Goal: Task Accomplishment & Management: Manage account settings

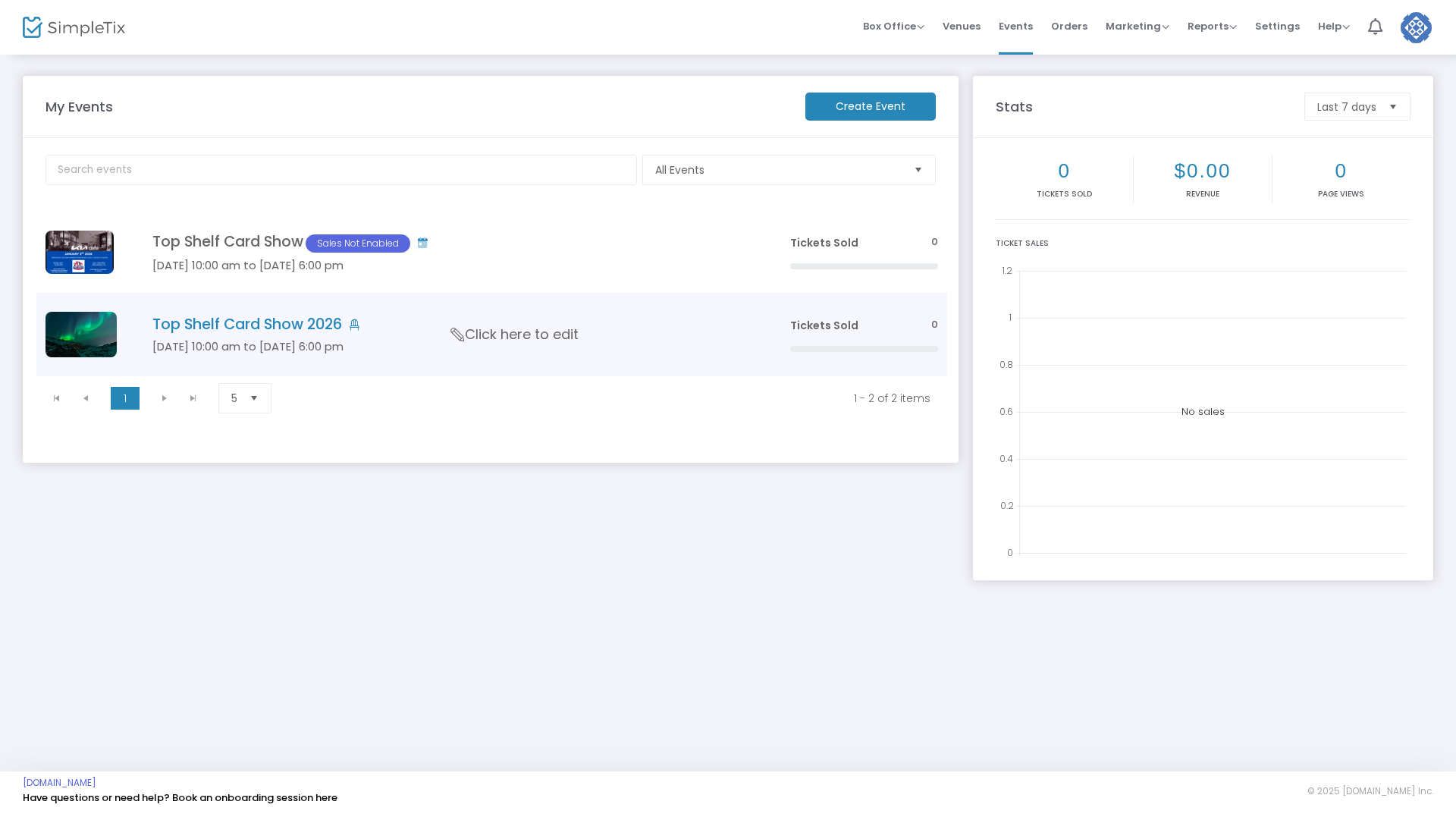
click at [275, 326] on h4 "Top Shelf Card Show 2026" at bounding box center [448, 324] width 592 height 18
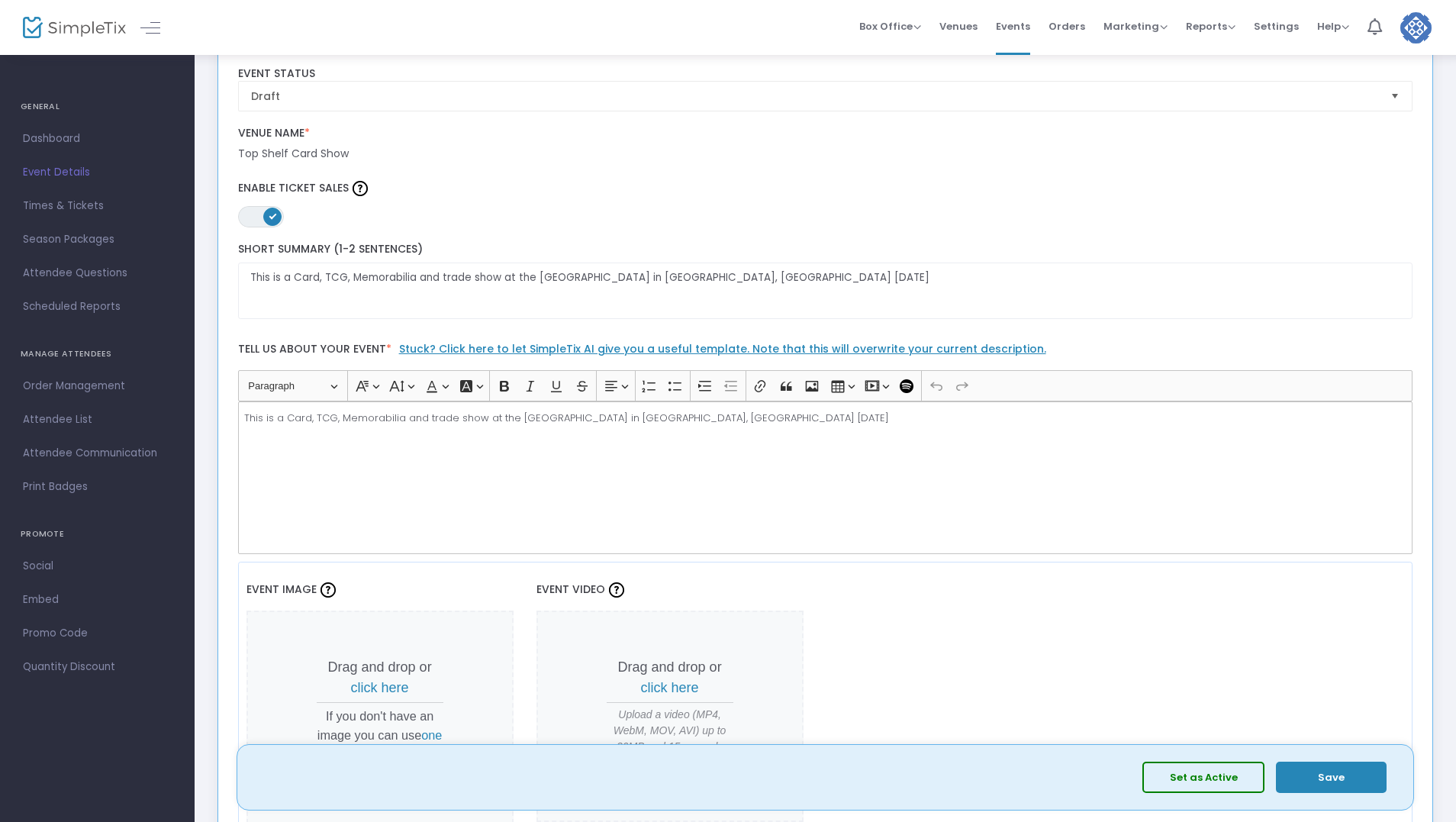
scroll to position [458, 0]
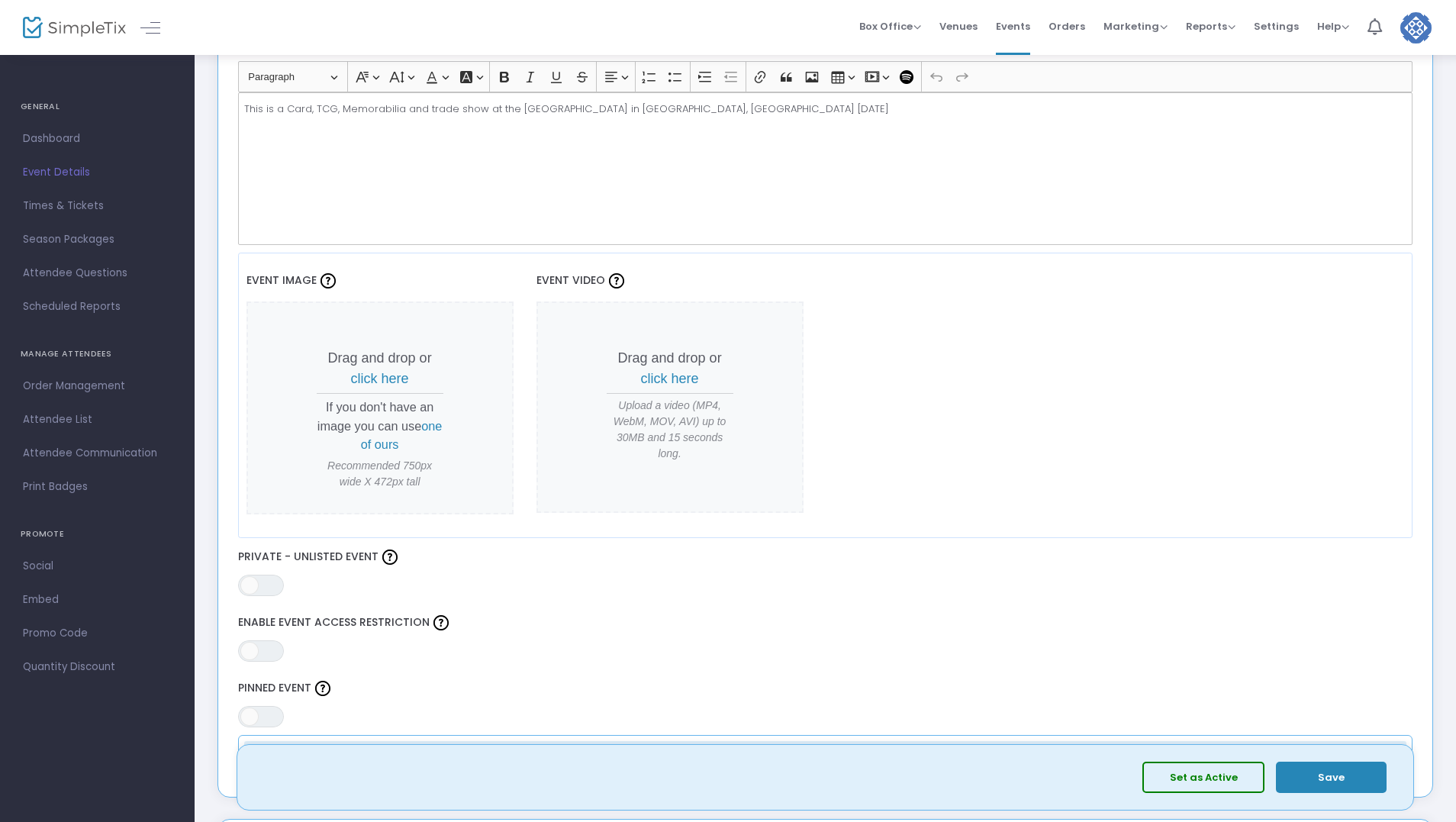
click at [397, 375] on span "click here" at bounding box center [380, 378] width 58 height 15
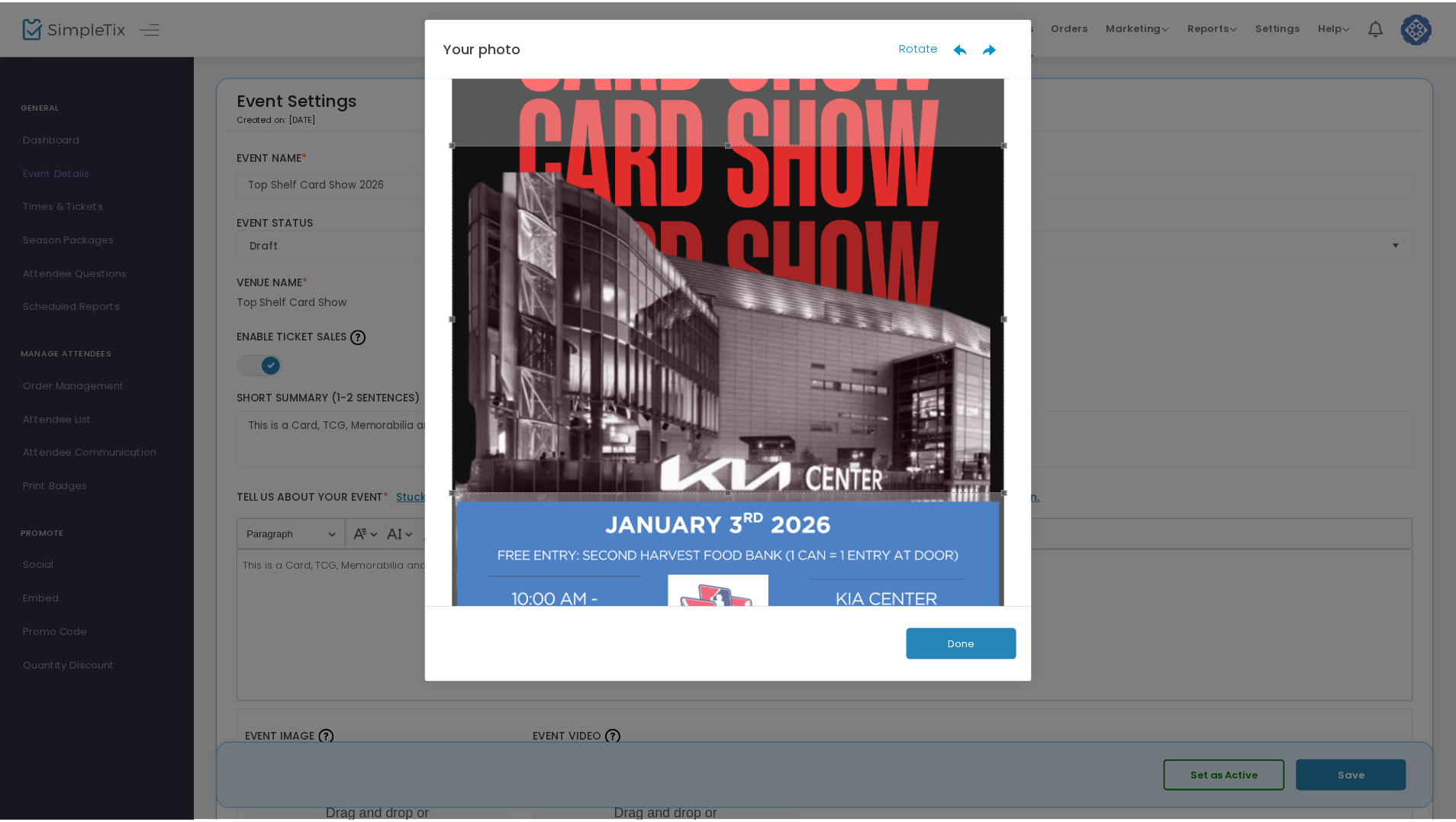
scroll to position [234, 0]
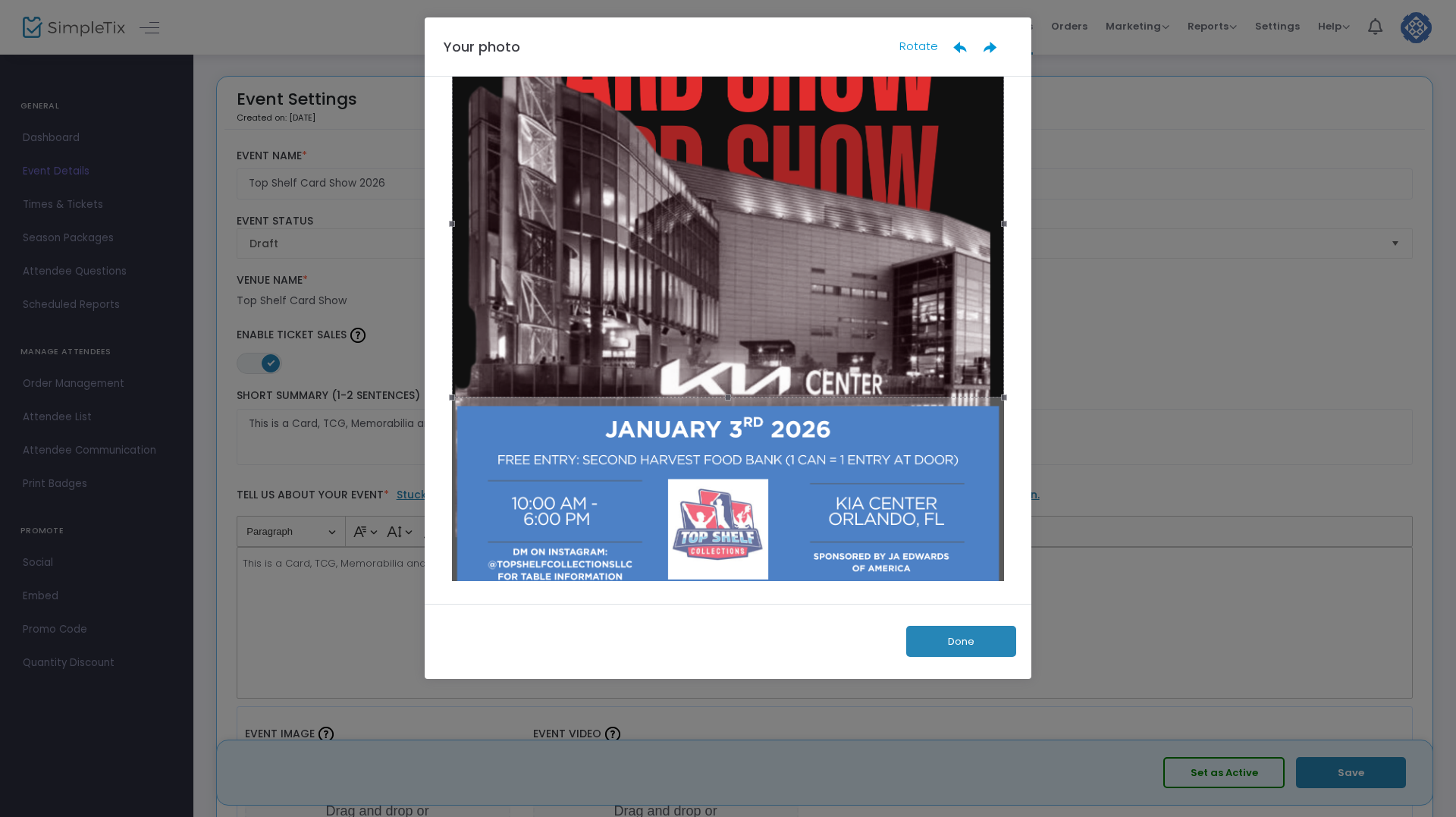
click at [952, 639] on button "Done" at bounding box center [961, 641] width 110 height 31
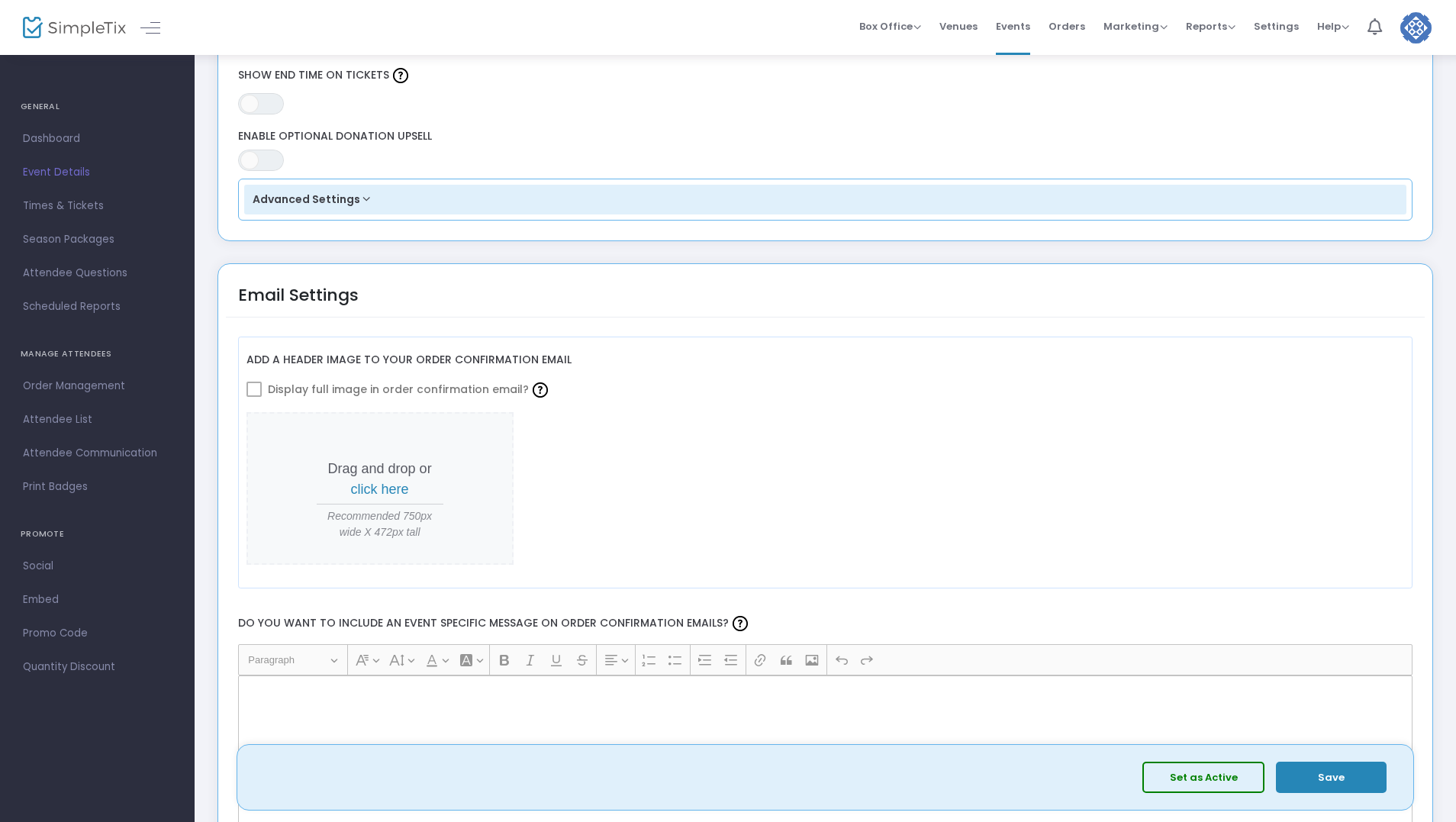
scroll to position [1526, 0]
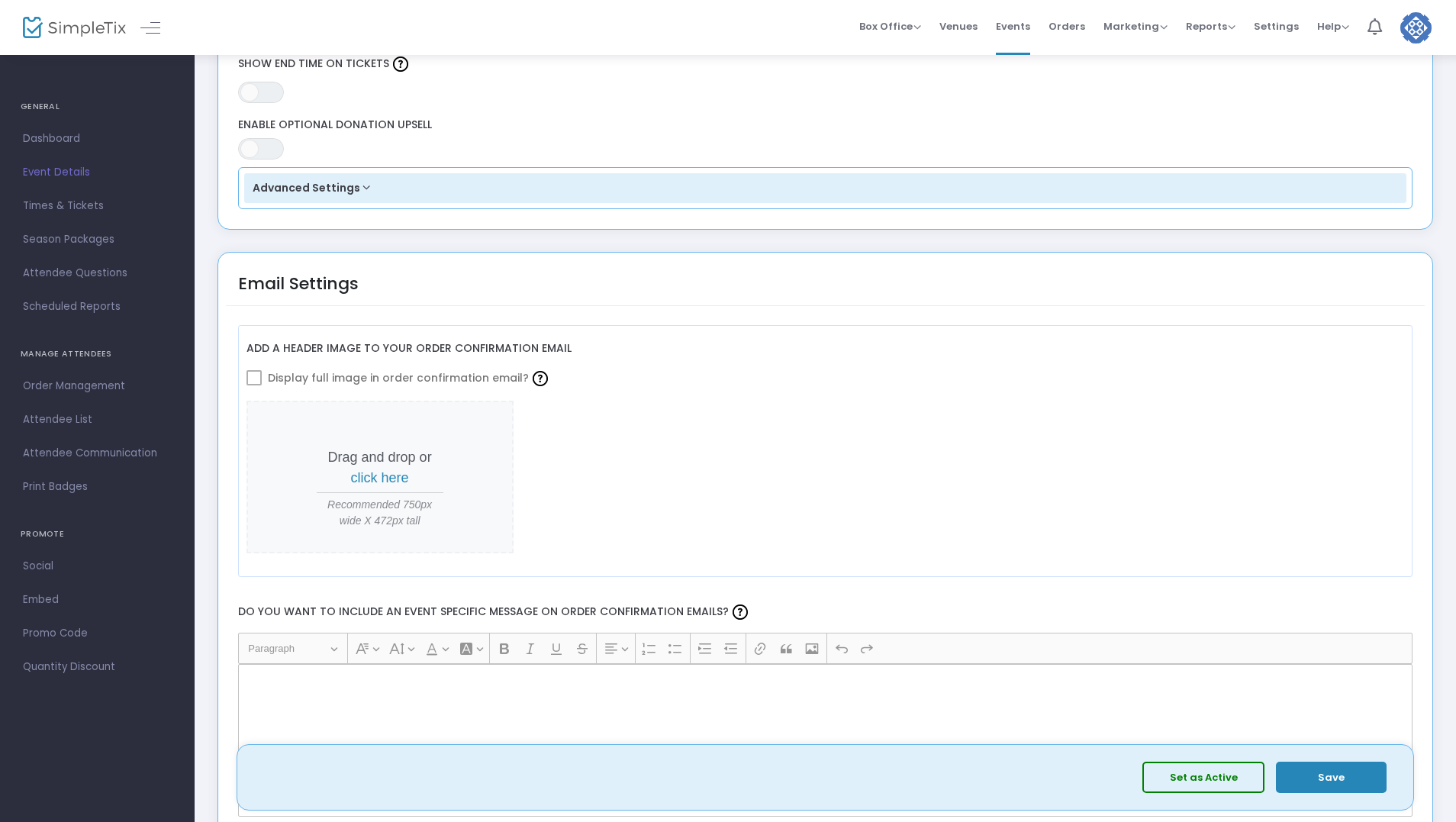
click at [384, 480] on span "click here" at bounding box center [380, 477] width 58 height 15
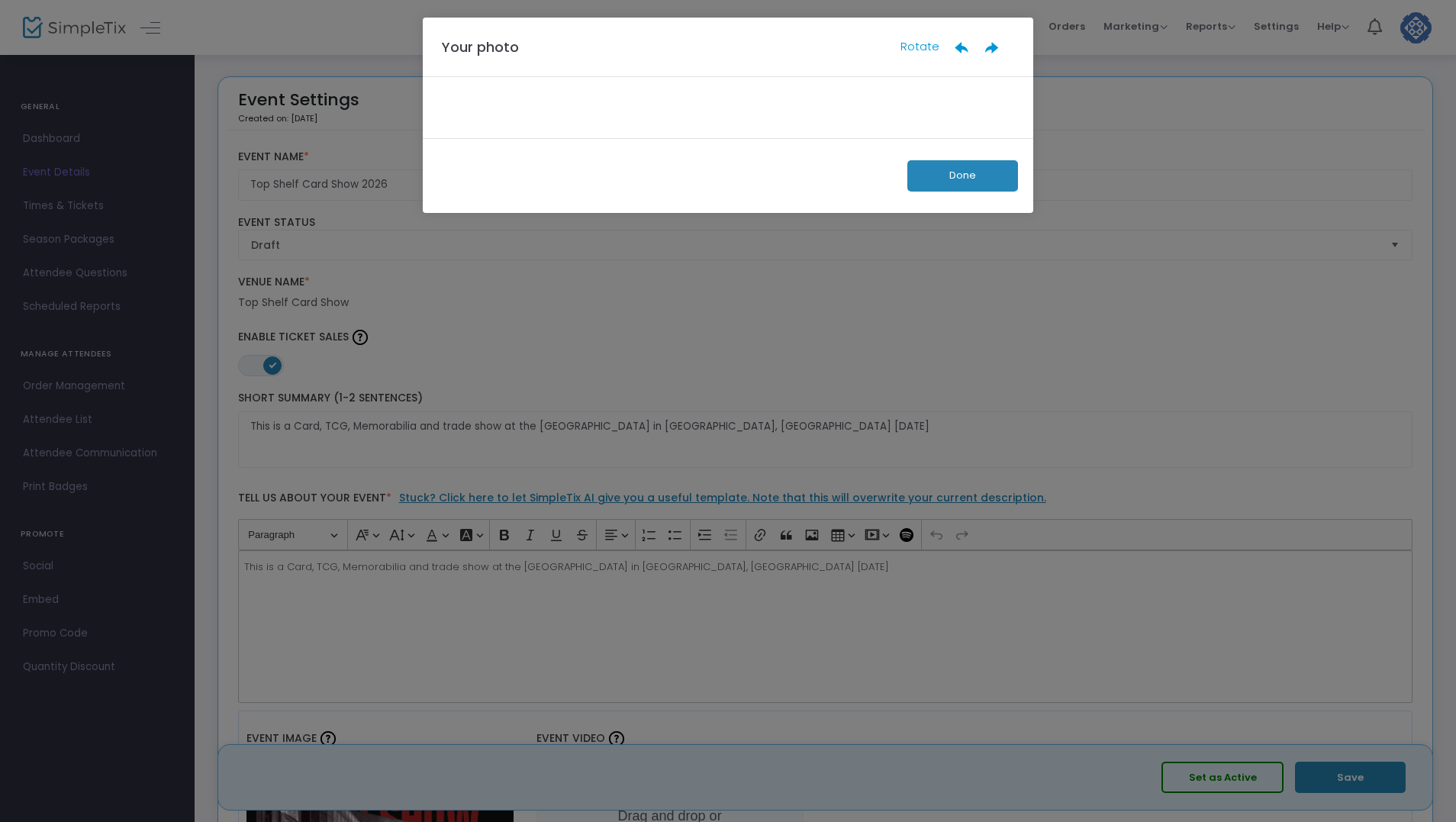
scroll to position [0, 0]
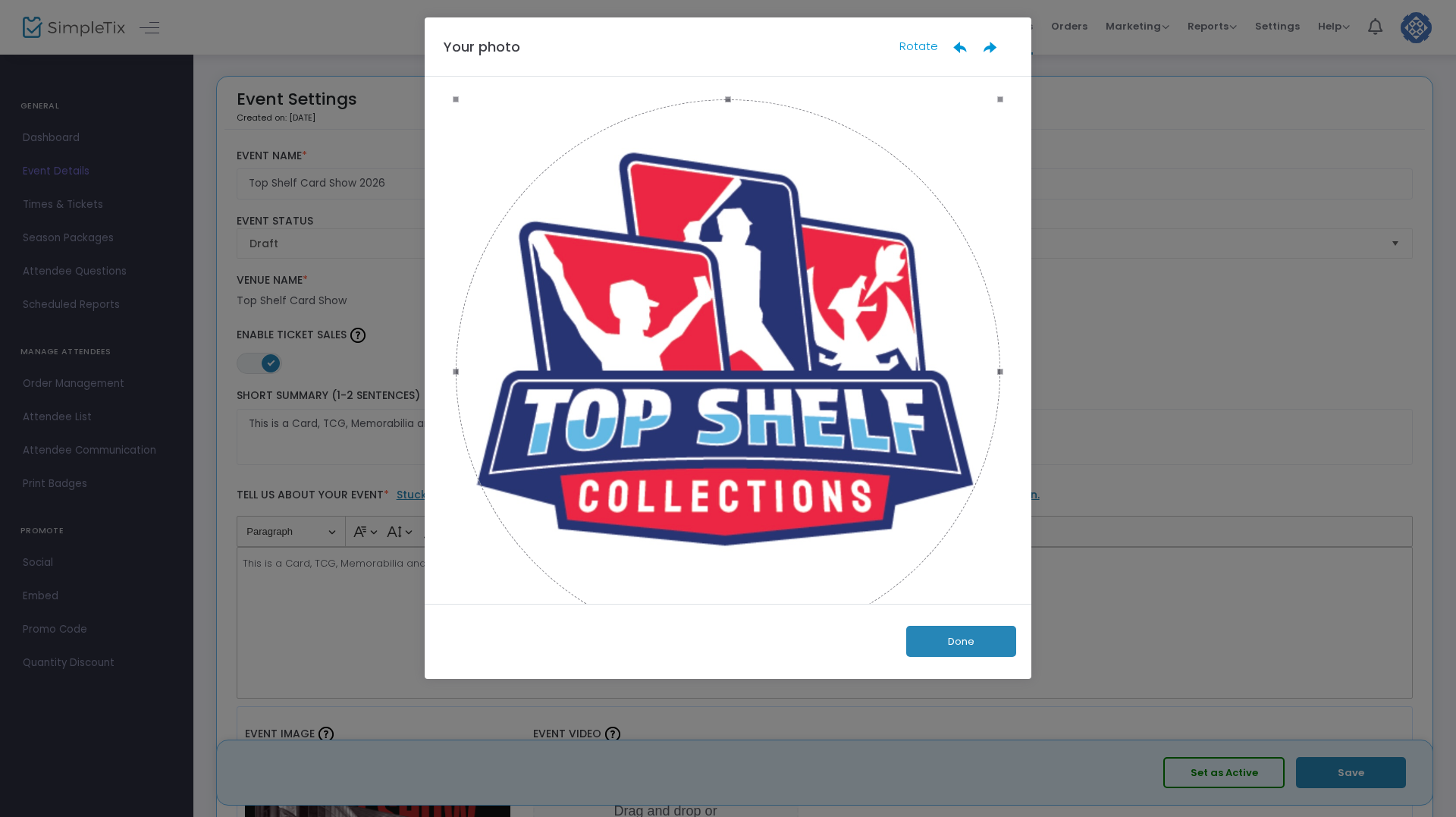
click at [963, 640] on button "Done" at bounding box center [961, 641] width 110 height 31
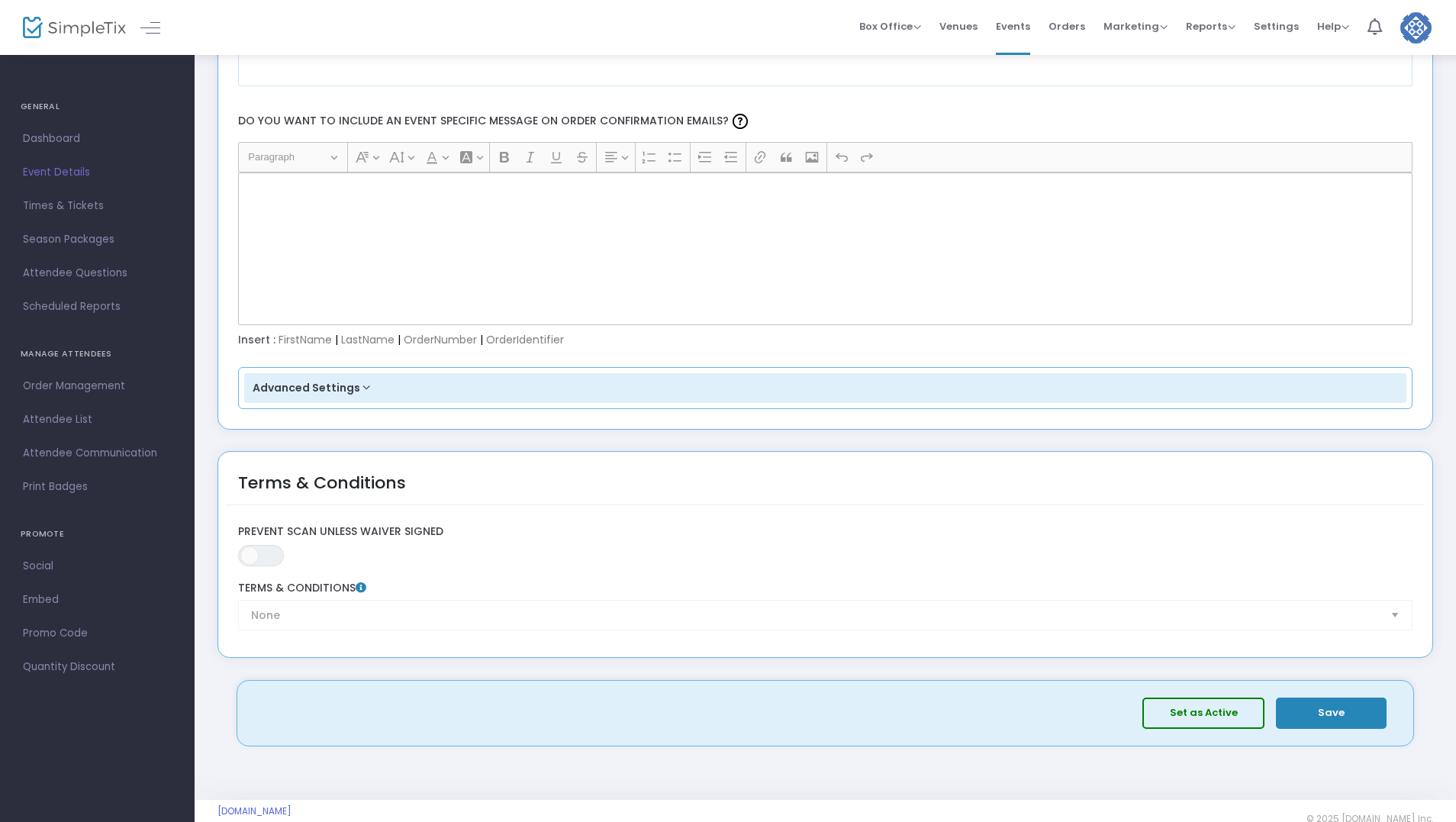
scroll to position [2003, 0]
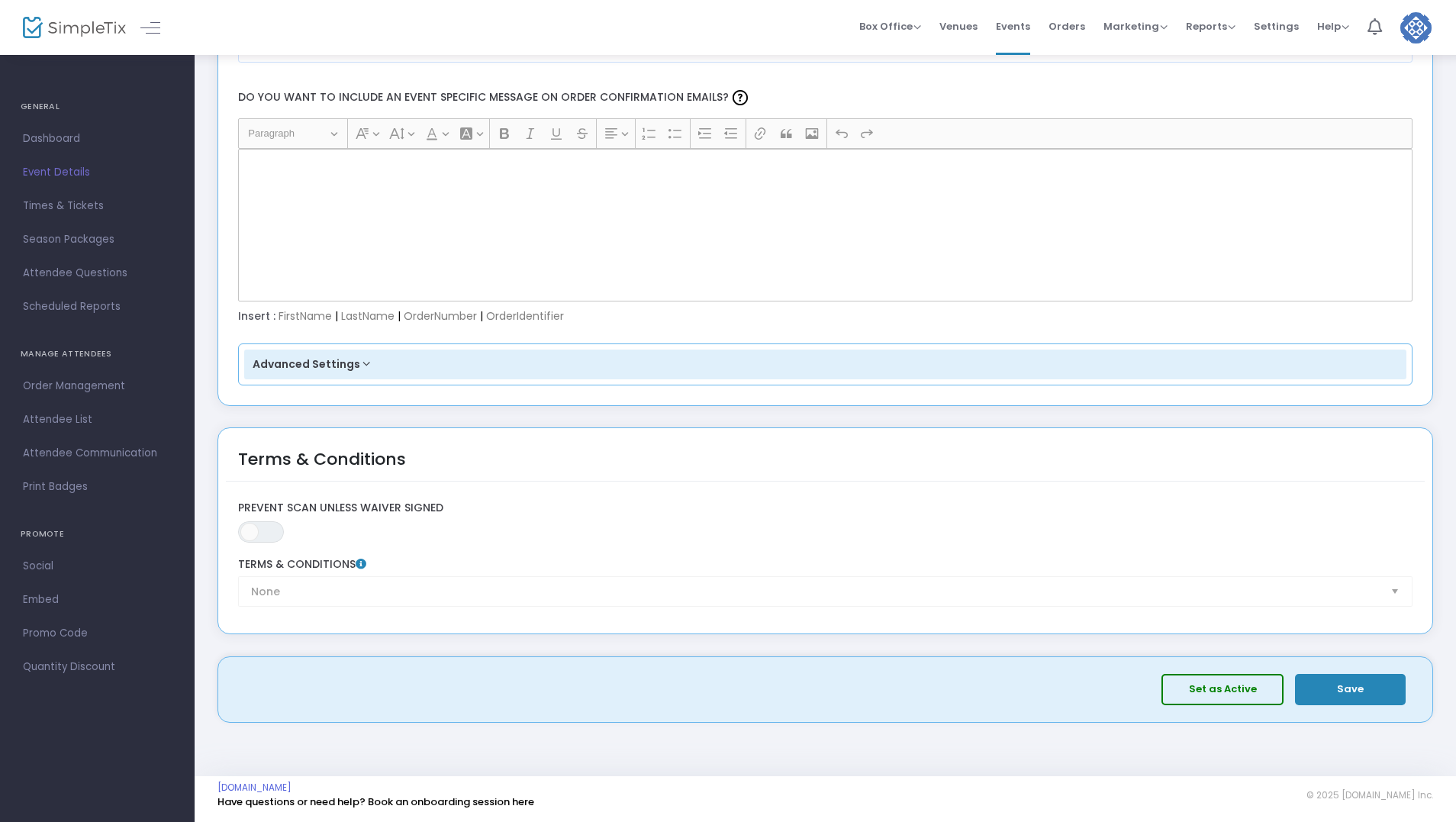
click at [1358, 684] on button "Save" at bounding box center [1350, 690] width 111 height 31
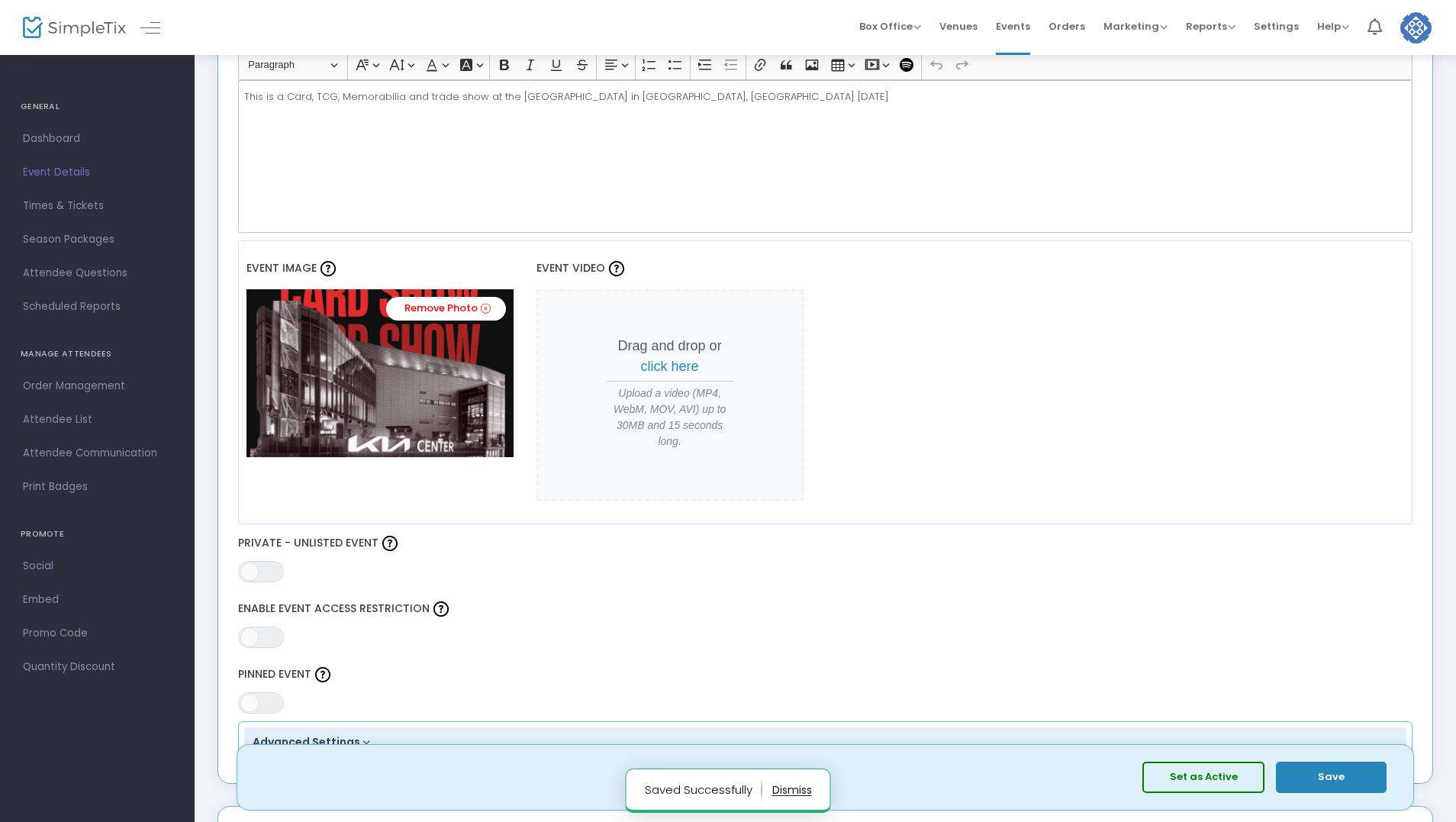
scroll to position [247, 0]
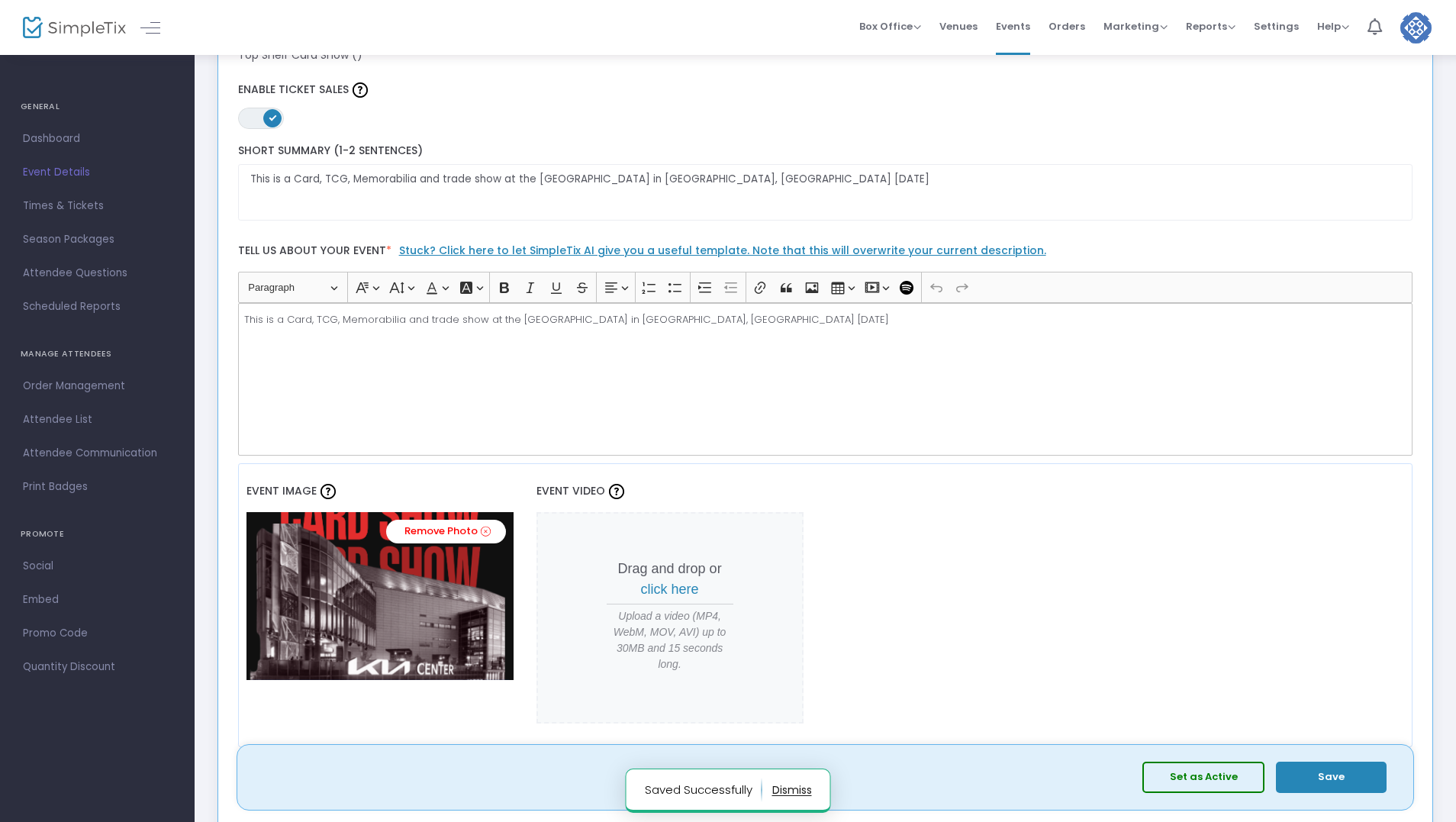
click at [338, 620] on img at bounding box center [380, 596] width 267 height 168
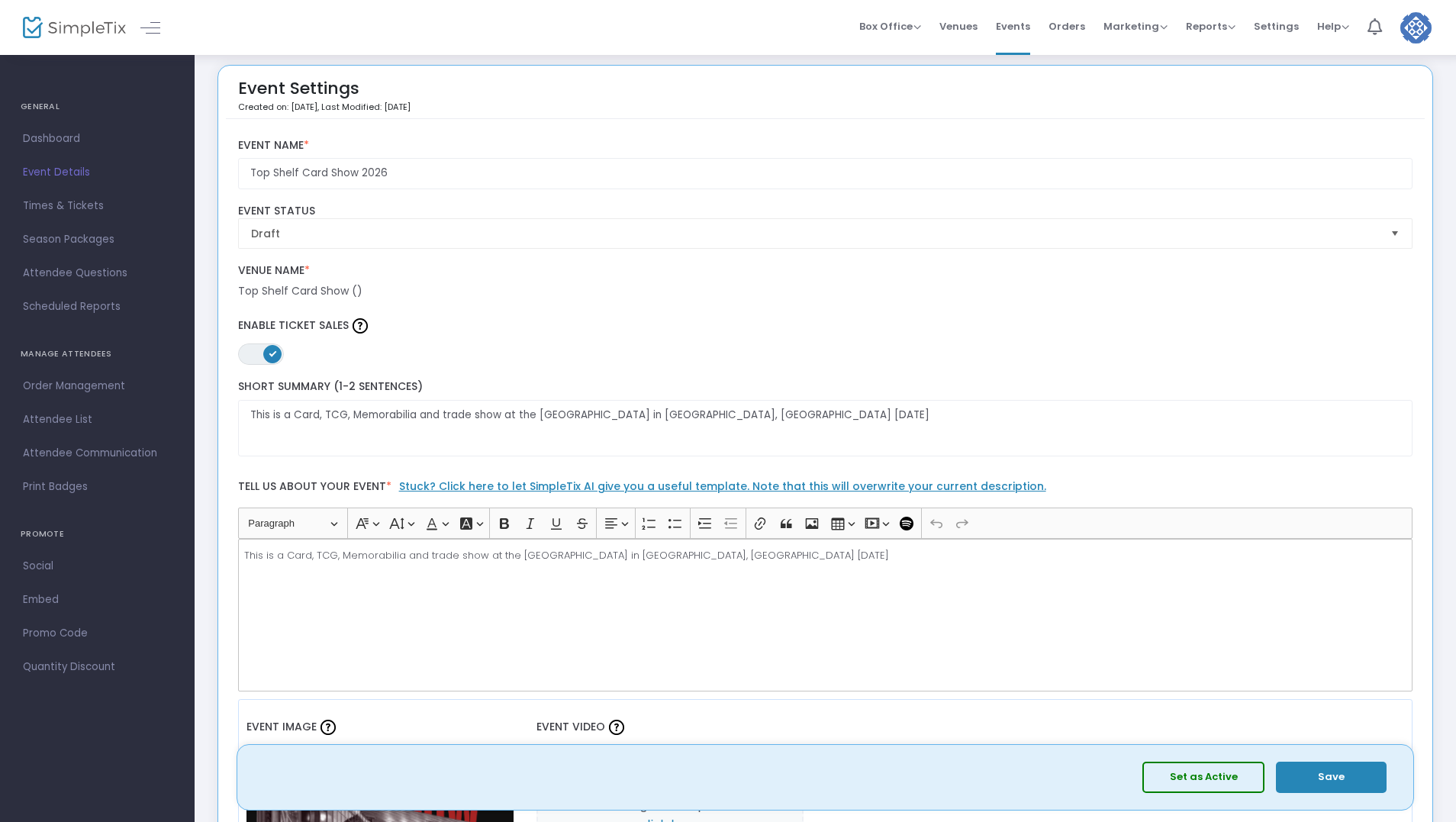
scroll to position [0, 0]
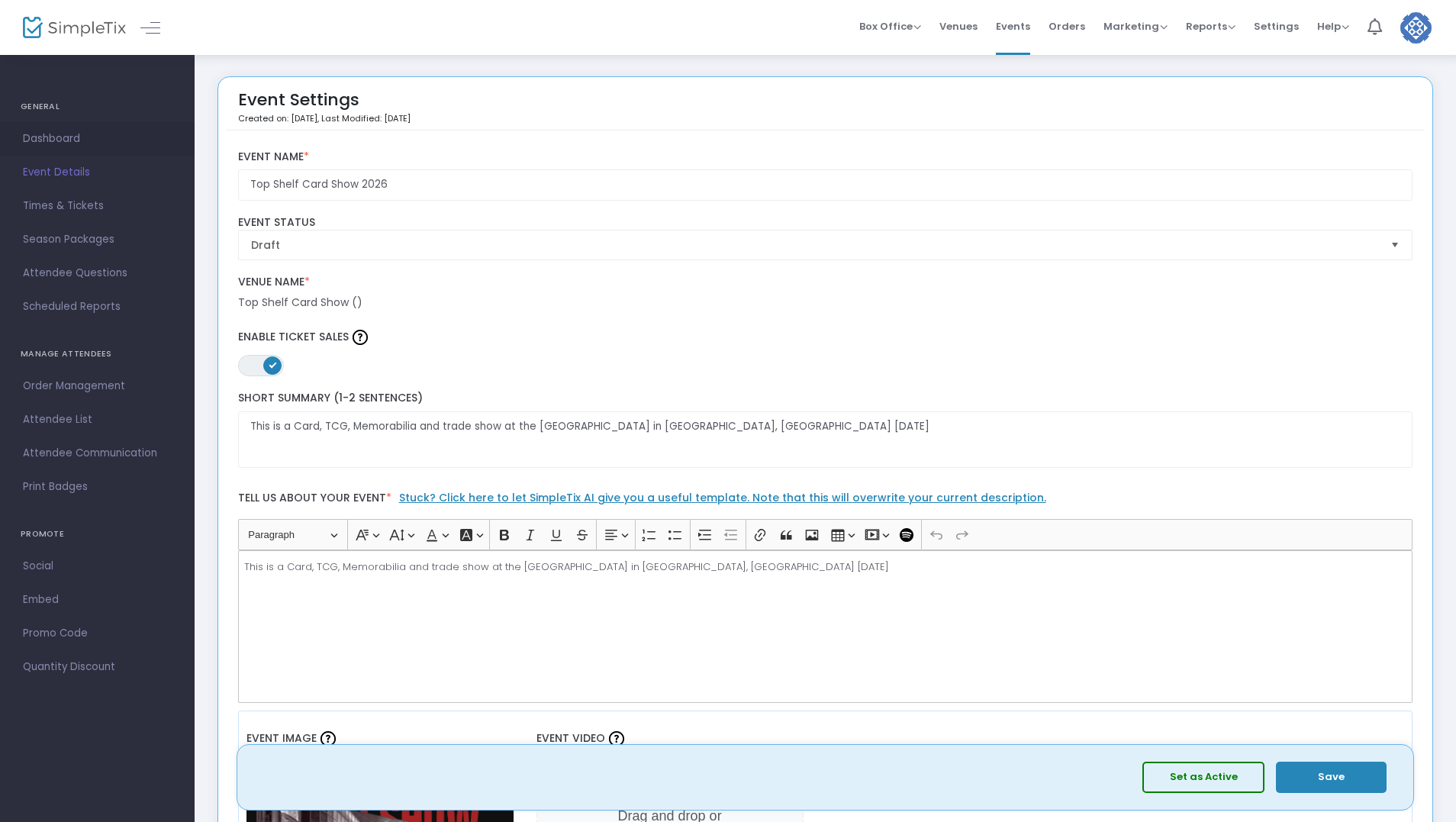
click at [69, 134] on span "Dashboard" at bounding box center [97, 139] width 149 height 20
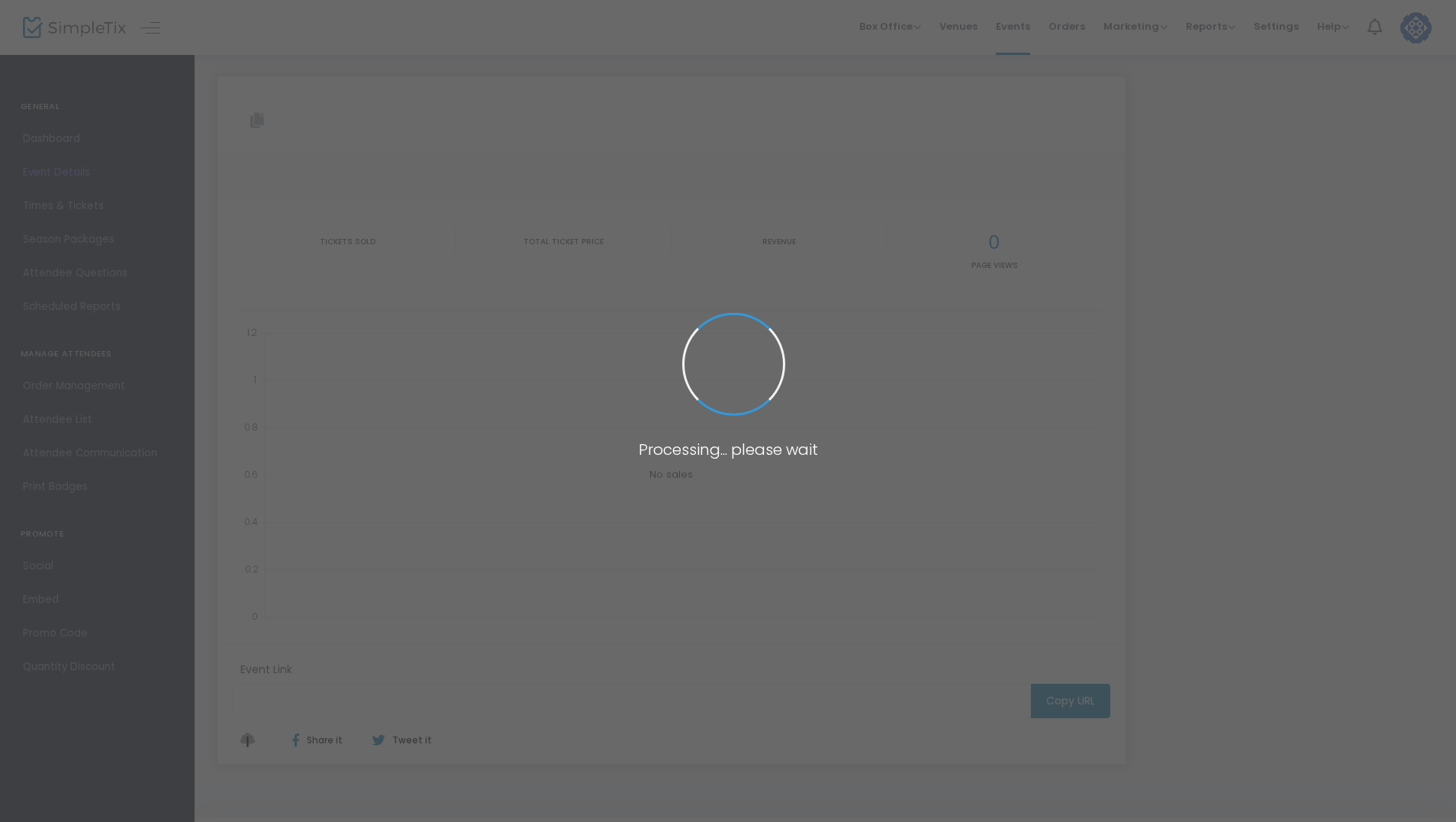
type input "[URL][DOMAIN_NAME]"
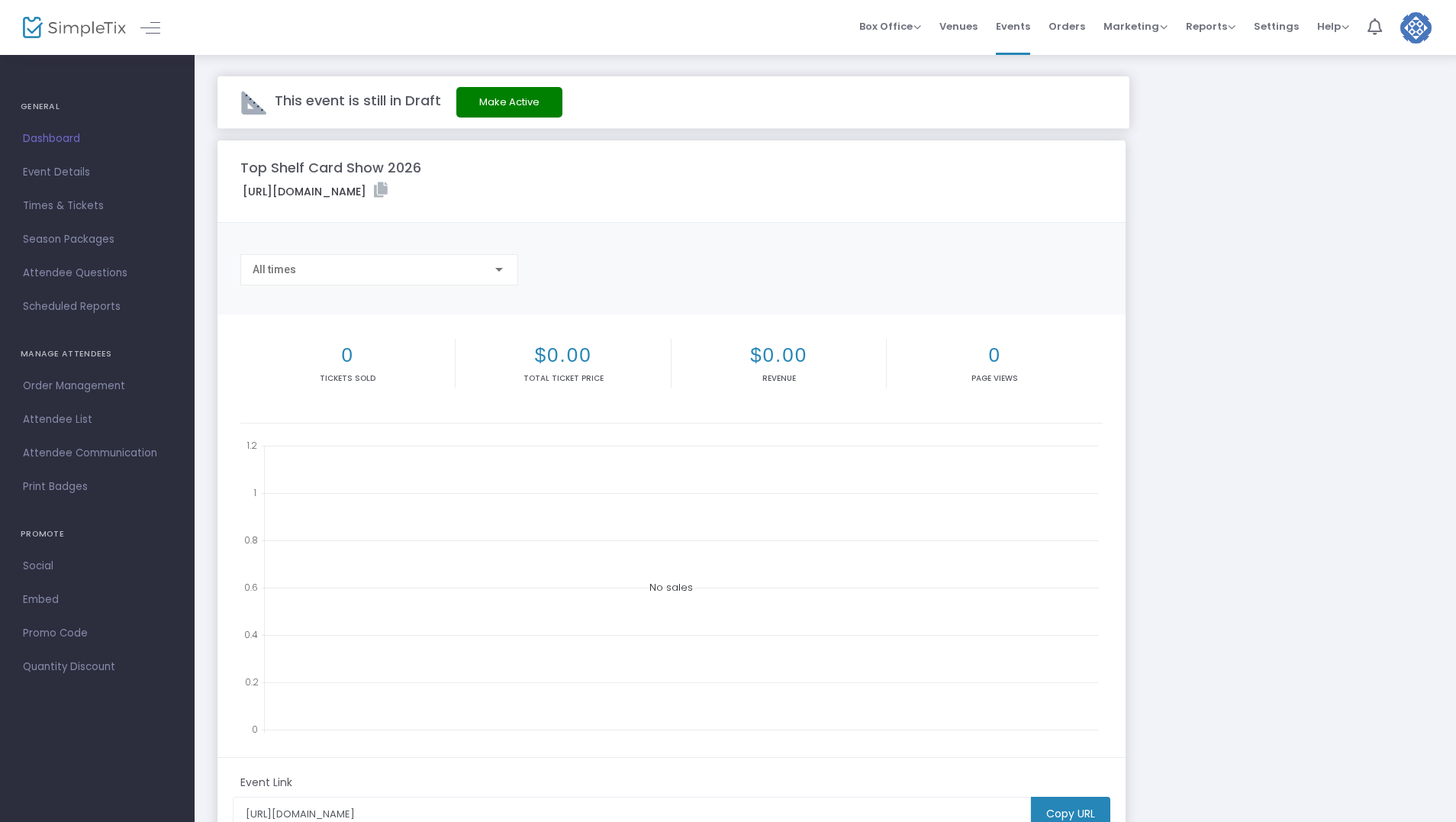
click at [1226, 155] on div "Top Shelf Card Show 2026 https://www.simpletix.com/e/top-shelf-card-show-2026-t…" at bounding box center [825, 520] width 1232 height 759
click at [1024, 27] on span "Events" at bounding box center [1013, 27] width 35 height 39
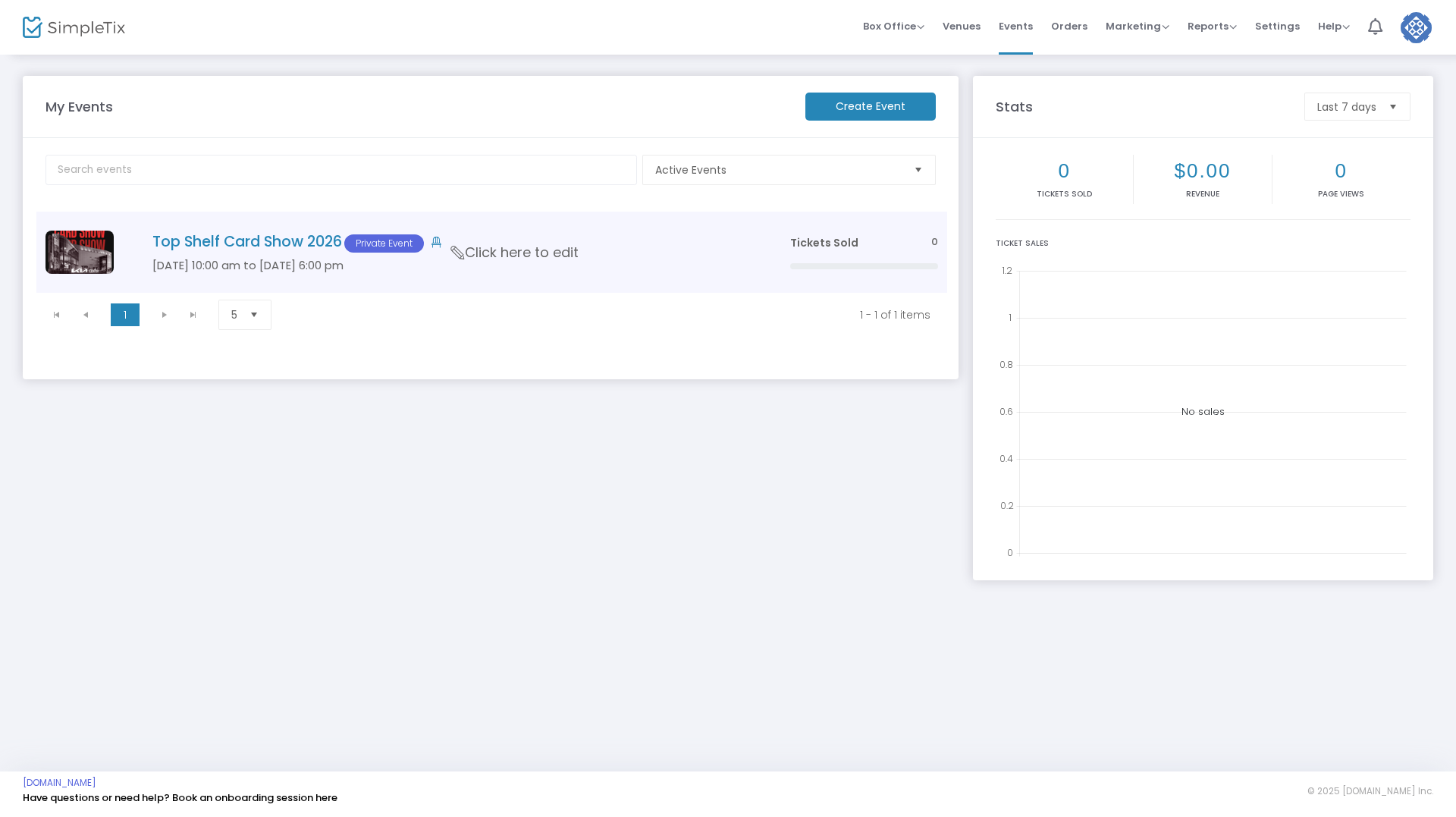
click at [298, 236] on h4 "Top Shelf Card Show 2026 Private Event" at bounding box center [448, 242] width 592 height 20
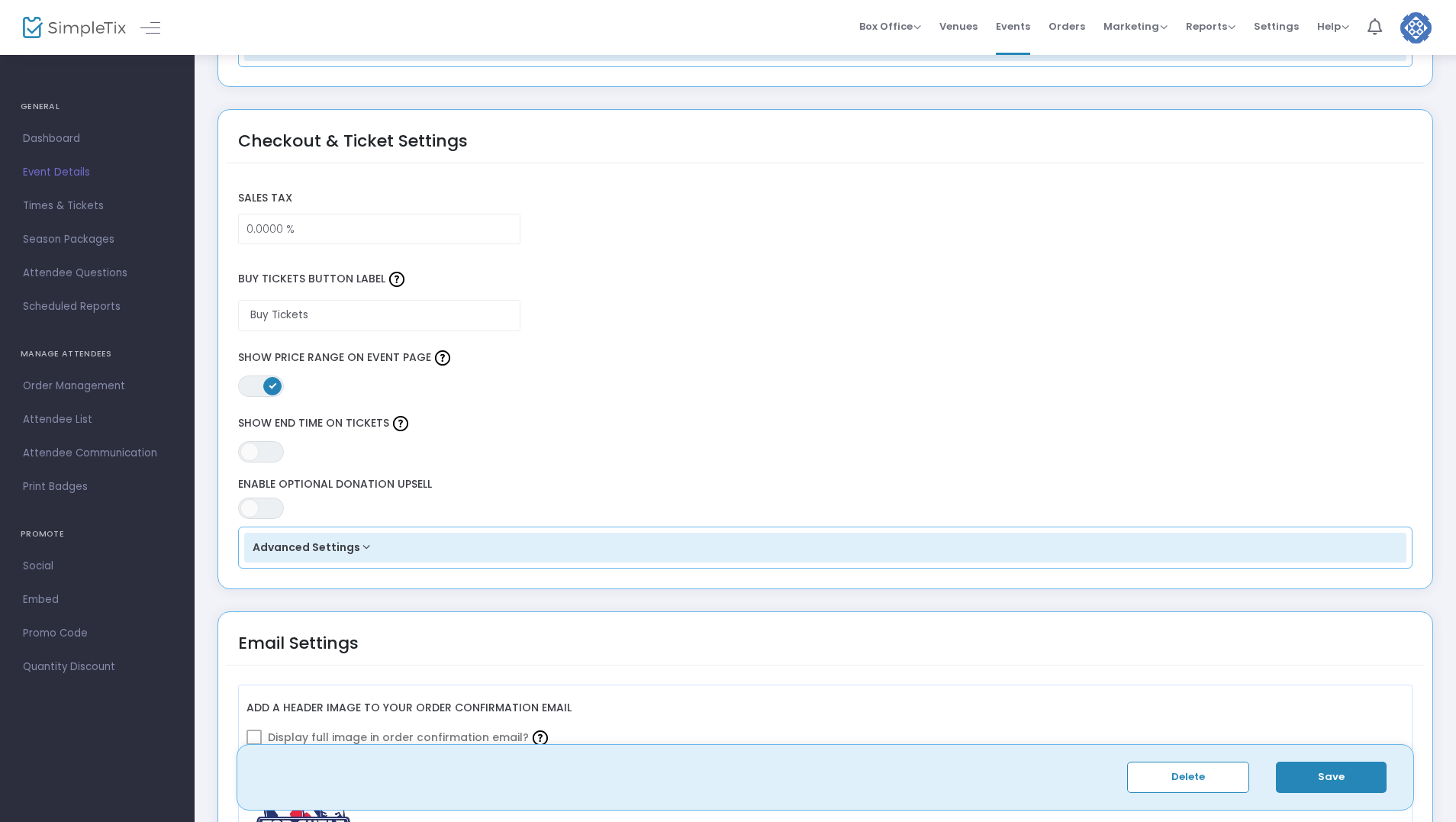
scroll to position [1068, 0]
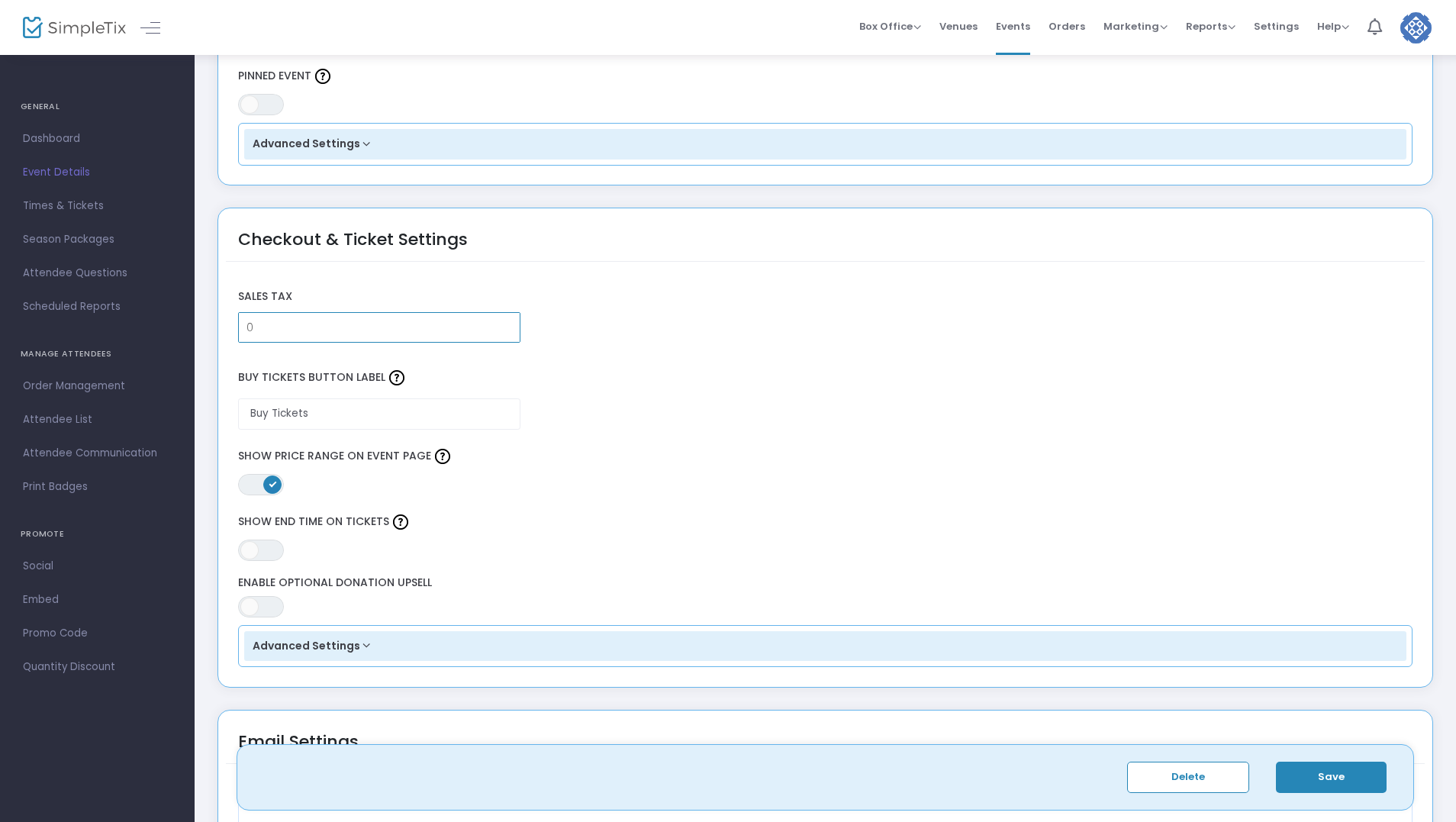
click at [297, 331] on input "0" at bounding box center [380, 328] width 281 height 29
type input "6.5000 %"
drag, startPoint x: 596, startPoint y: 427, endPoint x: 606, endPoint y: 422, distance: 11.2
click at [605, 423] on div "Buy Tickets Button Label Buy Tickets" at bounding box center [825, 394] width 1190 height 87
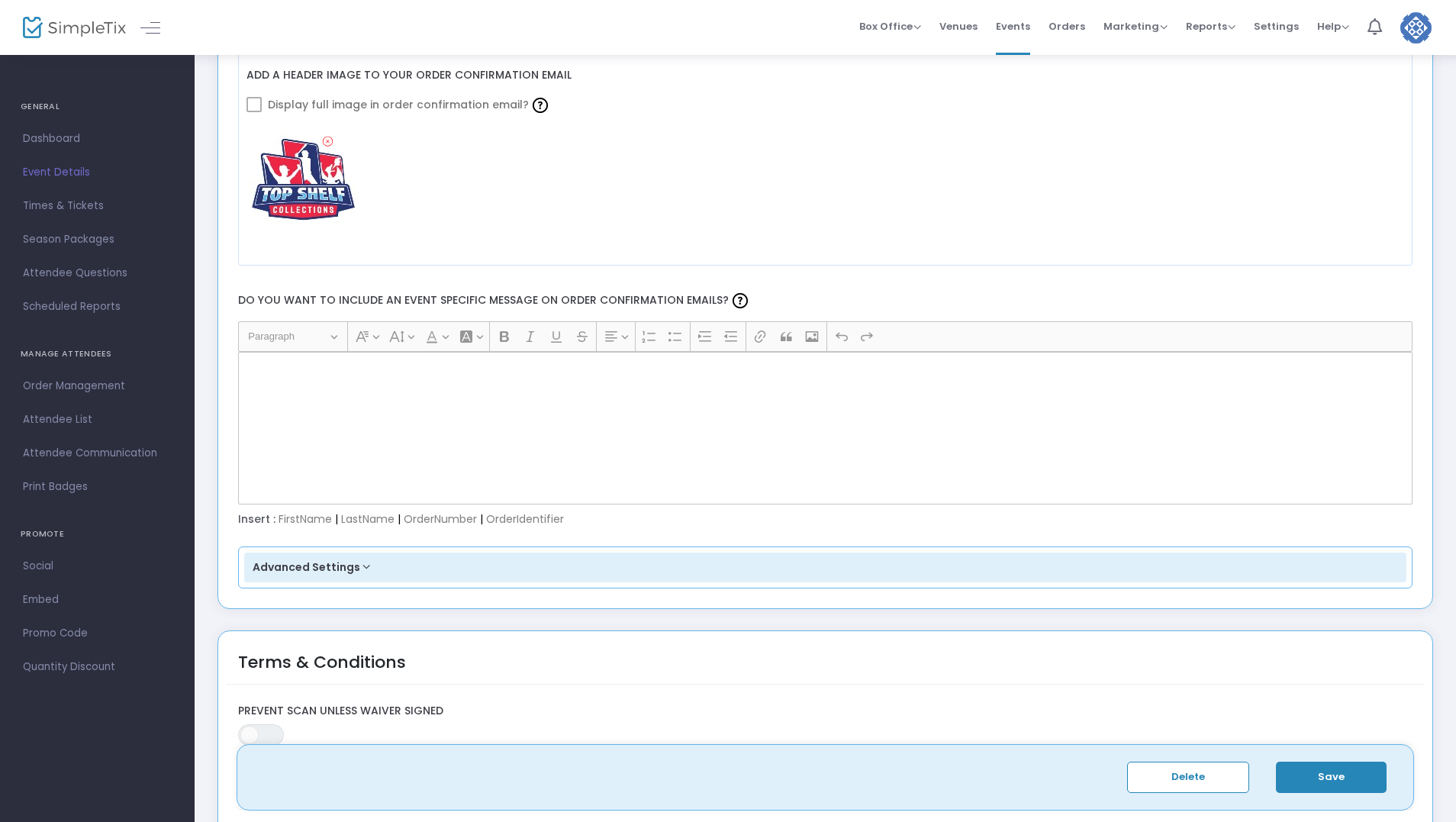
scroll to position [2003, 0]
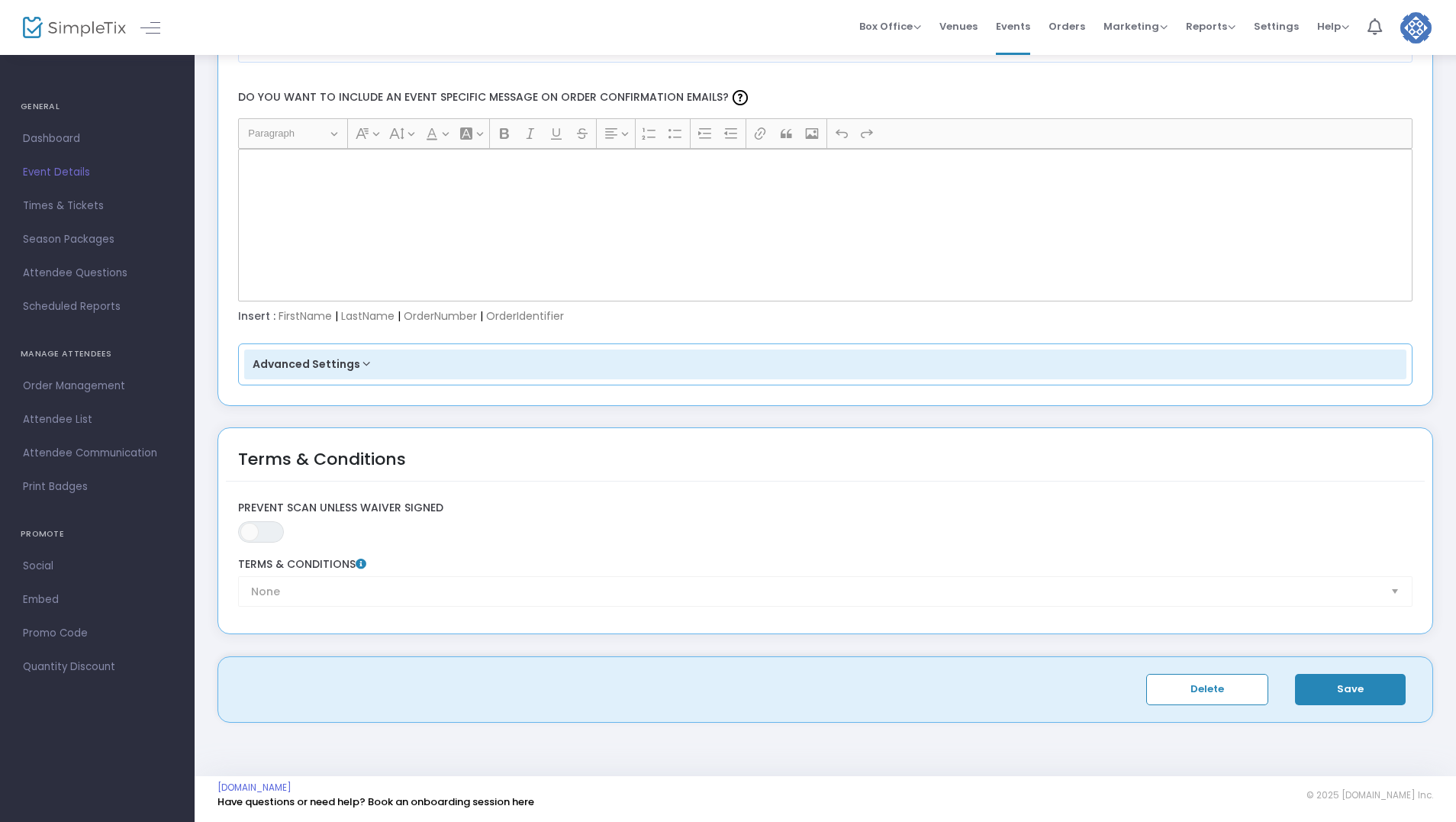
click at [1349, 690] on button "Save" at bounding box center [1350, 690] width 111 height 31
click at [49, 137] on span "Dashboard" at bounding box center [97, 139] width 149 height 20
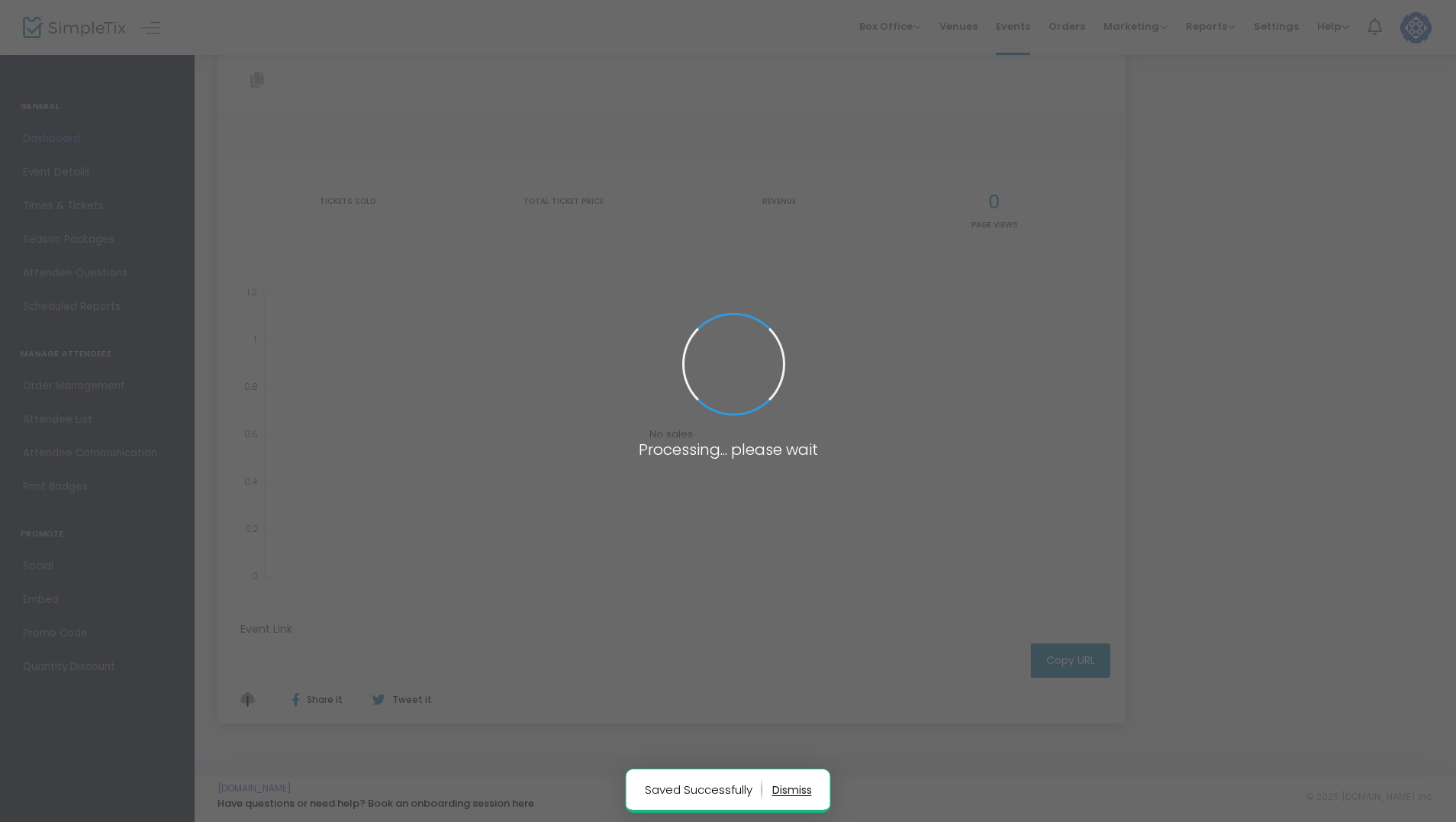
type input "[URL][DOMAIN_NAME]"
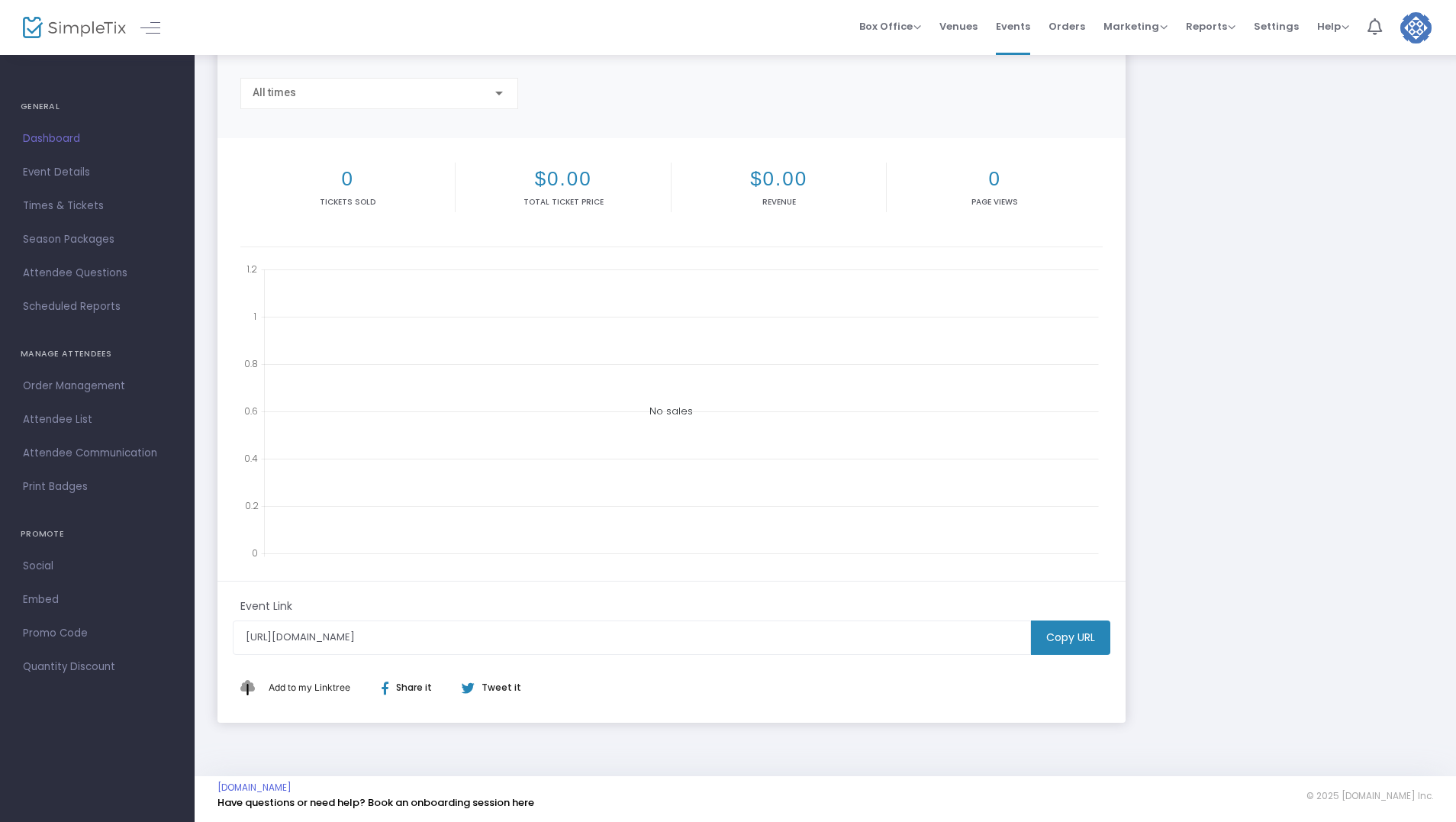
click at [1079, 642] on m-button "Copy URL" at bounding box center [1071, 637] width 79 height 35
click at [62, 205] on span "Times & Tickets" at bounding box center [97, 206] width 149 height 20
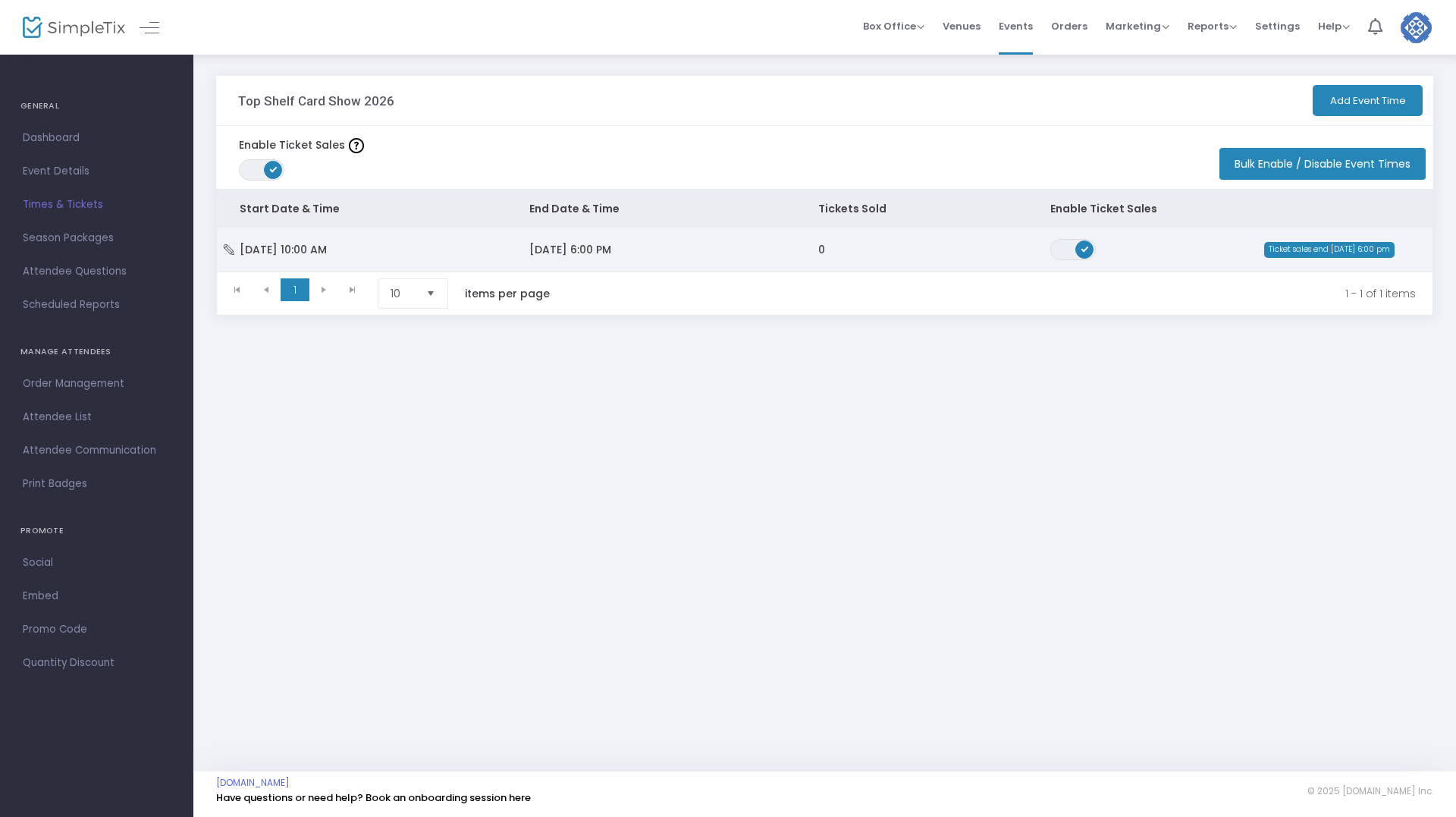
click at [1186, 242] on td "ON OFF" at bounding box center [1114, 250] width 173 height 44
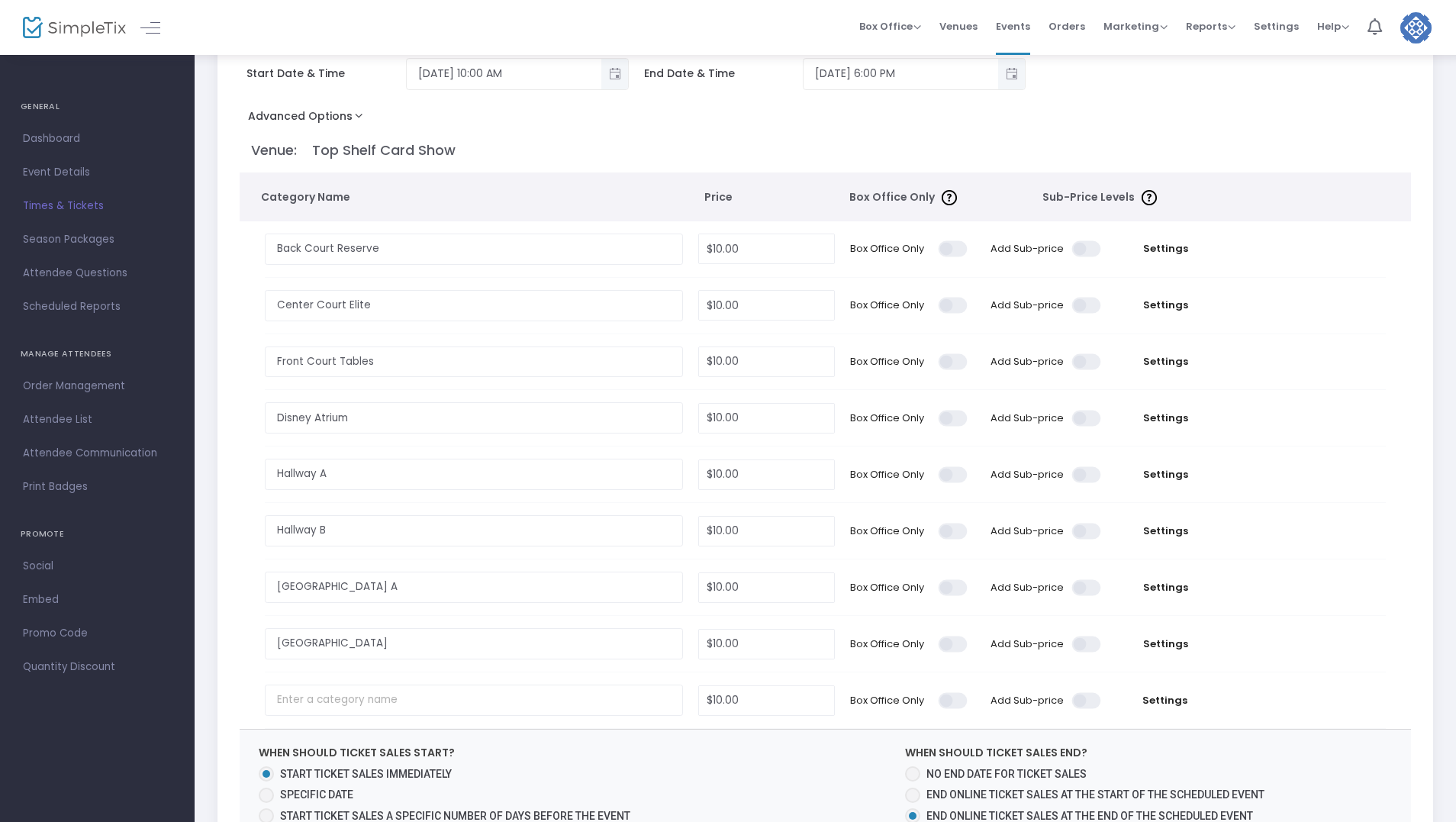
scroll to position [185, 0]
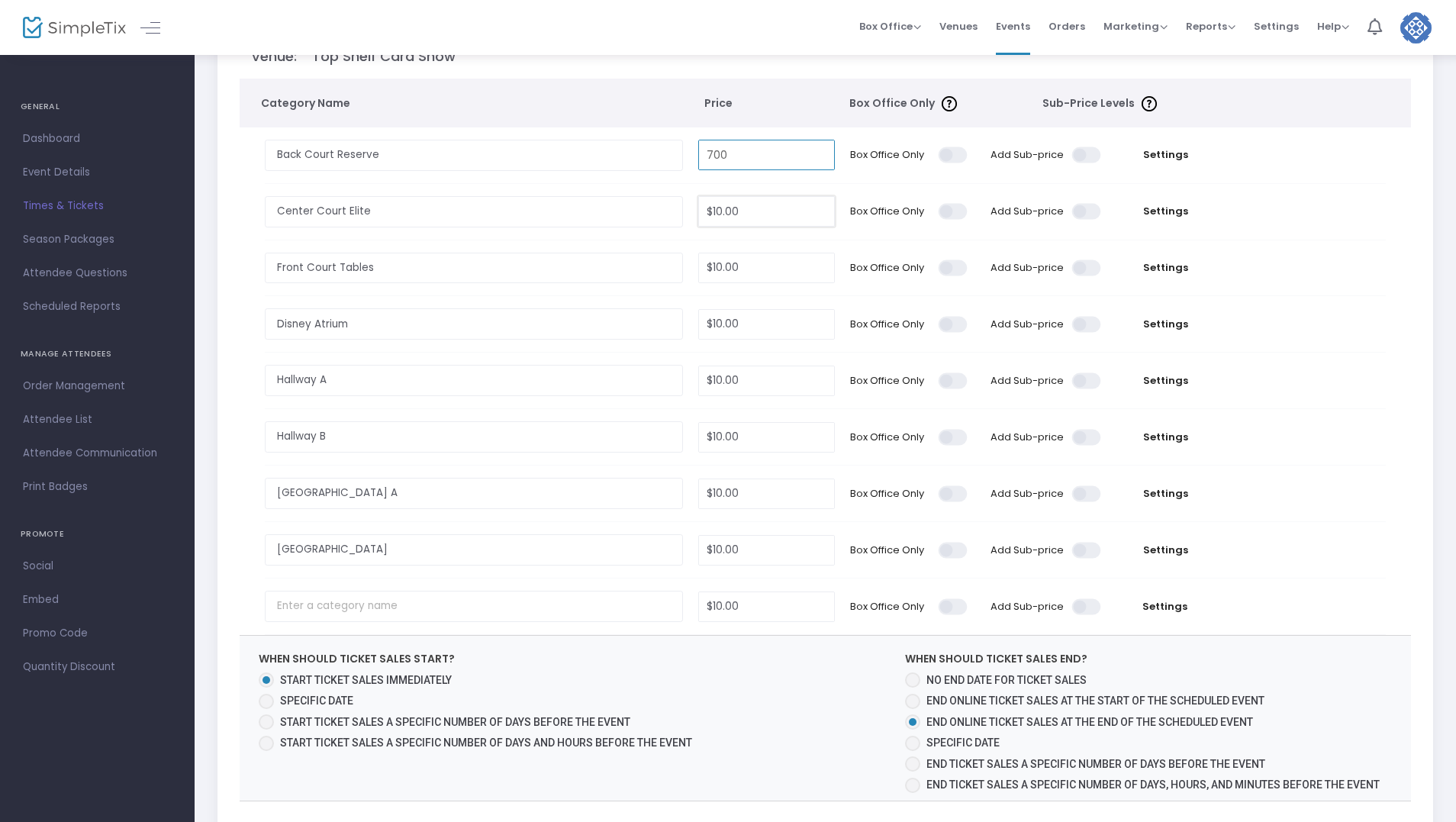
type input "$700.00"
type input "$600.00"
click at [749, 279] on td "$10.00" at bounding box center [766, 268] width 152 height 56
type input "$385.00"
click at [741, 329] on input "10" at bounding box center [766, 325] width 135 height 29
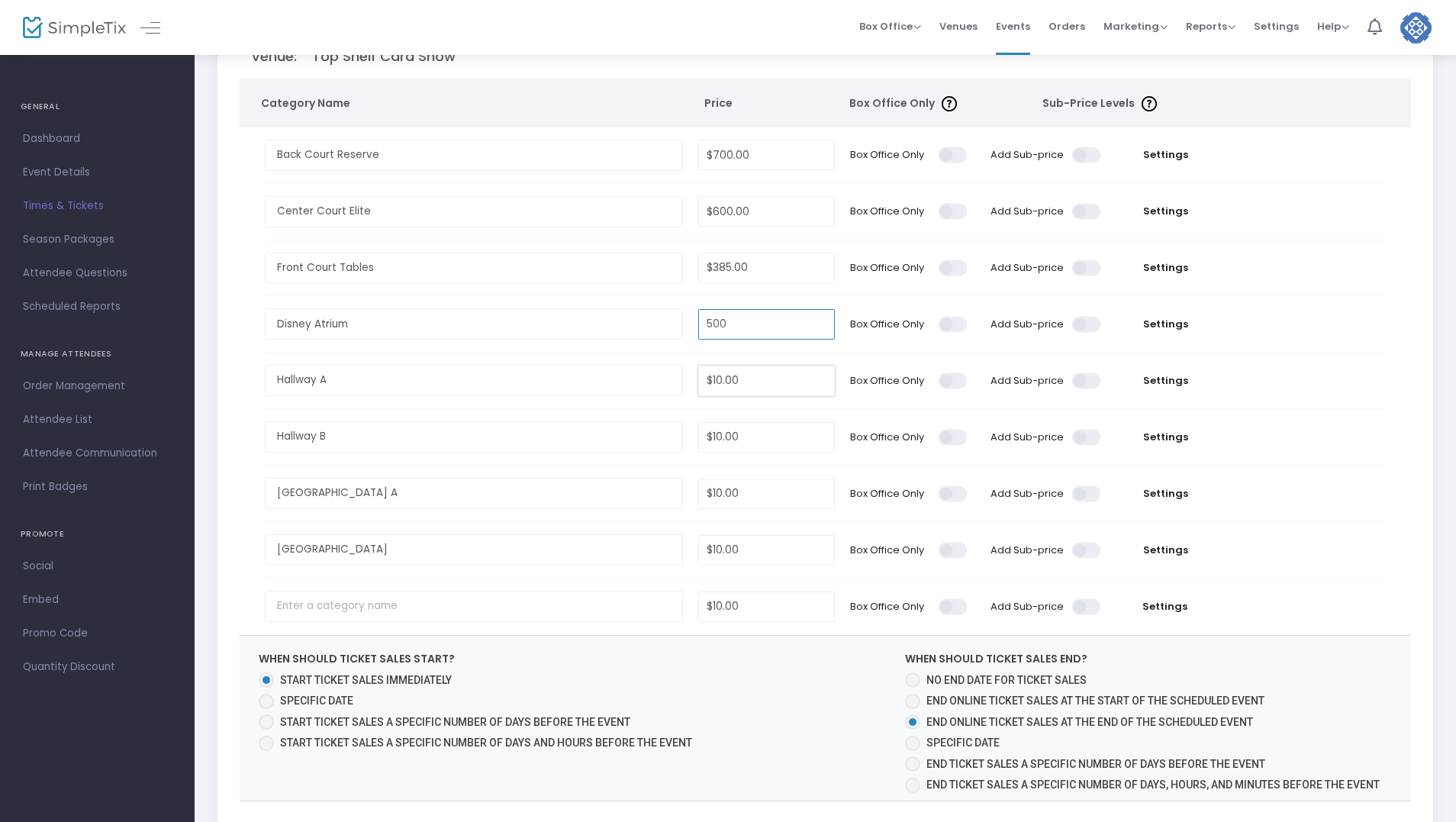
type input "$500.00"
click at [749, 384] on input "10" at bounding box center [766, 381] width 135 height 29
type input "$175.00"
click at [757, 430] on input "10" at bounding box center [766, 438] width 135 height 29
type input "$150.00"
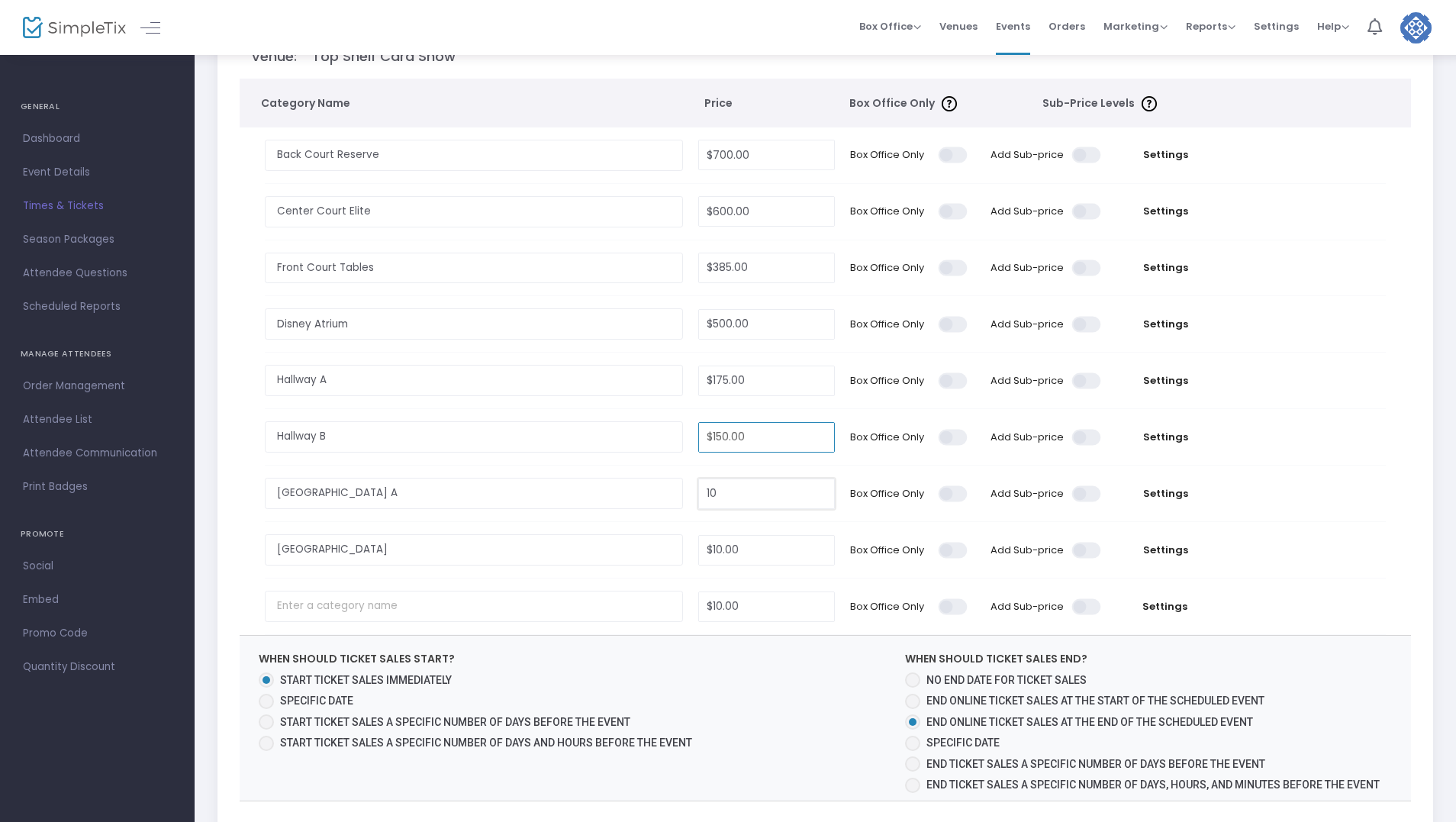
click at [749, 496] on input "10" at bounding box center [766, 494] width 135 height 29
type input "$200.00"
drag, startPoint x: 758, startPoint y: 552, endPoint x: 758, endPoint y: 542, distance: 10.0
click at [758, 550] on input "10" at bounding box center [766, 551] width 135 height 29
type input "$200.00"
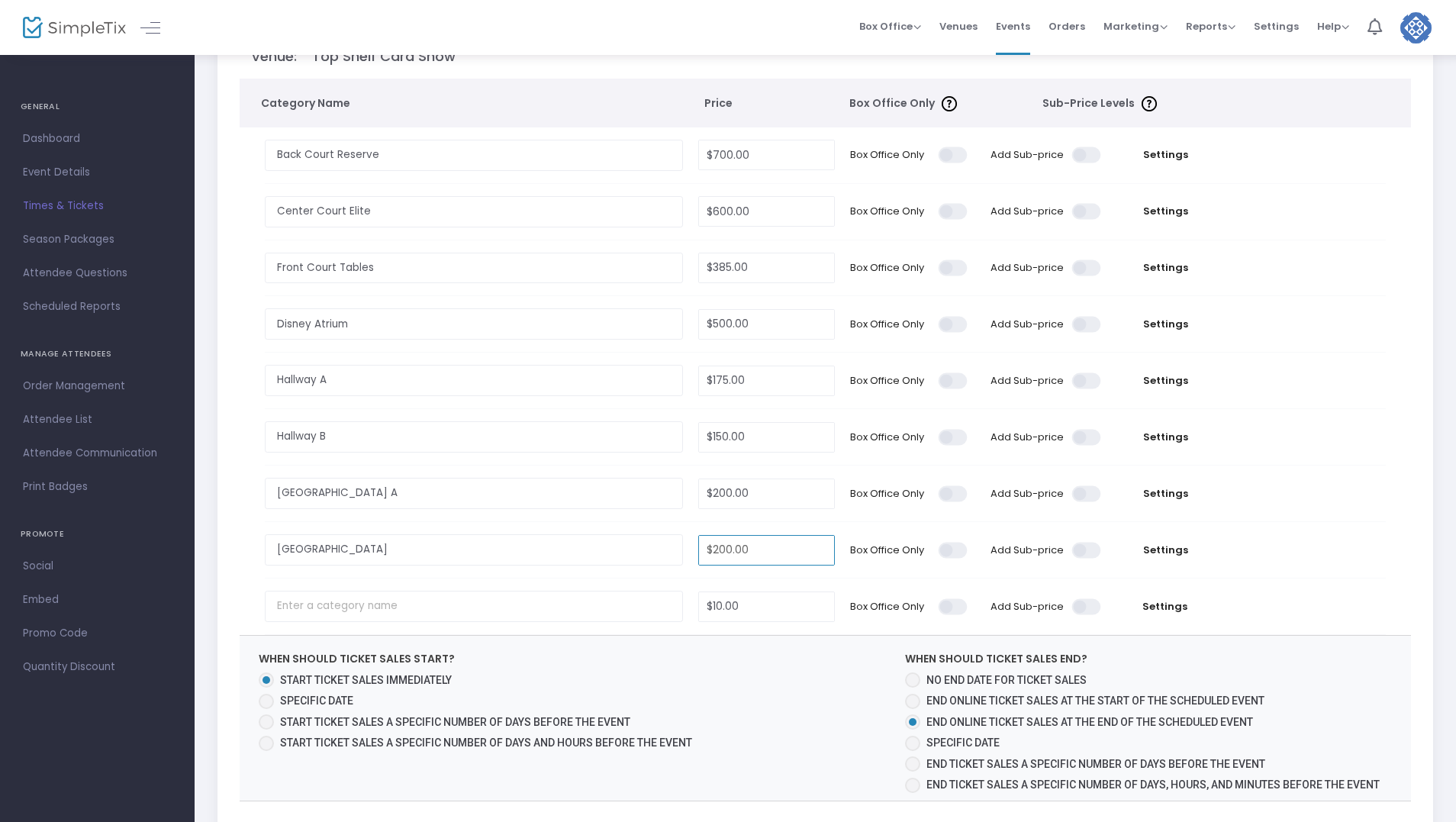
click at [1289, 539] on td at bounding box center [1303, 550] width 163 height 56
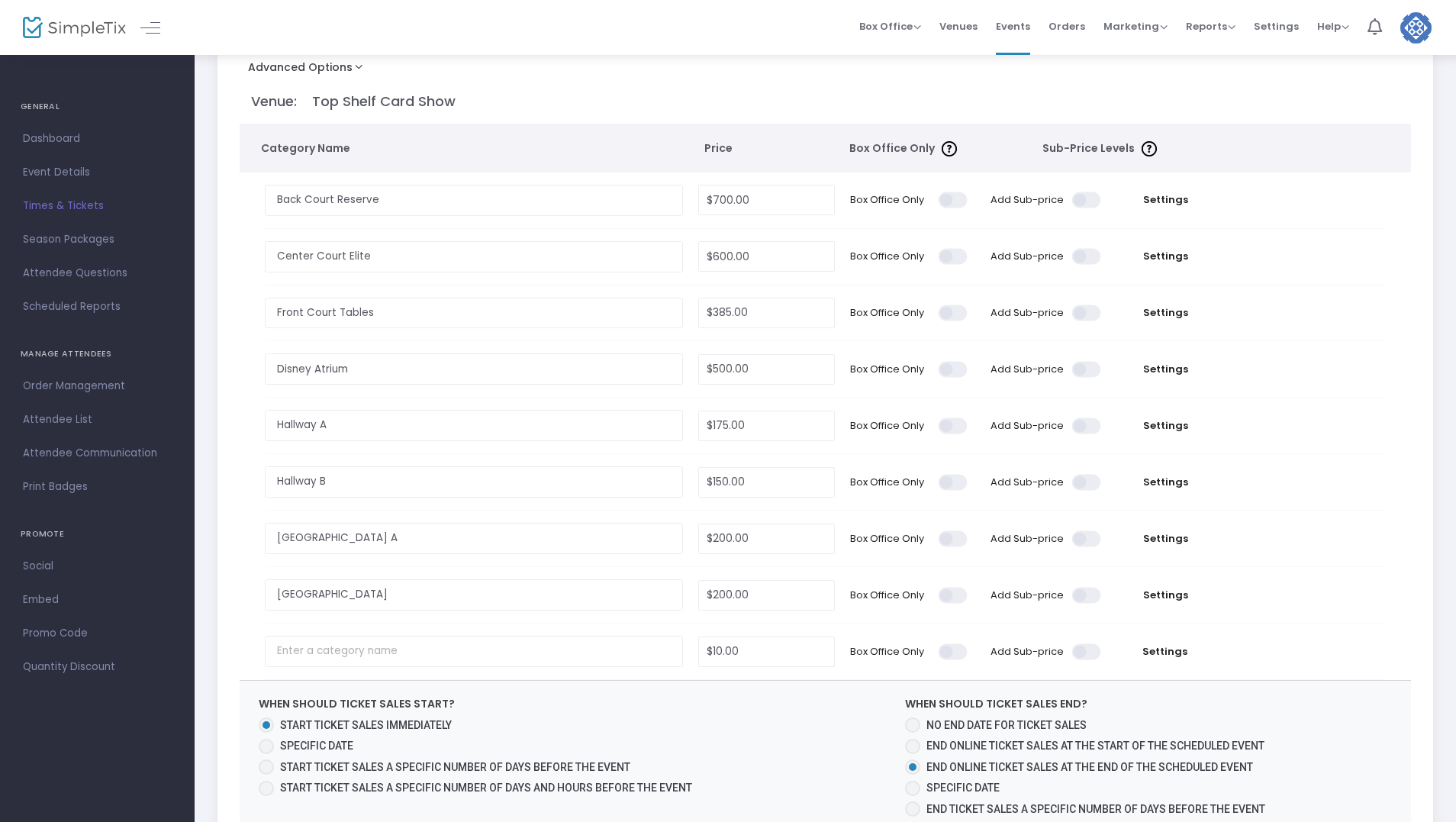
scroll to position [153, 0]
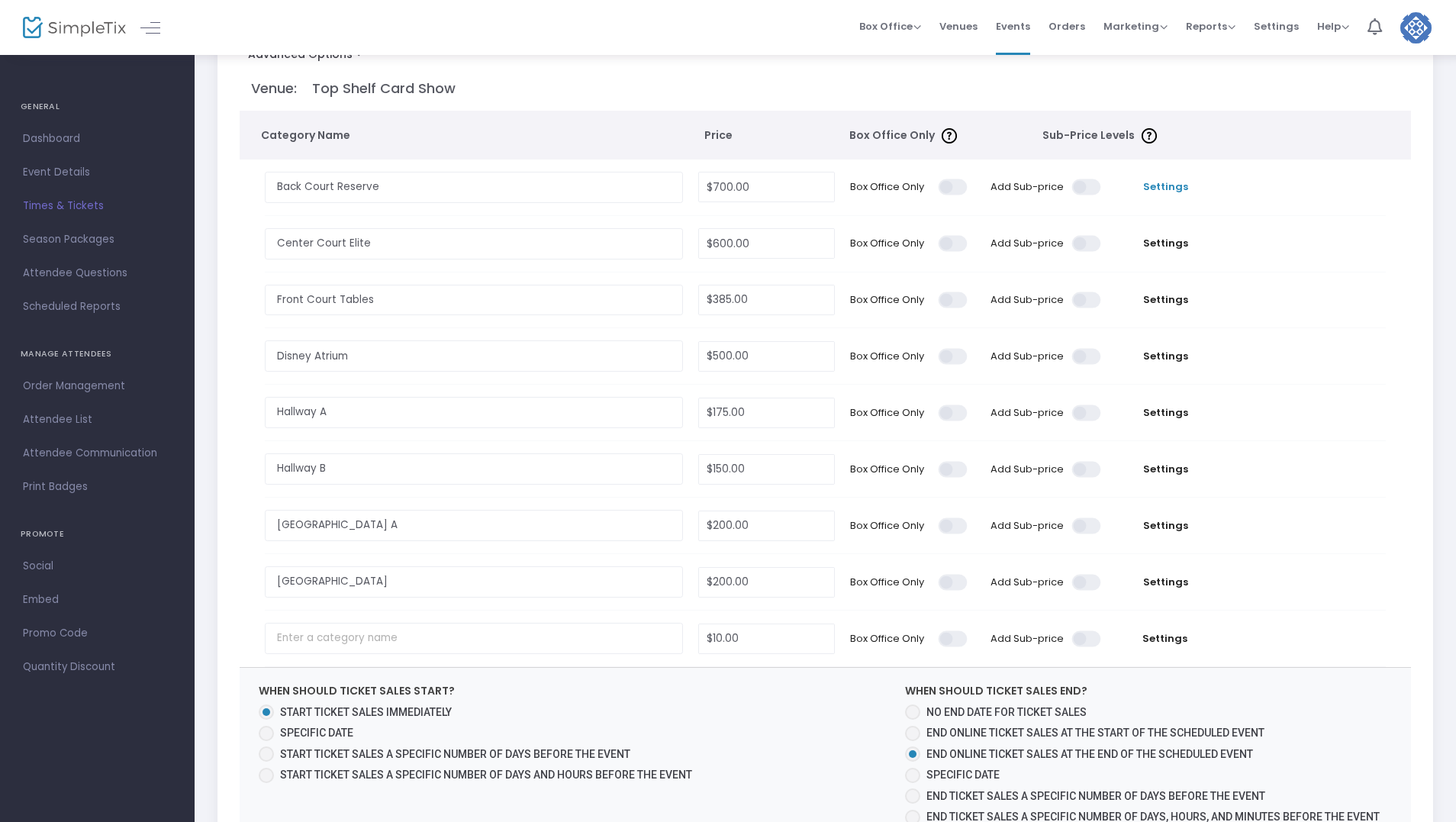
click at [1174, 183] on span "Settings" at bounding box center [1165, 187] width 98 height 15
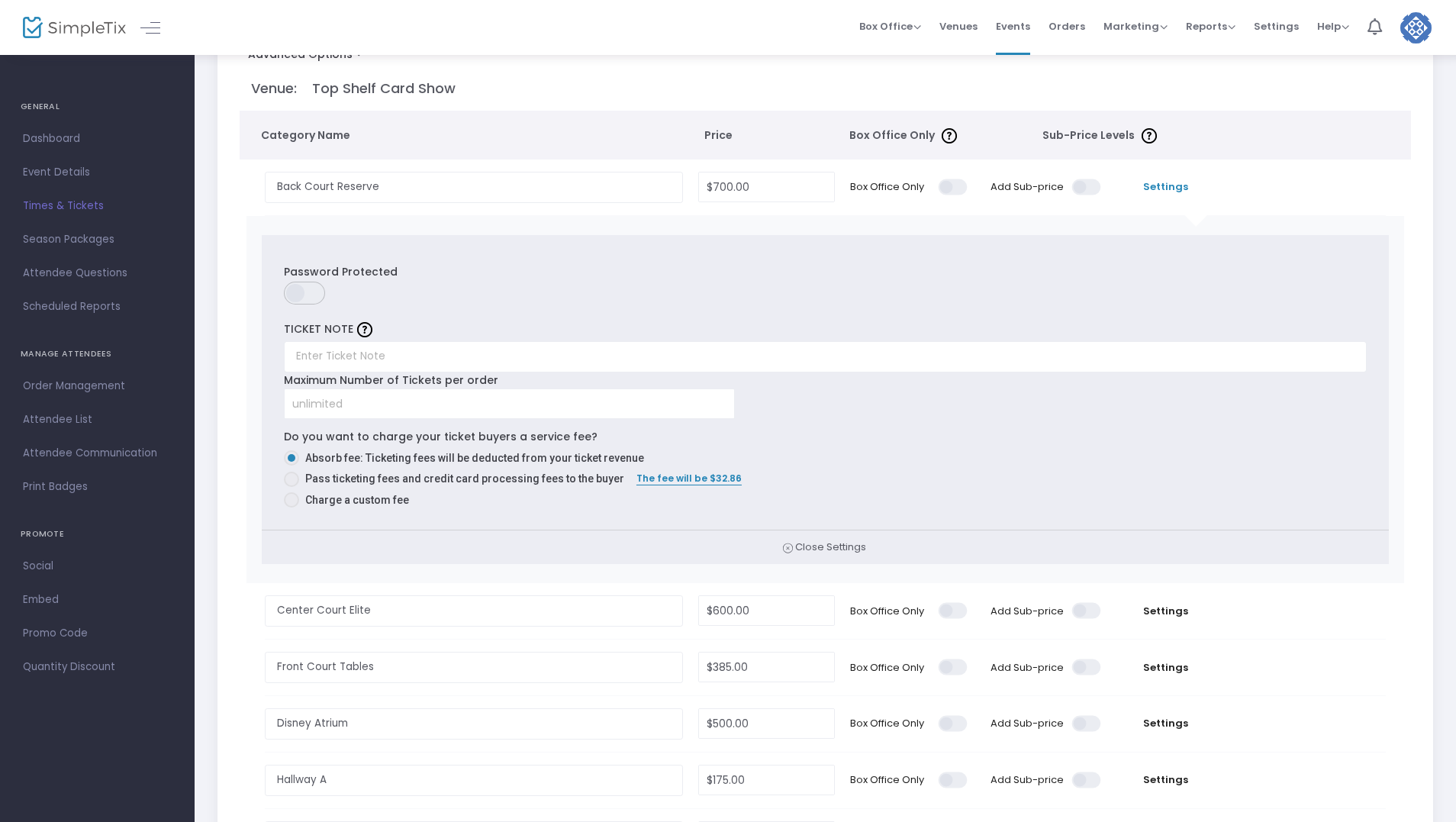
click at [296, 503] on span at bounding box center [292, 500] width 15 height 15
click at [292, 508] on input "Charge a custom fee" at bounding box center [291, 508] width 1 height 1
radio input "true"
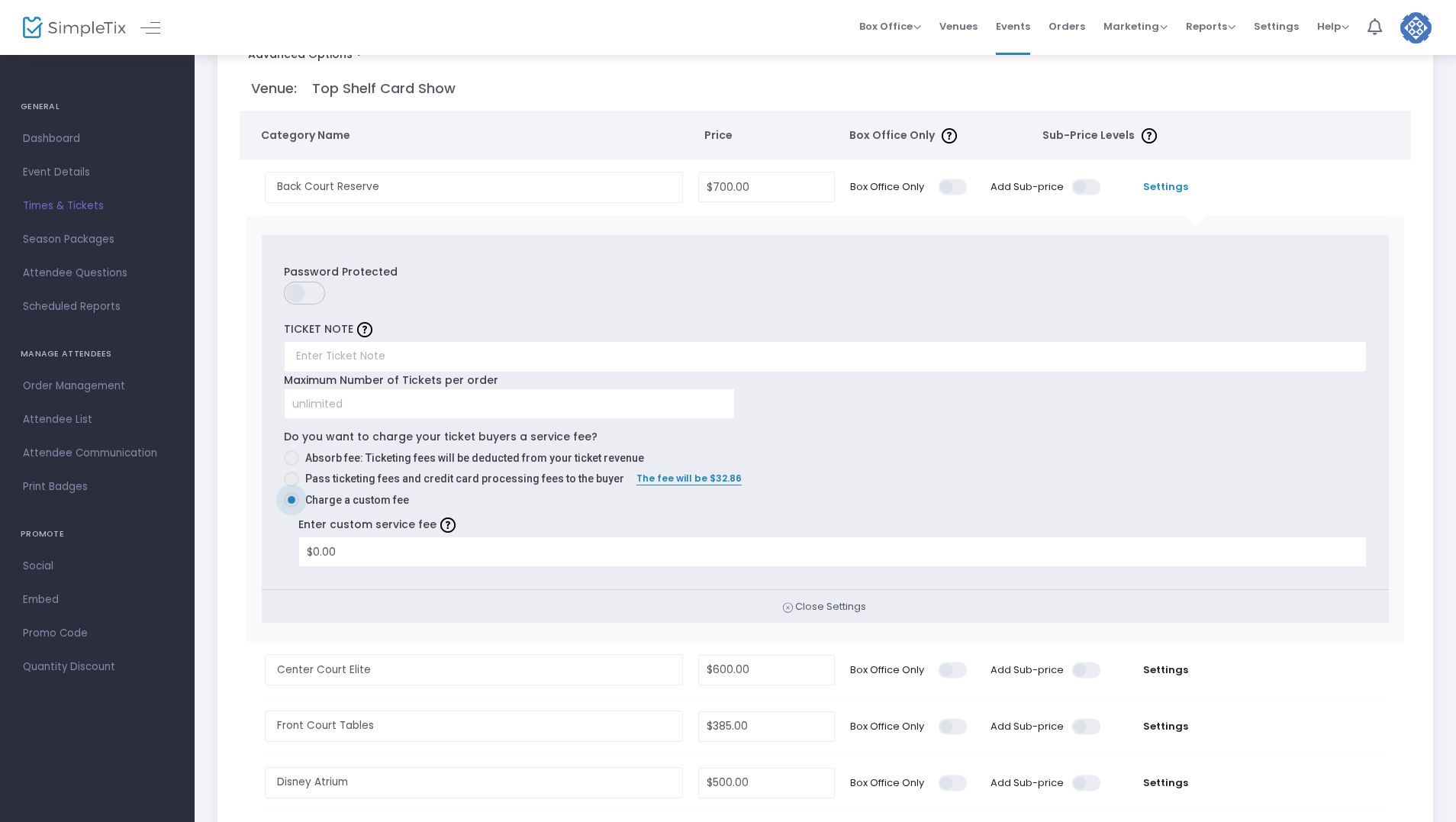
click at [296, 477] on span at bounding box center [292, 479] width 15 height 15
click at [292, 487] on input "Pass ticketing fees and credit card processing fees to the buyer" at bounding box center [291, 487] width 1 height 1
radio input "true"
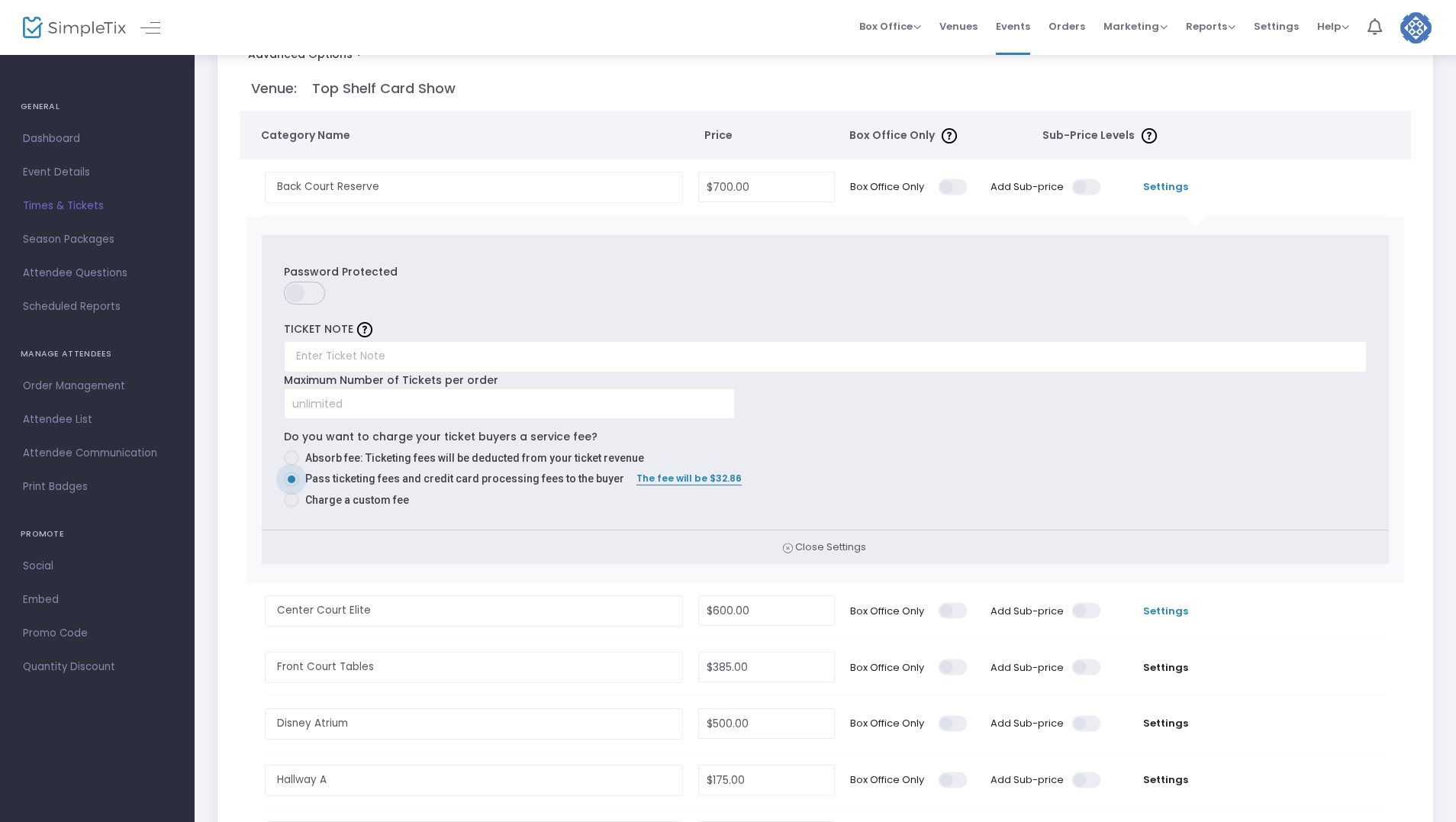
click at [1167, 610] on span "Settings" at bounding box center [1165, 611] width 98 height 15
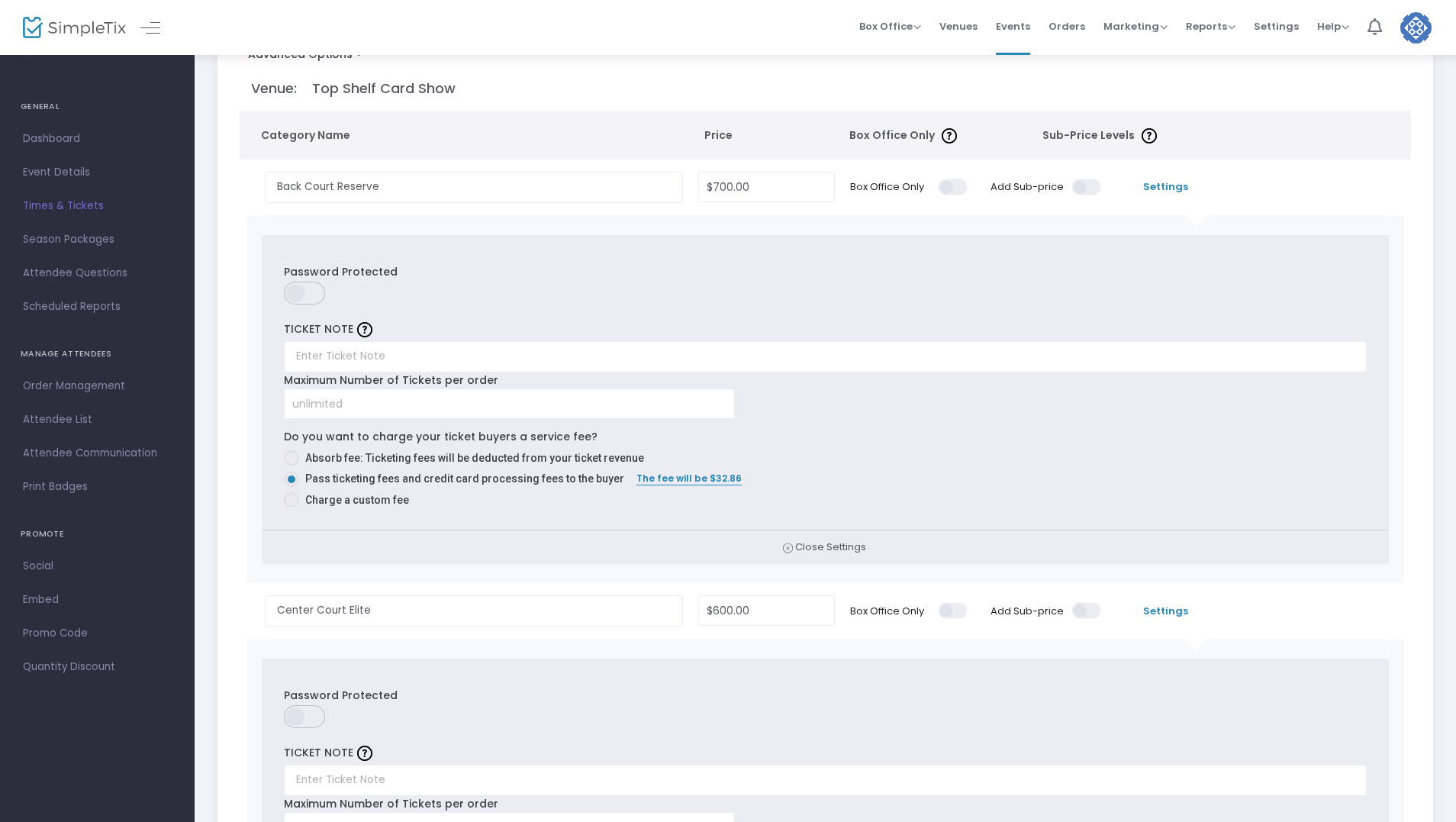
scroll to position [610, 0]
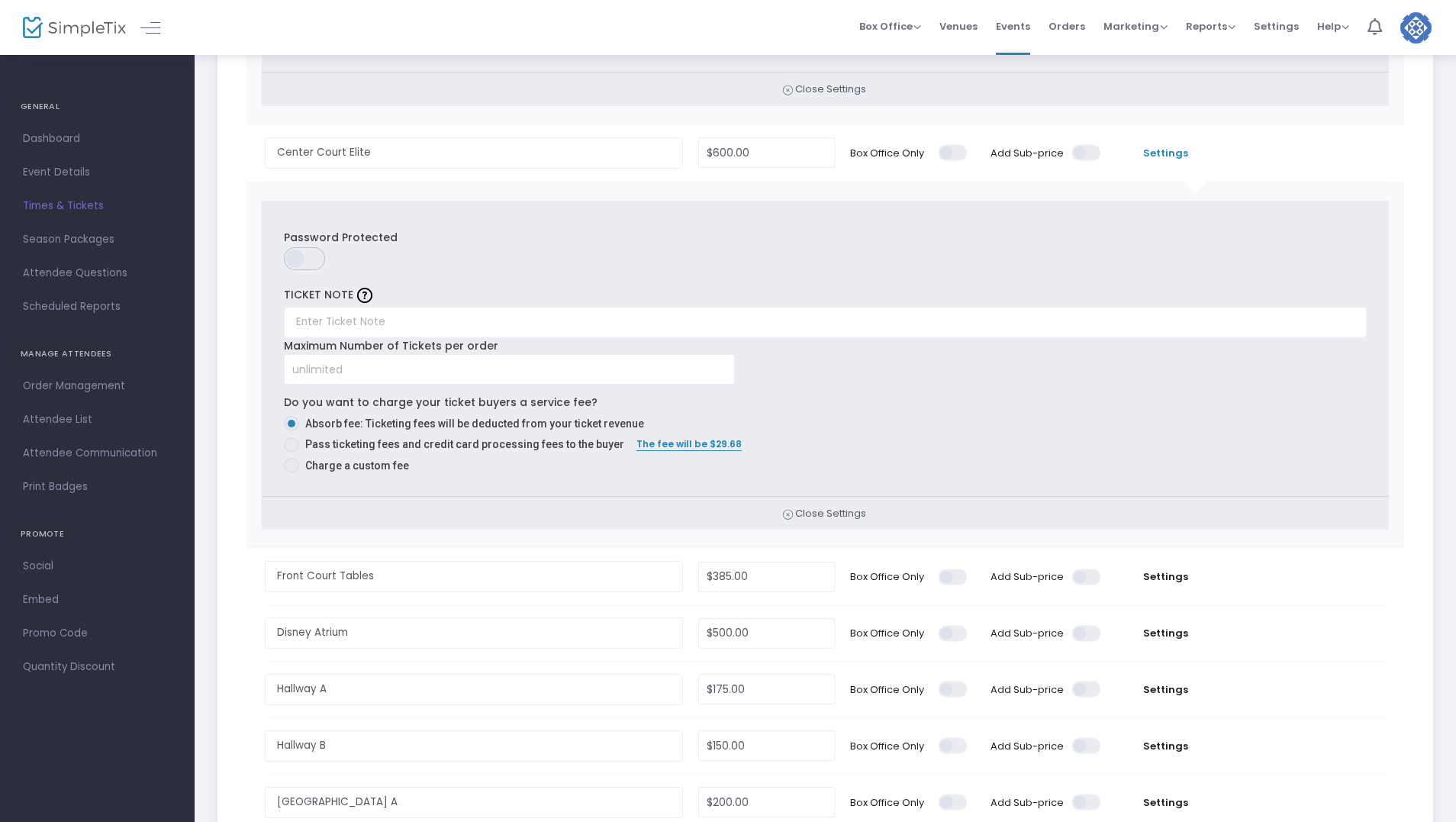
click at [293, 441] on span at bounding box center [292, 445] width 15 height 15
click at [292, 453] on input "Pass ticketing fees and credit card processing fees to the buyer" at bounding box center [291, 453] width 1 height 1
radio input "true"
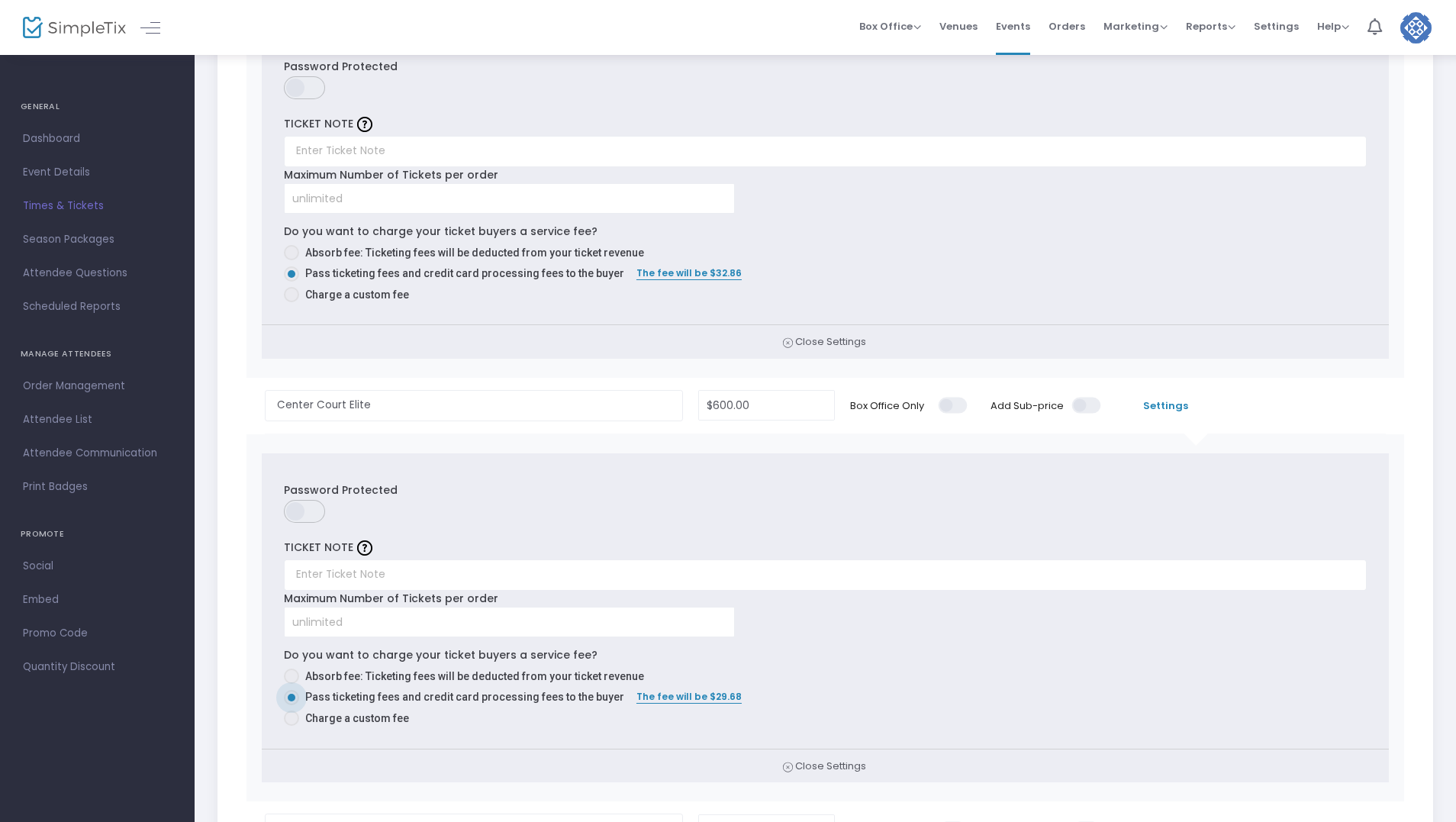
scroll to position [153, 0]
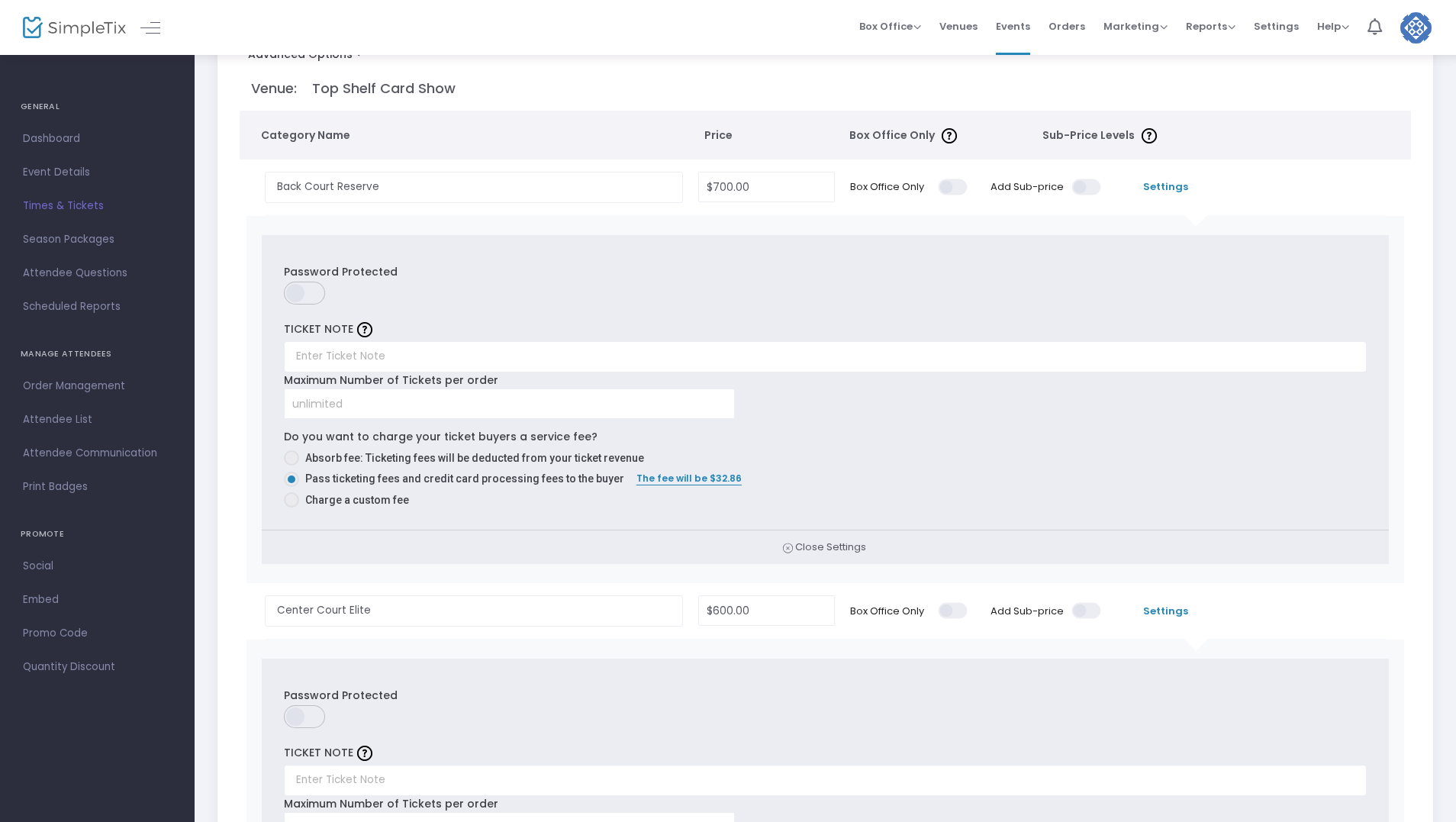
click at [1169, 181] on span "Settings" at bounding box center [1165, 187] width 98 height 15
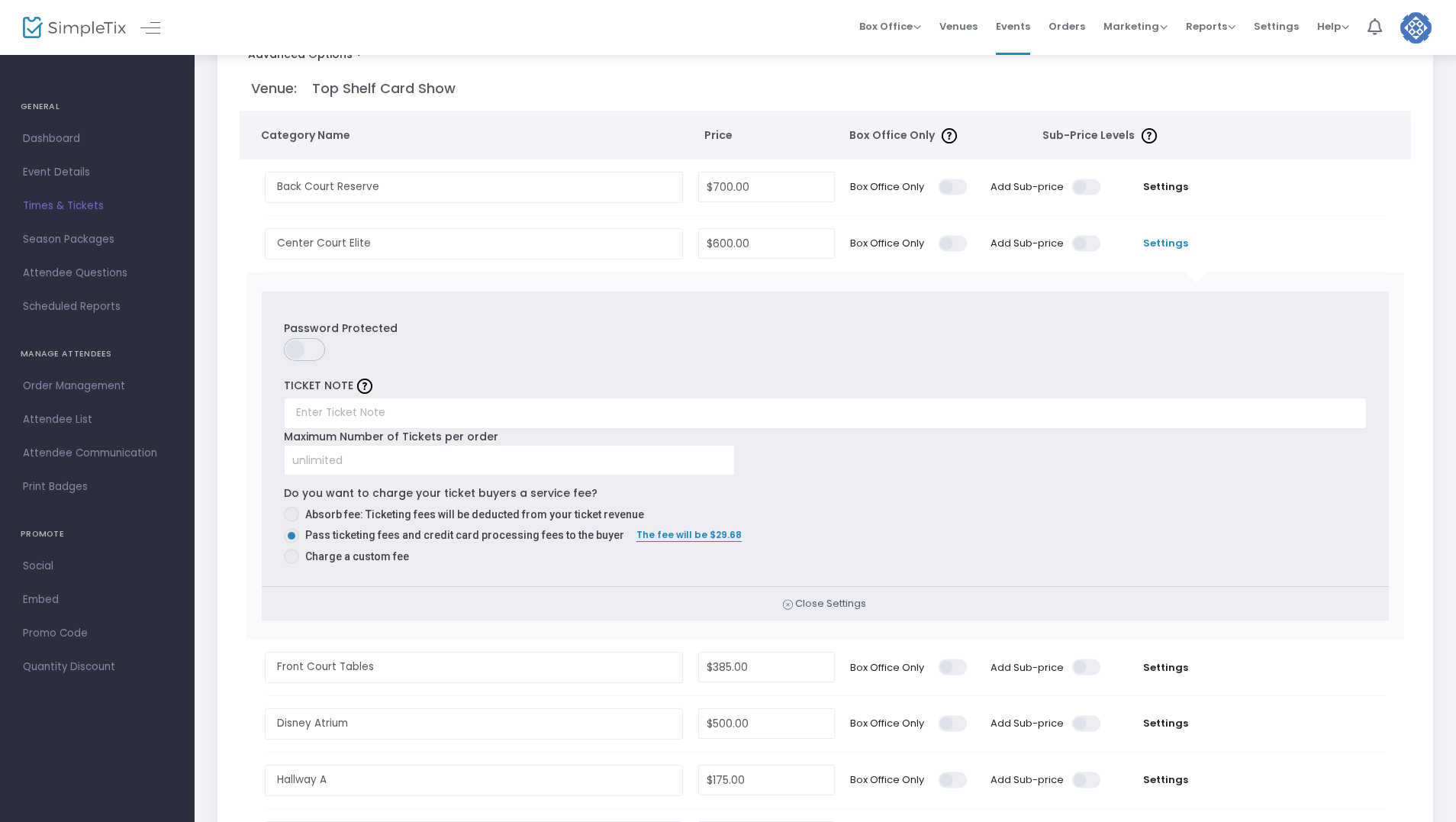
click at [1164, 238] on span "Settings" at bounding box center [1165, 243] width 98 height 15
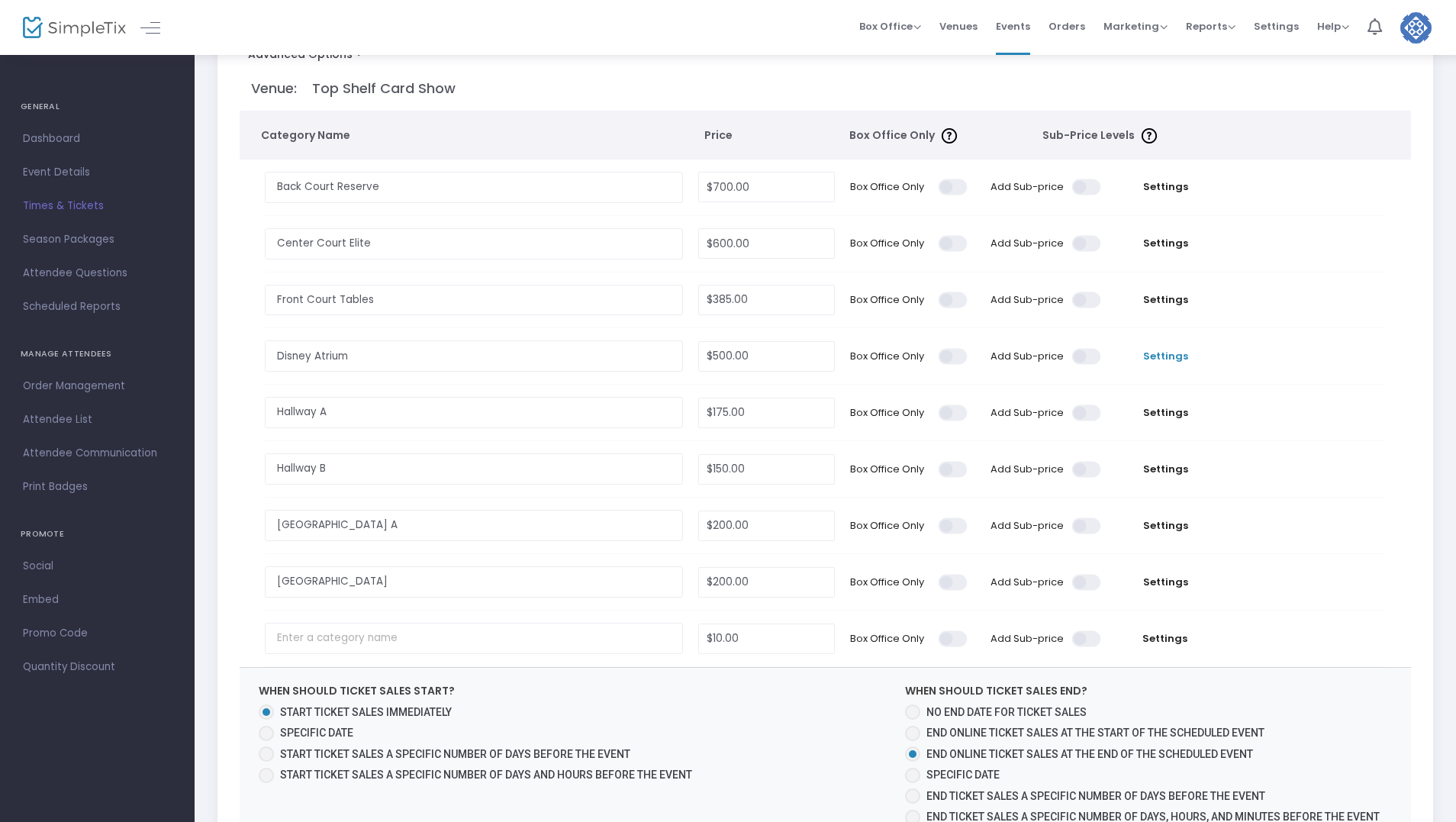
click at [1163, 358] on span "Settings" at bounding box center [1165, 356] width 98 height 15
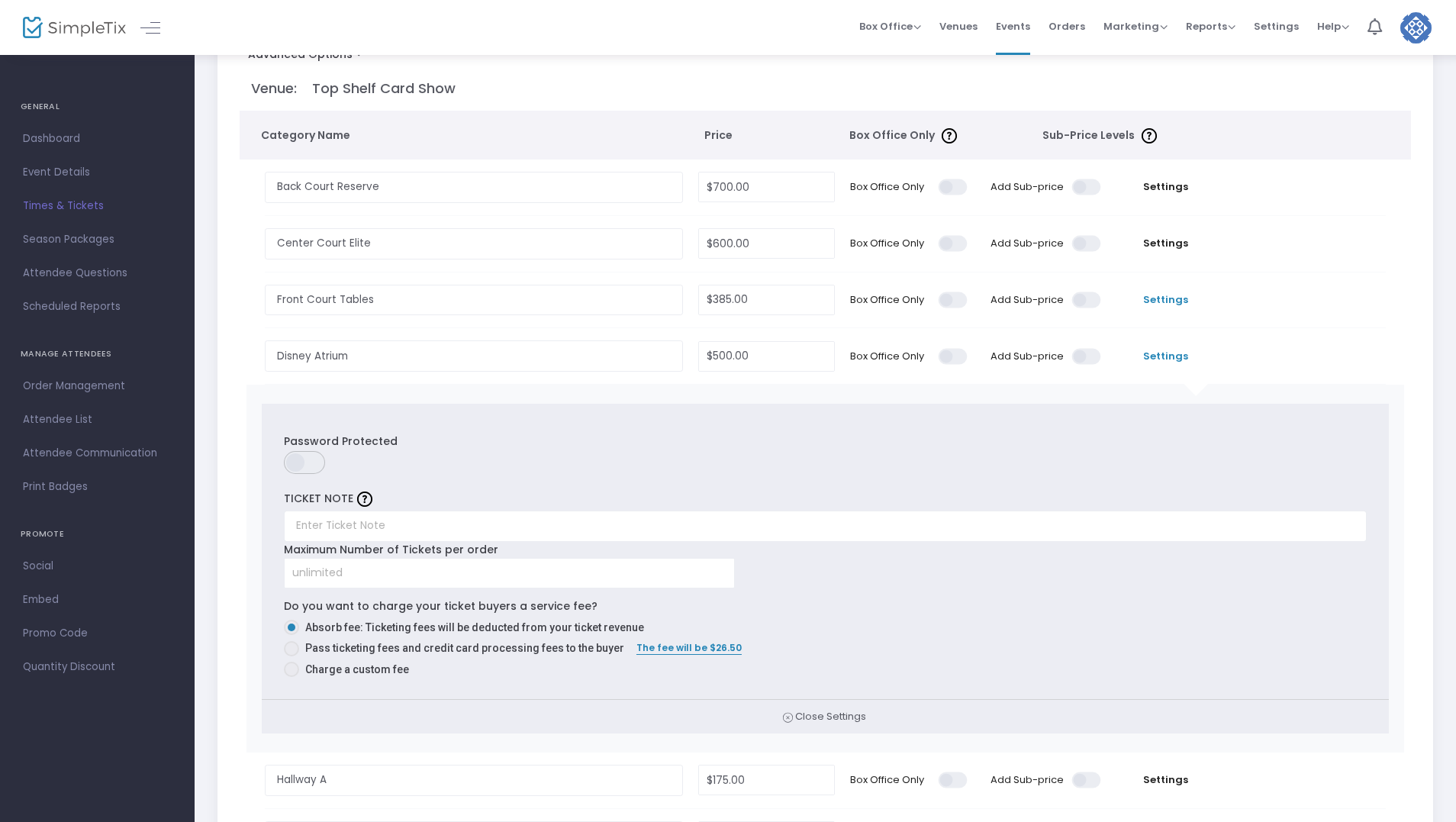
click at [1163, 304] on span "Settings" at bounding box center [1165, 300] width 98 height 15
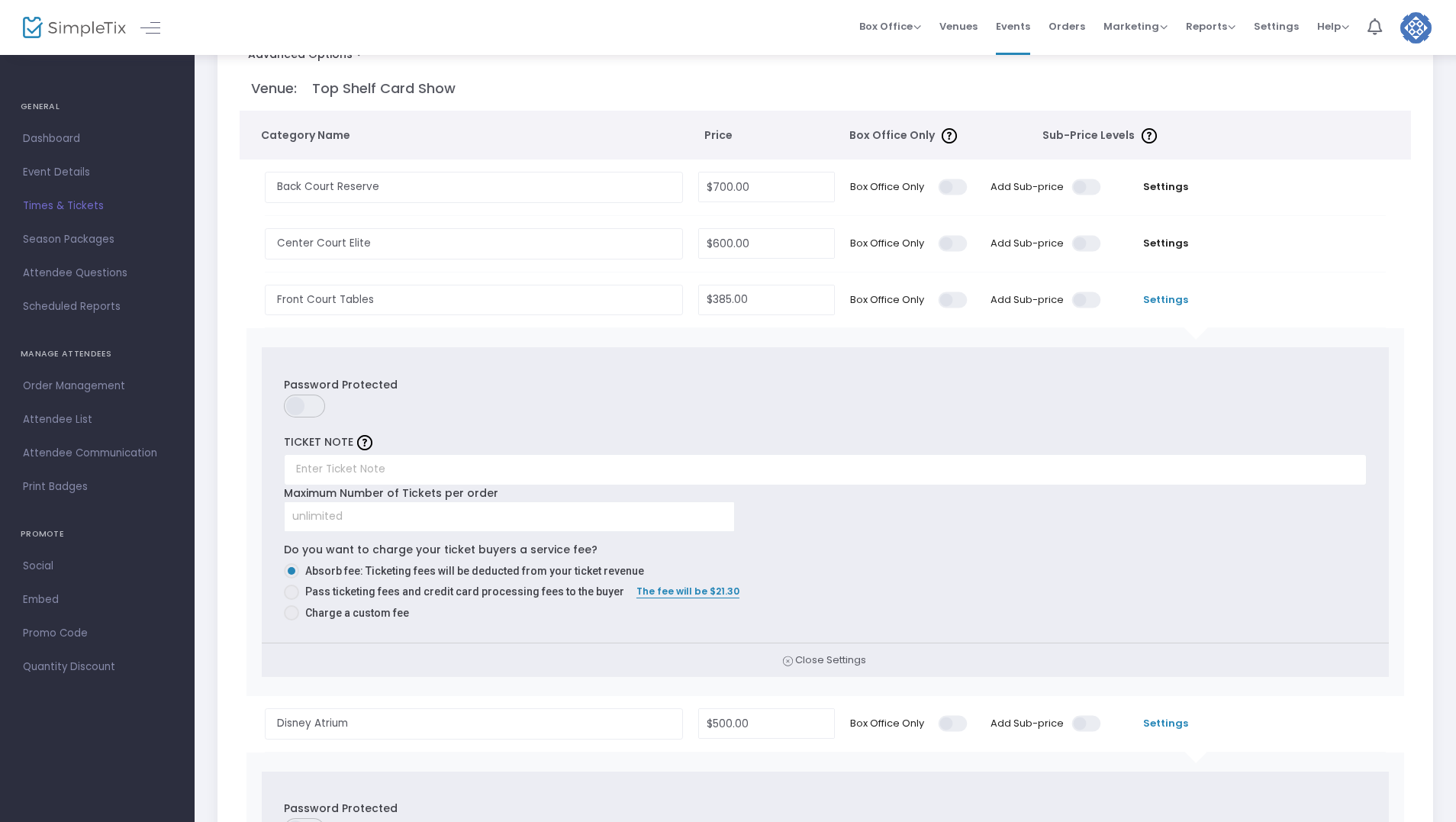
click at [298, 595] on span at bounding box center [292, 592] width 15 height 15
click at [292, 600] on input "Pass ticketing fees and credit card processing fees to the buyer" at bounding box center [291, 600] width 1 height 1
radio input "true"
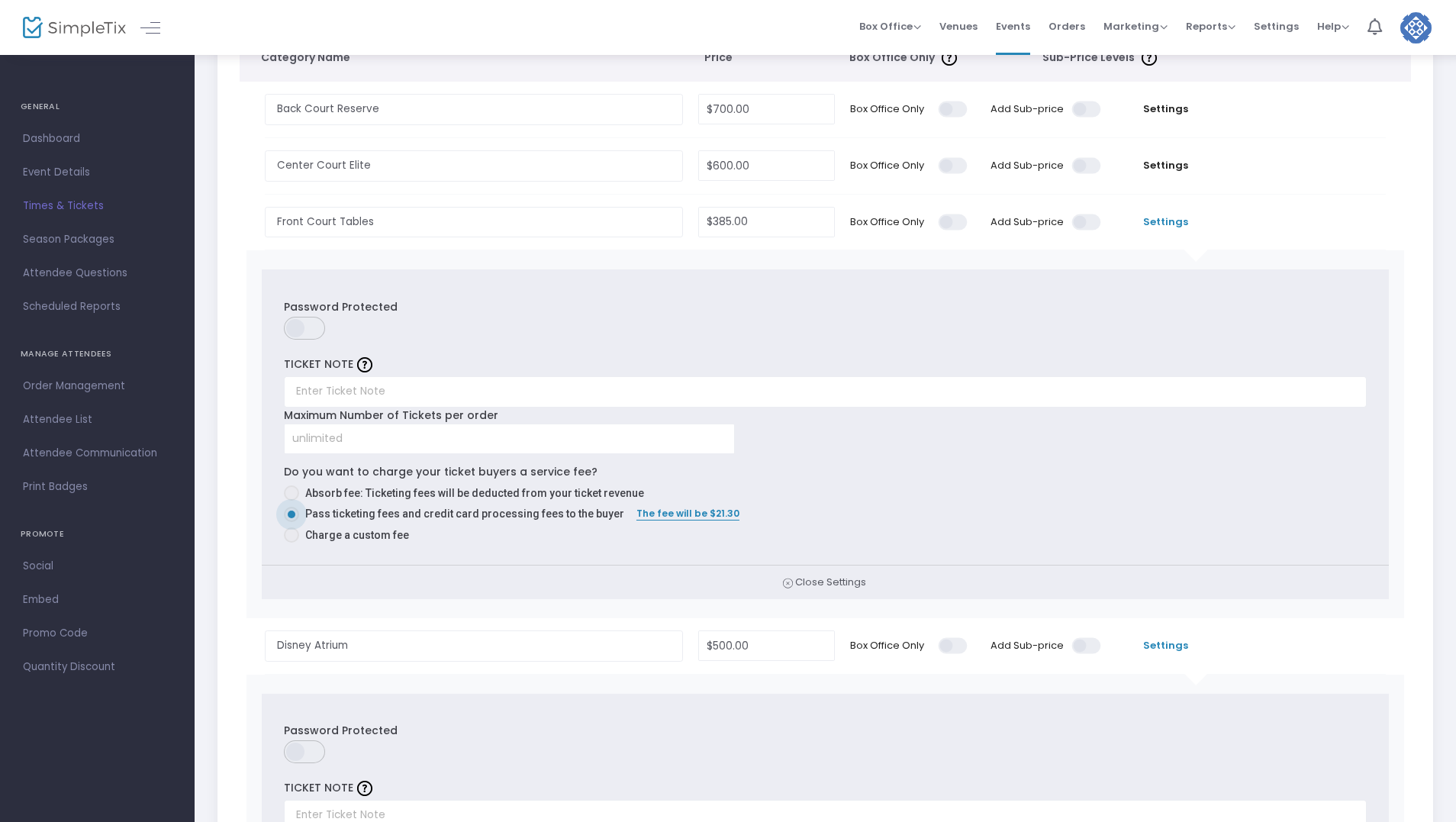
scroll to position [229, 0]
click at [1165, 219] on span "Settings" at bounding box center [1165, 223] width 98 height 15
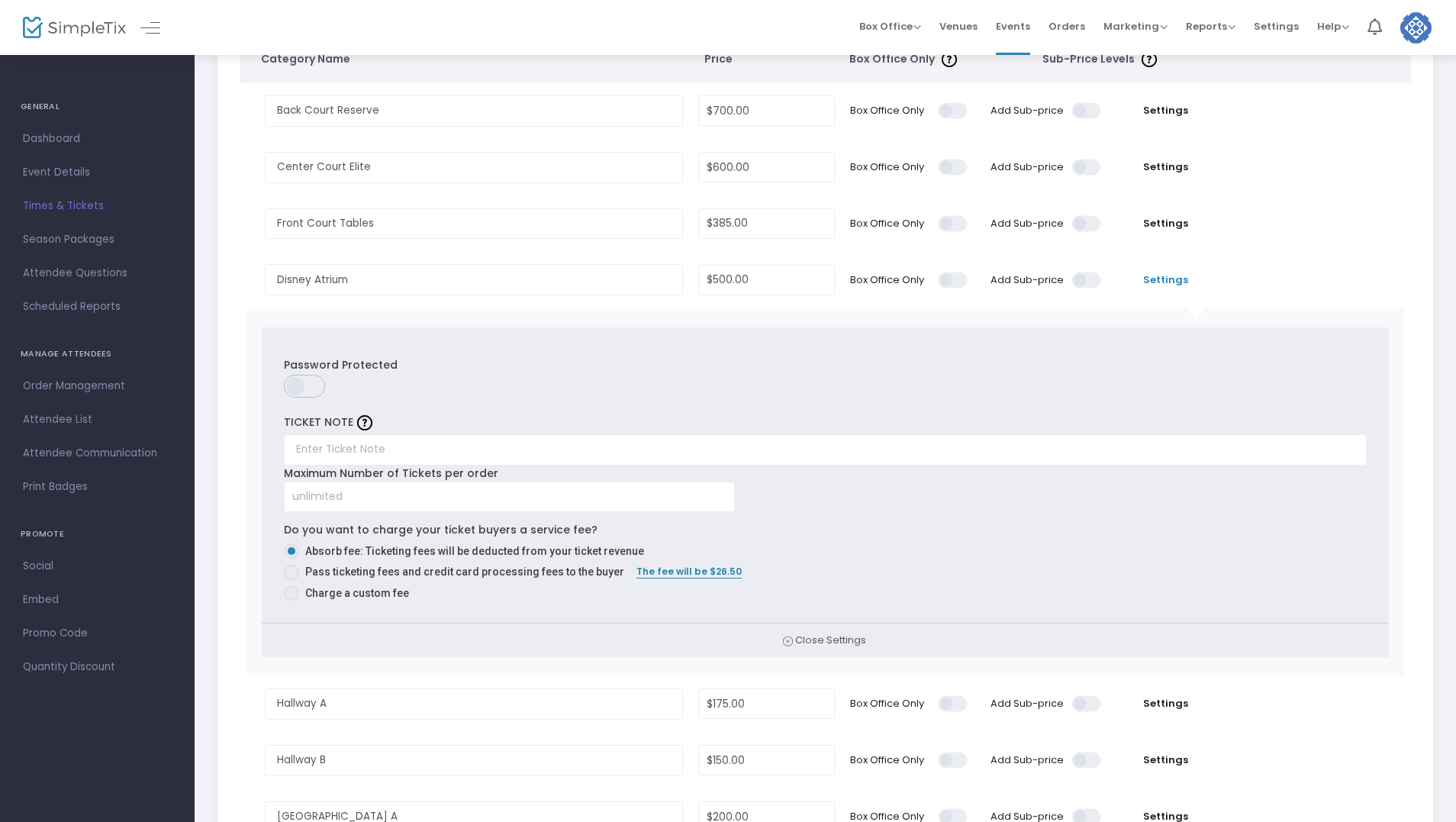
click at [292, 570] on span at bounding box center [292, 572] width 15 height 15
click at [292, 580] on input "Pass ticketing fees and credit card processing fees to the buyer" at bounding box center [291, 580] width 1 height 1
radio input "true"
click at [1171, 281] on span "Settings" at bounding box center [1165, 279] width 98 height 15
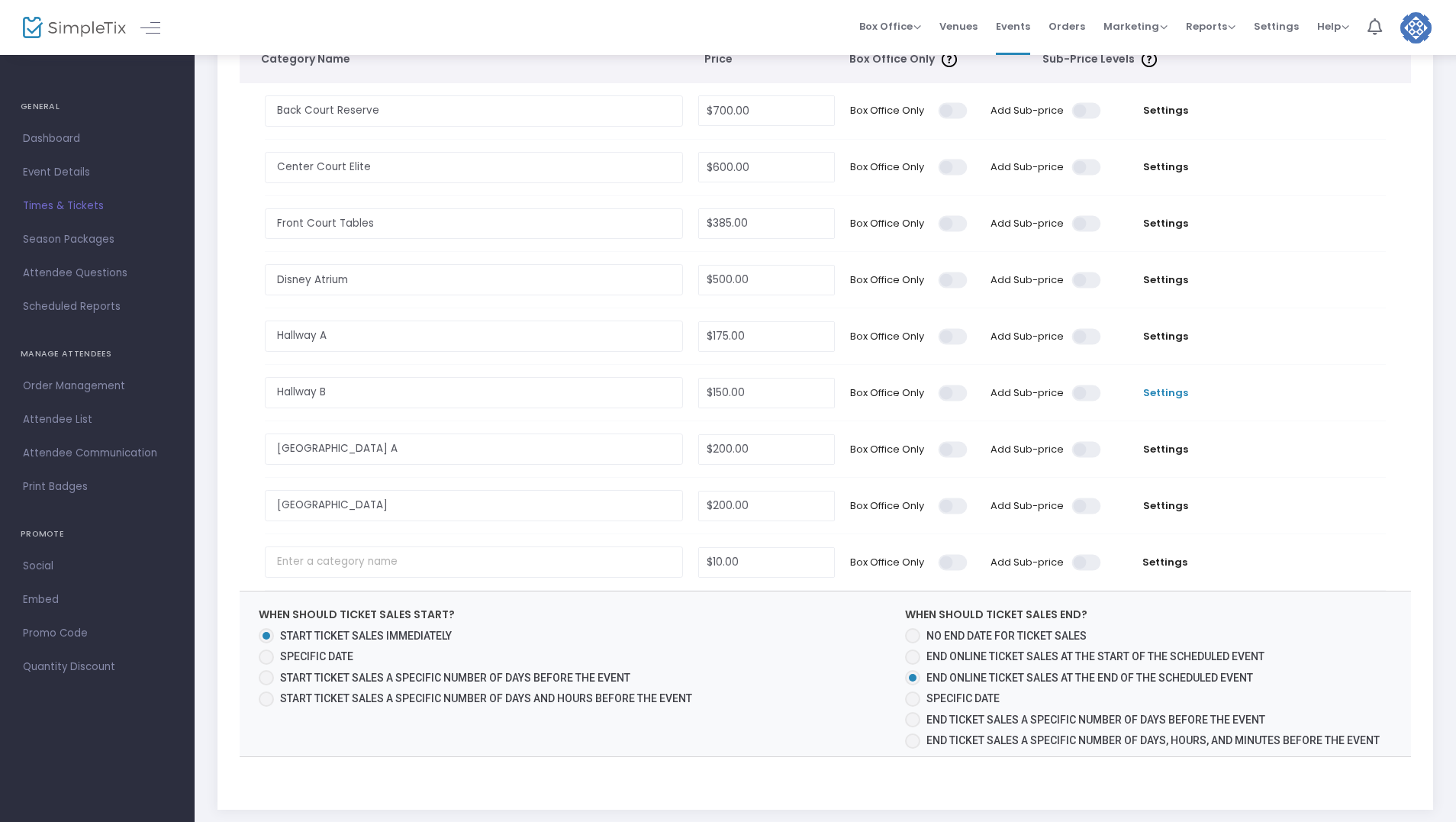
click at [1156, 392] on span "Settings" at bounding box center [1165, 392] width 98 height 15
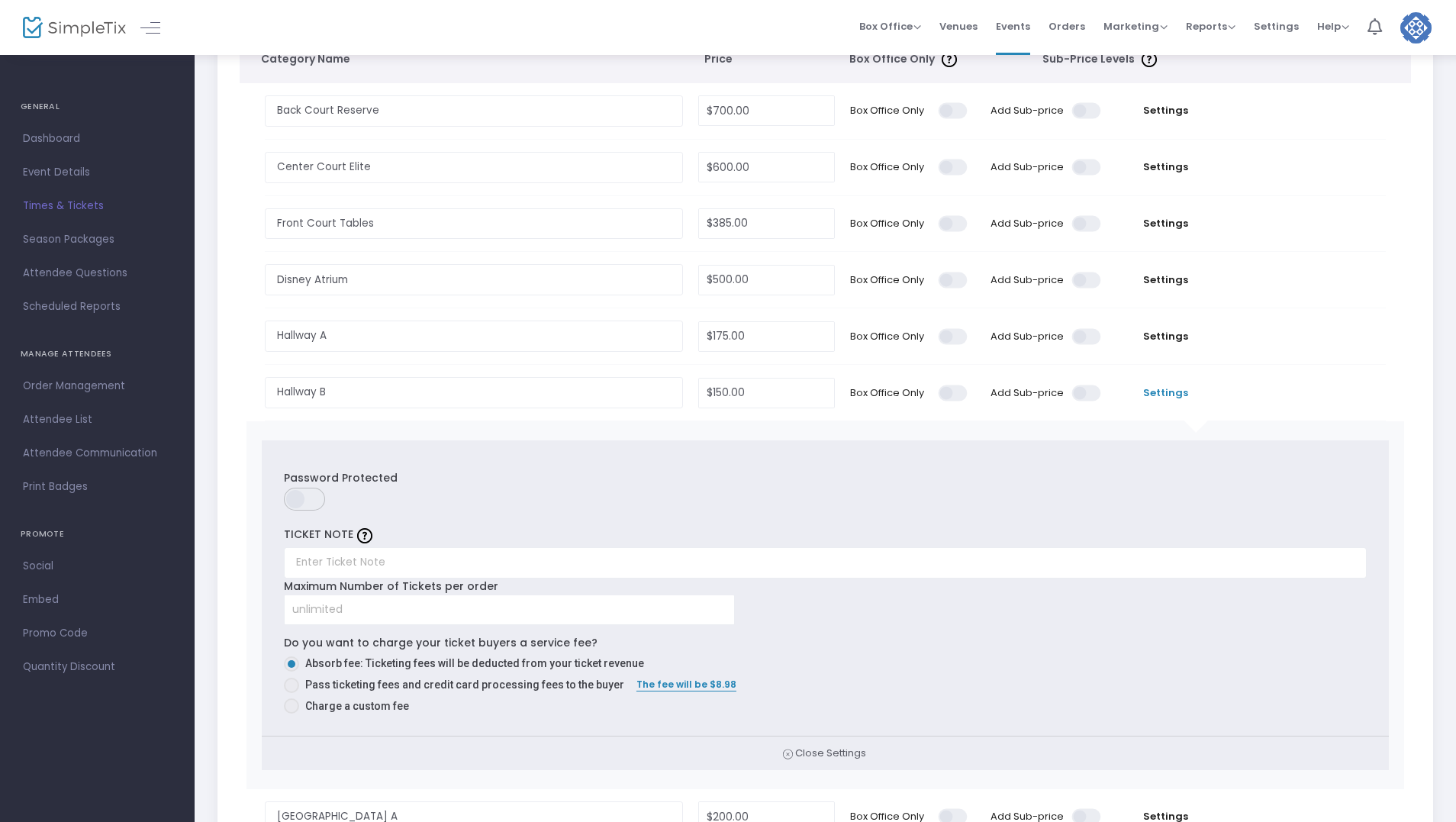
drag, startPoint x: 291, startPoint y: 686, endPoint x: 308, endPoint y: 679, distance: 18.4
click at [292, 686] on span at bounding box center [292, 685] width 15 height 15
click at [292, 693] on input "Pass ticketing fees and credit card processing fees to the buyer" at bounding box center [291, 693] width 1 height 1
radio input "true"
click at [1165, 398] on span "Settings" at bounding box center [1165, 392] width 98 height 15
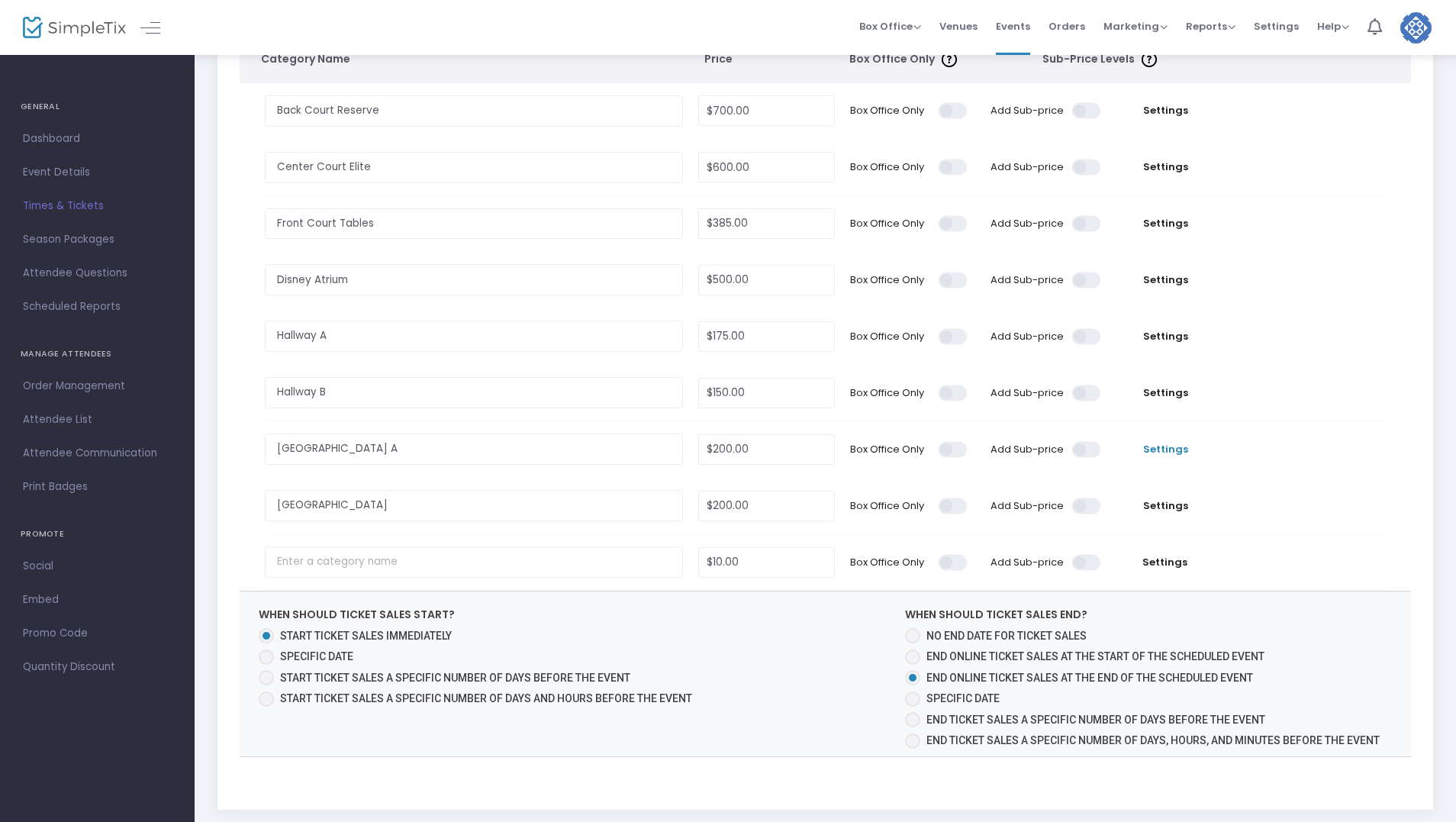
click at [1168, 445] on span "Settings" at bounding box center [1165, 449] width 98 height 15
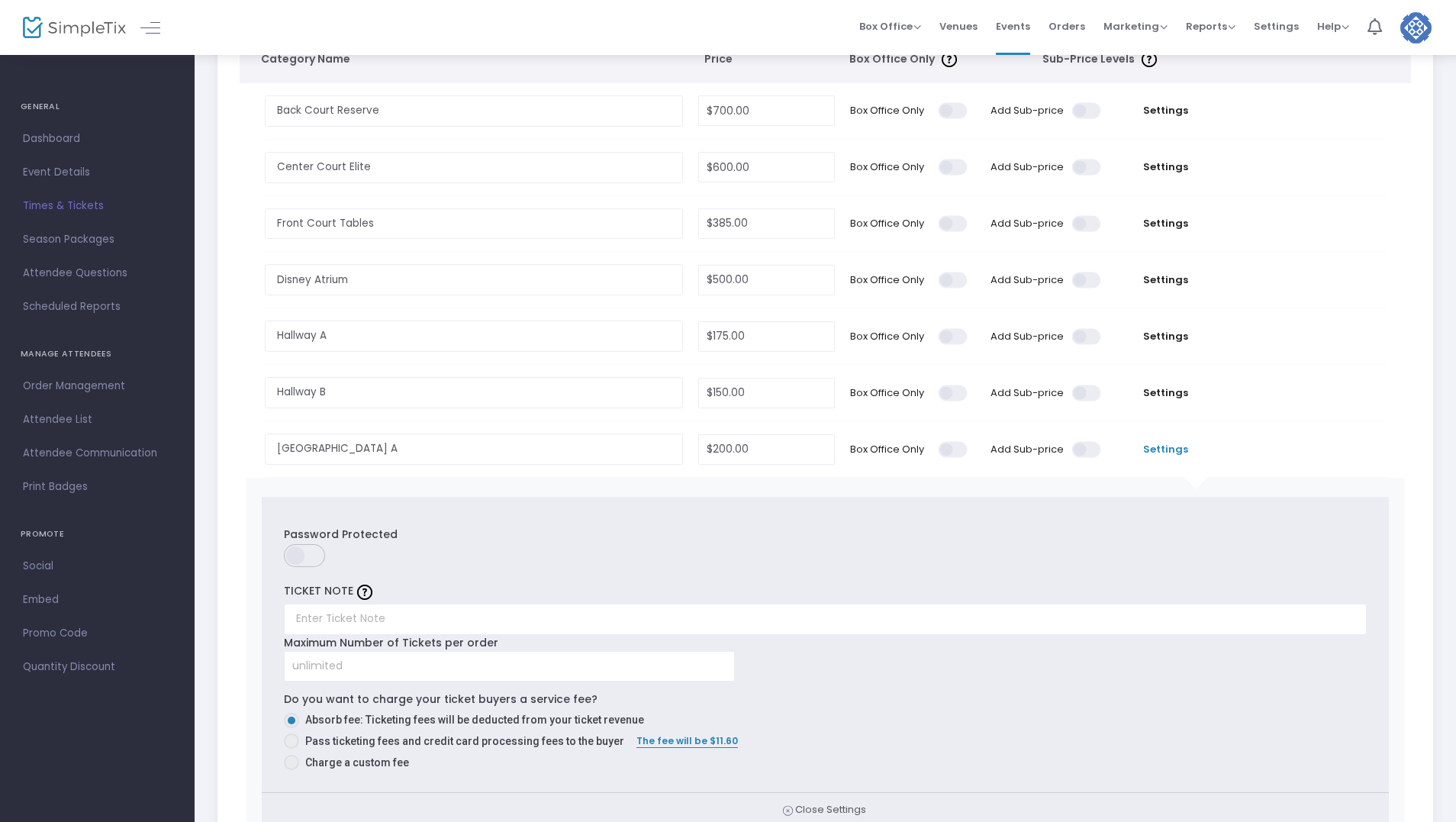
click at [290, 738] on span at bounding box center [292, 740] width 15 height 15
click at [291, 749] on input "Pass ticketing fees and credit card processing fees to the buyer" at bounding box center [291, 749] width 1 height 1
radio input "true"
click at [1161, 445] on span "Settings" at bounding box center [1165, 449] width 98 height 15
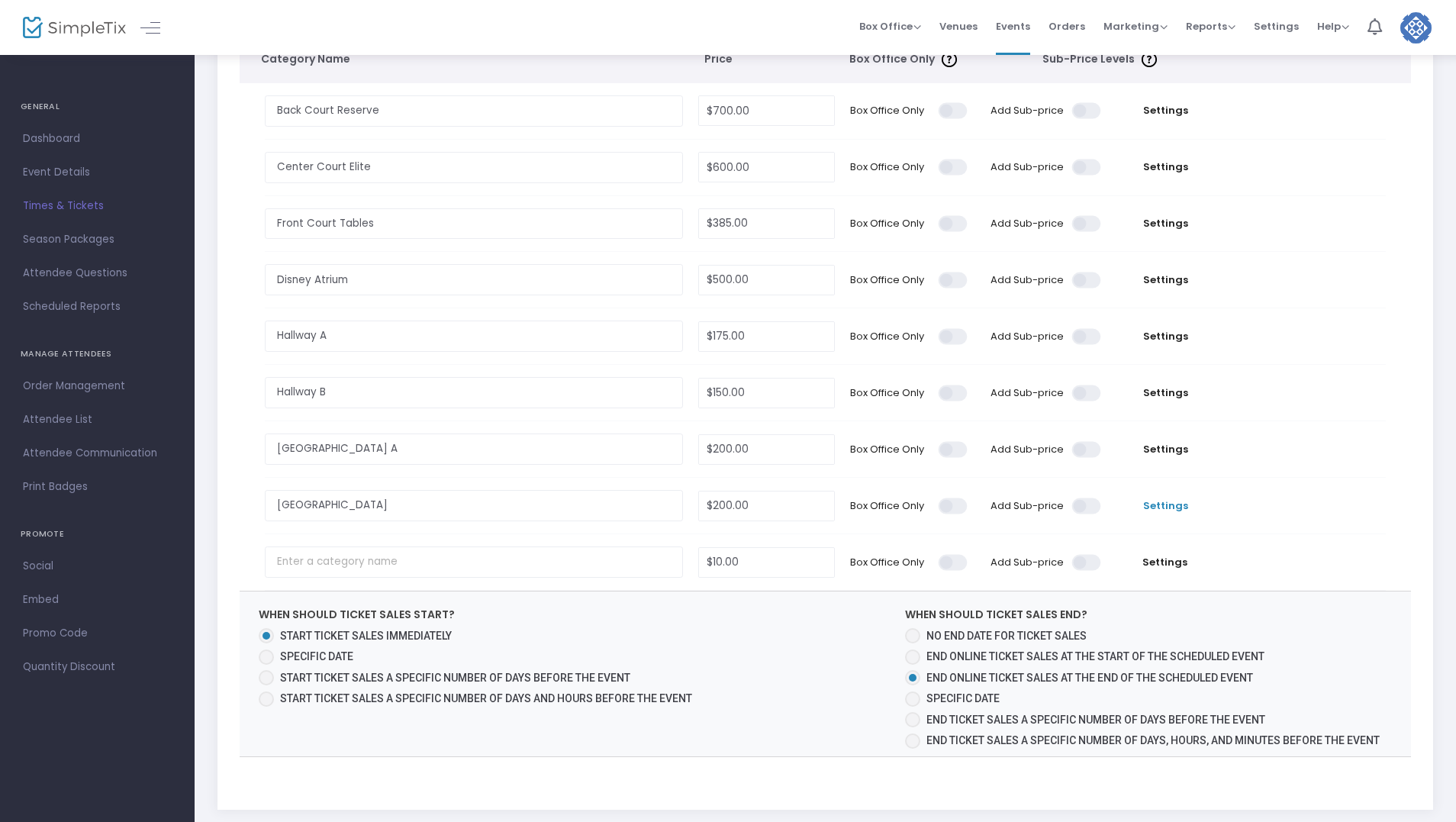
click at [1173, 501] on span "Settings" at bounding box center [1165, 505] width 98 height 15
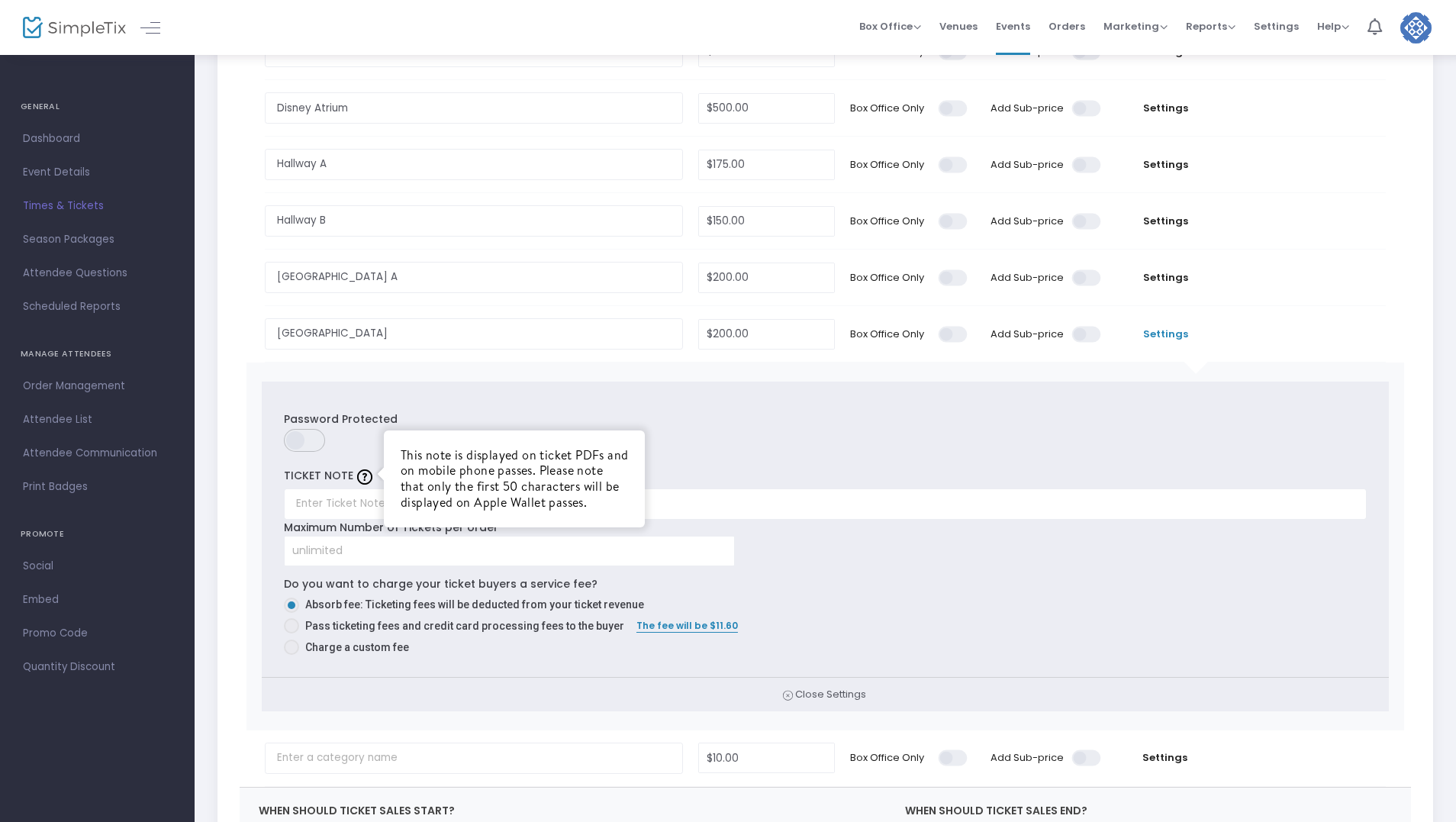
scroll to position [610, 0]
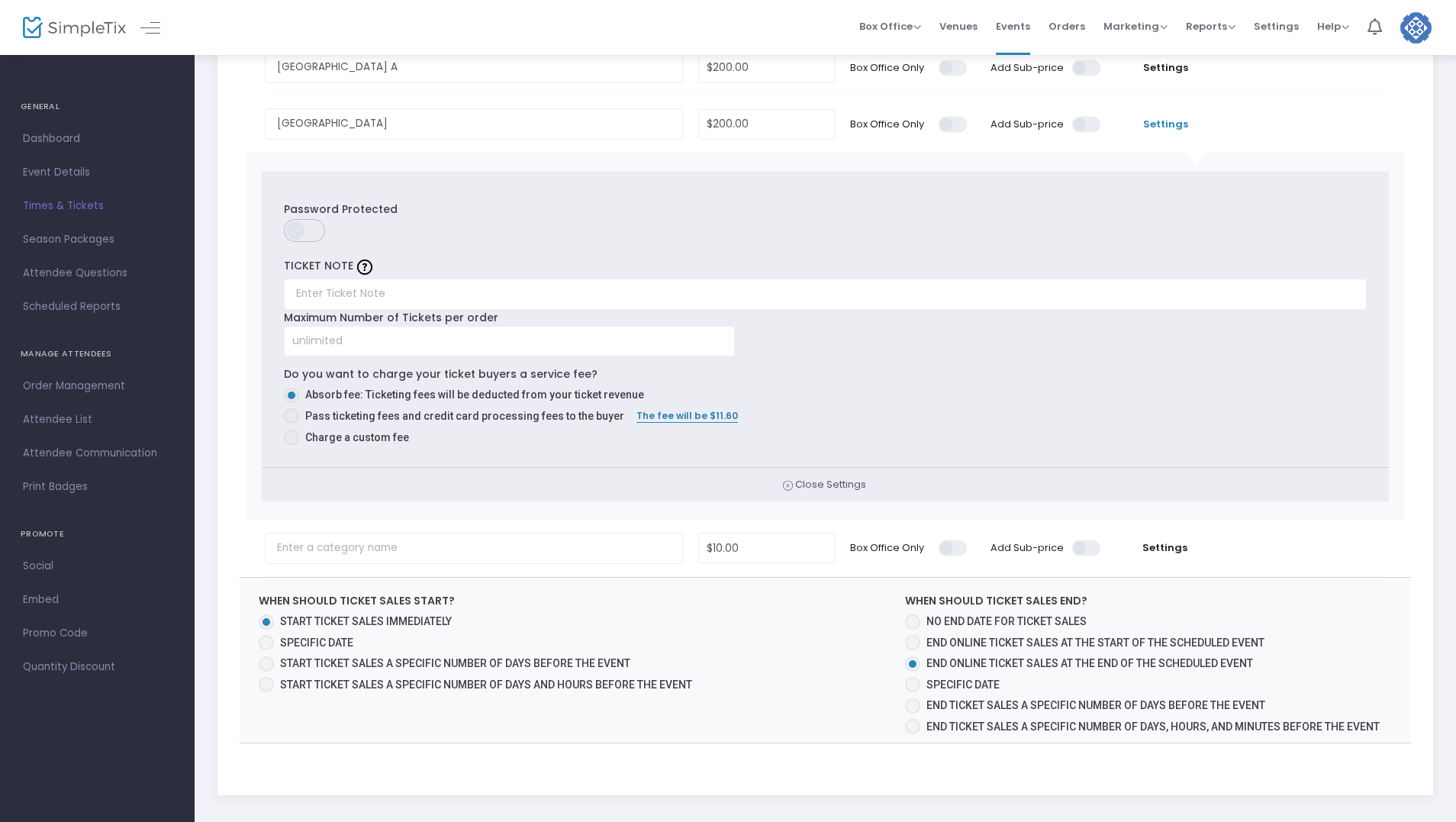
click at [292, 415] on span at bounding box center [292, 416] width 15 height 15
click at [292, 424] on input "Pass ticketing fees and credit card processing fees to the buyer" at bounding box center [291, 424] width 1 height 1
radio input "true"
click at [1158, 124] on span "Settings" at bounding box center [1165, 124] width 98 height 15
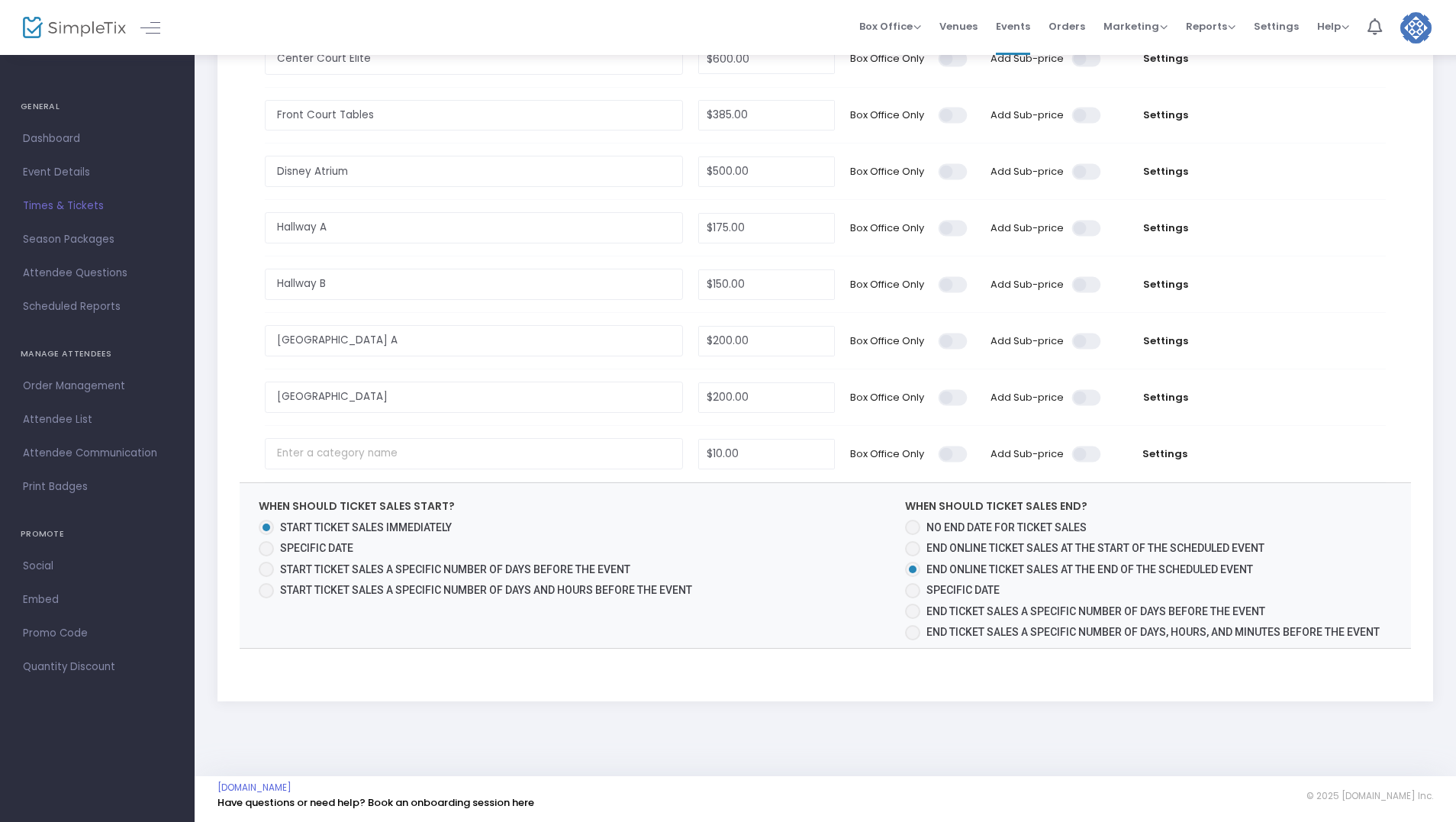
drag, startPoint x: 1160, startPoint y: 459, endPoint x: 1130, endPoint y: 451, distance: 31.0
click at [1160, 459] on span "Settings" at bounding box center [1165, 454] width 98 height 15
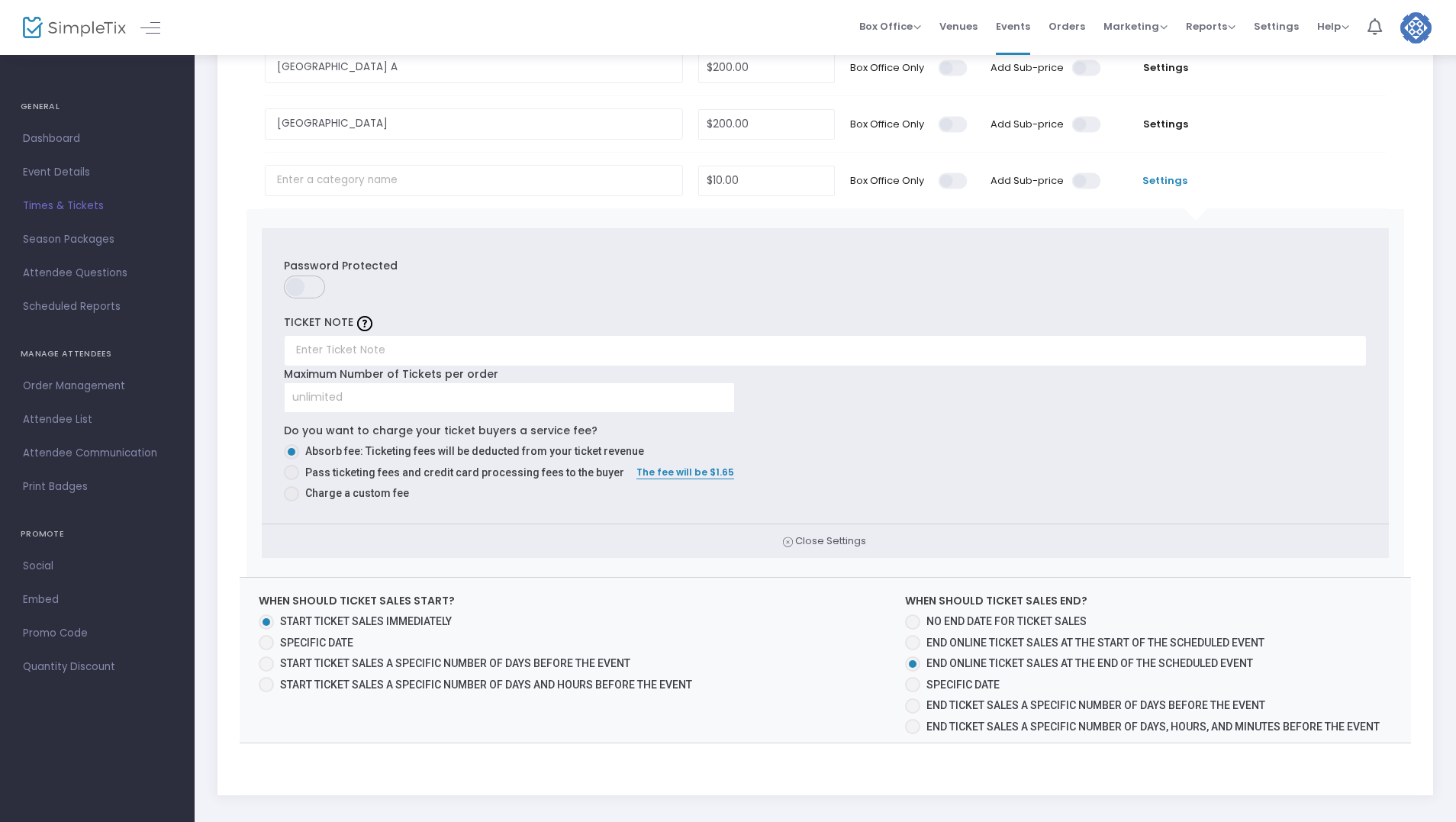
click at [292, 471] on span at bounding box center [292, 472] width 15 height 15
click at [292, 480] on input "Pass ticketing fees and credit card processing fees to the buyer" at bounding box center [291, 480] width 1 height 1
radio input "true"
click at [1175, 185] on span "Settings" at bounding box center [1165, 181] width 98 height 15
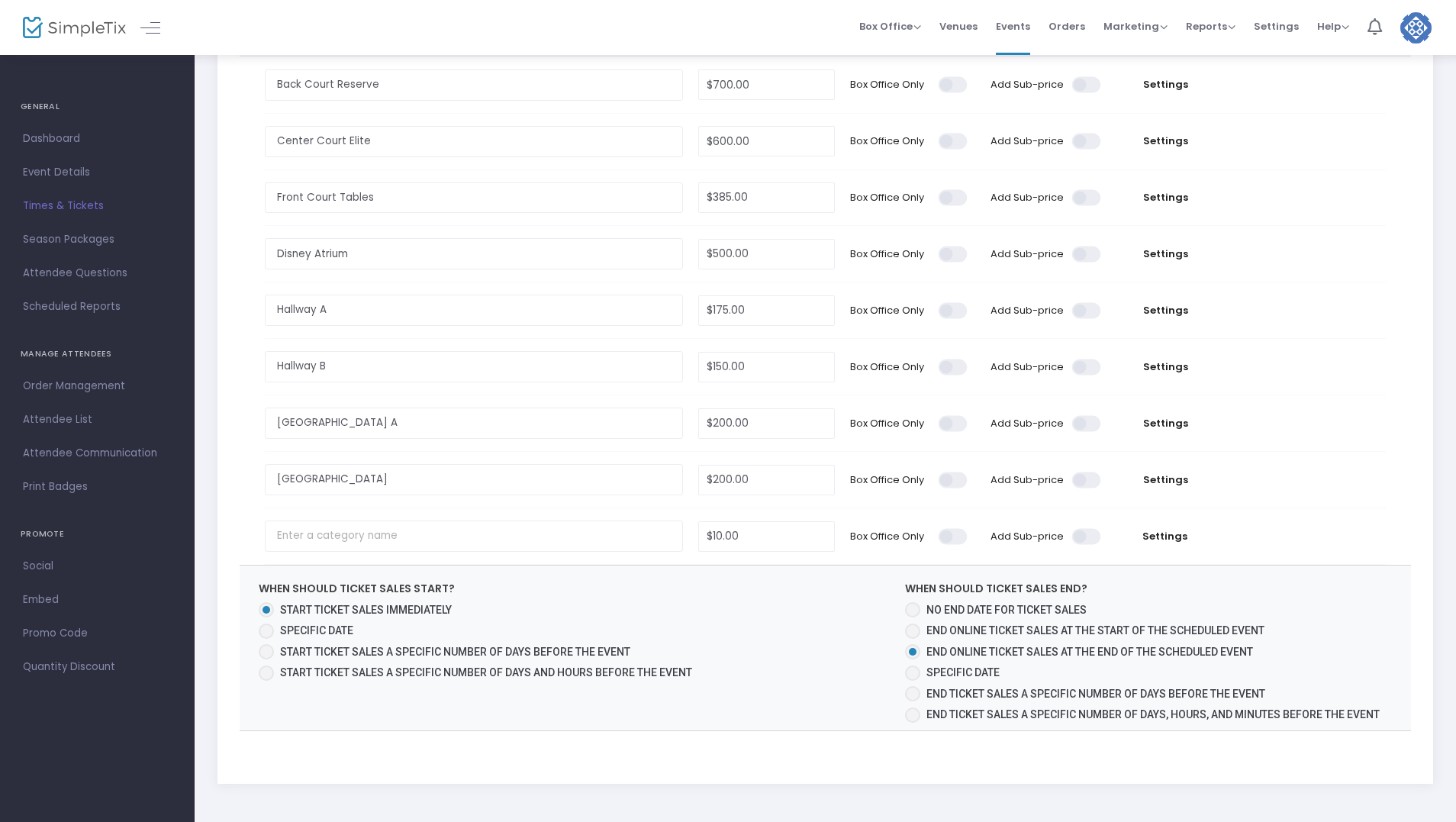
scroll to position [32, 0]
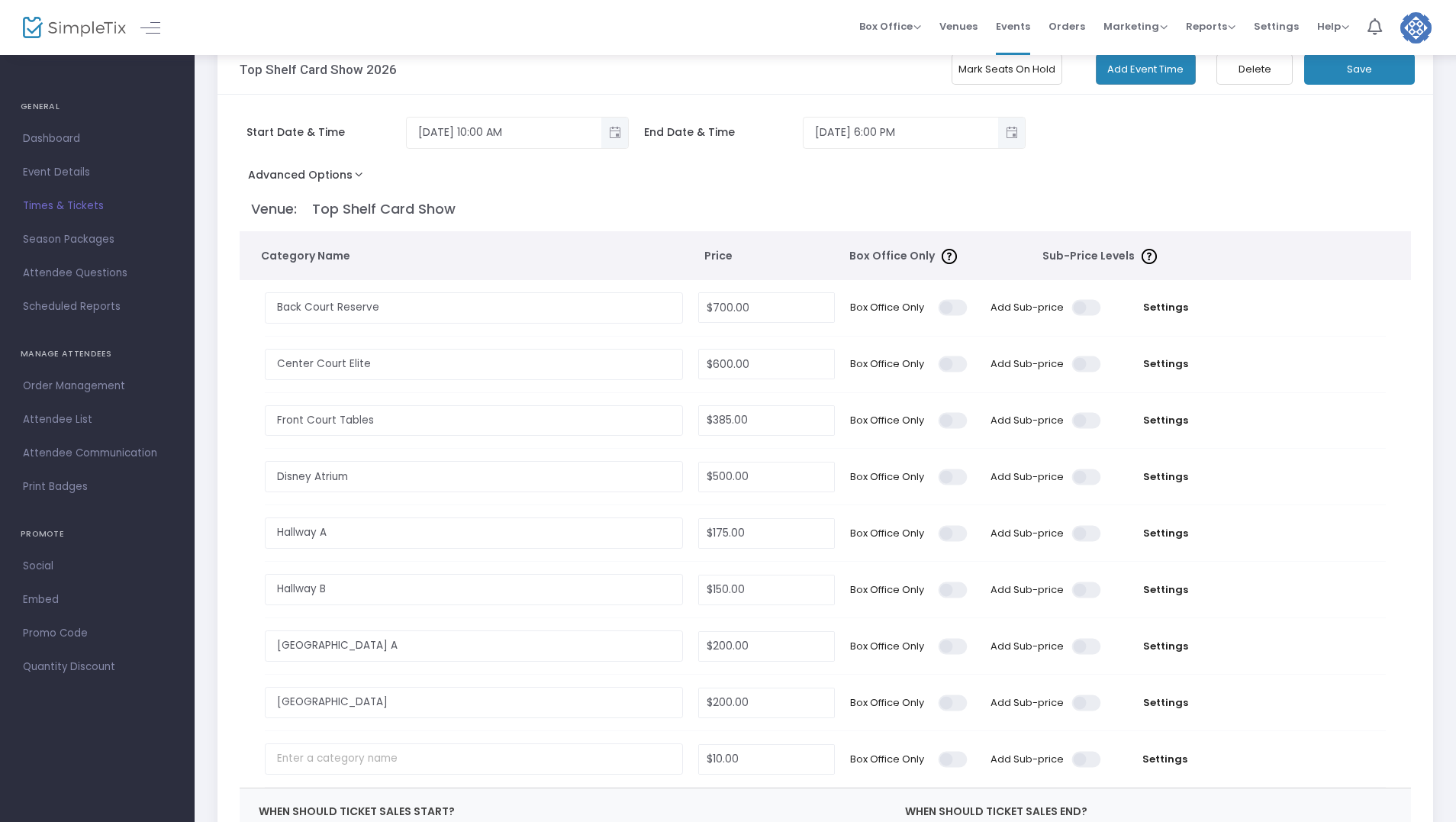
click at [1162, 316] on td "Settings" at bounding box center [1165, 308] width 113 height 56
click at [1164, 309] on span "Settings" at bounding box center [1165, 307] width 98 height 15
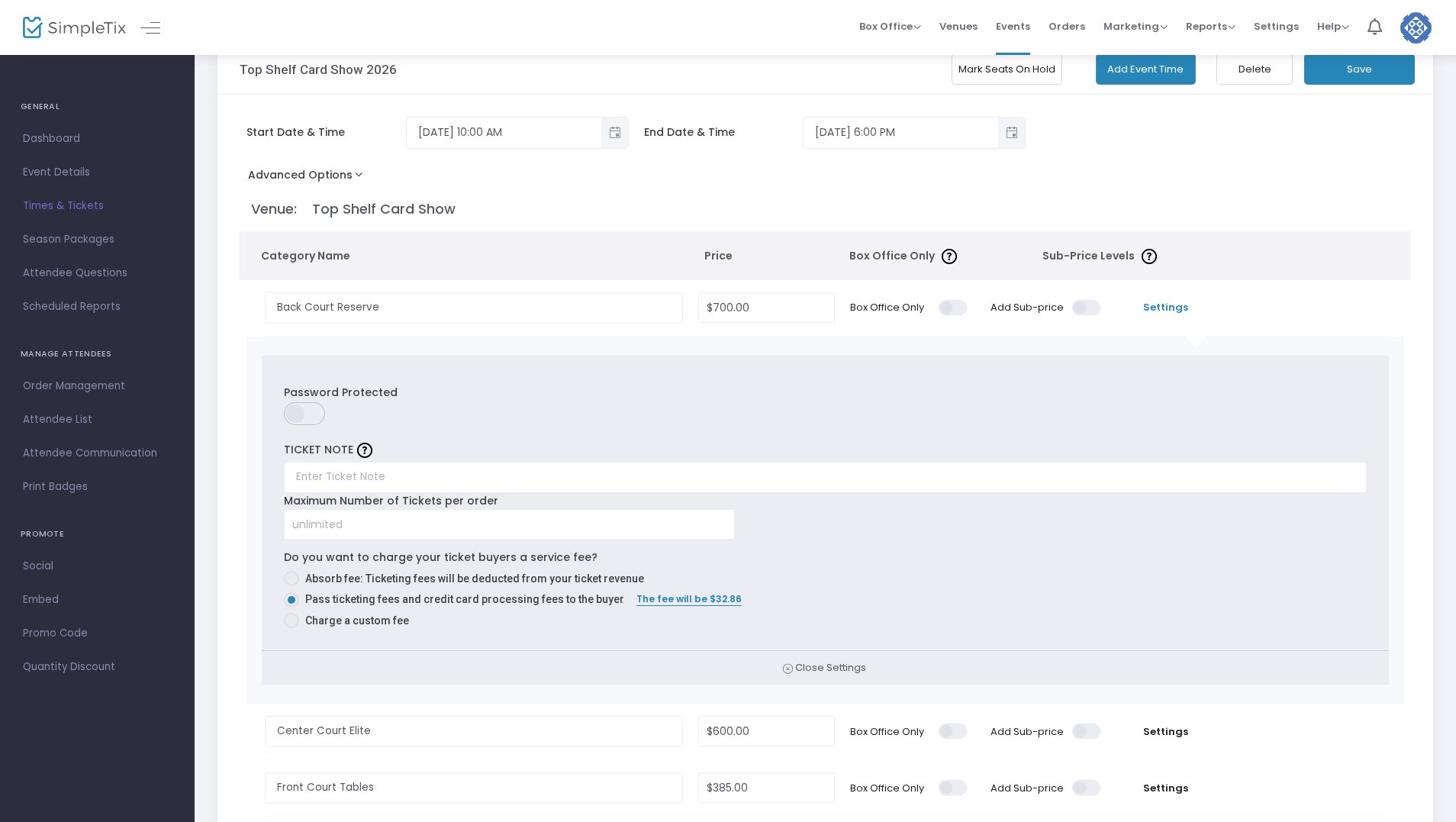
click at [1165, 311] on span "Settings" at bounding box center [1165, 307] width 98 height 15
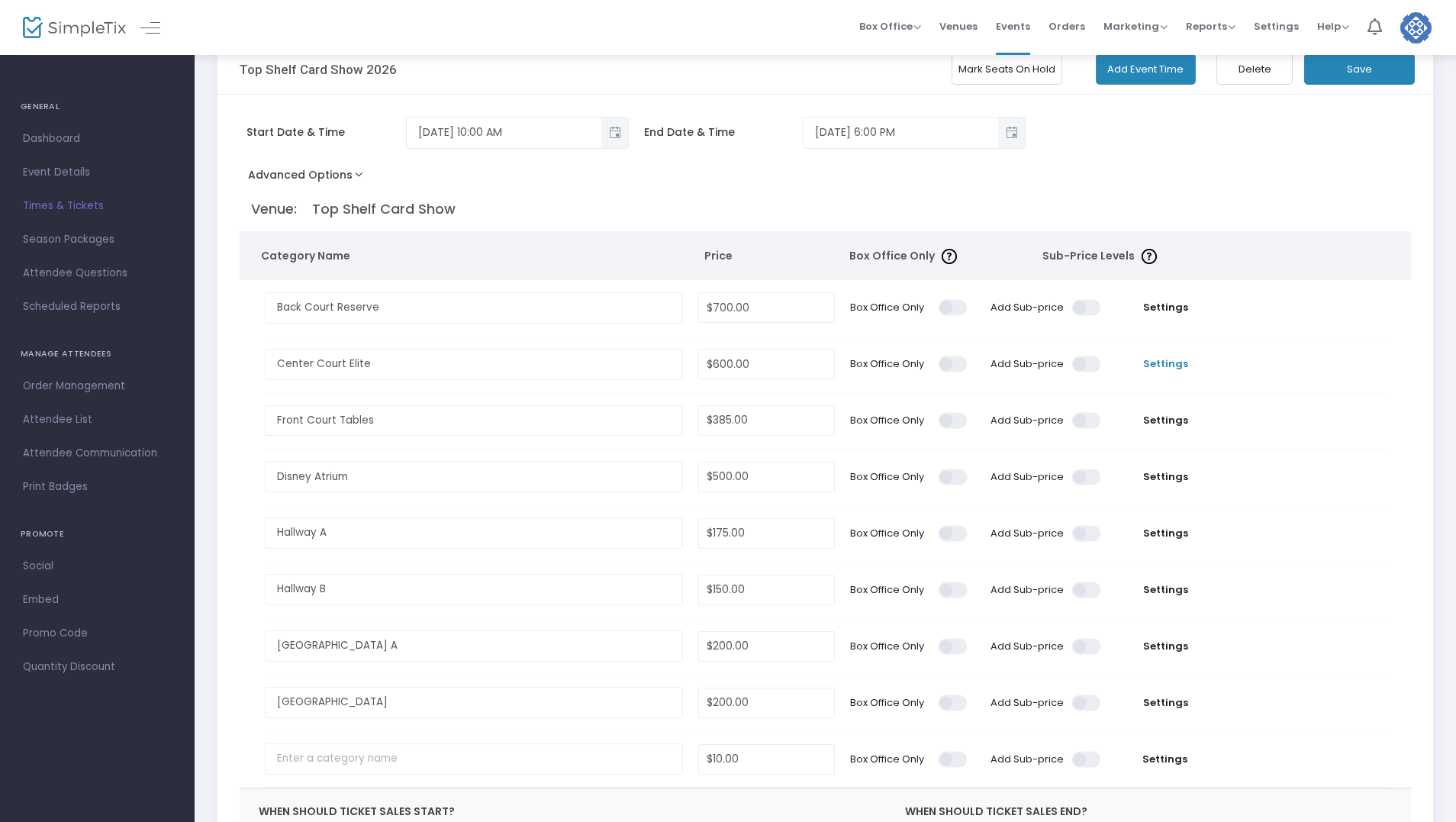
click at [1164, 357] on span "Settings" at bounding box center [1165, 363] width 98 height 15
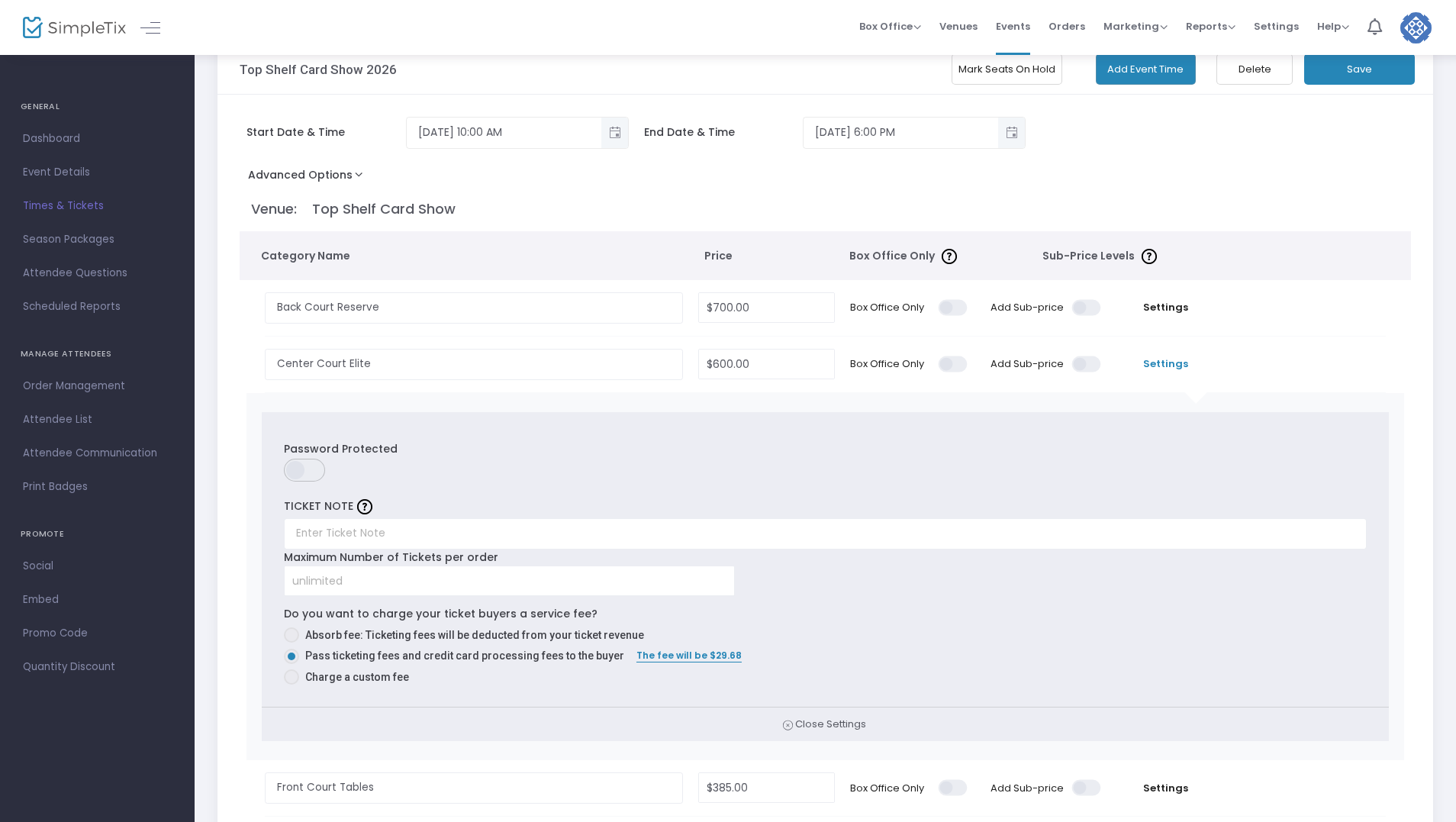
click at [1164, 364] on span "Settings" at bounding box center [1165, 363] width 98 height 15
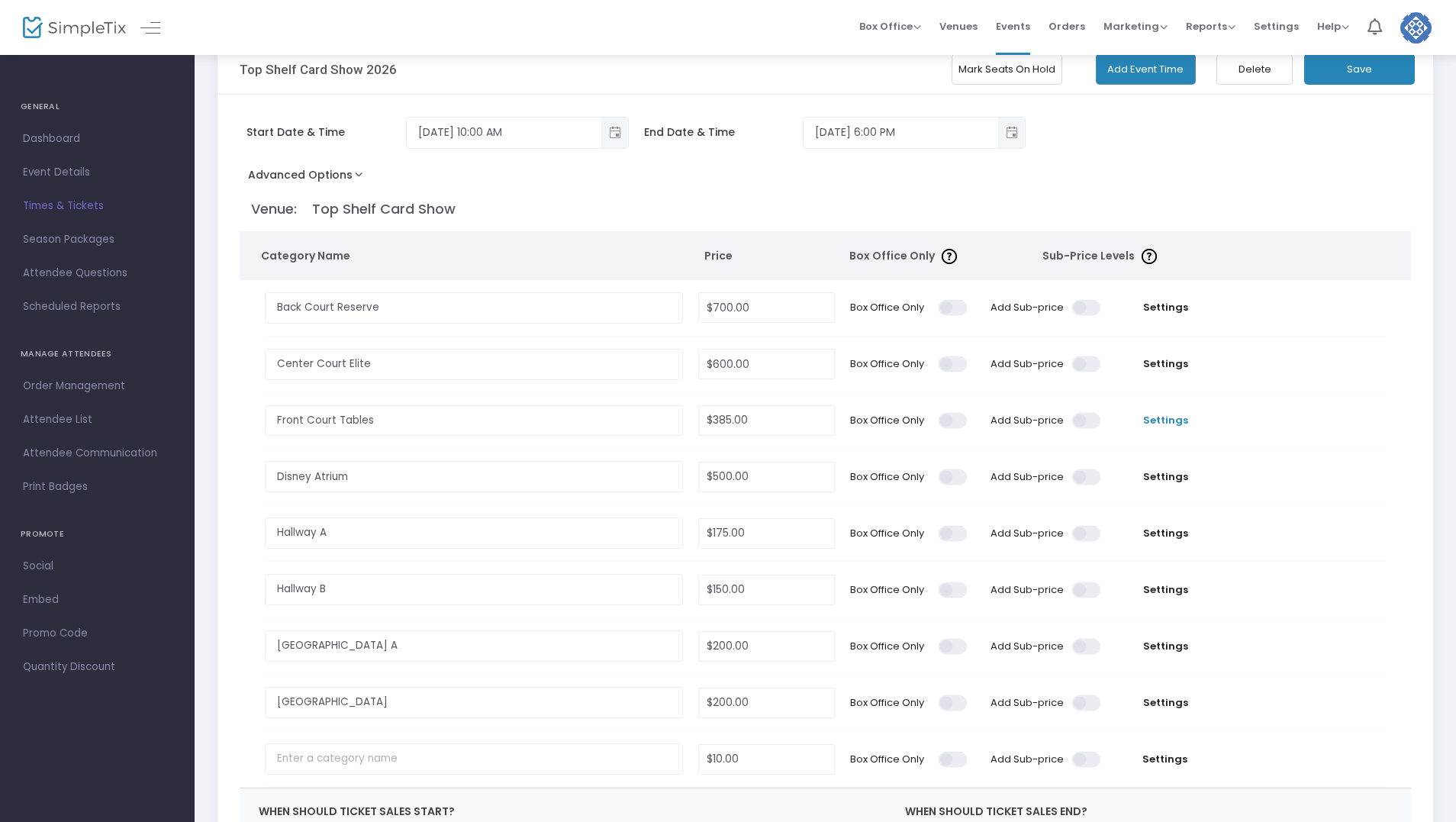
click at [1161, 417] on span "Settings" at bounding box center [1165, 420] width 98 height 15
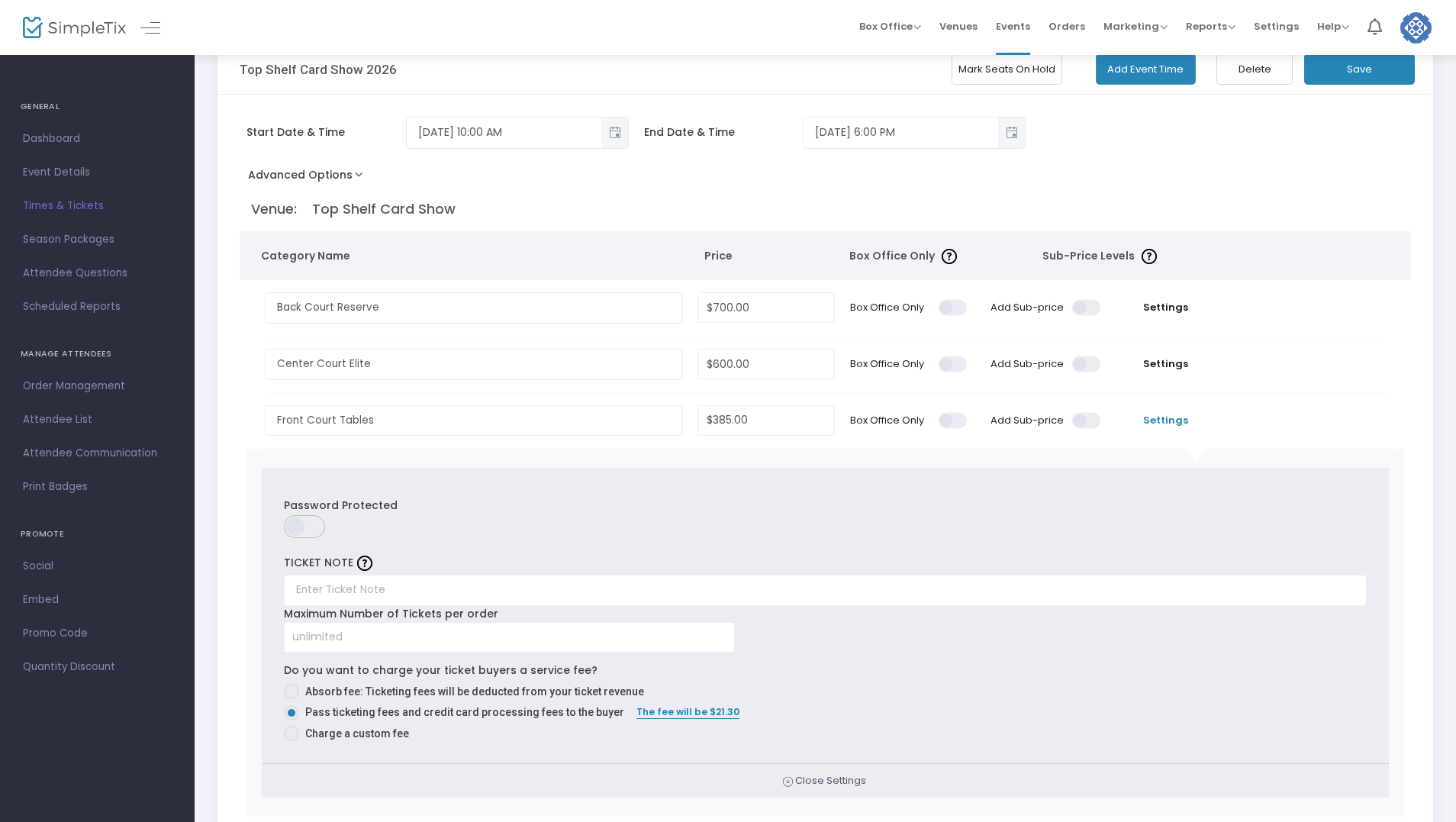
click at [1164, 421] on span "Settings" at bounding box center [1165, 420] width 98 height 15
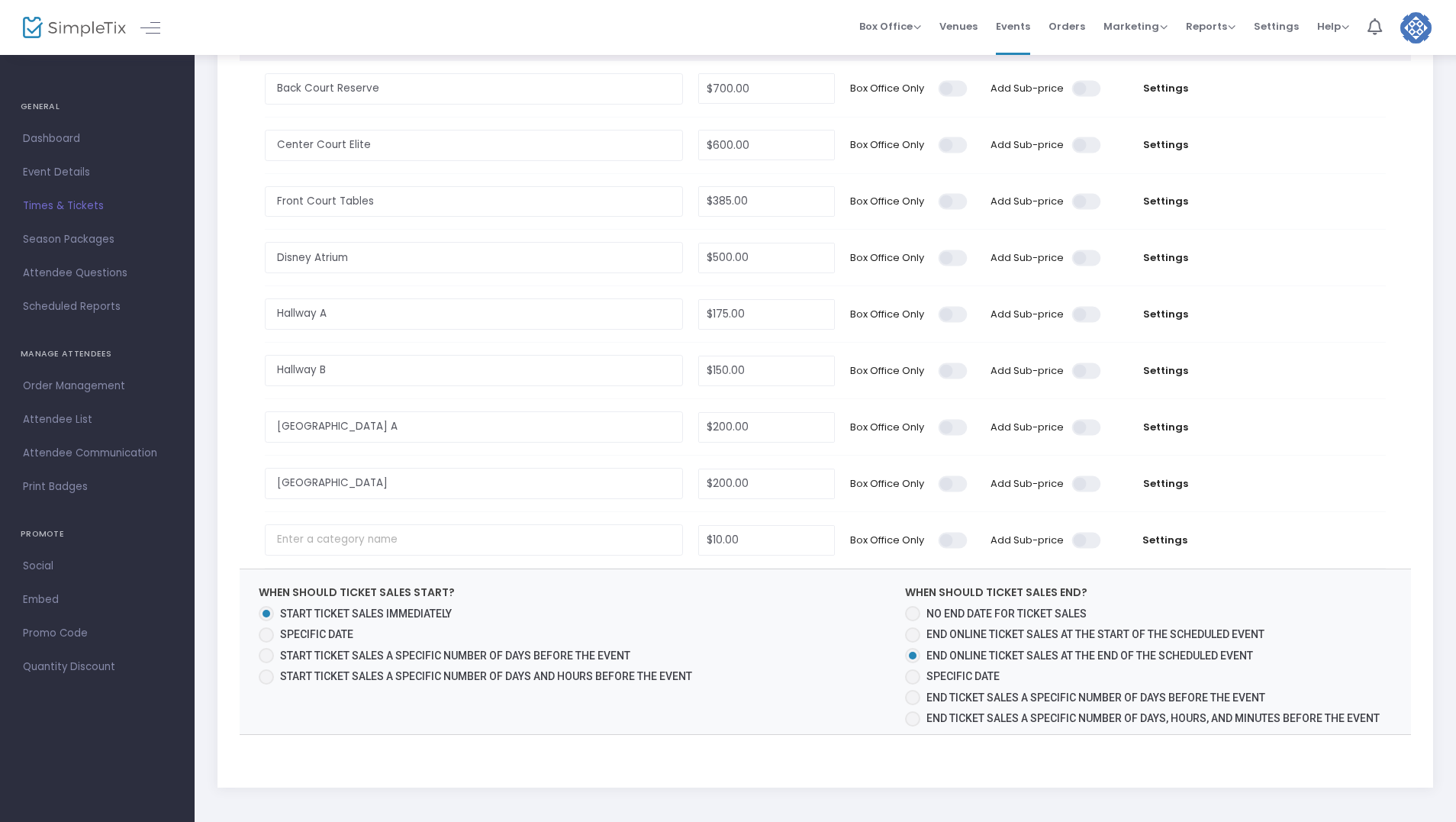
scroll to position [261, 0]
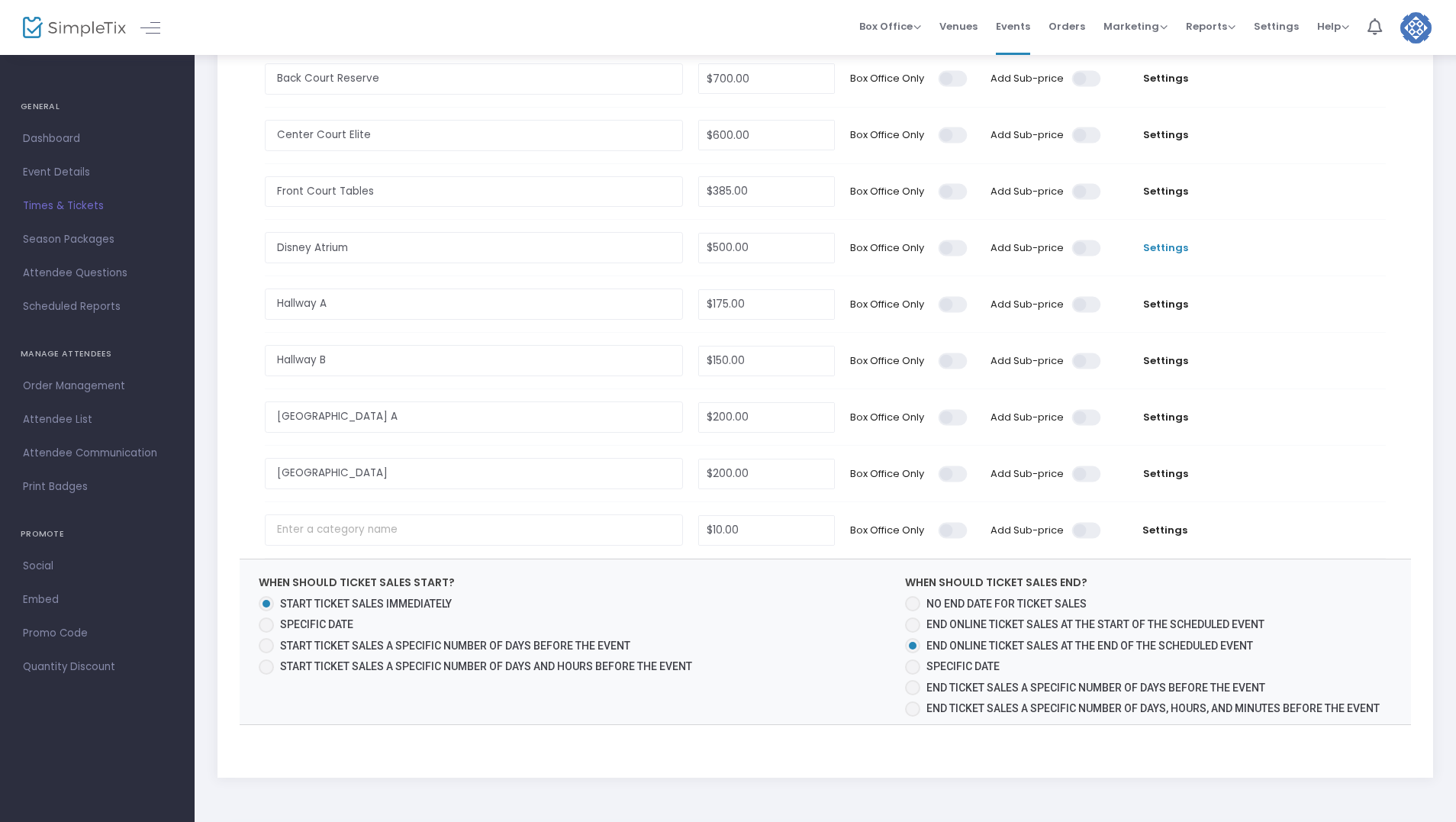
click at [1173, 250] on span "Settings" at bounding box center [1165, 248] width 98 height 15
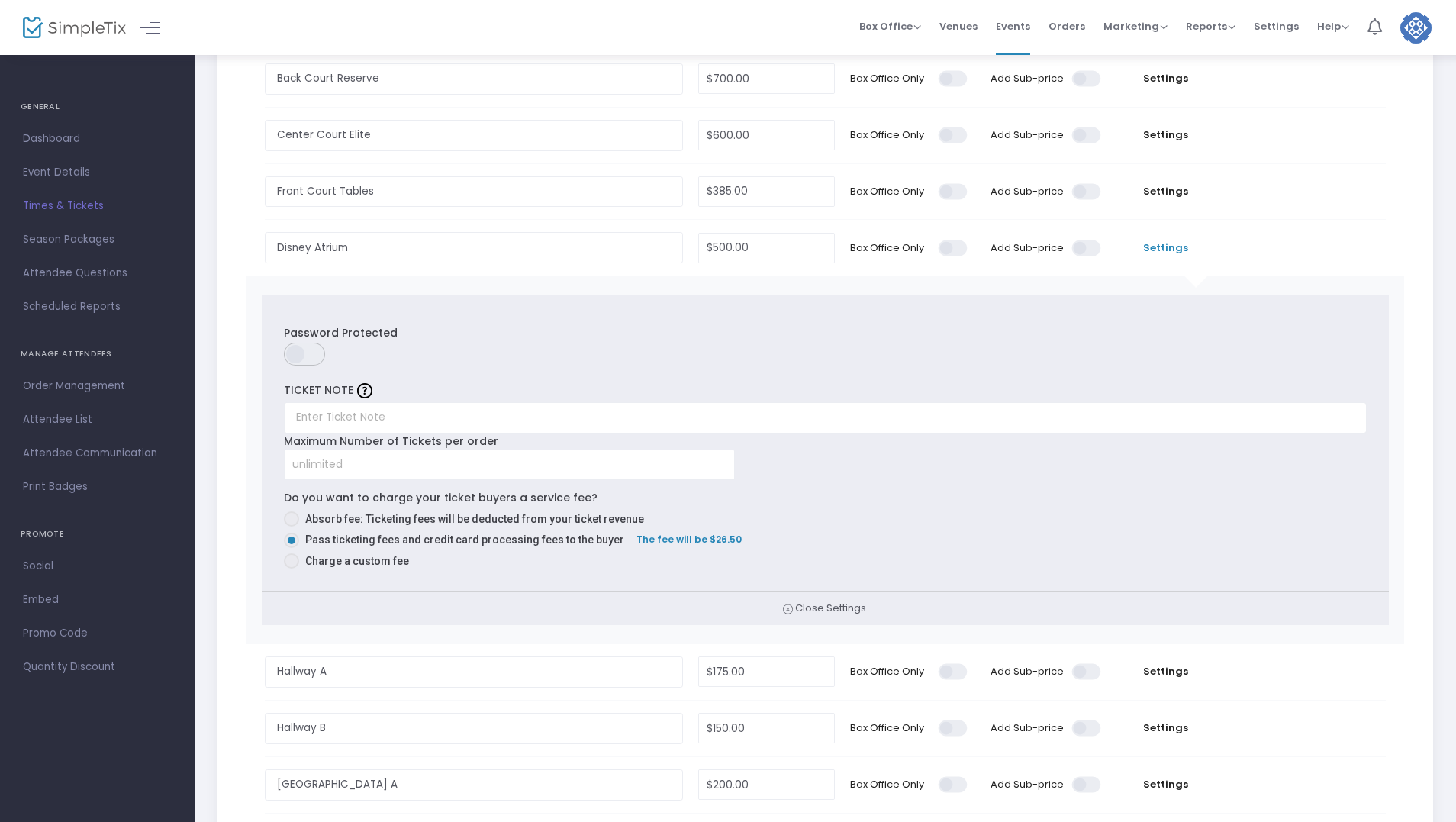
click at [1170, 251] on span "Settings" at bounding box center [1165, 248] width 98 height 15
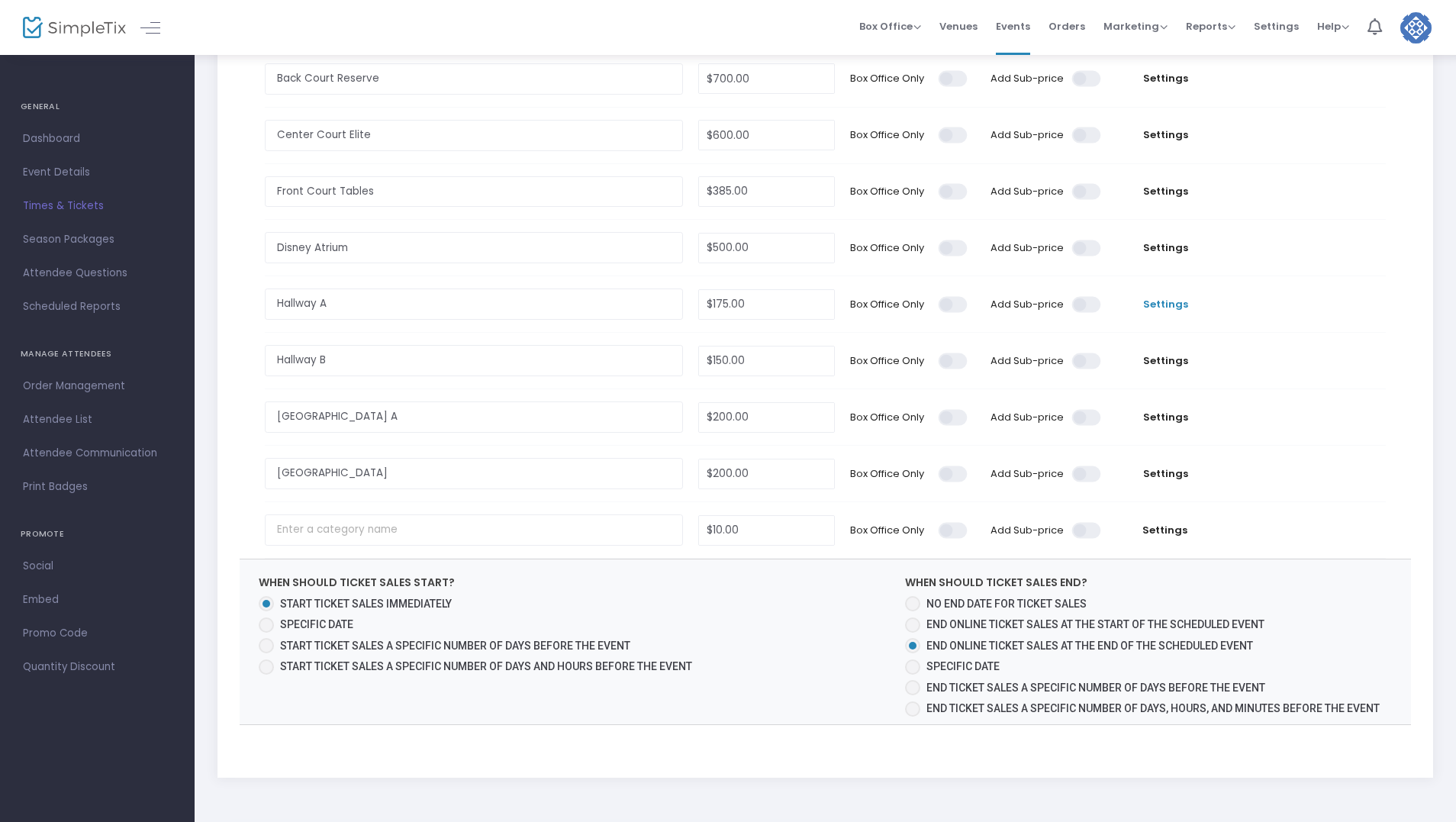
click at [1169, 303] on span "Settings" at bounding box center [1165, 304] width 98 height 15
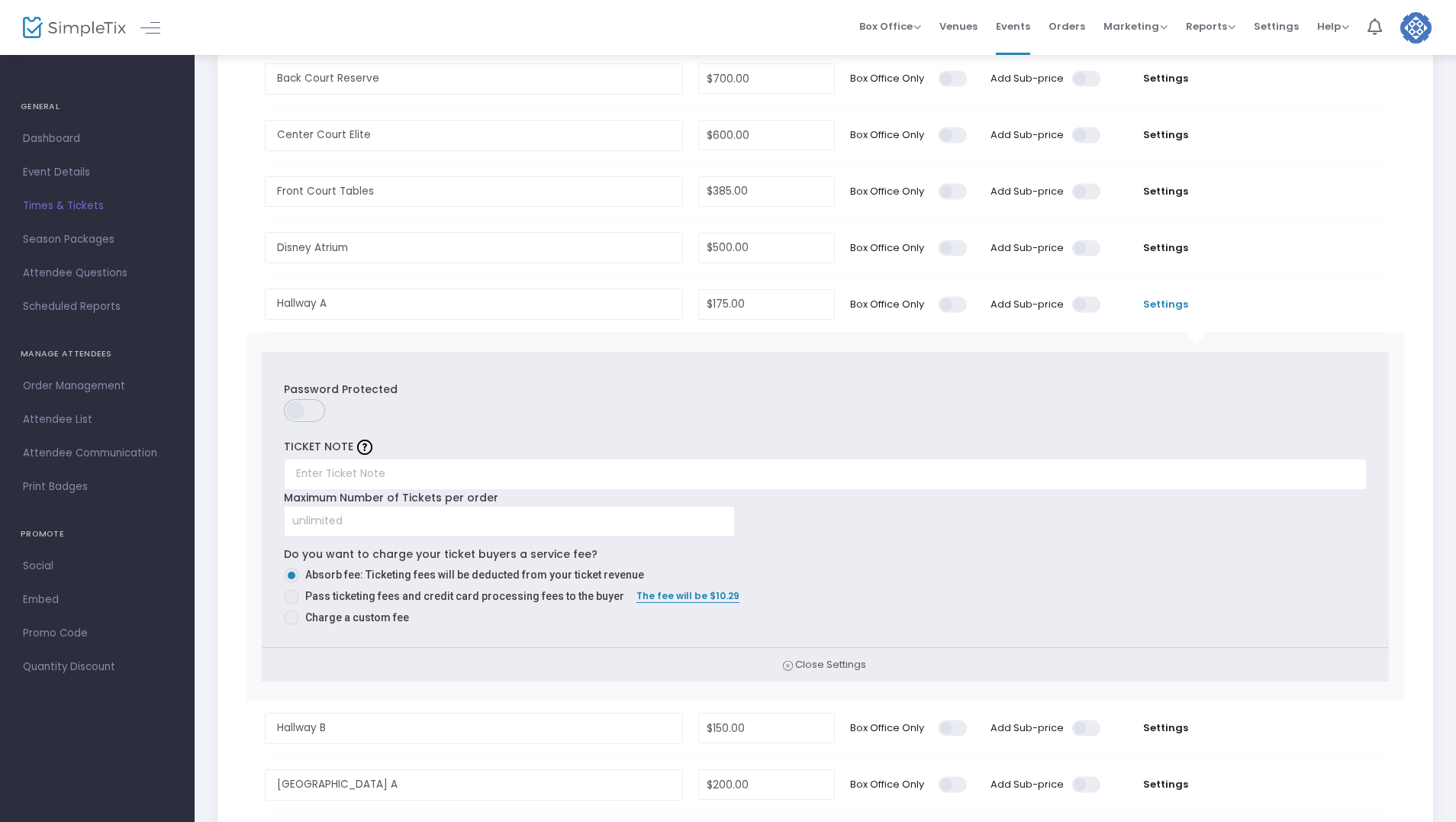
click at [296, 594] on span at bounding box center [292, 597] width 15 height 15
click at [292, 605] on input "Pass ticketing fees and credit card processing fees to the buyer" at bounding box center [291, 605] width 1 height 1
radio input "true"
click at [1176, 296] on td "Settings" at bounding box center [1165, 304] width 113 height 56
click at [1172, 301] on span "Settings" at bounding box center [1165, 304] width 98 height 15
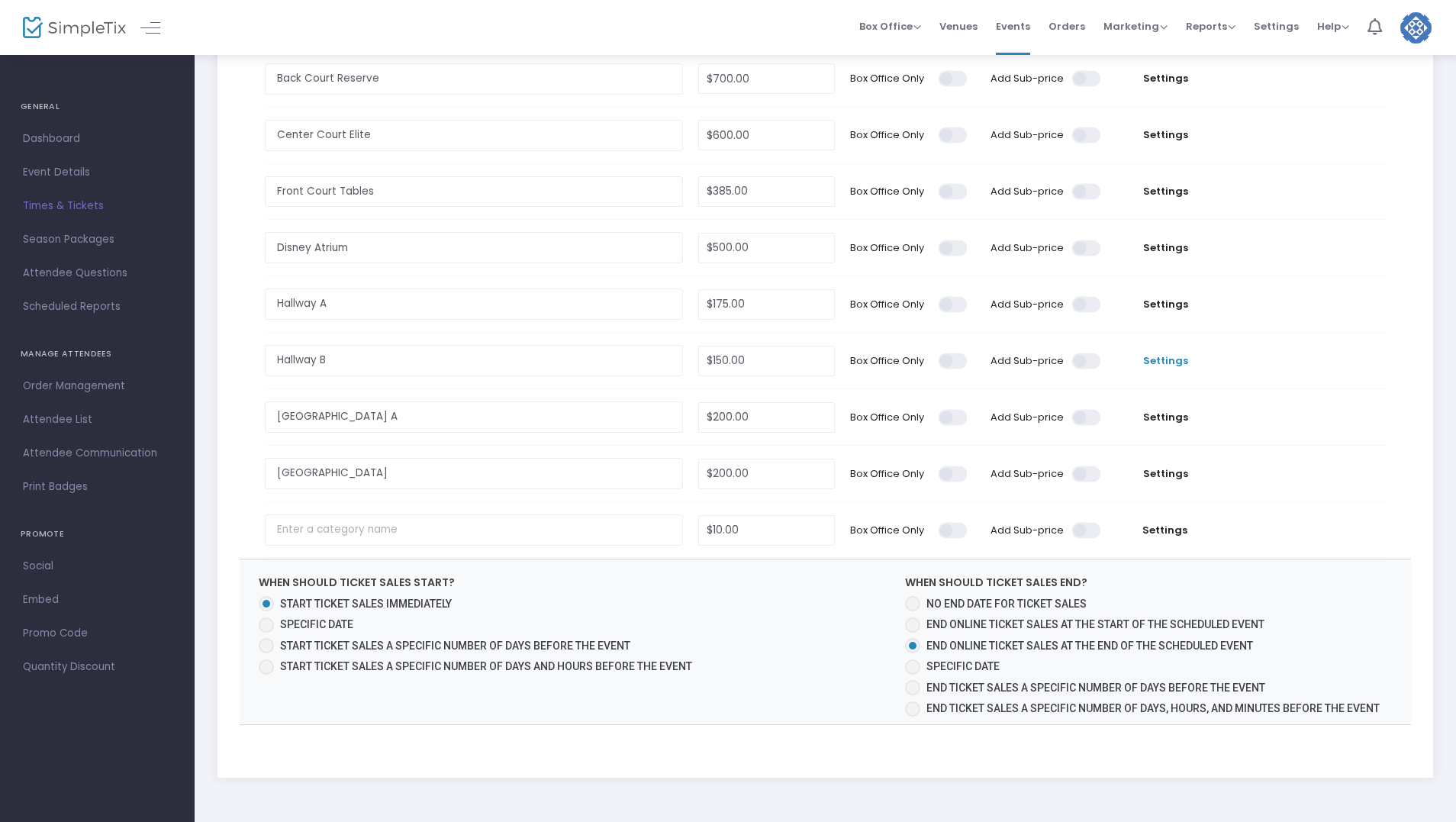
click at [1171, 363] on span "Settings" at bounding box center [1165, 361] width 98 height 15
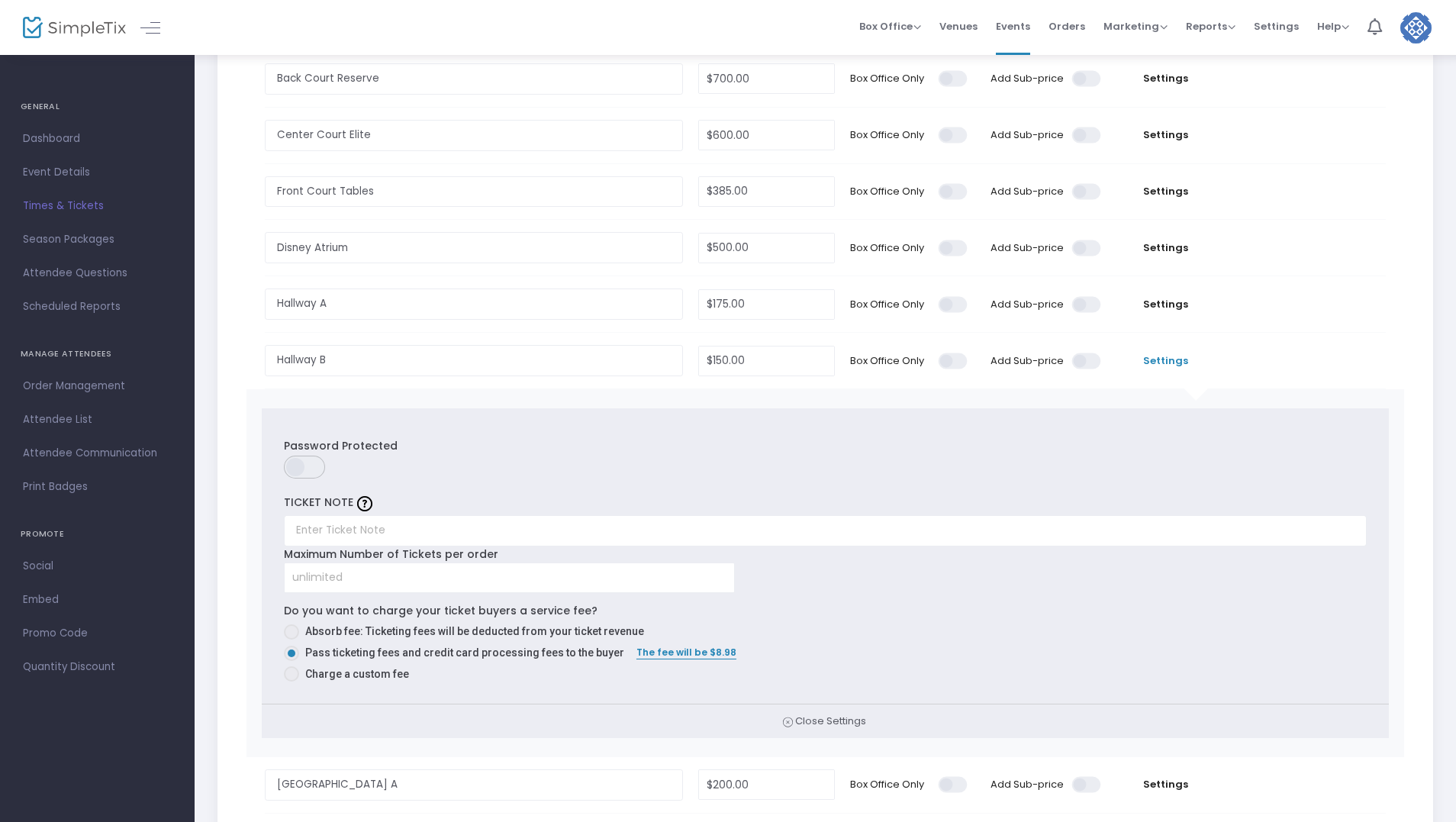
click at [1171, 363] on span "Settings" at bounding box center [1165, 361] width 98 height 15
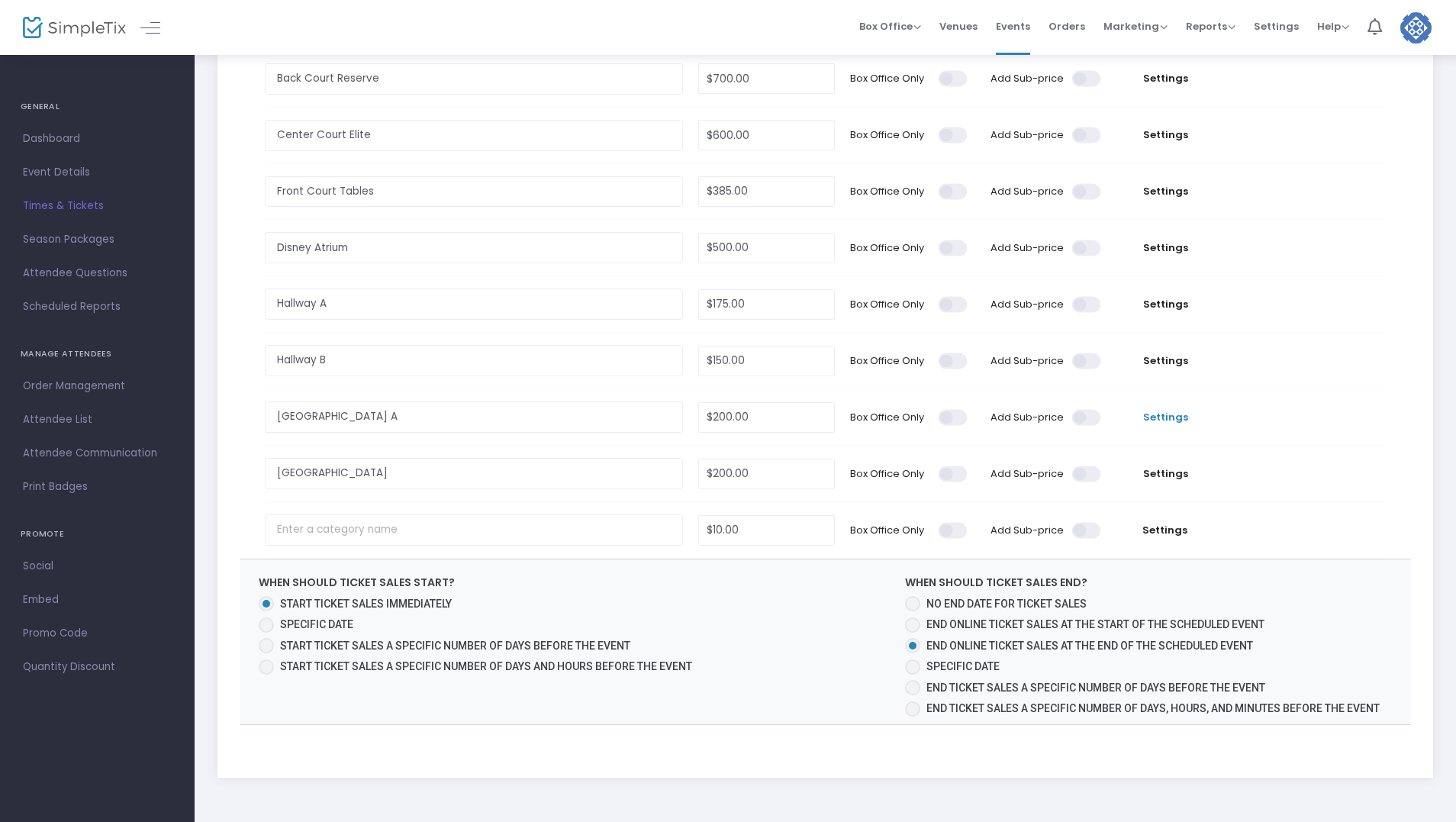
click at [1174, 413] on span "Settings" at bounding box center [1165, 417] width 98 height 15
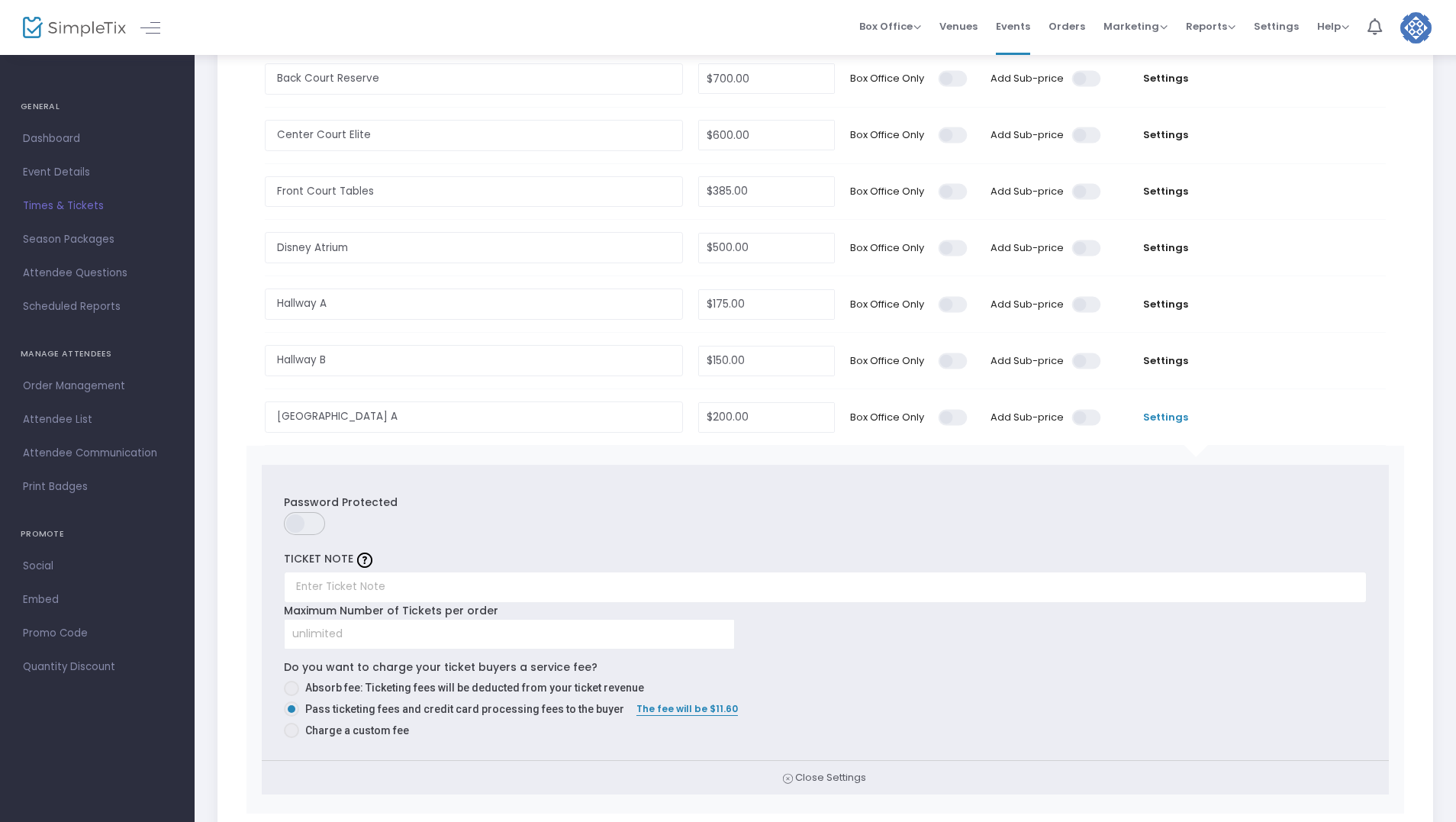
click at [1173, 414] on span "Settings" at bounding box center [1165, 417] width 98 height 15
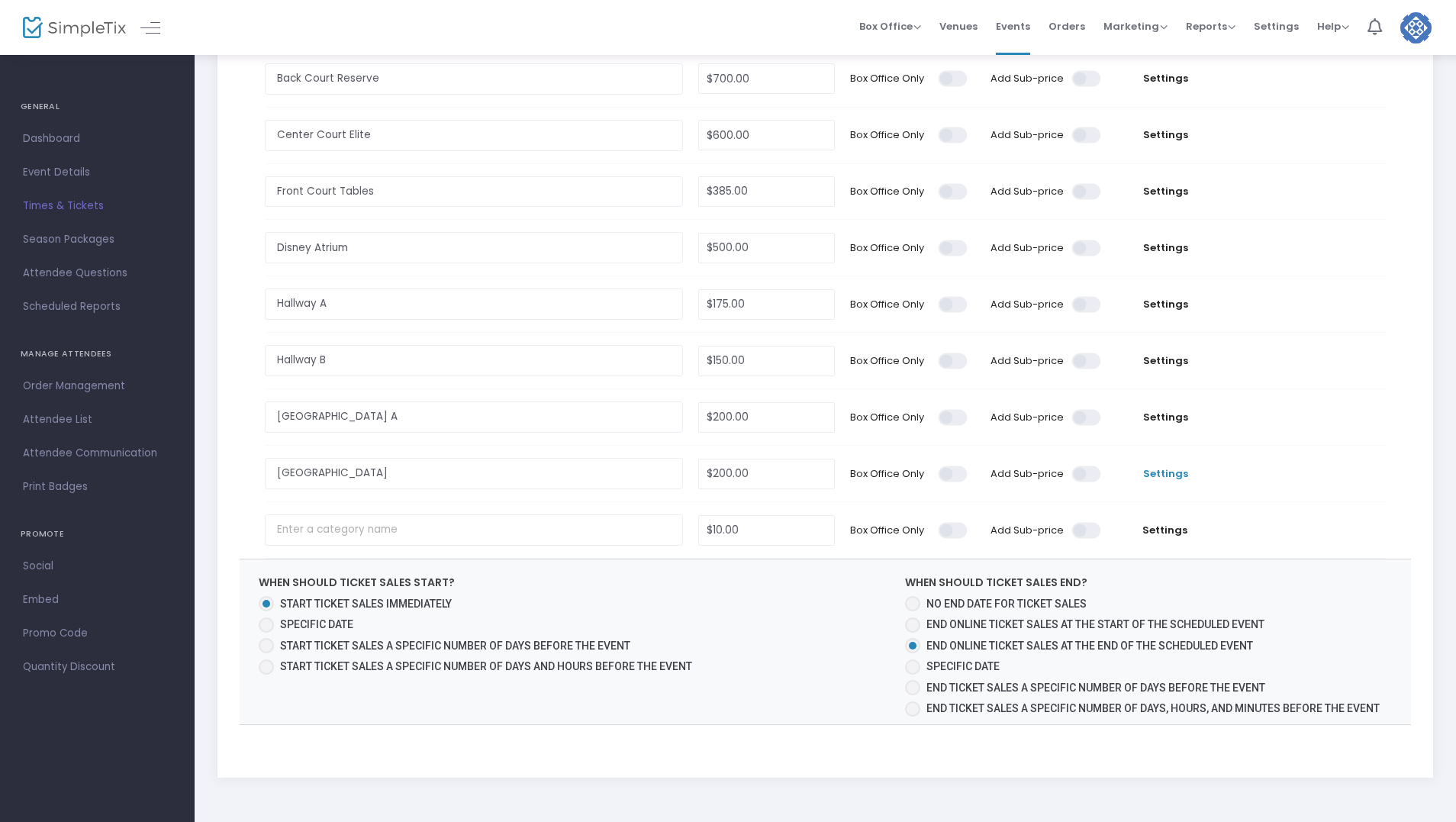
click at [1165, 470] on span "Settings" at bounding box center [1165, 474] width 98 height 15
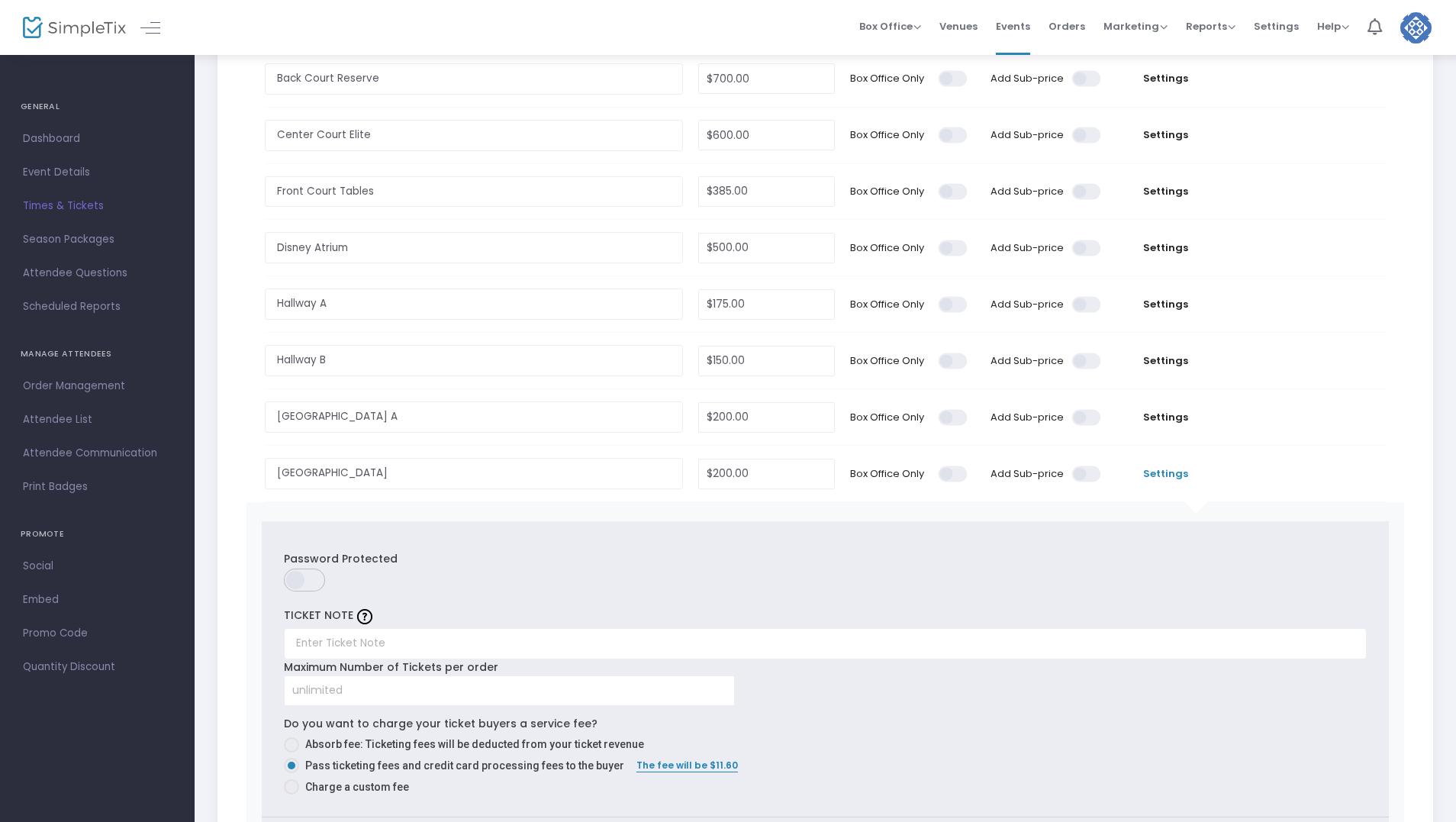
click at [1168, 473] on span "Settings" at bounding box center [1165, 474] width 98 height 15
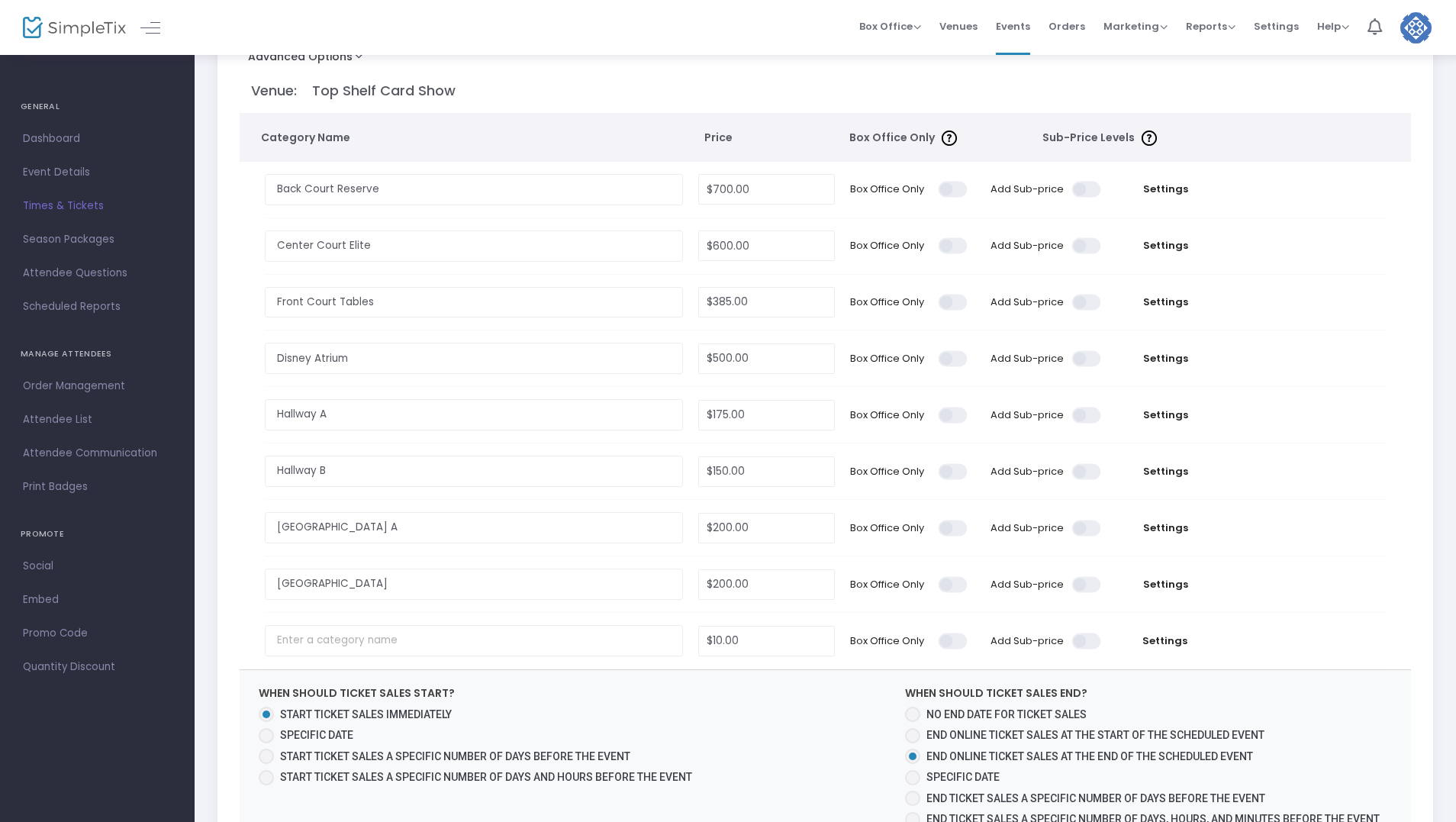
scroll to position [0, 0]
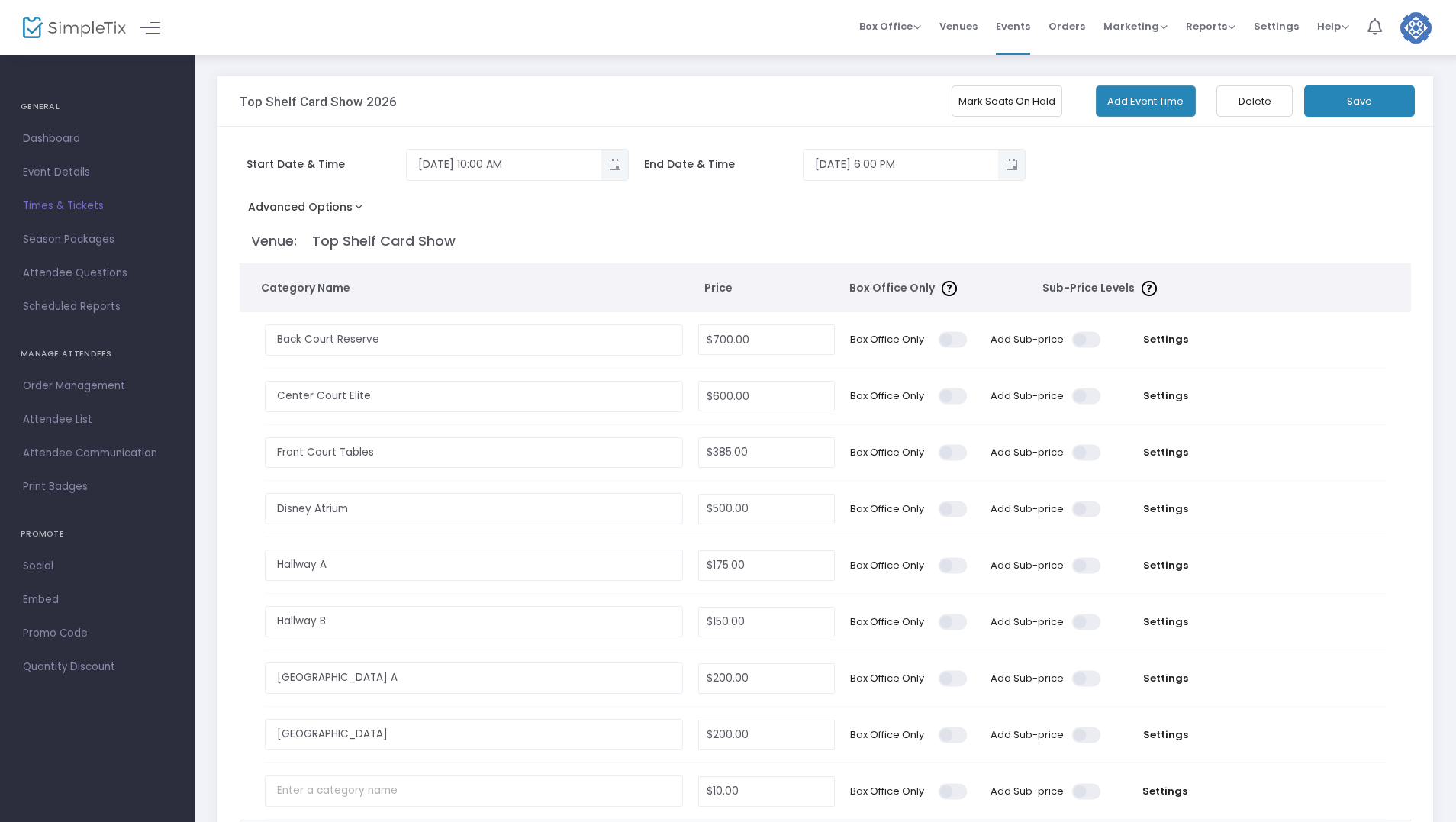
click at [1365, 100] on button "Save" at bounding box center [1359, 101] width 111 height 31
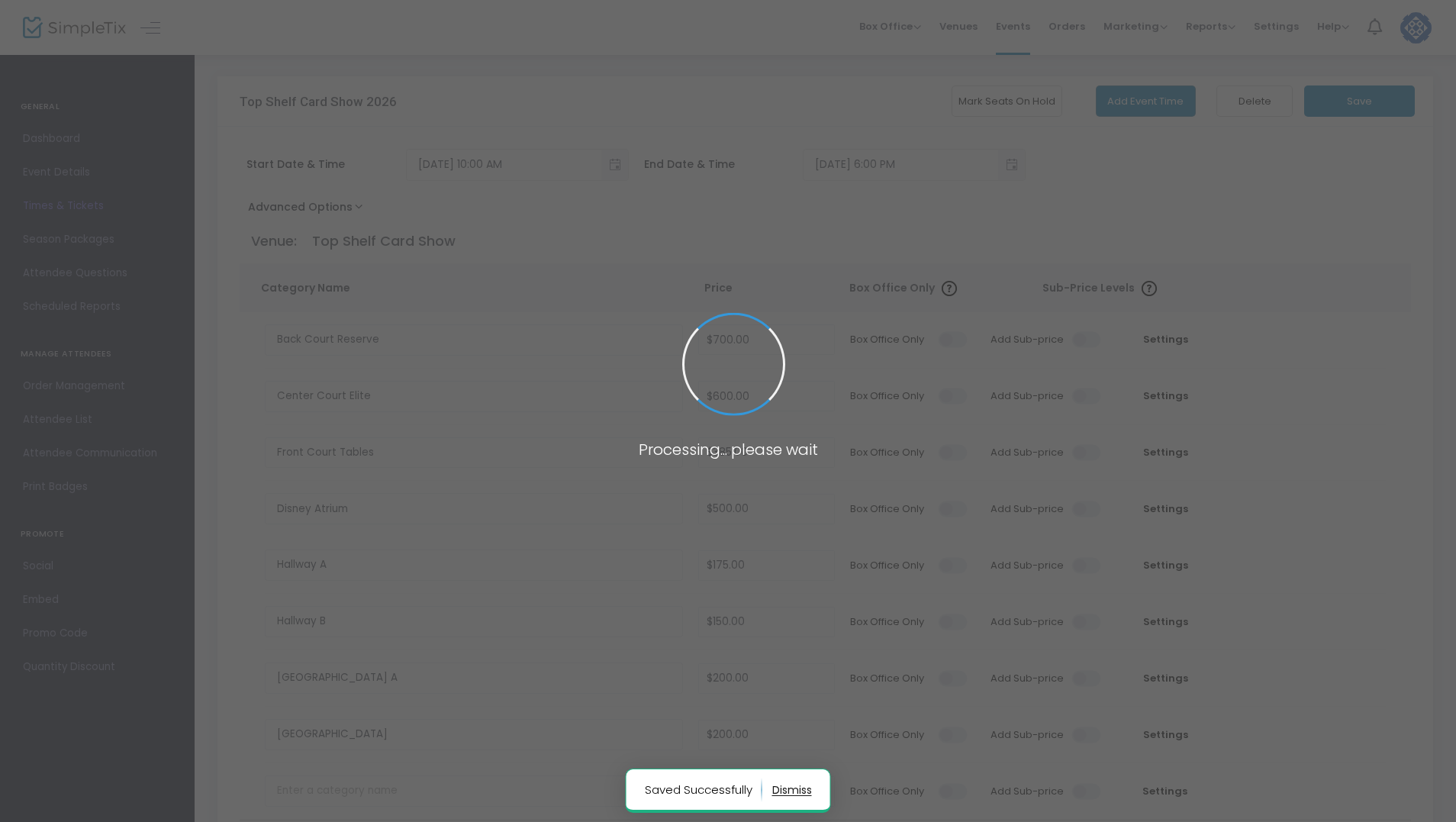
radio input "false"
radio input "true"
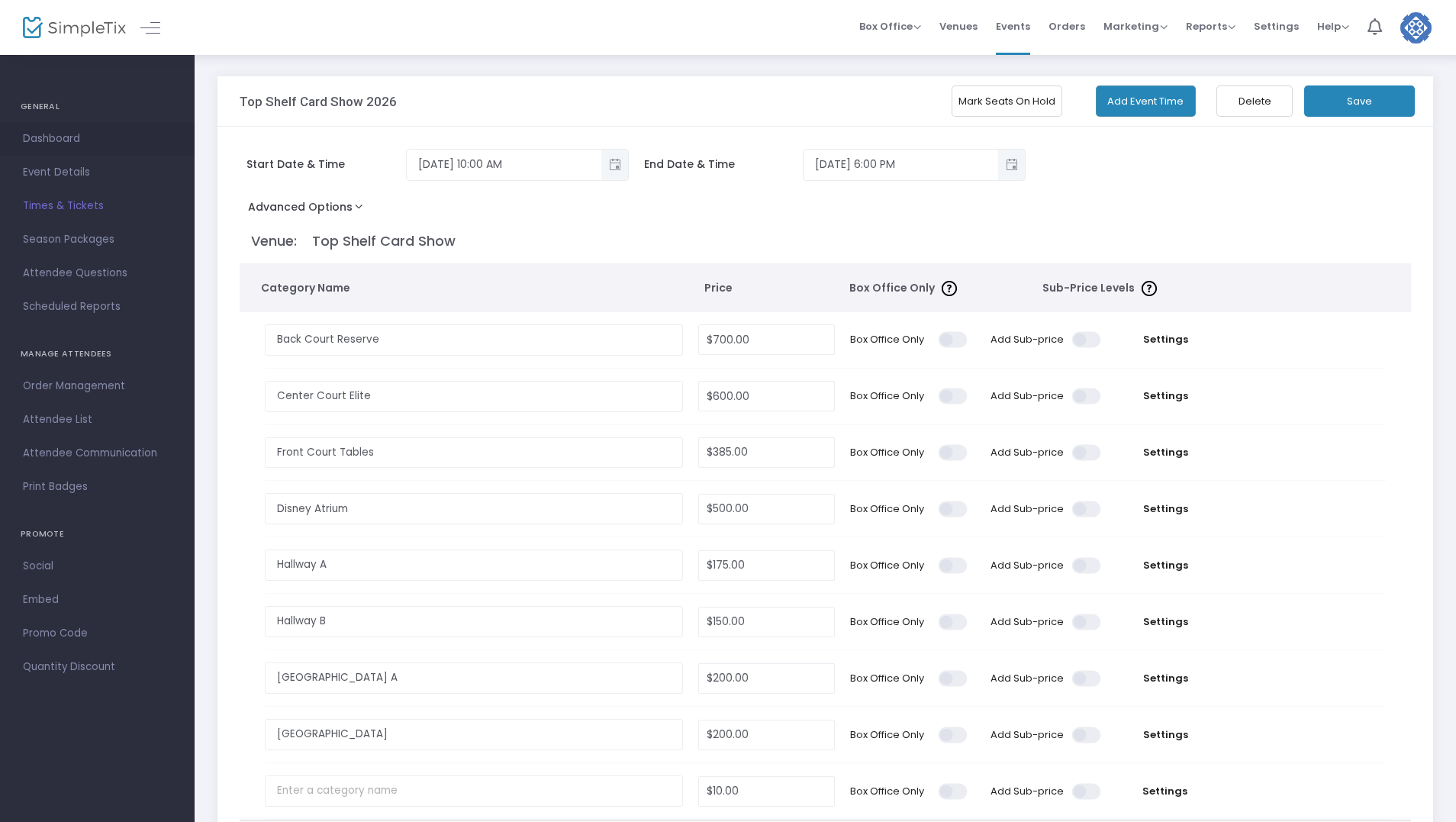
click at [79, 132] on span "Dashboard" at bounding box center [97, 139] width 149 height 20
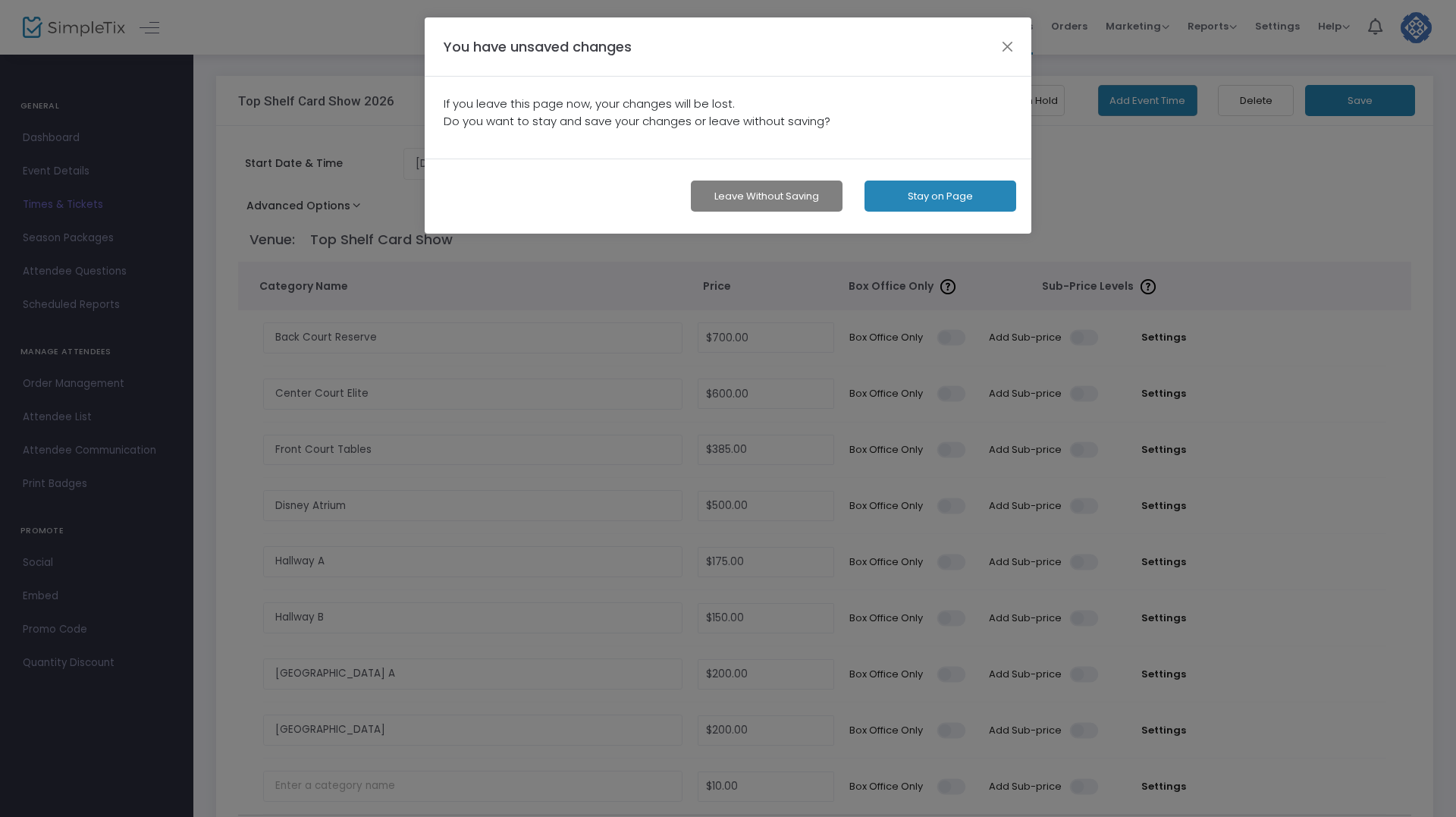
click at [795, 193] on button "Leave without Saving" at bounding box center [766, 196] width 152 height 31
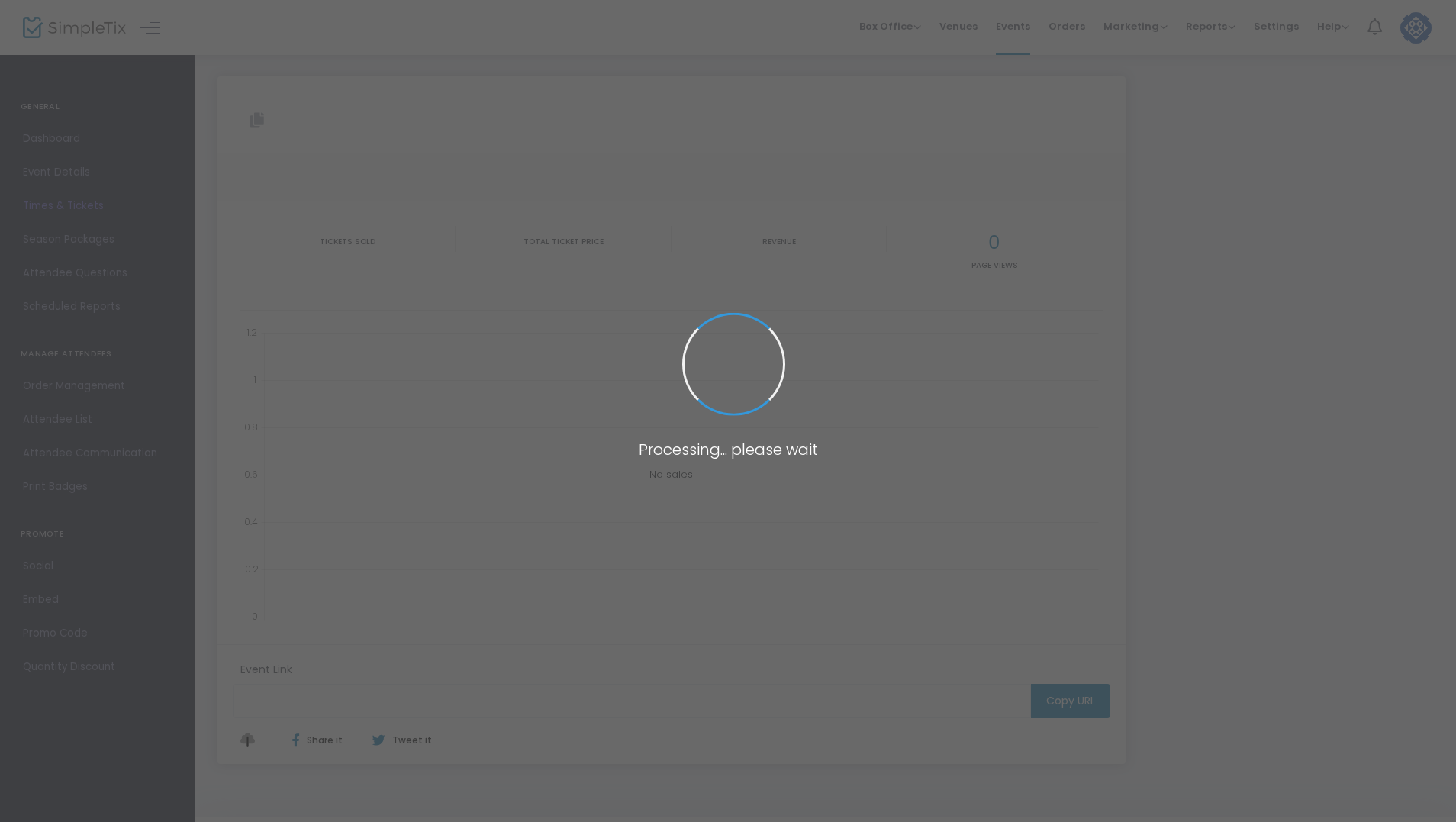
type input "[URL][DOMAIN_NAME]"
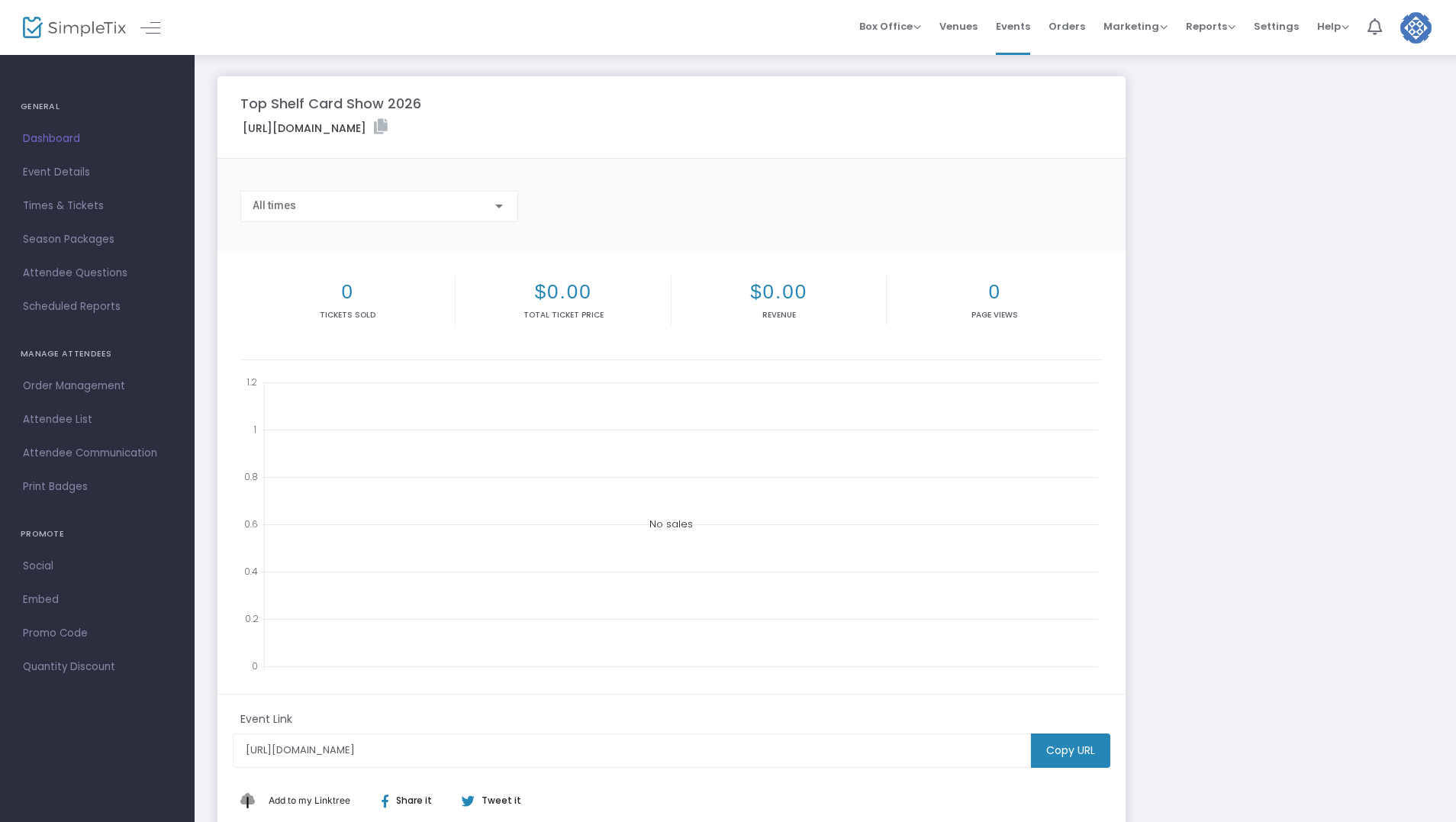
click at [67, 135] on span "Dashboard" at bounding box center [97, 139] width 149 height 20
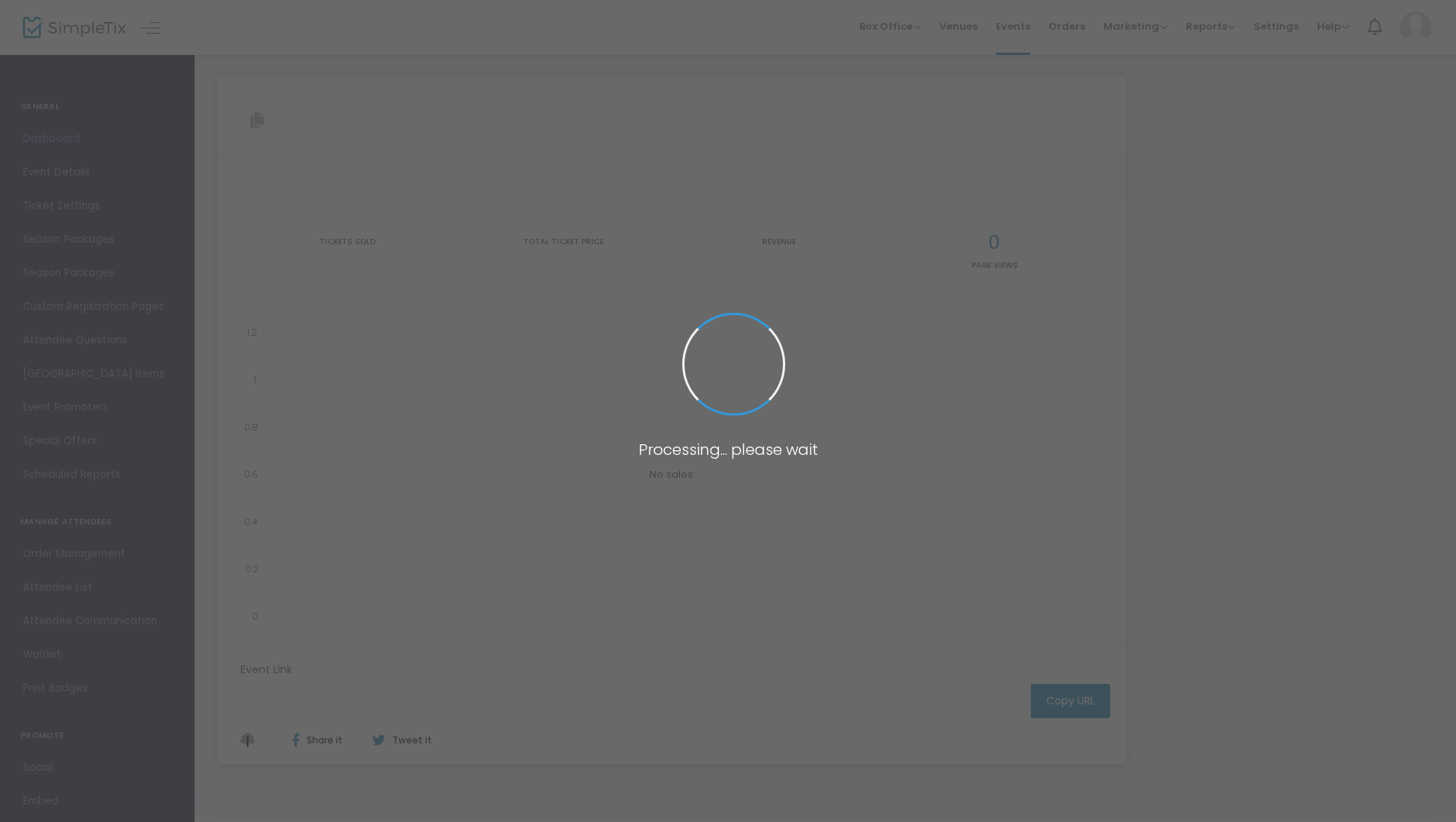
type input "[URL][DOMAIN_NAME]"
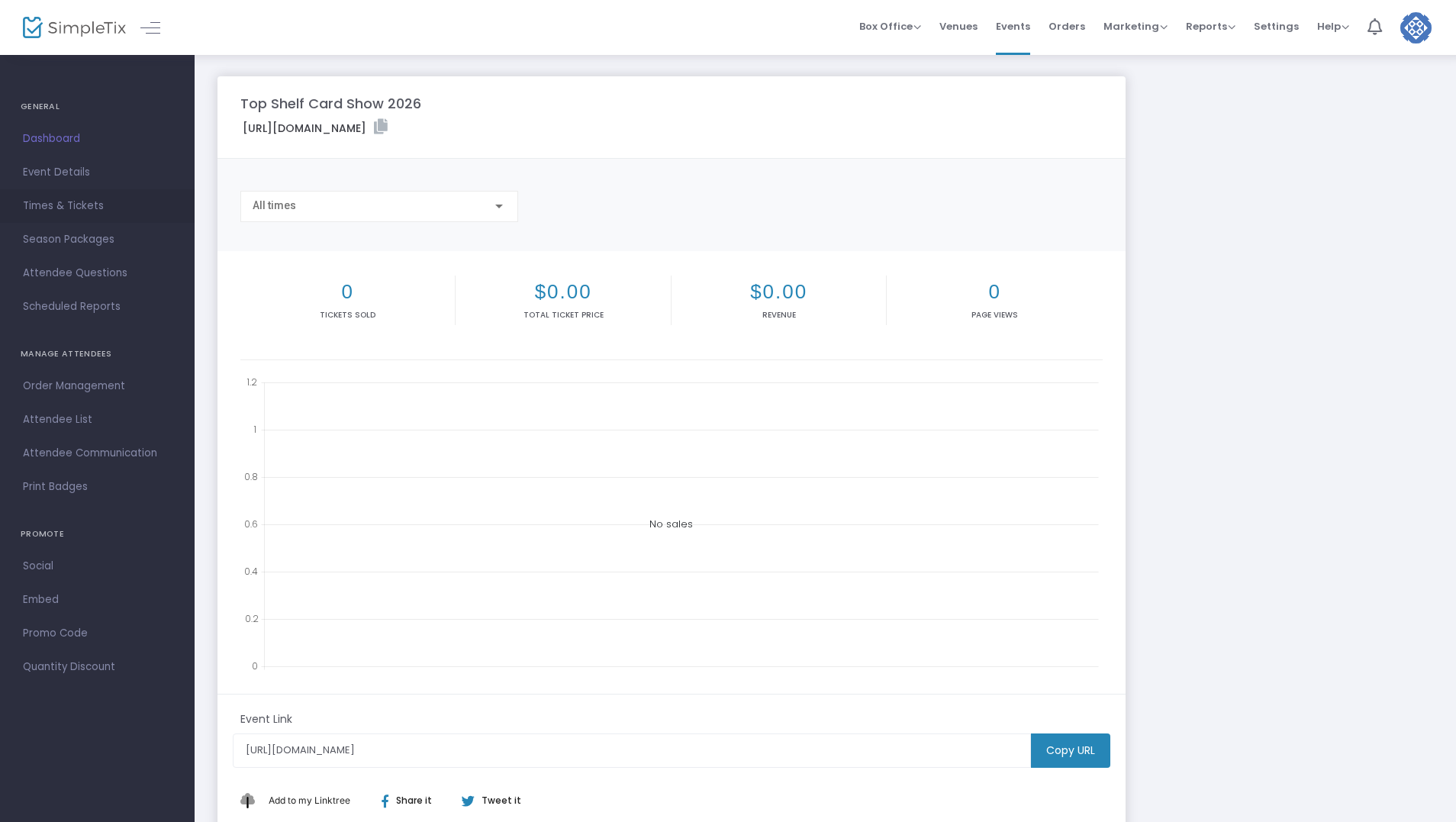
click at [70, 203] on span "Times & Tickets" at bounding box center [97, 206] width 149 height 20
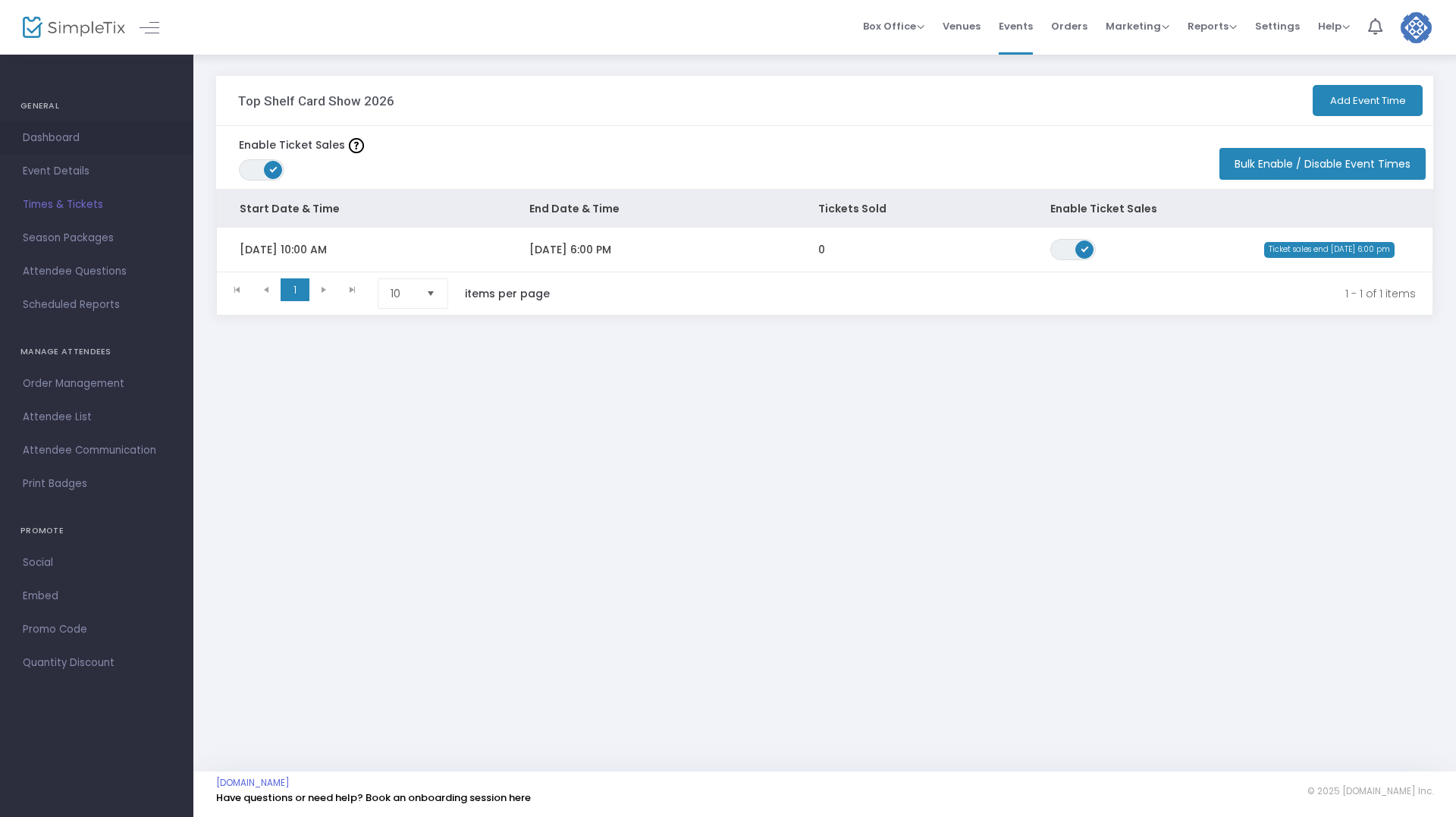
click at [51, 134] on span "Dashboard" at bounding box center [96, 138] width 148 height 20
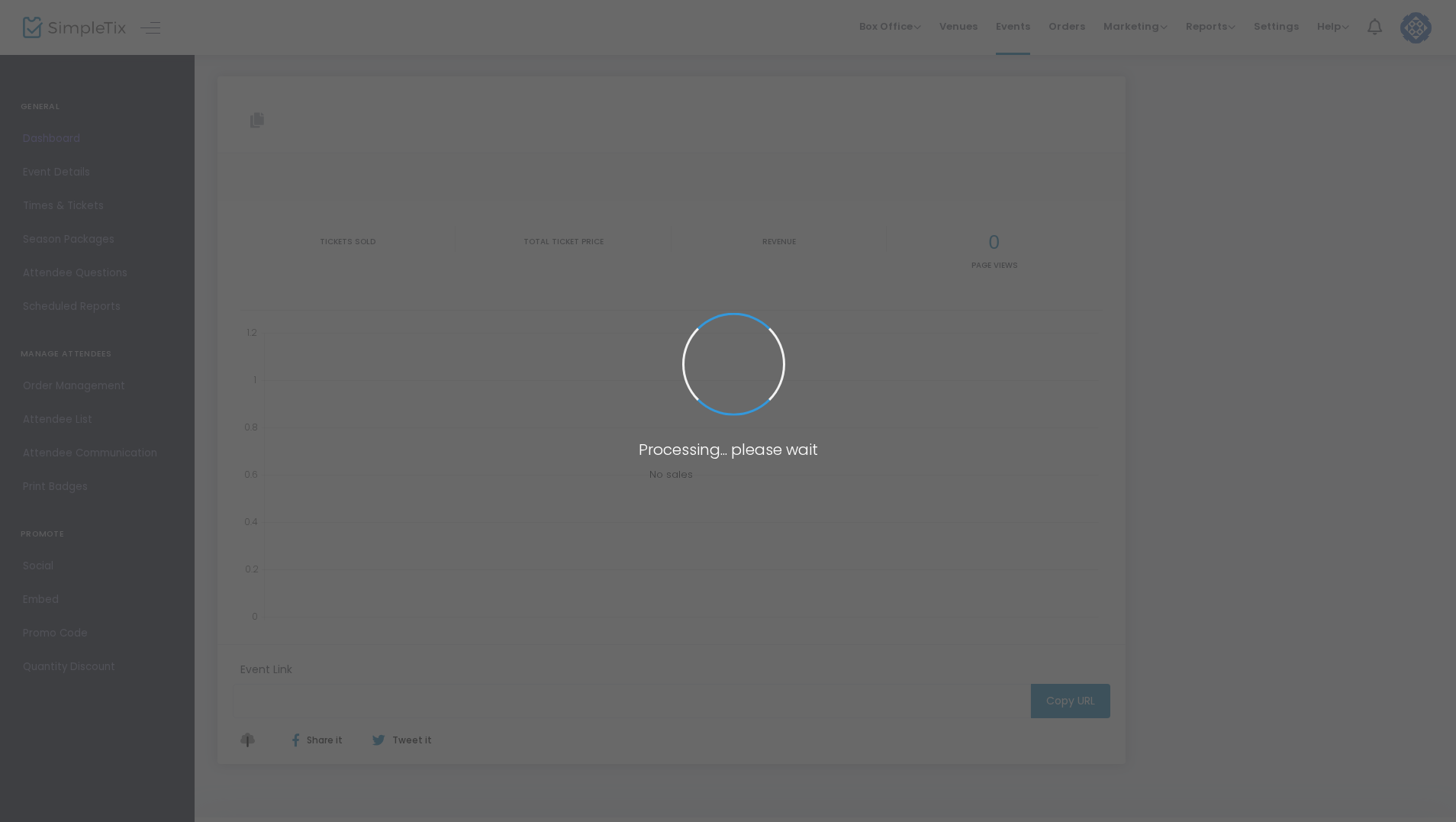
type input "[URL][DOMAIN_NAME]"
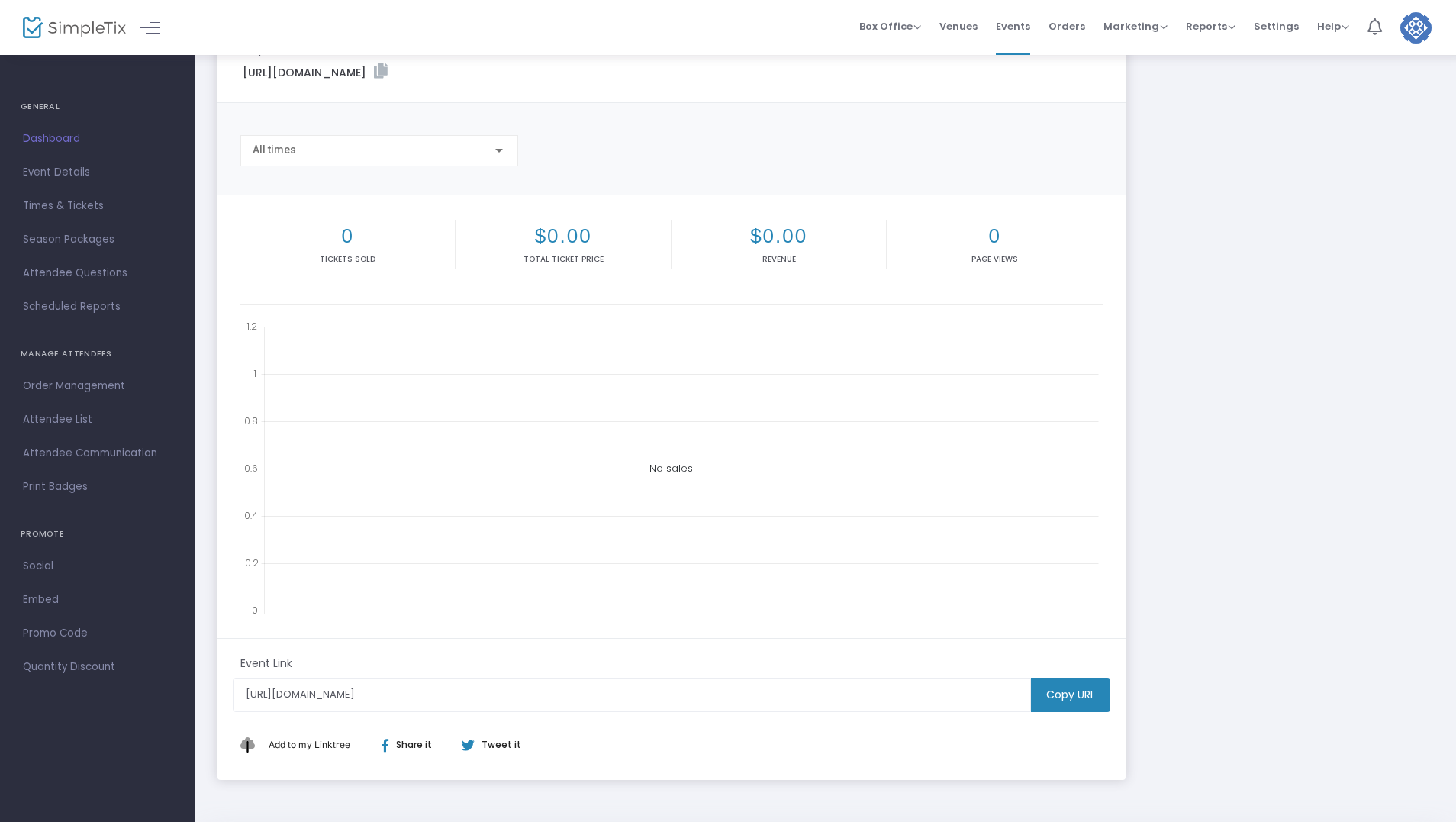
scroll to position [113, 0]
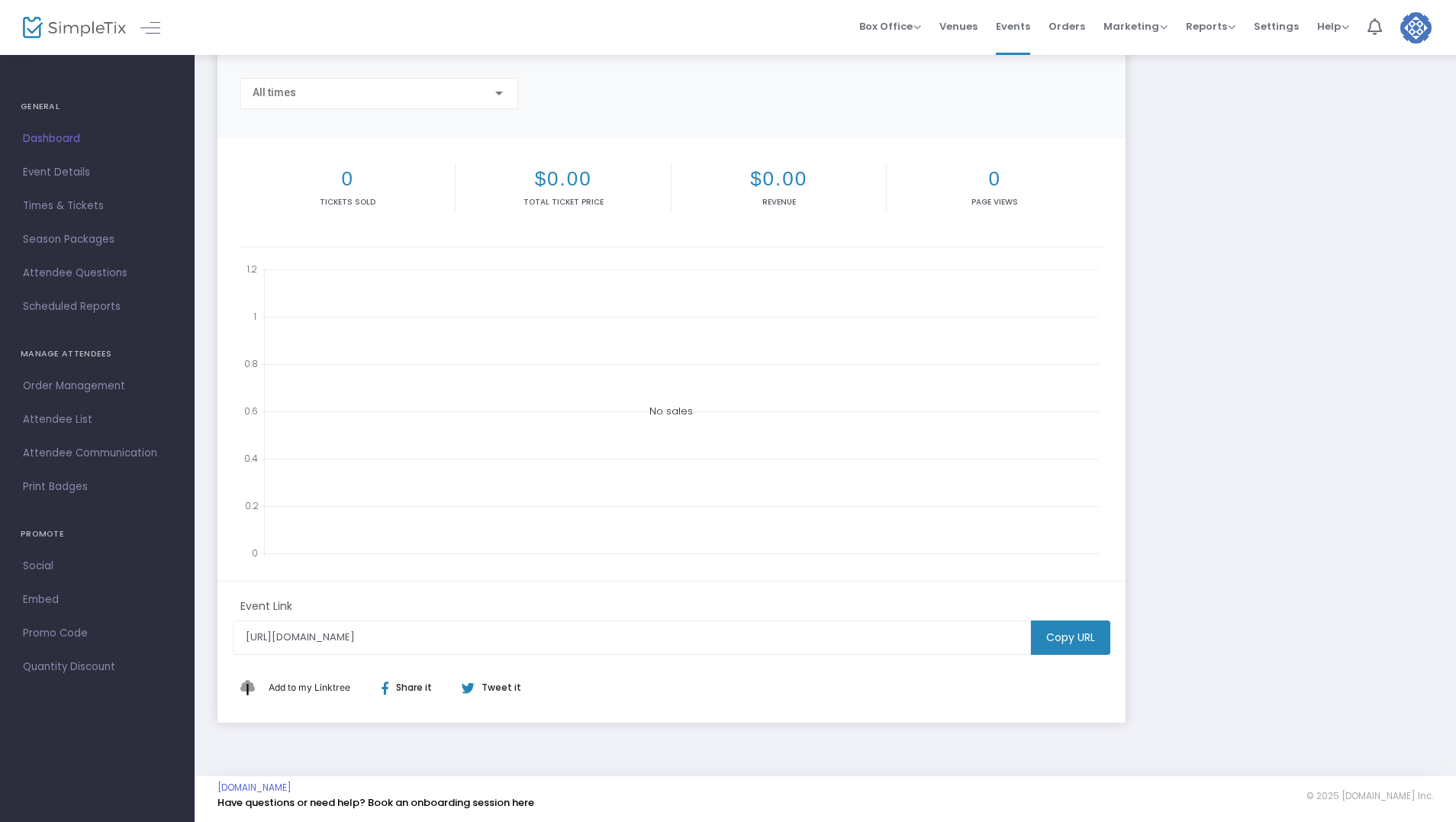
click at [1073, 631] on m-button "Copy URL" at bounding box center [1071, 637] width 79 height 35
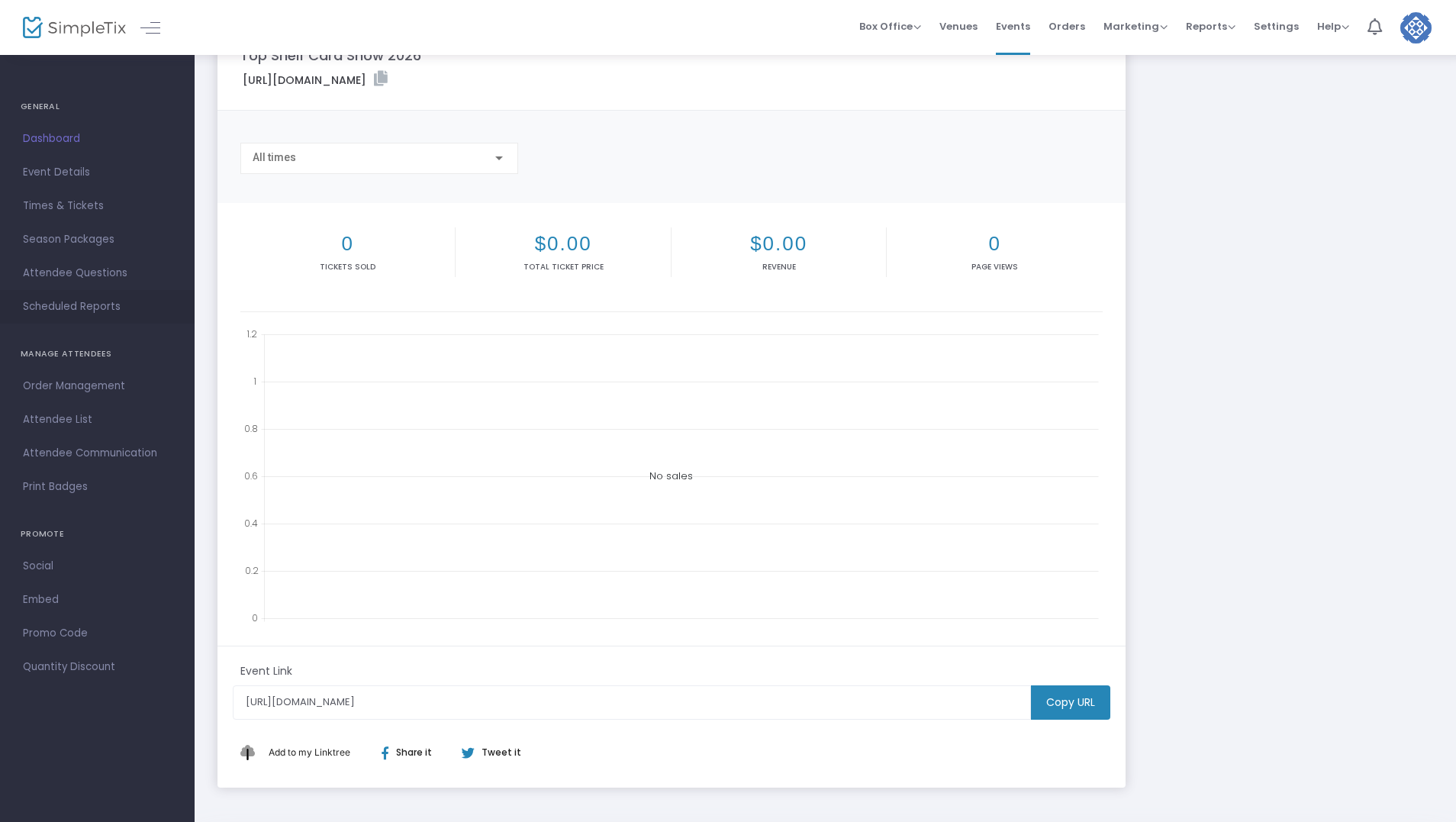
scroll to position [0, 0]
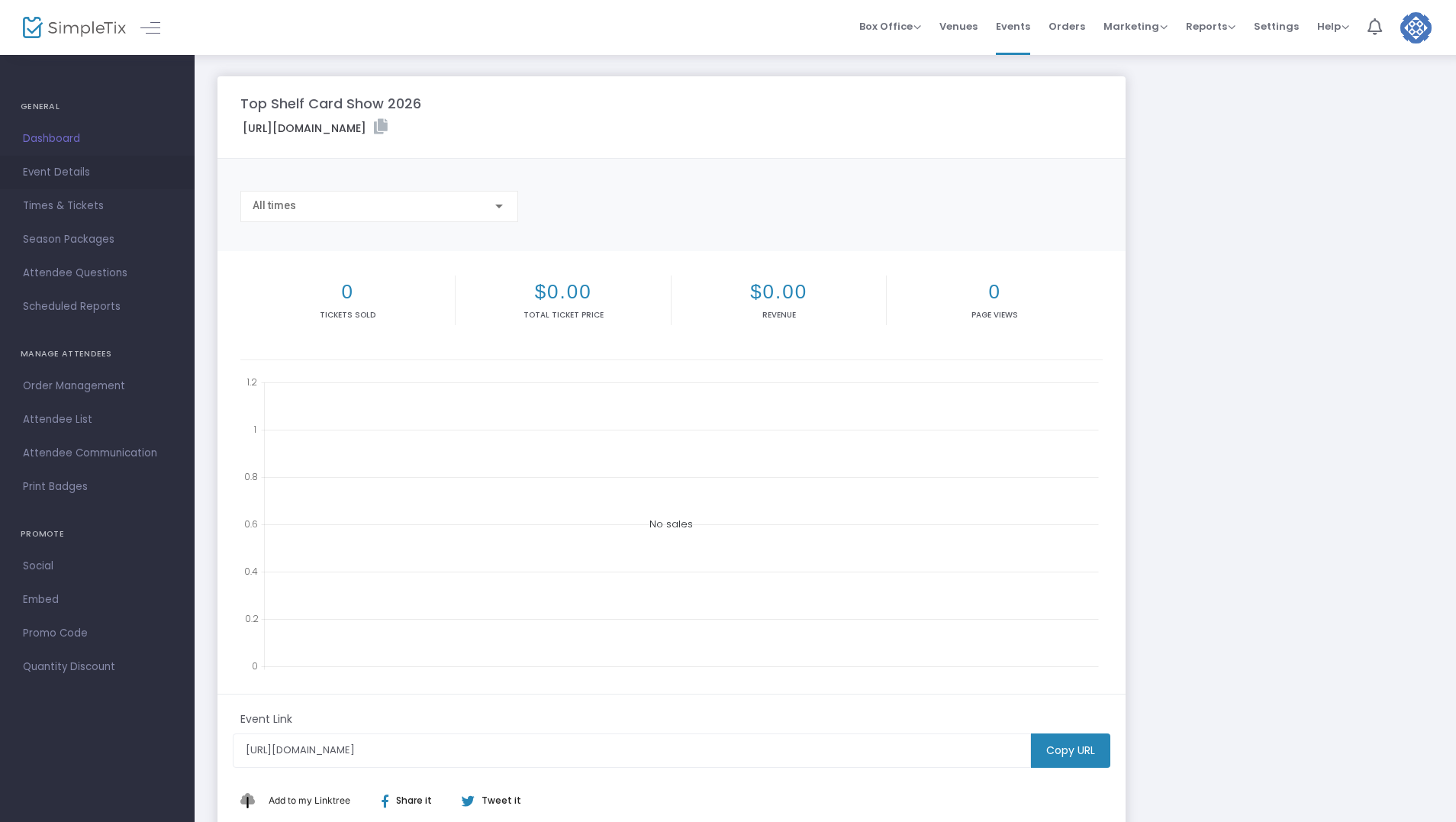
click at [48, 171] on span "Event Details" at bounding box center [97, 172] width 149 height 20
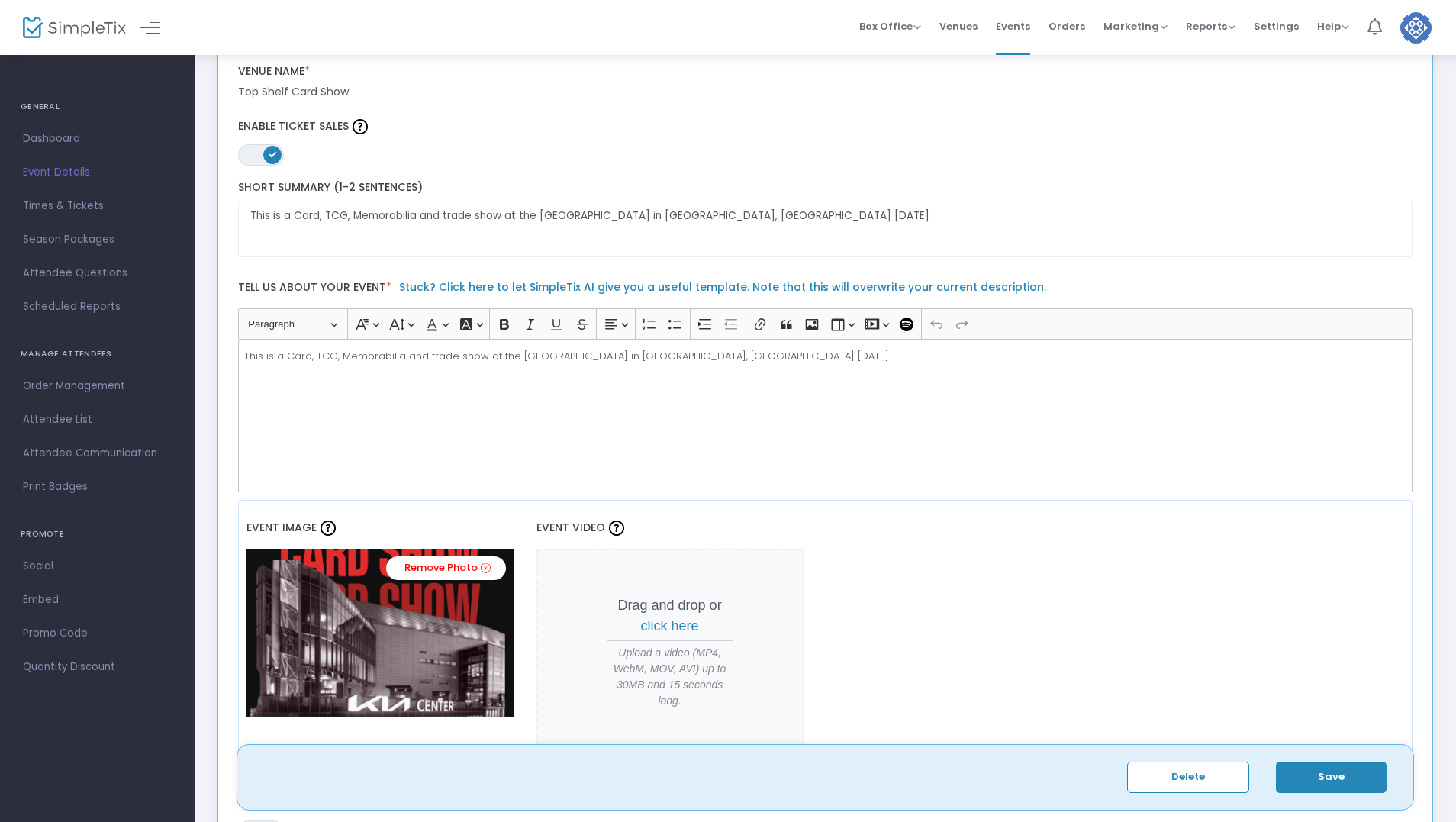
scroll to position [458, 0]
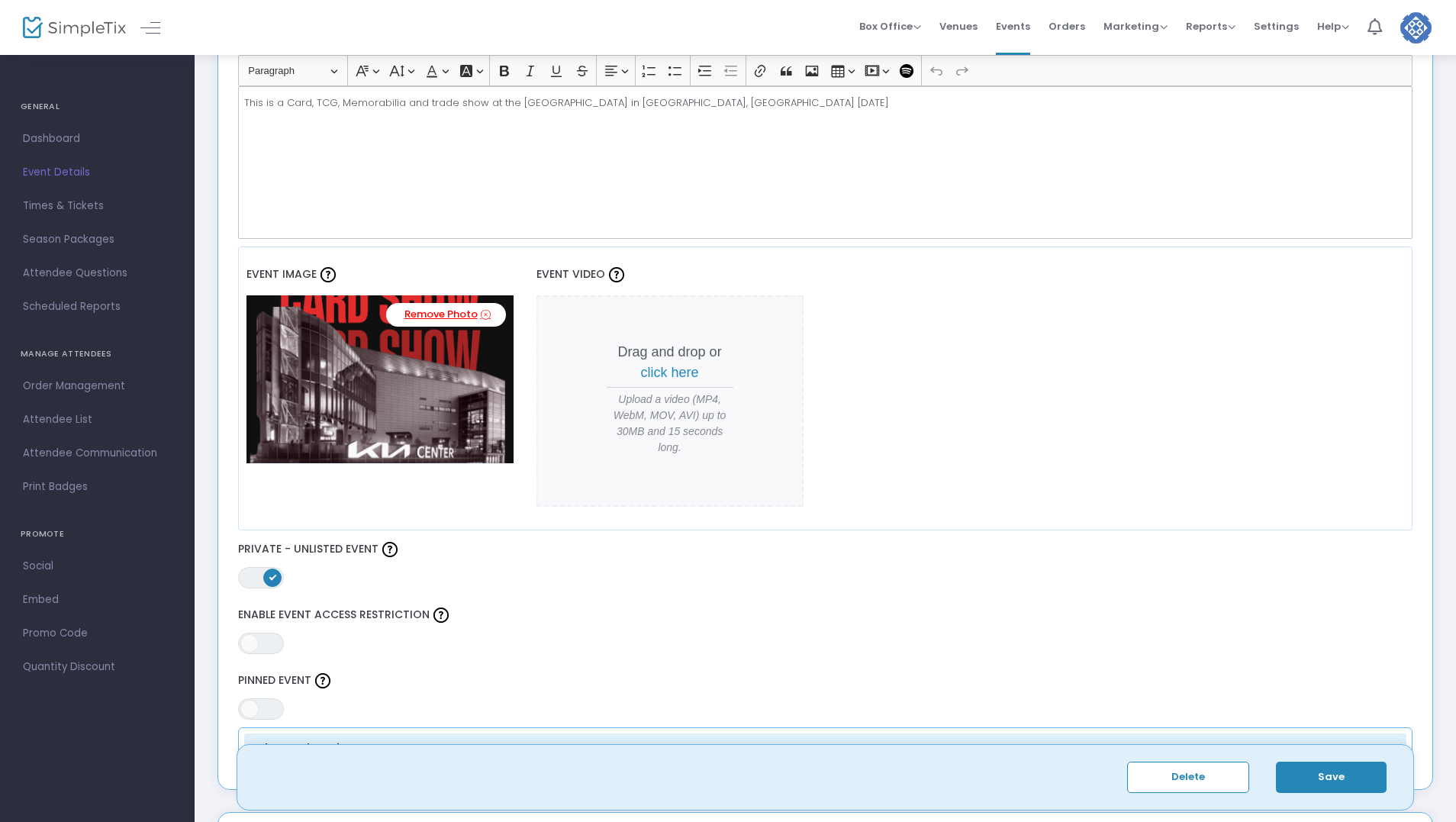
click at [445, 308] on link "Remove Photo" at bounding box center [446, 314] width 120 height 23
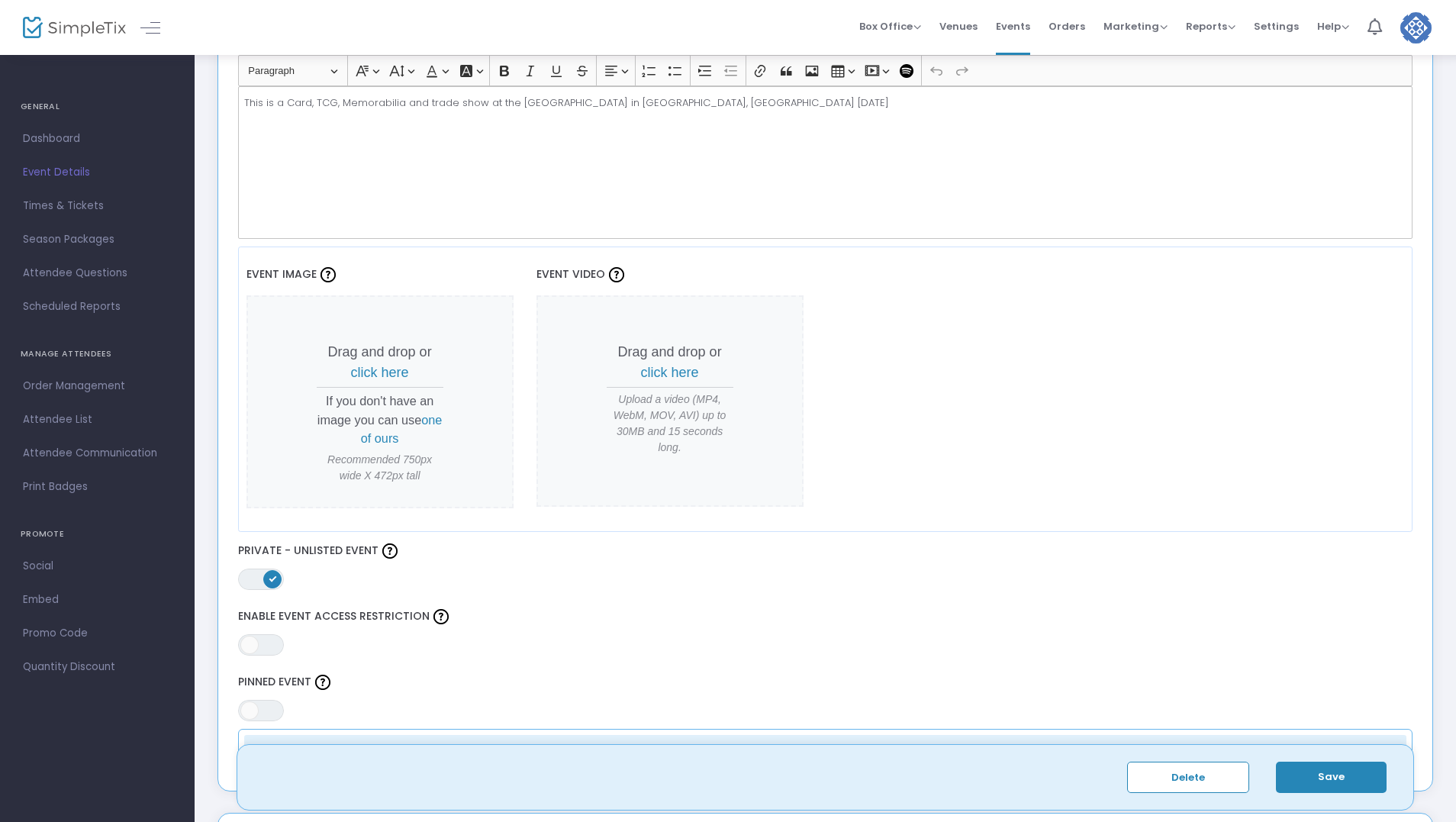
click at [379, 375] on span "click here" at bounding box center [380, 372] width 58 height 15
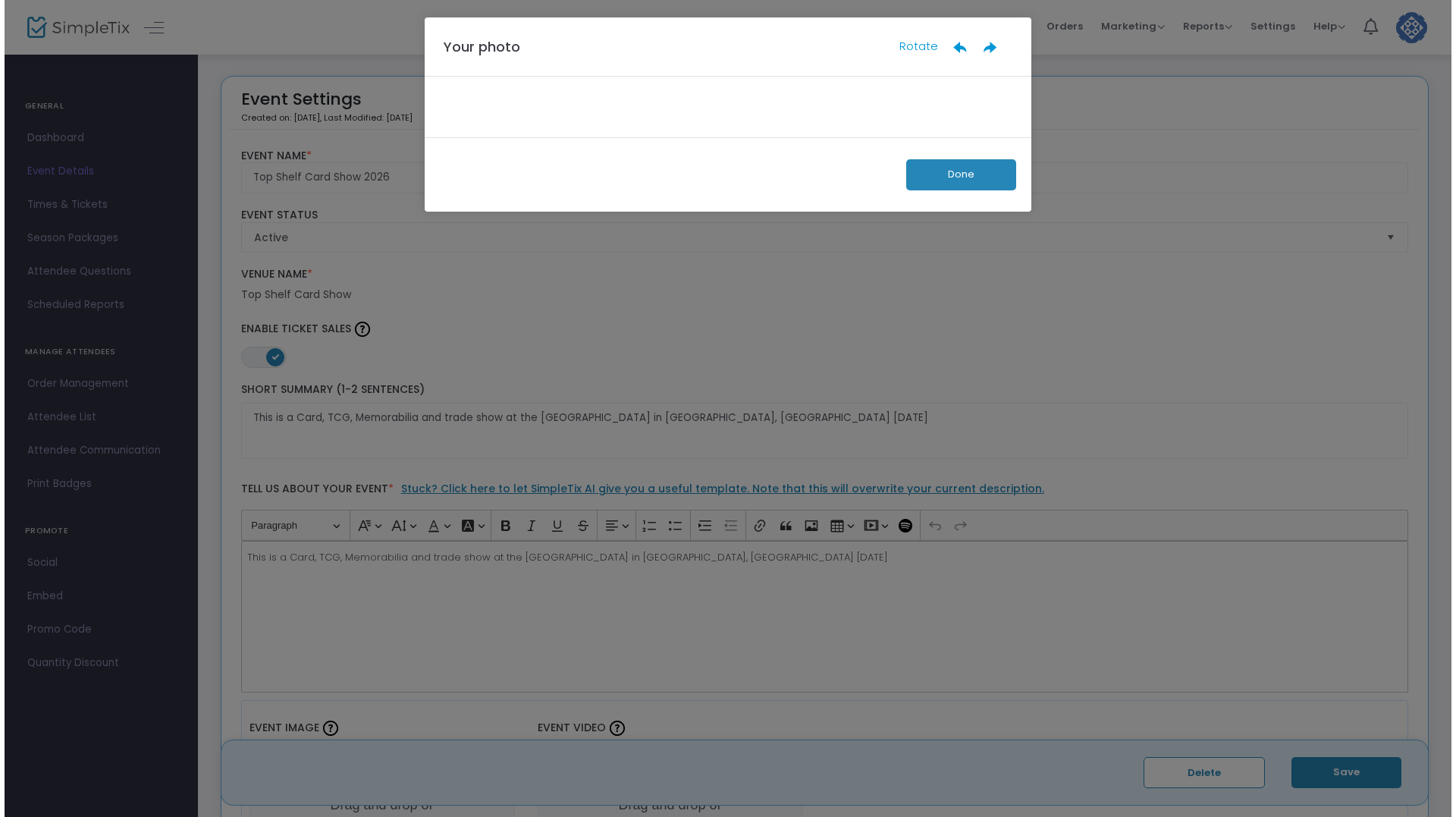
scroll to position [0, 0]
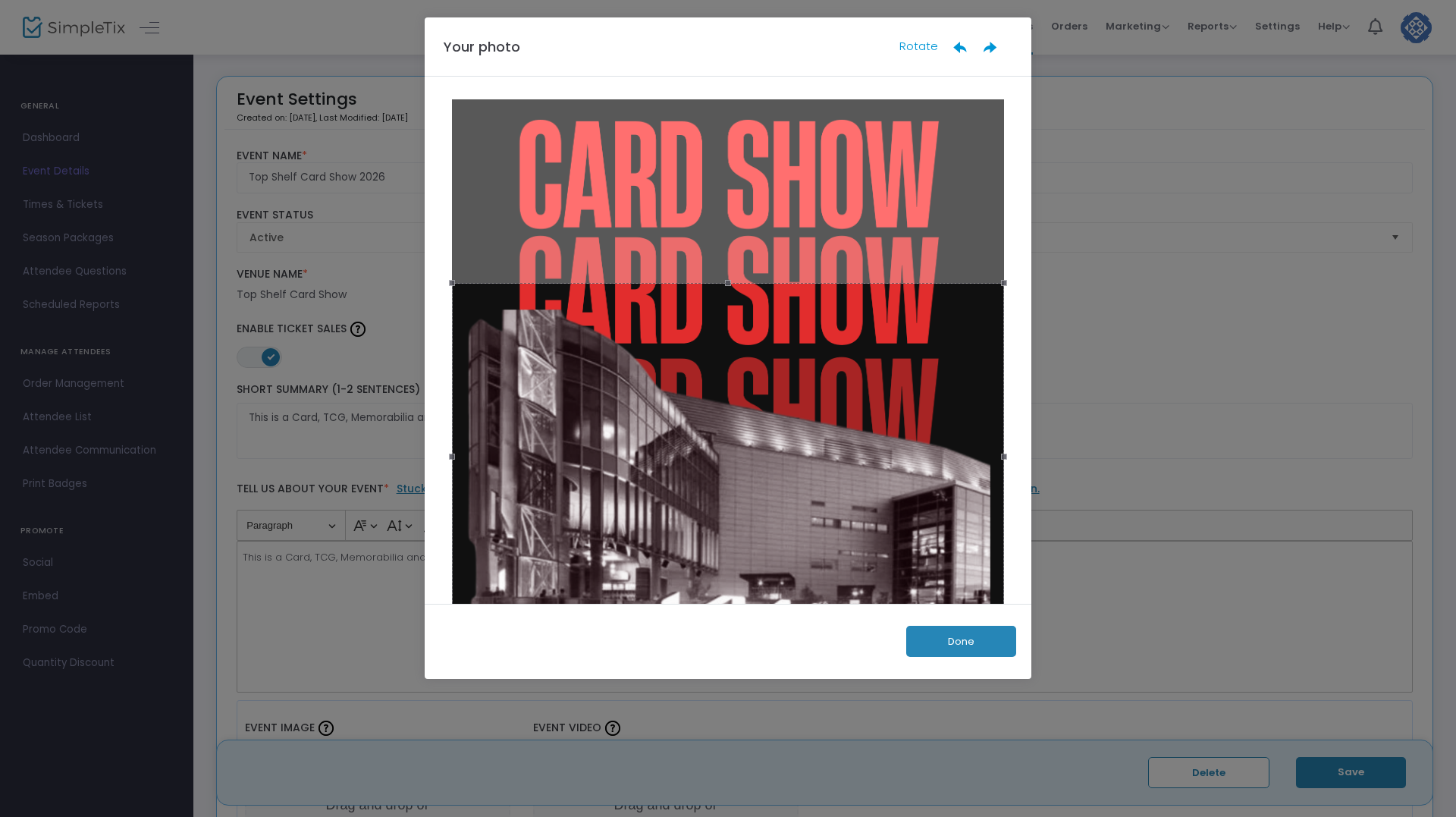
drag, startPoint x: 1020, startPoint y: 249, endPoint x: 943, endPoint y: 252, distance: 77.1
click at [987, 327] on div at bounding box center [728, 339] width 606 height 527
drag, startPoint x: 1000, startPoint y: 281, endPoint x: 1035, endPoint y: 480, distance: 202.1
click at [1017, 539] on div at bounding box center [728, 339] width 606 height 527
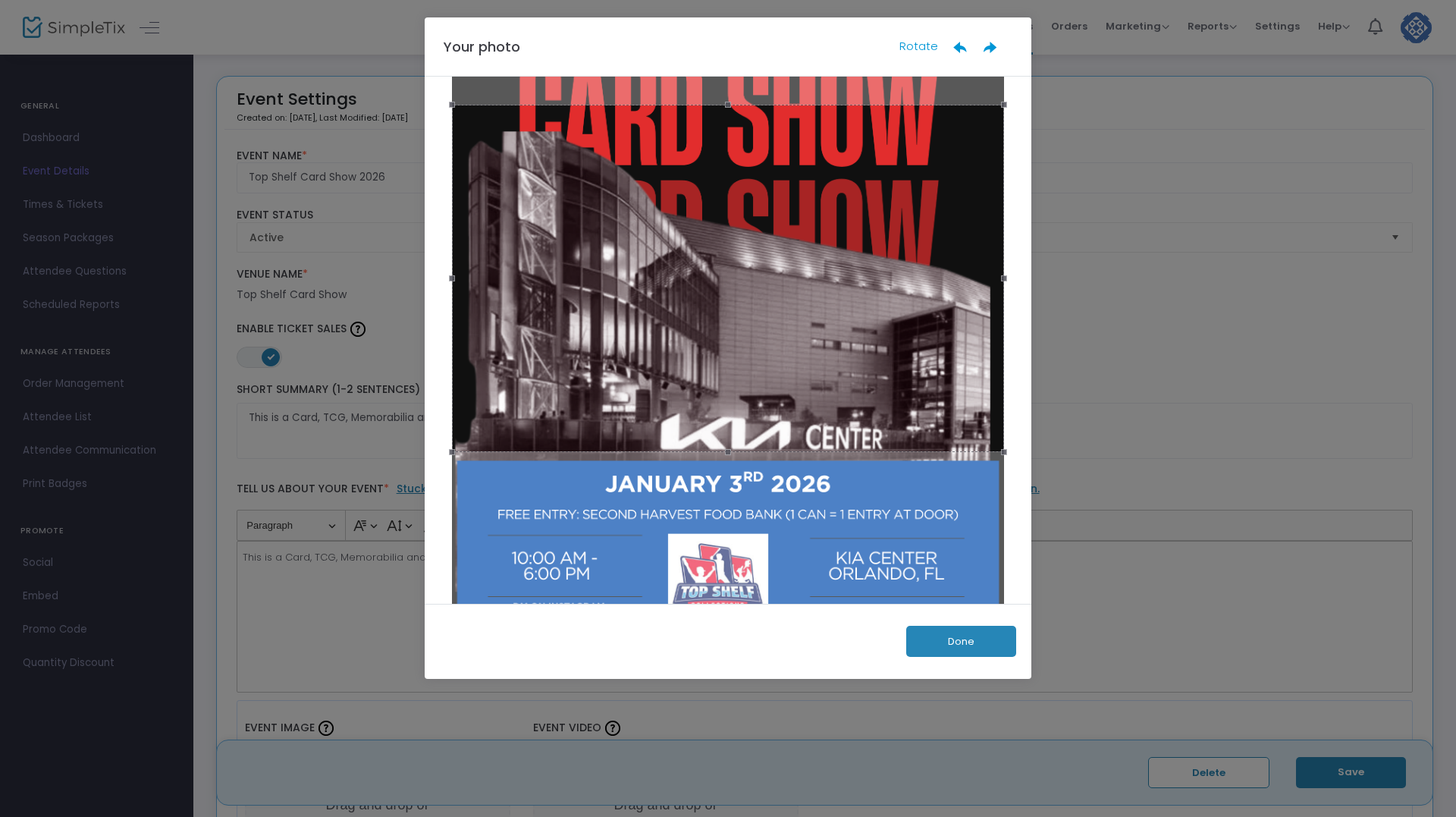
scroll to position [166, 0]
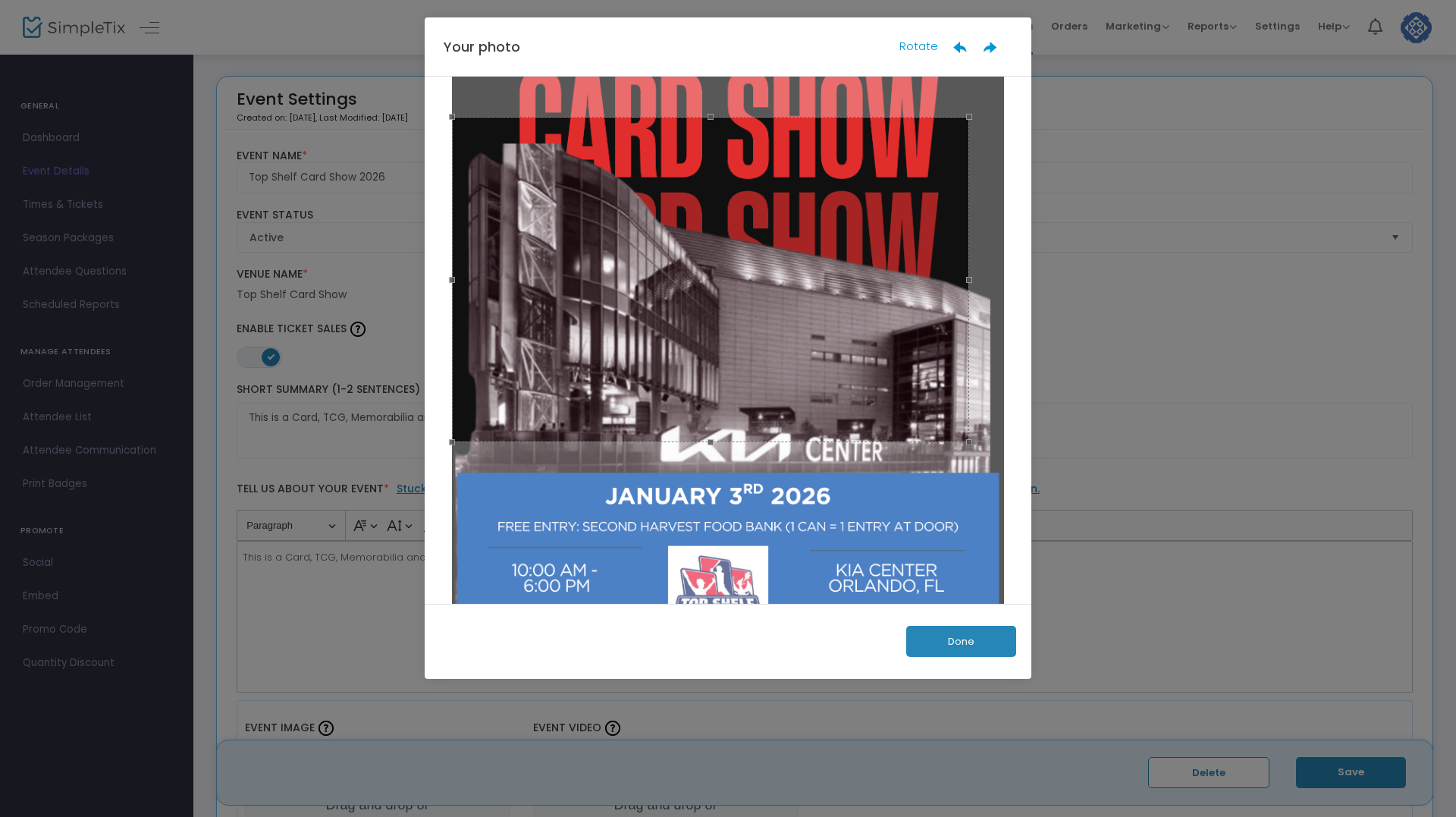
drag, startPoint x: 996, startPoint y: 461, endPoint x: 943, endPoint y: 552, distance: 105.3
click at [963, 628] on div "Your photo Rotate Done" at bounding box center [728, 348] width 606 height 661
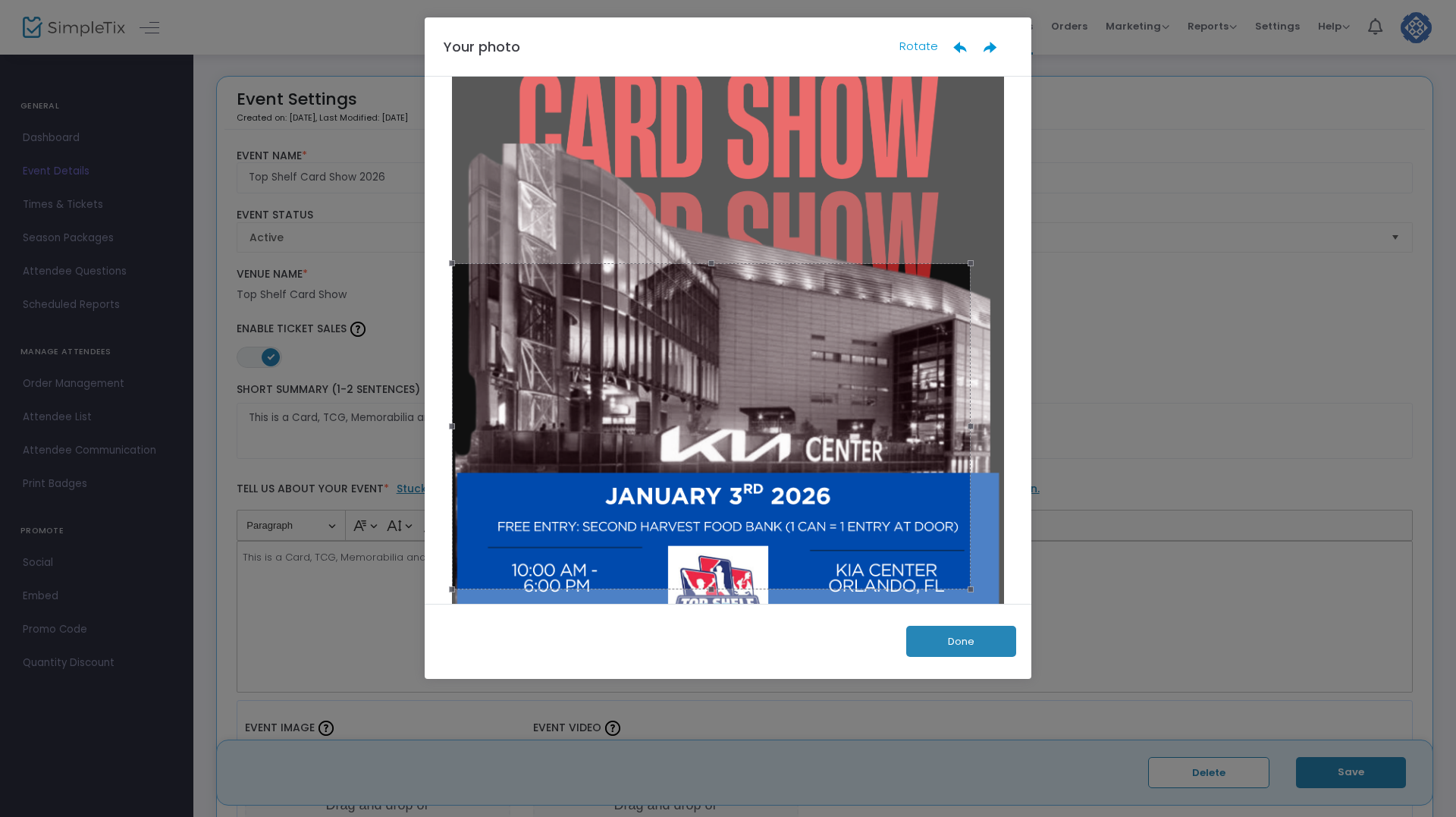
drag, startPoint x: 902, startPoint y: 459, endPoint x: 902, endPoint y: 504, distance: 45.0
click at [899, 506] on div at bounding box center [711, 426] width 519 height 326
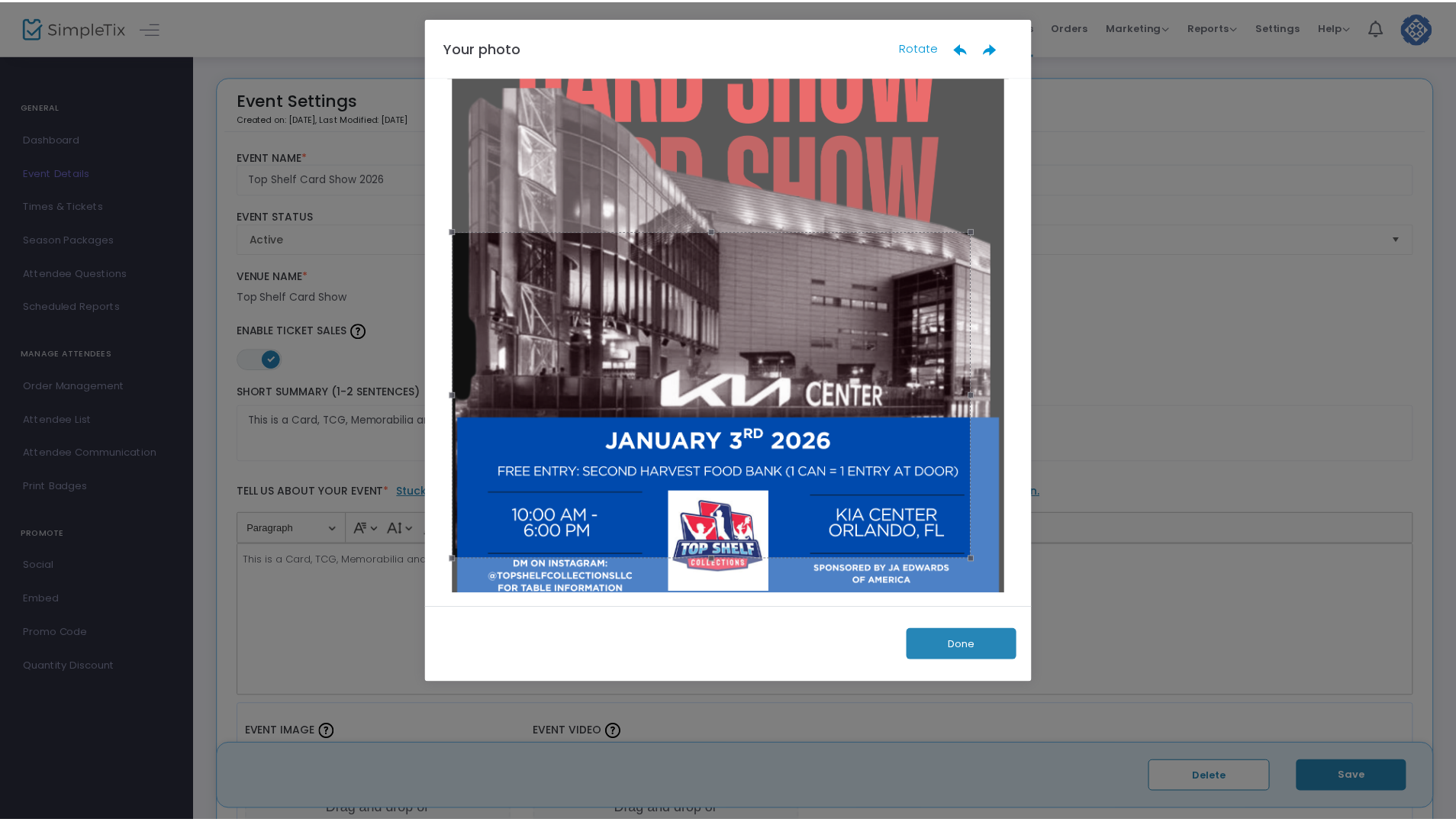
scroll to position [234, 0]
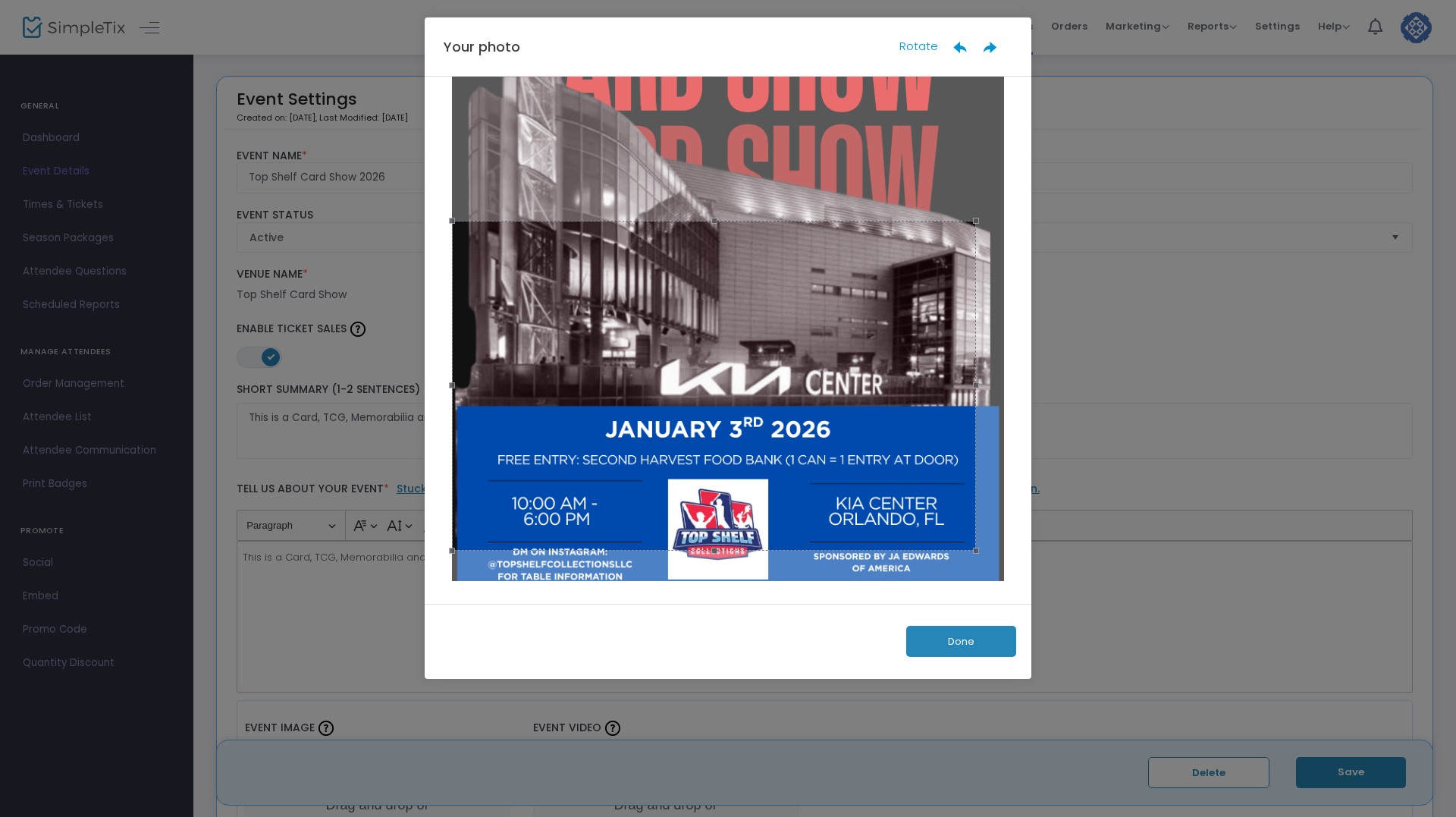
drag, startPoint x: 966, startPoint y: 547, endPoint x: 973, endPoint y: 620, distance: 73.3
click at [972, 648] on div "Your photo Rotate Done" at bounding box center [728, 348] width 606 height 661
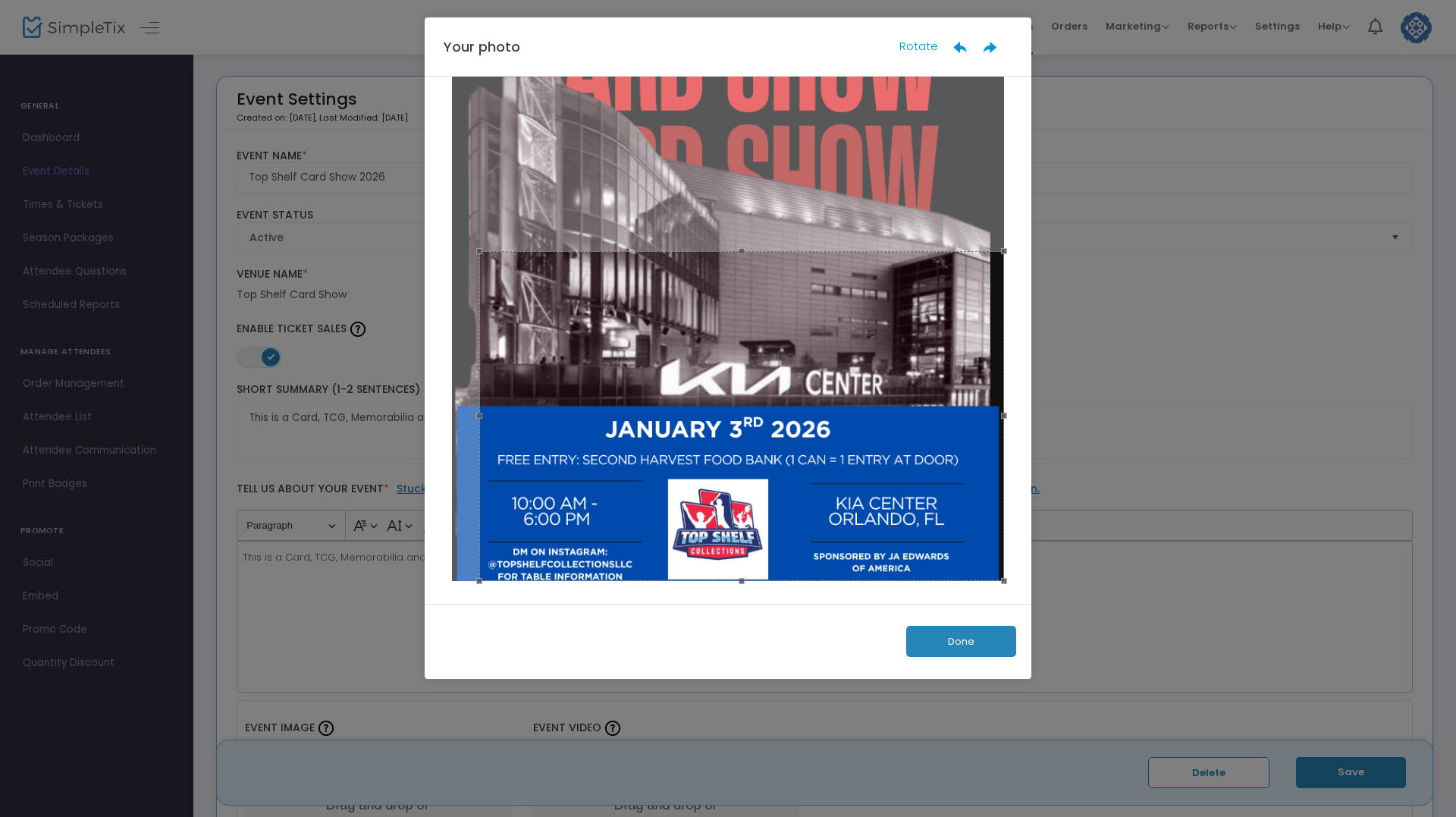
drag, startPoint x: 947, startPoint y: 518, endPoint x: 979, endPoint y: 576, distance: 66.2
click at [979, 576] on div at bounding box center [741, 416] width 525 height 330
drag, startPoint x: 478, startPoint y: 414, endPoint x: 463, endPoint y: 410, distance: 15.5
click at [442, 415] on div at bounding box center [728, 339] width 606 height 527
drag, startPoint x: 472, startPoint y: 416, endPoint x: 437, endPoint y: 419, distance: 35.1
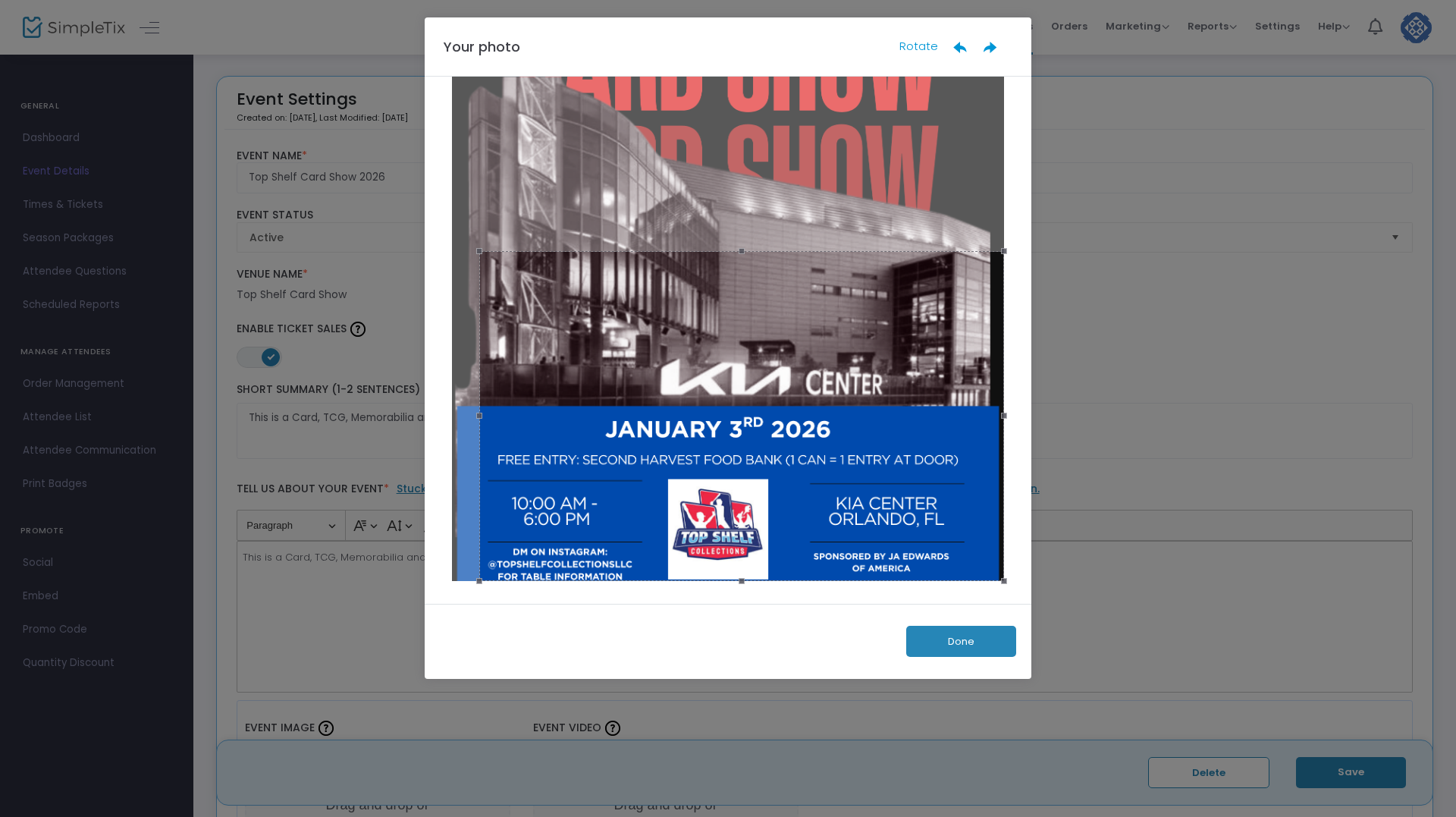
click at [437, 419] on div at bounding box center [728, 339] width 606 height 527
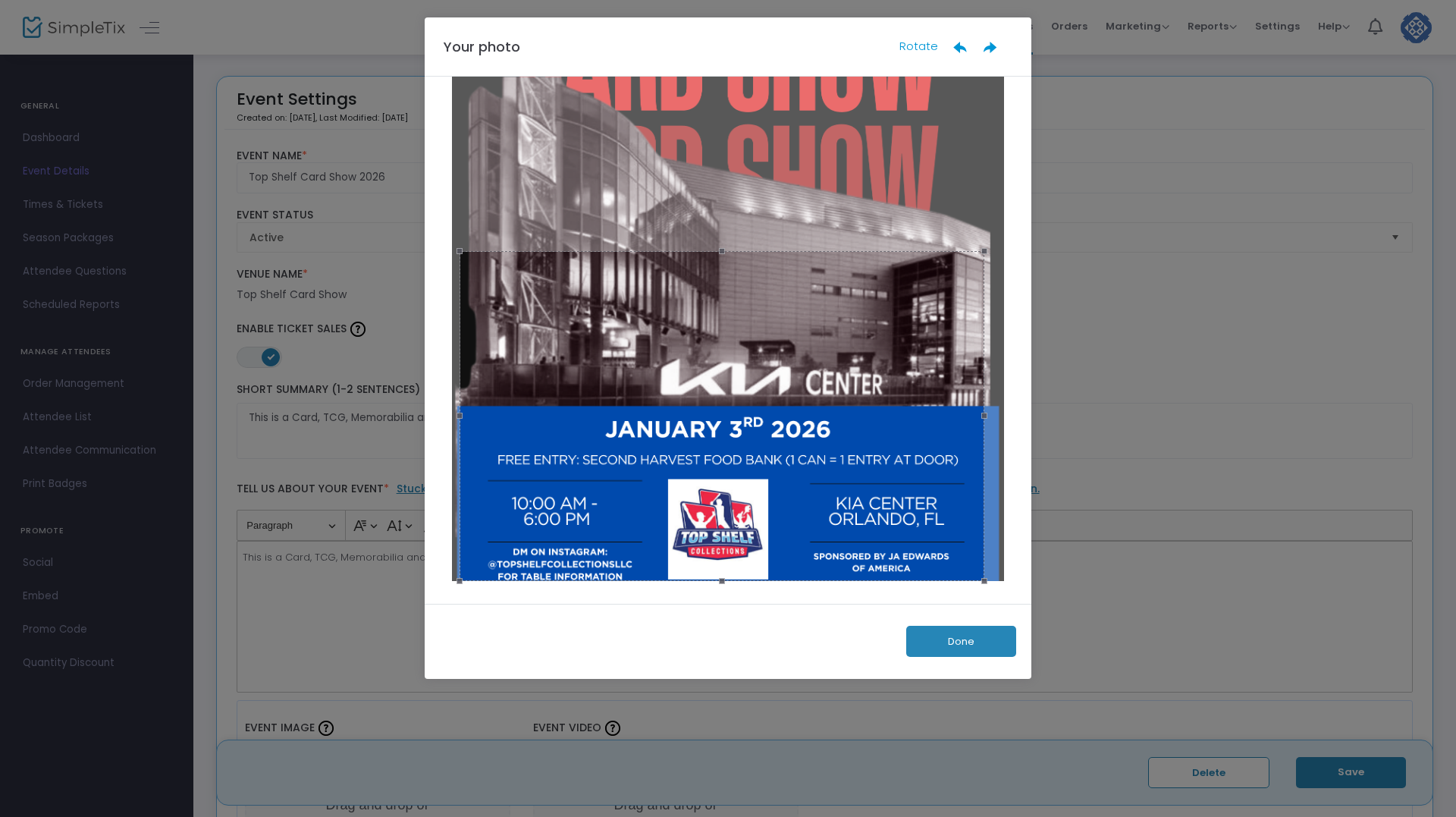
drag, startPoint x: 659, startPoint y: 432, endPoint x: 640, endPoint y: 445, distance: 23.0
click at [640, 445] on div at bounding box center [722, 416] width 525 height 330
click at [954, 637] on button "Done" at bounding box center [961, 641] width 110 height 31
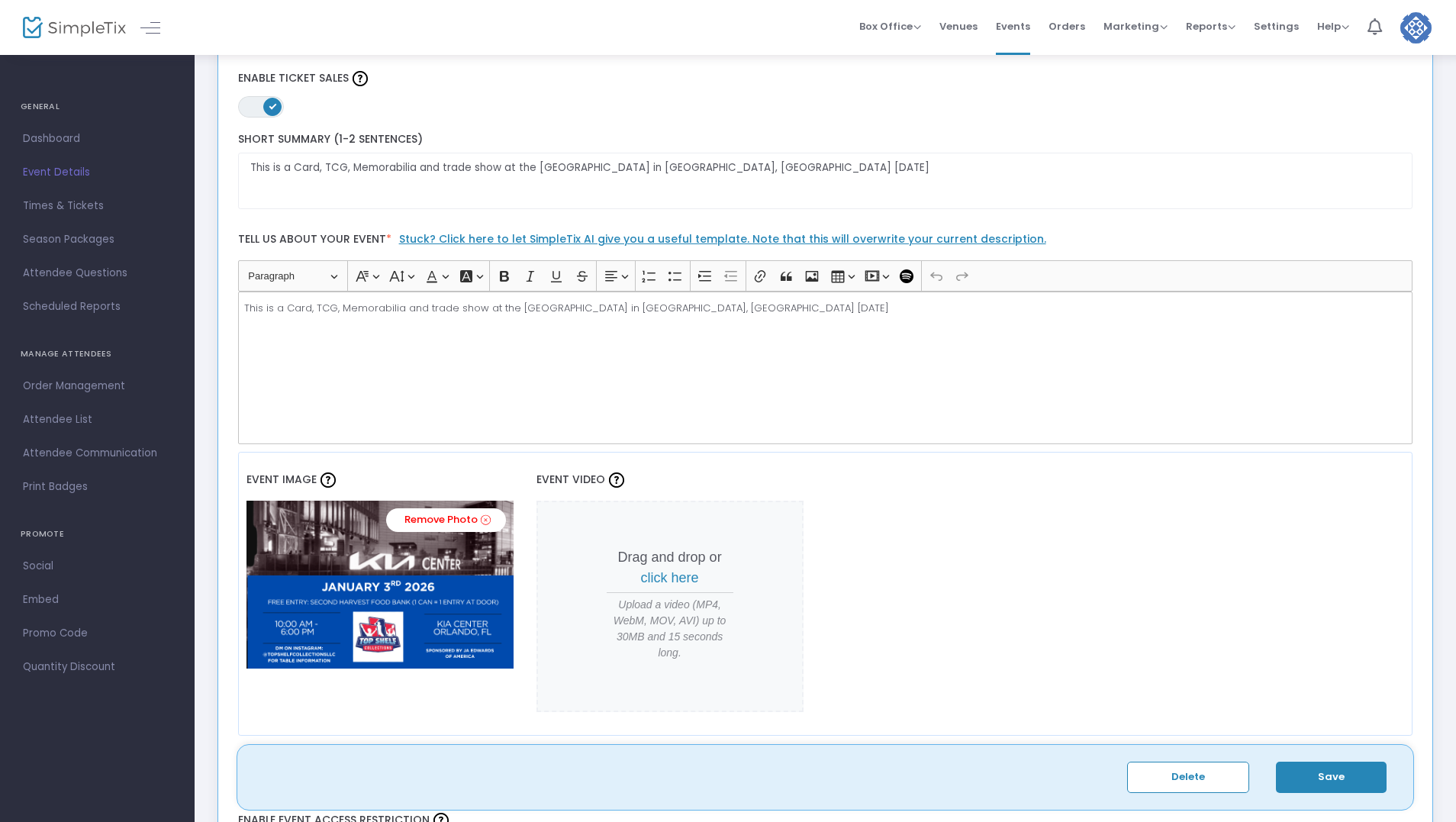
scroll to position [77, 0]
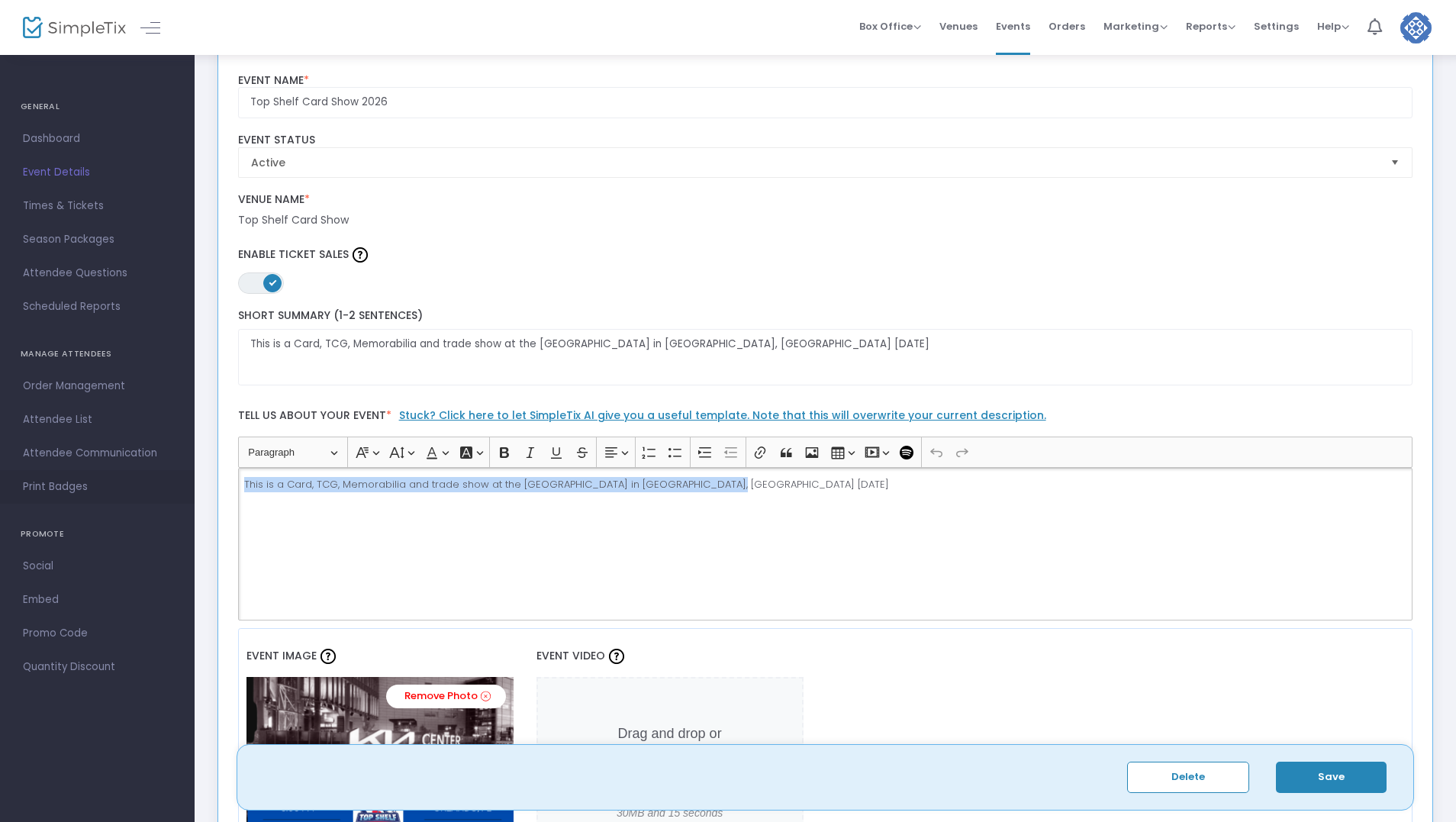
drag, startPoint x: 673, startPoint y: 484, endPoint x: 56, endPoint y: 492, distance: 617.1
click at [862, 488] on p "Join us on January 3rd, 2025, at the Kia Center in Orlando, FL for an unforgett…" at bounding box center [825, 484] width 1162 height 15
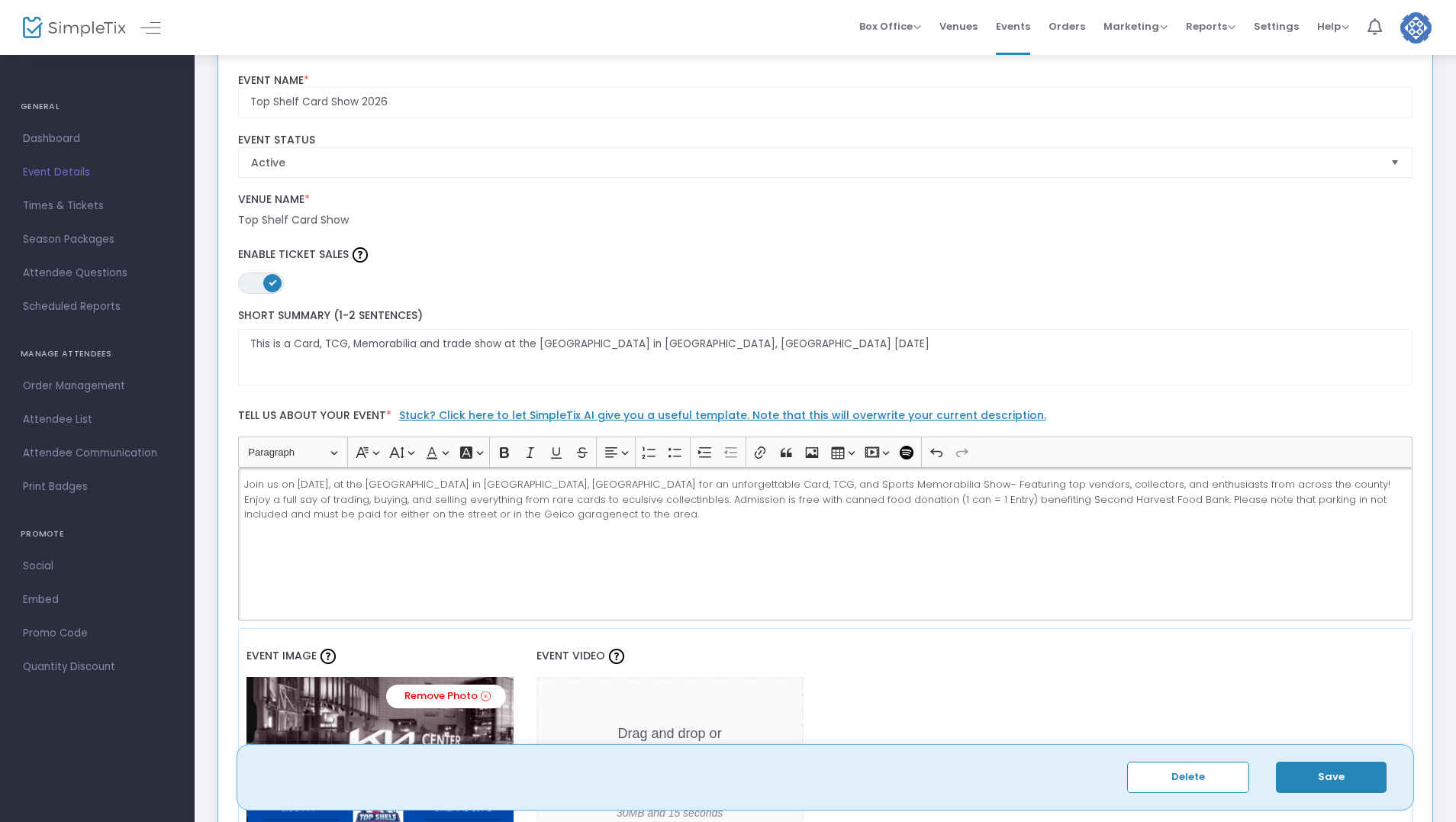
click at [386, 517] on p "Join us on January 3rd, 2025, at the Kia Center in Orlando, FL for an unforgett…" at bounding box center [825, 500] width 1162 height 45
click at [405, 514] on p "Join us on January 3rd, 2025, at the Kia Center in Orlando, FL for an unforgett…" at bounding box center [825, 500] width 1162 height 45
drag, startPoint x: 500, startPoint y: 493, endPoint x: 505, endPoint y: 531, distance: 38.3
click at [504, 531] on div "Join us on January 3rd, 2025, at the Kia Center in Orlando, FL for an unforgett…" at bounding box center [826, 543] width 1176 height 153
click at [531, 534] on div "Join us on January 3rd, 2025, at the Kia Center in Orlando, FL for an unforgett…" at bounding box center [826, 543] width 1176 height 153
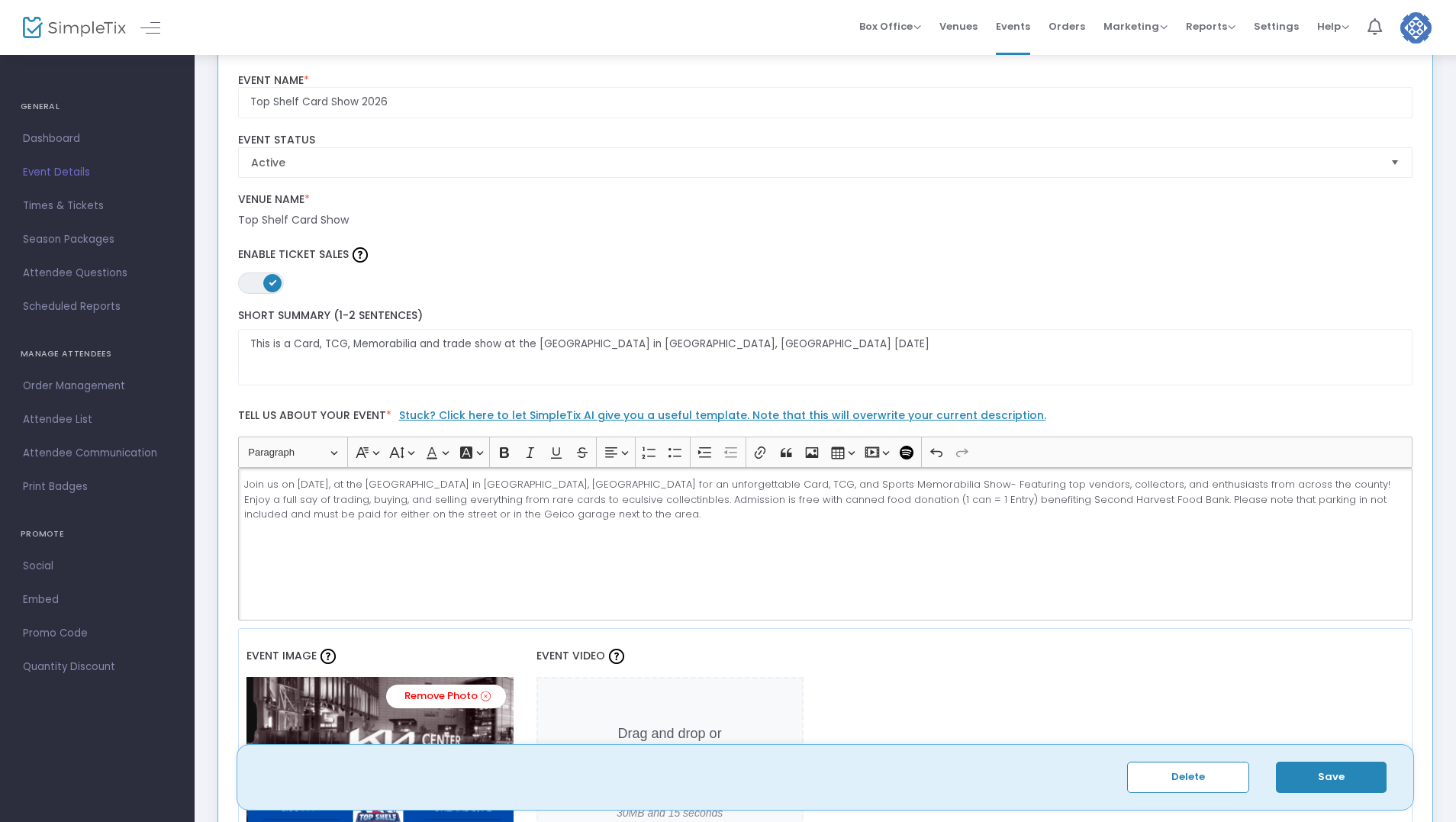
click at [560, 517] on p "Join us on January 3rd, 2025, at the Kia Center in Orlando, FL for an unforgett…" at bounding box center [825, 500] width 1162 height 45
click at [532, 501] on p "Join us on January 3rd, 2025, at the Kia Center in Orlando, FL for an unforgett…" at bounding box center [825, 500] width 1162 height 45
click at [529, 501] on p "Join us on January 3rd, 2025, at the Kia Center in Orlando, FL for an unforgett…" at bounding box center [825, 500] width 1162 height 45
click at [844, 537] on div "Join us on January 3rd, 2025, at the Kia Center in Orlando, FL for an unforgett…" at bounding box center [826, 543] width 1176 height 153
click at [381, 486] on p "Join us on January 3rd, 2025, at the Kia Center in Orlando, FL for an unforgett…" at bounding box center [825, 500] width 1162 height 45
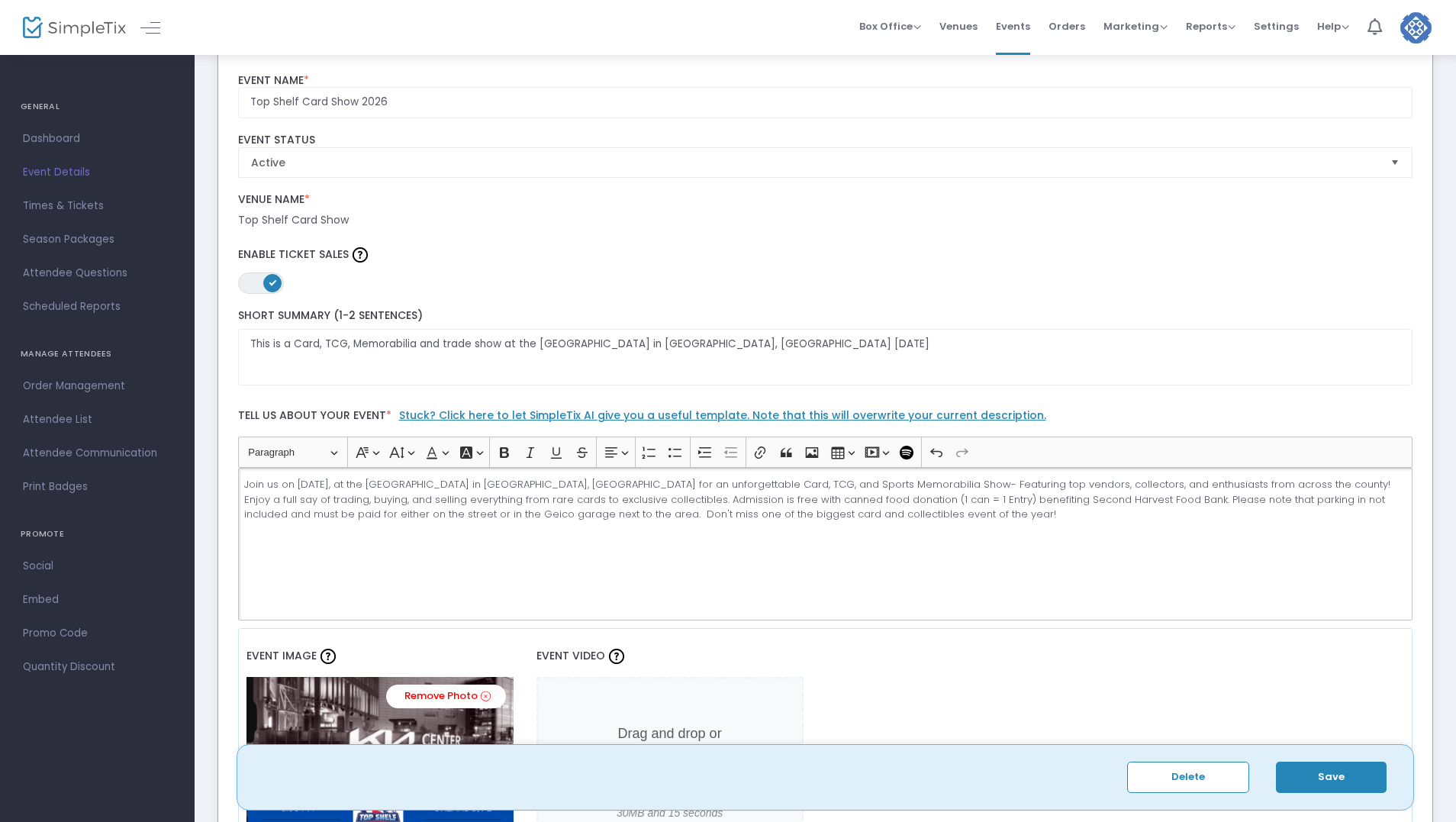
click at [1274, 484] on p "Join us on January 3rd, 2026, at the Kia Center in Orlando, FL for an unforgett…" at bounding box center [825, 500] width 1162 height 45
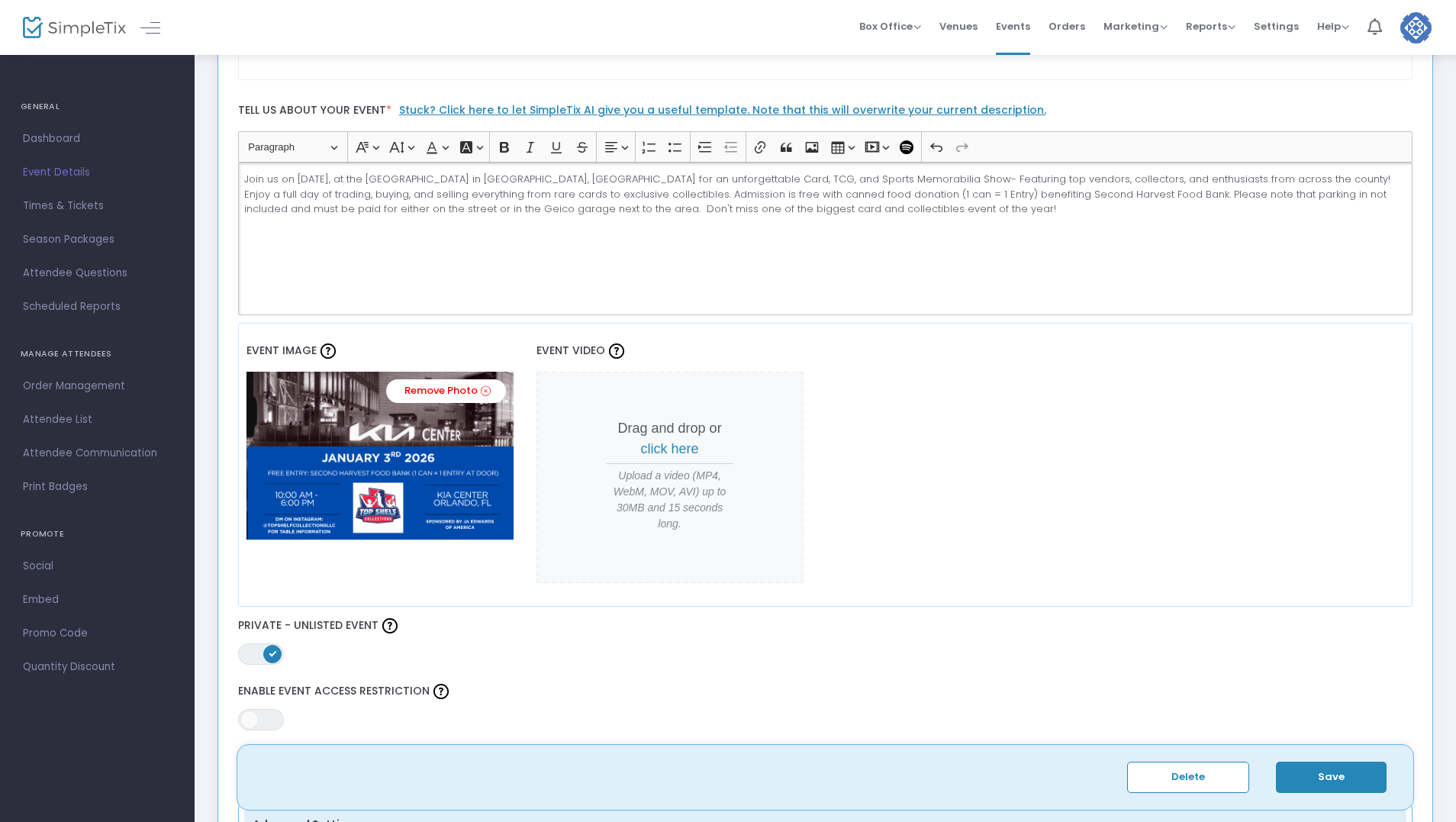
click at [1324, 778] on button "Save" at bounding box center [1331, 777] width 111 height 31
click at [70, 138] on span "Dashboard" at bounding box center [97, 139] width 149 height 20
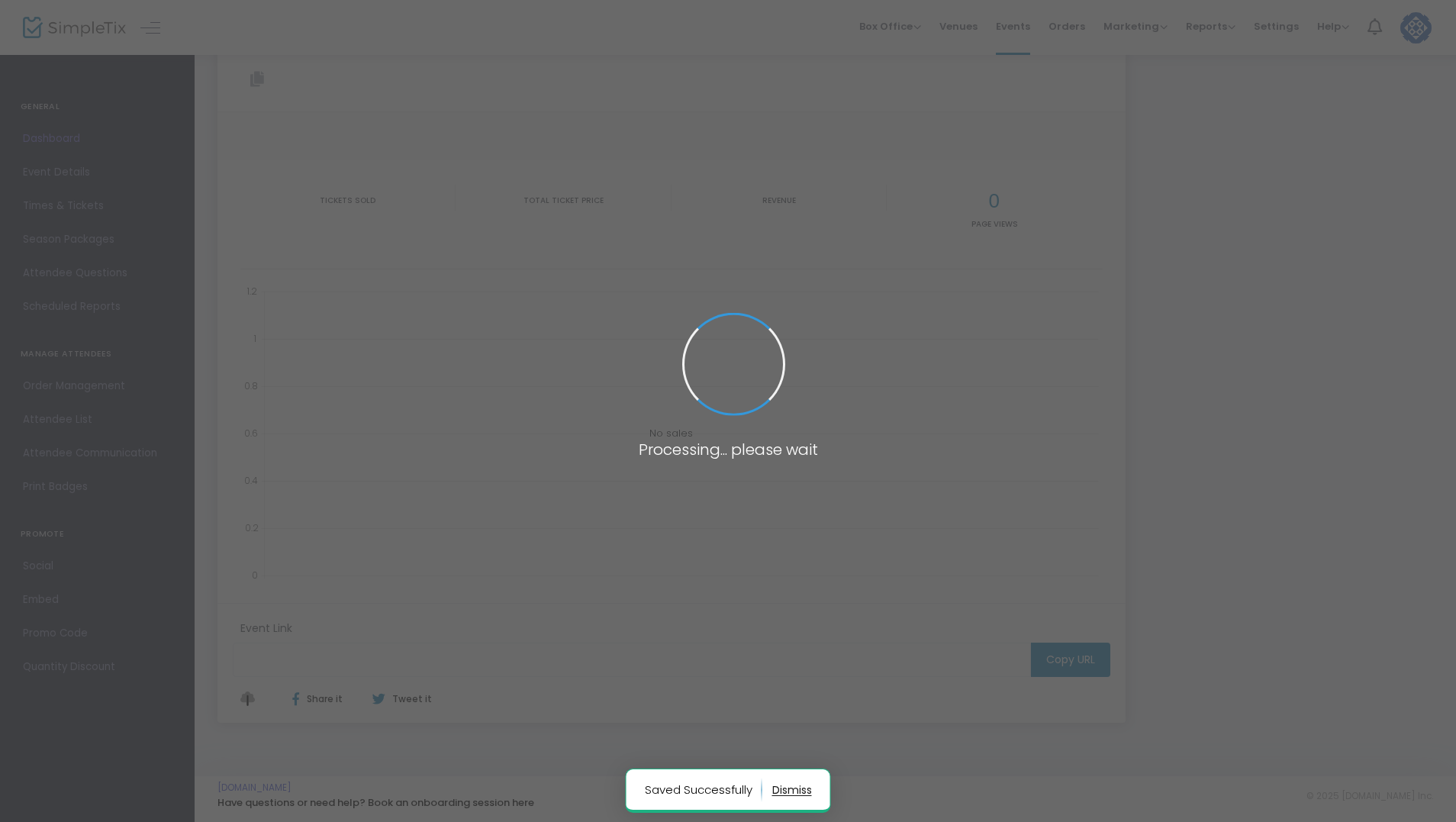
type input "[URL][DOMAIN_NAME]"
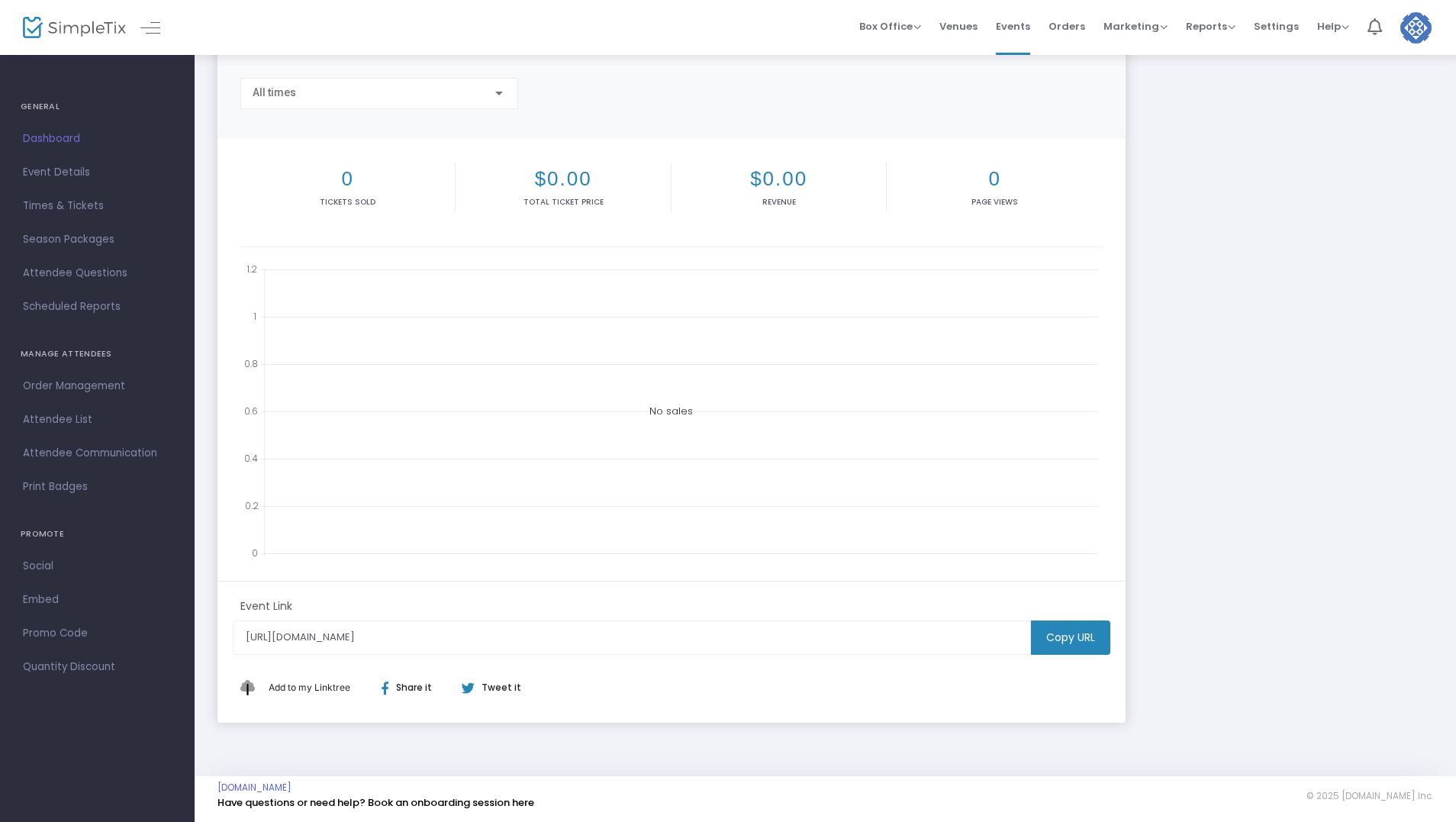
click at [1079, 623] on m-button "Copy URL" at bounding box center [1071, 637] width 79 height 35
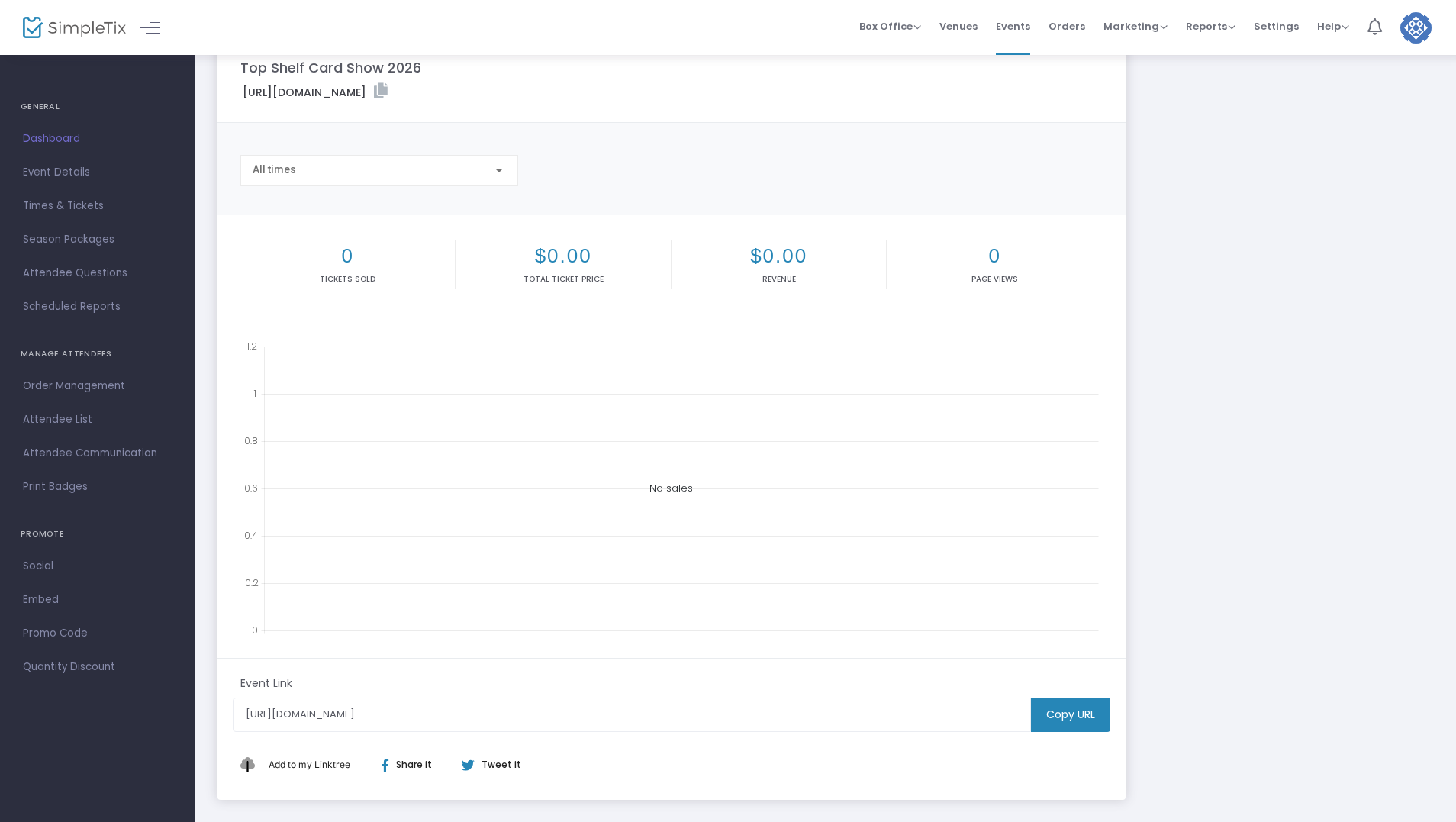
scroll to position [0, 0]
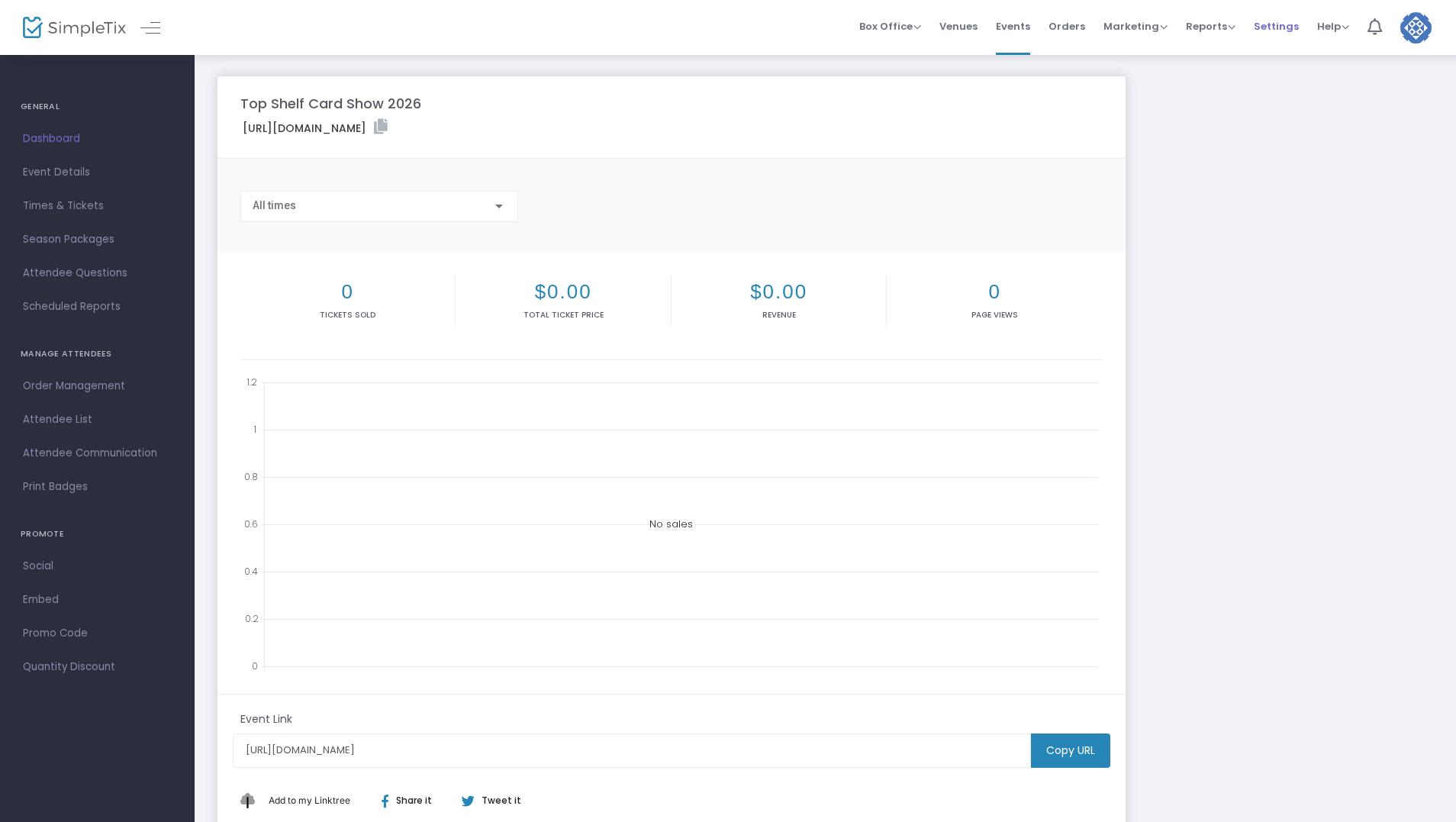
click at [1265, 31] on span "Settings" at bounding box center [1277, 27] width 45 height 39
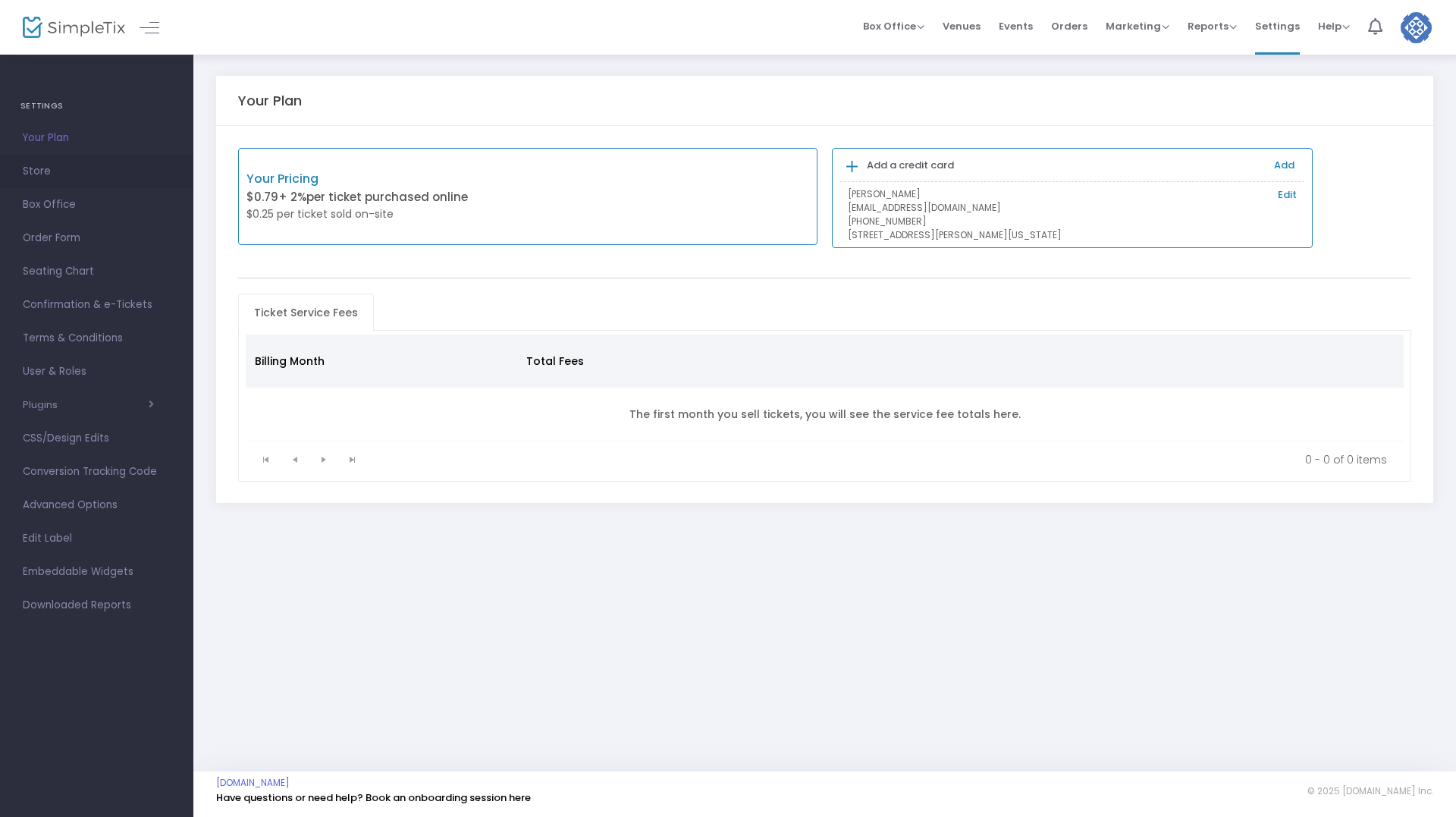
click at [45, 172] on span "Store" at bounding box center [96, 171] width 148 height 20
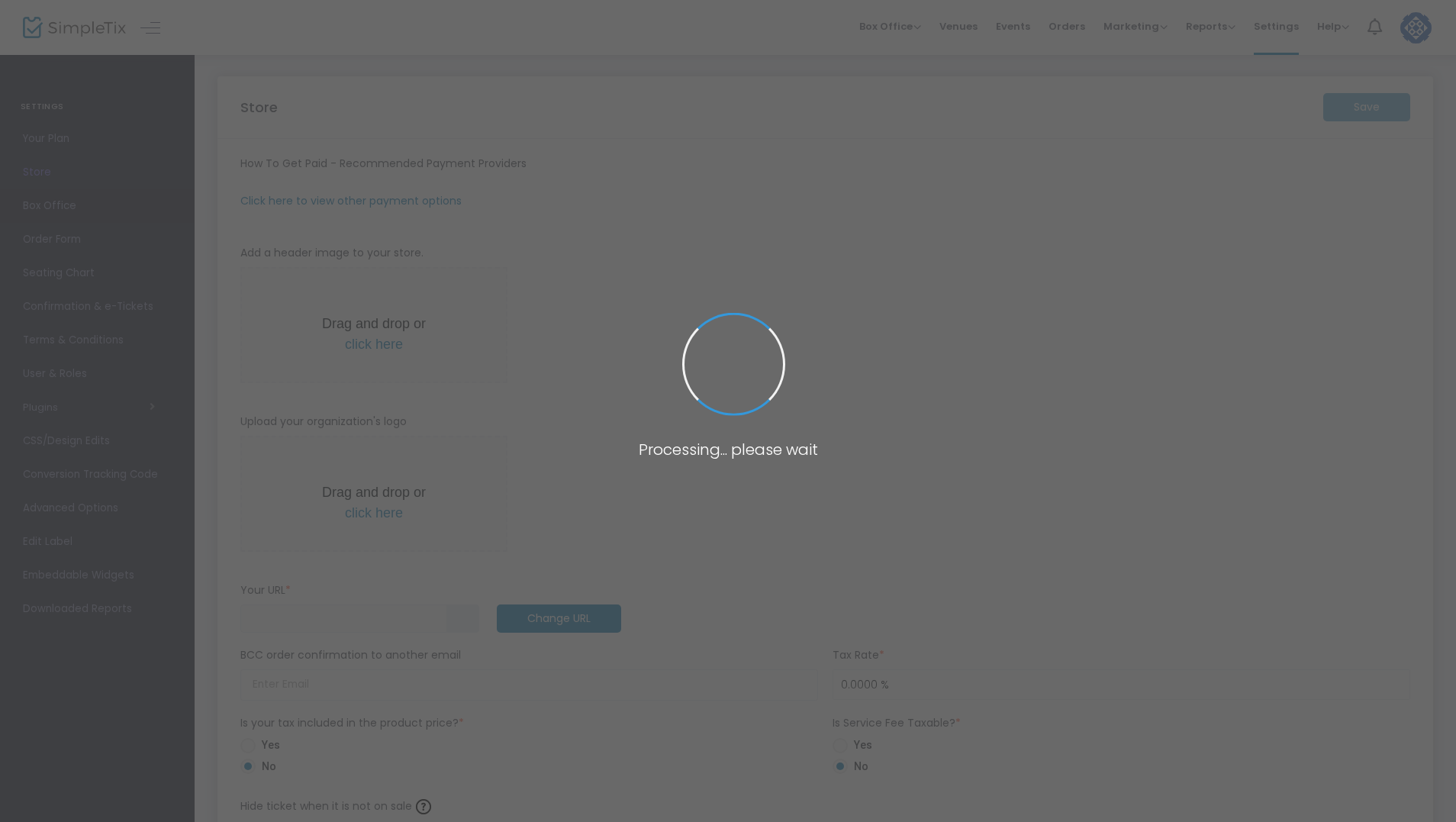
type input "https://TopShelfCardShow"
type input "6.5000 %"
radio input "true"
radio input "false"
radio input "true"
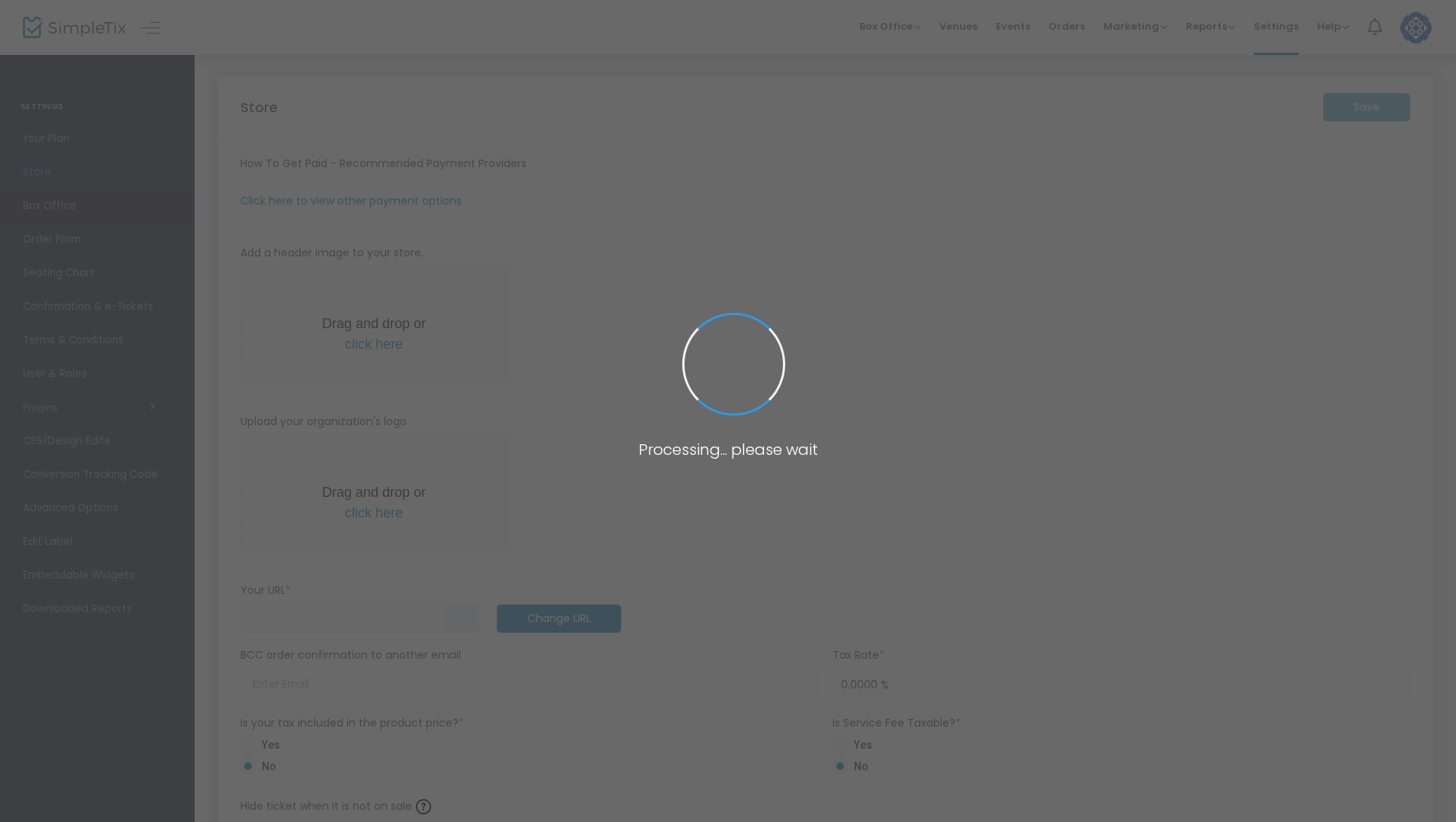
type input "Top Shelf Collections LLC"
type input "2014468994"
type input "topshelfcollectionsllc"
type input "(UTC-05:00) Eastern Time (US & Canada)"
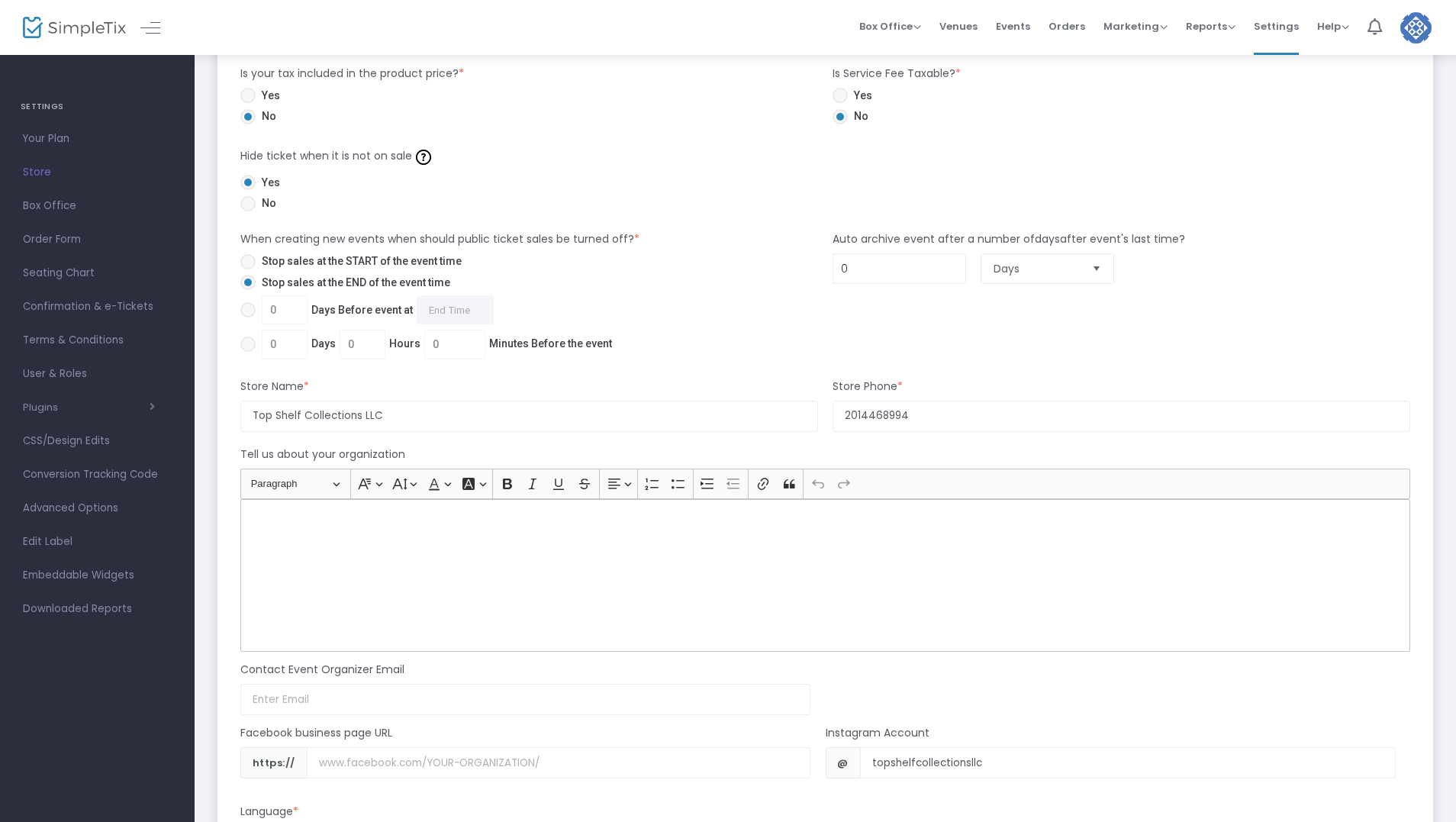
scroll to position [1450, 0]
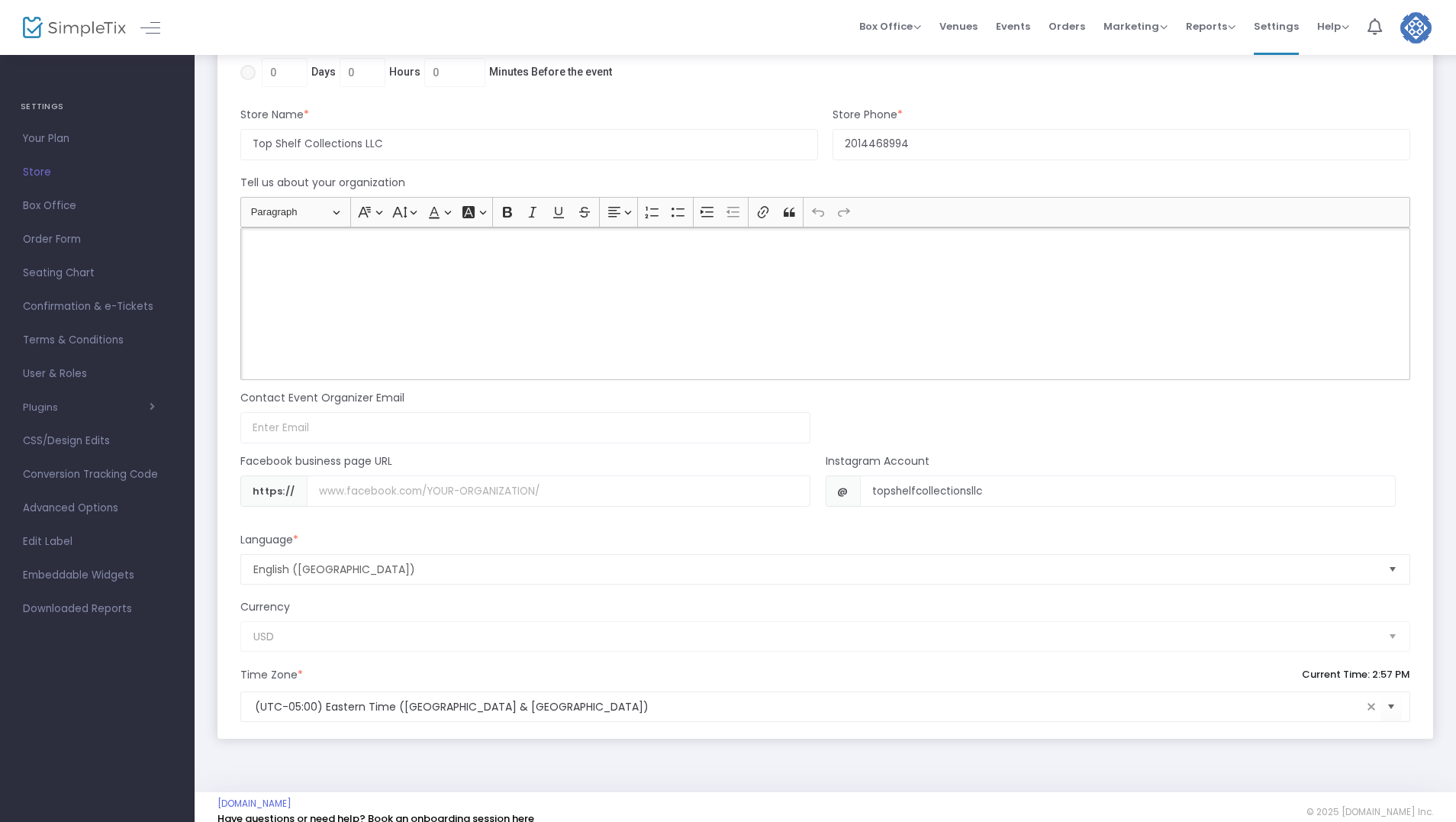
click at [267, 260] on div "Rich Text Editor, main" at bounding box center [825, 304] width 1170 height 153
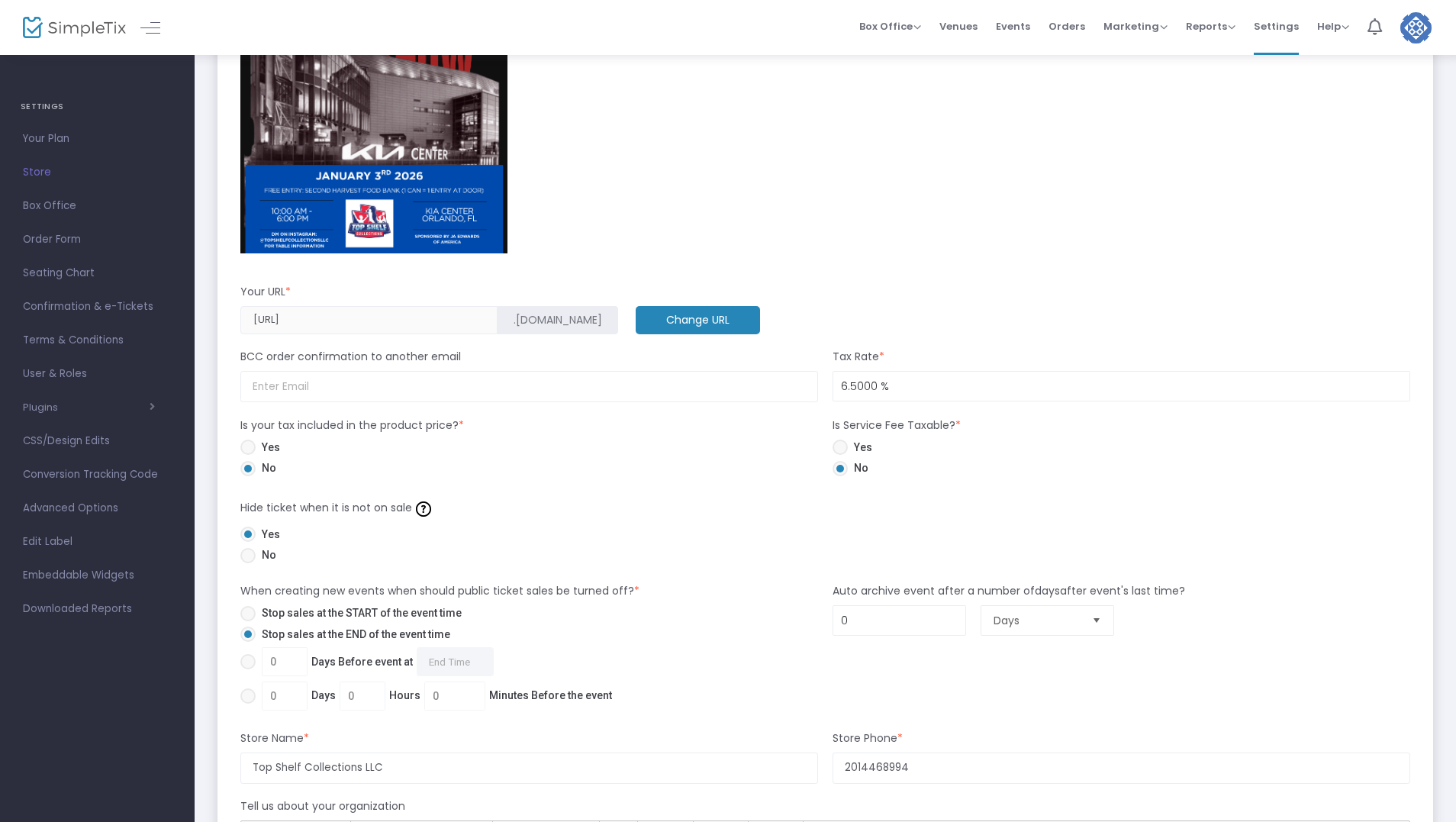
scroll to position [840, 0]
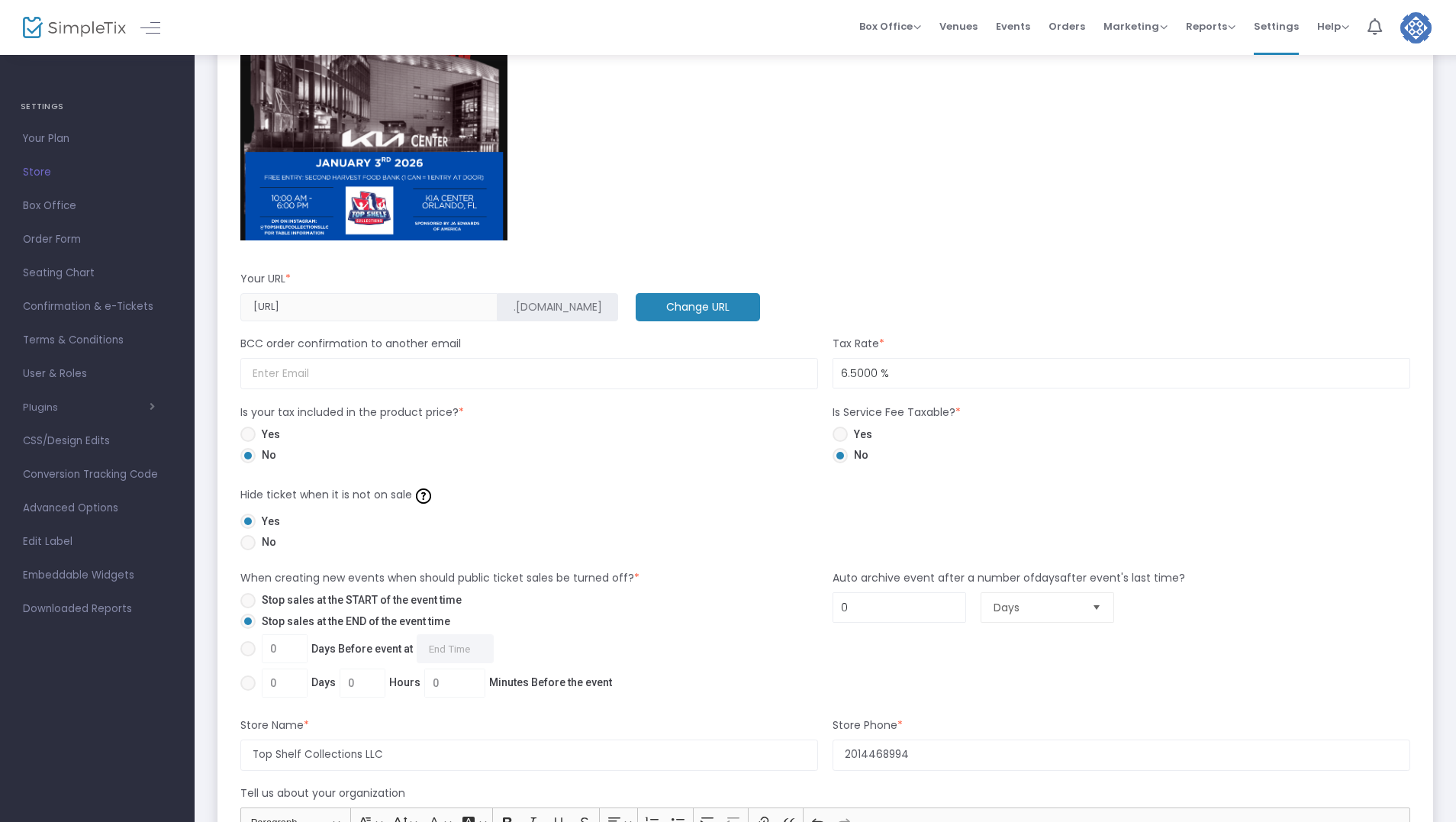
click at [636, 301] on m-button "Change URL" at bounding box center [698, 307] width 124 height 28
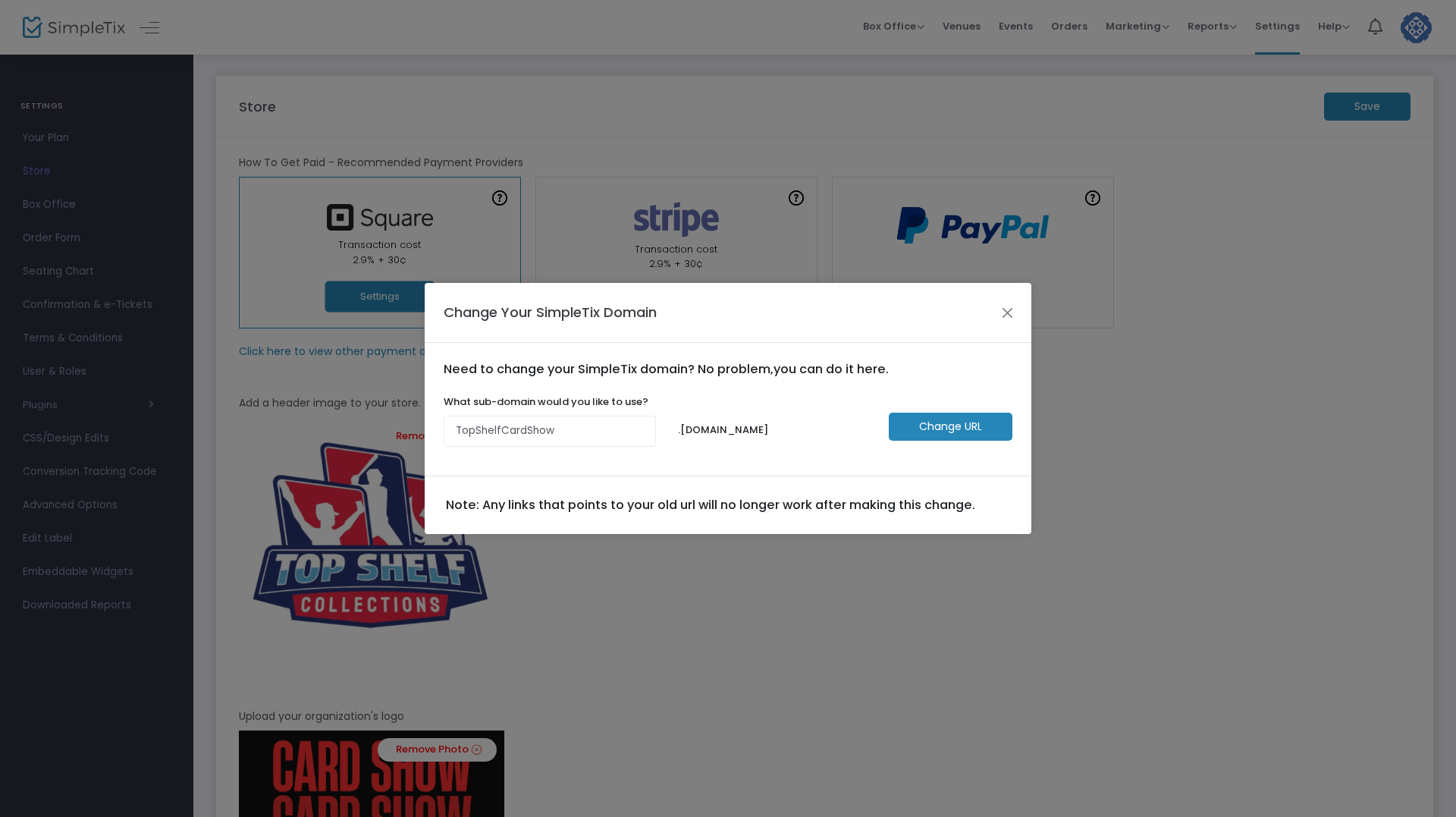
click at [1008, 299] on div "Change Your SimpleTix Domain" at bounding box center [728, 313] width 606 height 59
click at [1008, 315] on button "Close" at bounding box center [1008, 312] width 20 height 20
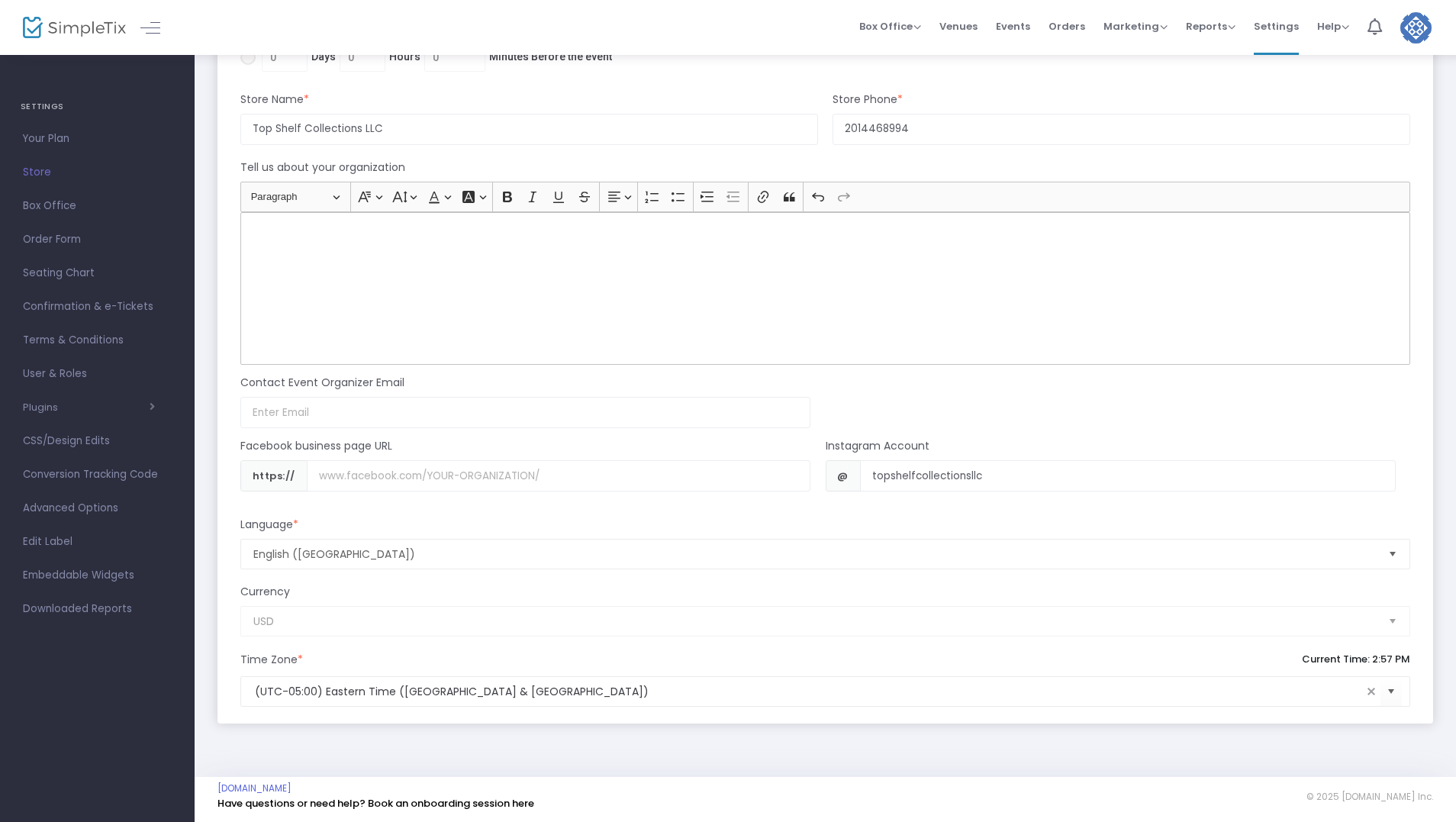
scroll to position [1466, 0]
click at [312, 241] on div "Rich Text Editor, main" at bounding box center [825, 287] width 1170 height 153
click at [61, 136] on span "Your Plan" at bounding box center [97, 139] width 149 height 20
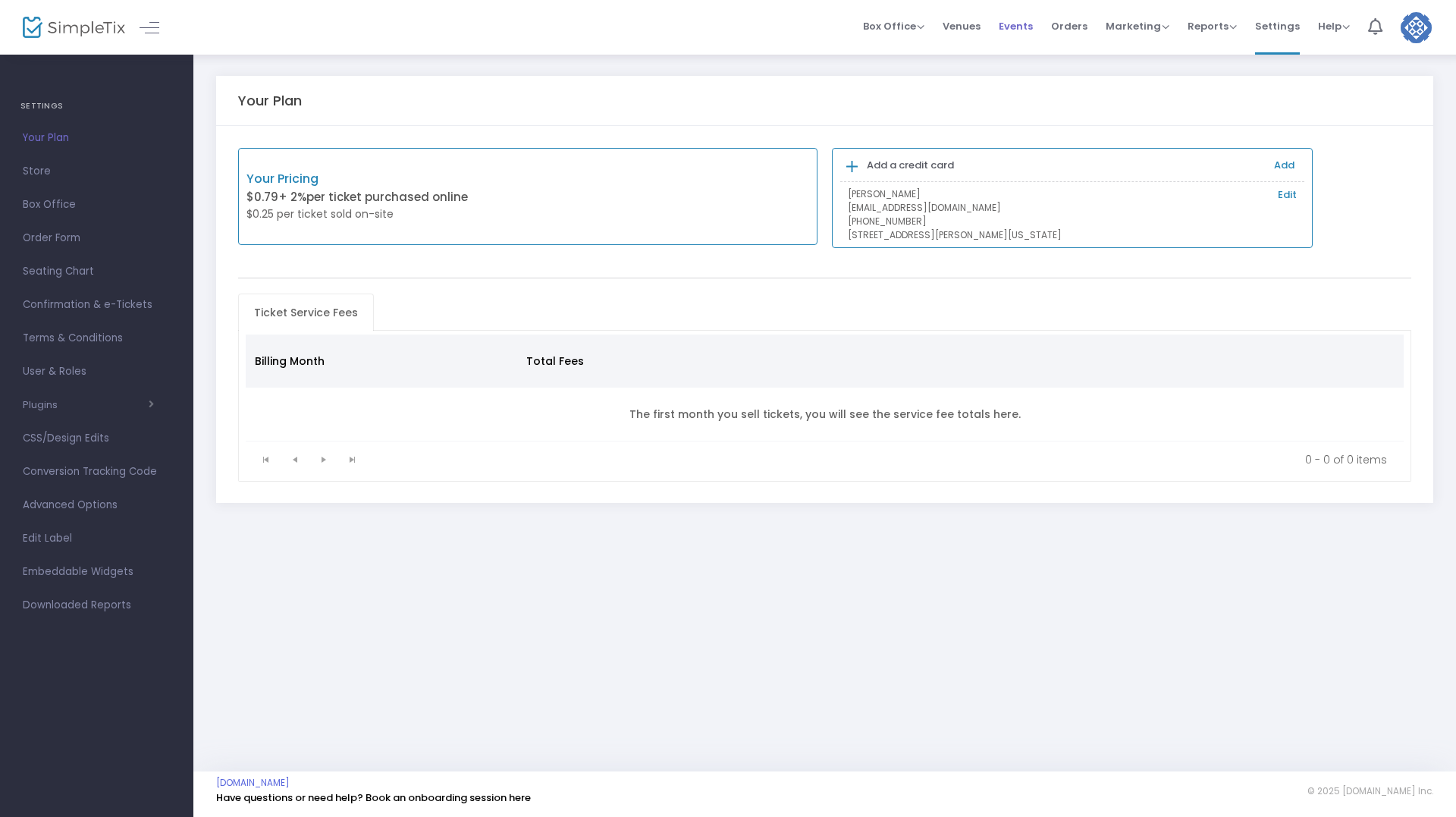
click at [1020, 30] on span "Events" at bounding box center [1016, 26] width 34 height 39
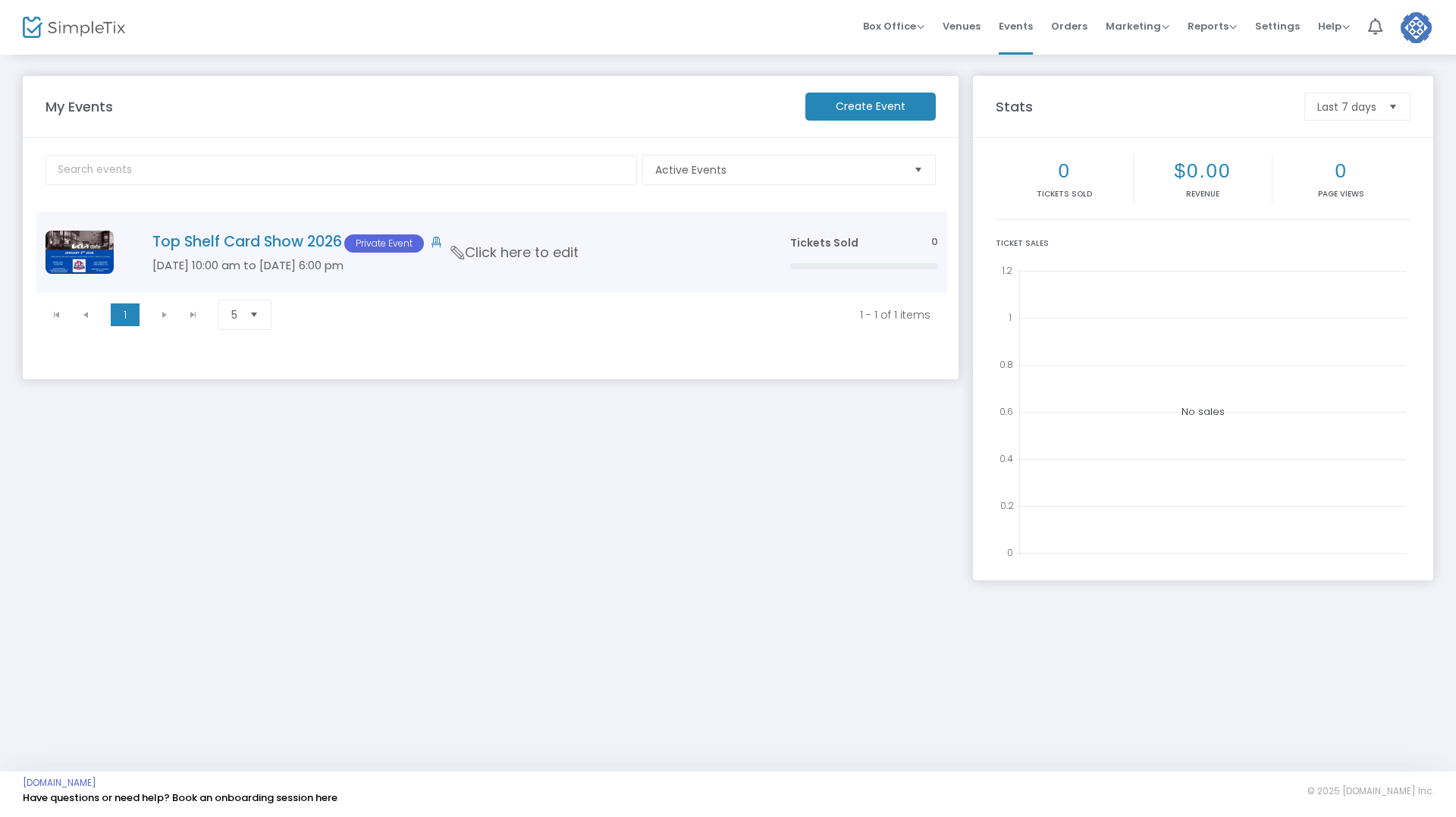
click at [277, 264] on h5 "Jan 03 10:00 am to Jan 03 6:00 pm" at bounding box center [448, 265] width 592 height 14
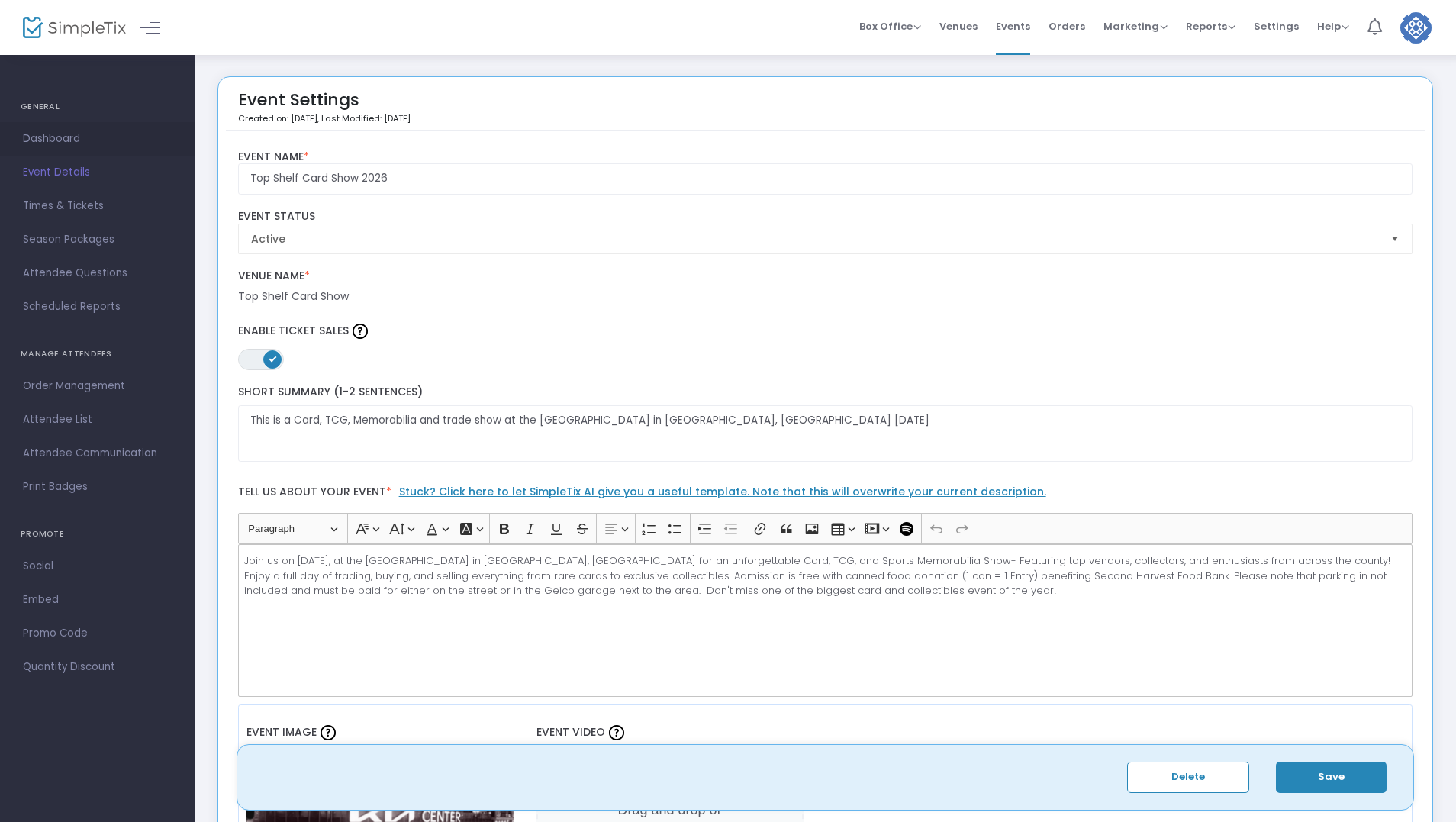
click at [63, 132] on span "Dashboard" at bounding box center [97, 139] width 149 height 20
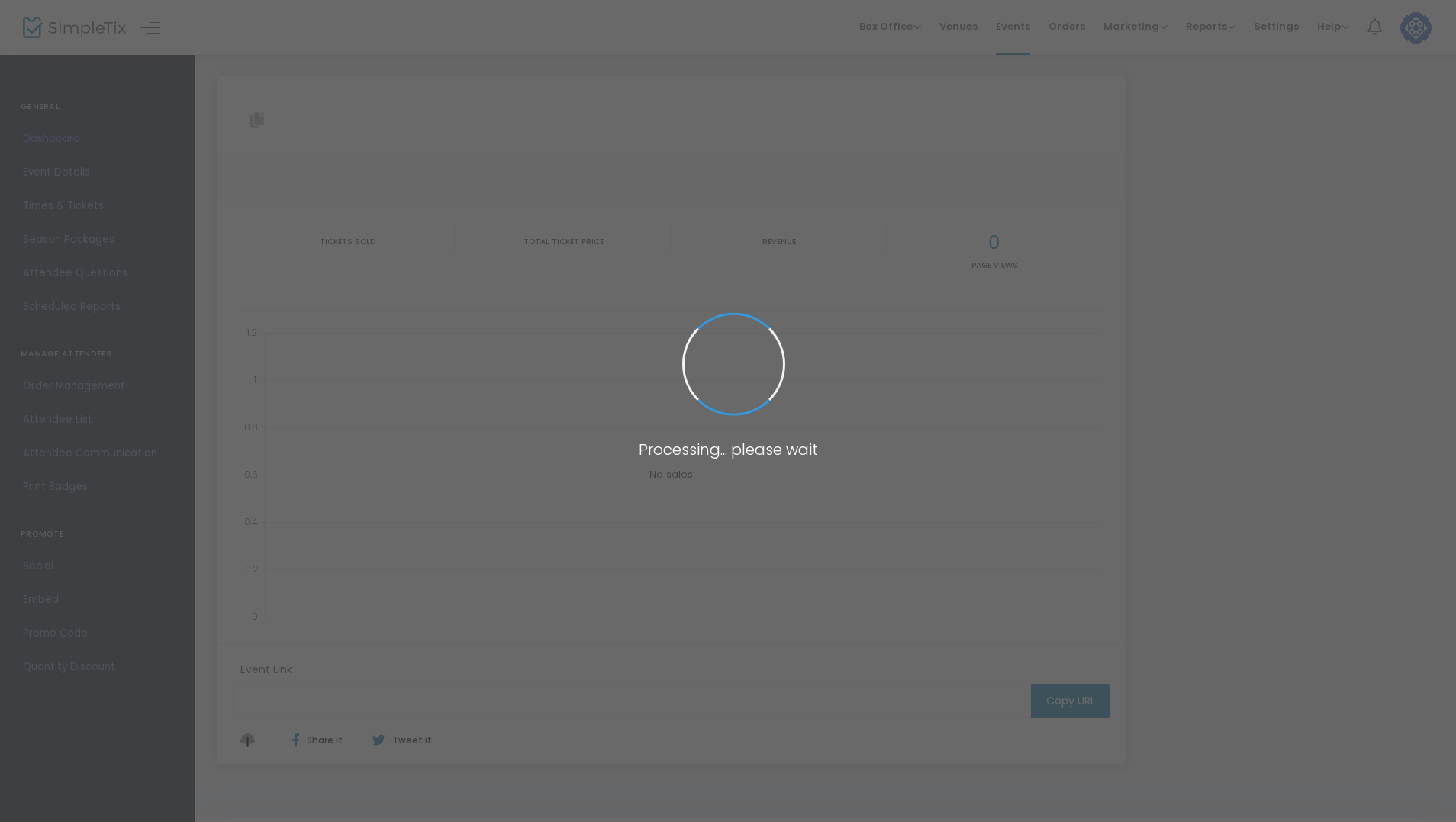
type input "[URL][DOMAIN_NAME]"
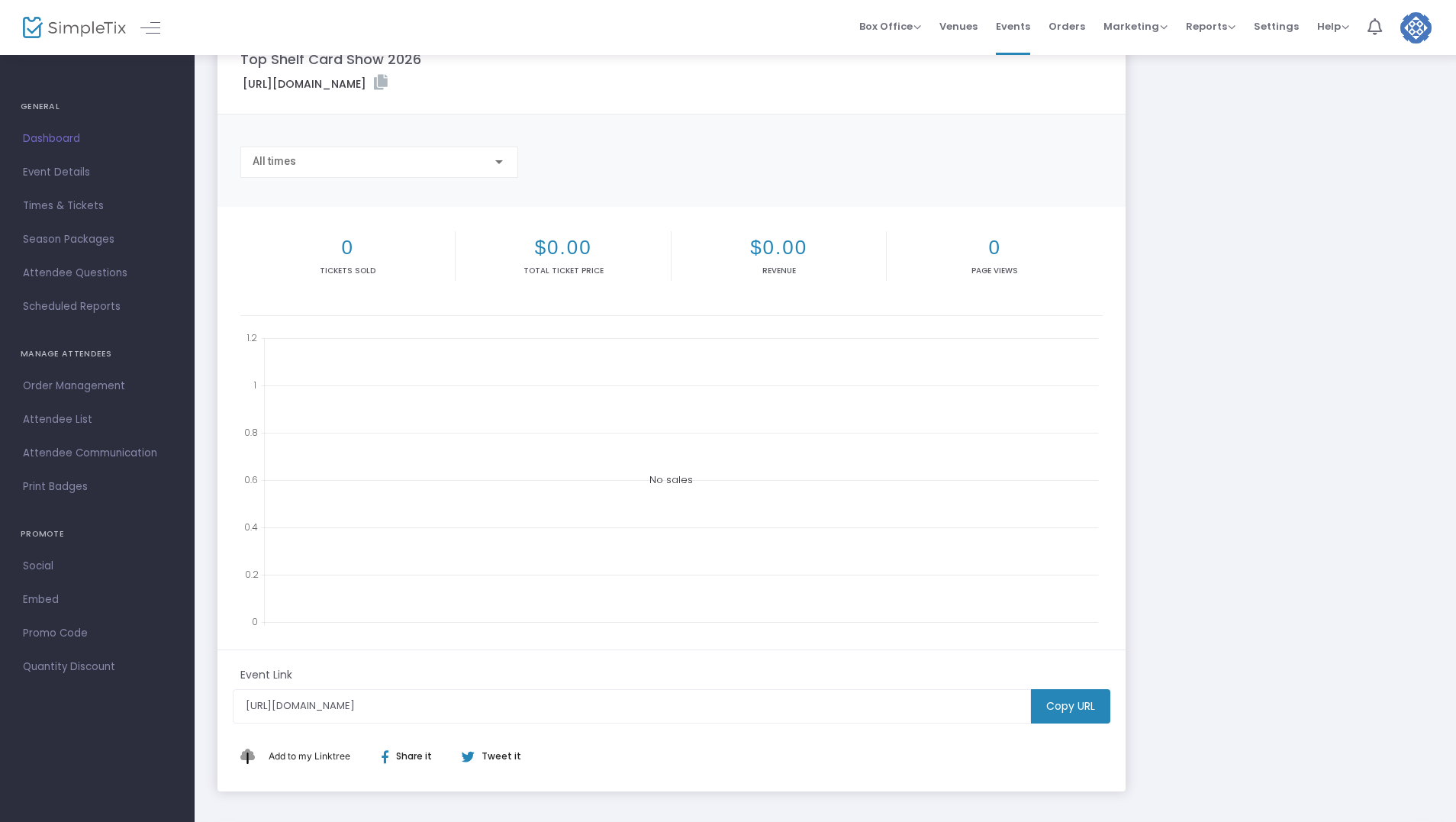
scroll to position [113, 0]
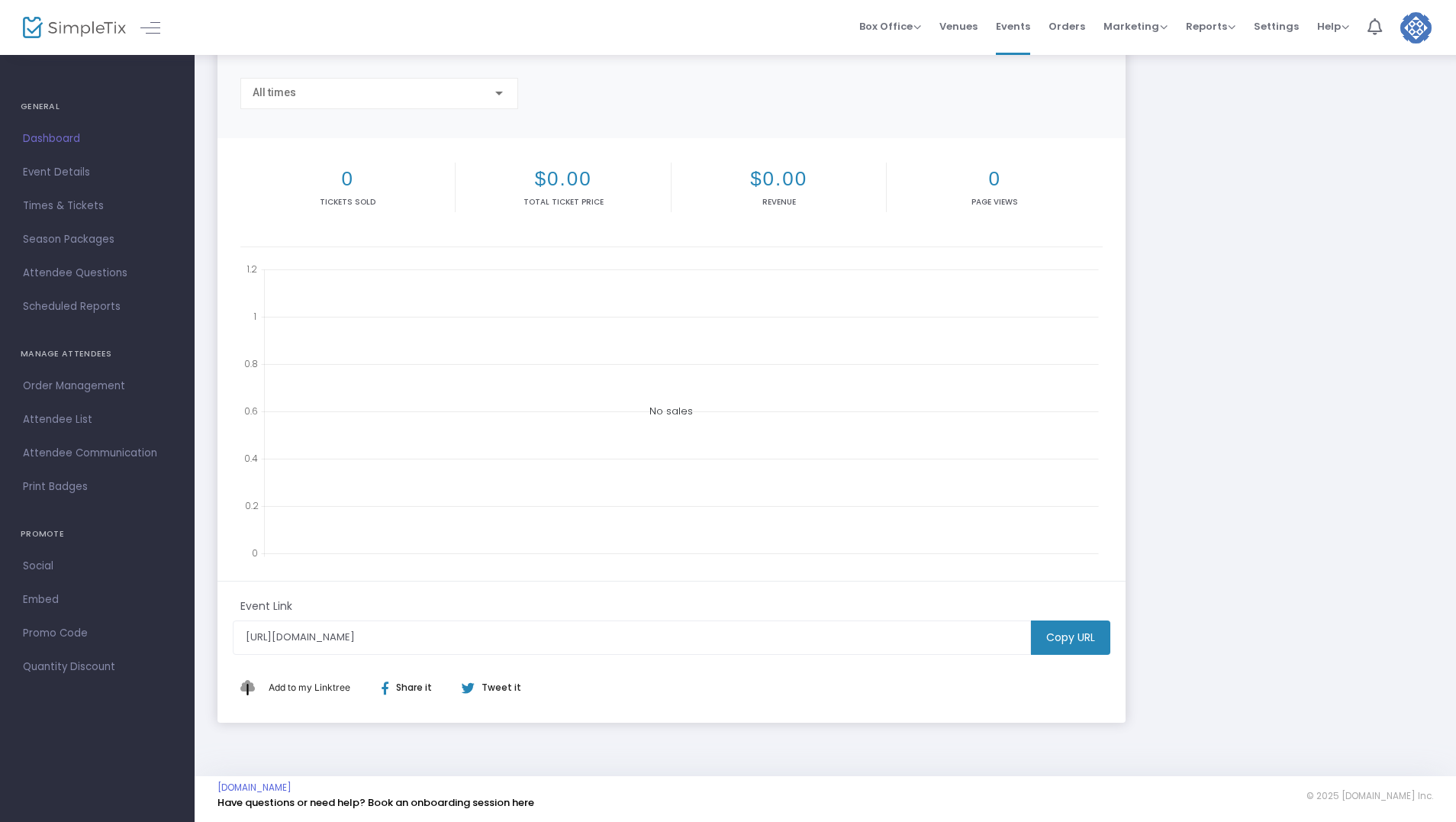
drag, startPoint x: 1080, startPoint y: 633, endPoint x: 1097, endPoint y: 594, distance: 42.5
click at [1080, 634] on m-button "Copy URL" at bounding box center [1071, 637] width 79 height 35
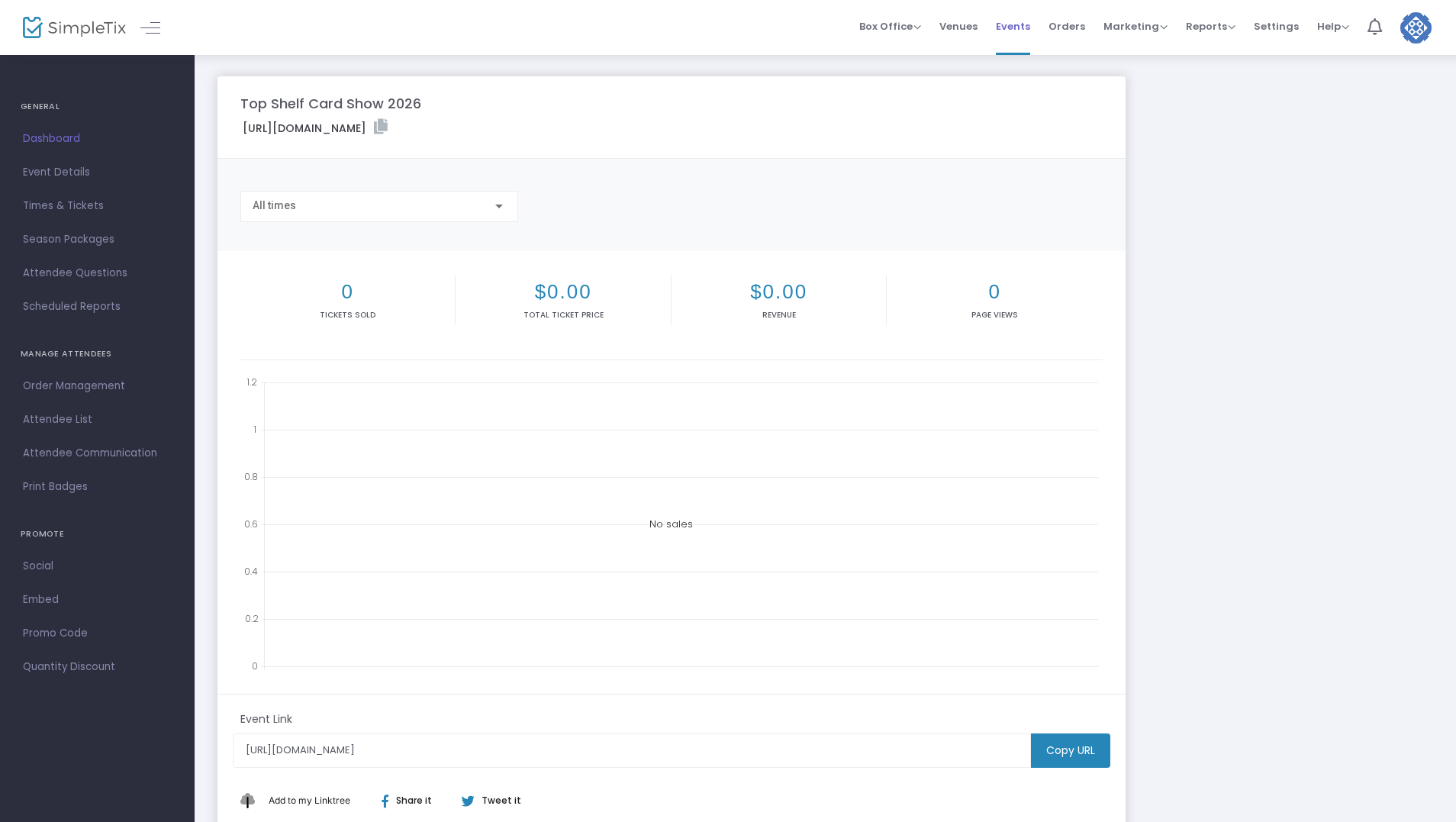
click at [1024, 23] on span "Events" at bounding box center [1013, 27] width 35 height 39
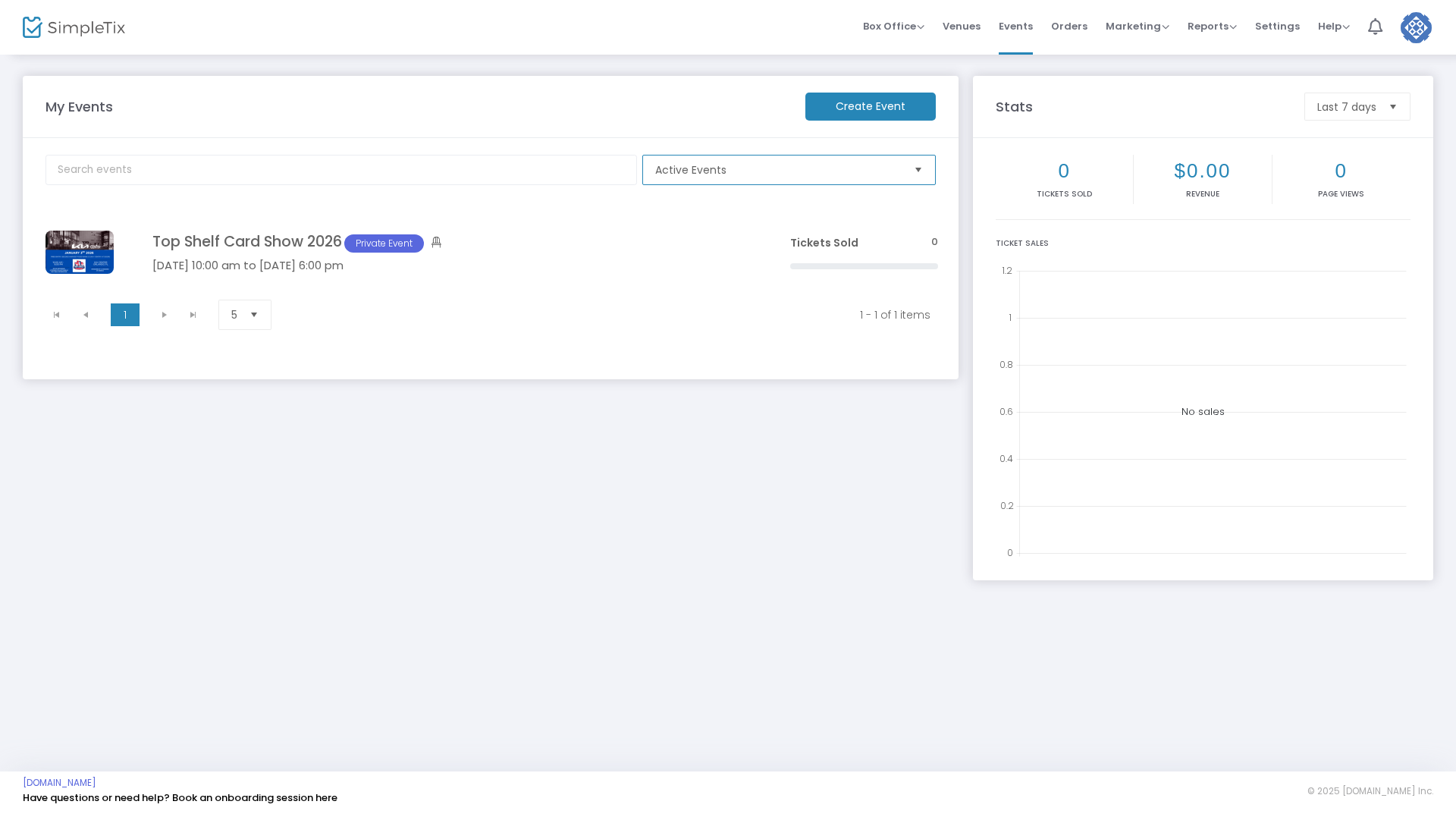
click at [872, 177] on span "Active Events" at bounding box center [778, 170] width 258 height 29
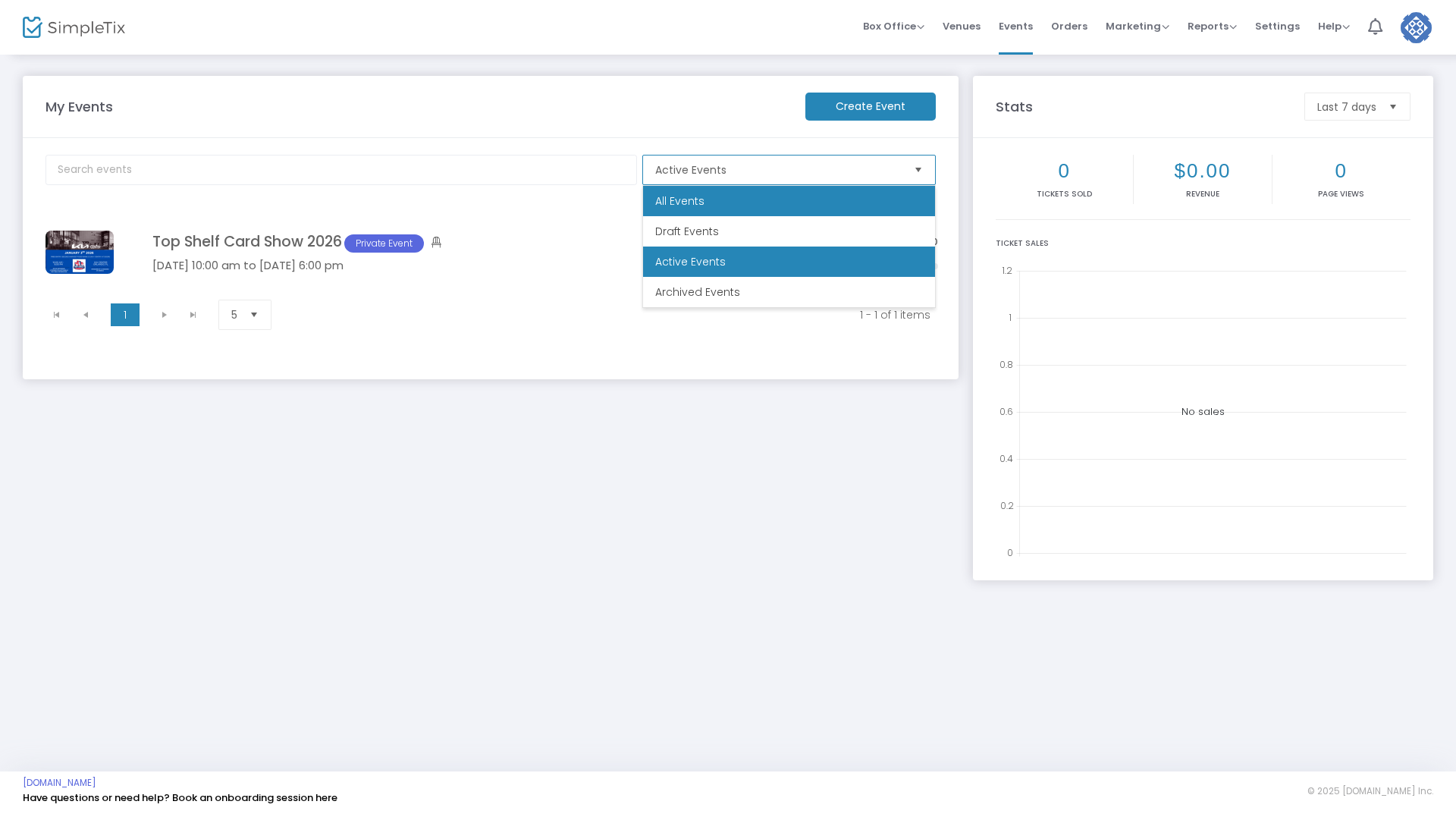
click at [842, 193] on li "All Events" at bounding box center [789, 201] width 292 height 30
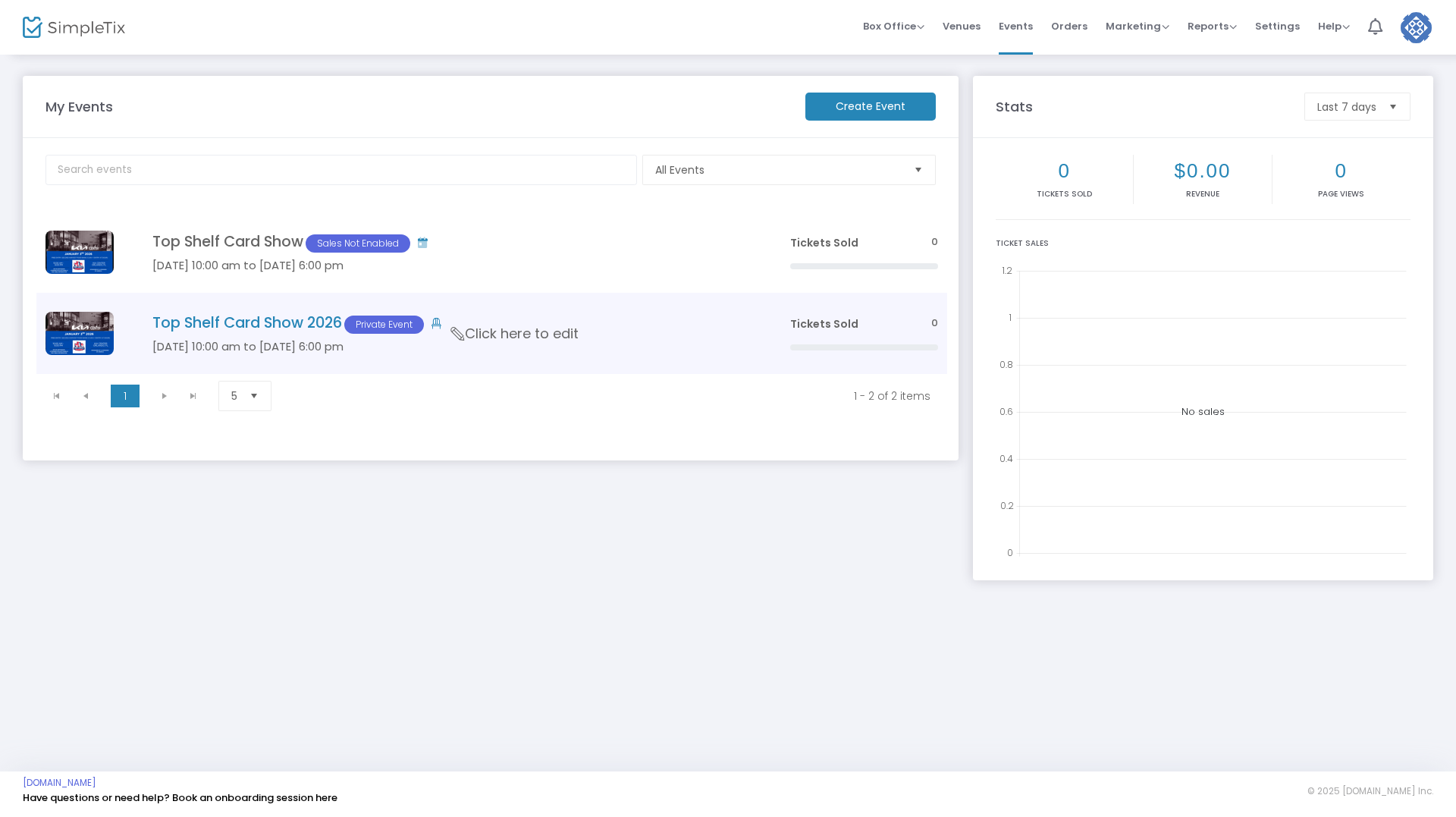
click at [480, 331] on span "Click here to edit" at bounding box center [514, 334] width 128 height 20
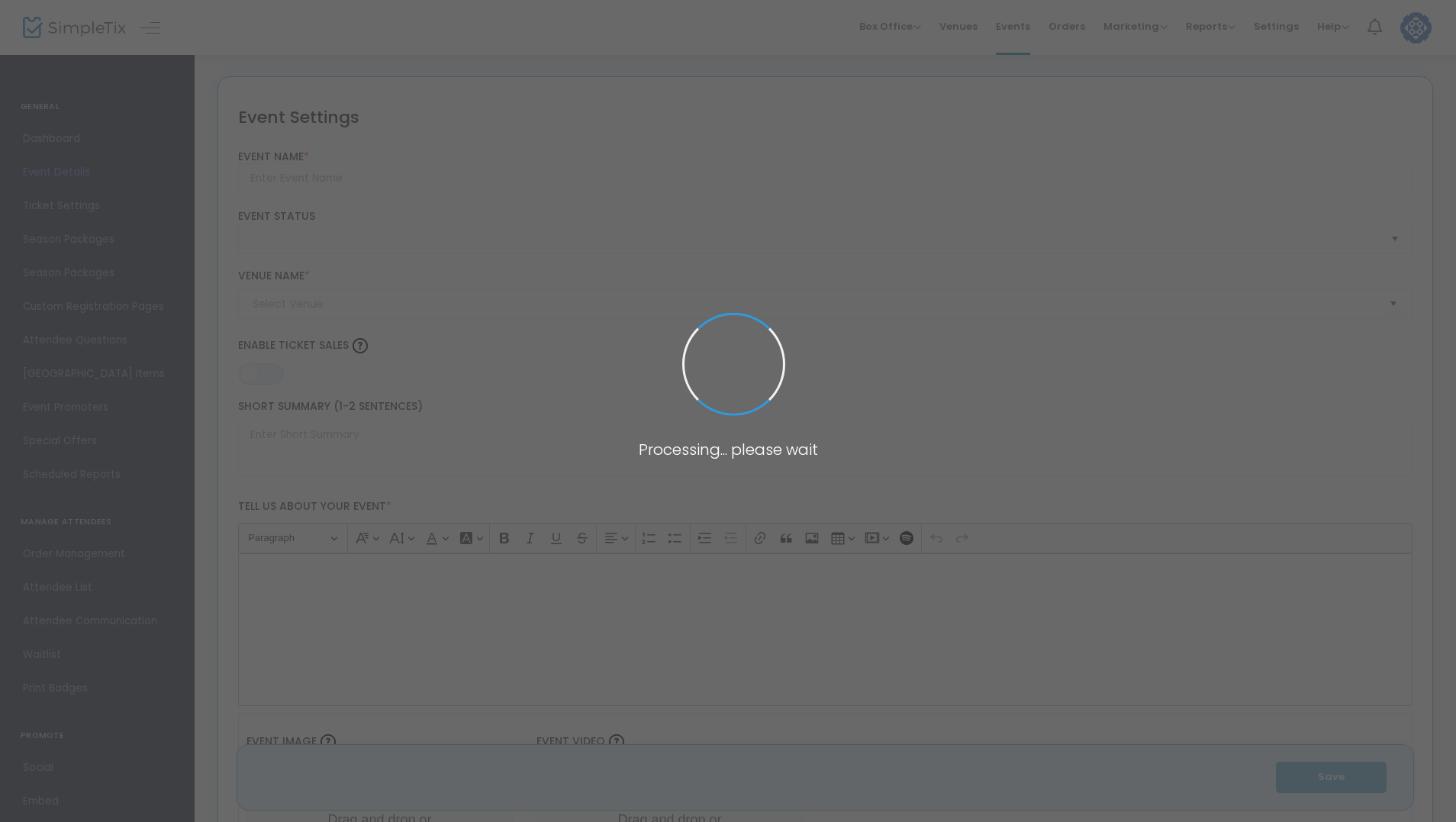
type input "Top Shelf Card Show 2026"
type textarea "This is a Card, TCG, Memorabilia and trade show at the Kia Center in Orlando, F…"
type input "6.5000 %"
type input "Buy Tickets"
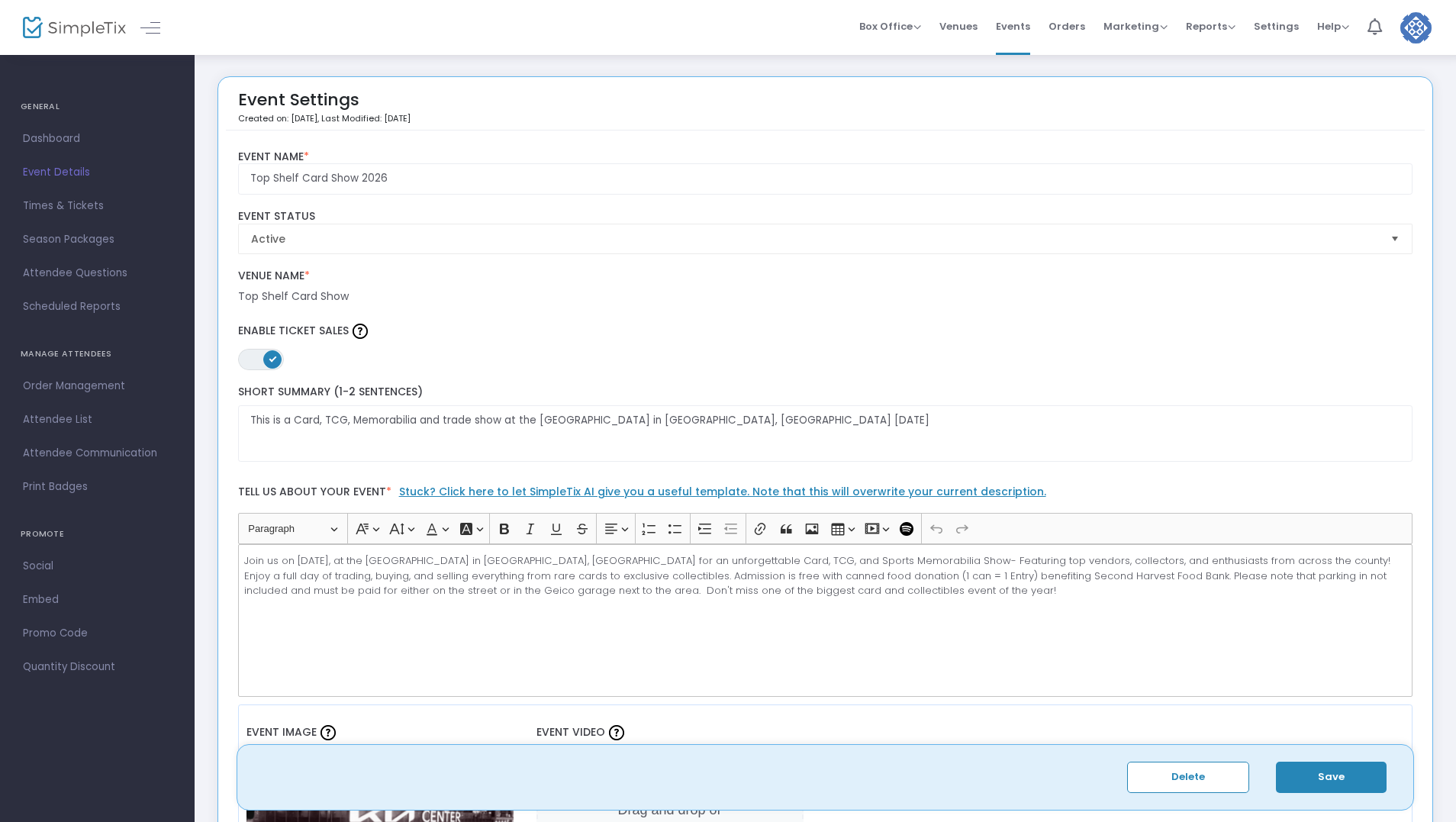
click at [1391, 237] on span "Select" at bounding box center [1395, 238] width 25 height 25
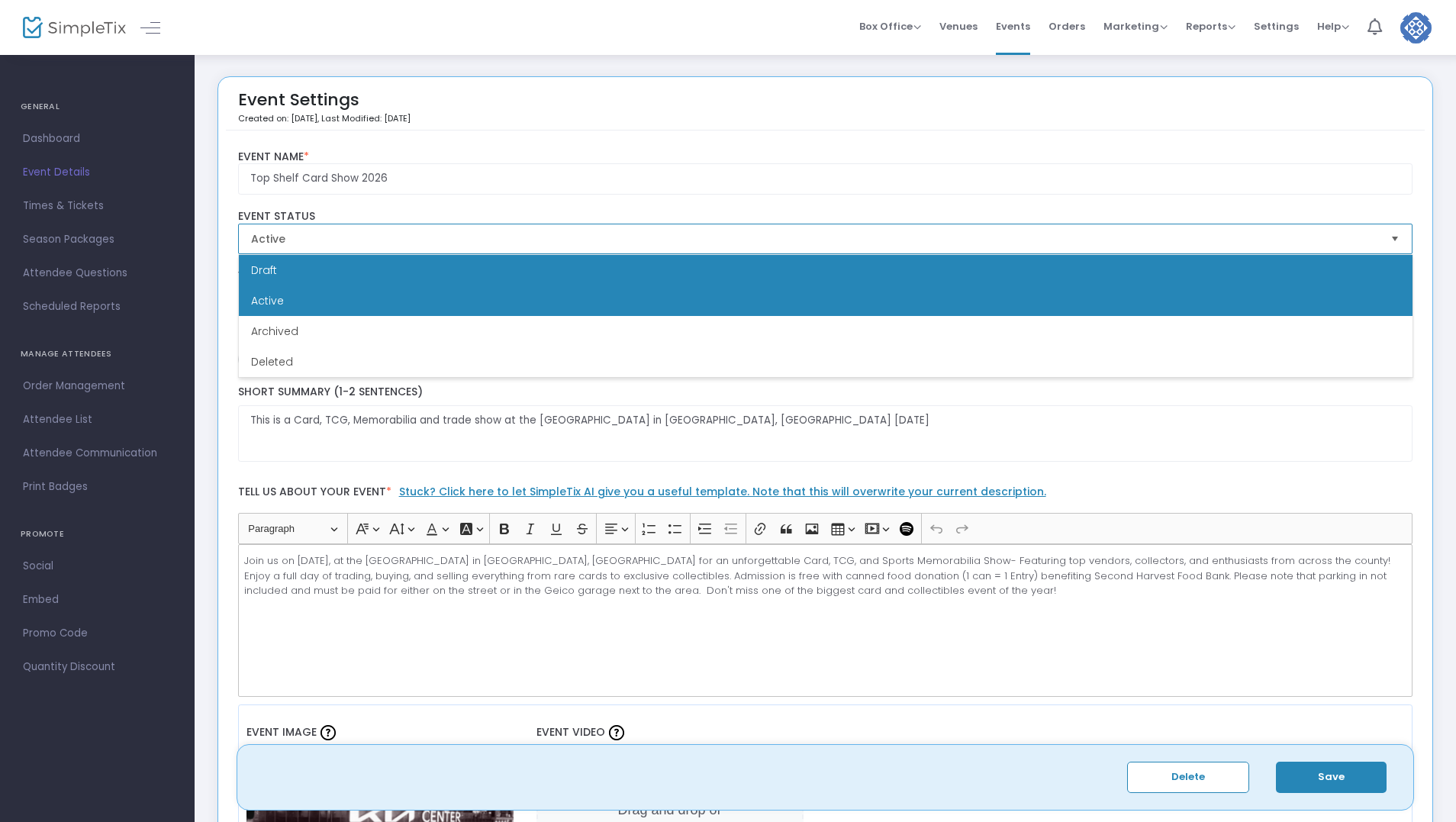
click at [1103, 275] on li "Draft" at bounding box center [826, 271] width 1174 height 31
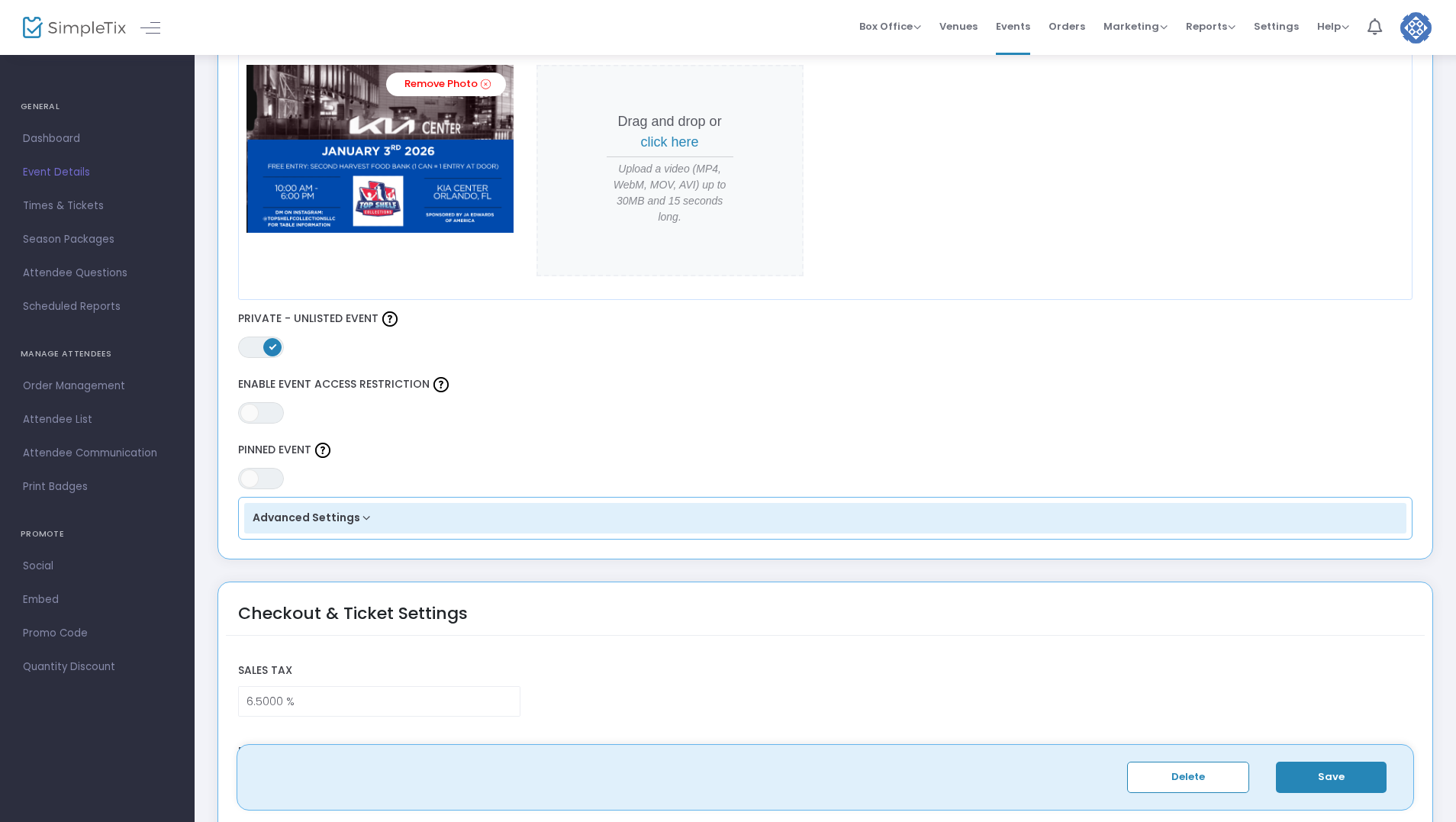
scroll to position [687, 0]
click at [271, 347] on span "ON" at bounding box center [272, 347] width 7 height 7
click at [251, 343] on span at bounding box center [250, 349] width 19 height 19
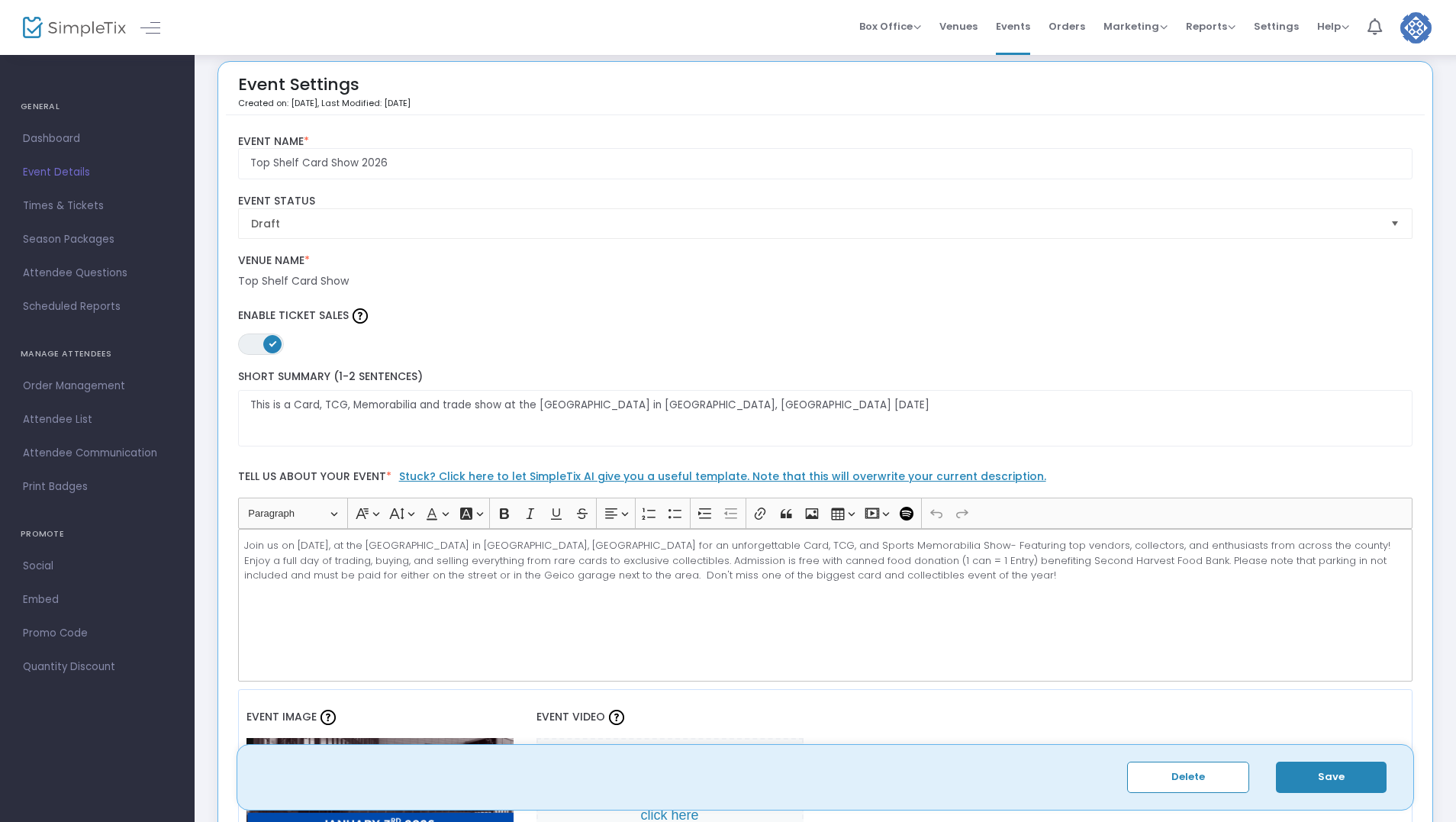
scroll to position [0, 0]
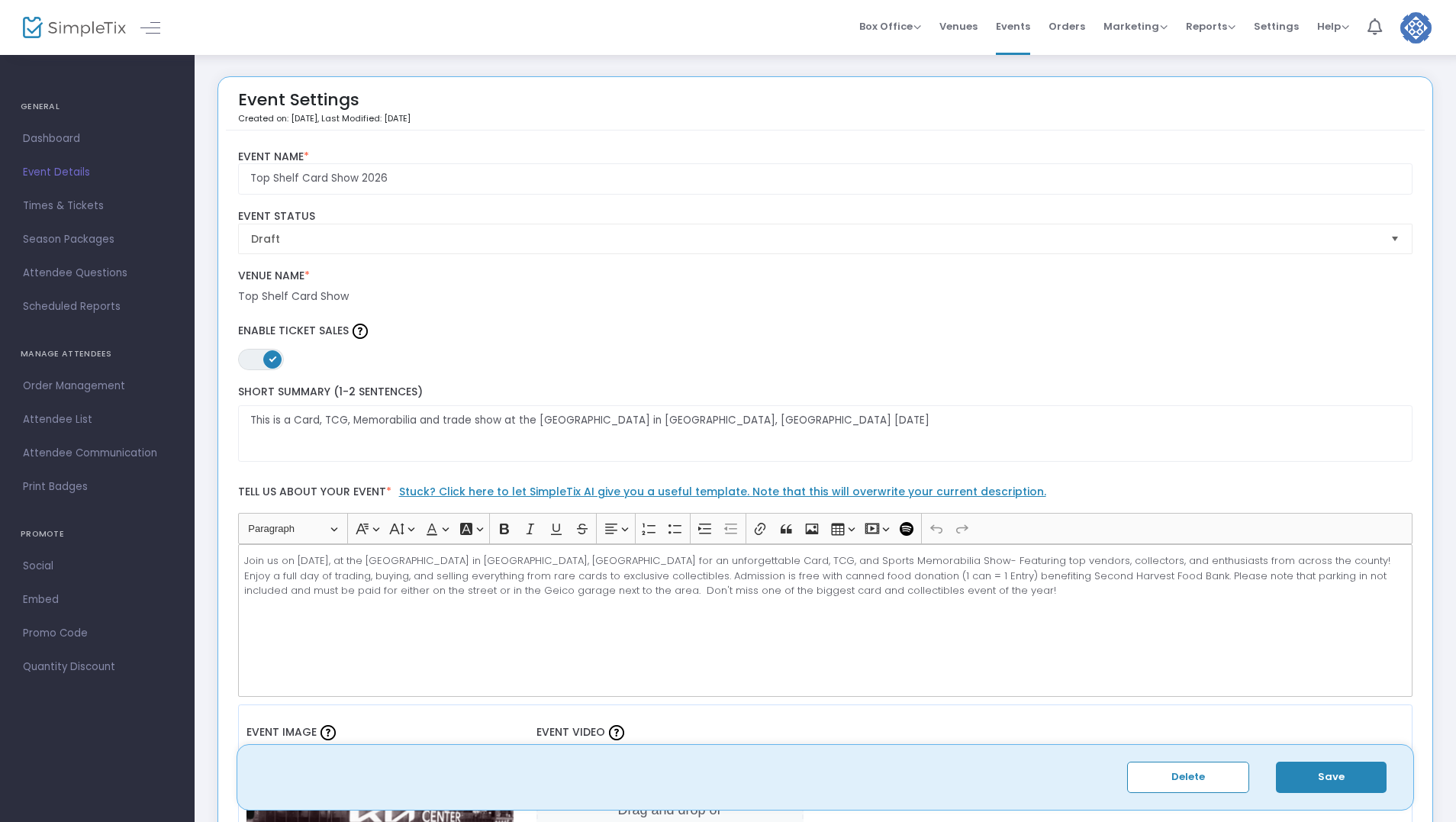
click at [1417, 223] on div "Draft Event Status" at bounding box center [825, 232] width 1190 height 44
click at [1399, 233] on span "Select" at bounding box center [1395, 238] width 25 height 25
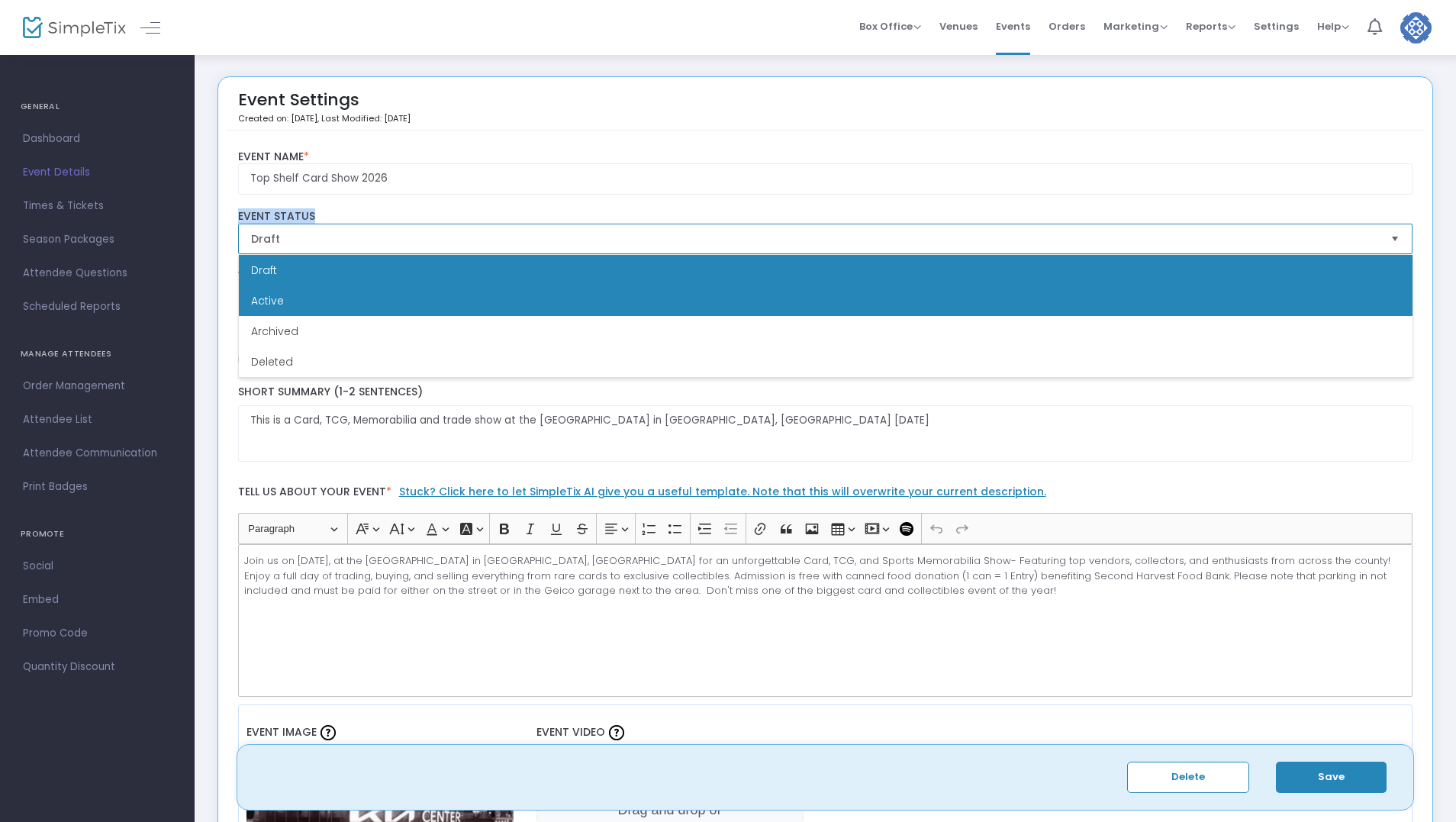
click at [1324, 304] on li "Active" at bounding box center [826, 301] width 1174 height 31
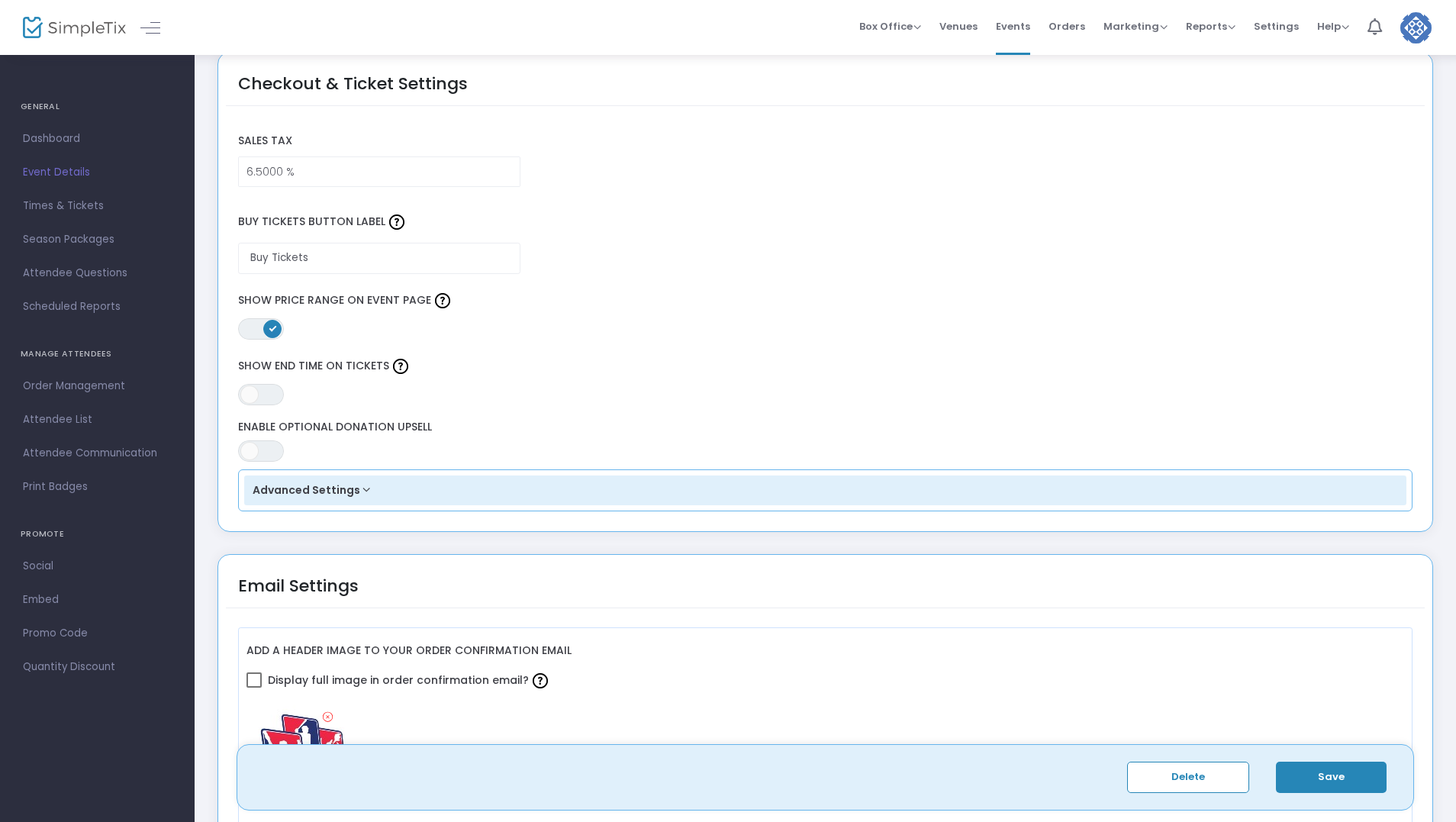
scroll to position [1221, 0]
click at [1310, 767] on button "Save" at bounding box center [1331, 777] width 111 height 31
click at [62, 167] on span "Event Details" at bounding box center [97, 172] width 149 height 20
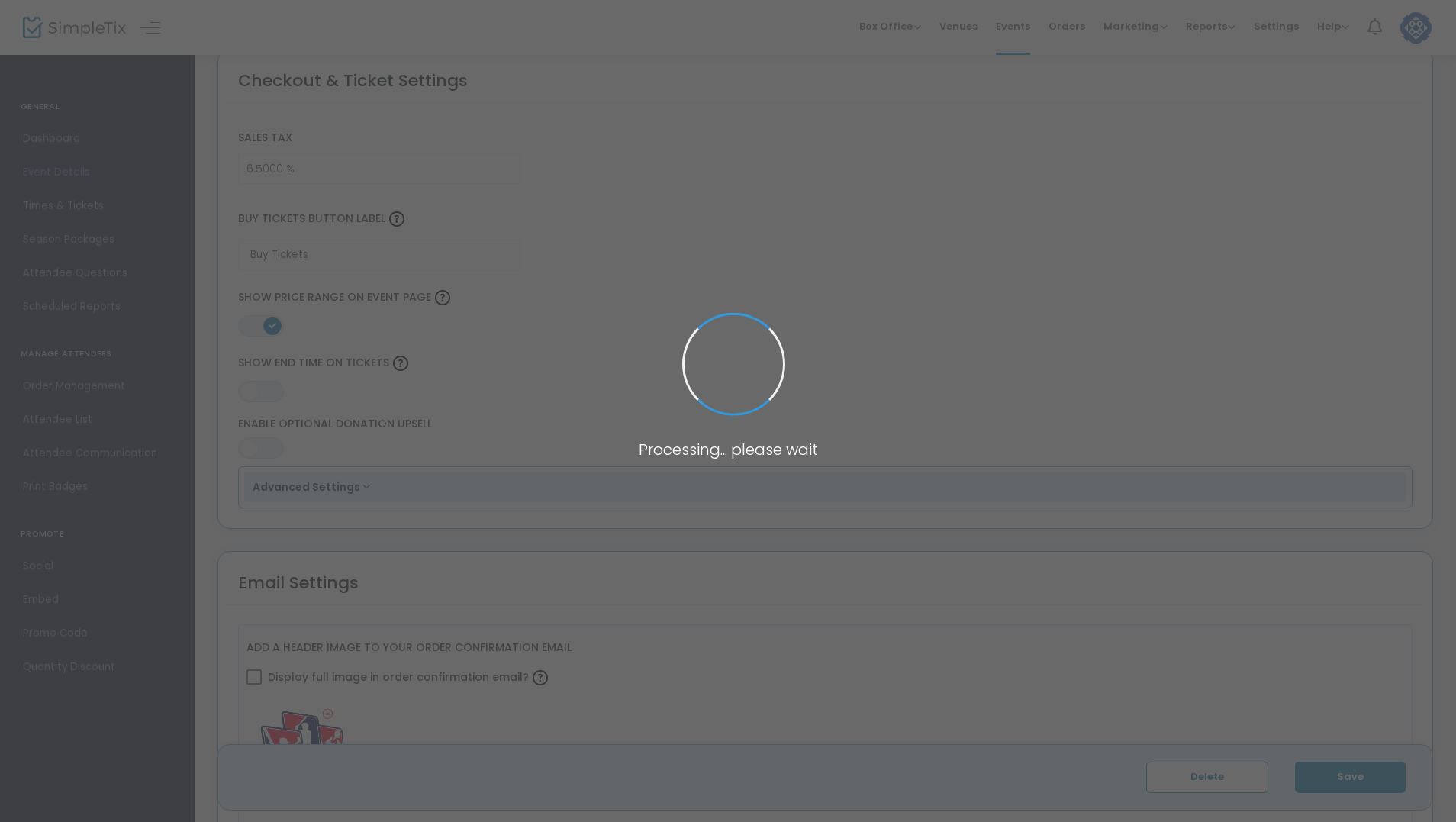
scroll to position [1997, 0]
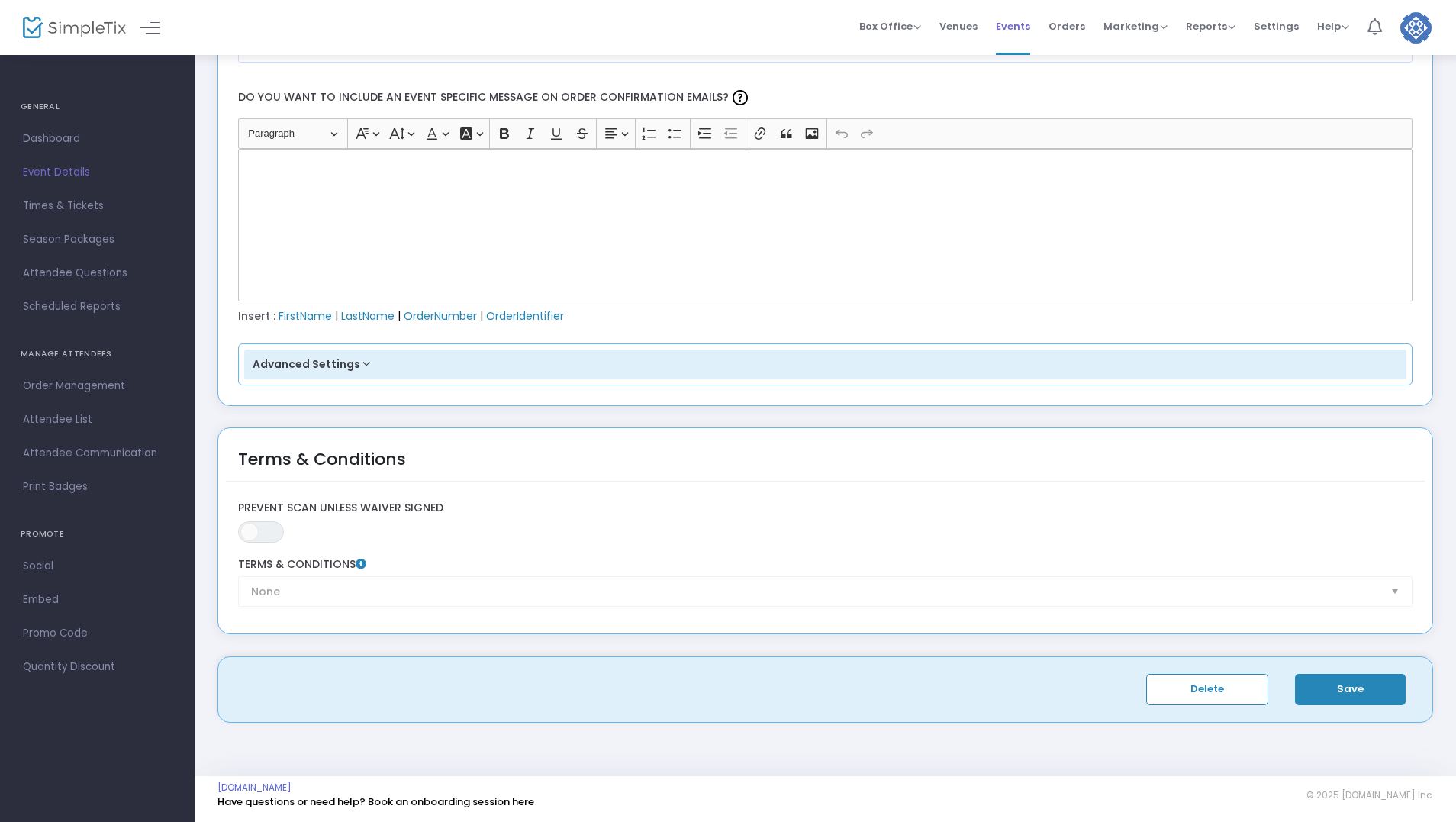
click at [1026, 21] on span "Events" at bounding box center [1013, 27] width 35 height 39
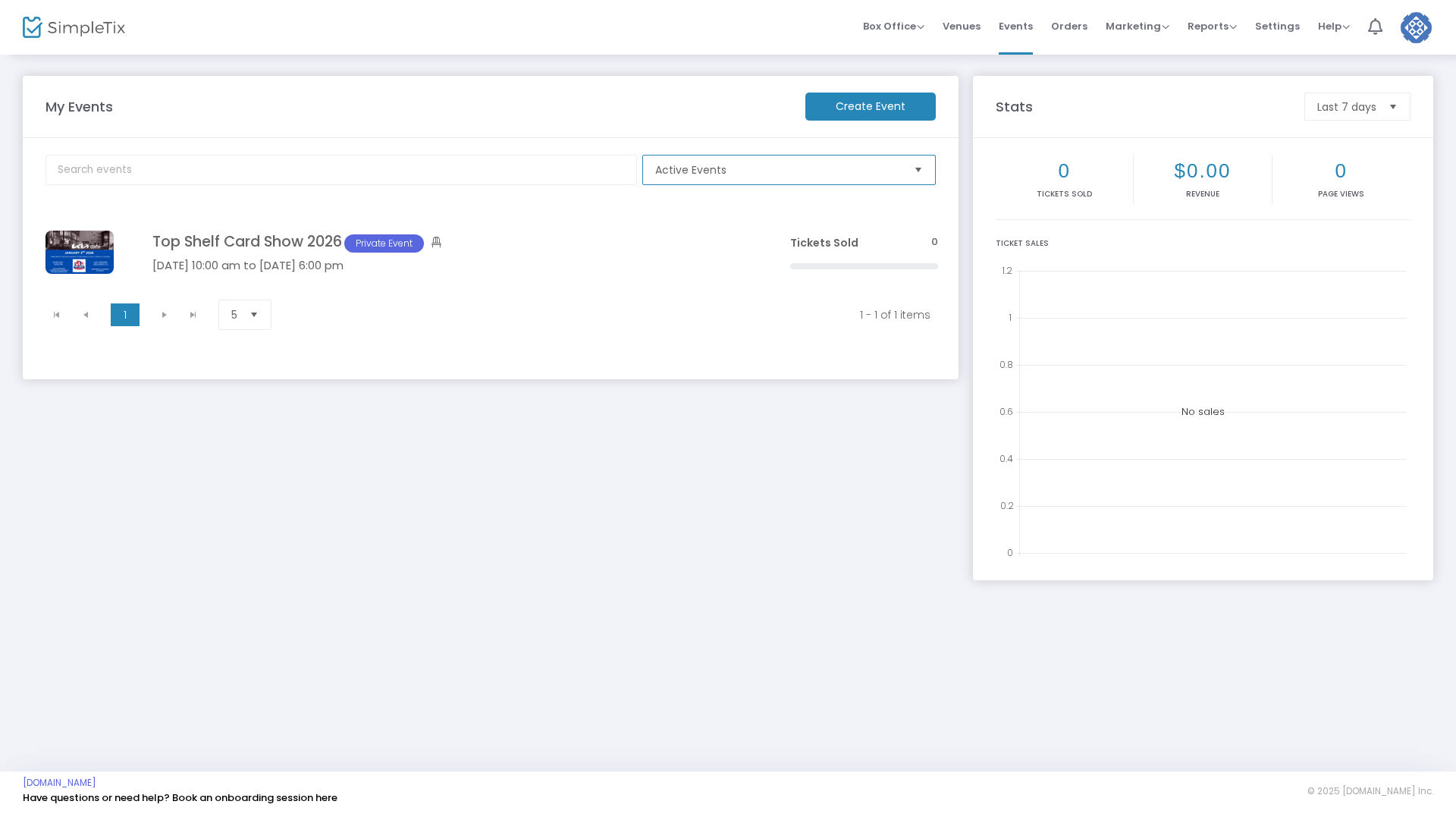
click at [897, 173] on span "Active Events" at bounding box center [778, 169] width 246 height 15
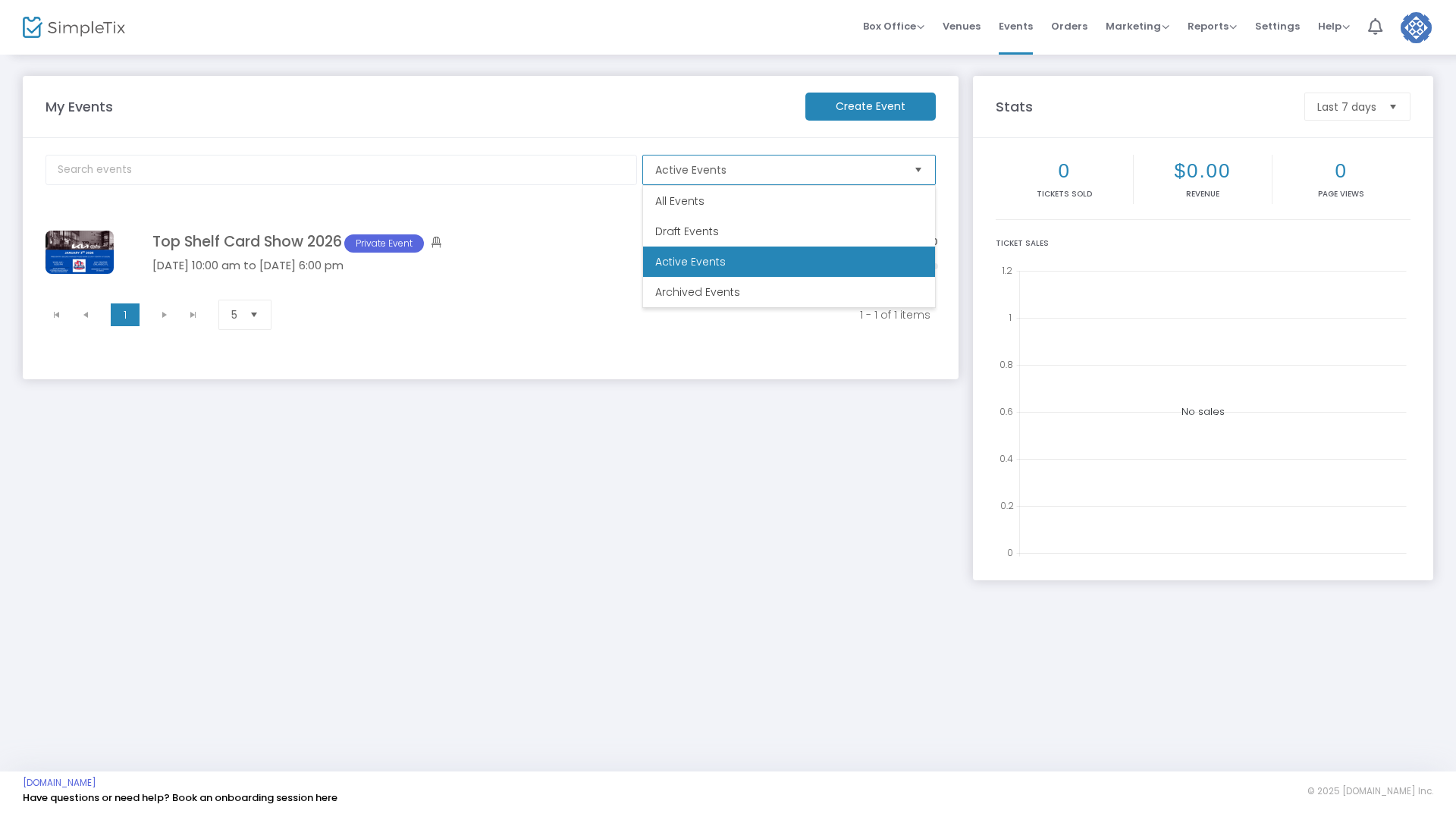
click at [834, 208] on li "All Events" at bounding box center [789, 201] width 292 height 30
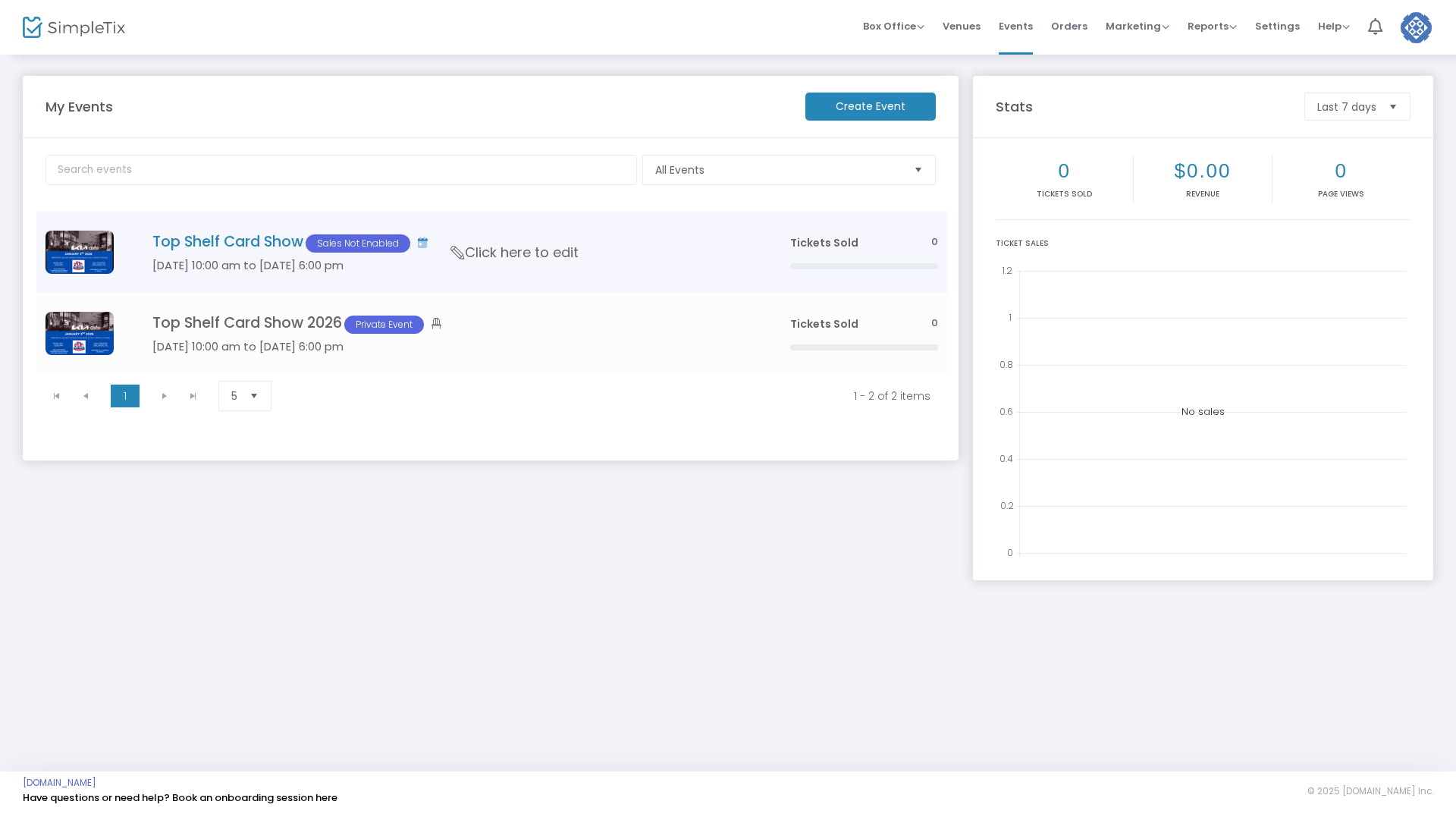
click at [550, 247] on span "Click here to edit" at bounding box center [514, 252] width 128 height 20
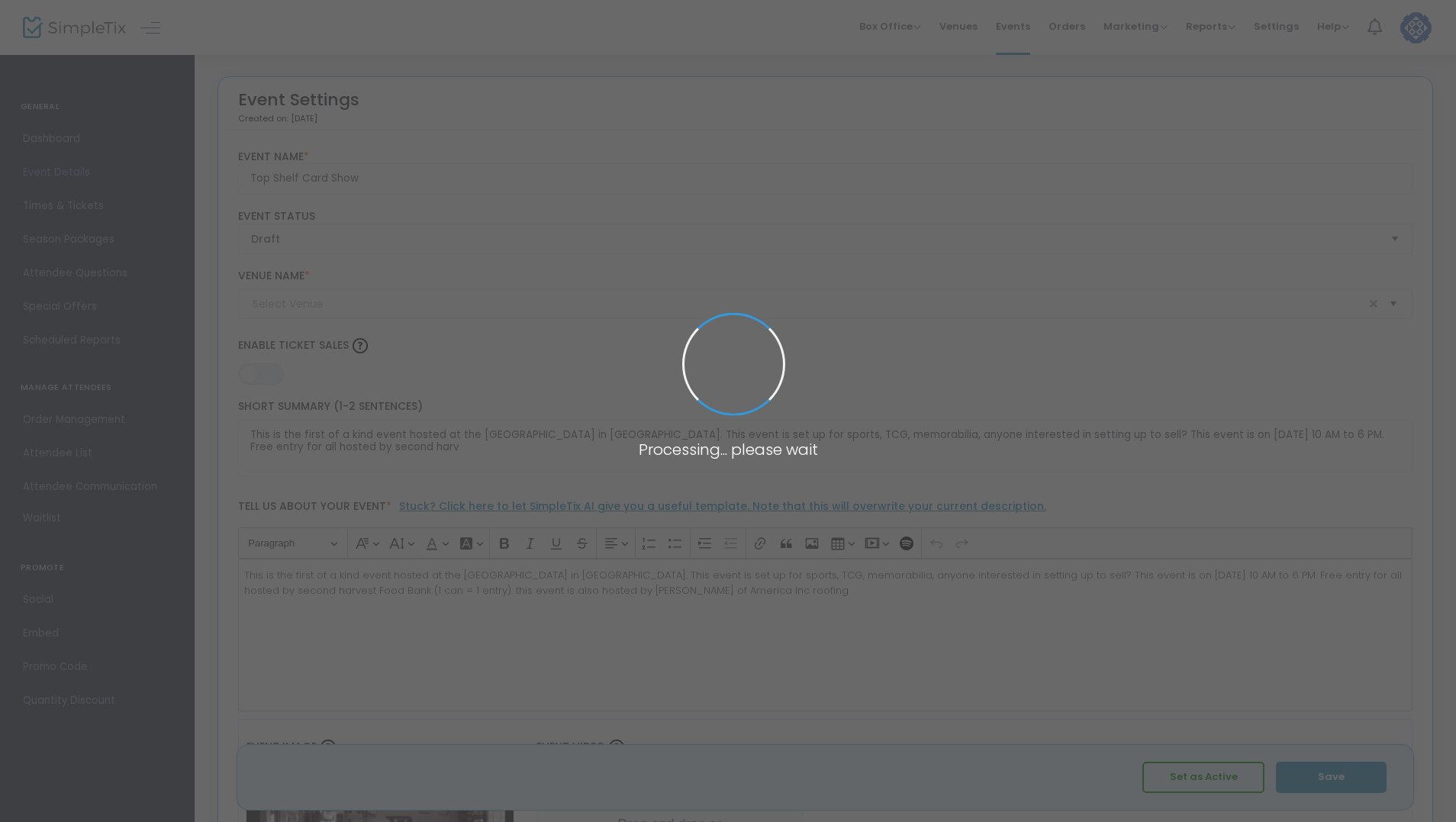
type input "Top Shelf Card Show"
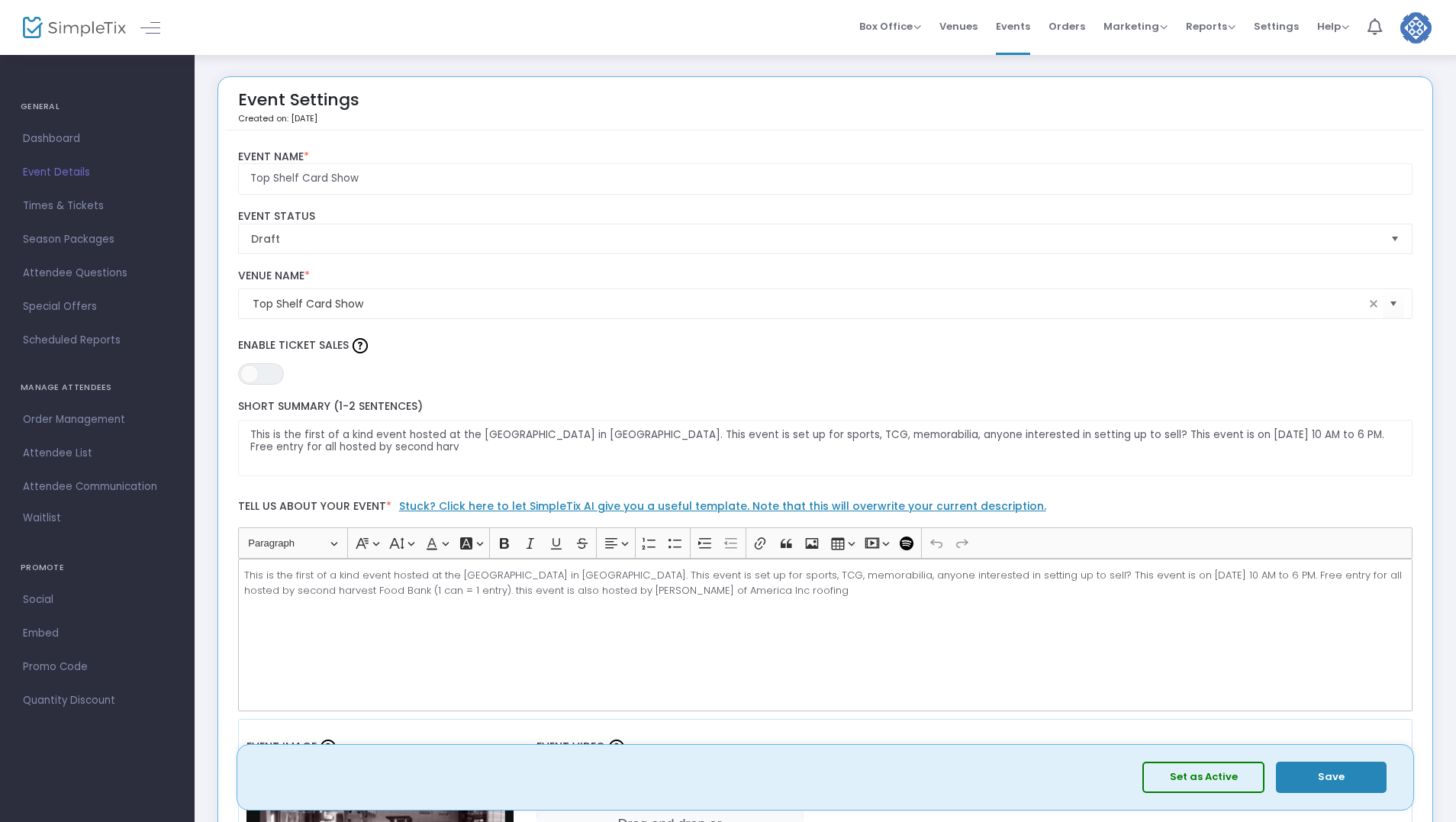
click at [1388, 249] on span "Select" at bounding box center [1395, 238] width 25 height 25
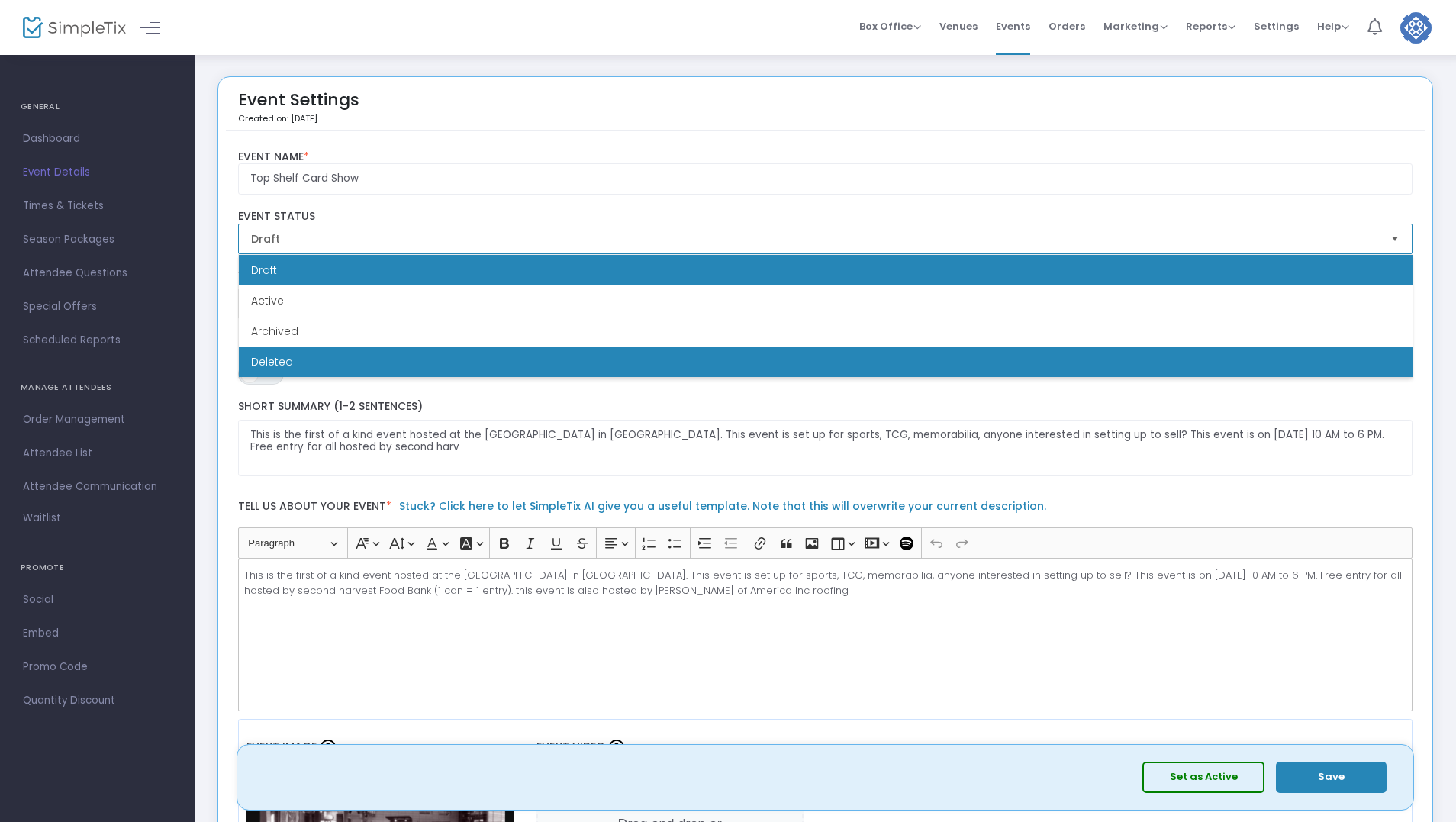
click at [1286, 359] on li "Deleted" at bounding box center [826, 362] width 1174 height 31
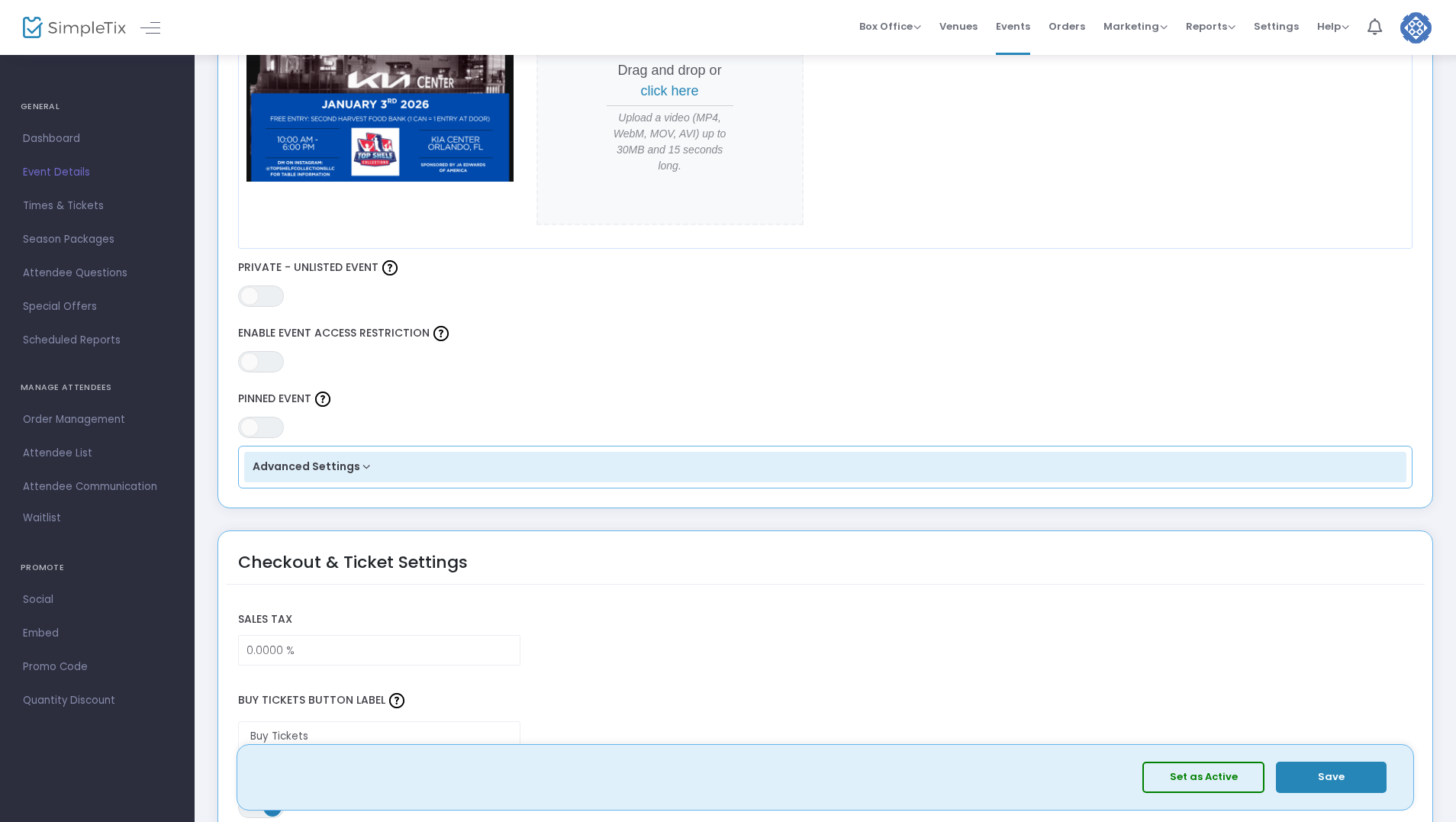
scroll to position [763, 0]
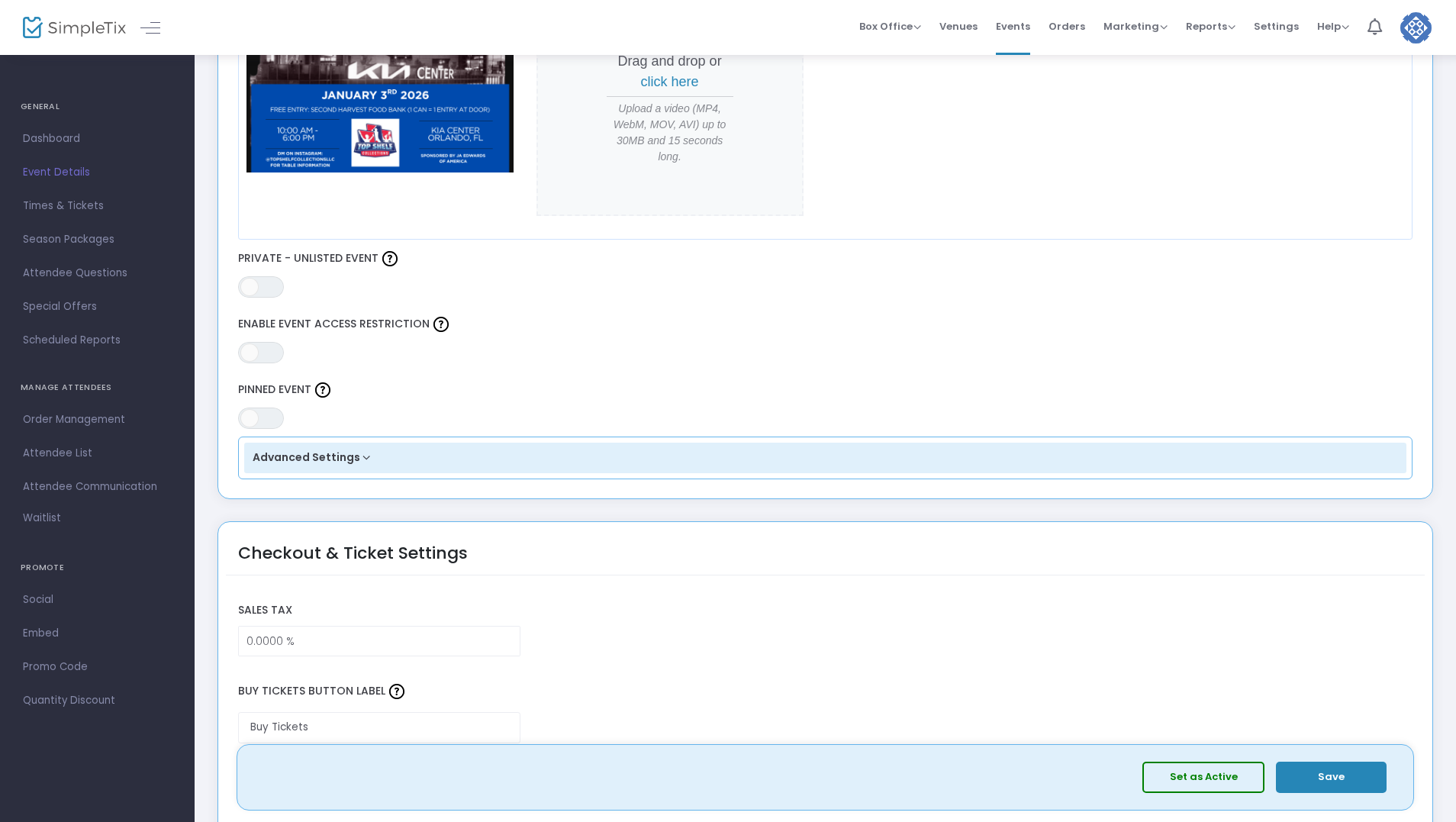
click at [1336, 780] on button "Save" at bounding box center [1331, 777] width 111 height 31
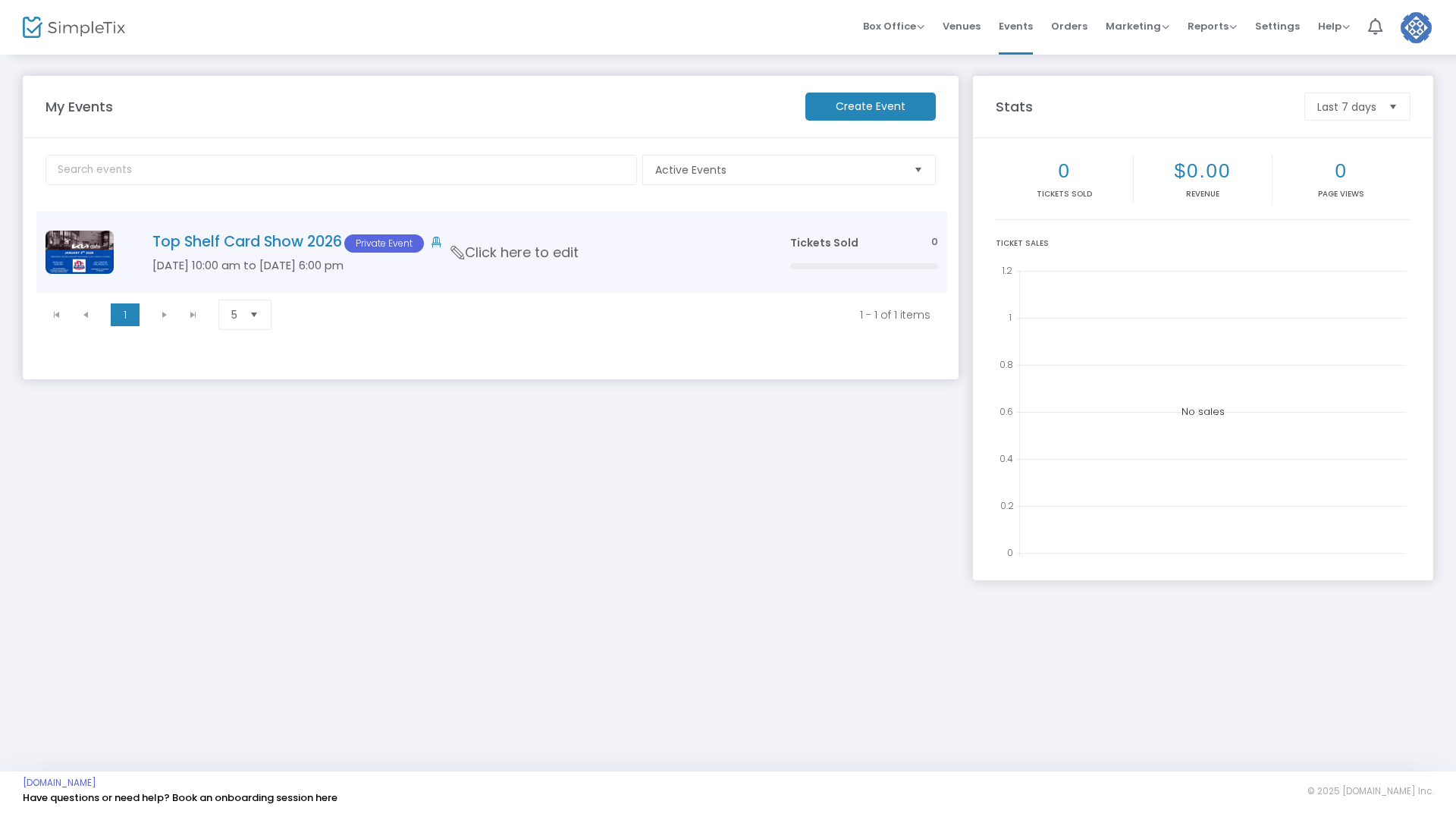
click at [467, 245] on span "Click here to edit" at bounding box center [514, 252] width 128 height 20
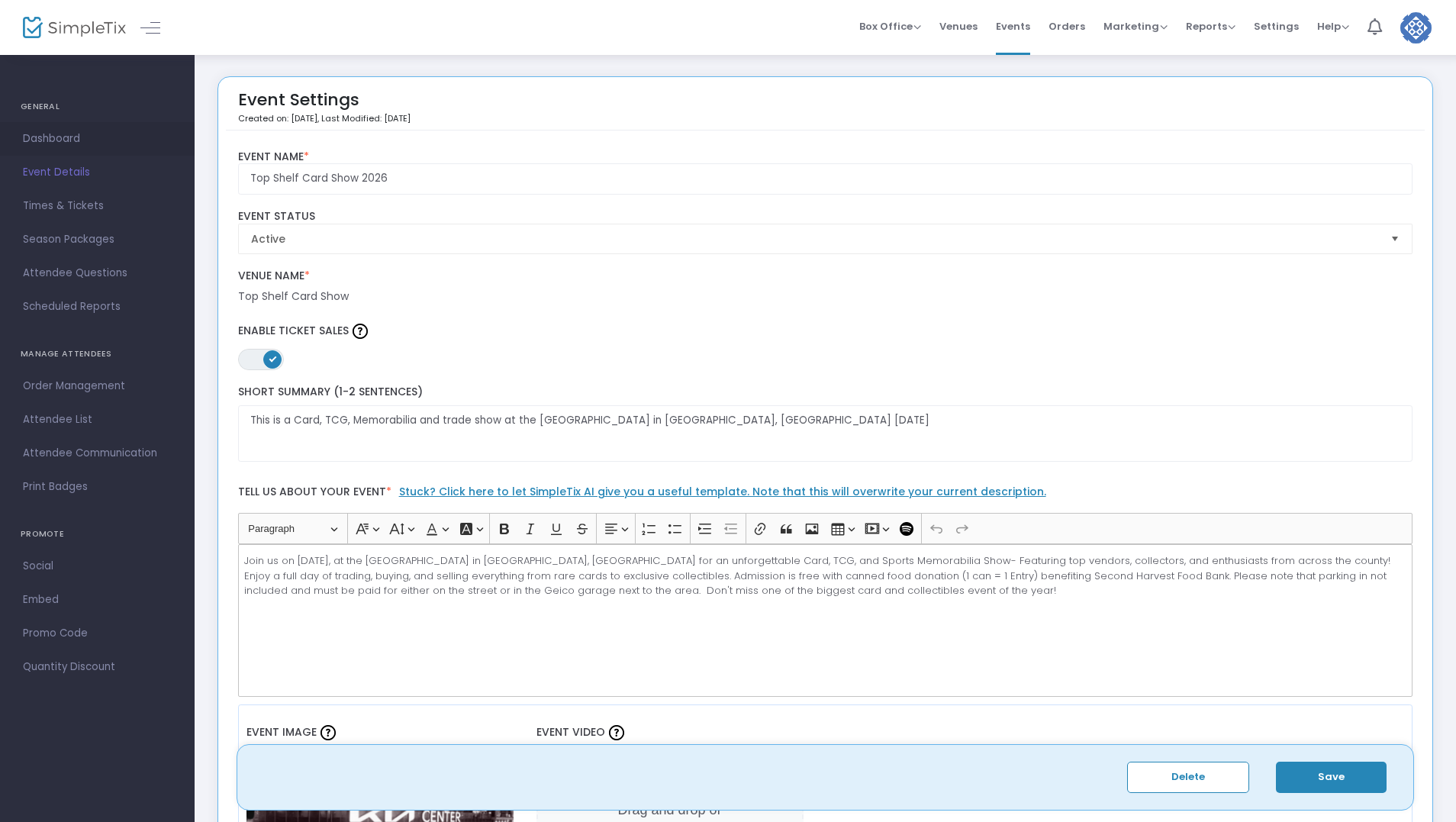
click at [56, 132] on span "Dashboard" at bounding box center [97, 139] width 149 height 20
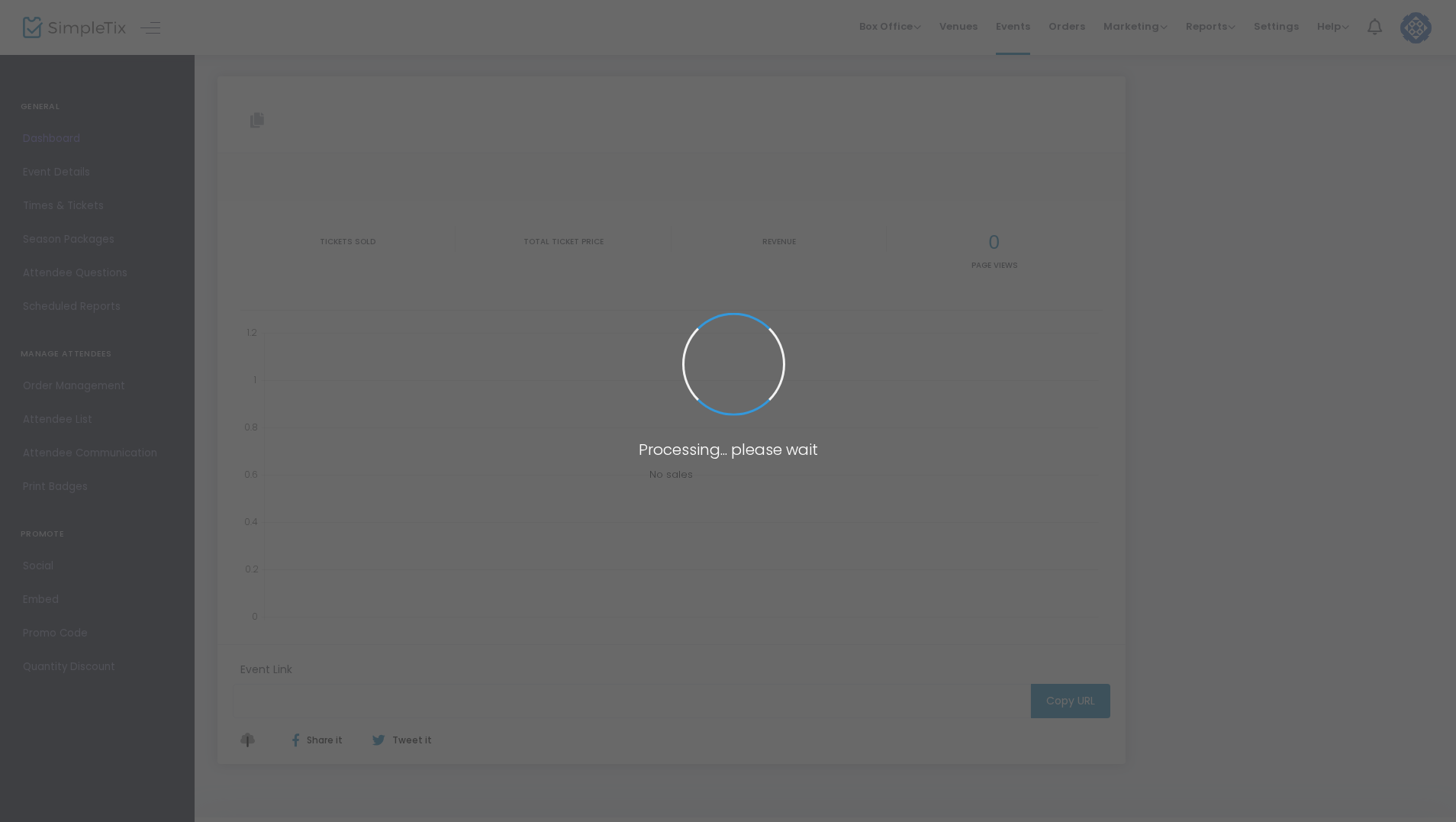
type input "[URL][DOMAIN_NAME]"
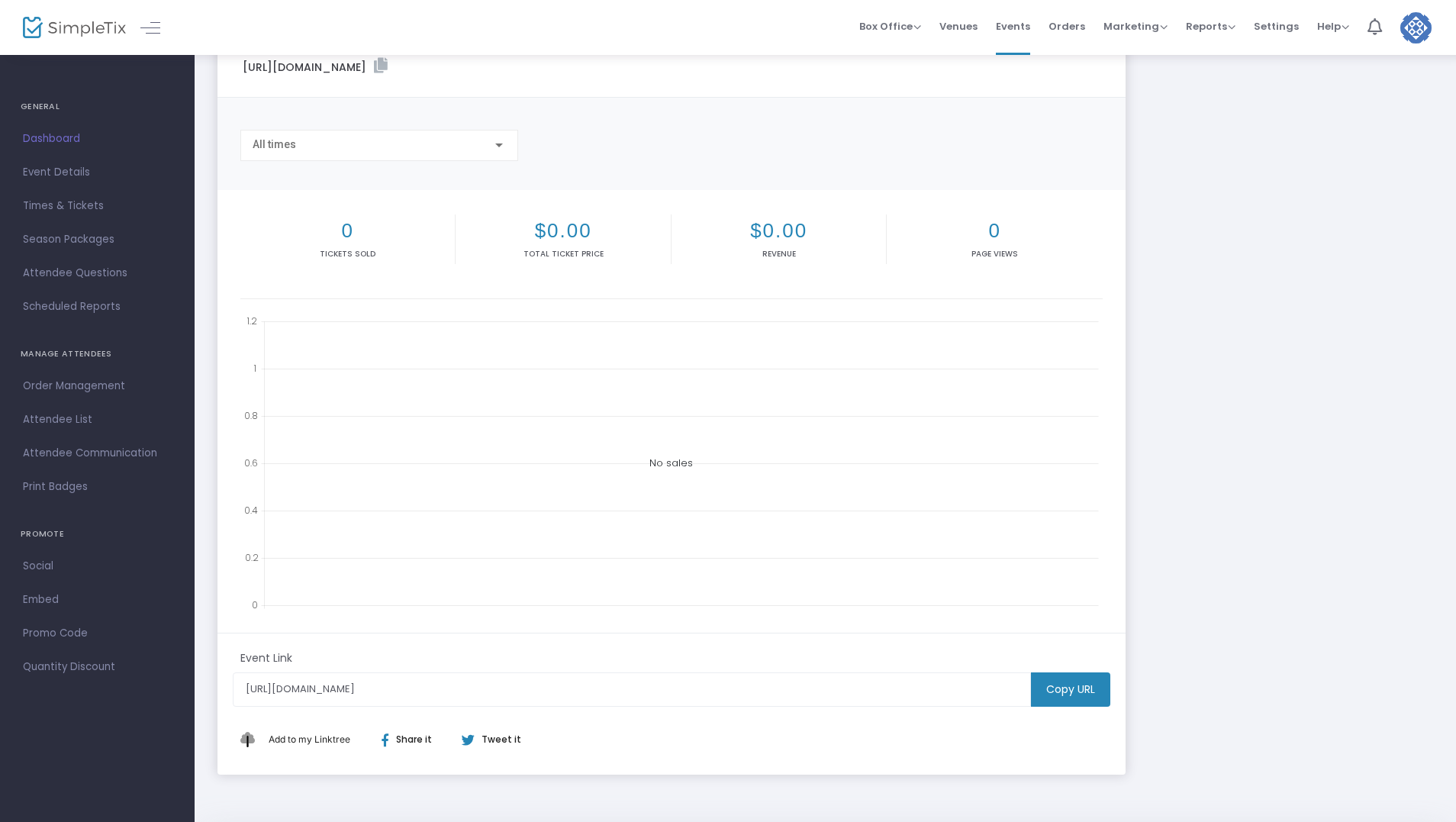
scroll to position [113, 0]
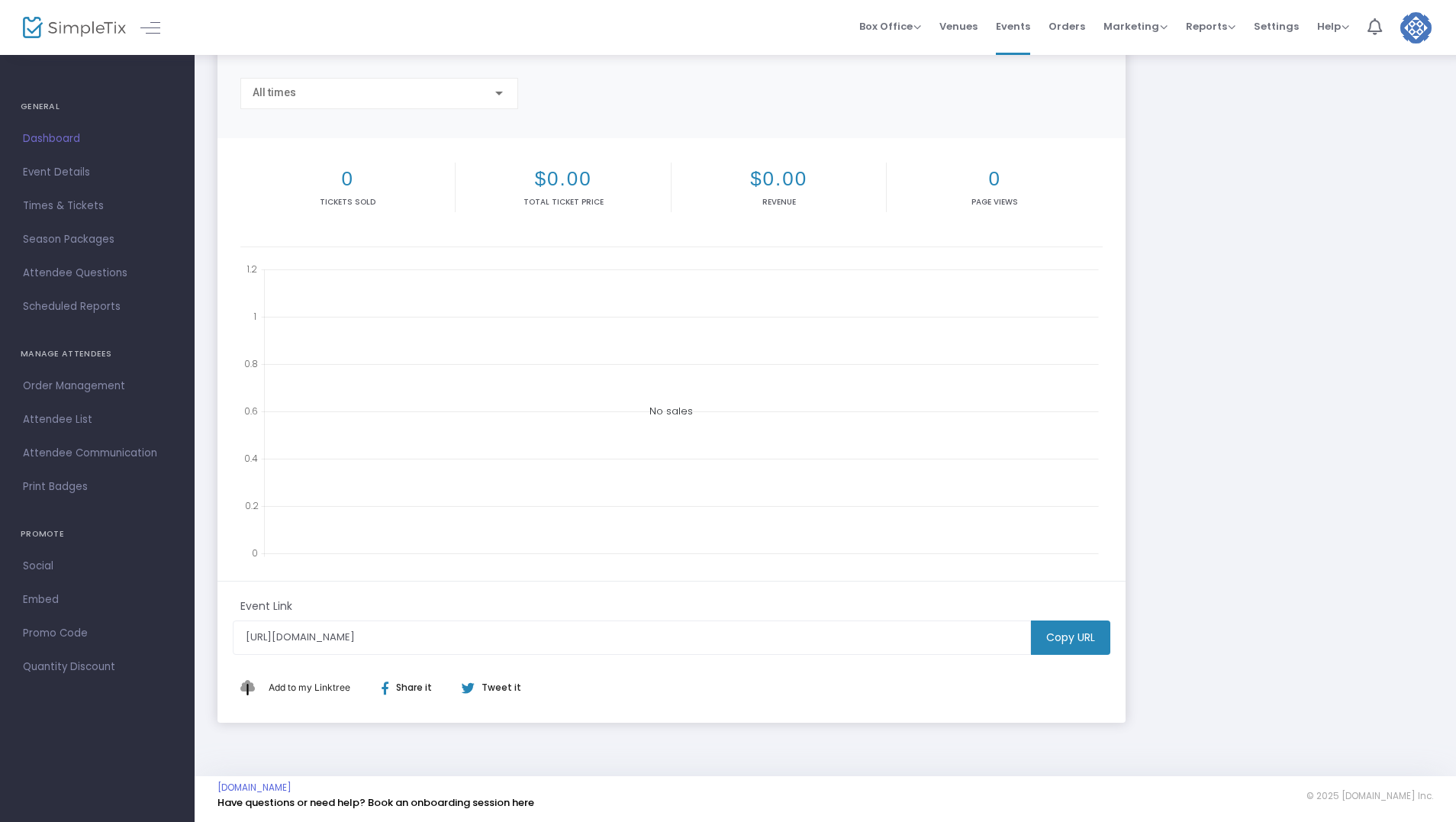
click at [1070, 639] on m-button "Copy URL" at bounding box center [1071, 637] width 79 height 35
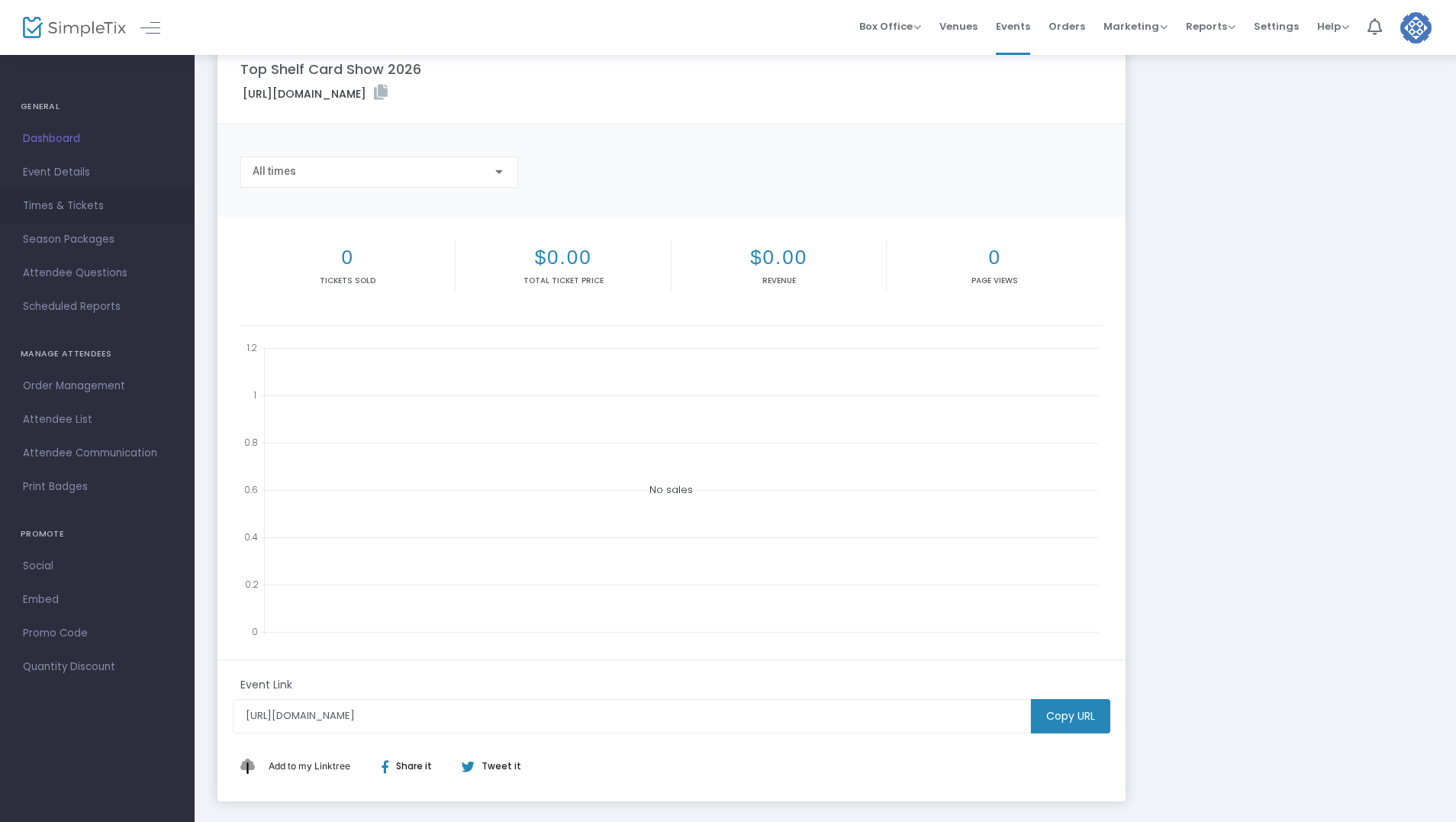
scroll to position [0, 0]
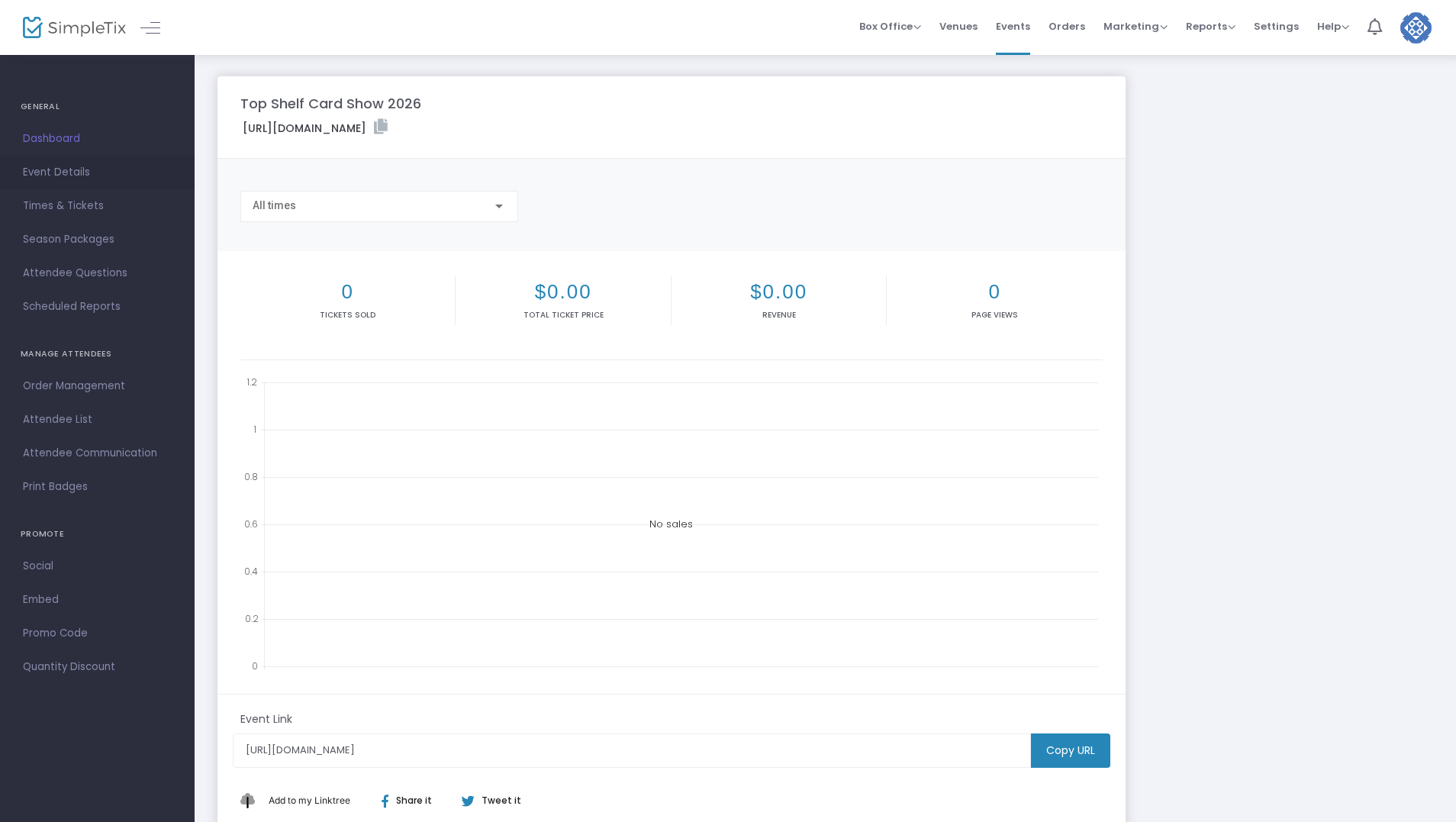
click at [60, 172] on span "Event Details" at bounding box center [97, 172] width 149 height 20
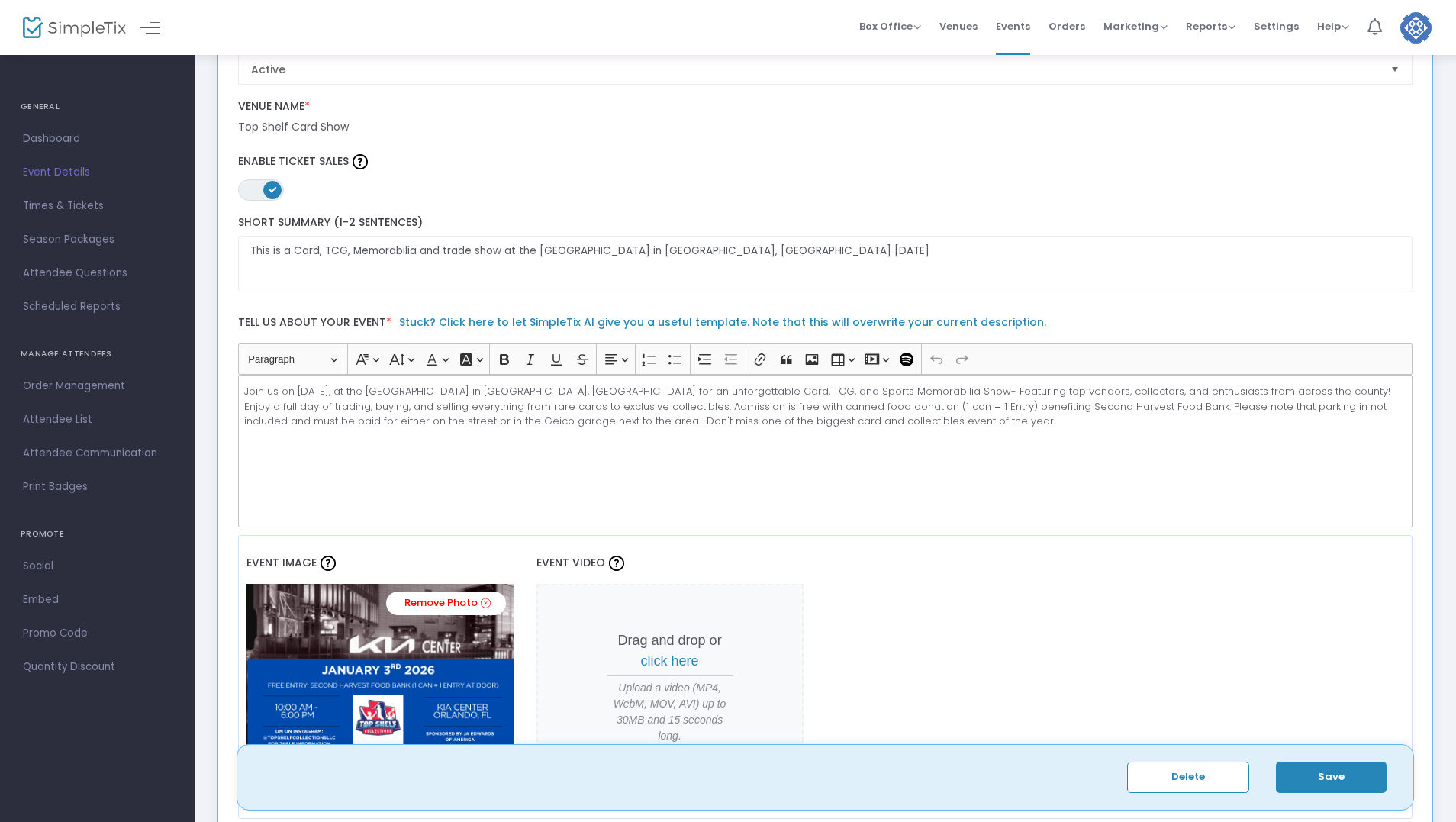
scroll to position [458, 0]
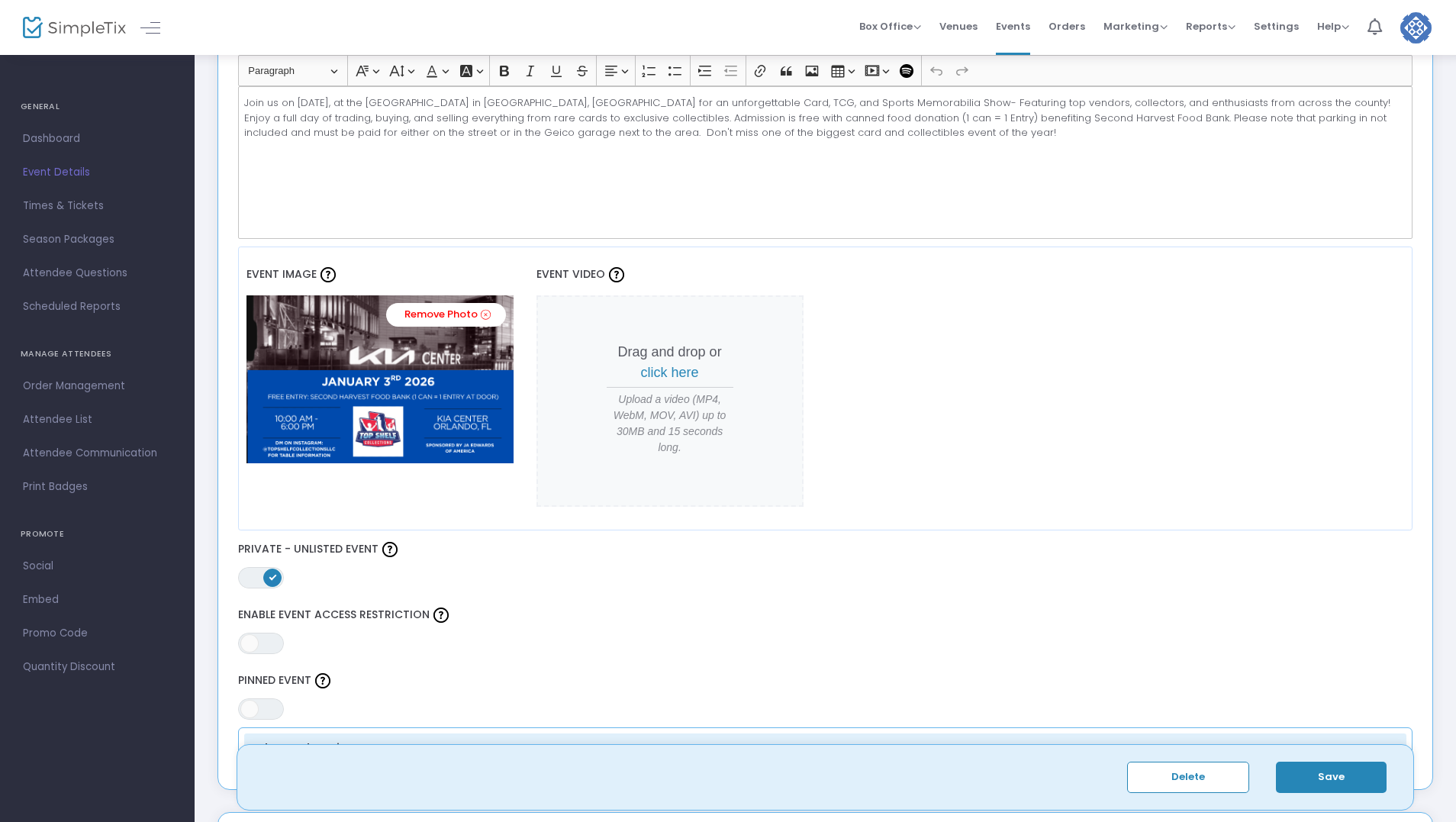
click at [452, 384] on img at bounding box center [380, 380] width 267 height 168
click at [451, 311] on link "Remove Photo" at bounding box center [446, 314] width 120 height 23
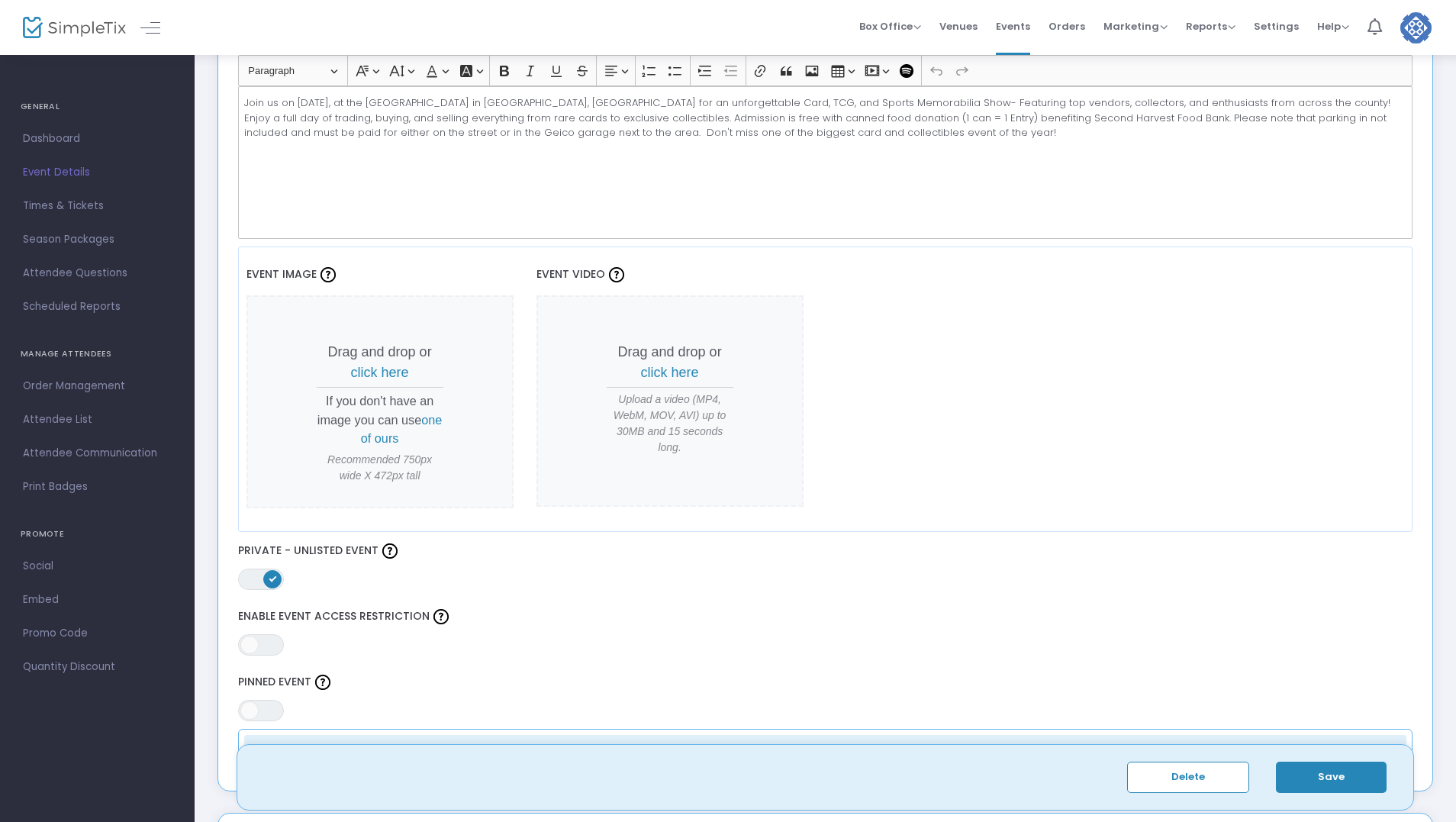
click at [362, 373] on span "click here" at bounding box center [380, 372] width 58 height 15
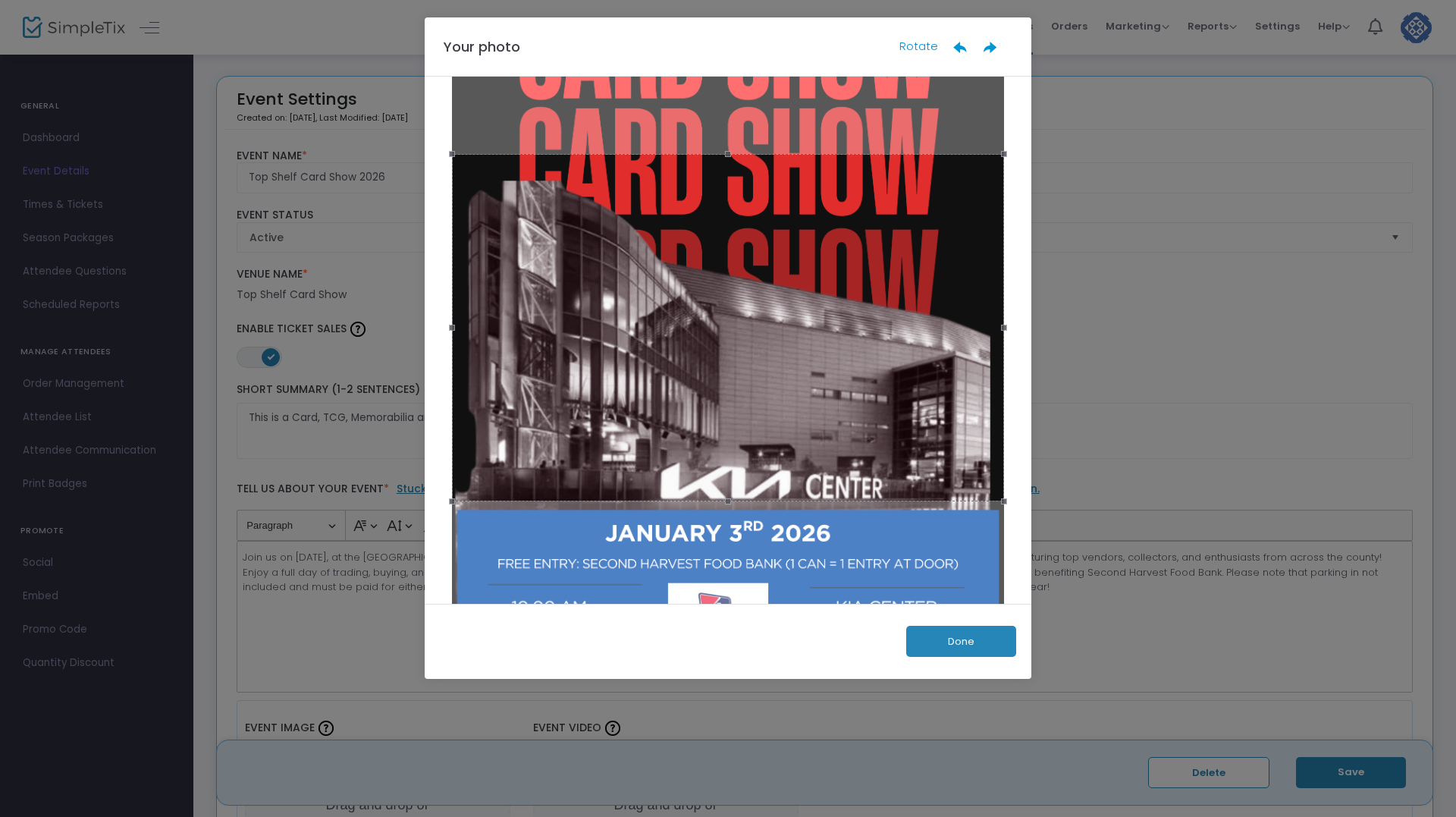
scroll to position [120, 0]
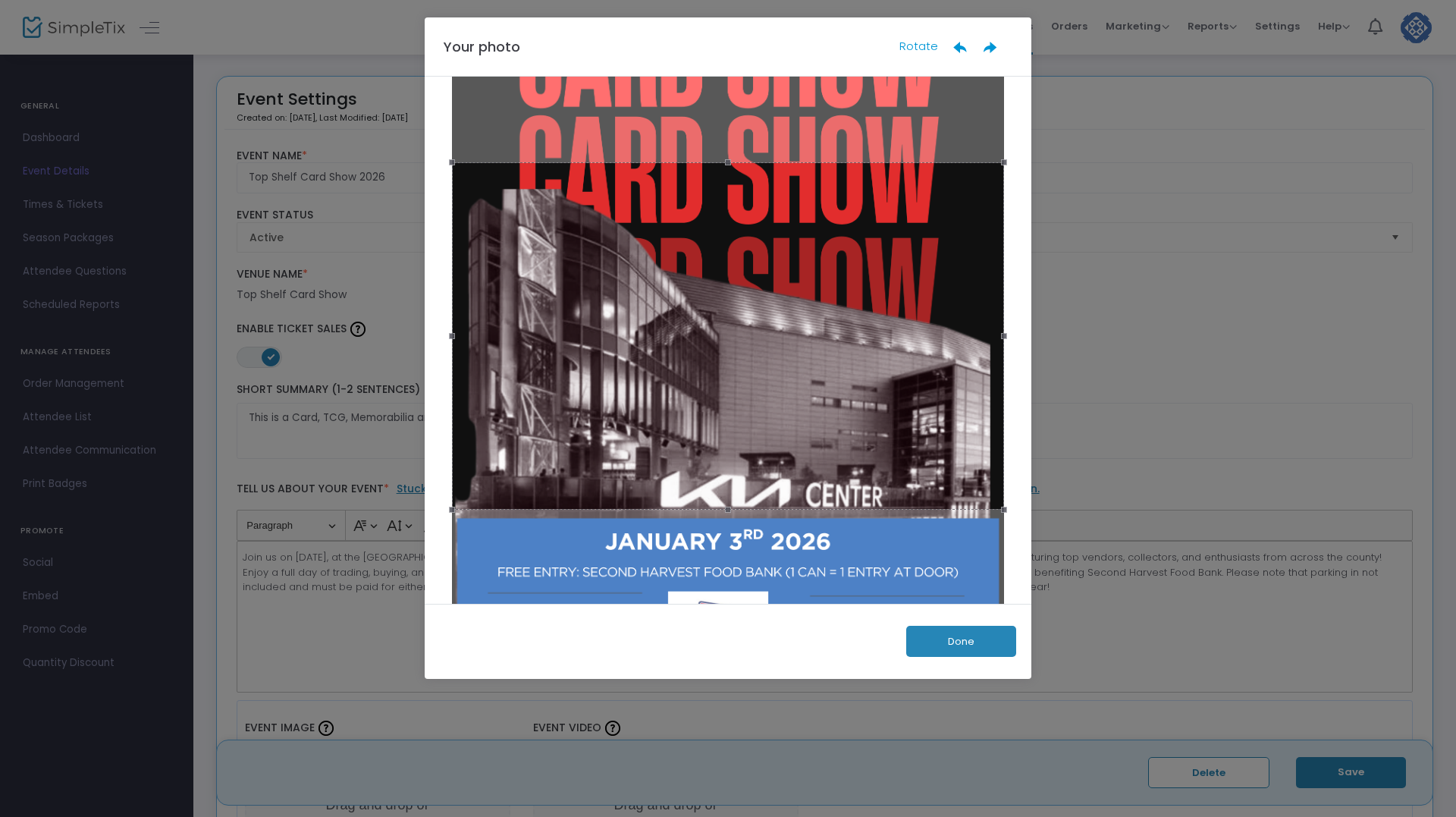
click at [750, 436] on div at bounding box center [728, 335] width 552 height 348
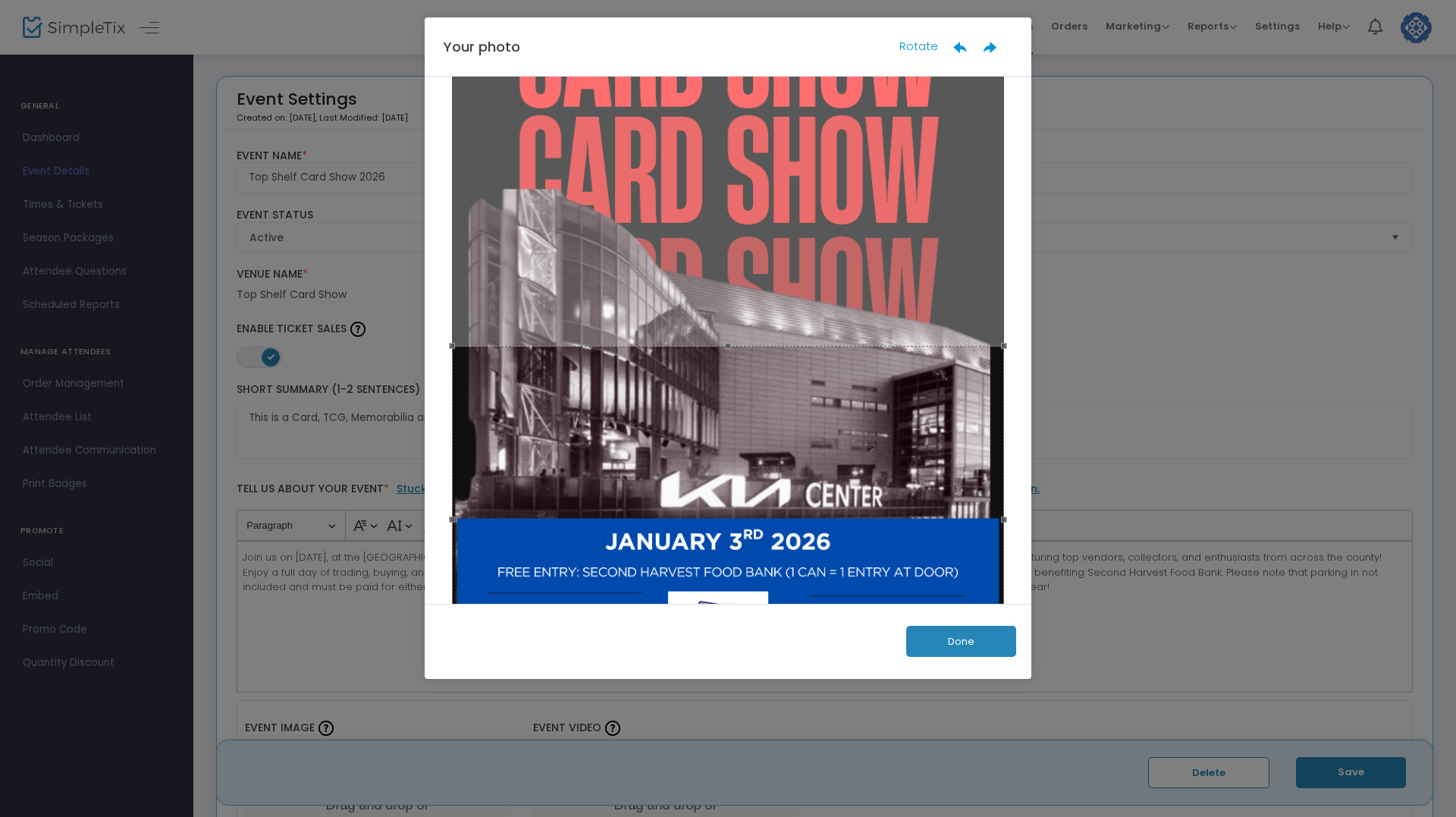
drag, startPoint x: 746, startPoint y: 465, endPoint x: 850, endPoint y: 658, distance: 219.2
click at [724, 739] on ngb-modal-window "Your photo Rotate Done" at bounding box center [728, 408] width 1456 height 817
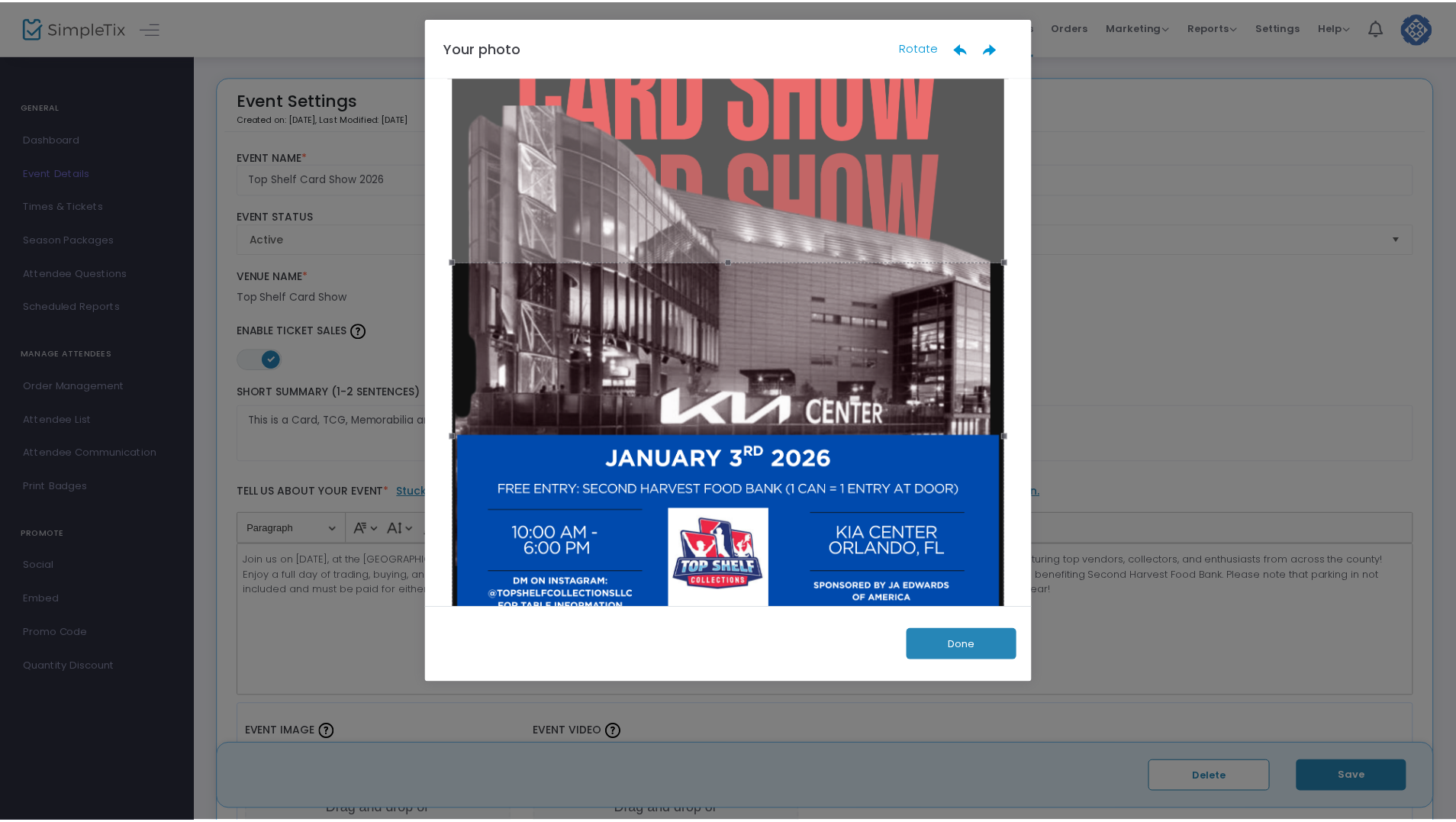
scroll to position [234, 0]
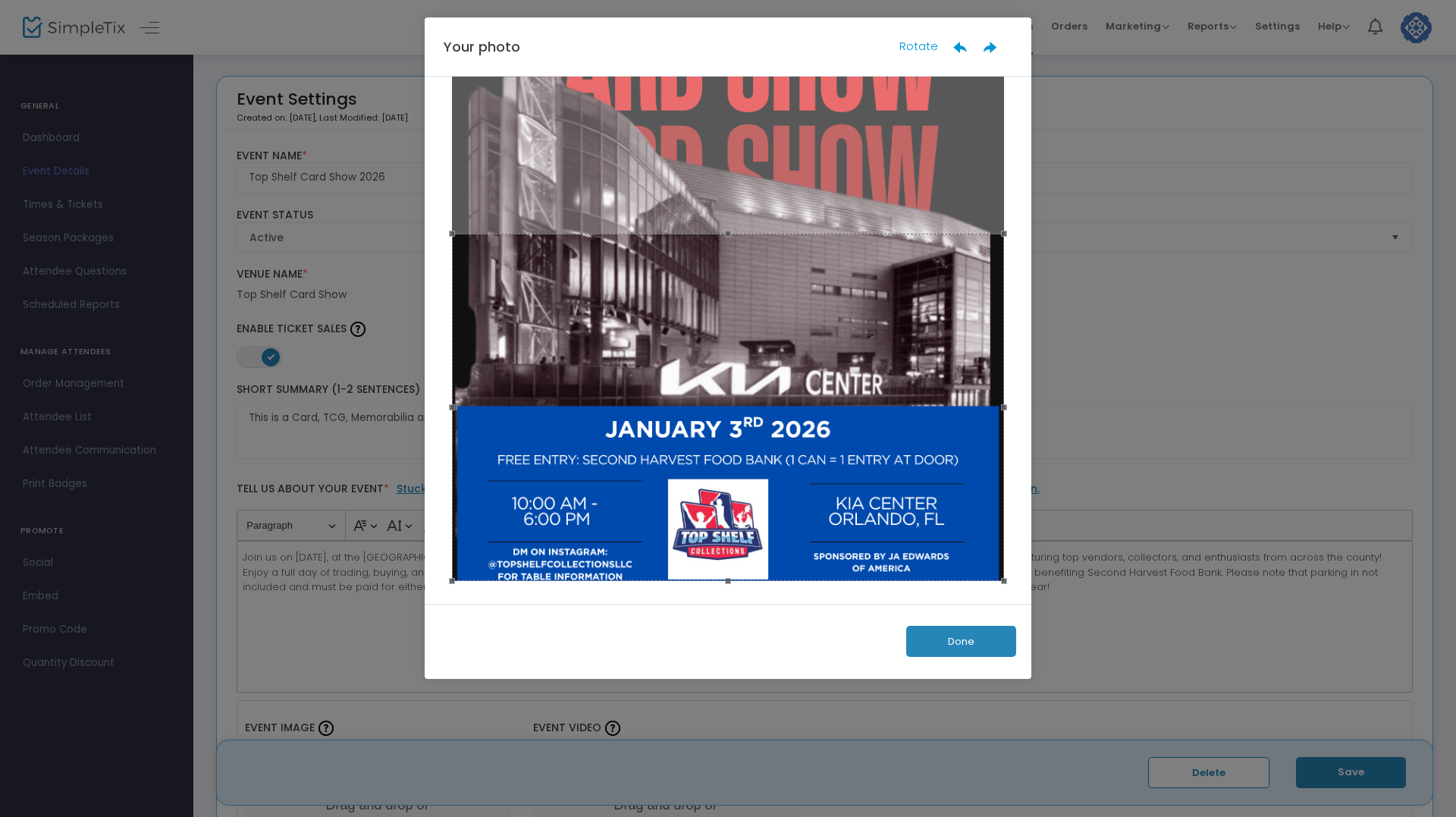
drag, startPoint x: 755, startPoint y: 319, endPoint x: 781, endPoint y: 524, distance: 206.6
click at [745, 449] on div at bounding box center [728, 407] width 552 height 348
click at [974, 648] on button "Done" at bounding box center [961, 641] width 110 height 31
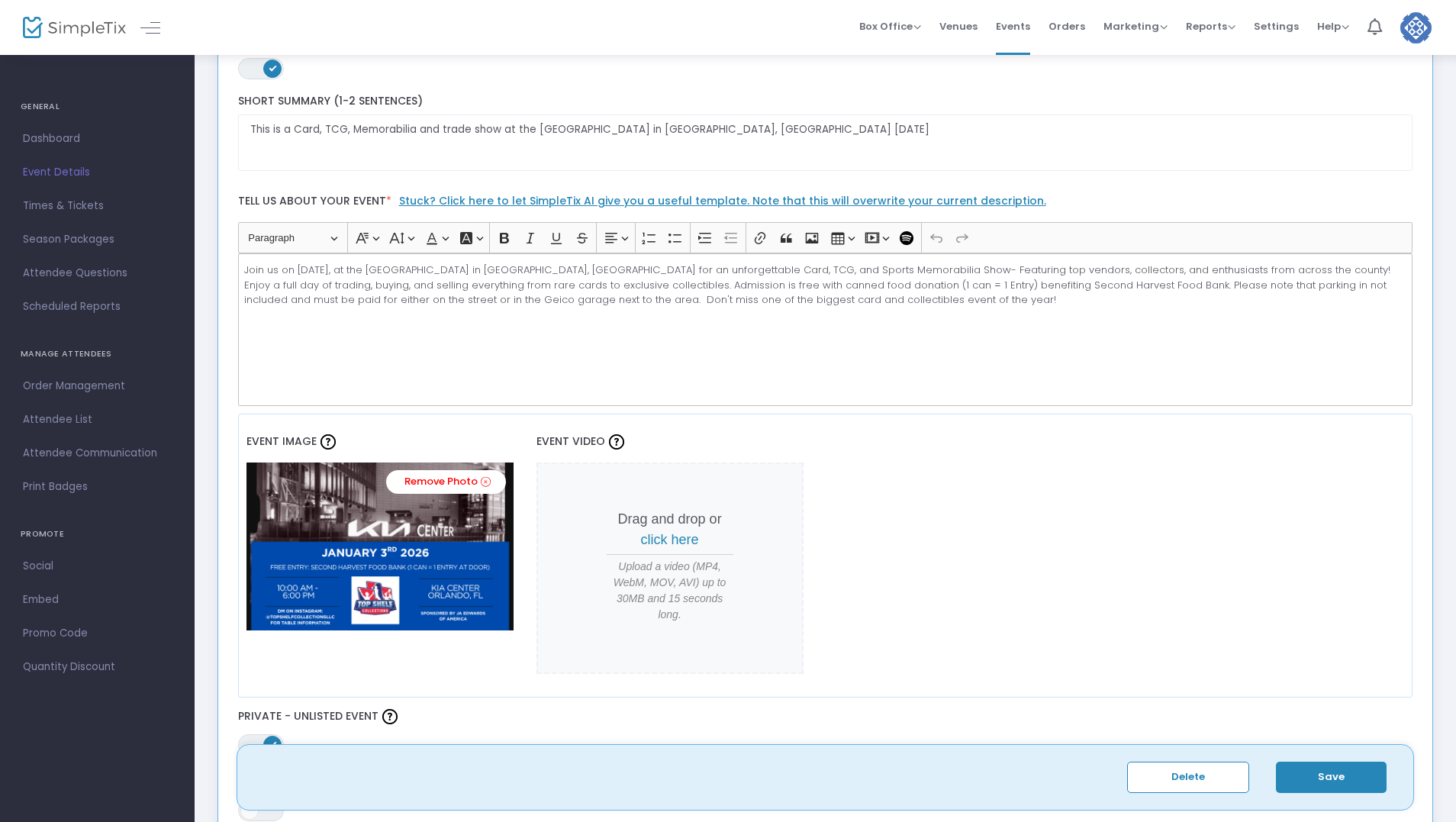
scroll to position [535, 0]
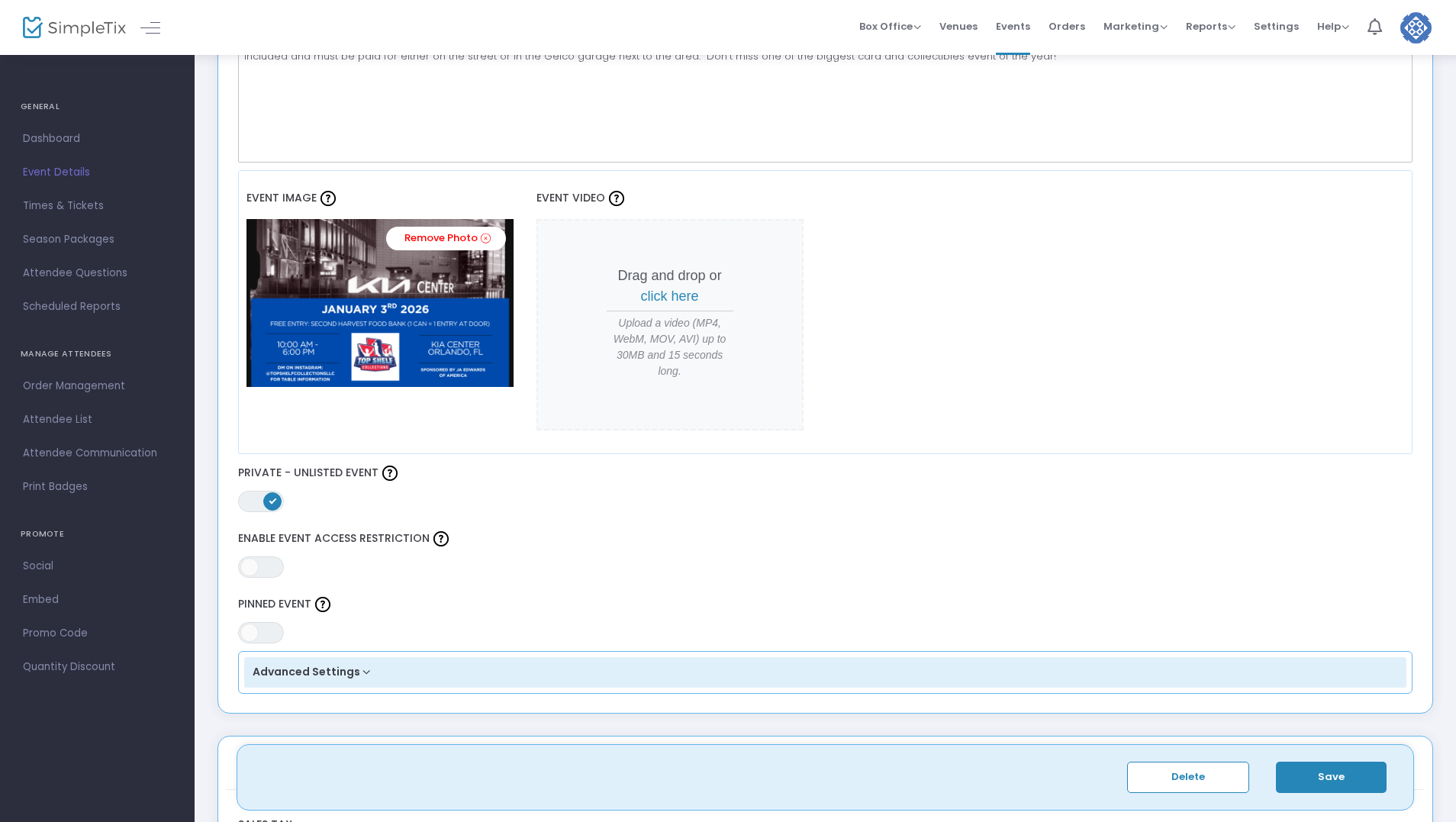
click at [1329, 782] on button "Save" at bounding box center [1331, 777] width 111 height 31
click at [1313, 785] on button "Save" at bounding box center [1331, 777] width 111 height 31
click at [71, 133] on span "Dashboard" at bounding box center [97, 139] width 149 height 20
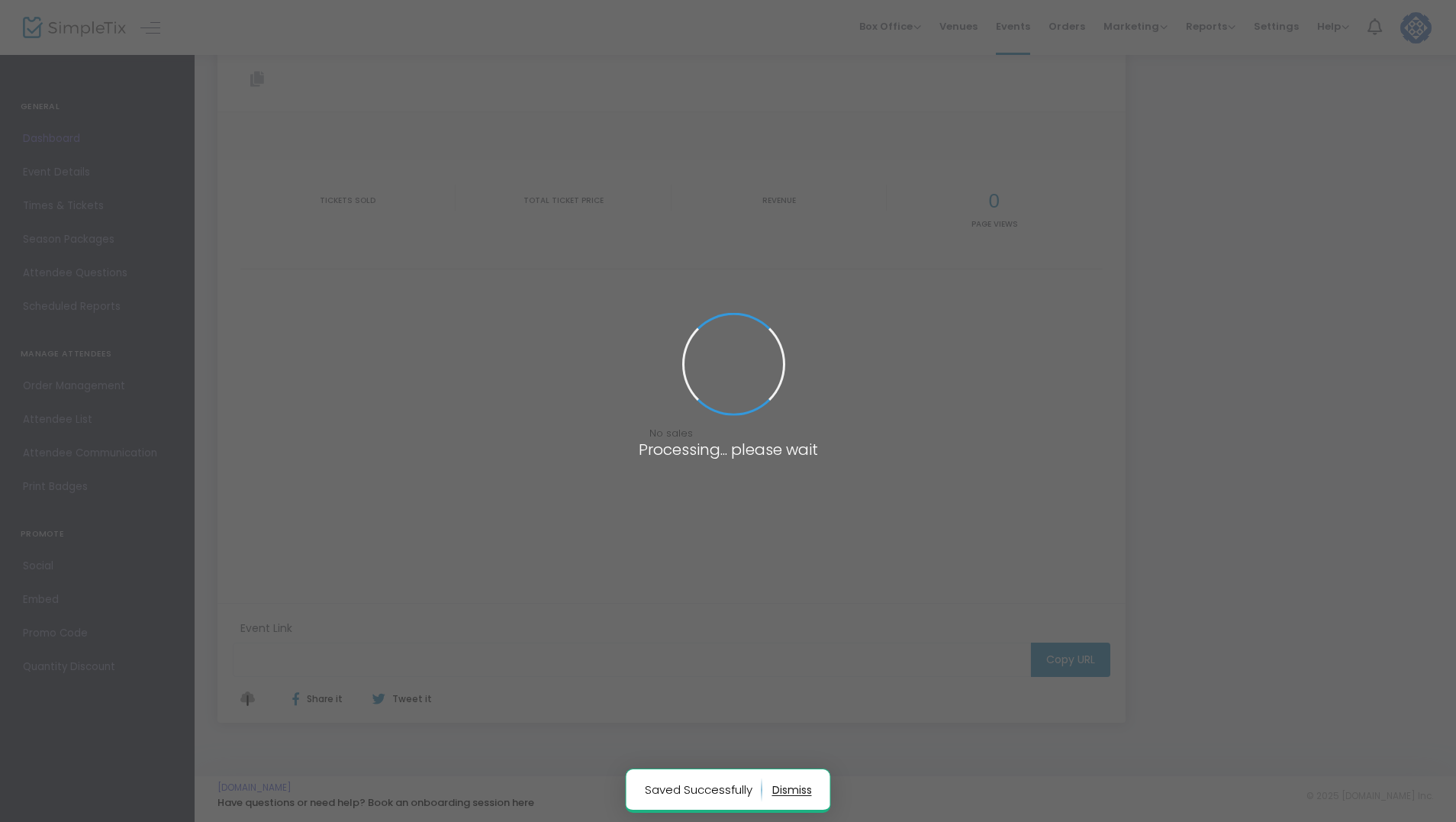
type input "[URL][DOMAIN_NAME]"
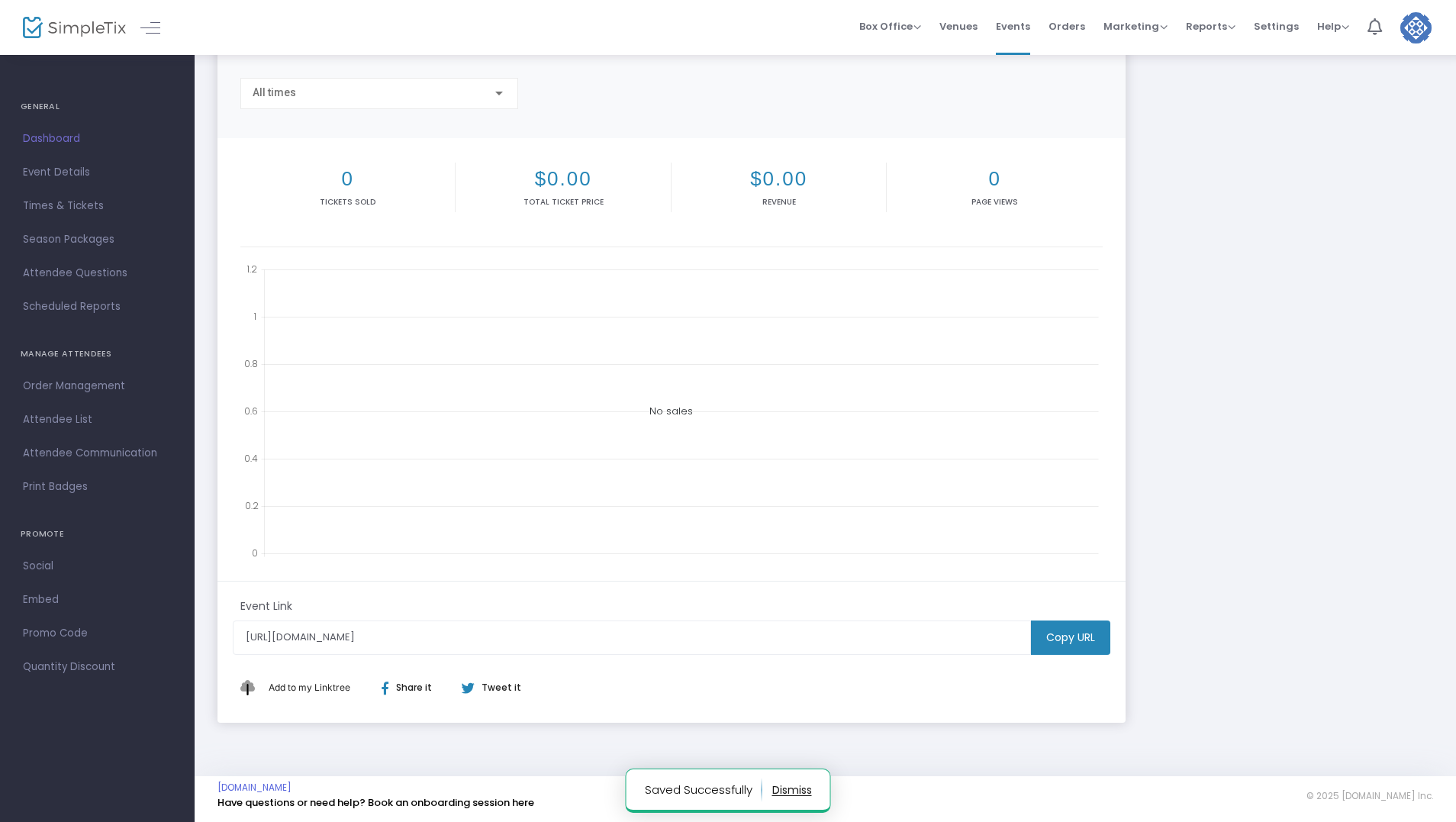
click at [1080, 642] on m-button "Copy URL" at bounding box center [1071, 637] width 79 height 35
click at [1051, 644] on m-button "Copy URL" at bounding box center [1071, 637] width 79 height 35
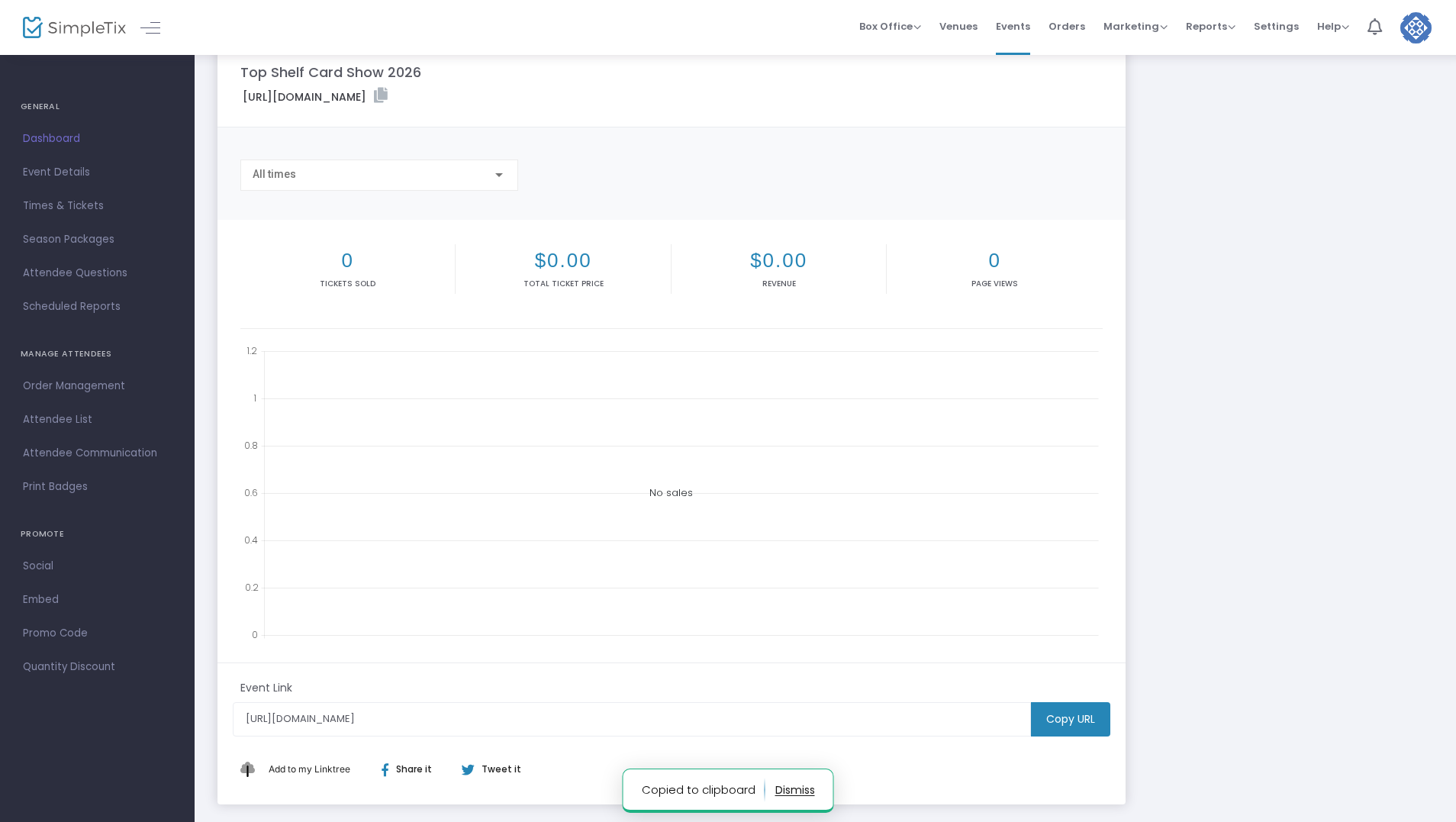
scroll to position [0, 0]
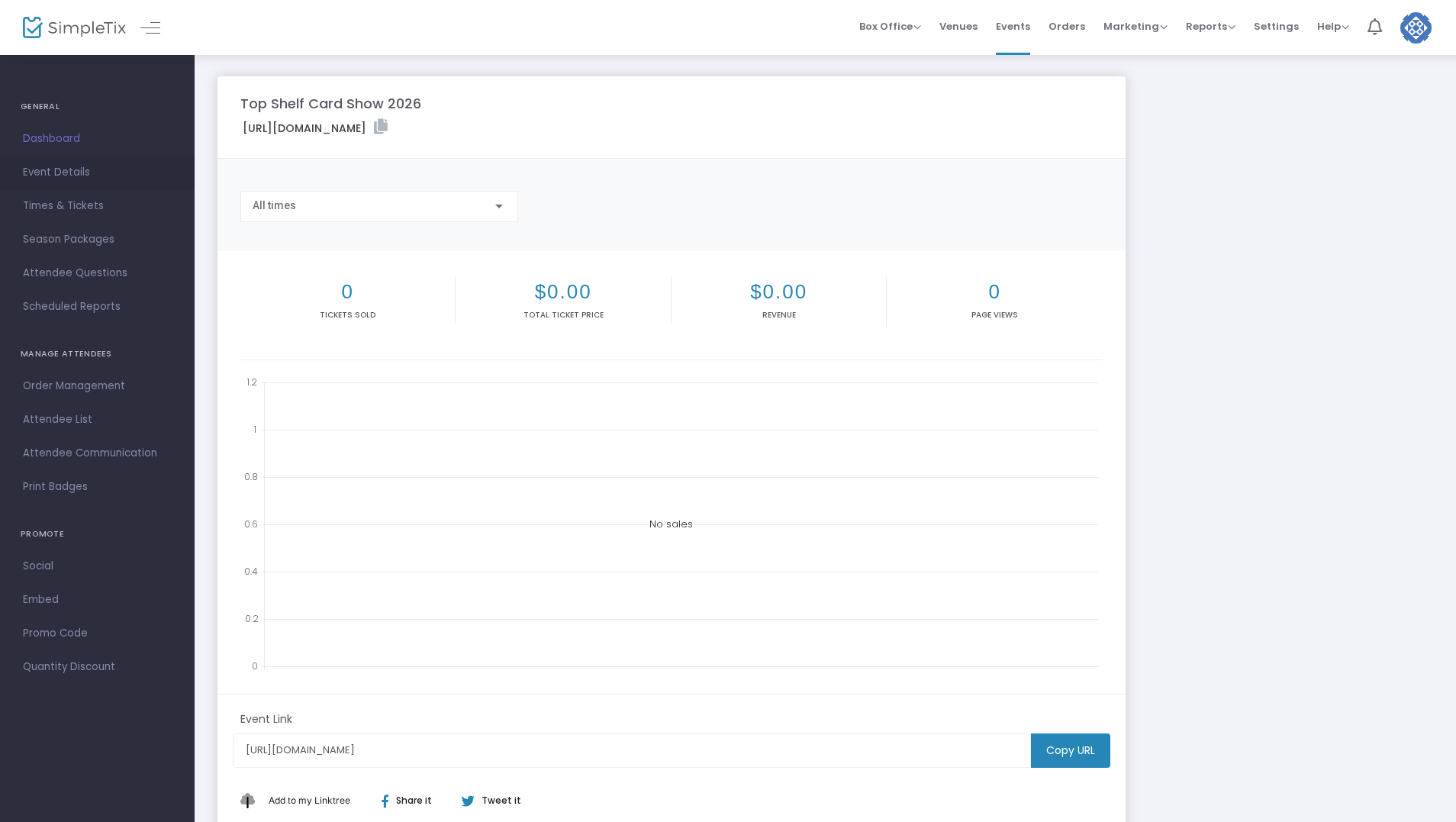
click at [67, 173] on span "Event Details" at bounding box center [97, 172] width 149 height 20
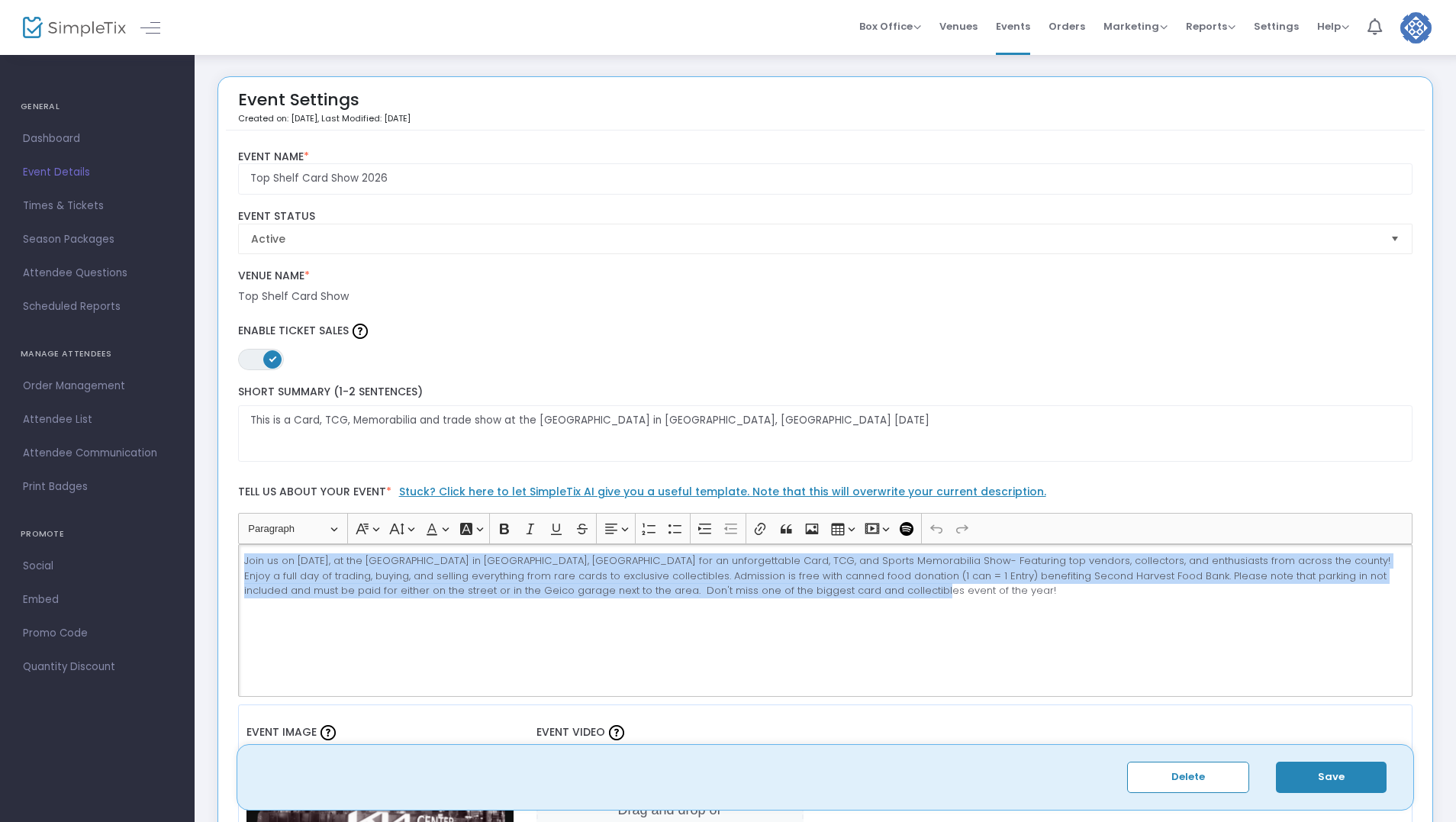
drag, startPoint x: 243, startPoint y: 560, endPoint x: 1409, endPoint y: 607, distance: 1166.9
click at [1409, 607] on div "Join us on [DATE], at the [GEOGRAPHIC_DATA] in [GEOGRAPHIC_DATA], [GEOGRAPHIC_D…" at bounding box center [826, 620] width 1176 height 153
copy p "Join us on [DATE], at the [GEOGRAPHIC_DATA] in [GEOGRAPHIC_DATA], [GEOGRAPHIC_D…"
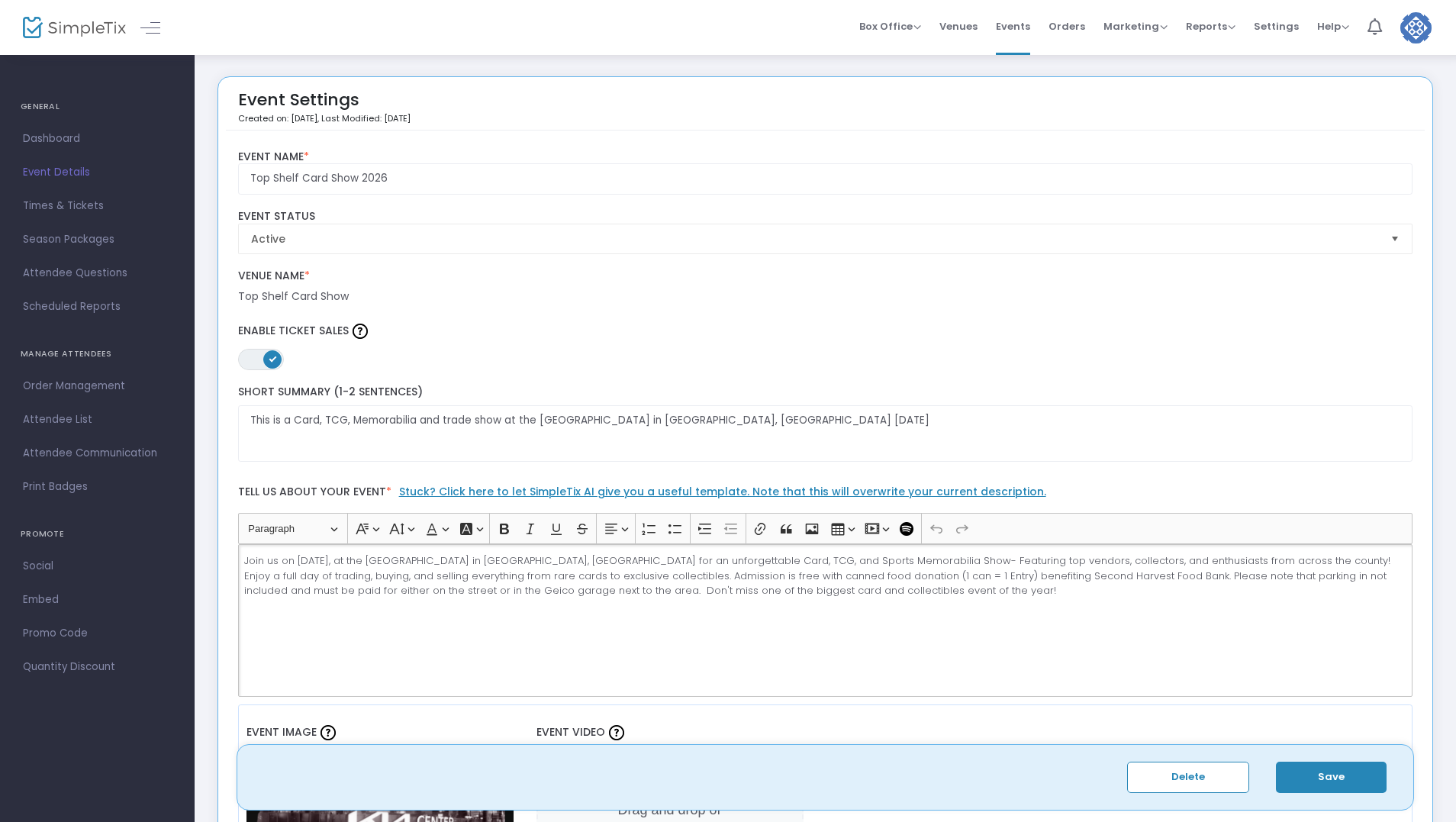
click at [788, 359] on div "ON OFF Enable Ticket Sales" at bounding box center [825, 345] width 1190 height 50
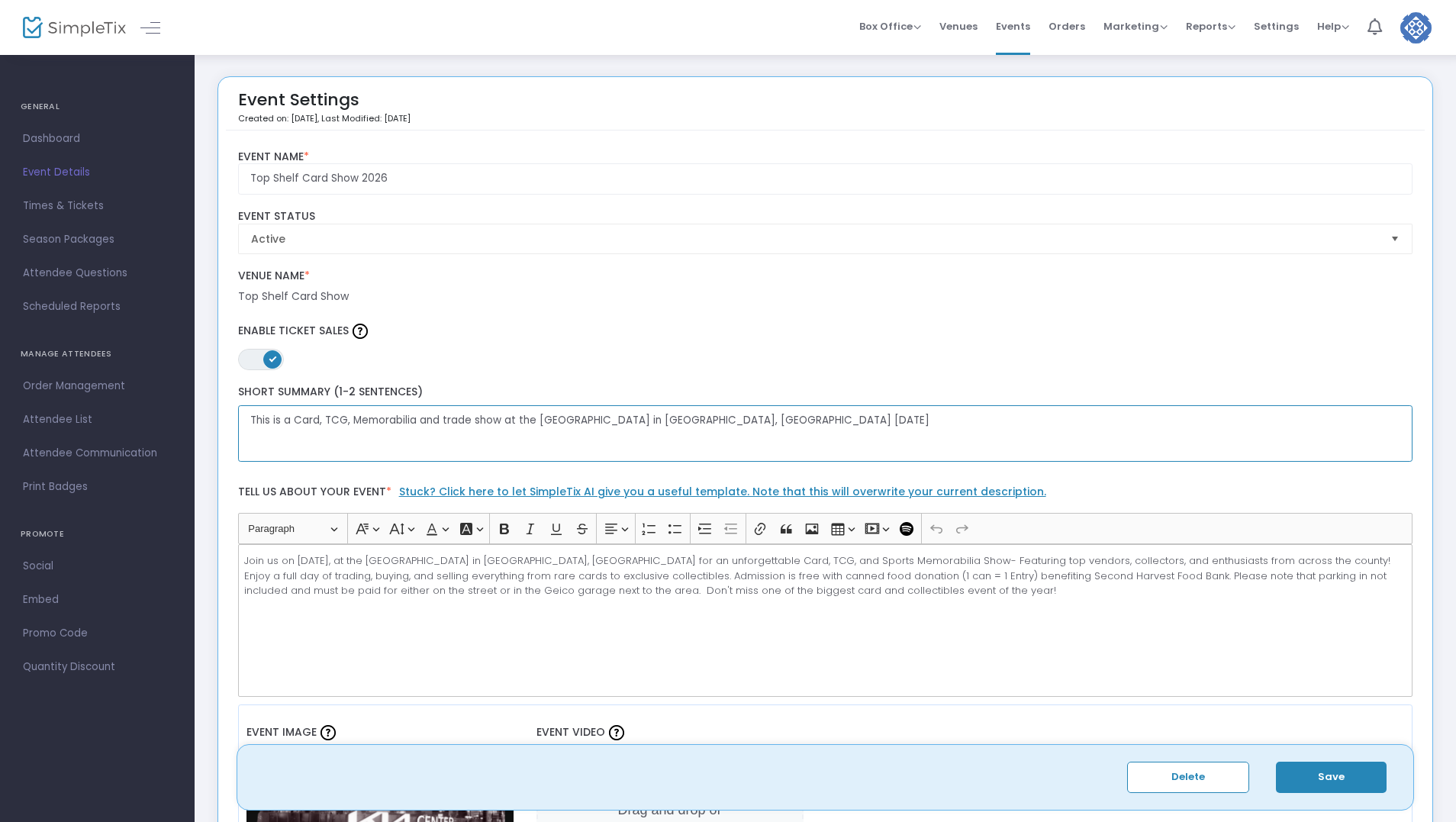
drag, startPoint x: 739, startPoint y: 422, endPoint x: 231, endPoint y: 413, distance: 508.1
click at [231, 413] on div "This is a Card, TCG, Memorabilia and trade show at the Kia Center in Orlando, F…" at bounding box center [825, 423] width 1190 height 77
paste textarea "Join us on January 3rd, 2026, at the Kia Center in Orlando, FL for an unforgett…"
type textarea "Join us on [DATE], at the [GEOGRAPHIC_DATA] in [GEOGRAPHIC_DATA], [GEOGRAPHIC_D…"
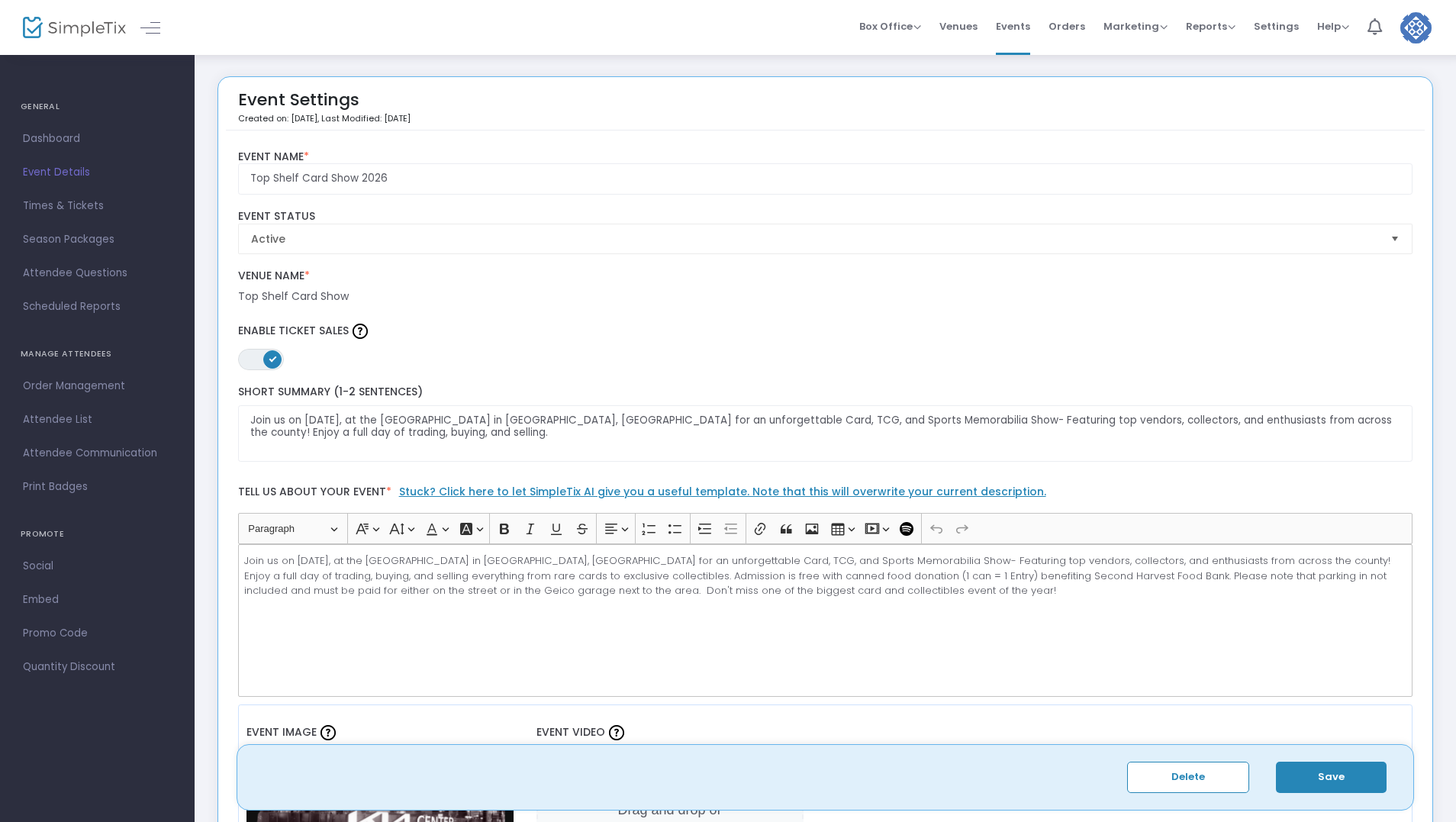
click at [1332, 779] on button "Save" at bounding box center [1331, 777] width 111 height 31
click at [52, 138] on span "Dashboard" at bounding box center [97, 139] width 149 height 20
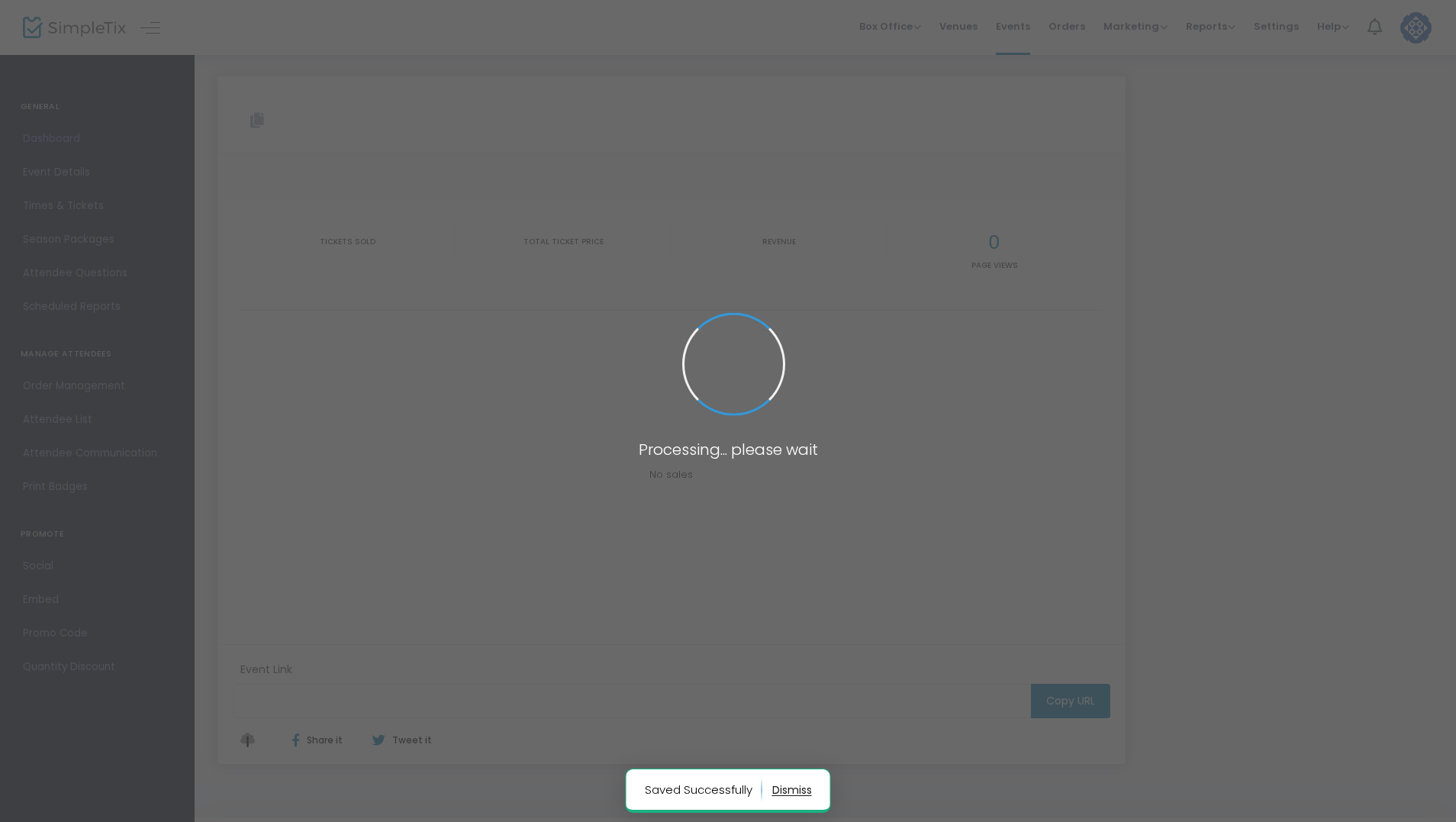
type input "[URL][DOMAIN_NAME]"
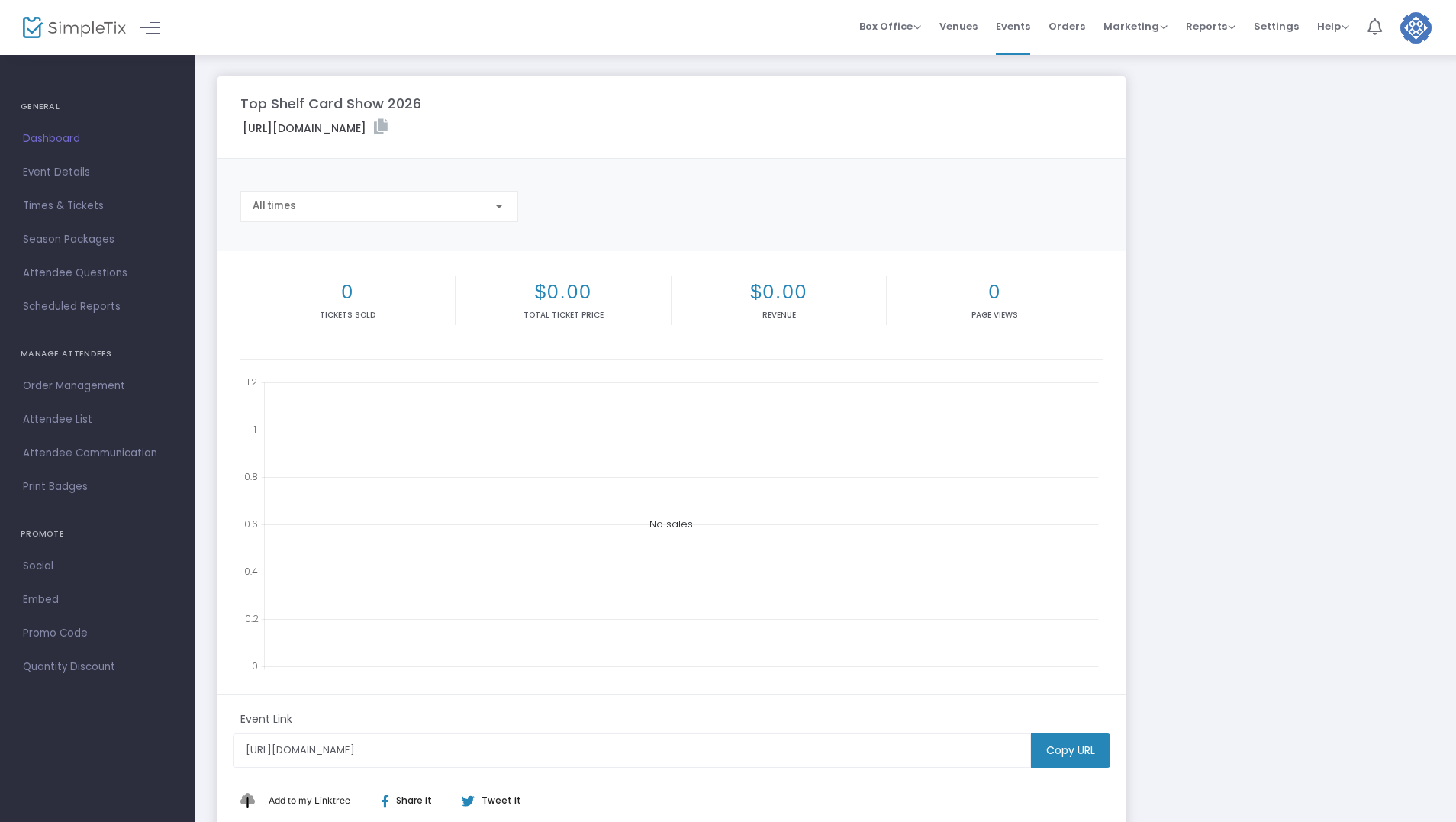
click at [1065, 745] on m-button "Copy URL" at bounding box center [1071, 750] width 79 height 35
click at [70, 174] on span "Event Details" at bounding box center [97, 172] width 149 height 20
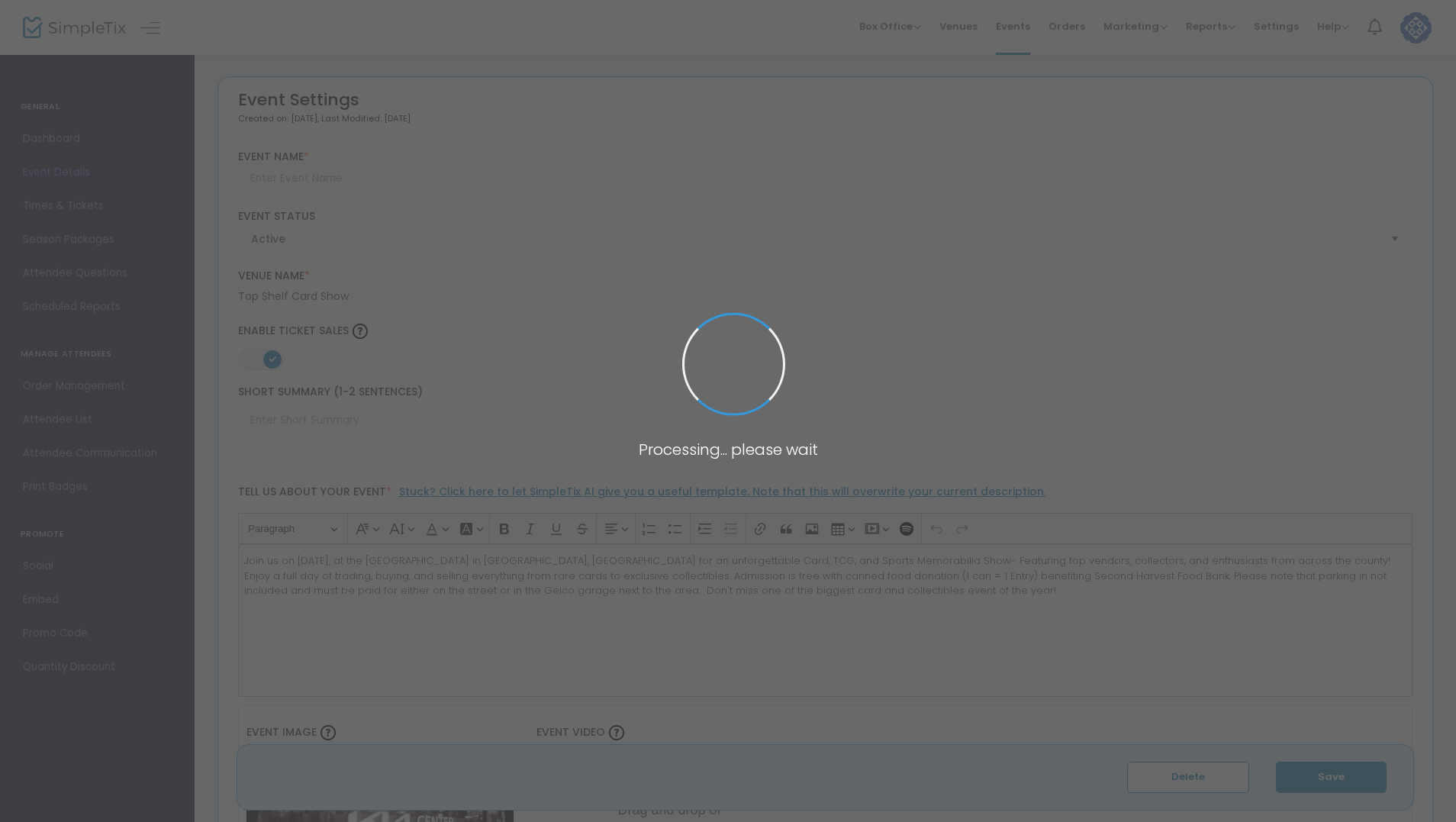
type input "Top Shelf Card Show 2026"
type textarea "Join us on [DATE], at the [GEOGRAPHIC_DATA] in [GEOGRAPHIC_DATA], [GEOGRAPHIC_D…"
type input "6.5000 %"
type input "Buy Tickets"
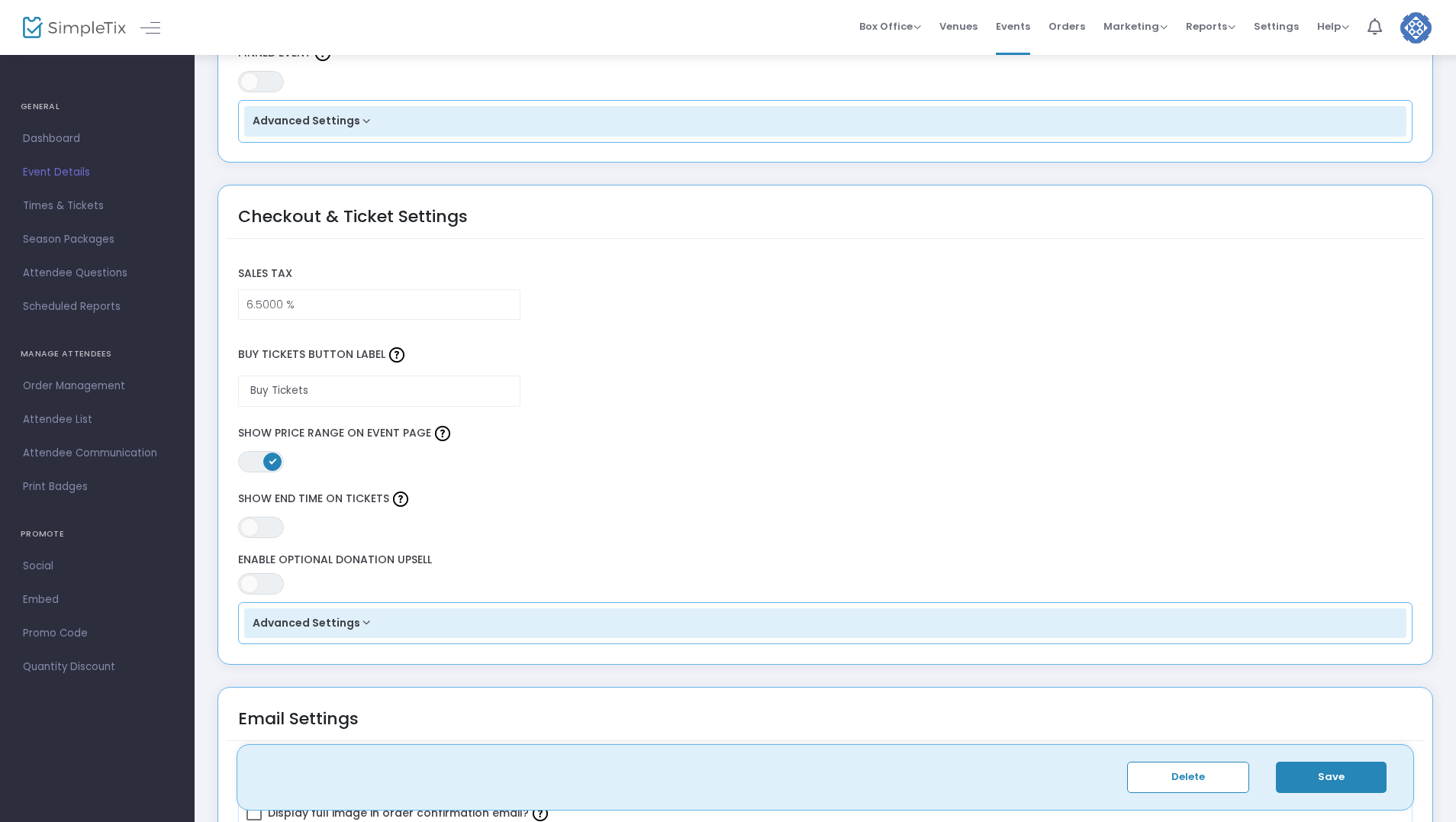
scroll to position [1080, 0]
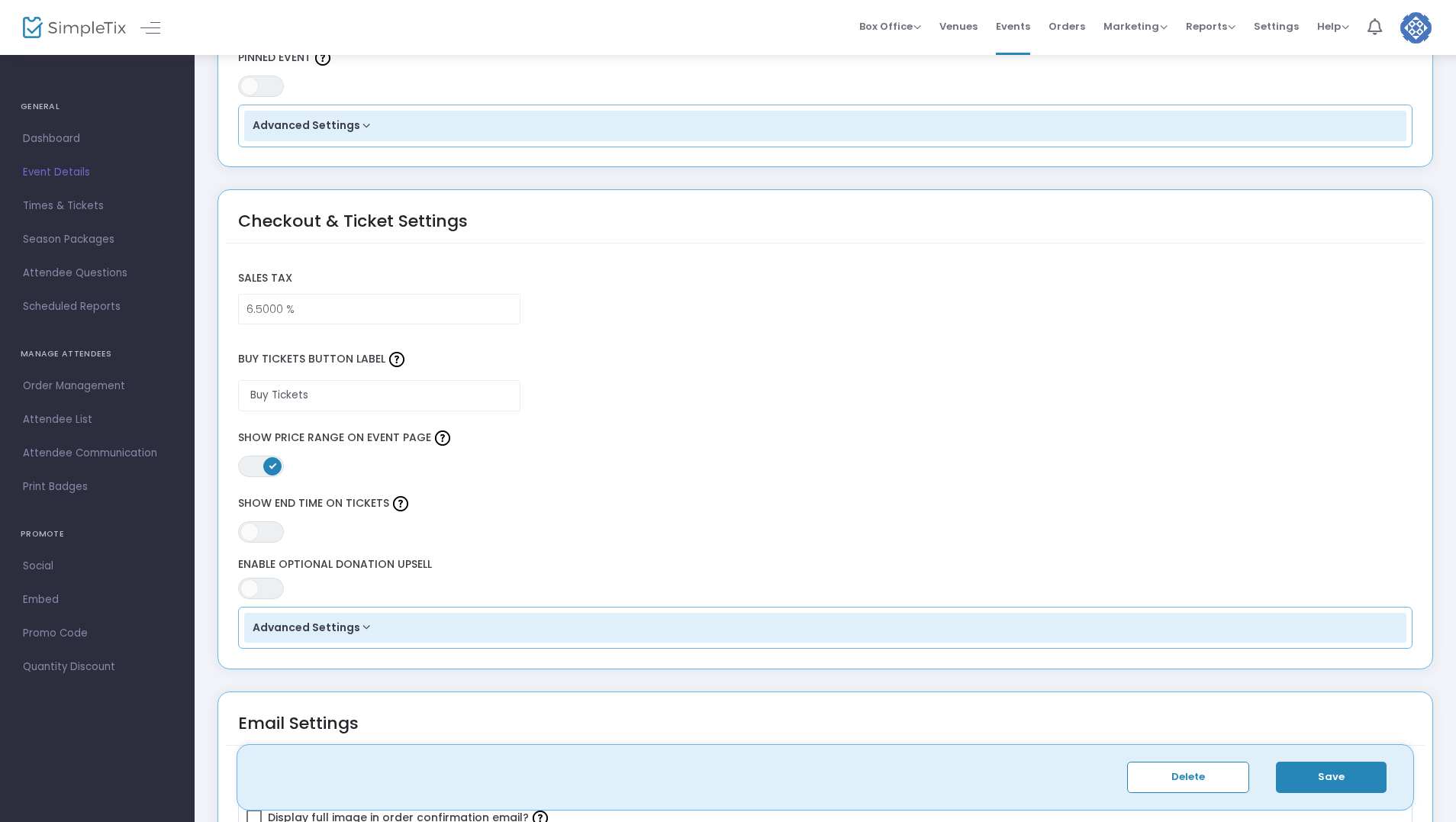
click at [338, 628] on button "Advanced Settings" at bounding box center [825, 628] width 1163 height 31
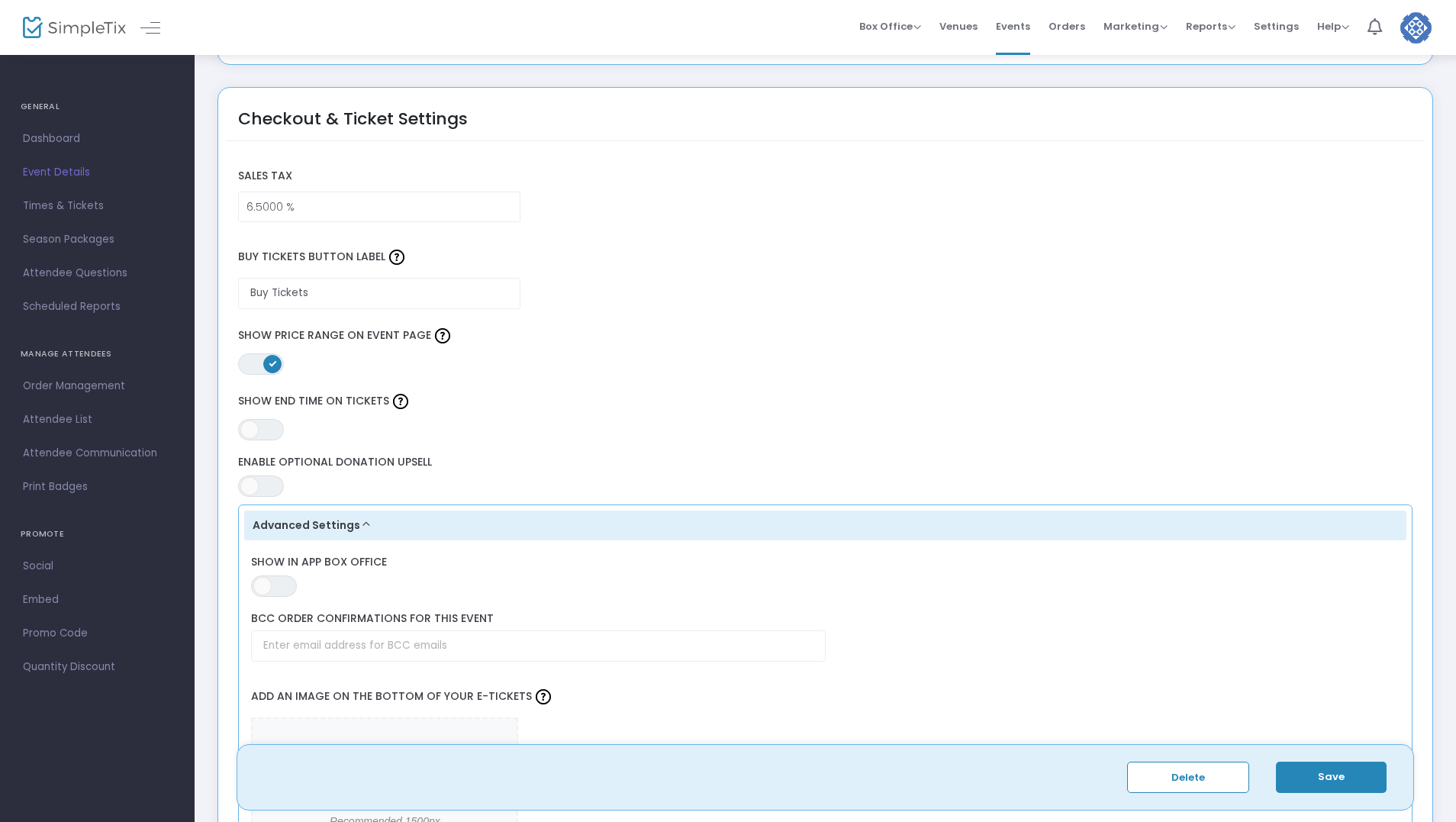
scroll to position [1462, 0]
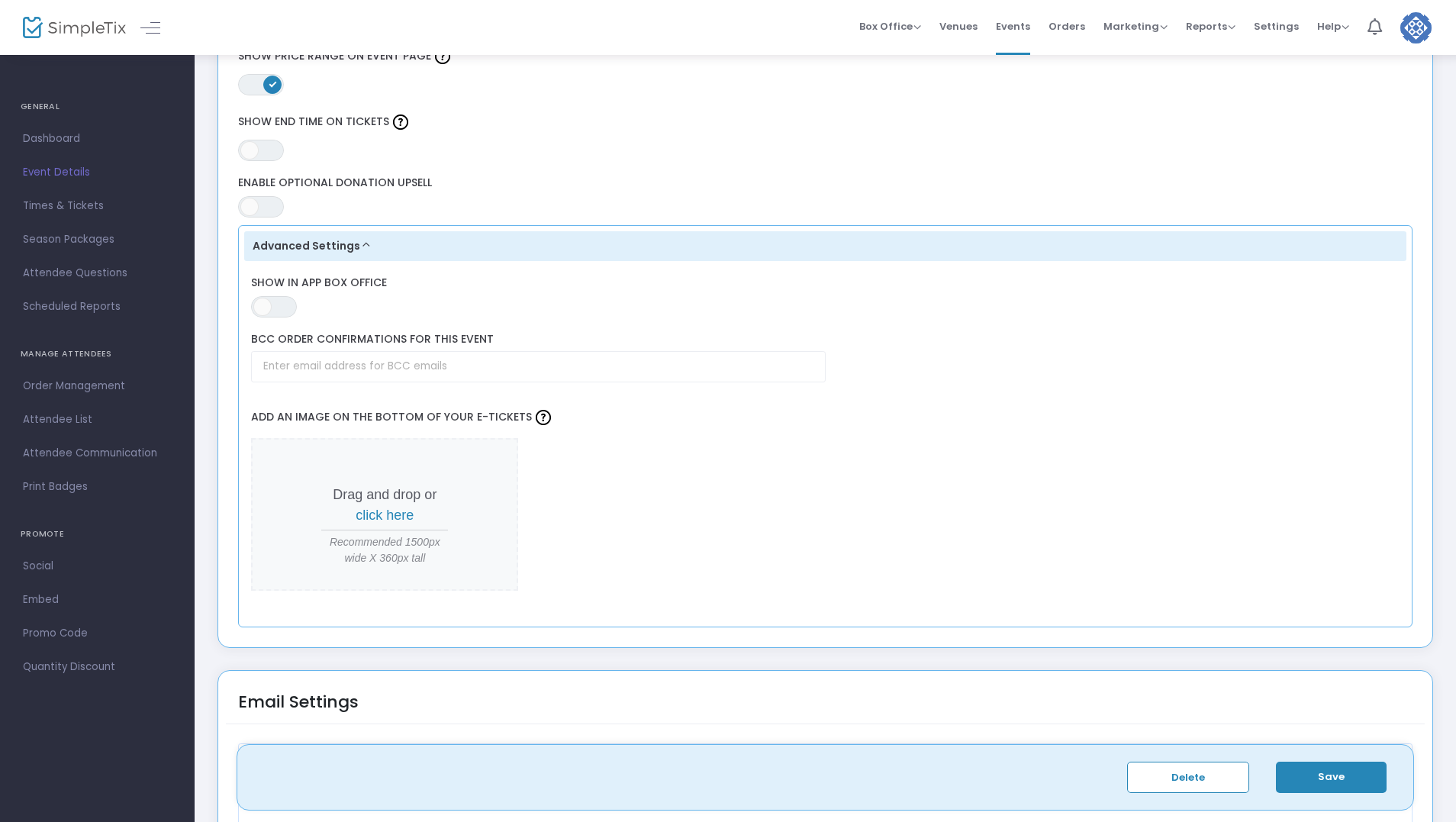
click at [392, 516] on span "click here" at bounding box center [384, 515] width 58 height 15
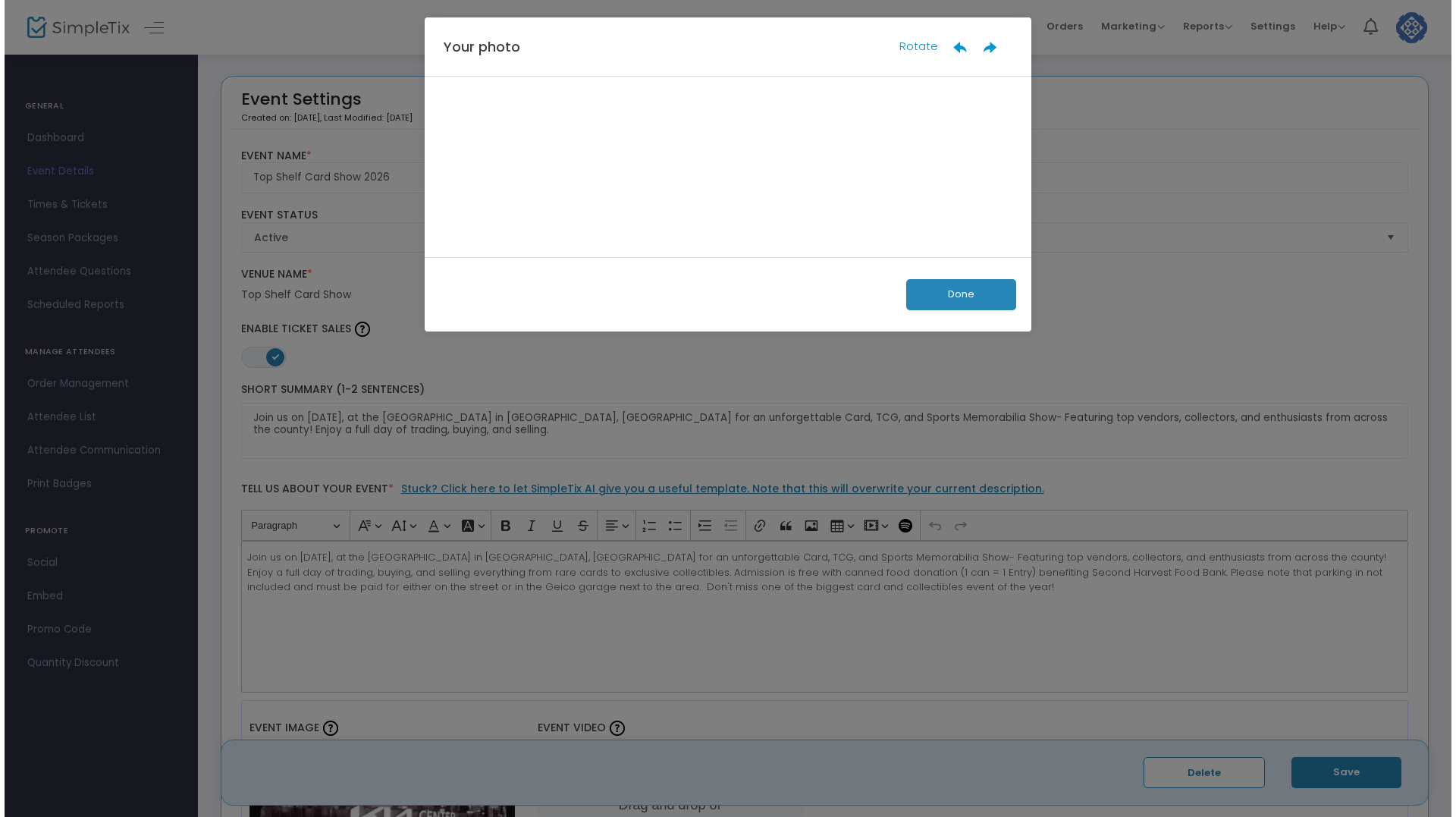
scroll to position [0, 0]
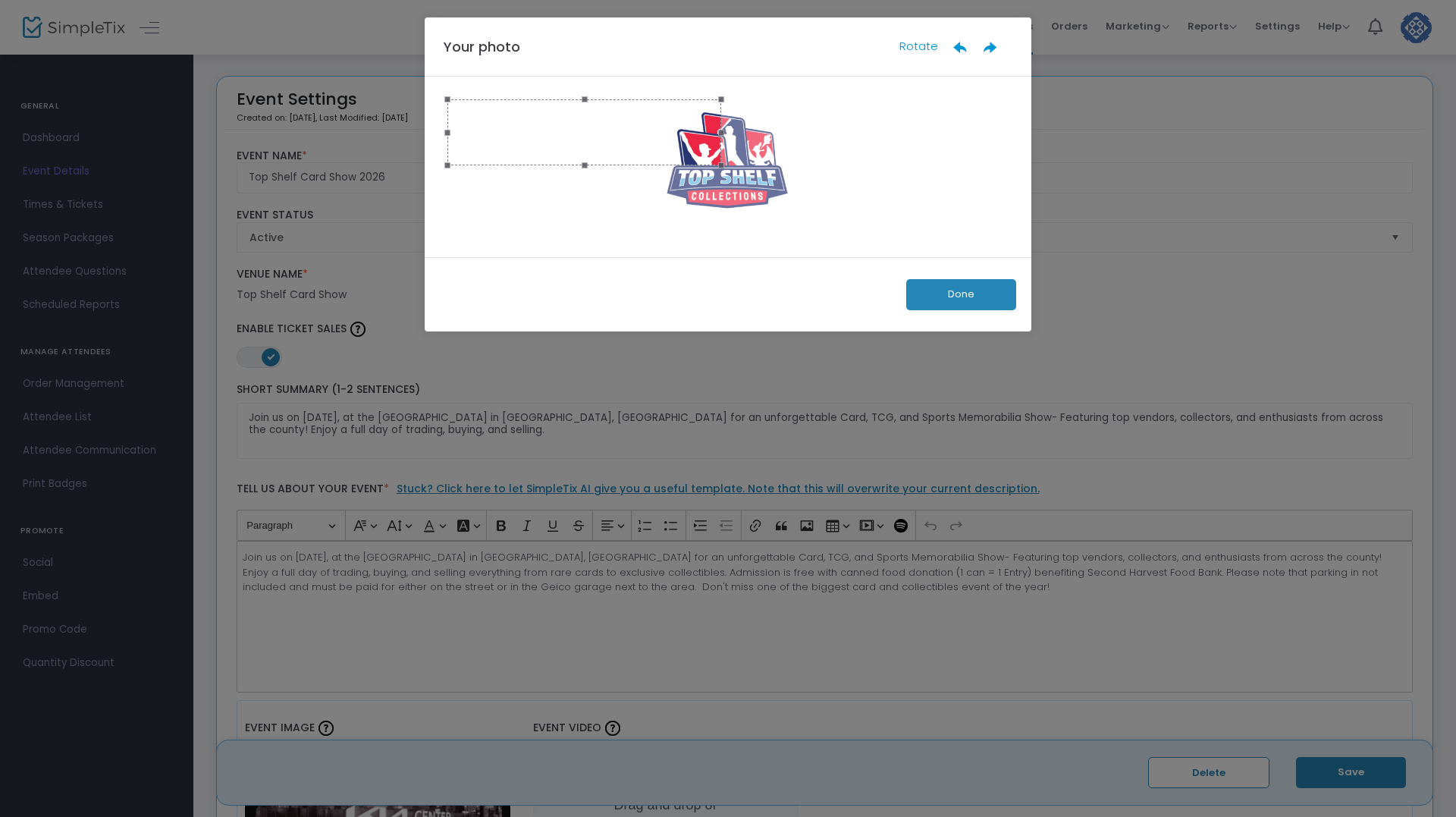
drag, startPoint x: 1007, startPoint y: 166, endPoint x: 659, endPoint y: 153, distance: 348.2
click at [719, 203] on div at bounding box center [728, 167] width 561 height 135
drag, startPoint x: 631, startPoint y: 146, endPoint x: 778, endPoint y: 145, distance: 147.0
click at [778, 145] on div at bounding box center [730, 132] width 273 height 65
drag, startPoint x: 730, startPoint y: 169, endPoint x: 777, endPoint y: 164, distance: 47.3
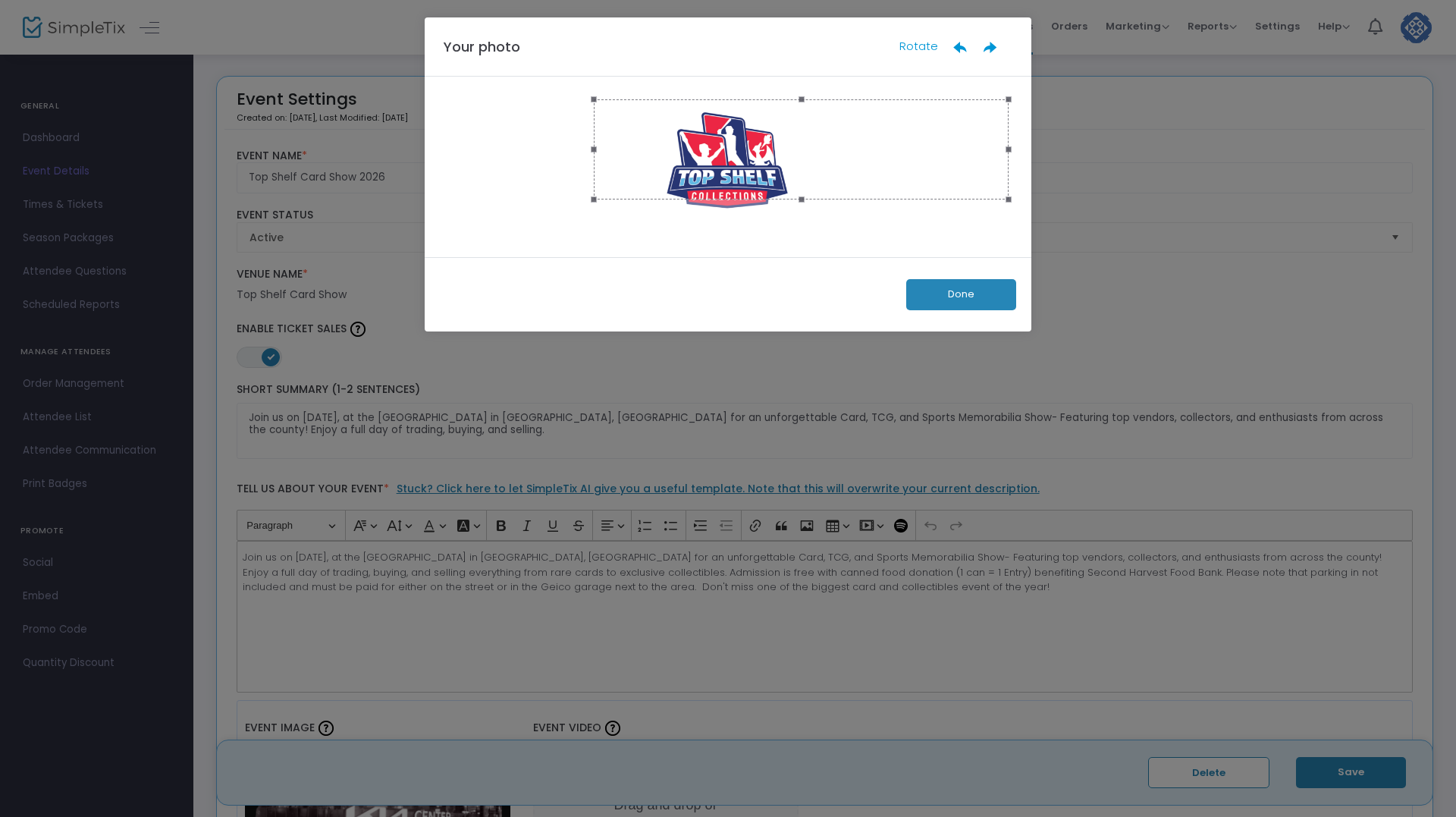
click at [712, 222] on div at bounding box center [728, 167] width 561 height 135
click at [714, 170] on div at bounding box center [735, 163] width 415 height 100
drag, startPoint x: 736, startPoint y: 211, endPoint x: 757, endPoint y: 156, distance: 58.9
click at [728, 252] on div at bounding box center [728, 166] width 606 height 181
drag, startPoint x: 757, startPoint y: 156, endPoint x: 724, endPoint y: 152, distance: 33.2
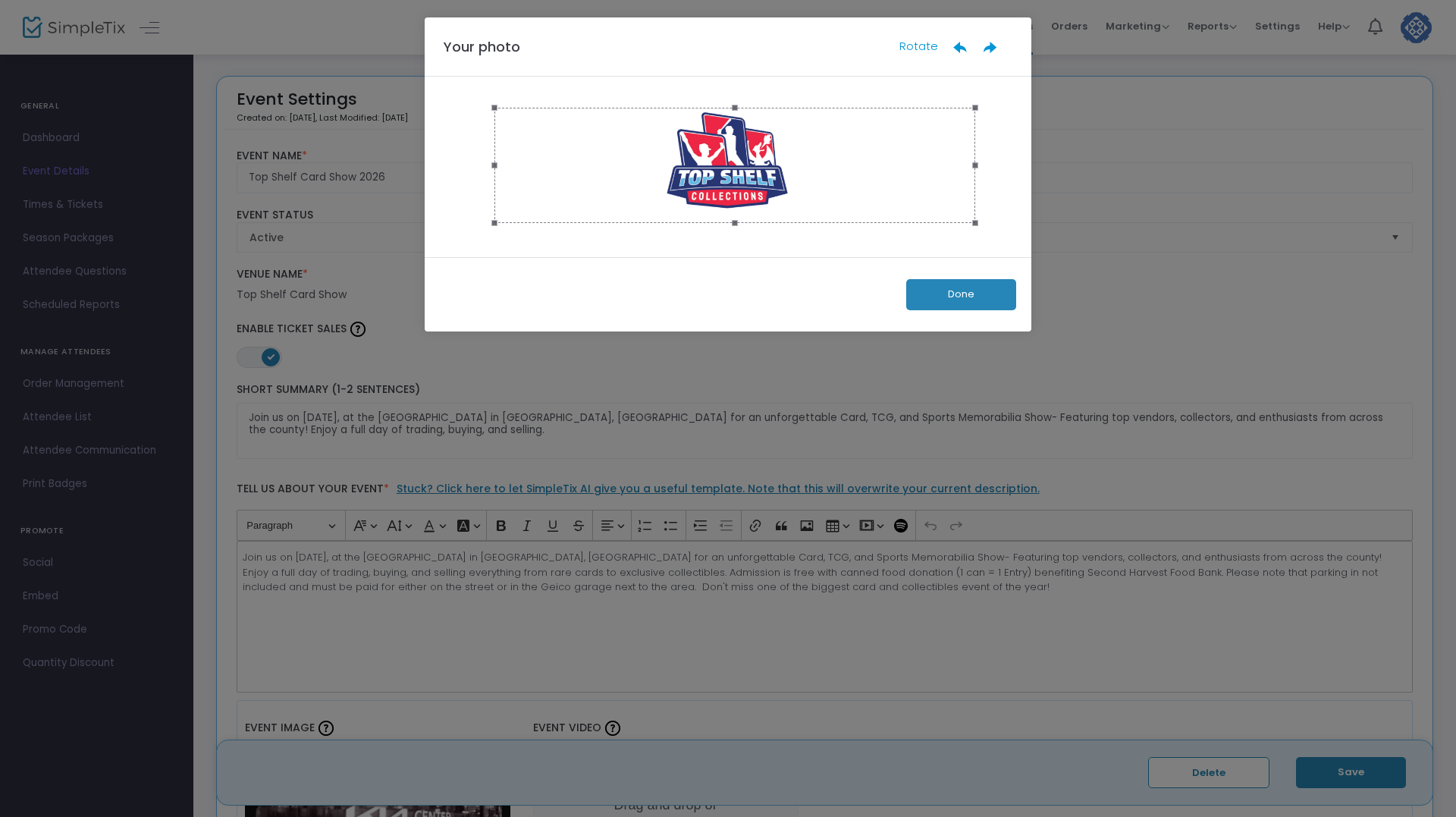
click at [724, 152] on div at bounding box center [734, 165] width 481 height 116
drag, startPoint x: 973, startPoint y: 168, endPoint x: 751, endPoint y: 170, distance: 222.0
click at [813, 183] on div at bounding box center [654, 148] width 322 height 77
drag, startPoint x: 737, startPoint y: 169, endPoint x: 748, endPoint y: 152, distance: 20.2
click at [816, 193] on div at bounding box center [733, 173] width 322 height 77
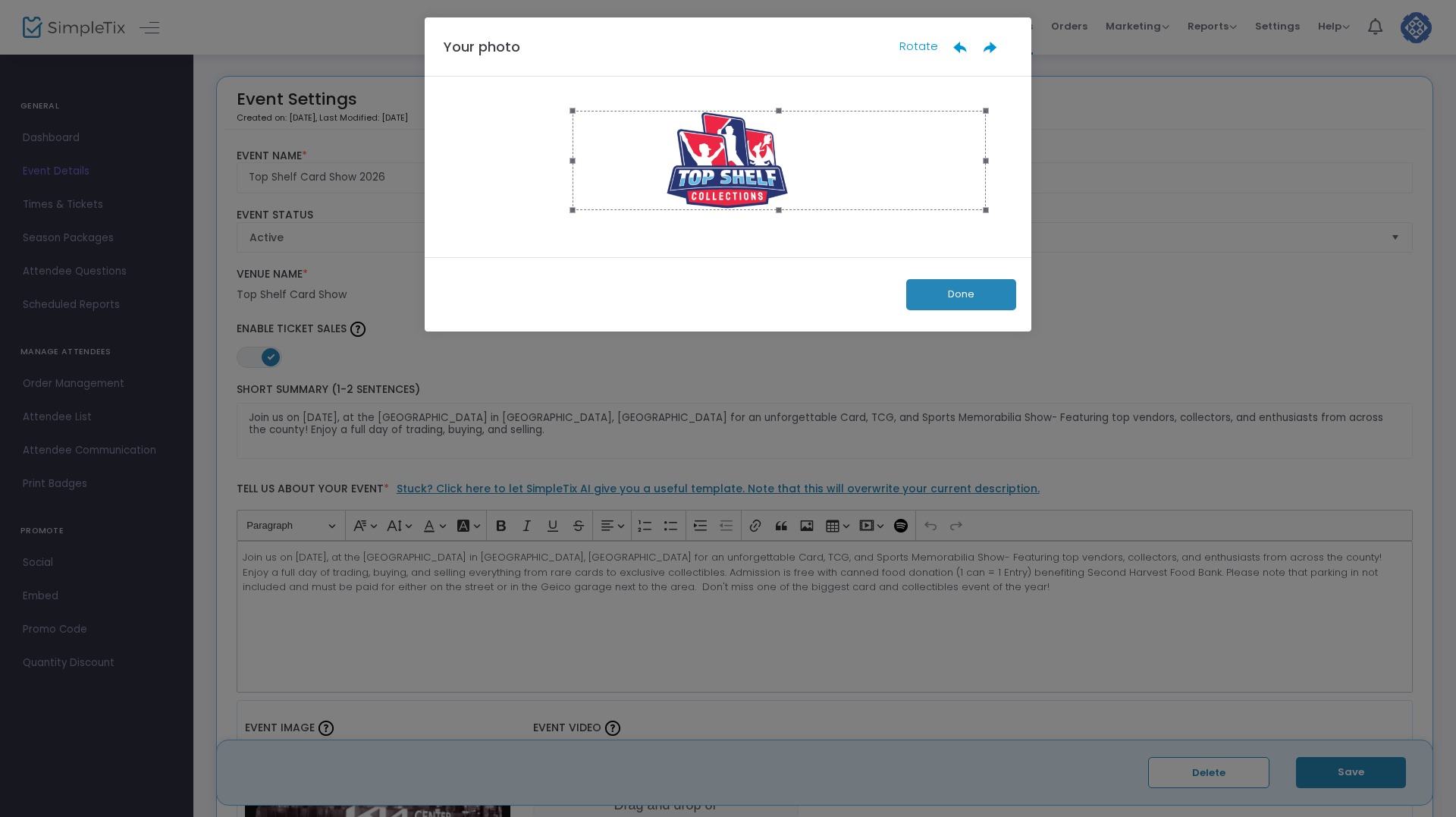
drag, startPoint x: 734, startPoint y: 131, endPoint x: 734, endPoint y: 108, distance: 23.0
click at [734, 108] on span at bounding box center [779, 111] width 396 height 17
drag, startPoint x: 800, startPoint y: 144, endPoint x: 740, endPoint y: 145, distance: 60.0
click at [740, 145] on div at bounding box center [719, 161] width 413 height 100
drag, startPoint x: 718, startPoint y: 212, endPoint x: 723, endPoint y: 222, distance: 11.2
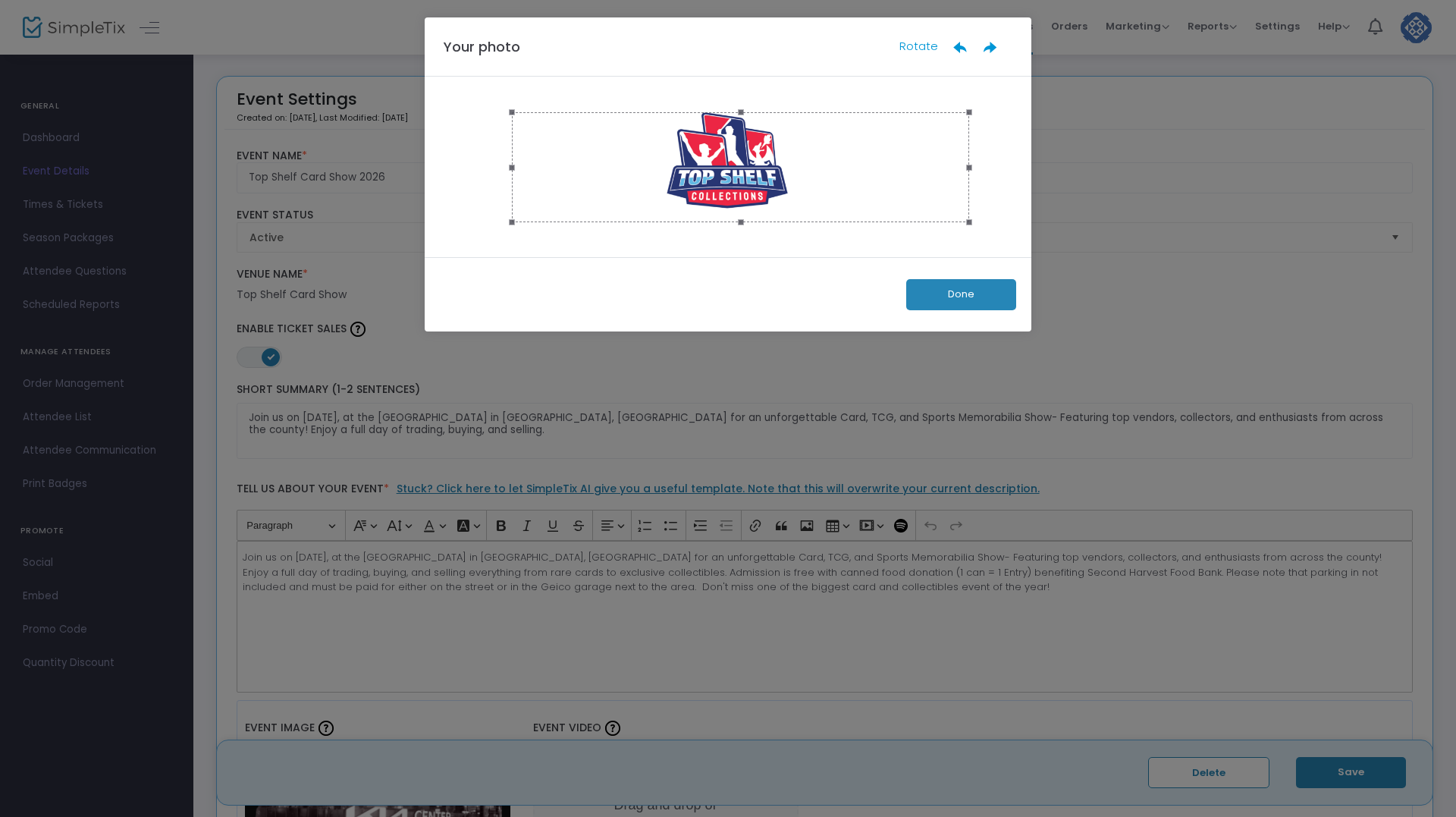
click at [723, 222] on span at bounding box center [740, 222] width 440 height 17
drag, startPoint x: 740, startPoint y: 194, endPoint x: 731, endPoint y: 187, distance: 11.4
click at [731, 187] on div at bounding box center [732, 160] width 457 height 110
click at [979, 292] on button "Done" at bounding box center [961, 295] width 110 height 31
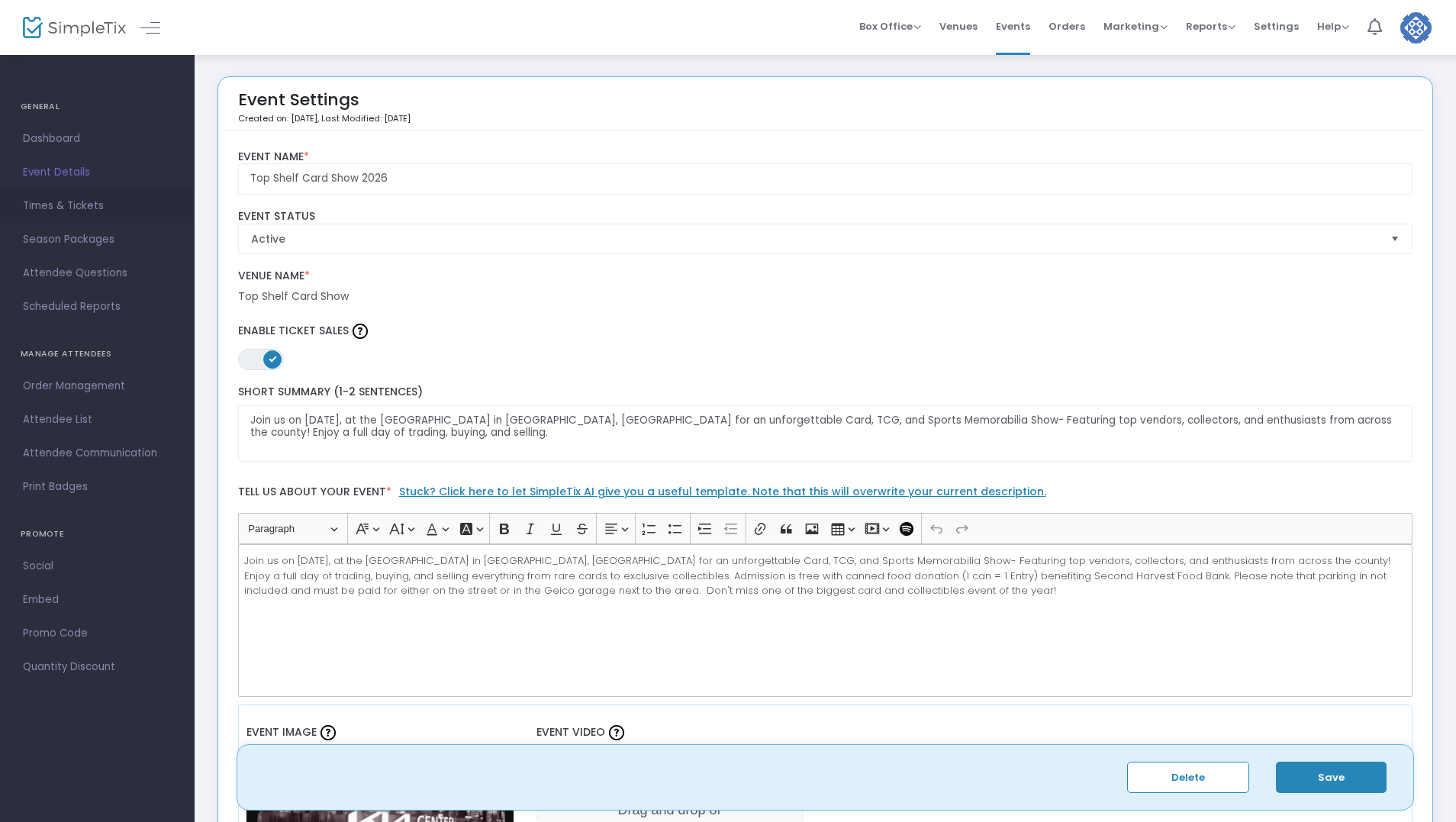
click at [69, 203] on span "Times & Tickets" at bounding box center [97, 206] width 149 height 20
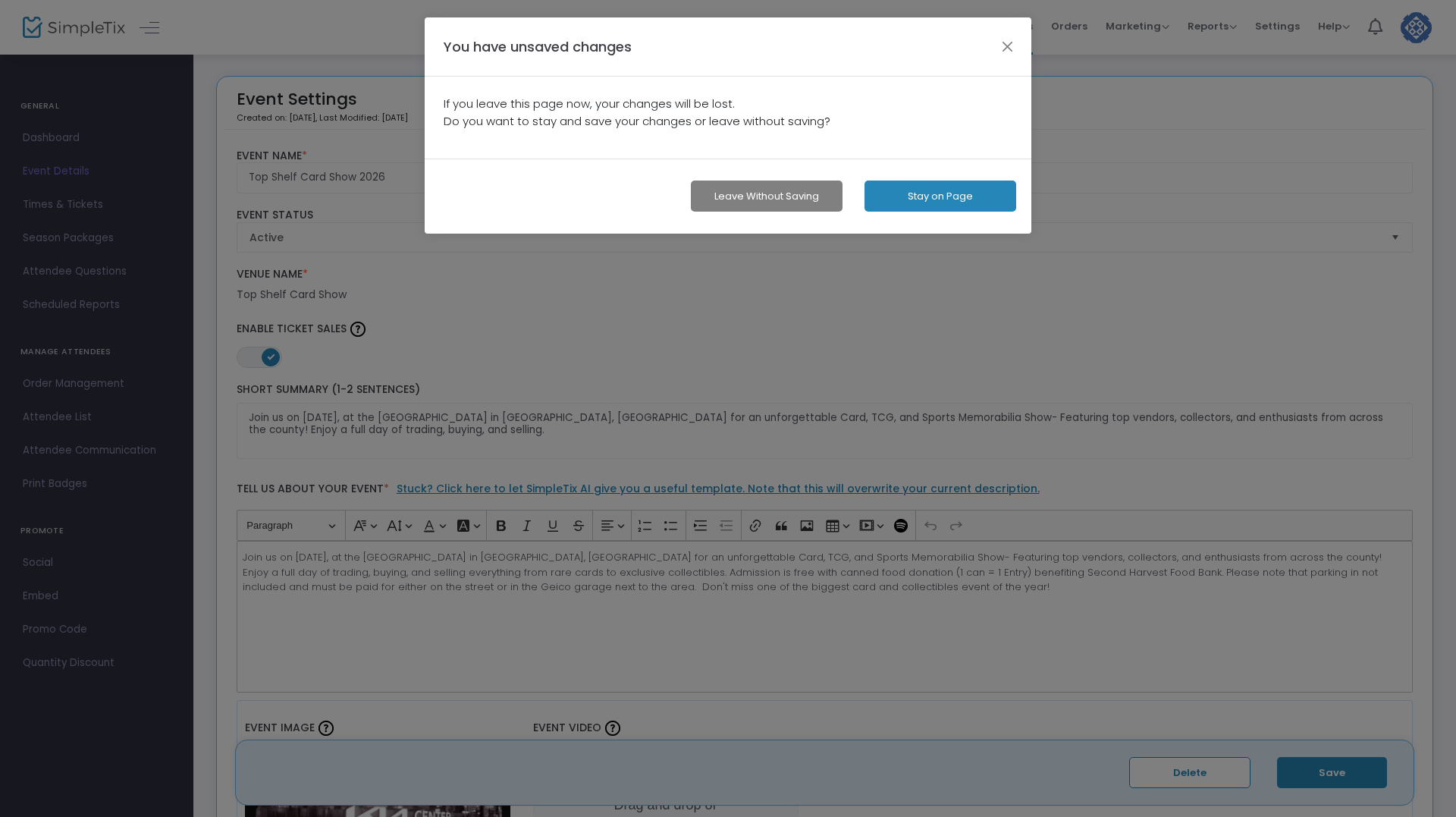
click at [996, 42] on div "You have unsaved changes" at bounding box center [728, 47] width 606 height 59
click at [1003, 40] on button "button" at bounding box center [1008, 46] width 20 height 20
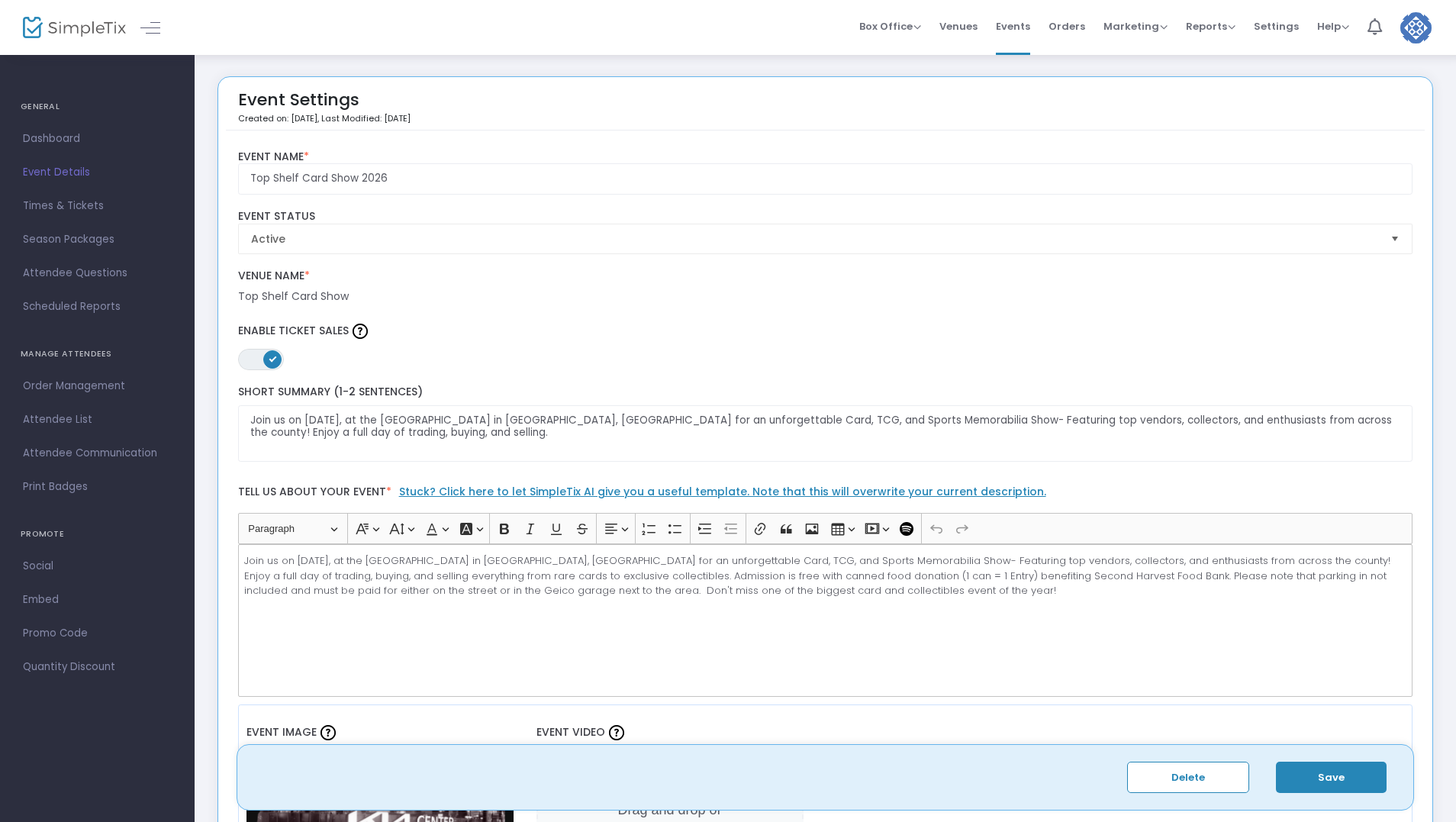
click at [1329, 774] on button "Save" at bounding box center [1331, 777] width 111 height 31
click at [54, 202] on span "Times & Tickets" at bounding box center [97, 206] width 149 height 20
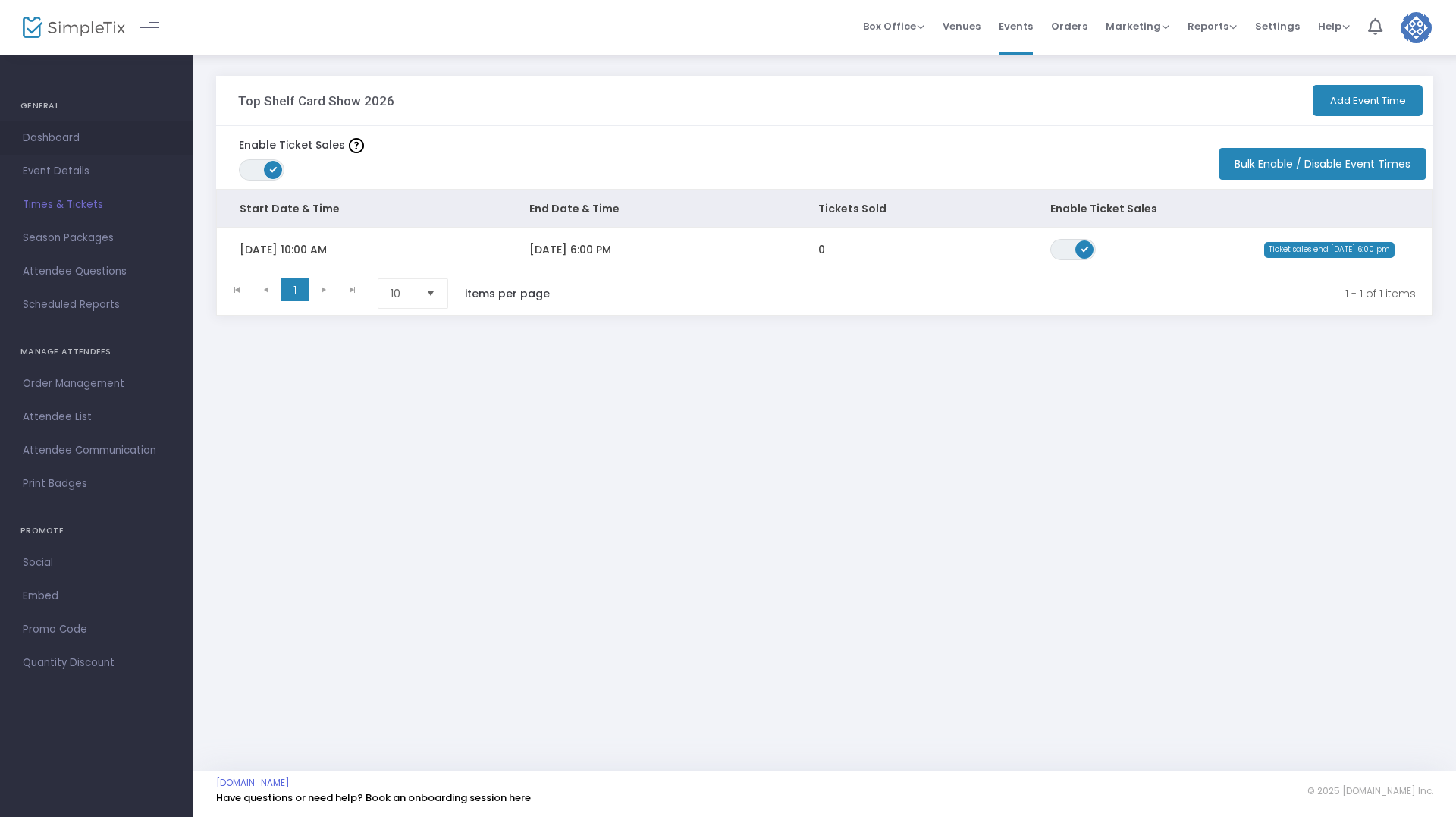
click at [55, 132] on span "Dashboard" at bounding box center [96, 138] width 148 height 20
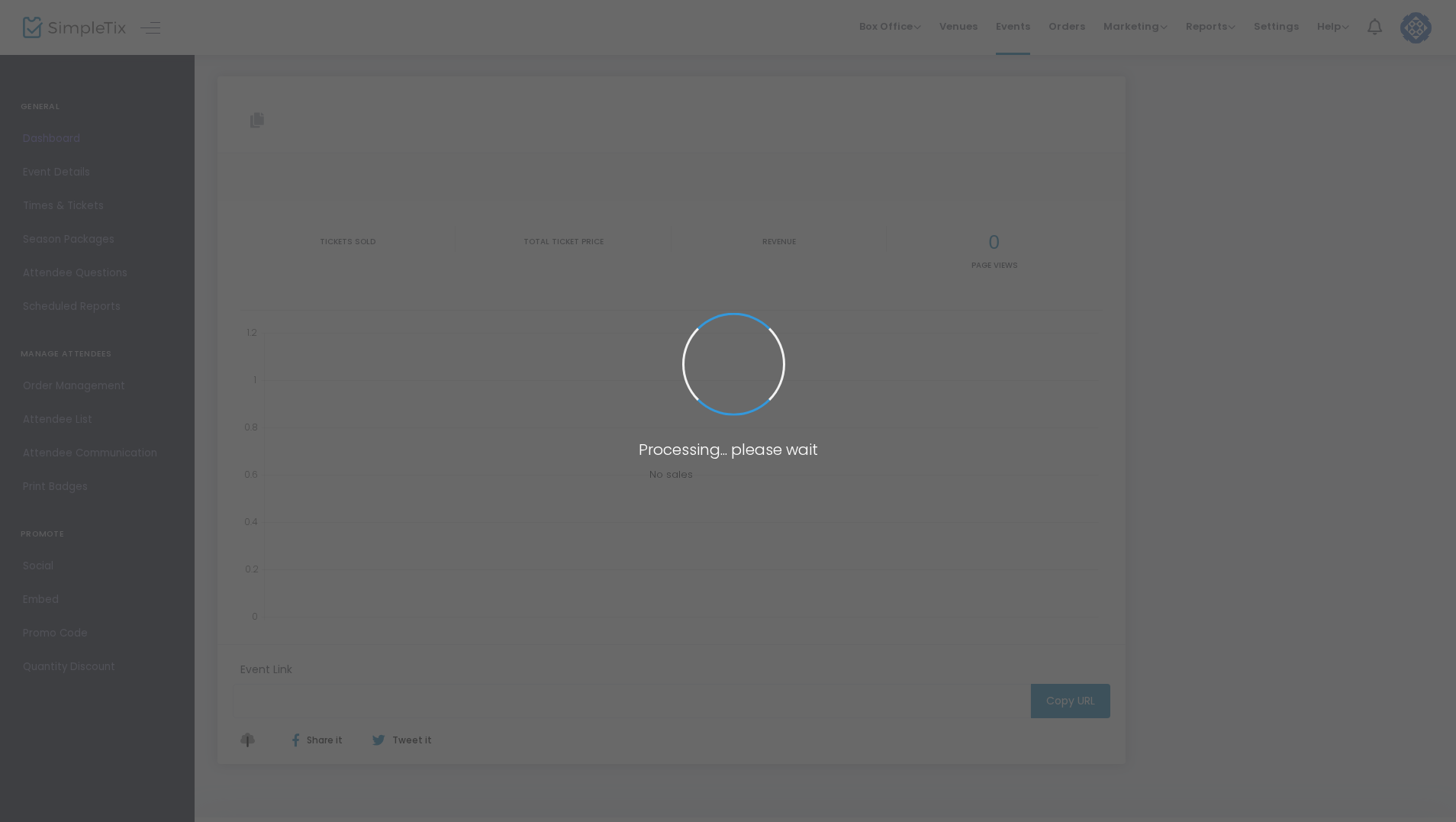
type input "[URL][DOMAIN_NAME]"
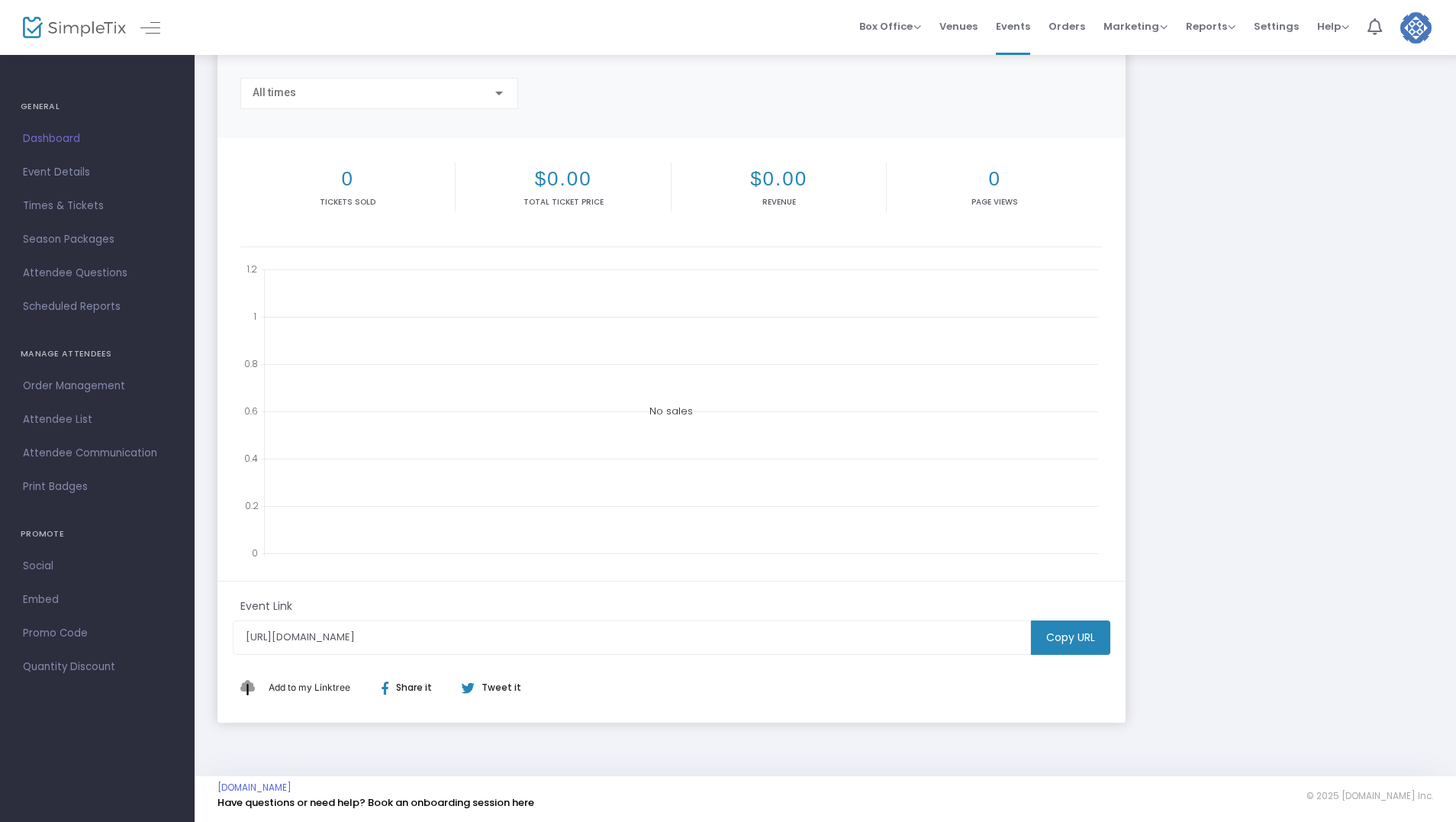
scroll to position [36, 0]
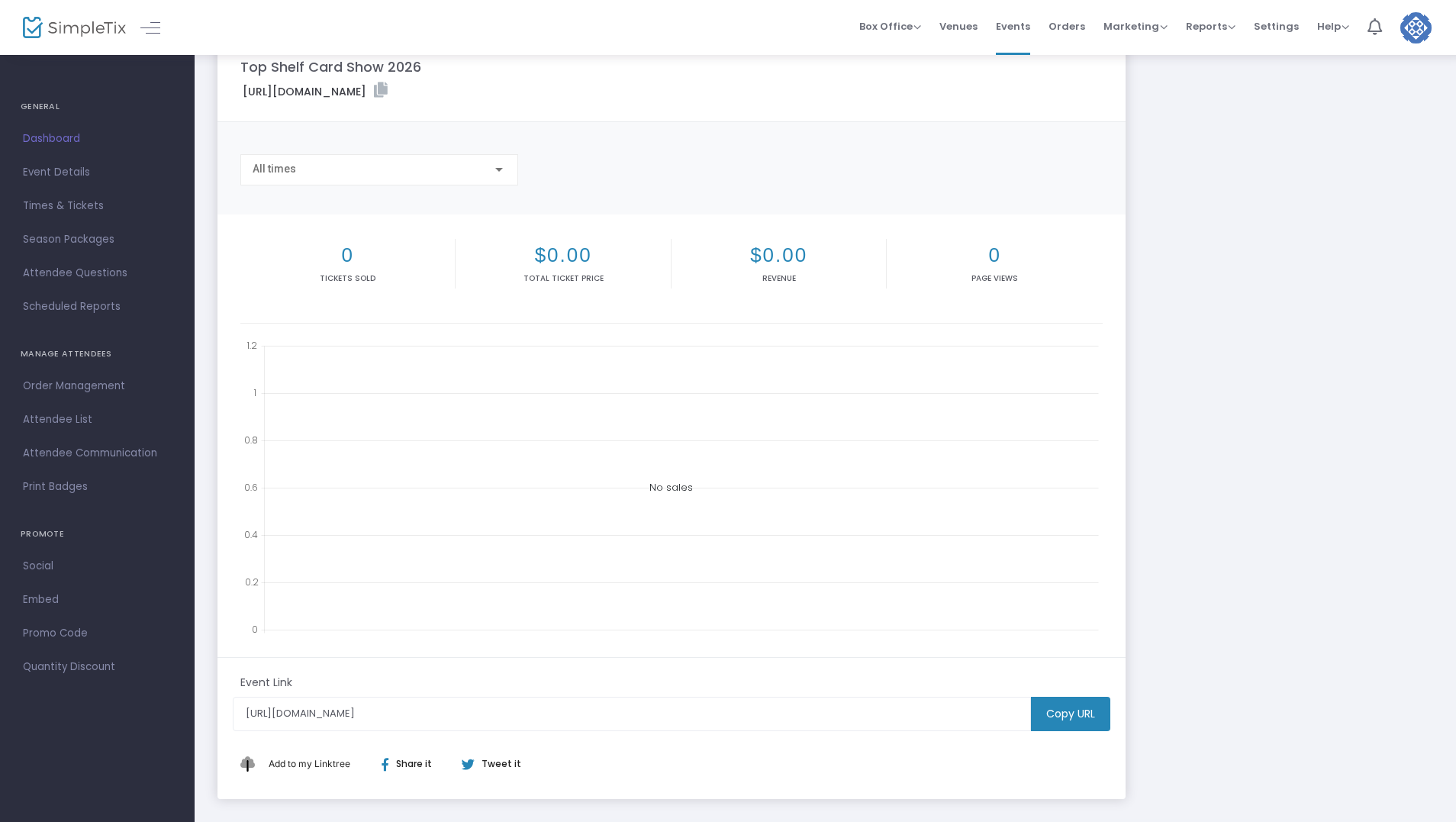
click at [286, 761] on span "Add to my Linktree" at bounding box center [309, 764] width 82 height 11
drag, startPoint x: 1079, startPoint y: 718, endPoint x: 1079, endPoint y: 707, distance: 11.0
click at [1079, 717] on m-button "Copy URL" at bounding box center [1071, 714] width 79 height 35
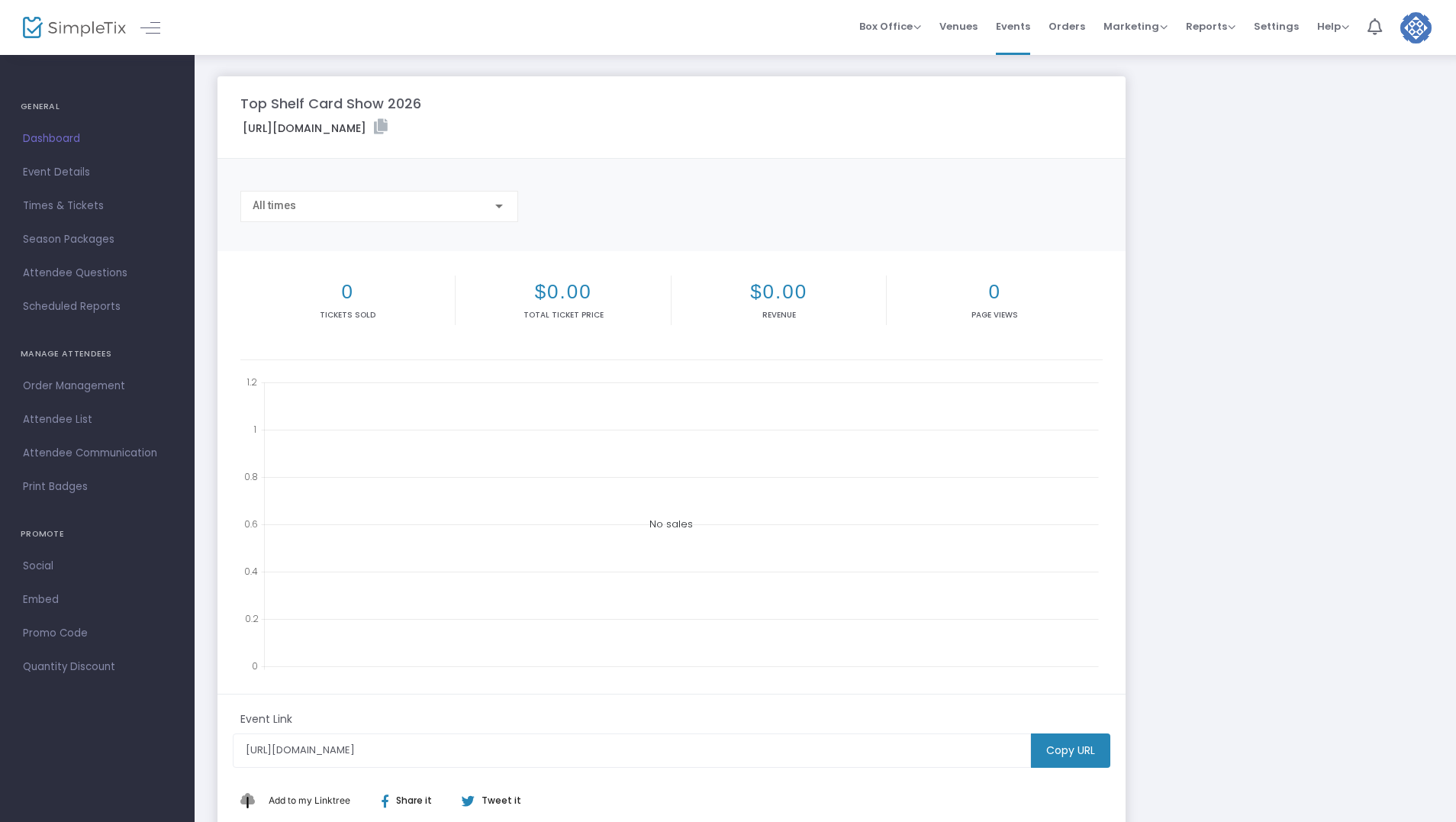
drag, startPoint x: 52, startPoint y: 164, endPoint x: 632, endPoint y: 372, distance: 616.2
click at [54, 166] on span "Event Details" at bounding box center [97, 172] width 149 height 20
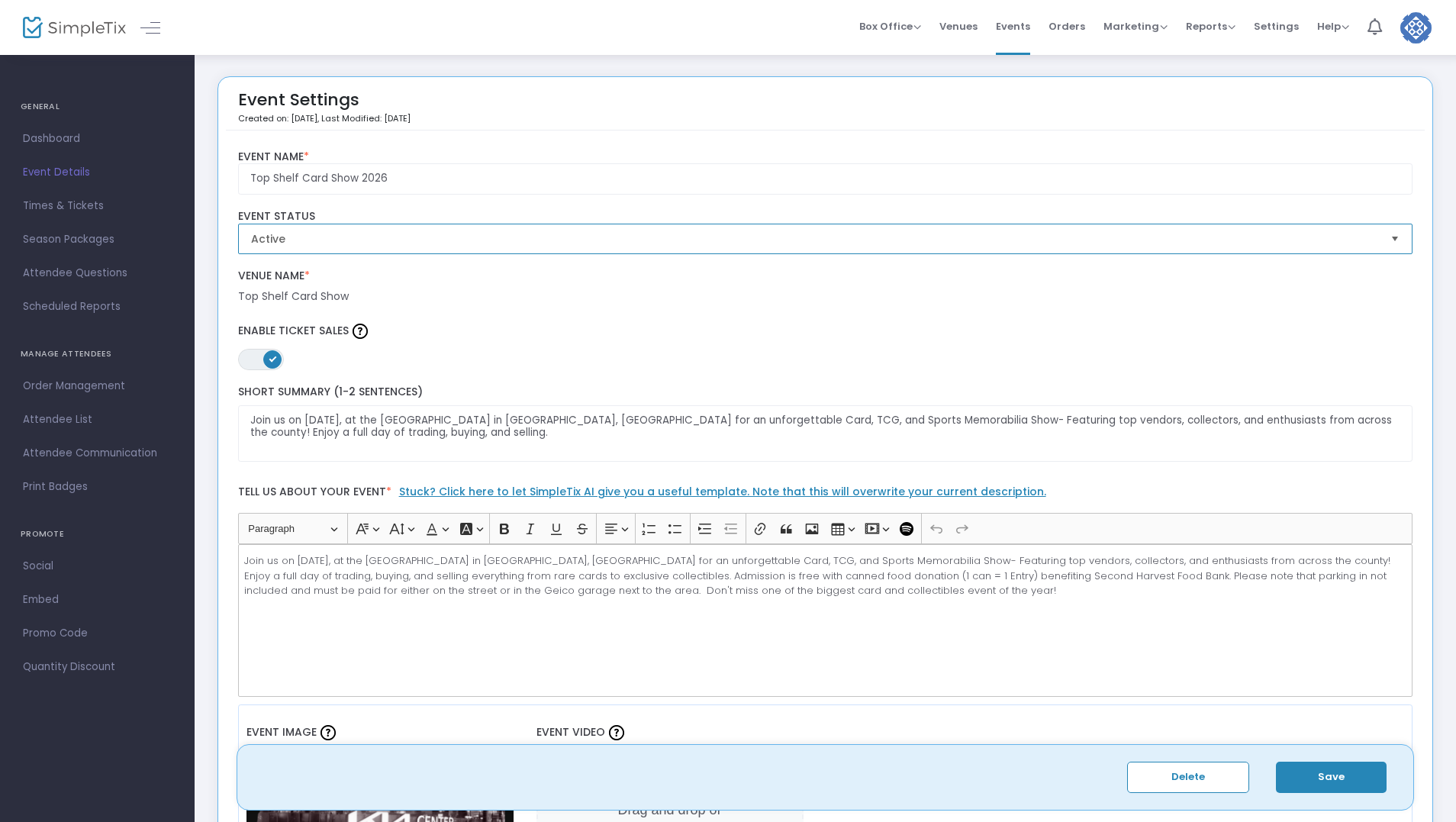
click at [875, 249] on span "Active" at bounding box center [815, 239] width 1140 height 29
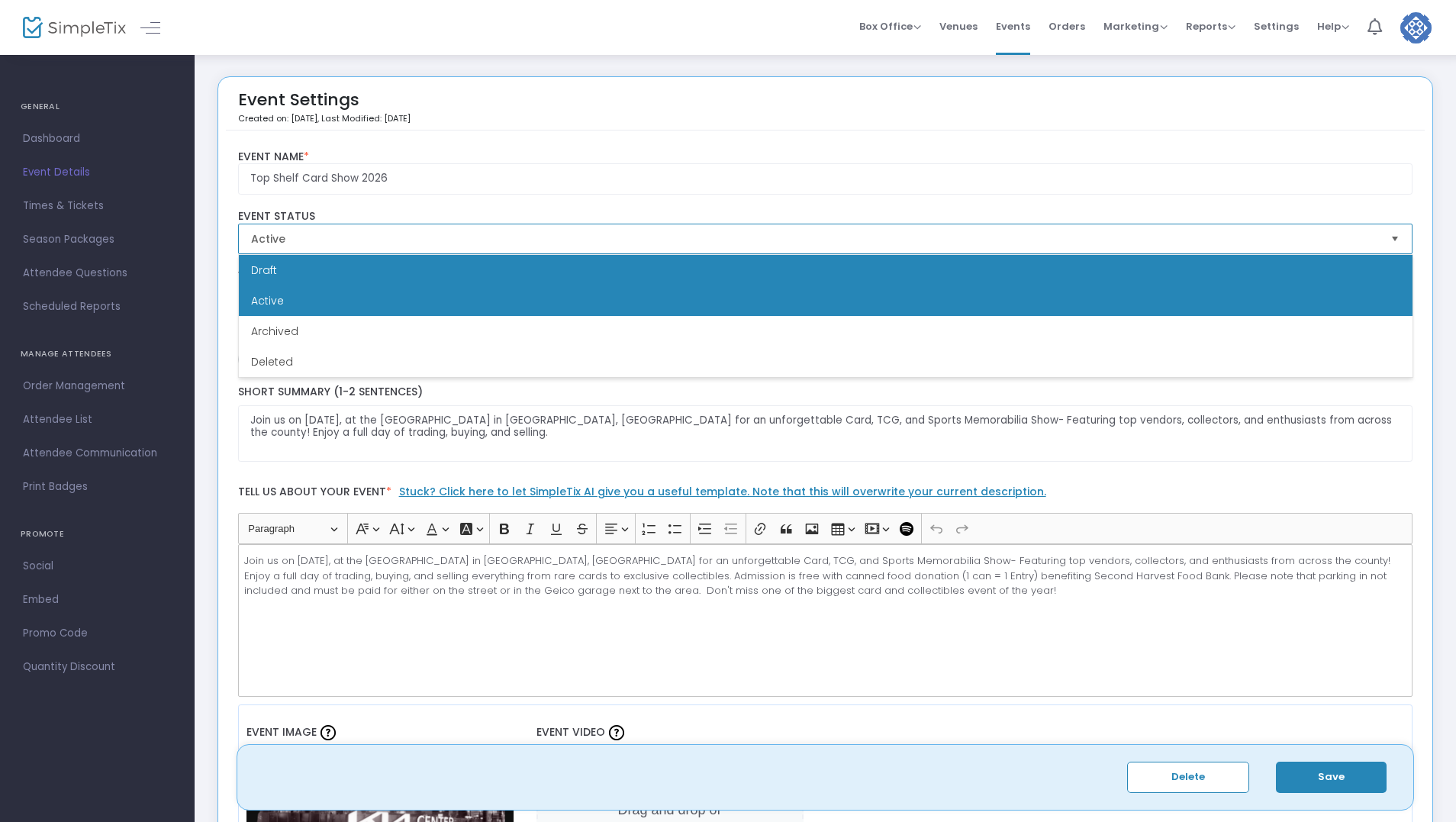
click at [822, 283] on li "Draft" at bounding box center [826, 271] width 1174 height 31
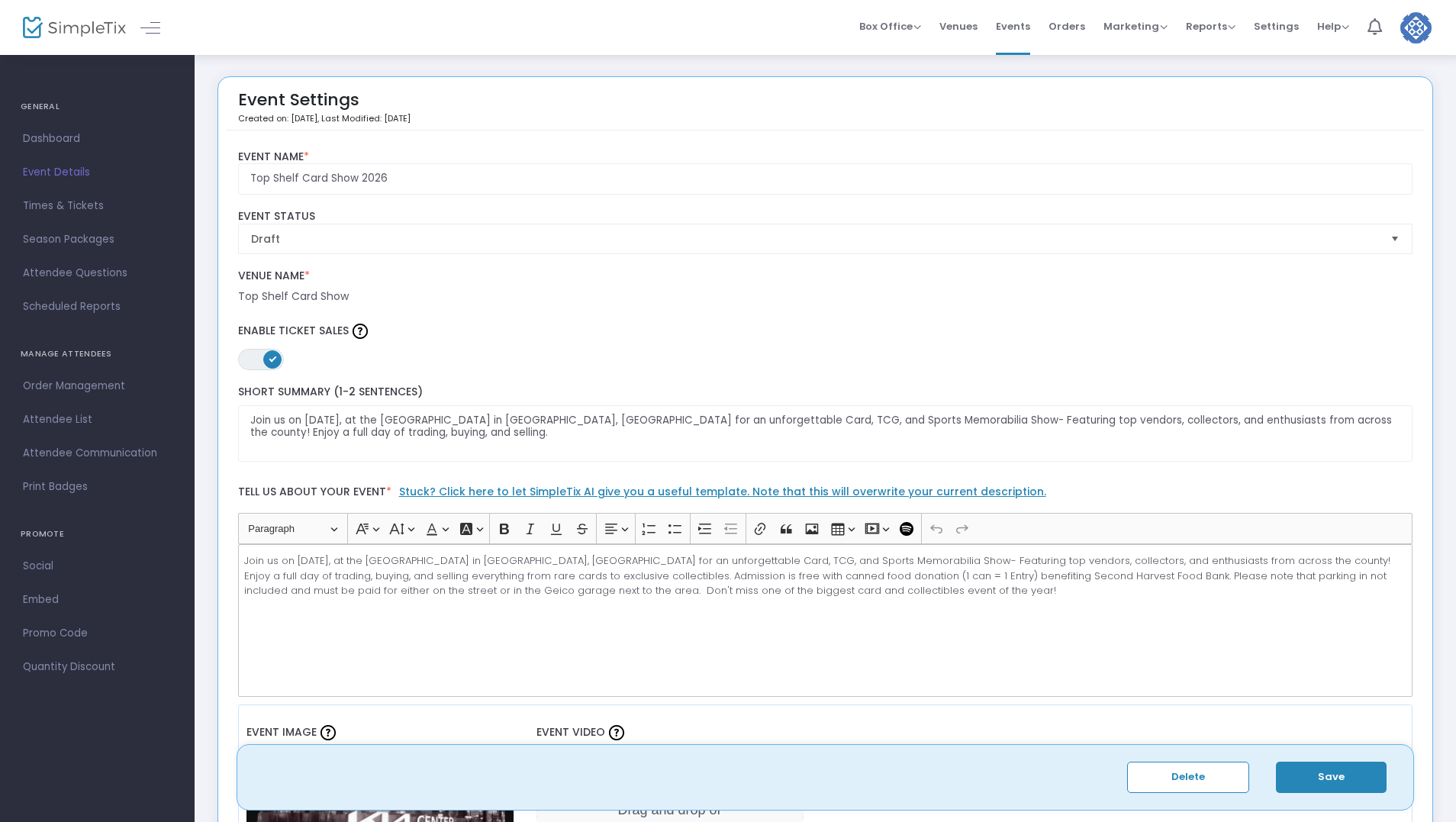
click at [820, 321] on label "Enable Ticket Sales" at bounding box center [826, 331] width 1176 height 23
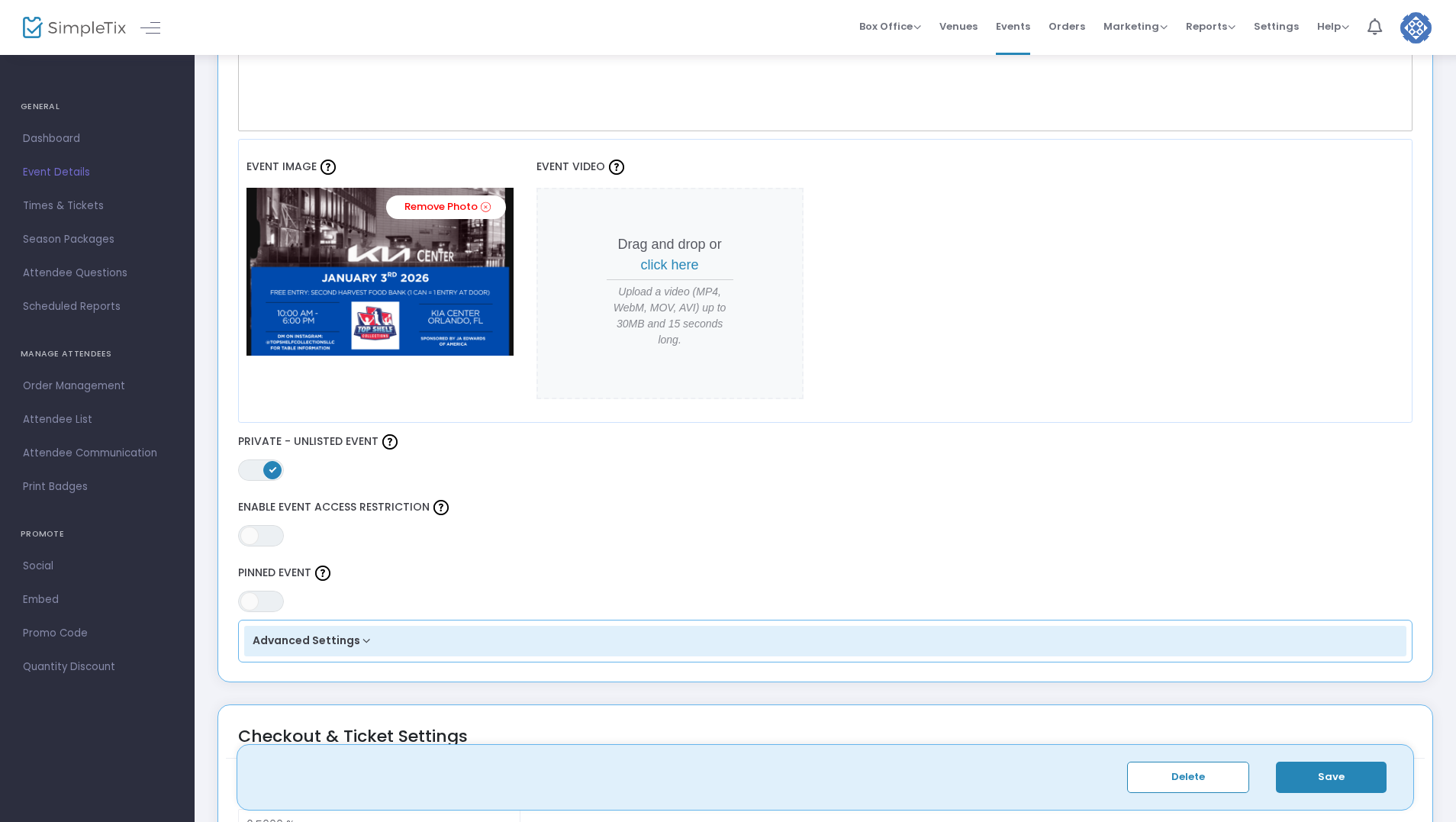
scroll to position [916, 0]
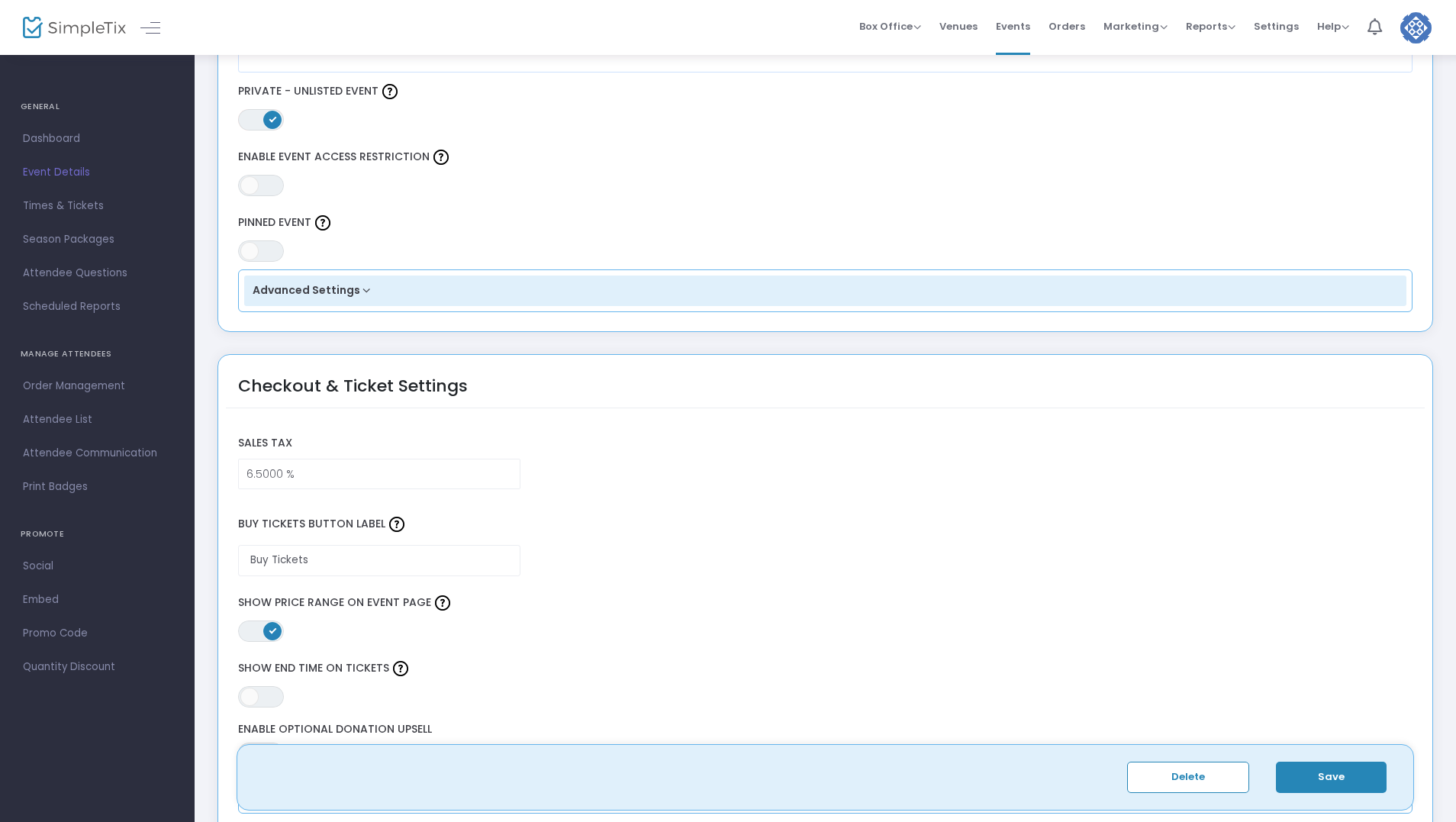
click at [269, 115] on span at bounding box center [272, 120] width 19 height 19
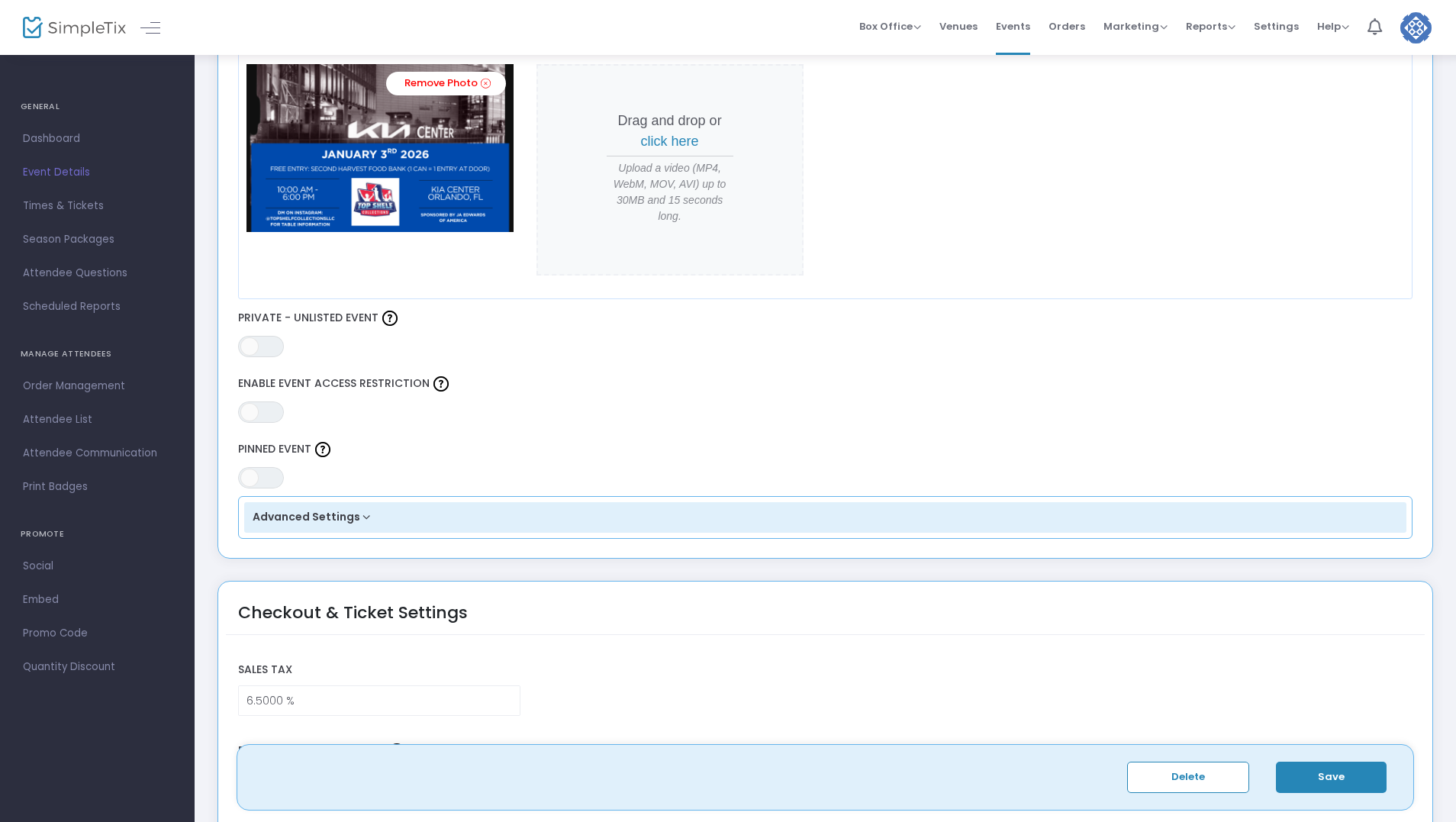
scroll to position [687, 0]
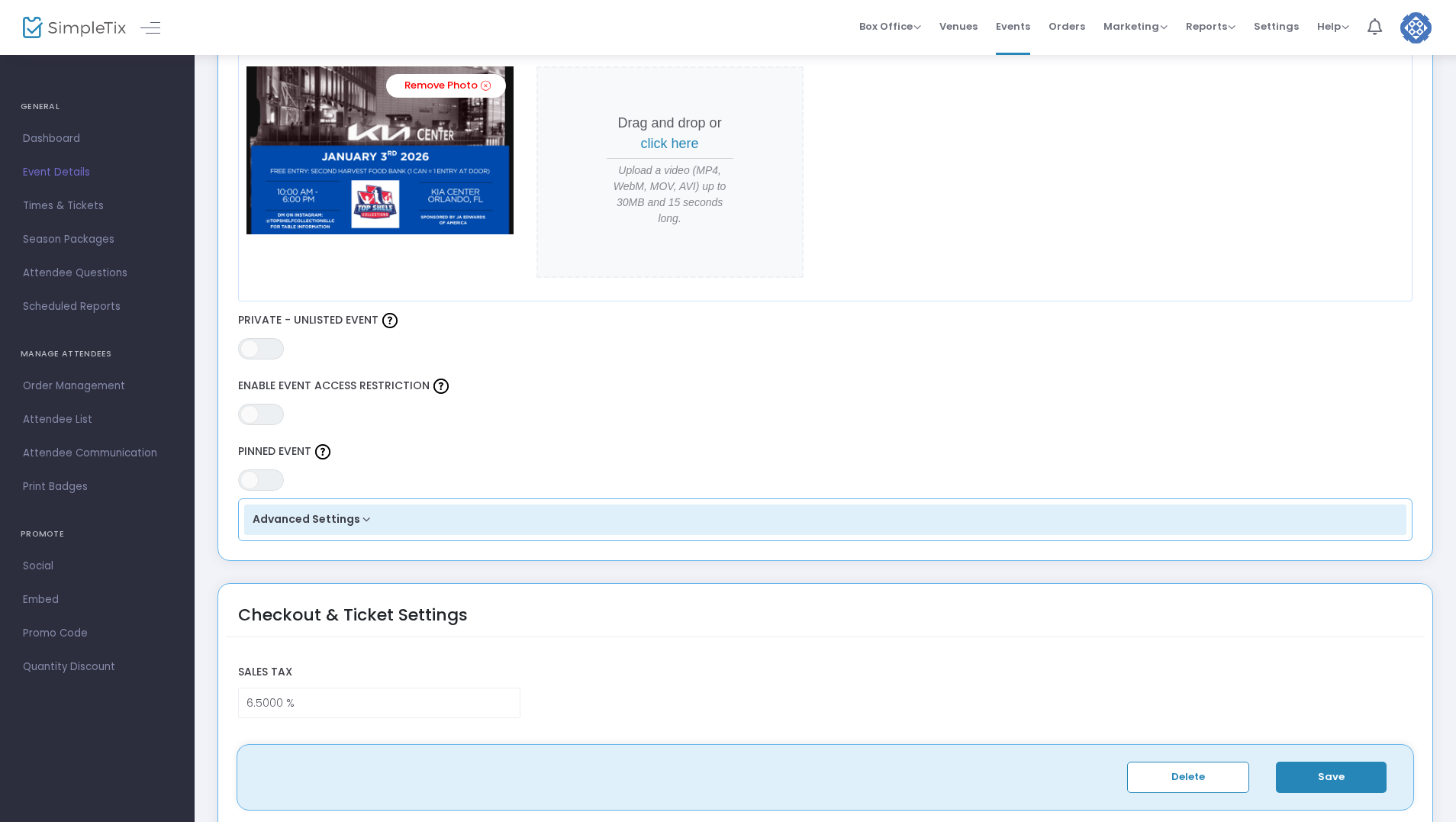
click at [1346, 778] on button "Save" at bounding box center [1331, 777] width 111 height 31
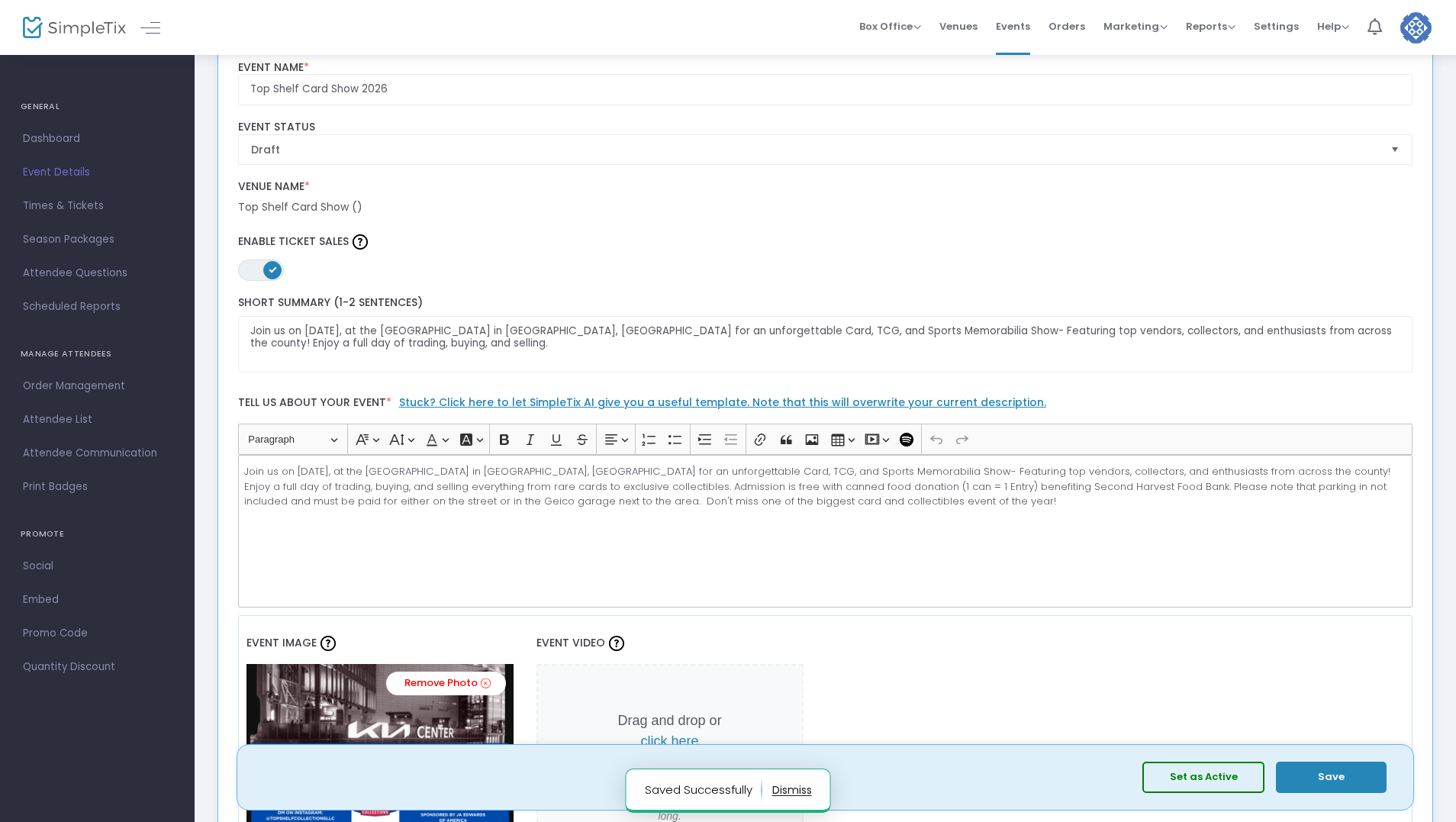
scroll to position [0, 0]
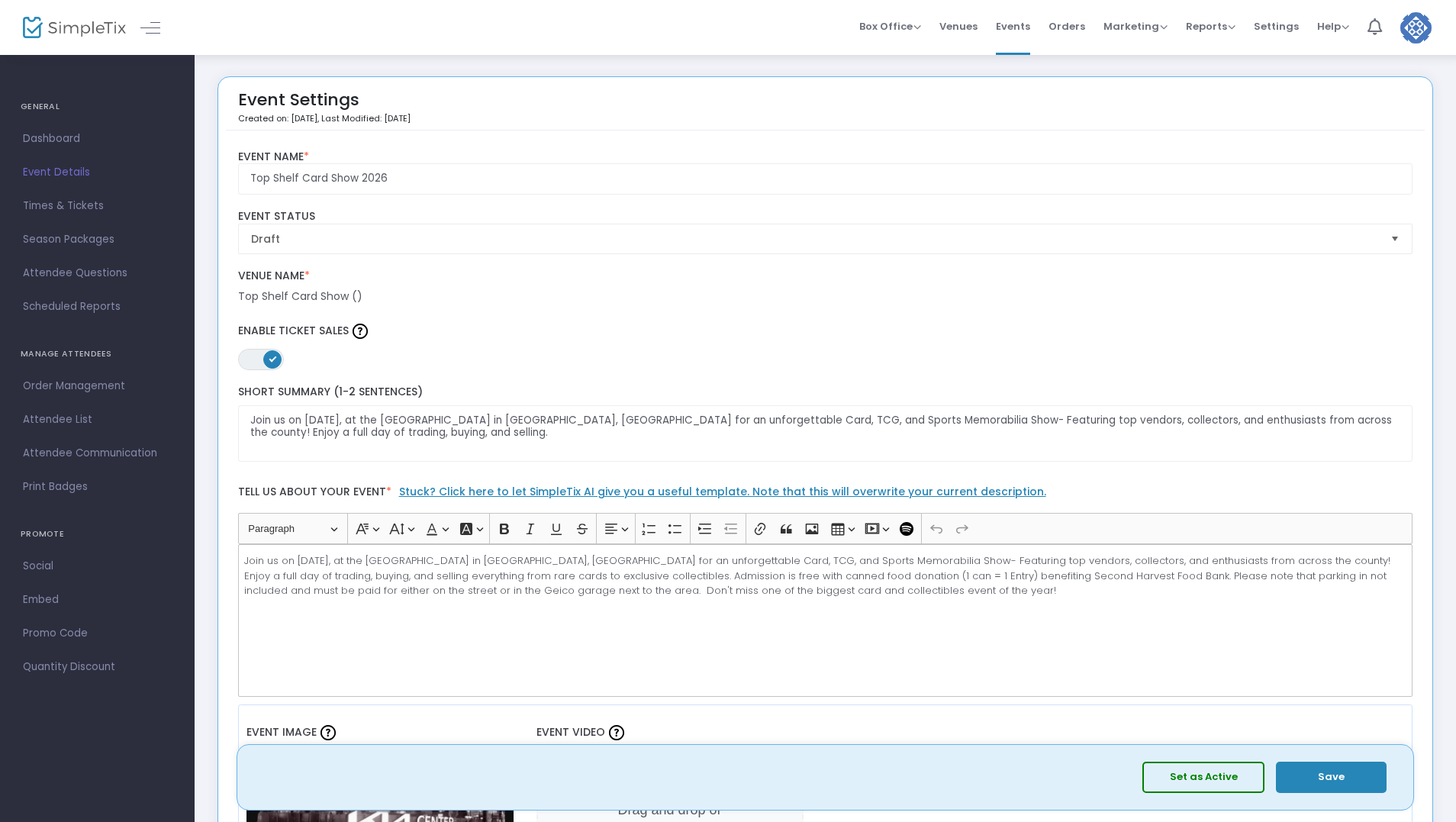
click at [819, 262] on div "Venue Name * Venue is required Top Shelf Card Show ()" at bounding box center [825, 287] width 1190 height 51
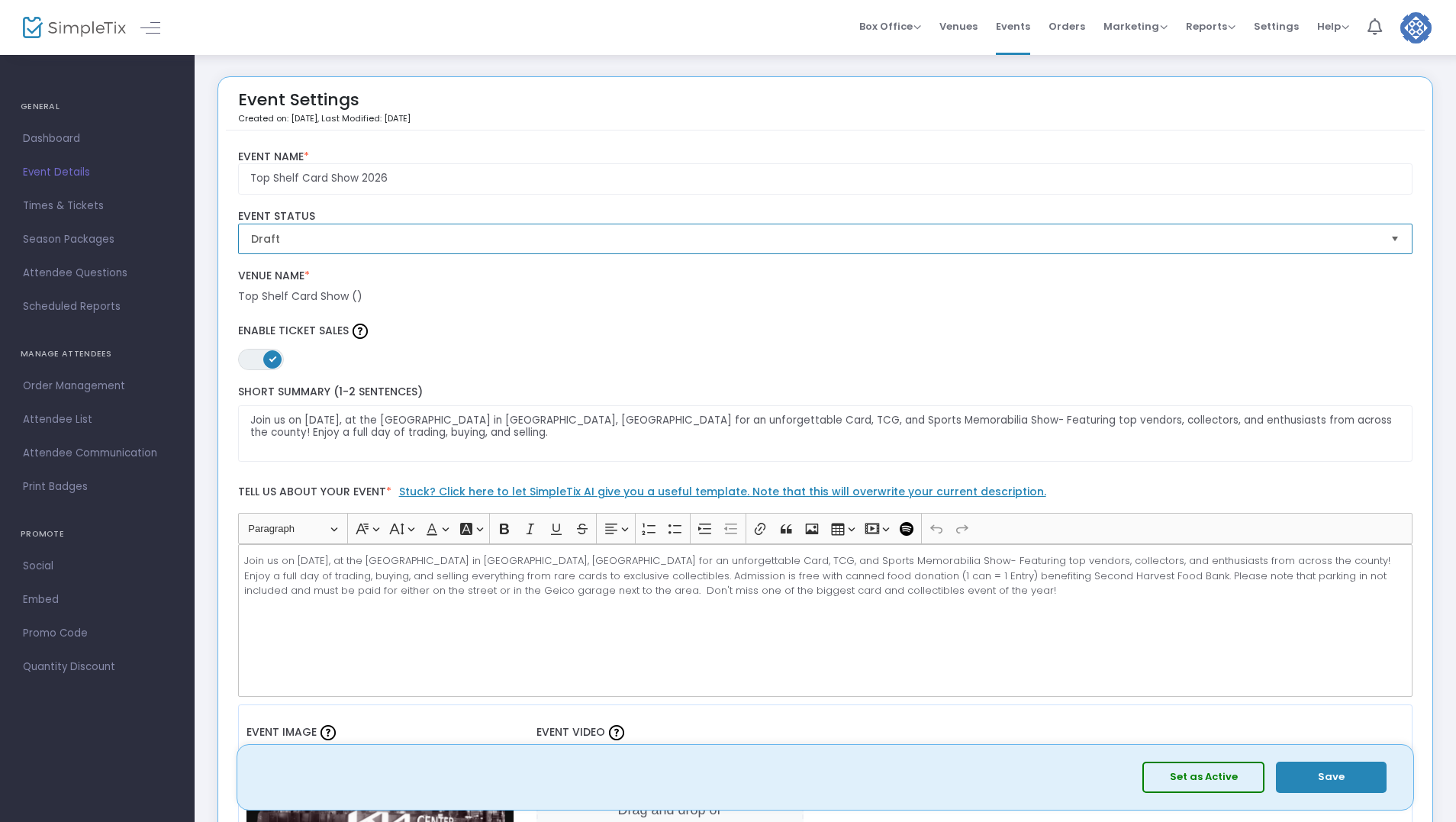
click at [815, 244] on span "Draft" at bounding box center [815, 238] width 1128 height 15
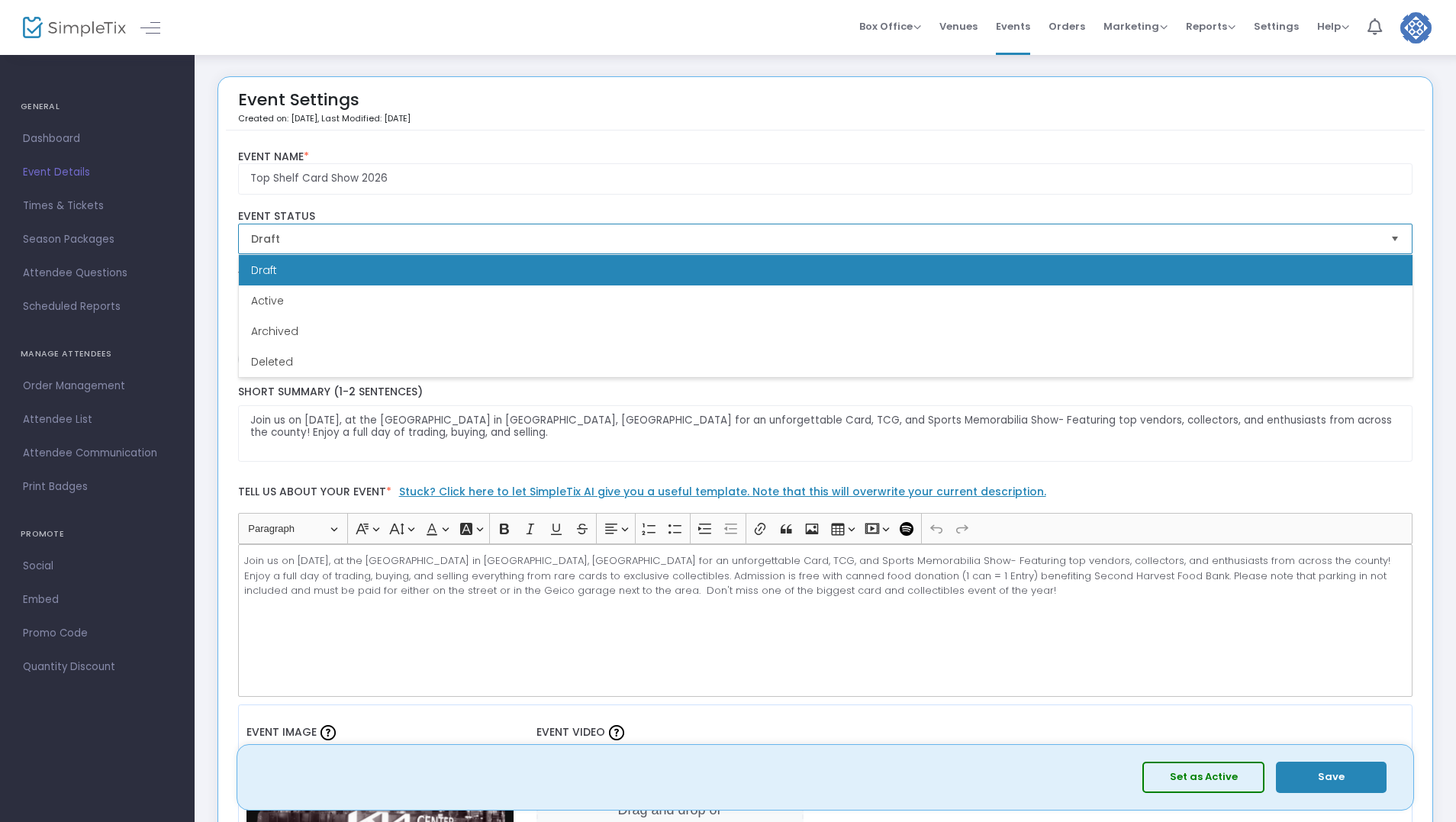
click at [715, 311] on li "Active" at bounding box center [826, 301] width 1174 height 31
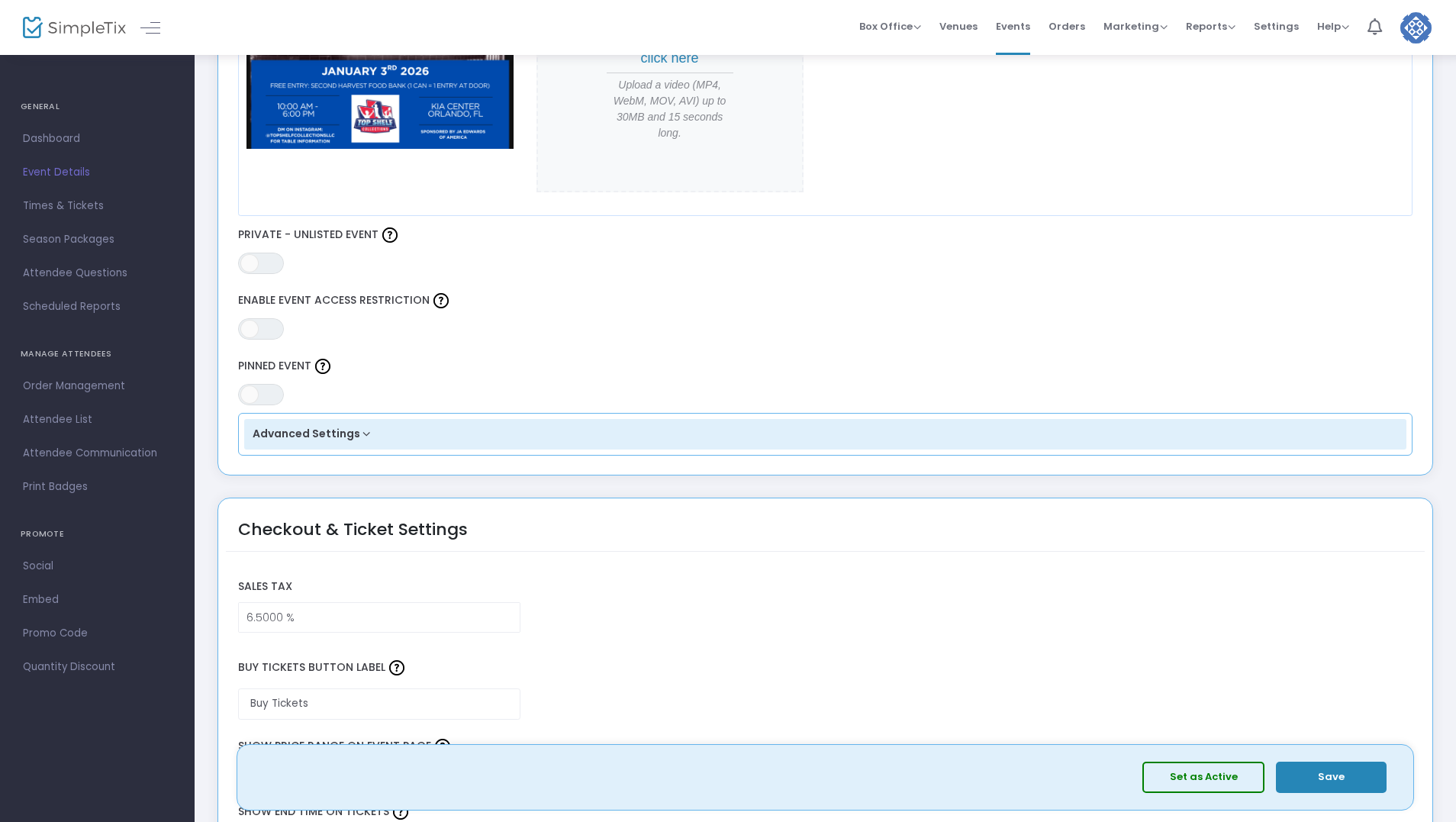
scroll to position [610, 0]
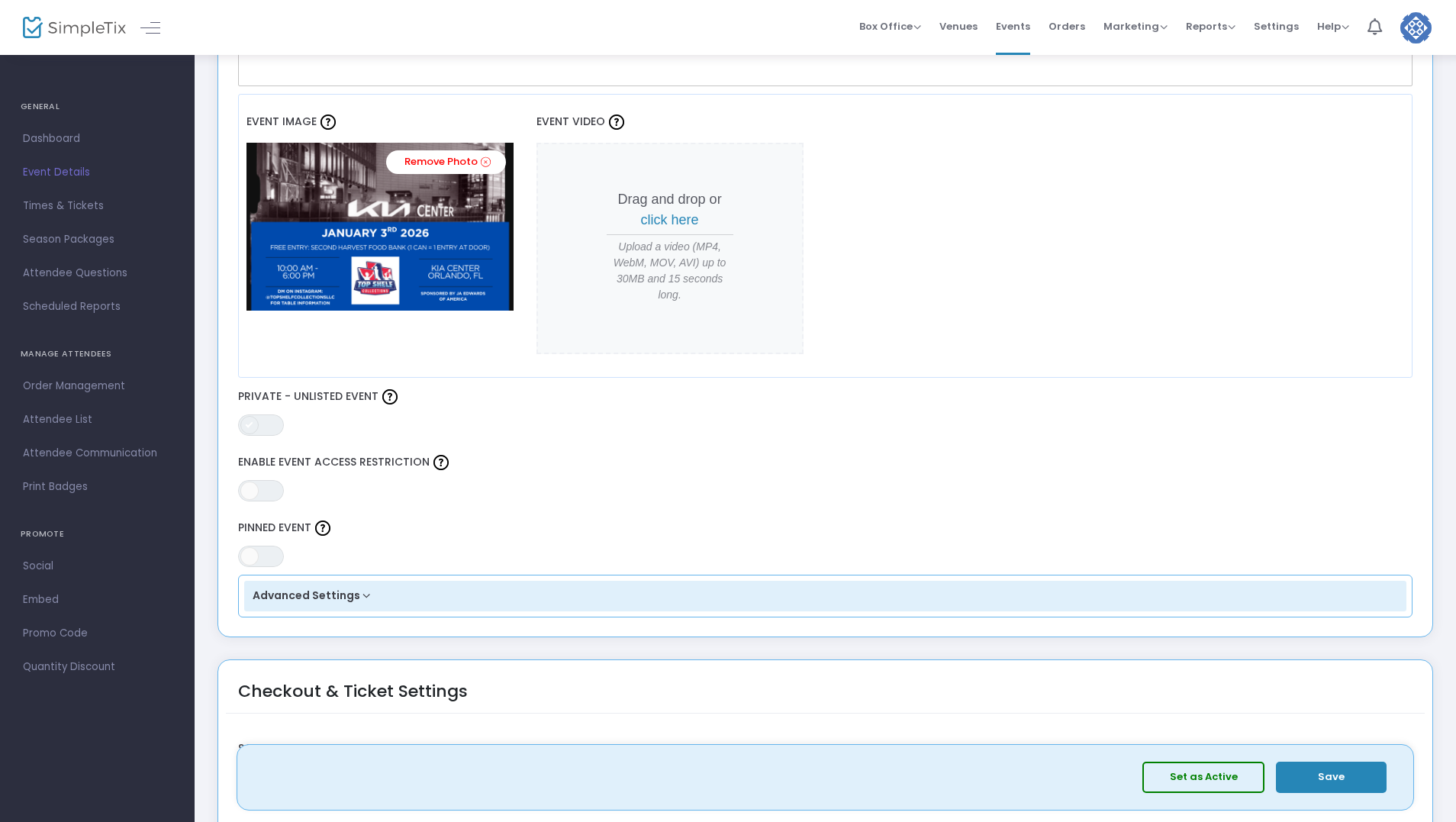
click at [250, 421] on span at bounding box center [250, 425] width 19 height 19
click at [1317, 782] on button "Save" at bounding box center [1331, 777] width 111 height 31
click at [271, 432] on span at bounding box center [272, 425] width 19 height 19
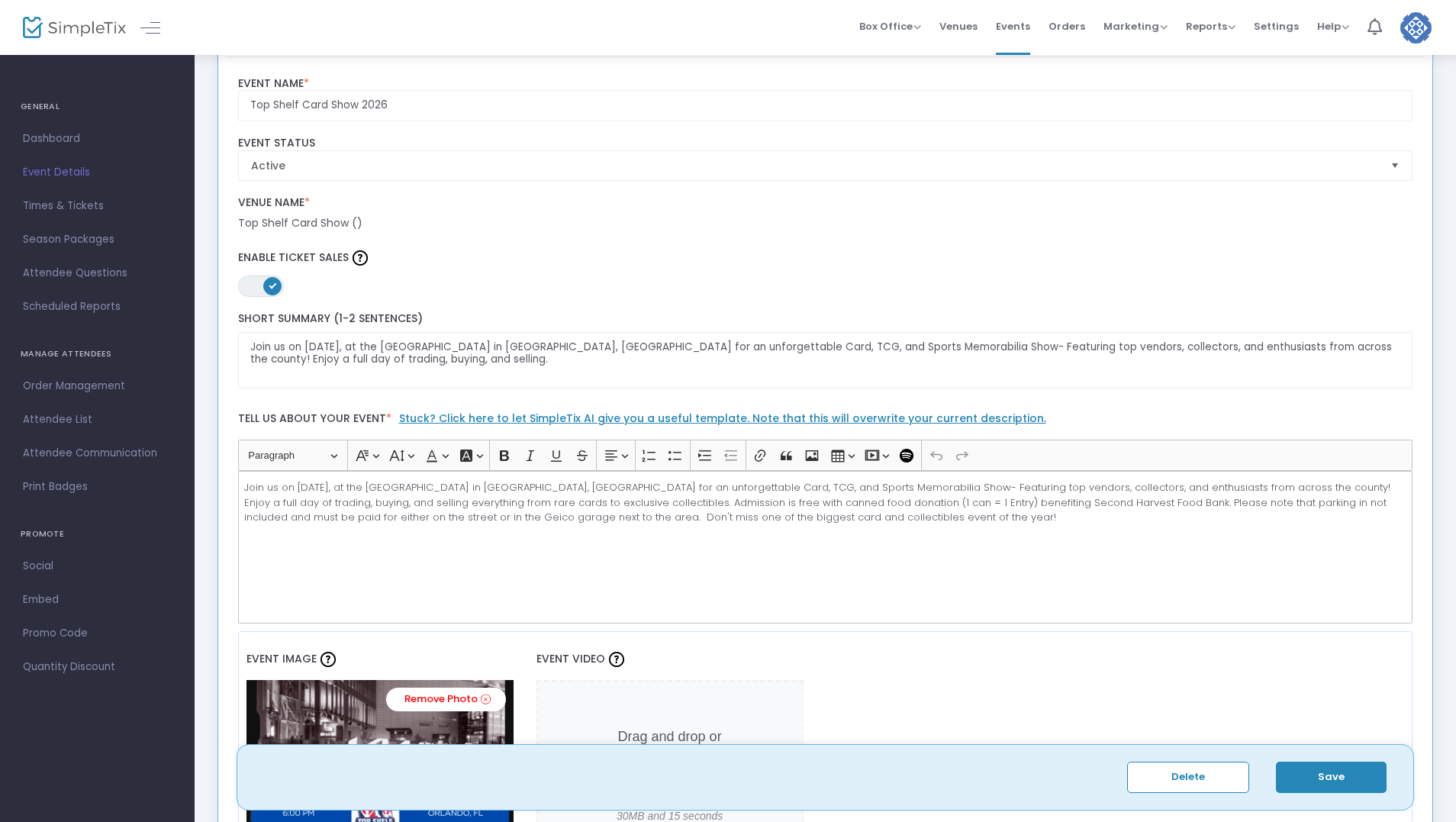
scroll to position [0, 0]
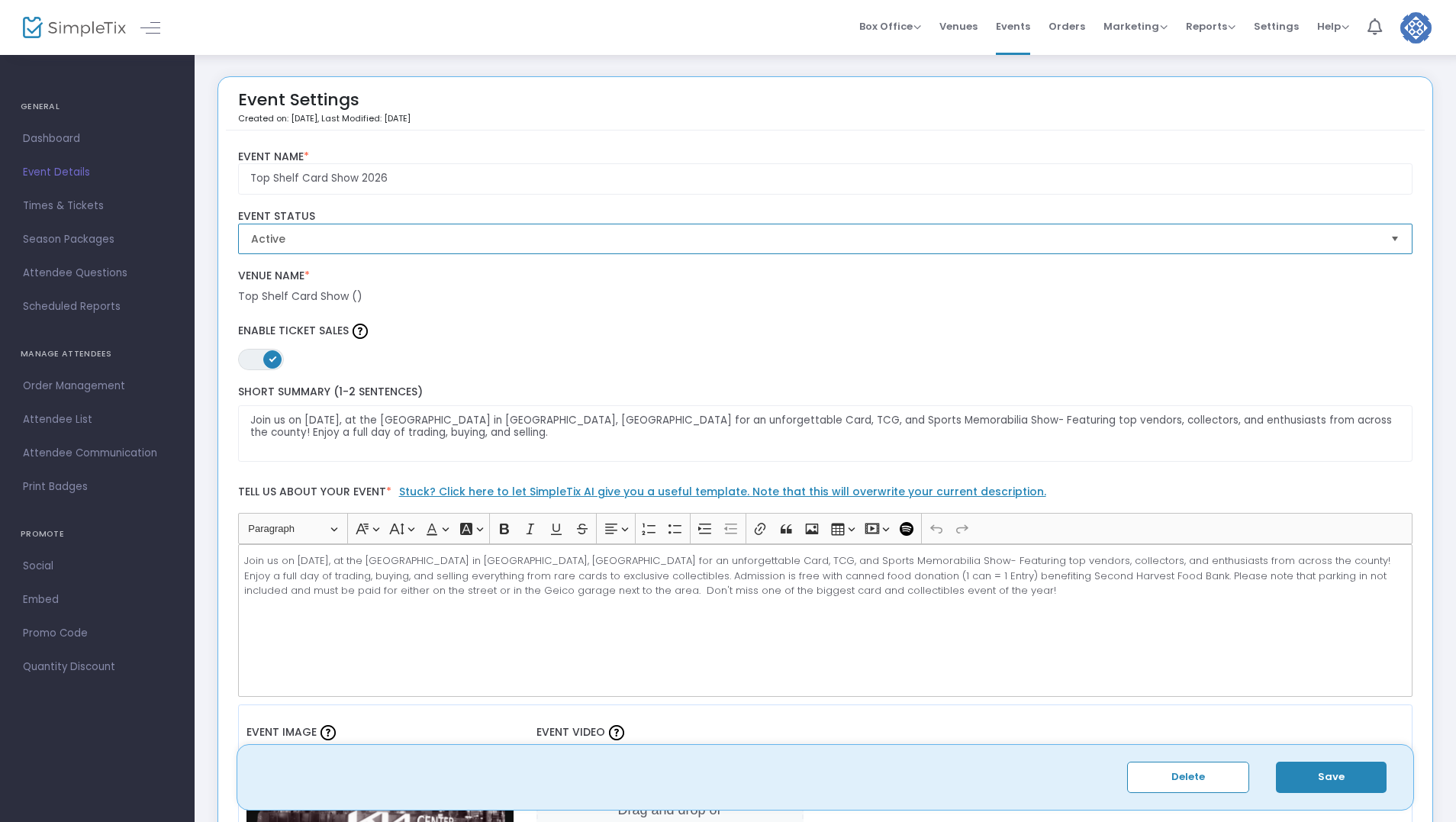
click at [564, 243] on span "Active" at bounding box center [815, 238] width 1128 height 15
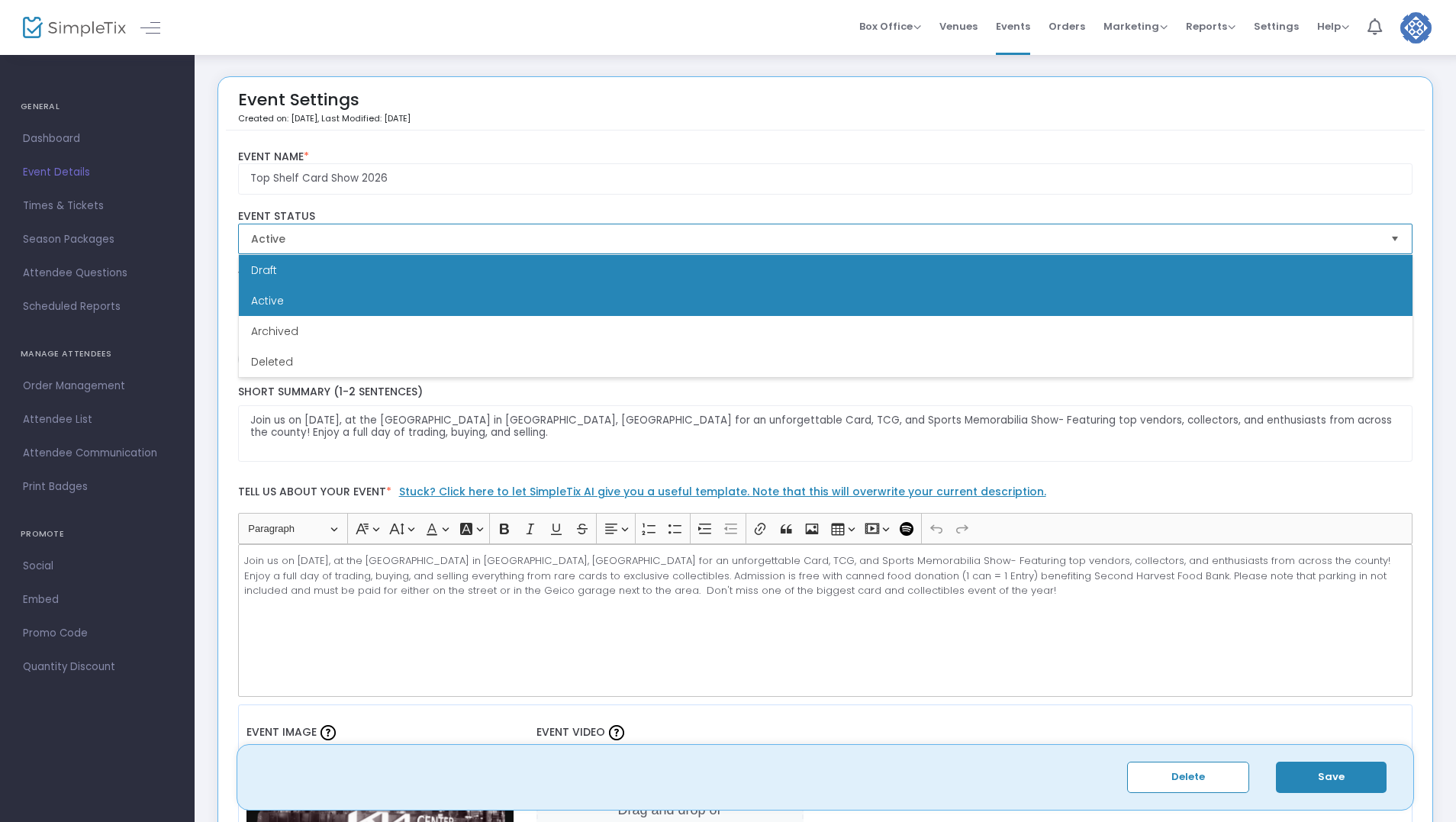
click at [535, 277] on li "Draft" at bounding box center [826, 271] width 1174 height 31
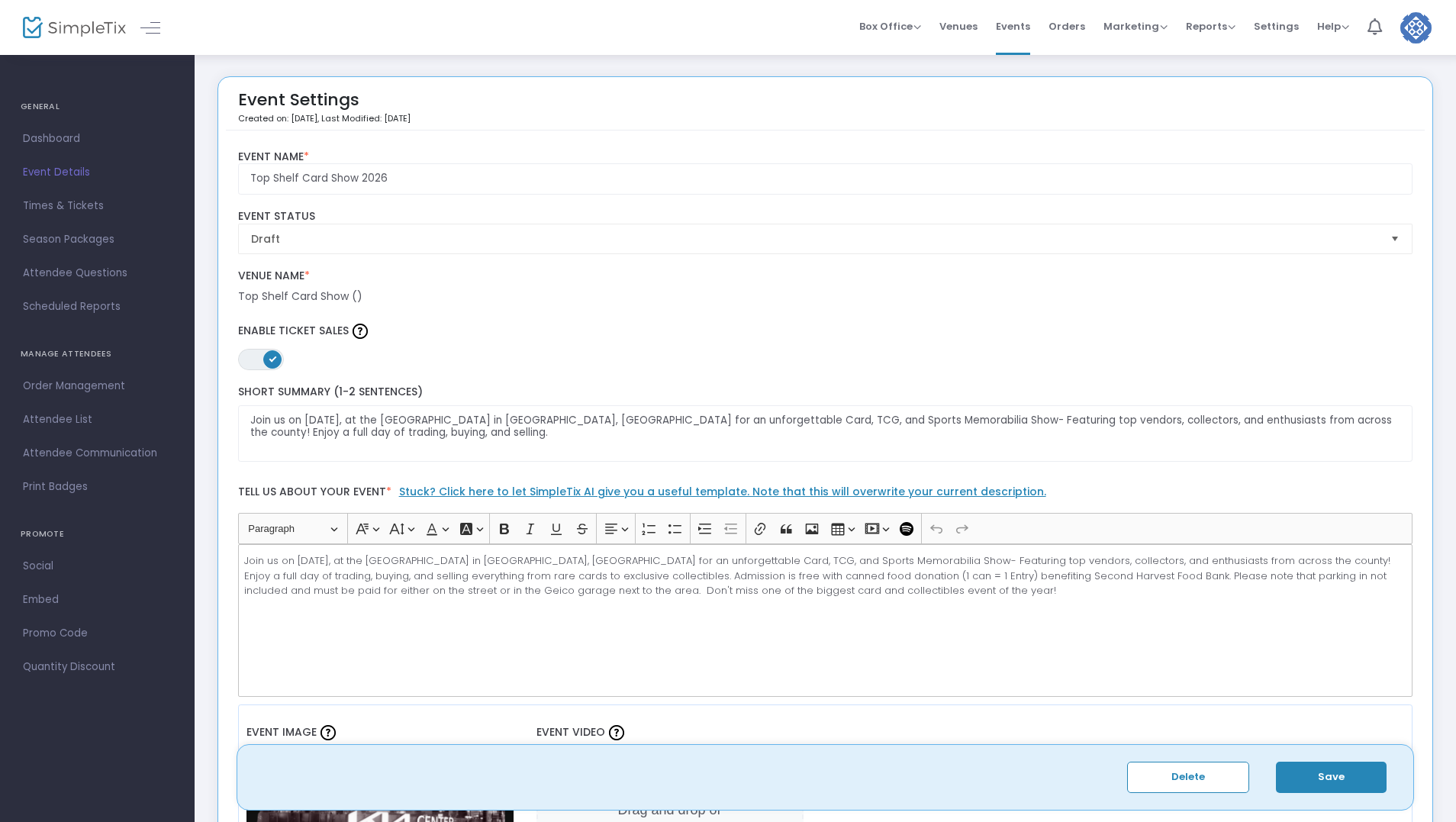
click at [1332, 778] on button "Save" at bounding box center [1331, 777] width 111 height 31
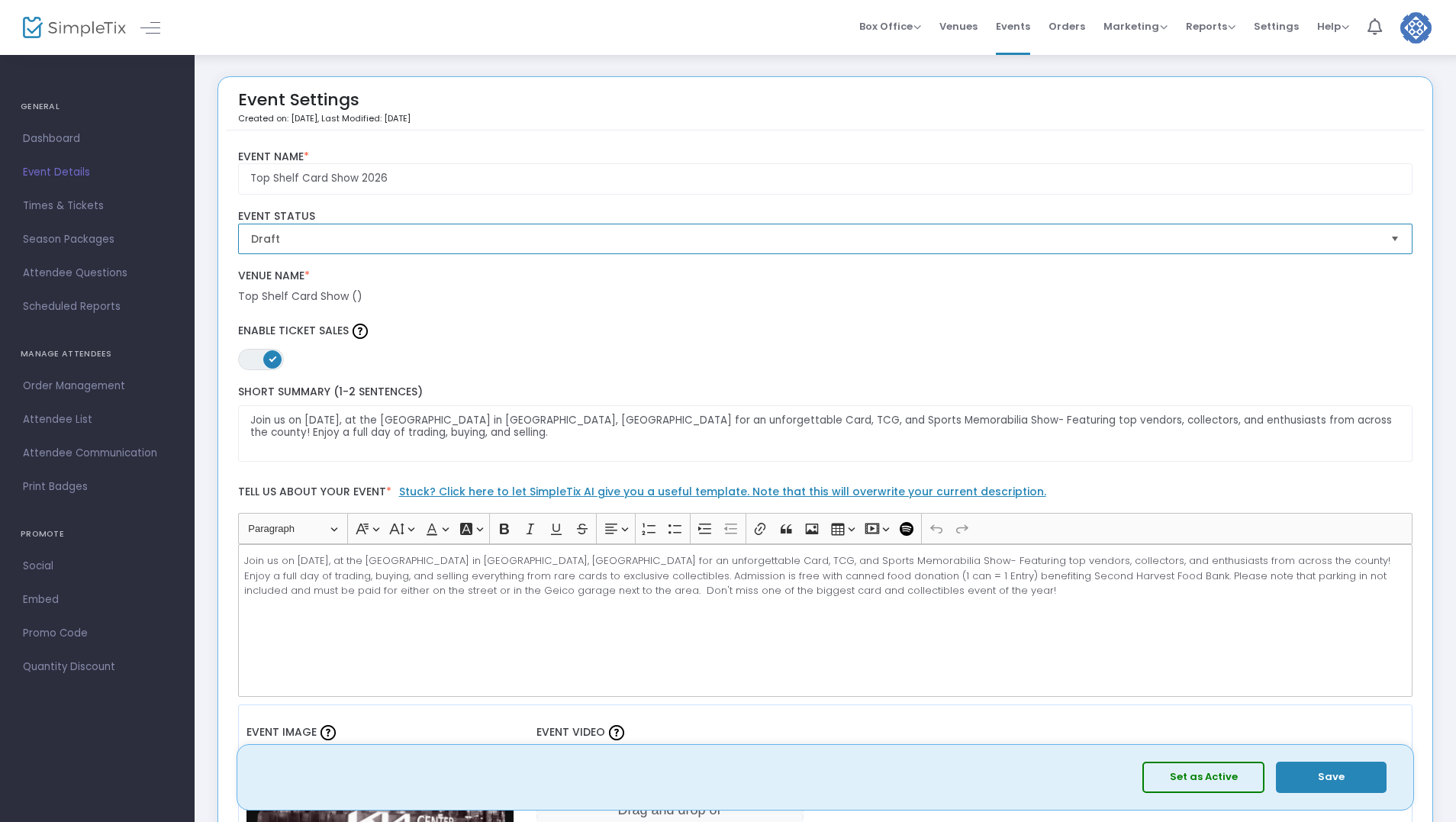
click at [622, 237] on span "Draft" at bounding box center [815, 238] width 1128 height 15
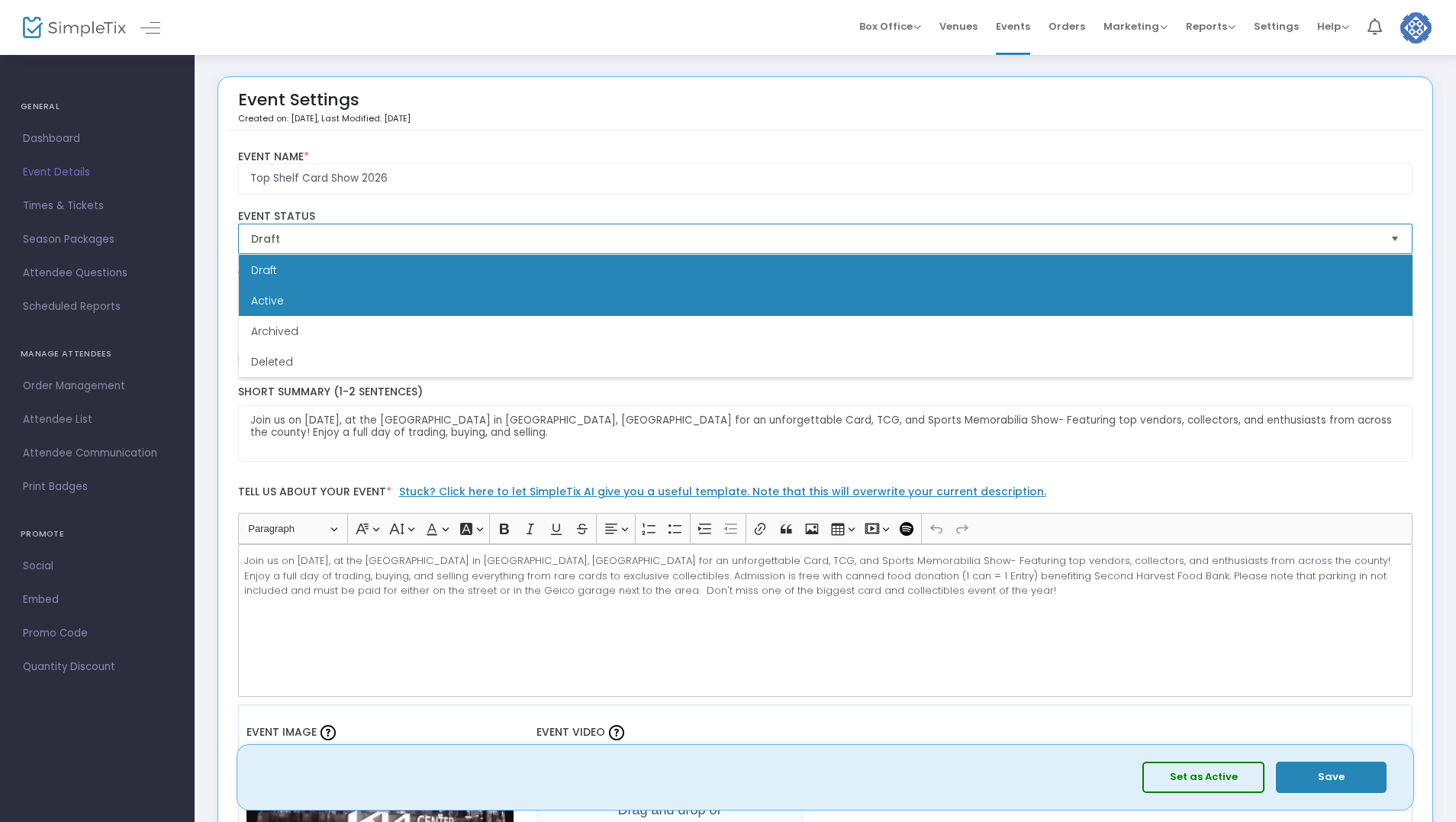
click at [604, 295] on li "Active" at bounding box center [826, 301] width 1174 height 31
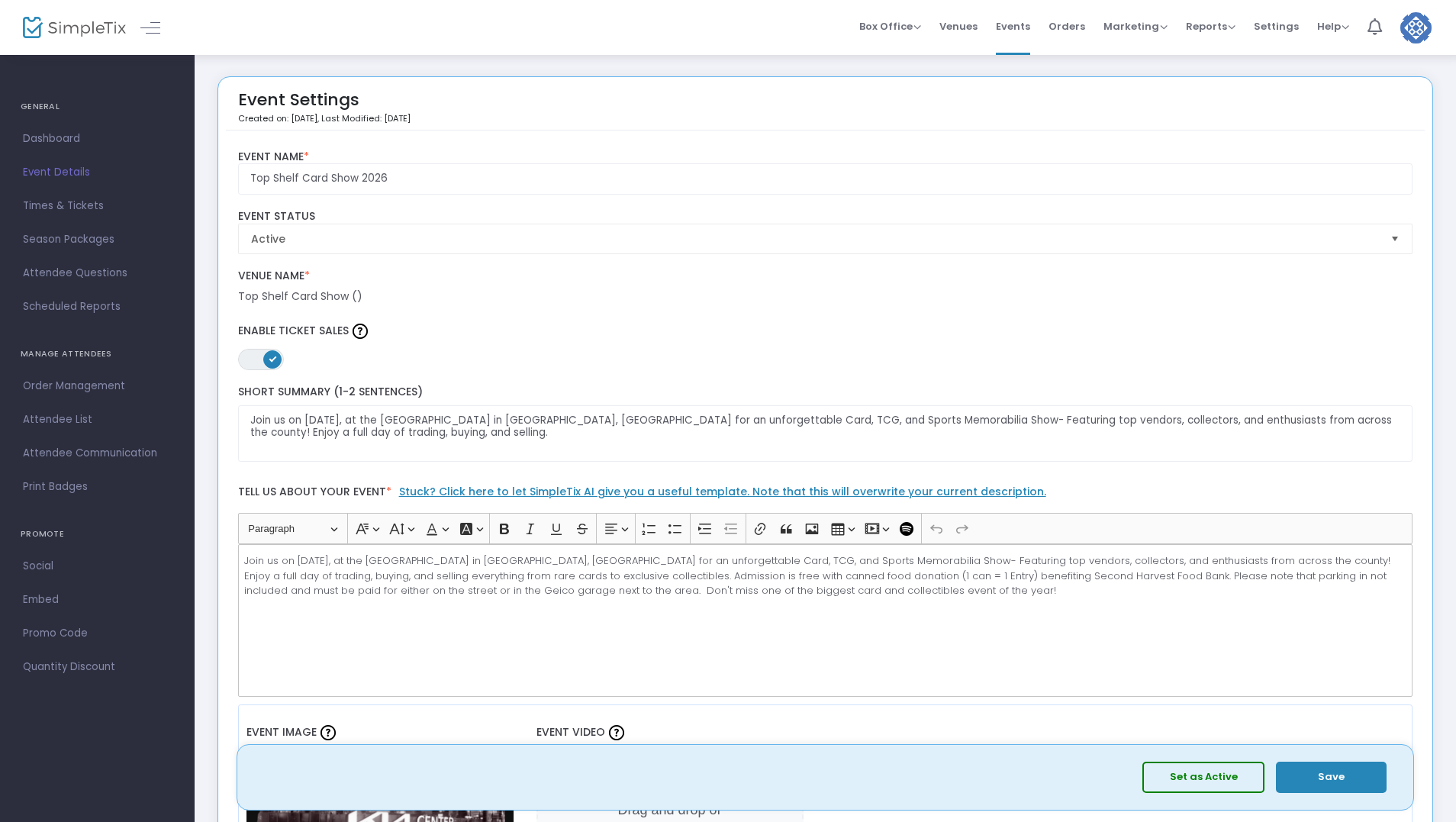
click at [647, 320] on label "Enable Ticket Sales" at bounding box center [826, 331] width 1176 height 23
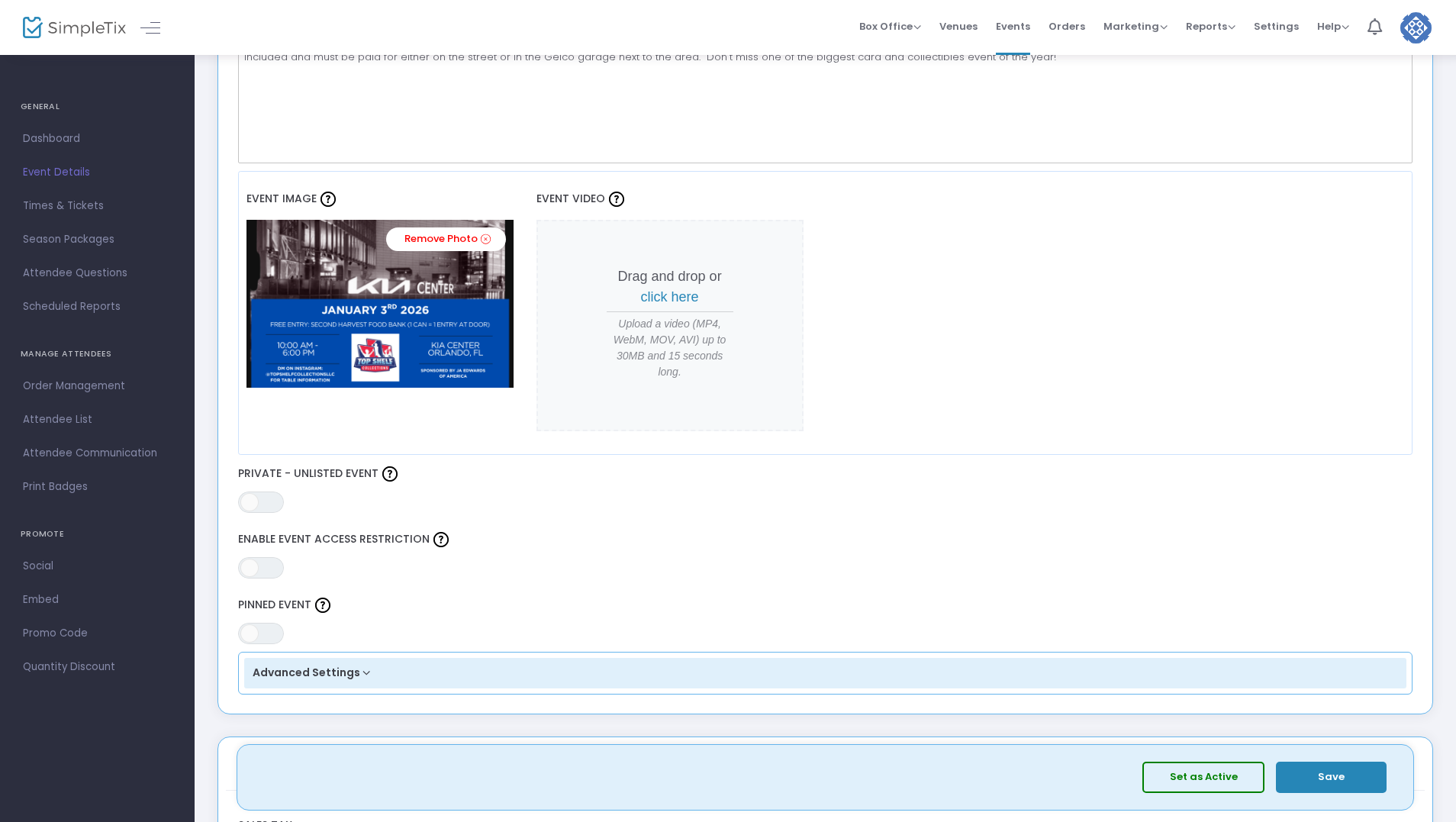
scroll to position [535, 0]
click at [247, 498] on span at bounding box center [250, 501] width 19 height 19
click at [1337, 784] on button "Save" at bounding box center [1331, 777] width 111 height 31
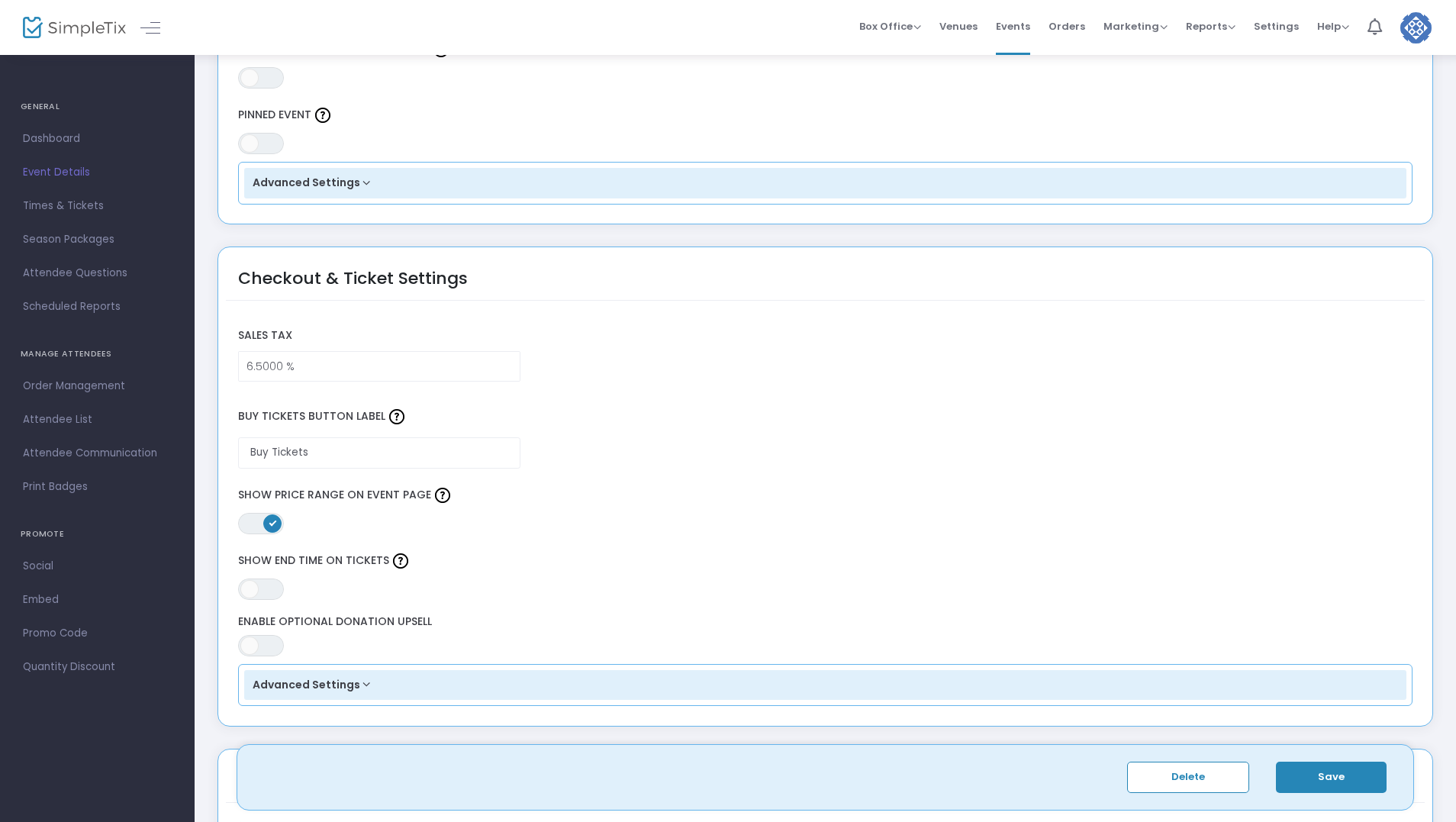
scroll to position [852, 0]
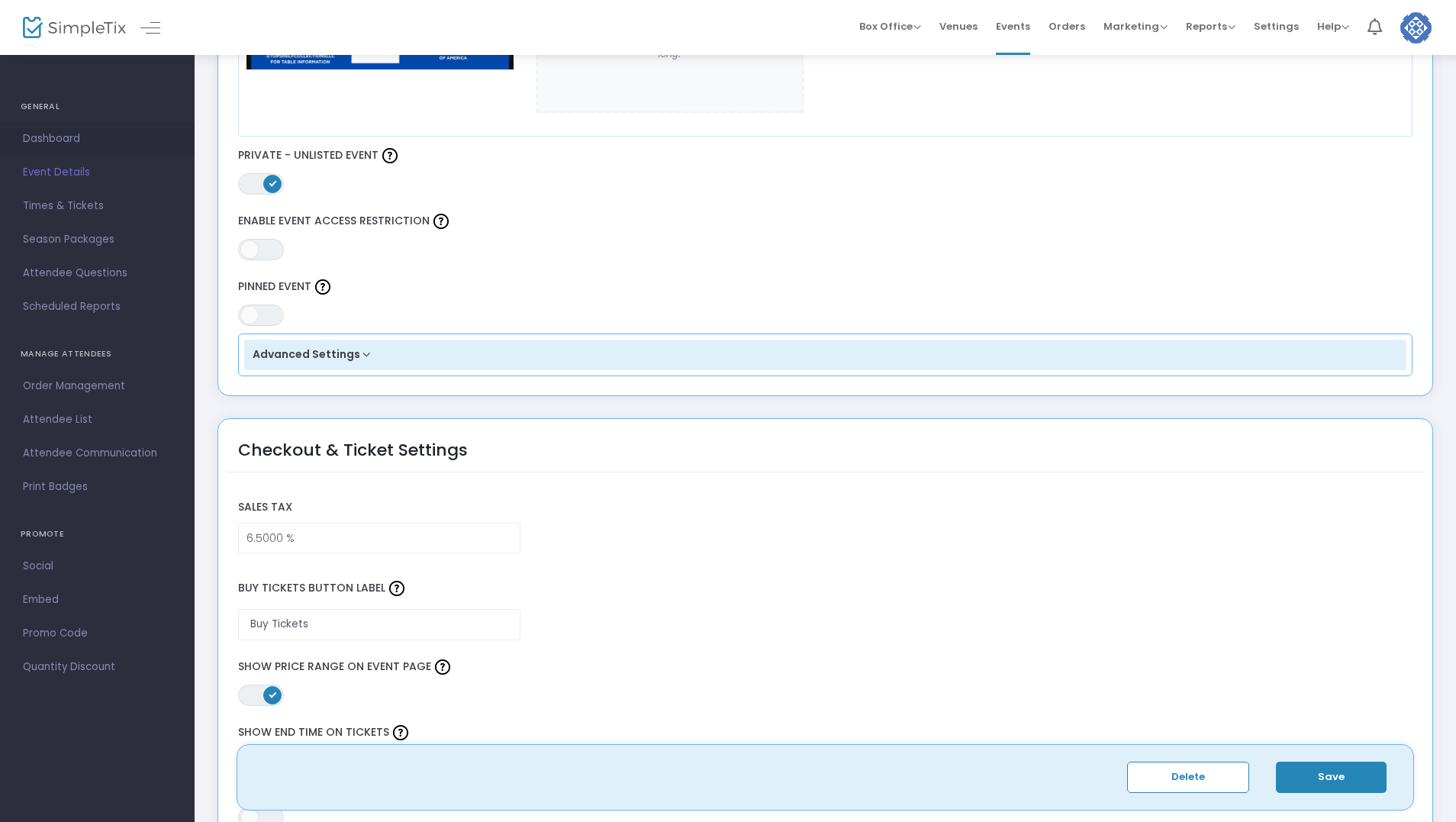
click at [56, 136] on span "Dashboard" at bounding box center [97, 139] width 149 height 20
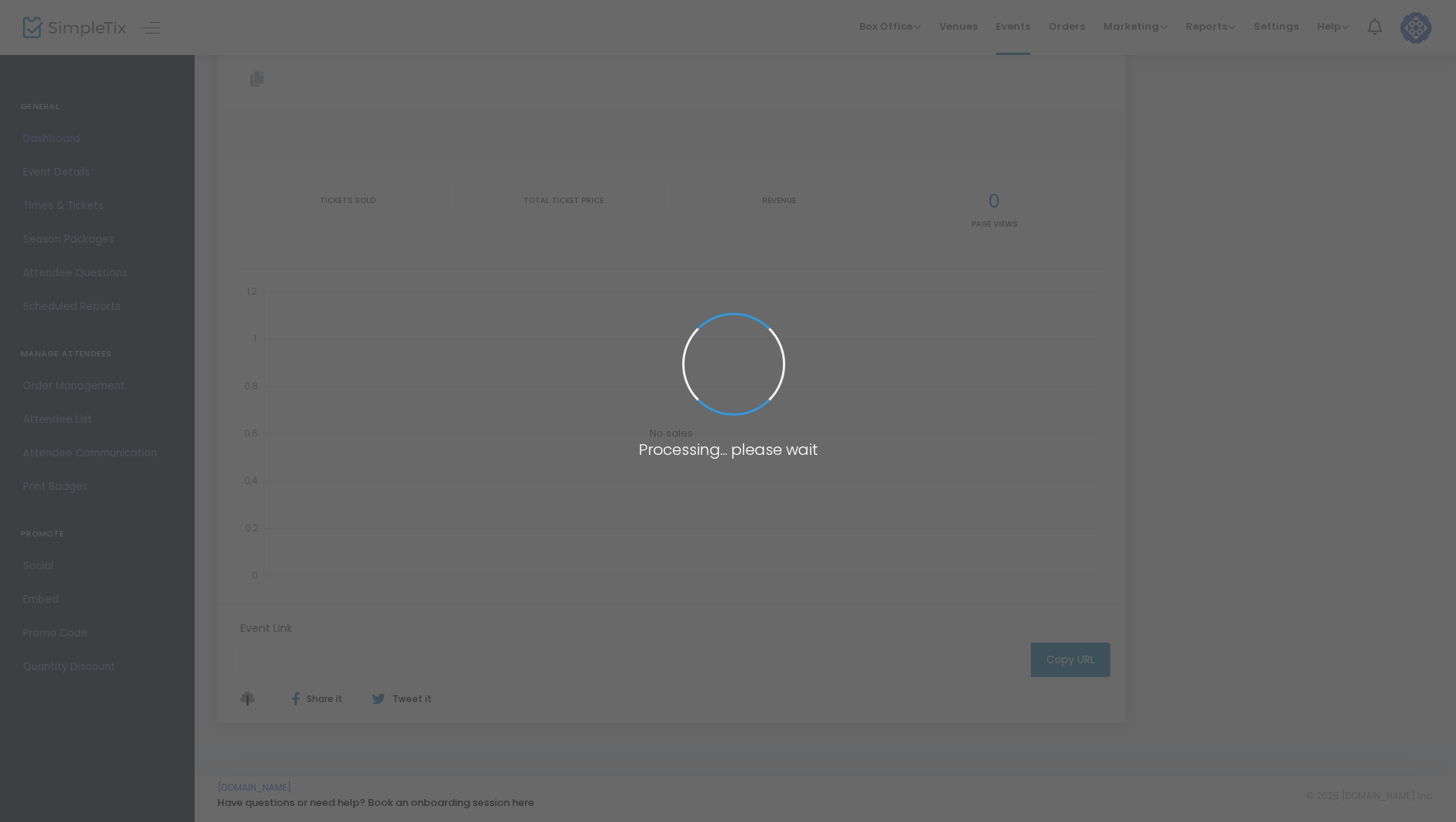
type input "[URL][DOMAIN_NAME]"
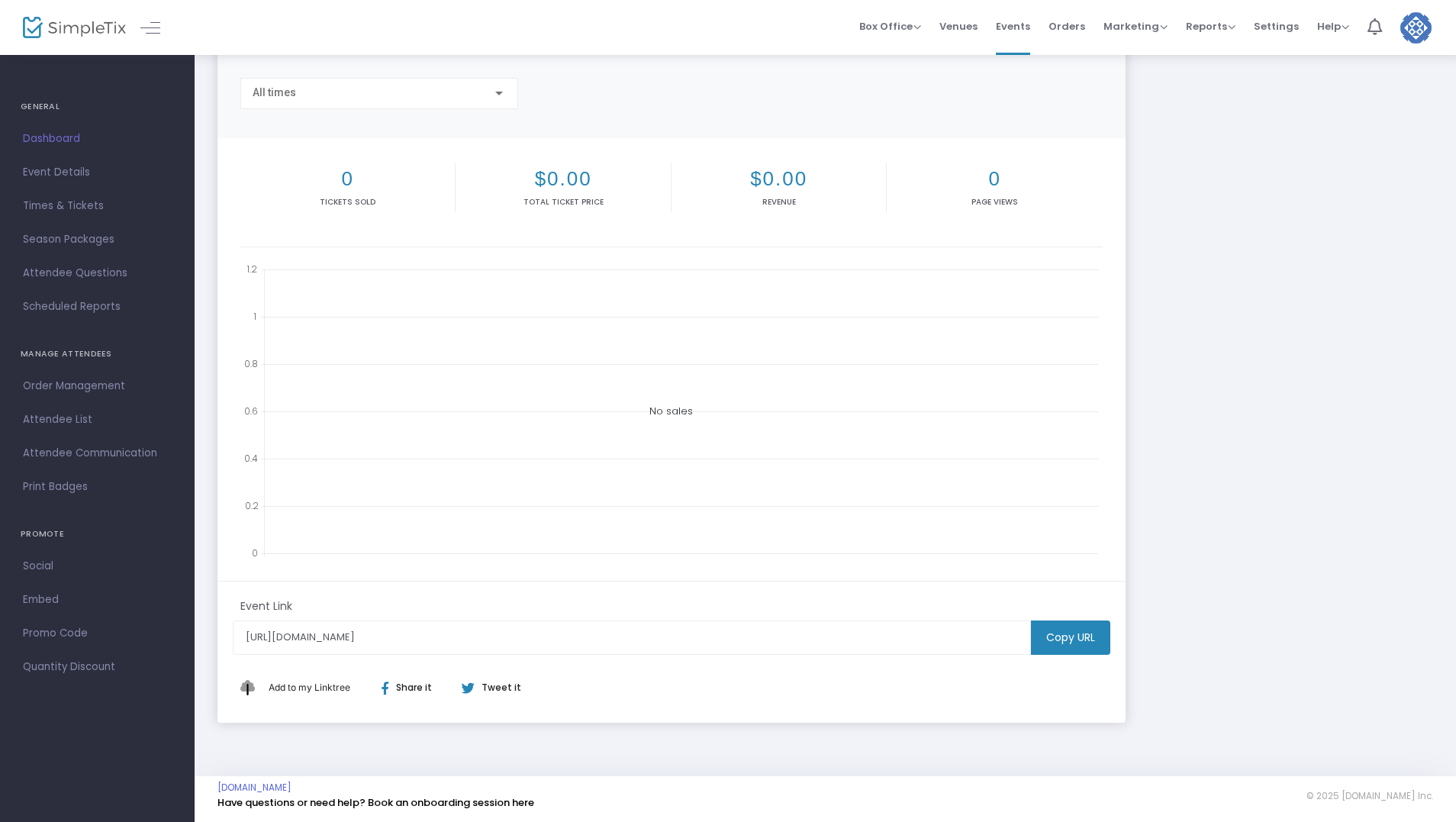
click at [1071, 645] on m-button "Copy URL" at bounding box center [1071, 637] width 79 height 35
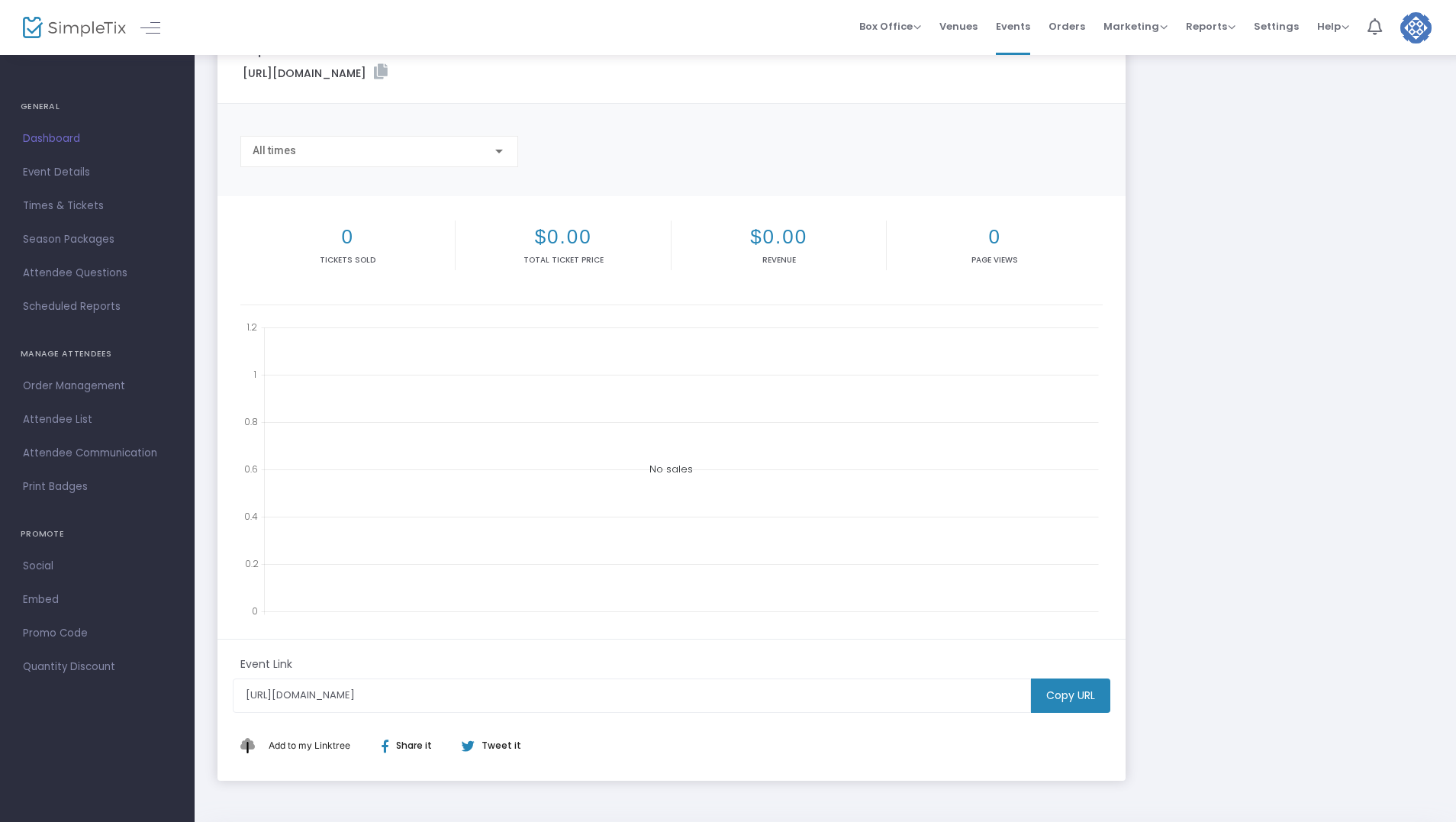
scroll to position [0, 0]
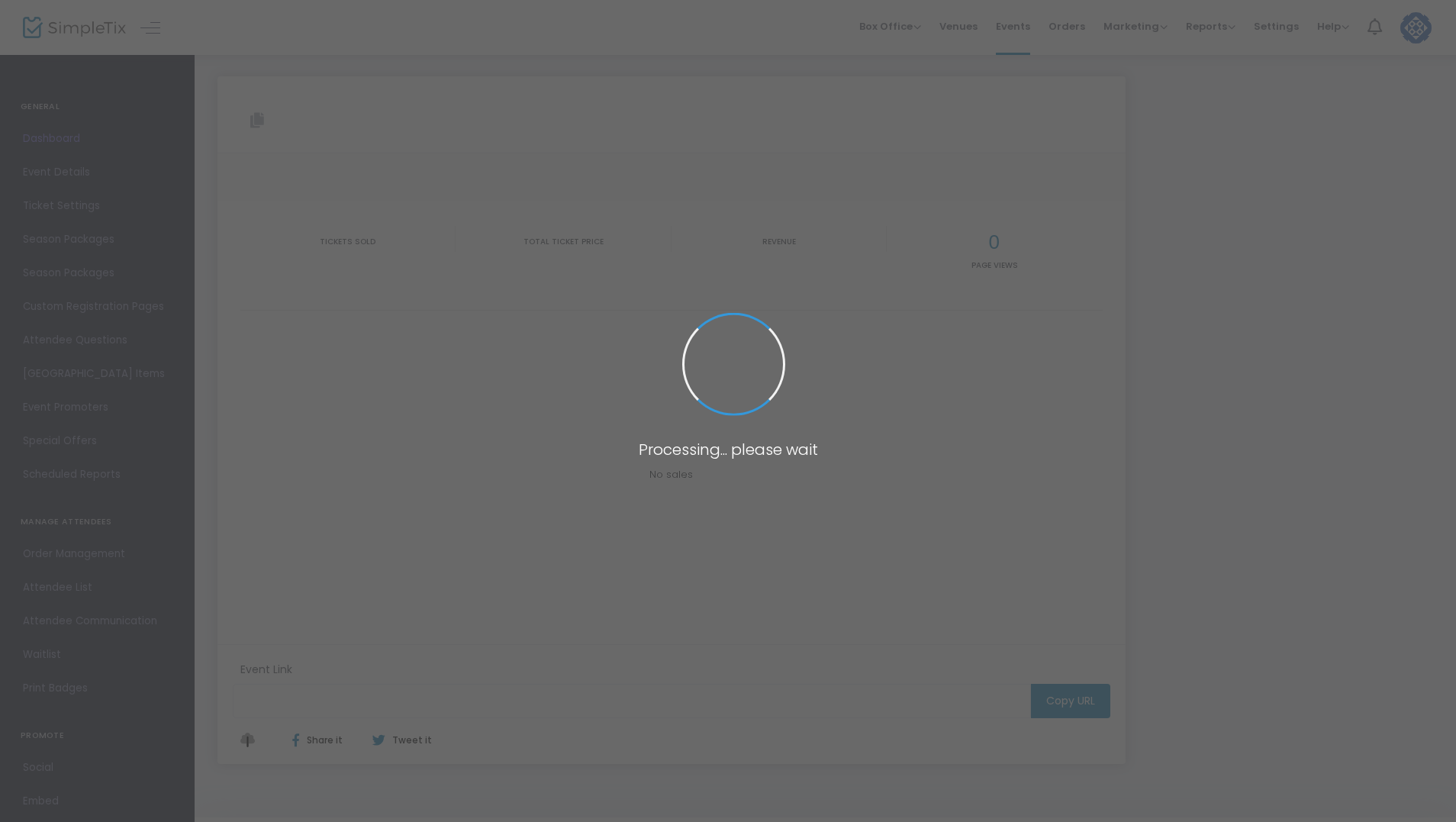
type input "[URL][DOMAIN_NAME]"
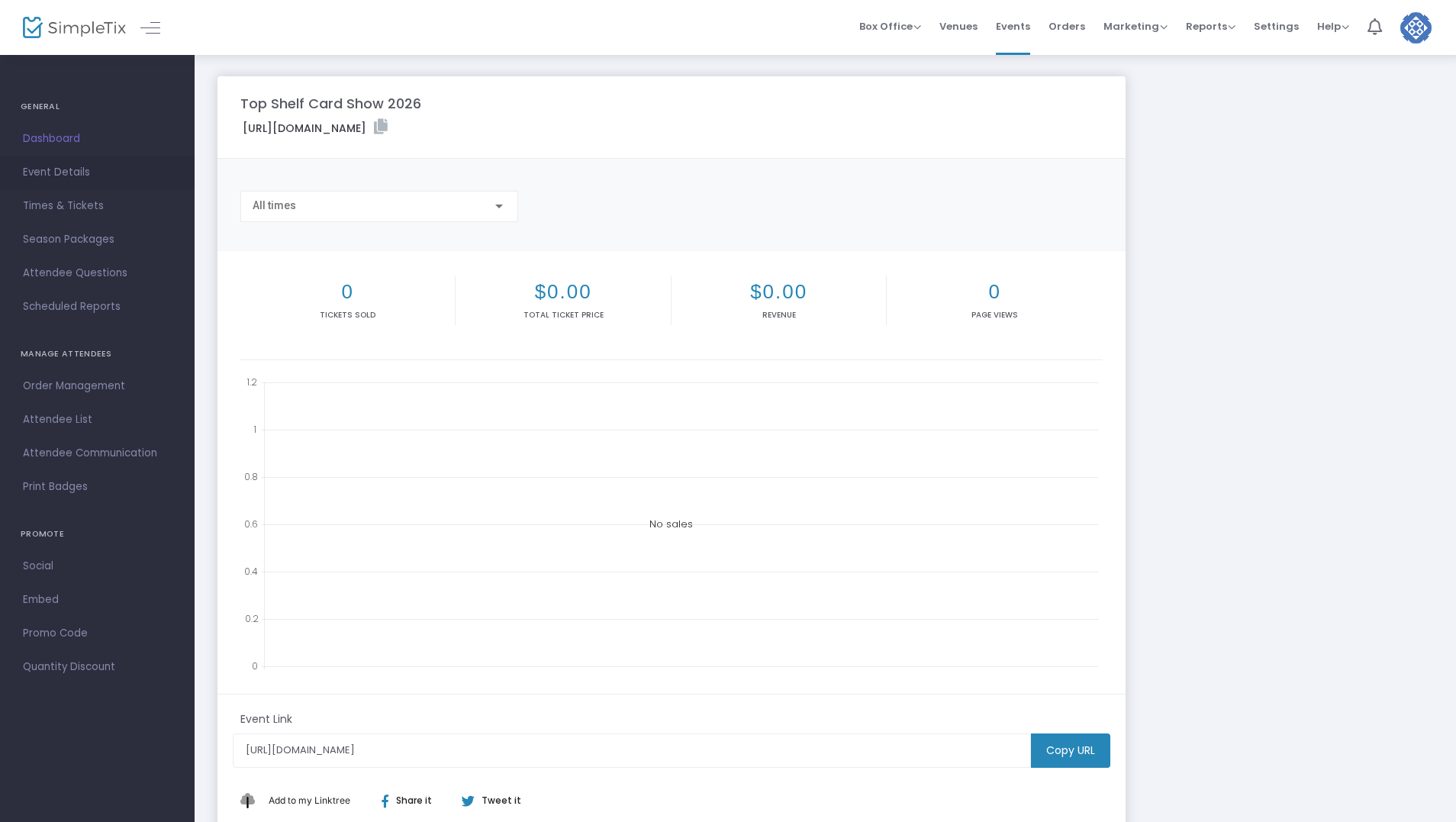
click at [69, 166] on span "Event Details" at bounding box center [97, 172] width 149 height 20
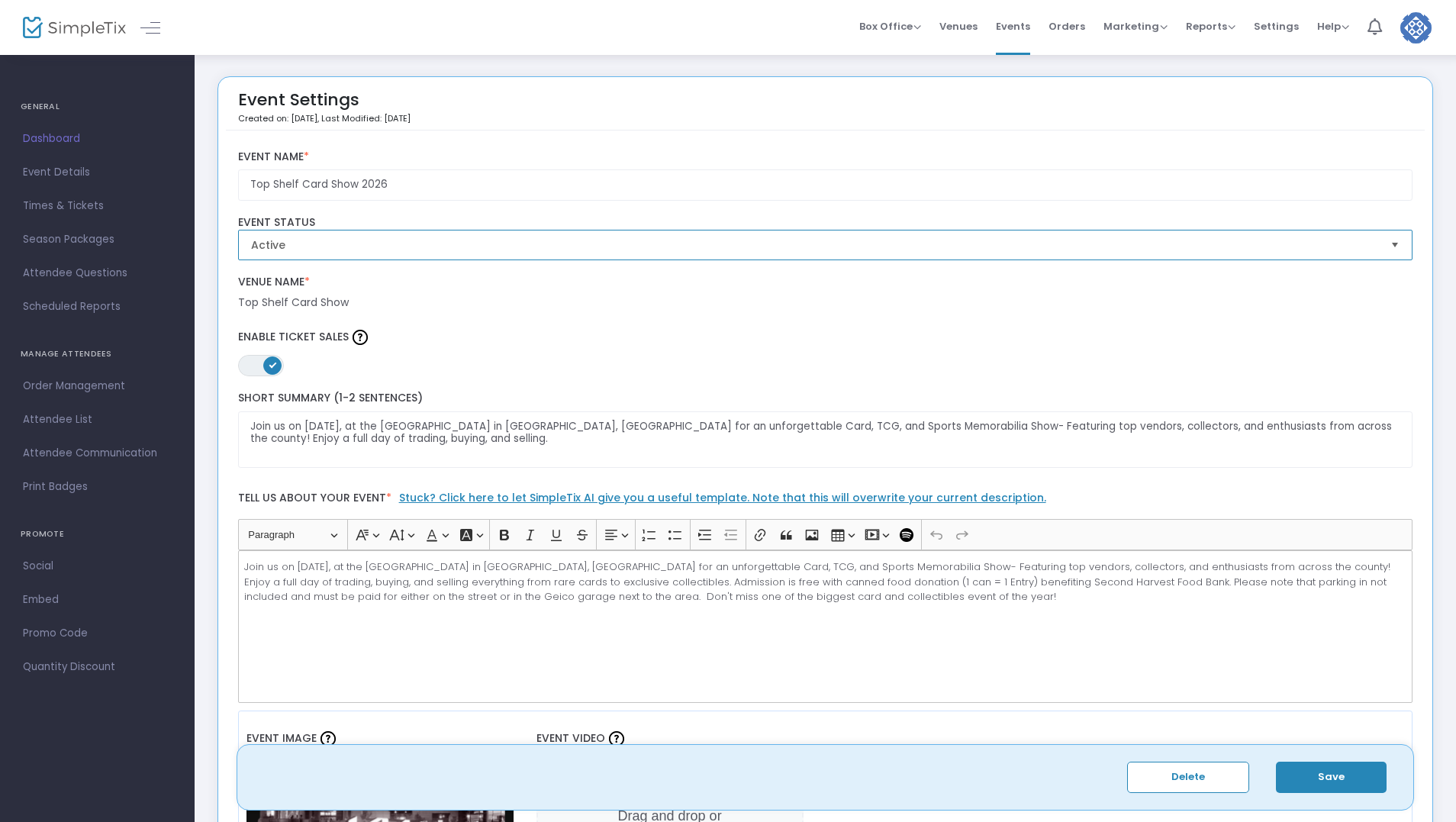
click at [342, 244] on span "Active" at bounding box center [815, 245] width 1128 height 15
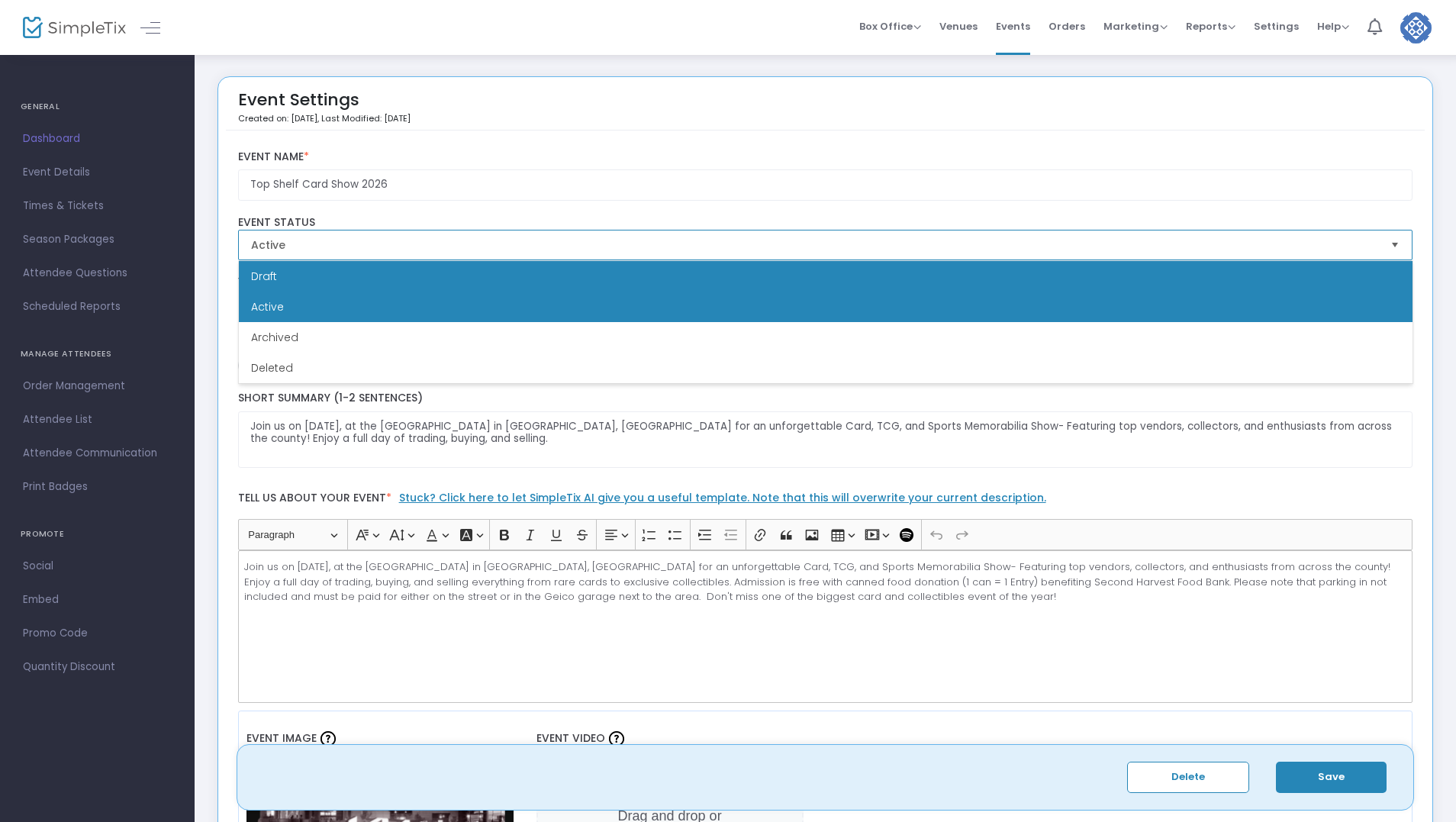
click at [329, 281] on li "Draft" at bounding box center [826, 276] width 1174 height 31
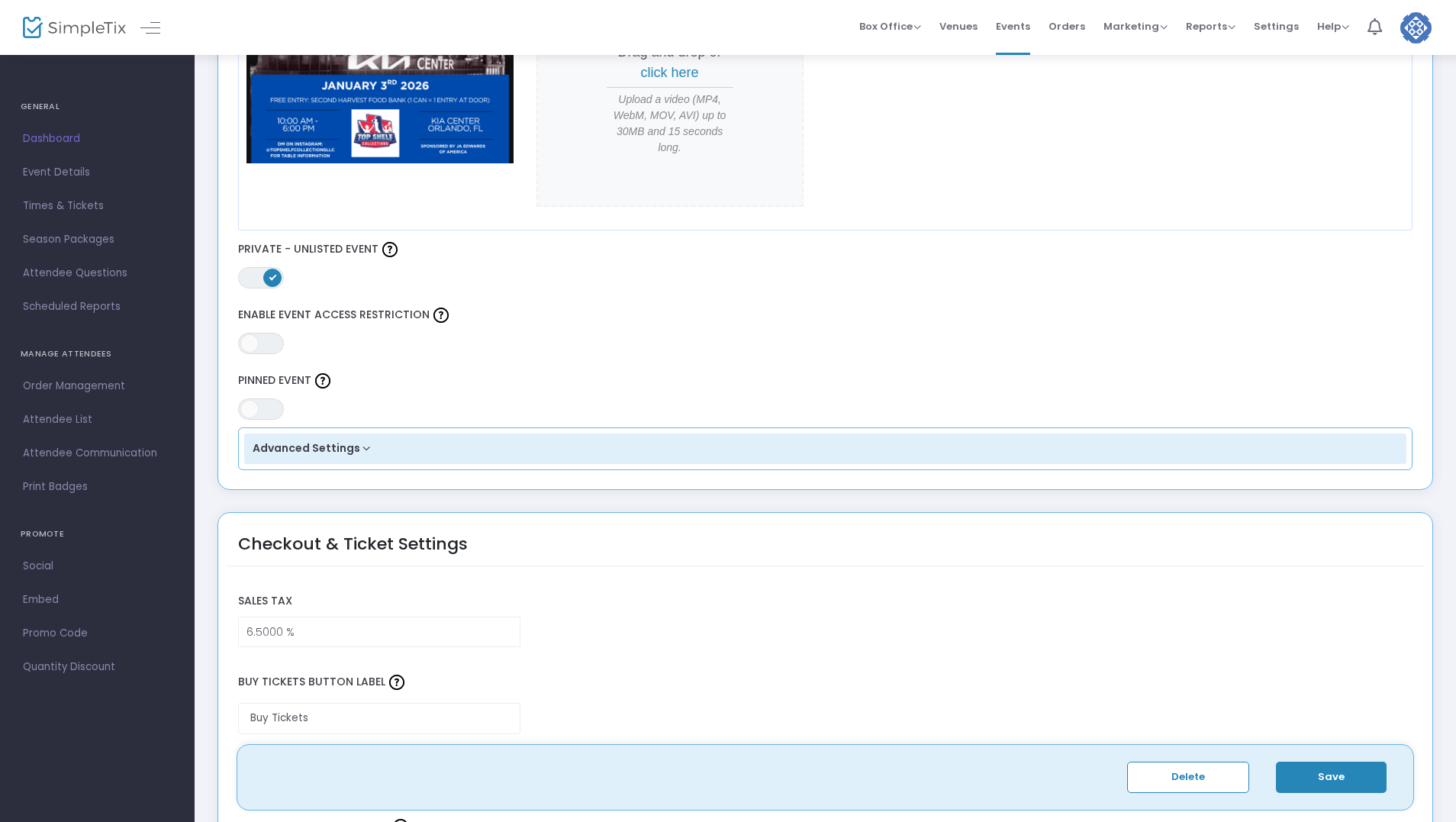
scroll to position [763, 0]
click at [275, 276] on span "ON" at bounding box center [272, 277] width 7 height 7
click at [1307, 778] on button "Save" at bounding box center [1331, 777] width 111 height 31
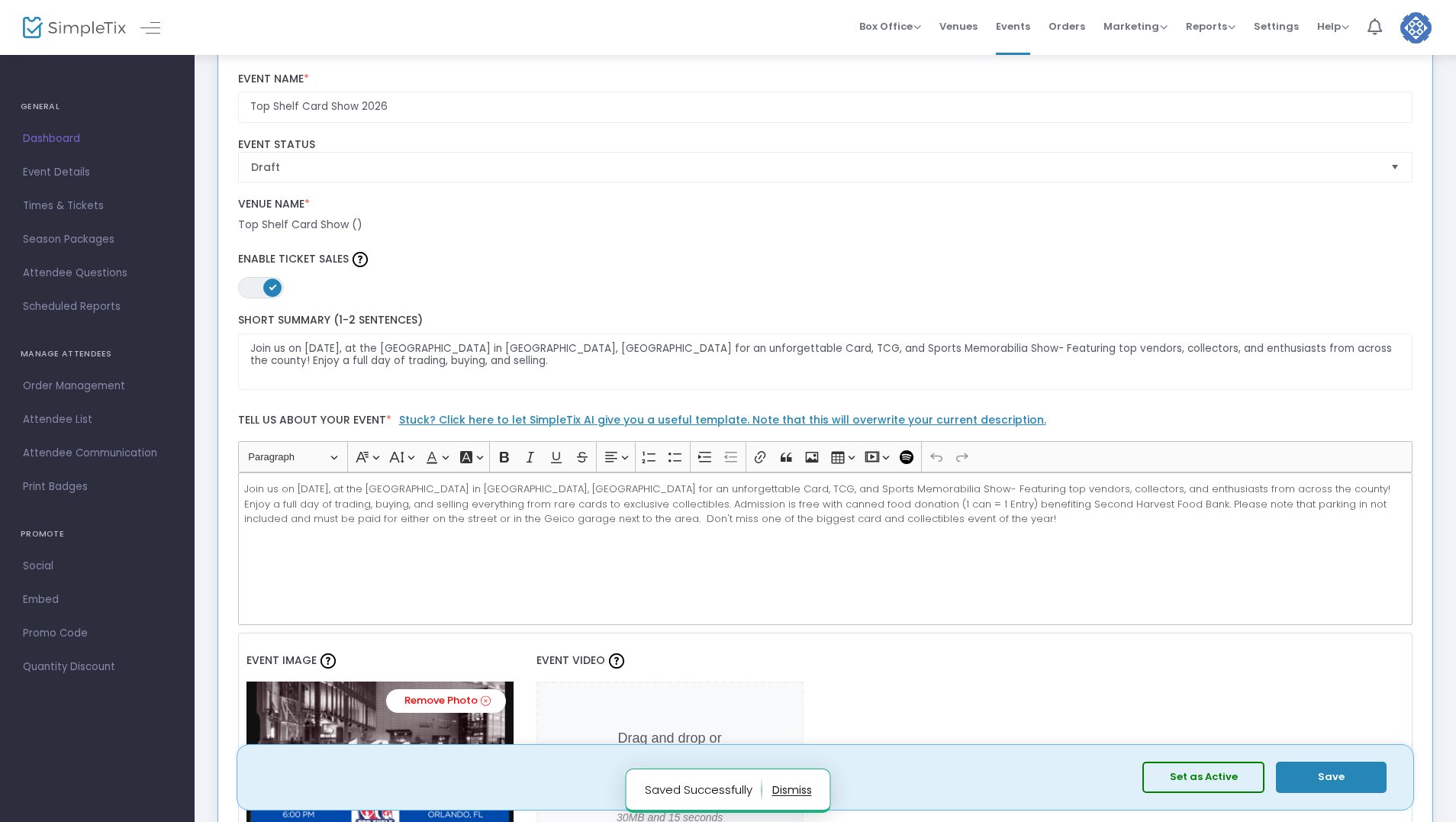
scroll to position [0, 0]
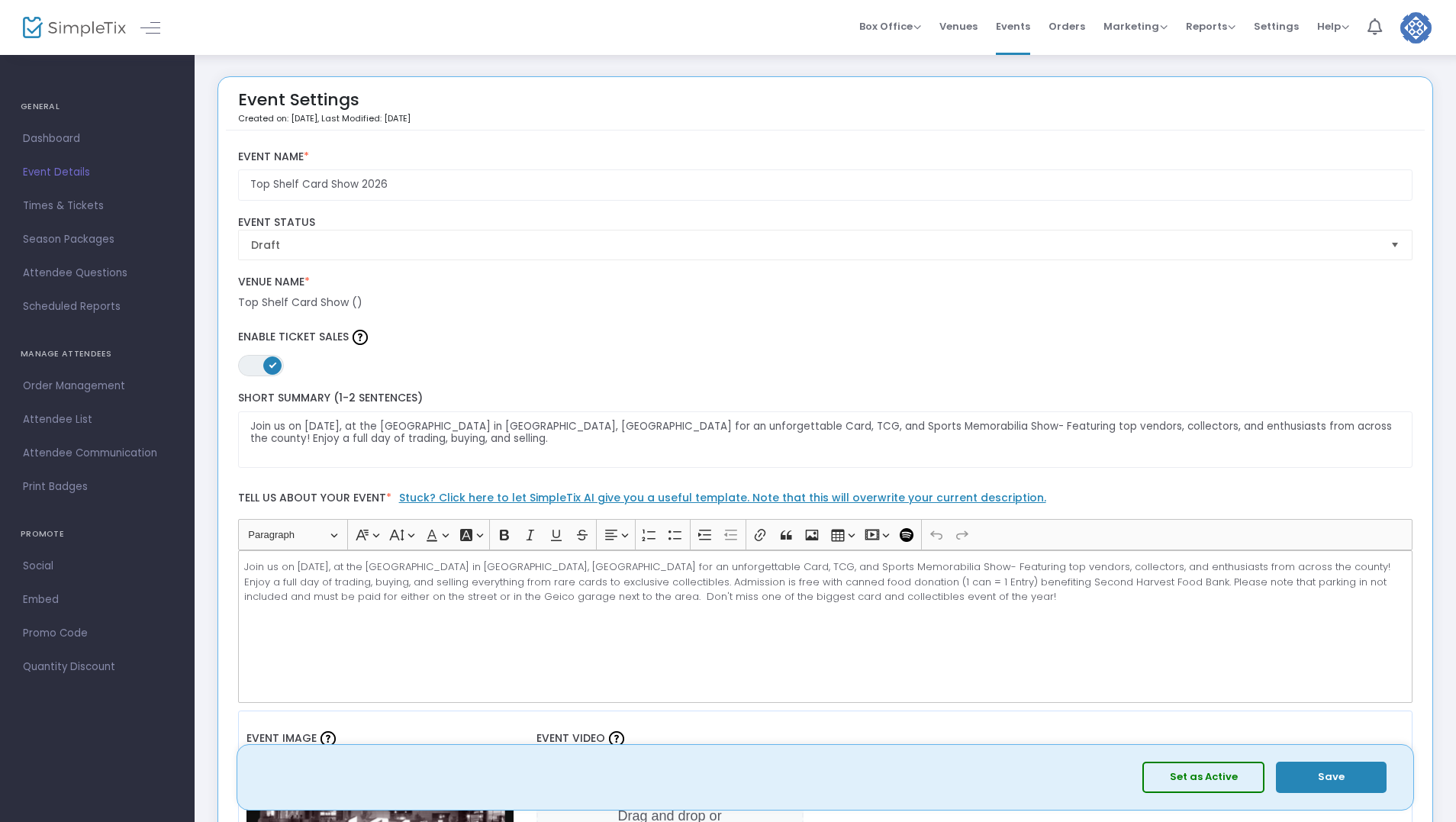
click at [72, 171] on span "Event Details" at bounding box center [97, 172] width 149 height 20
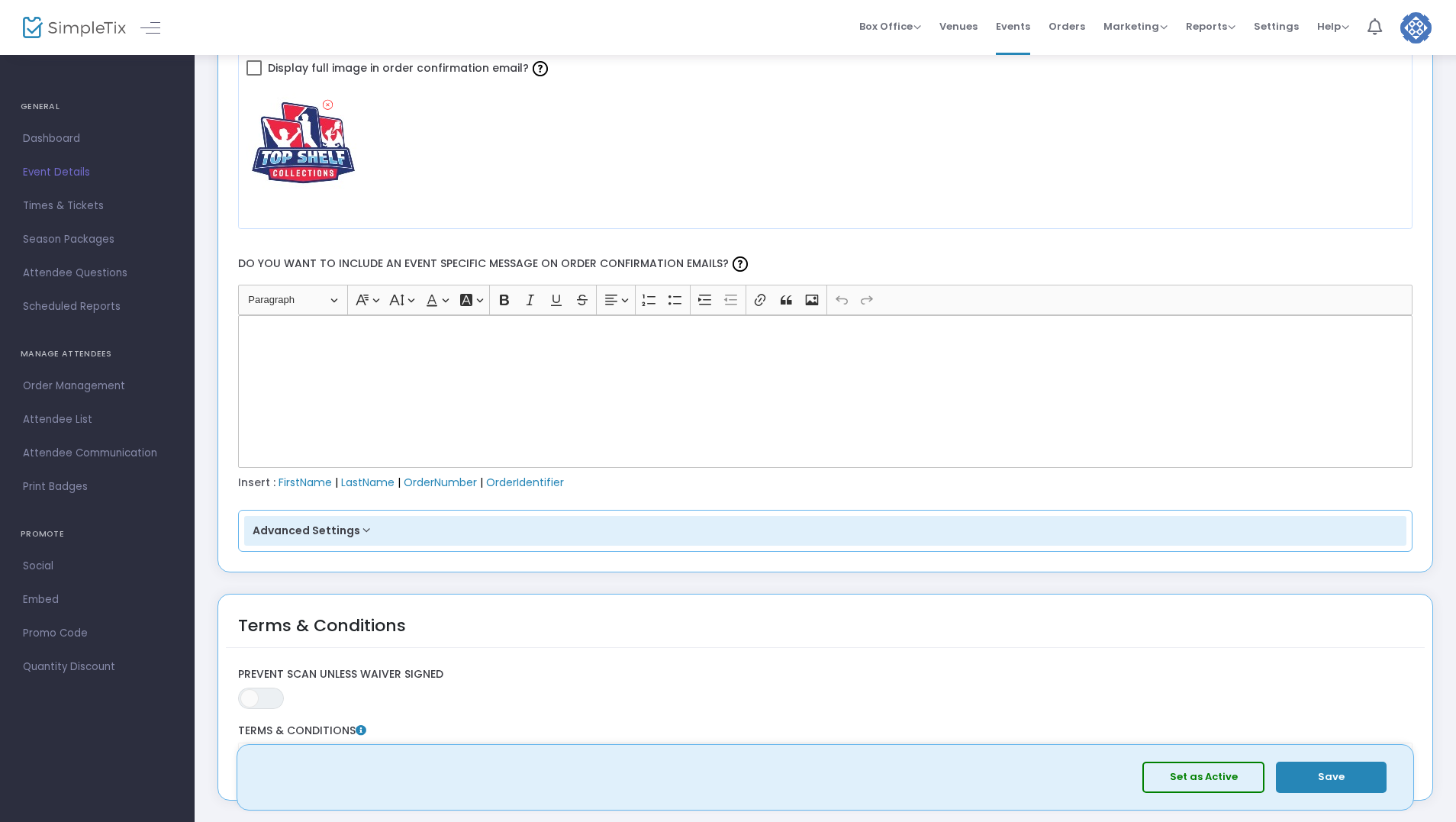
scroll to position [2003, 0]
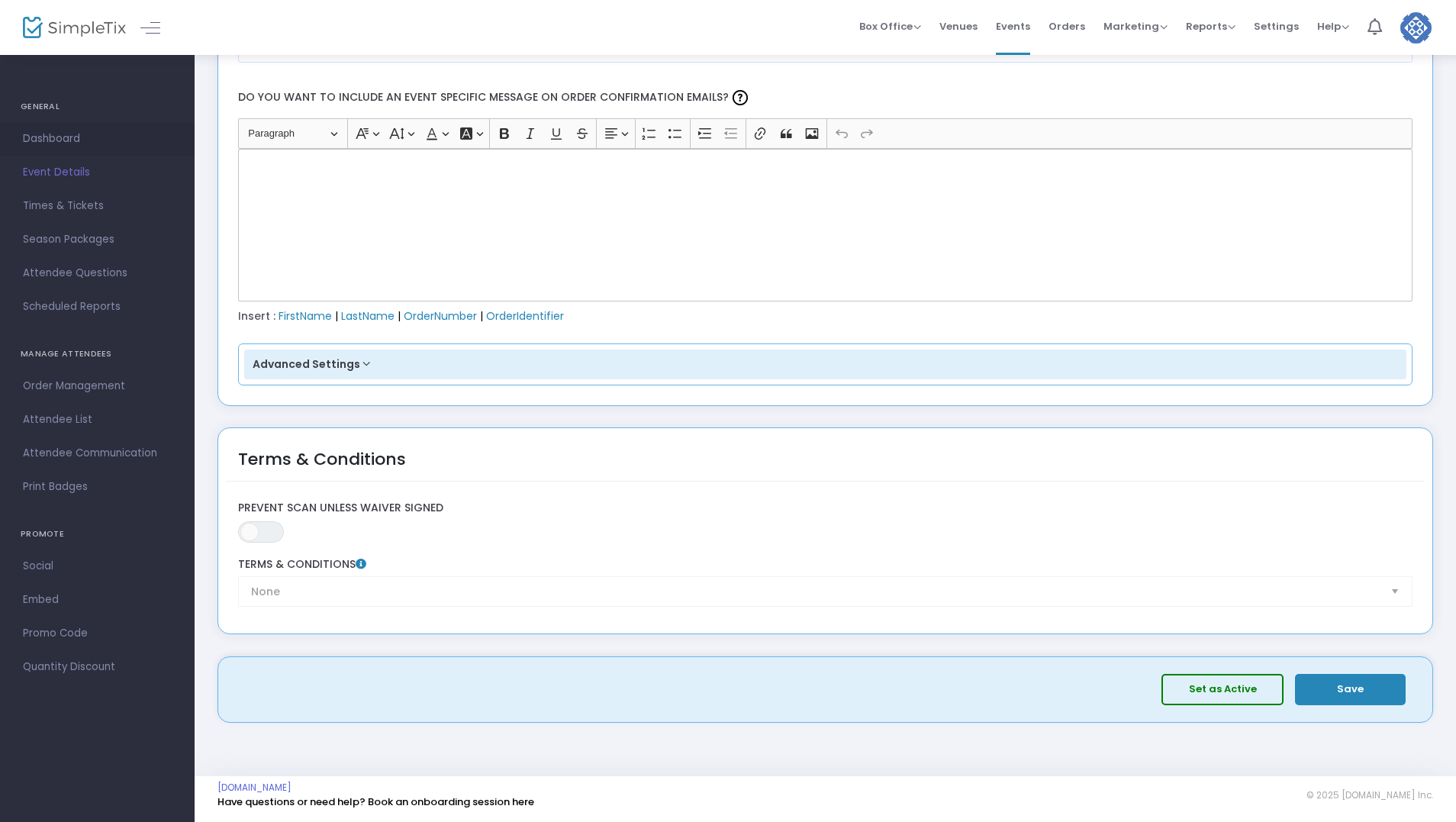
click at [46, 136] on span "Dashboard" at bounding box center [97, 139] width 149 height 20
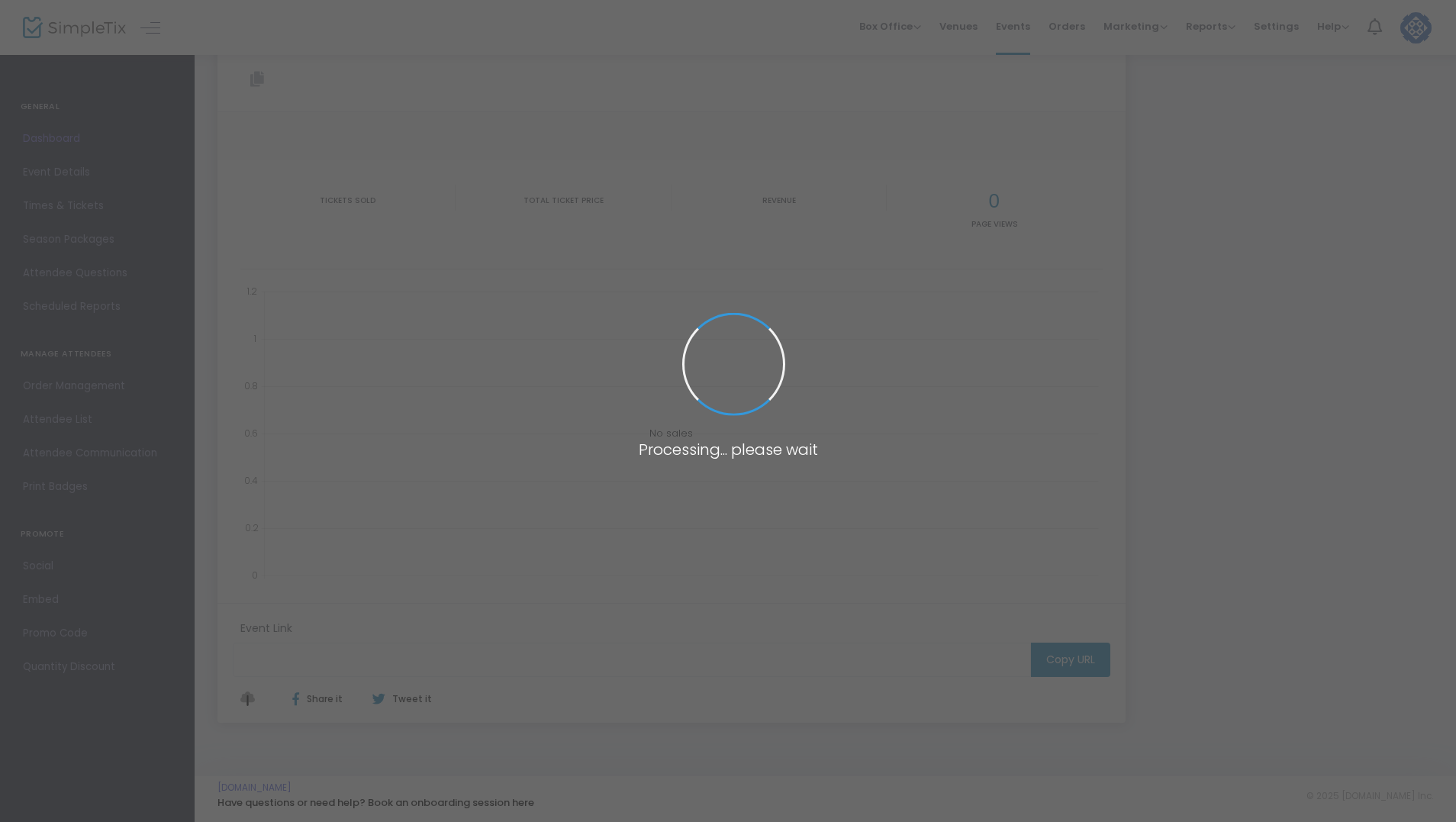
type input "[URL][DOMAIN_NAME]"
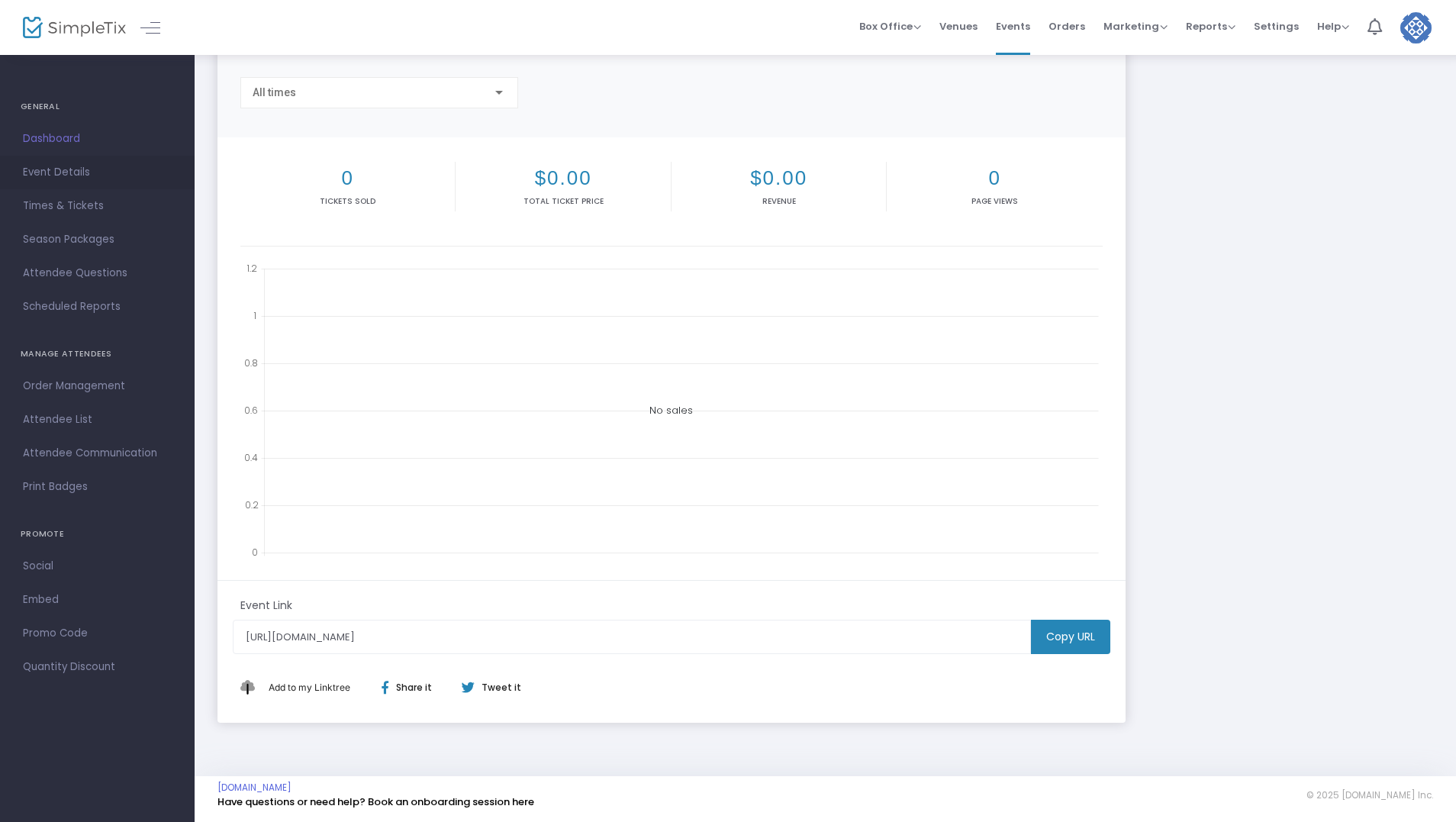
click at [63, 171] on span "Event Details" at bounding box center [97, 172] width 149 height 20
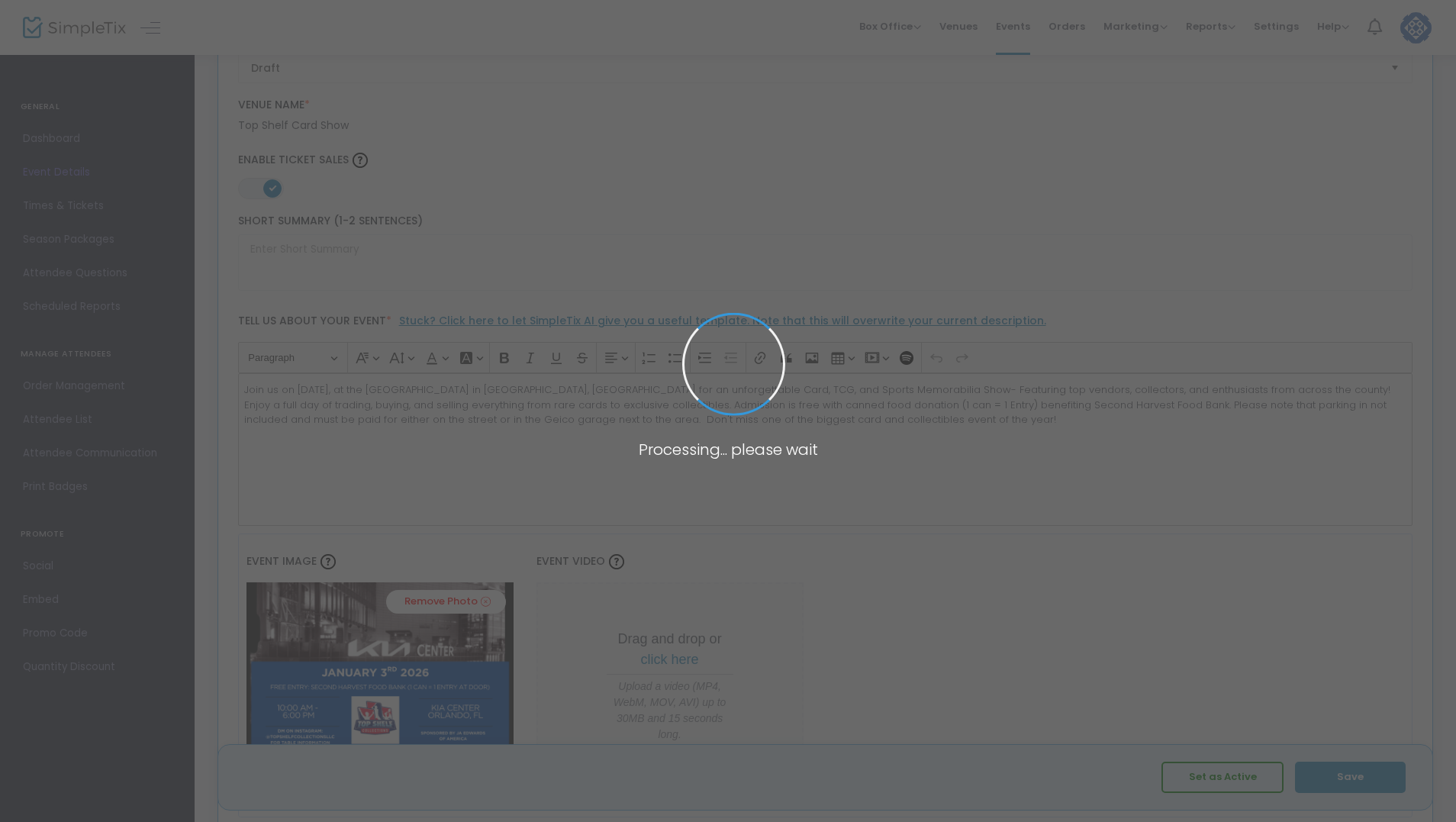
type input "Top Shelf Card Show 2026"
type textarea "Join us on [DATE], at the [GEOGRAPHIC_DATA] in [GEOGRAPHIC_DATA], [GEOGRAPHIC_D…"
type input "6.5000 %"
type input "Buy Tickets"
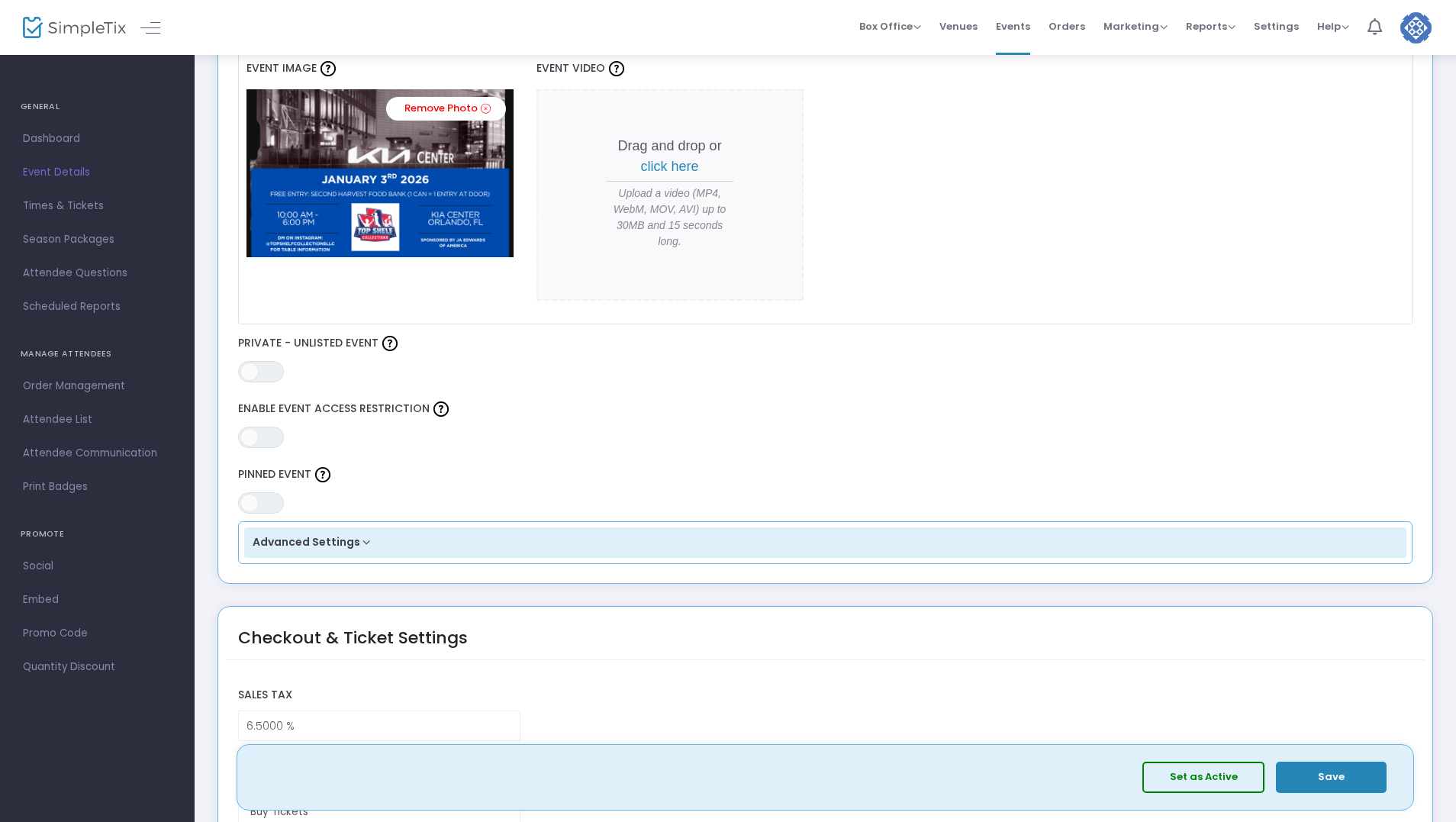
scroll to position [629, 0]
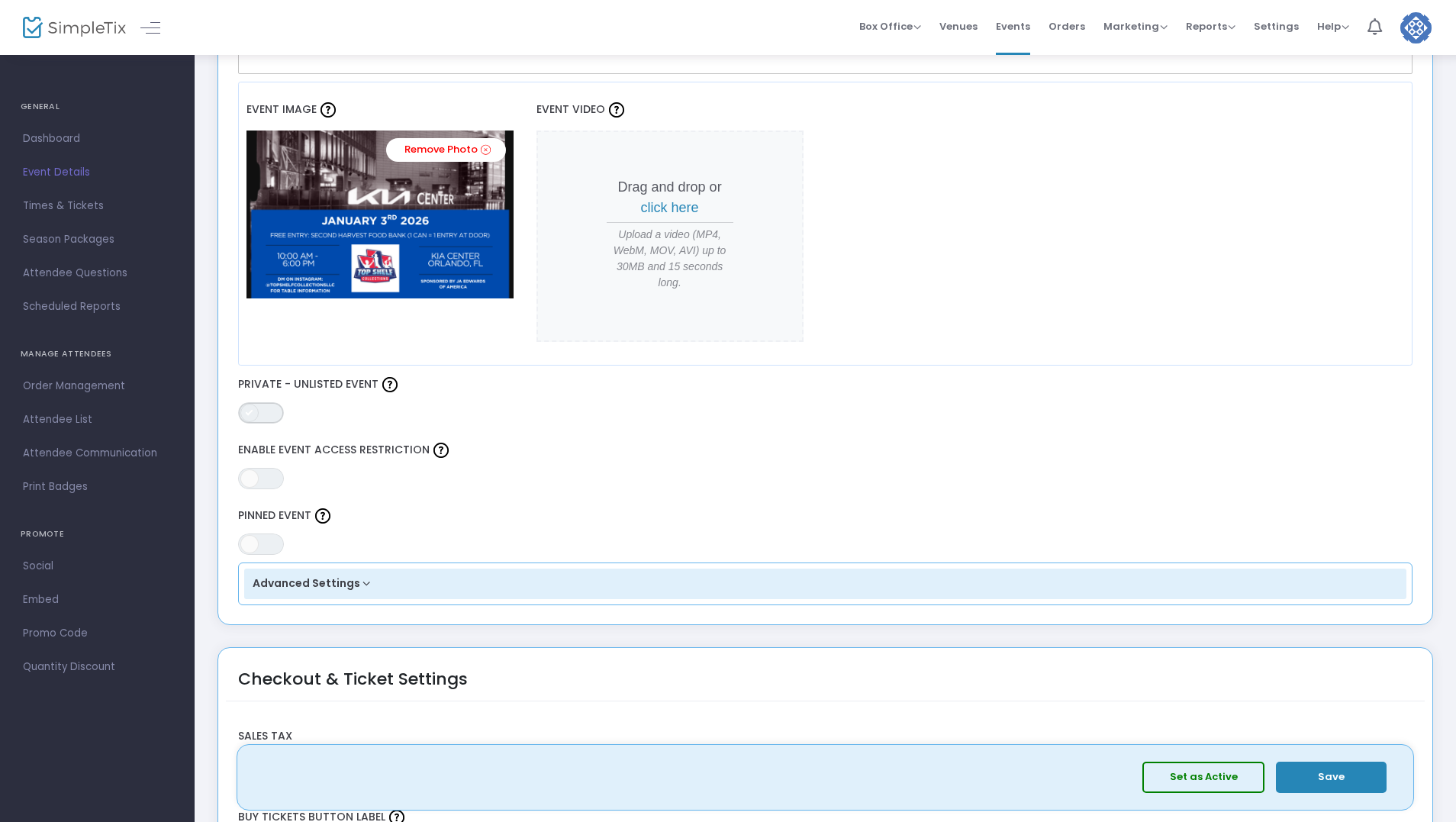
click at [260, 411] on span "ON OFF" at bounding box center [261, 413] width 46 height 21
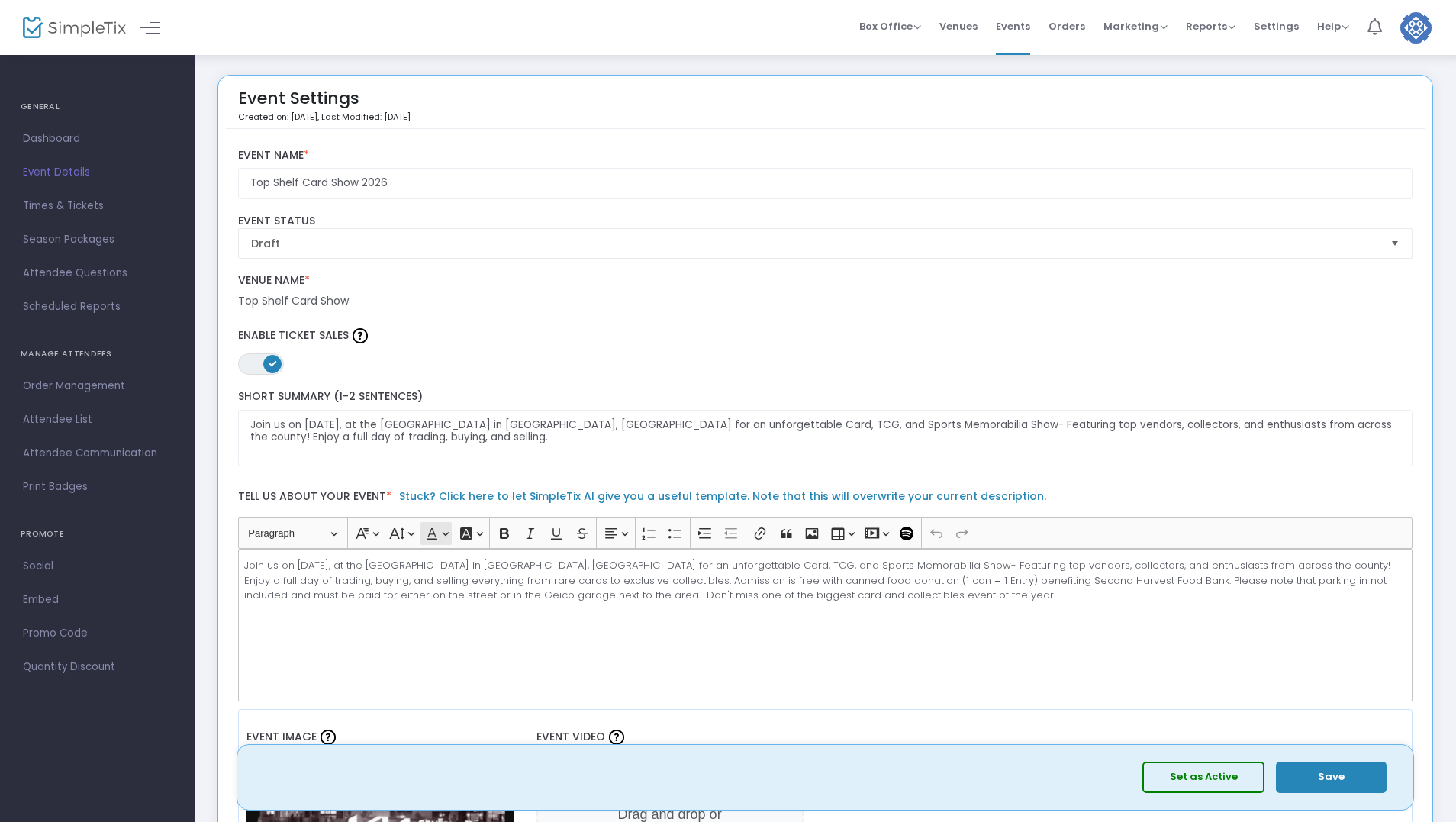
scroll to position [0, 0]
click at [1420, 242] on div "Draft Event Status" at bounding box center [825, 237] width 1190 height 44
click at [1395, 244] on span "Select" at bounding box center [1395, 244] width 25 height 25
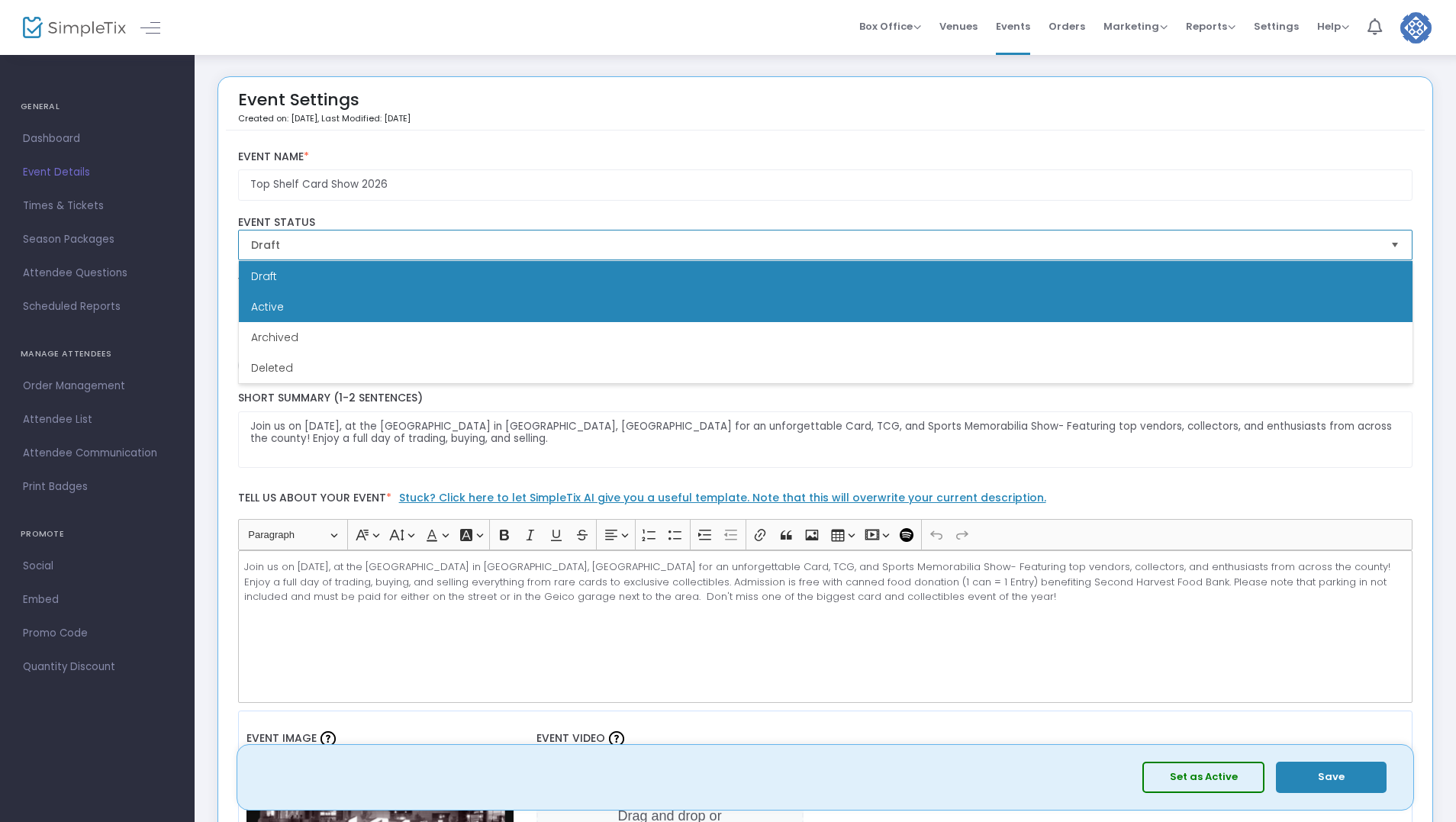
click at [1273, 300] on li "Active" at bounding box center [826, 307] width 1174 height 31
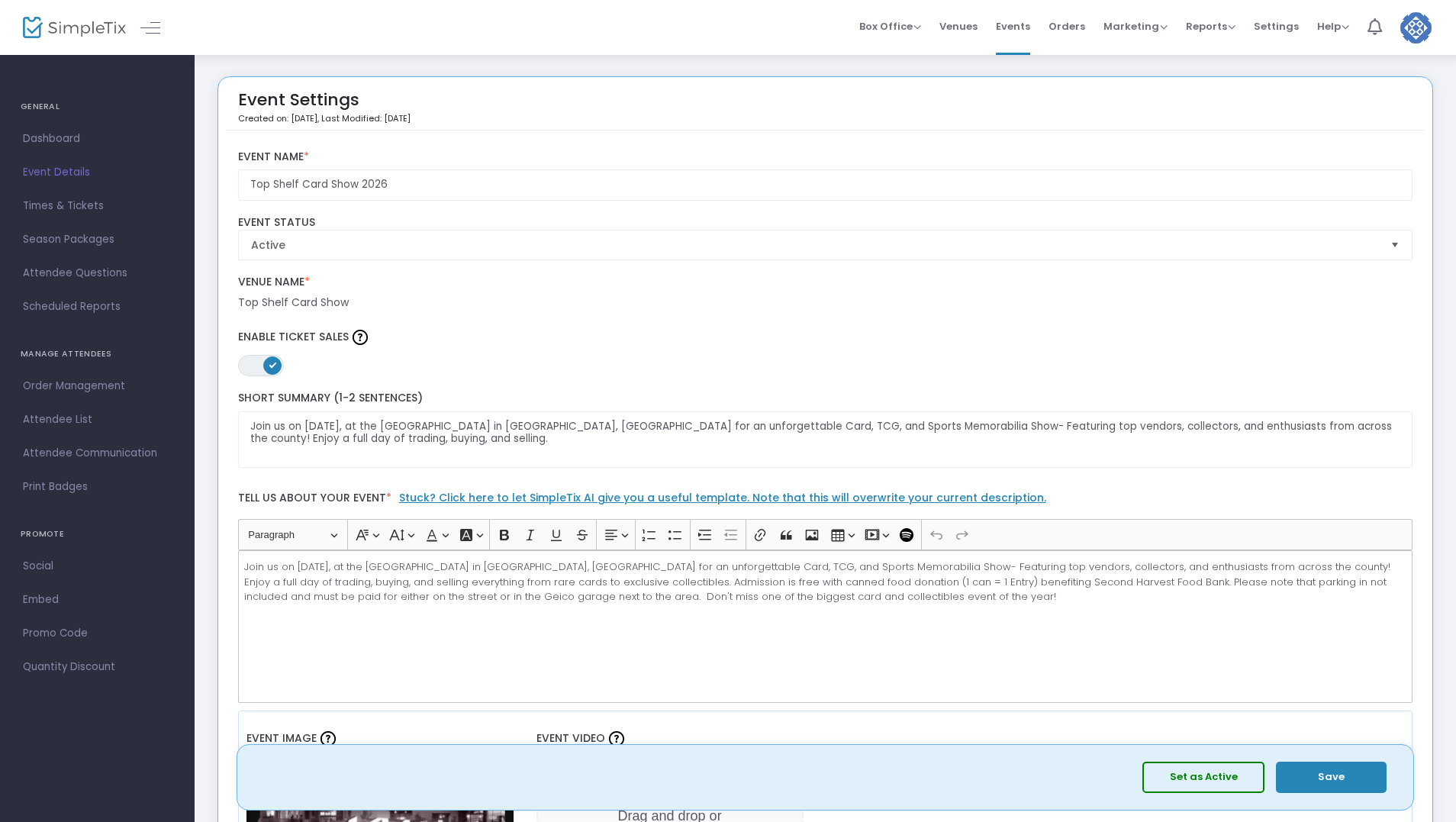
click at [1320, 777] on button "Save" at bounding box center [1331, 777] width 111 height 31
click at [48, 138] on span "Dashboard" at bounding box center [97, 139] width 149 height 20
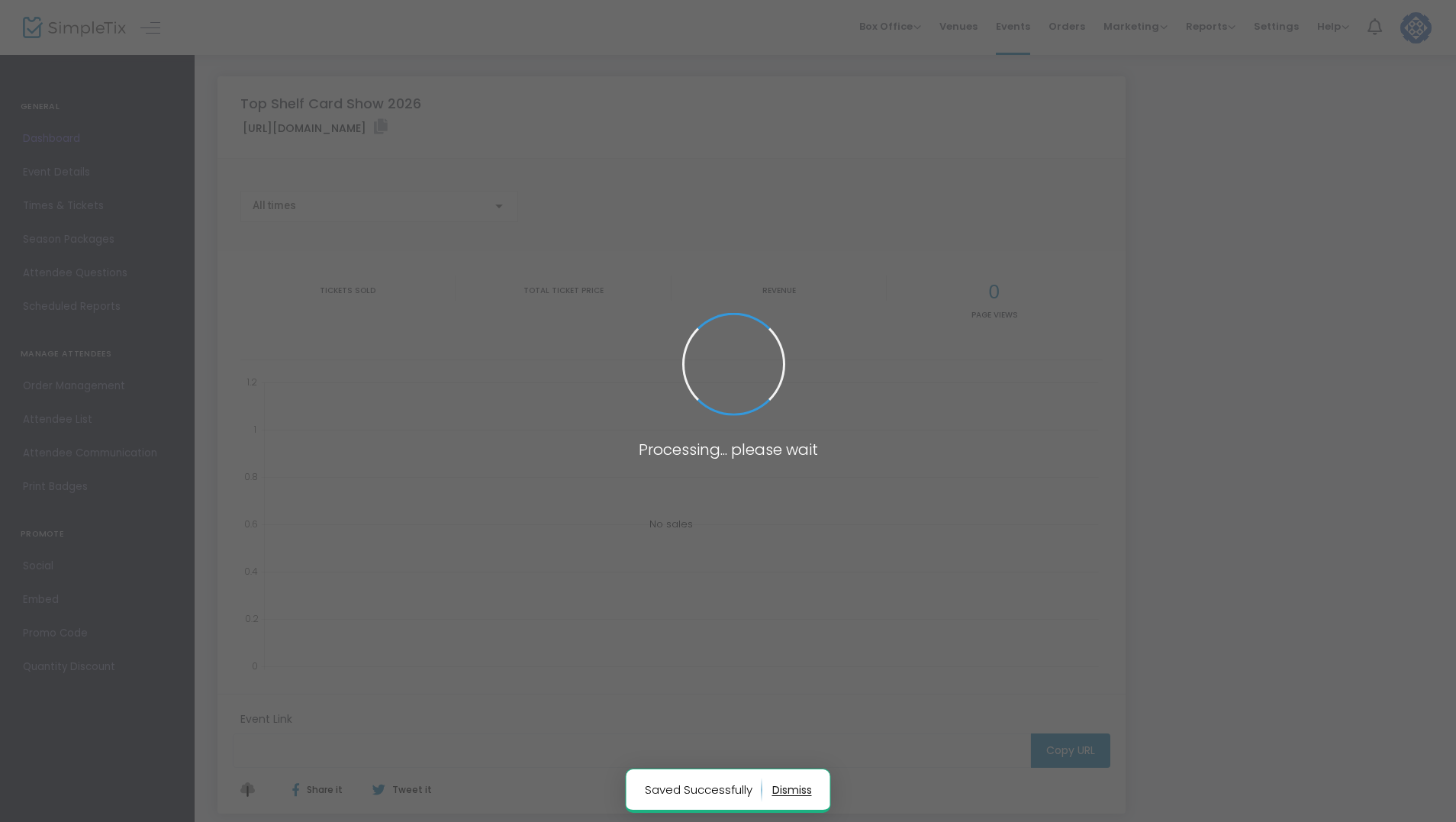
type input "[URL][DOMAIN_NAME]"
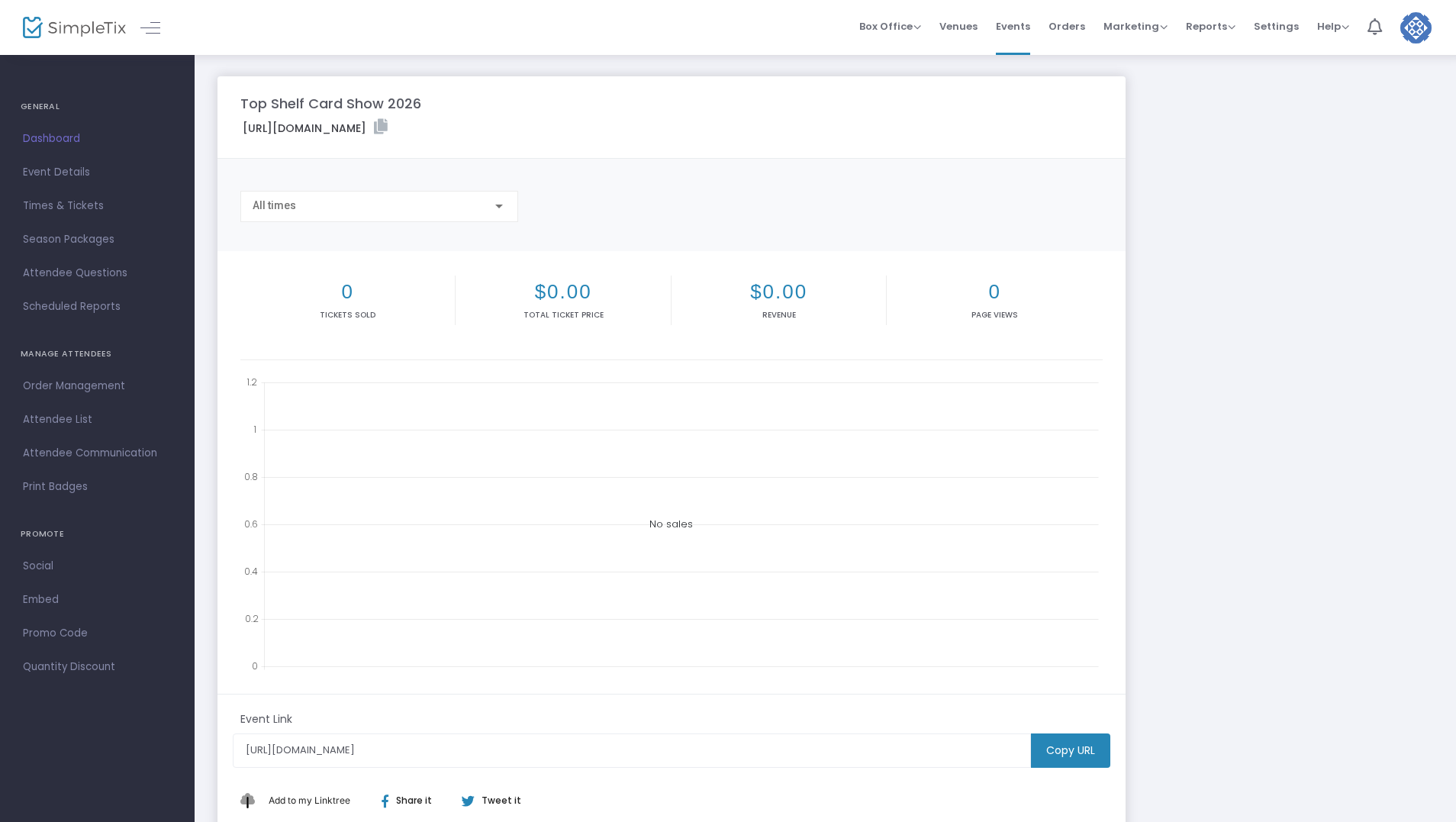
click at [1058, 753] on m-button "Copy URL" at bounding box center [1071, 750] width 79 height 35
drag, startPoint x: 1078, startPoint y: 744, endPoint x: 1088, endPoint y: 698, distance: 47.1
click at [1077, 744] on m-button "Copy URL" at bounding box center [1071, 750] width 79 height 35
click at [49, 174] on span "Event Details" at bounding box center [97, 172] width 149 height 20
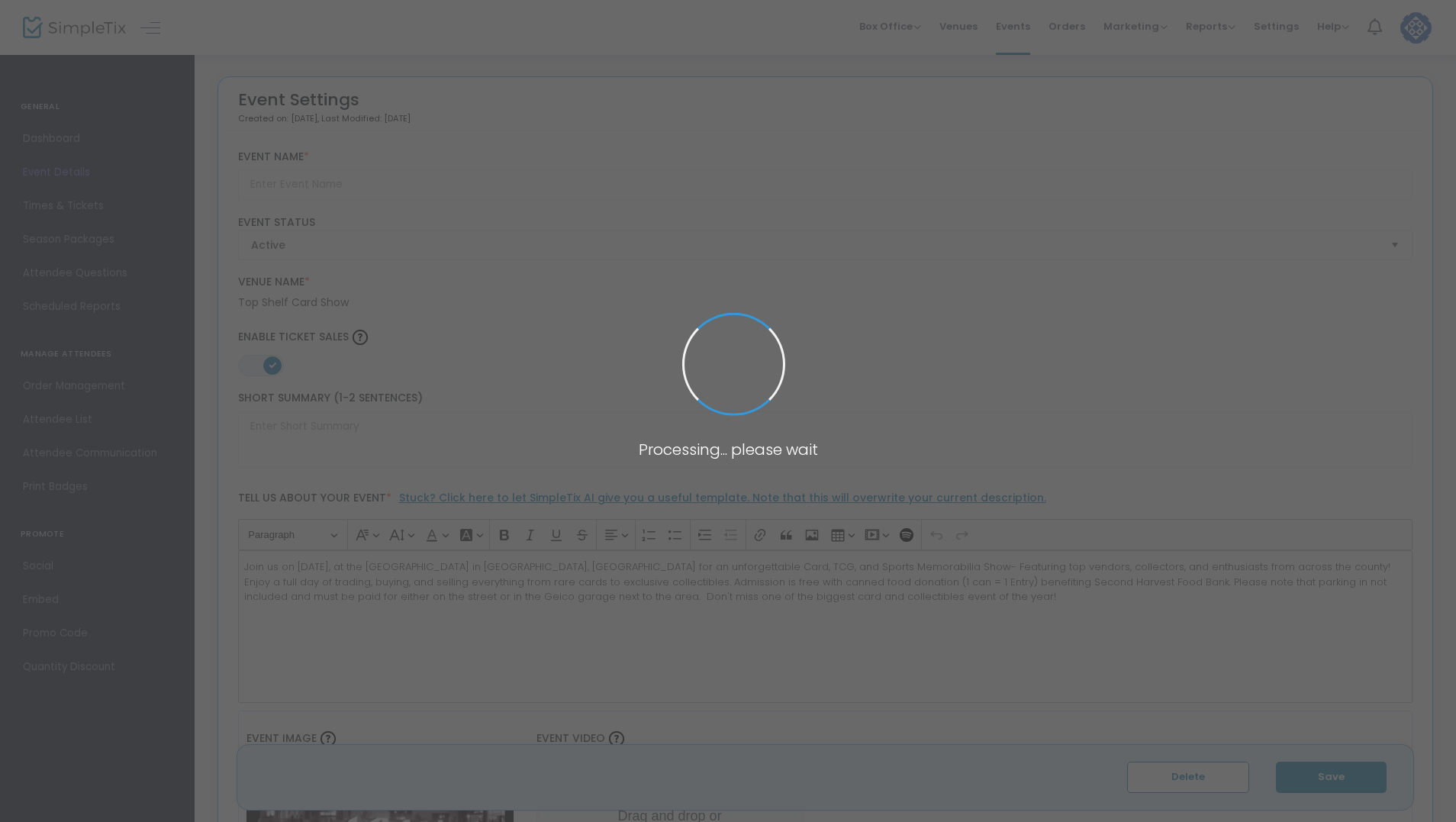
type input "Top Shelf Card Show 2026"
type textarea "Join us on [DATE], at the [GEOGRAPHIC_DATA] in [GEOGRAPHIC_DATA], [GEOGRAPHIC_D…"
type input "6.5000 %"
type input "Buy Tickets"
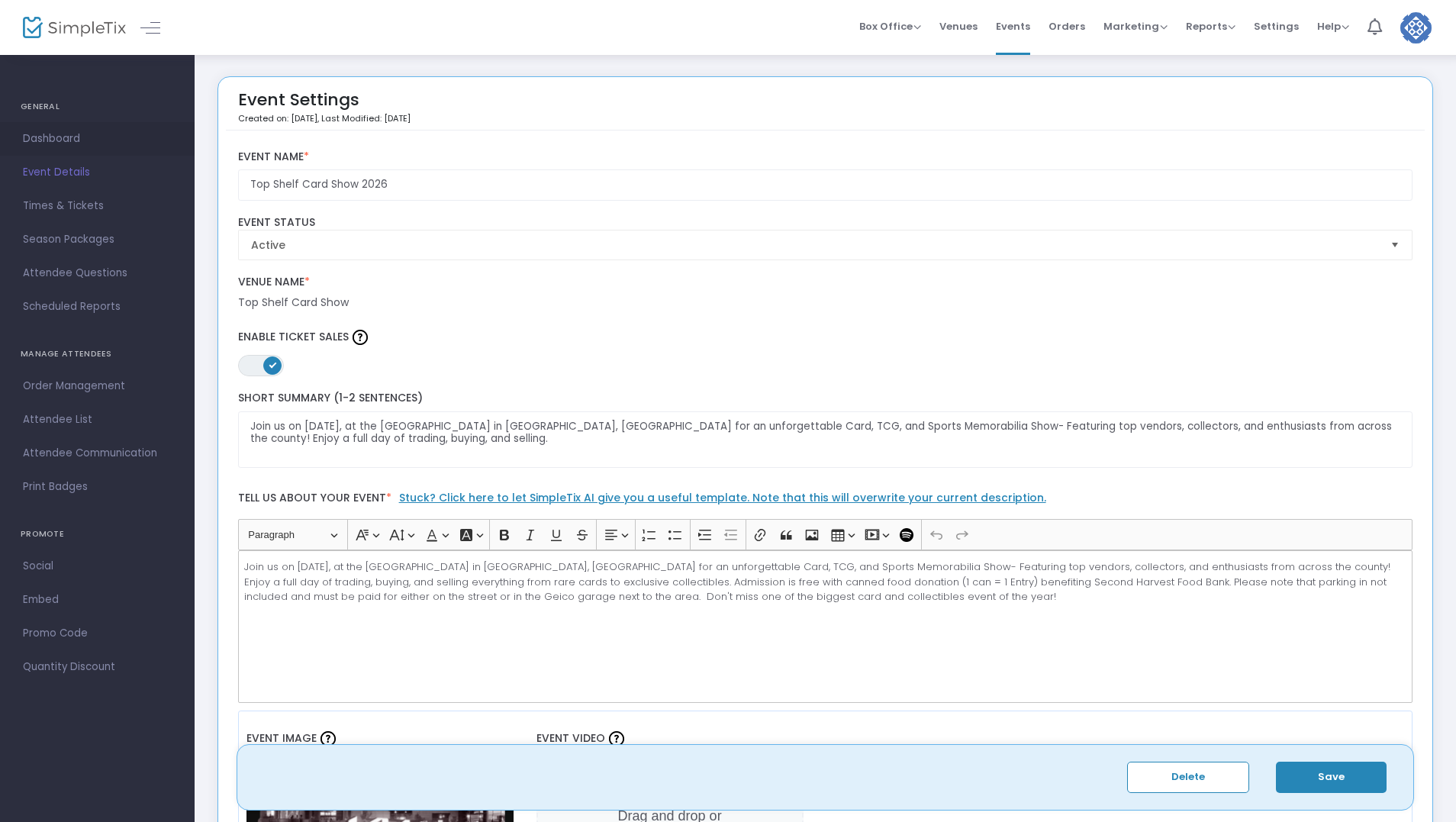
click at [53, 138] on span "Dashboard" at bounding box center [97, 139] width 149 height 20
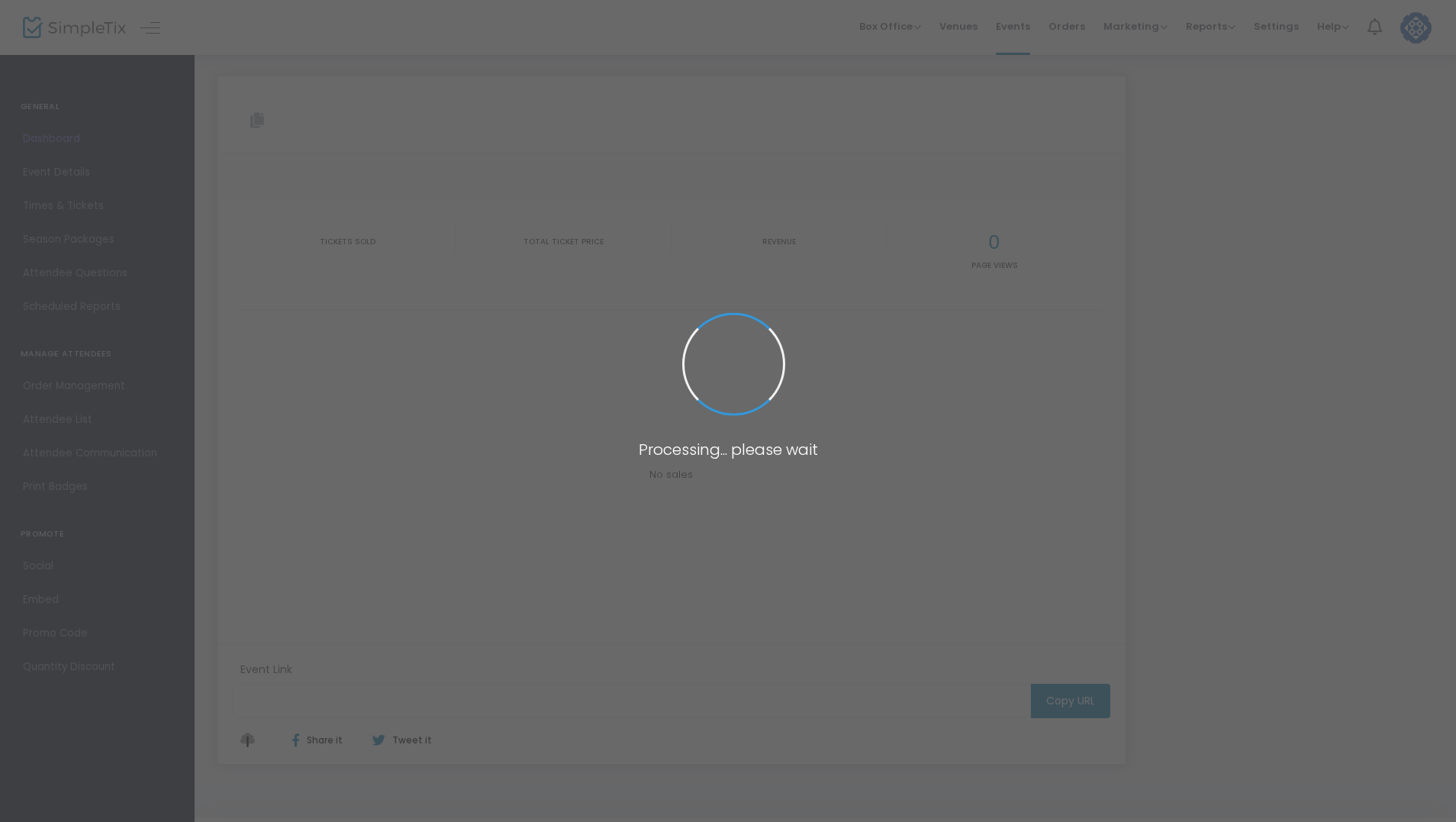
type input "[URL][DOMAIN_NAME]"
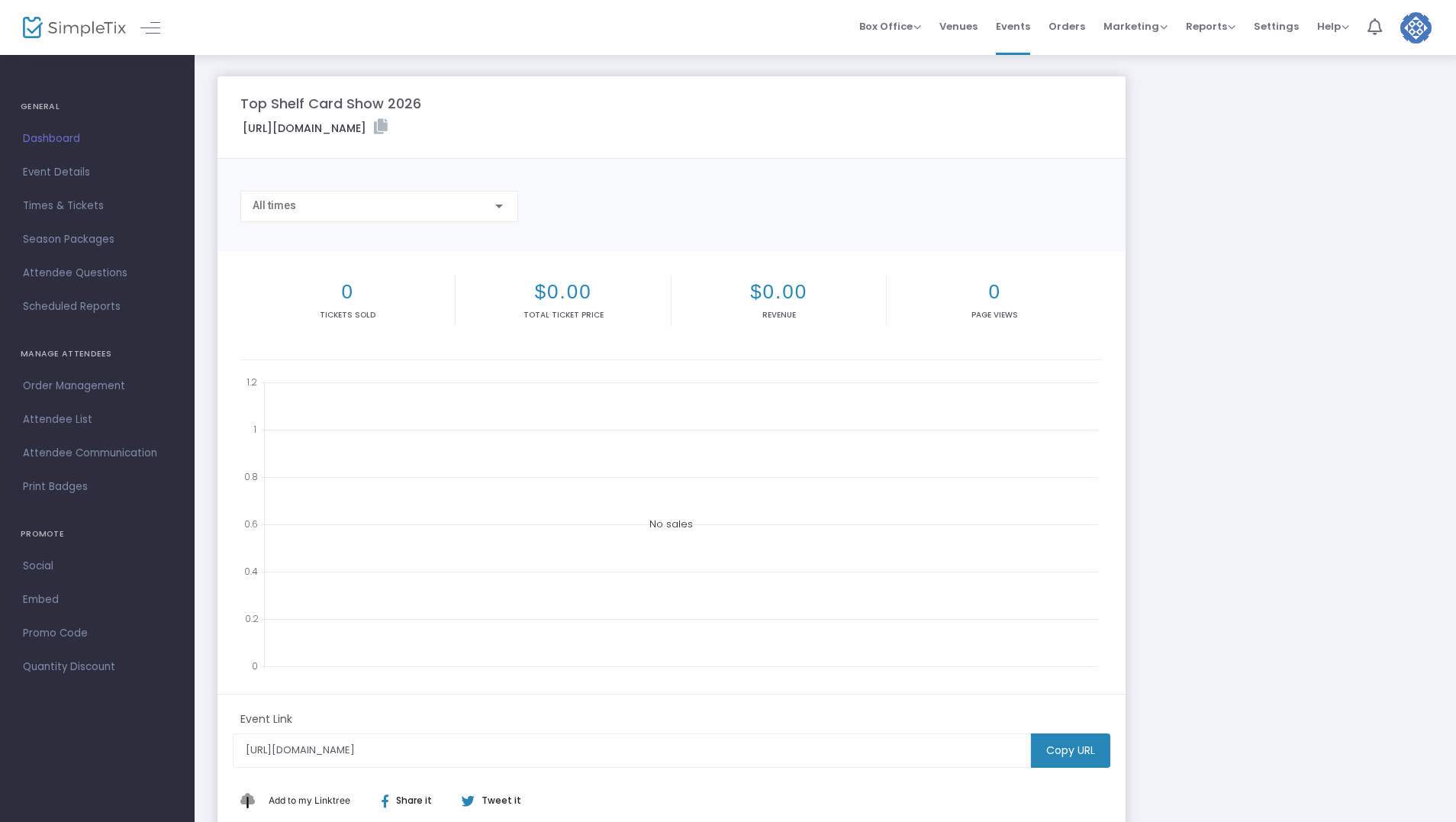
click at [1092, 746] on m-button "Copy URL" at bounding box center [1071, 750] width 79 height 35
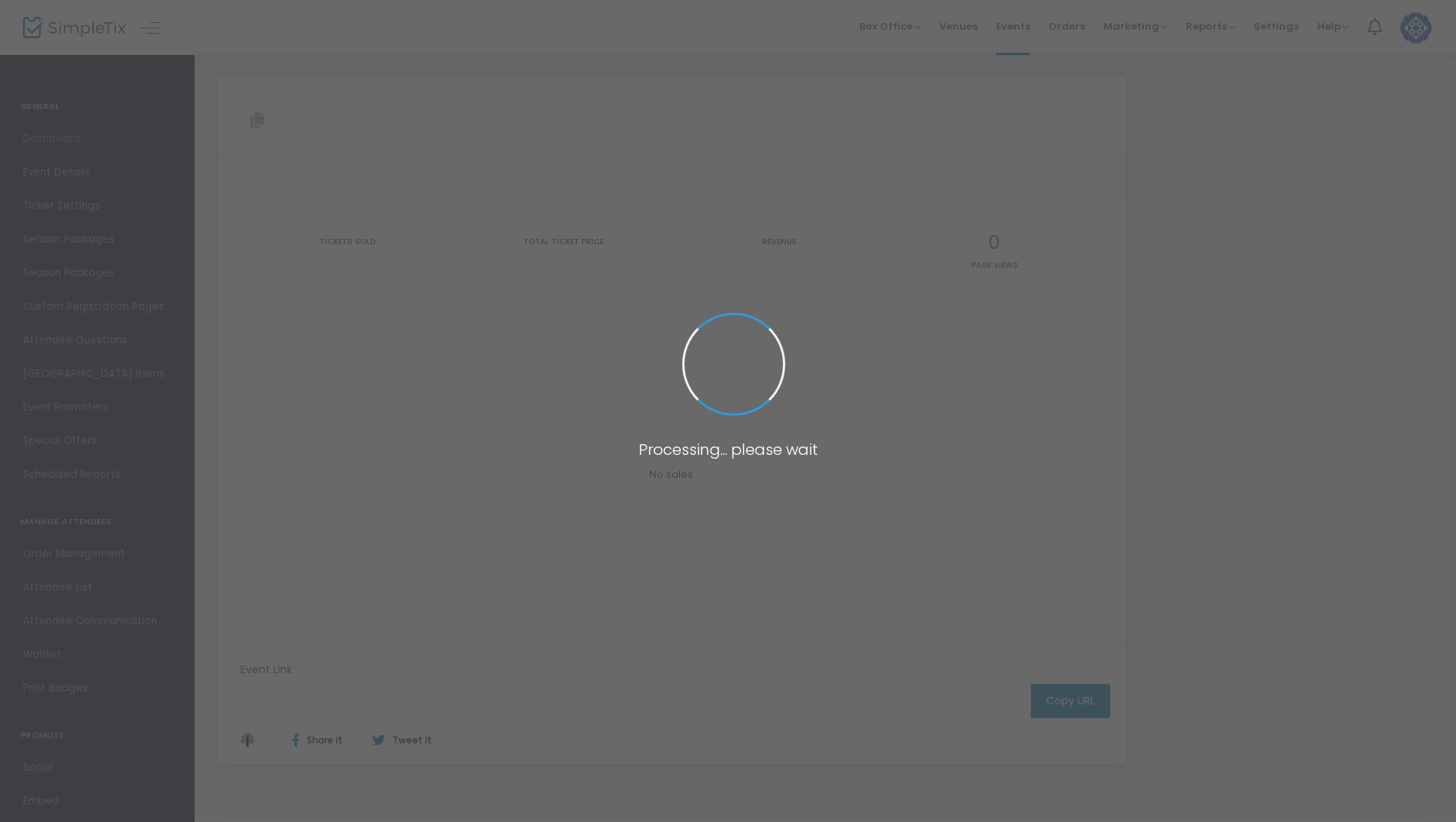
type input "[URL][DOMAIN_NAME]"
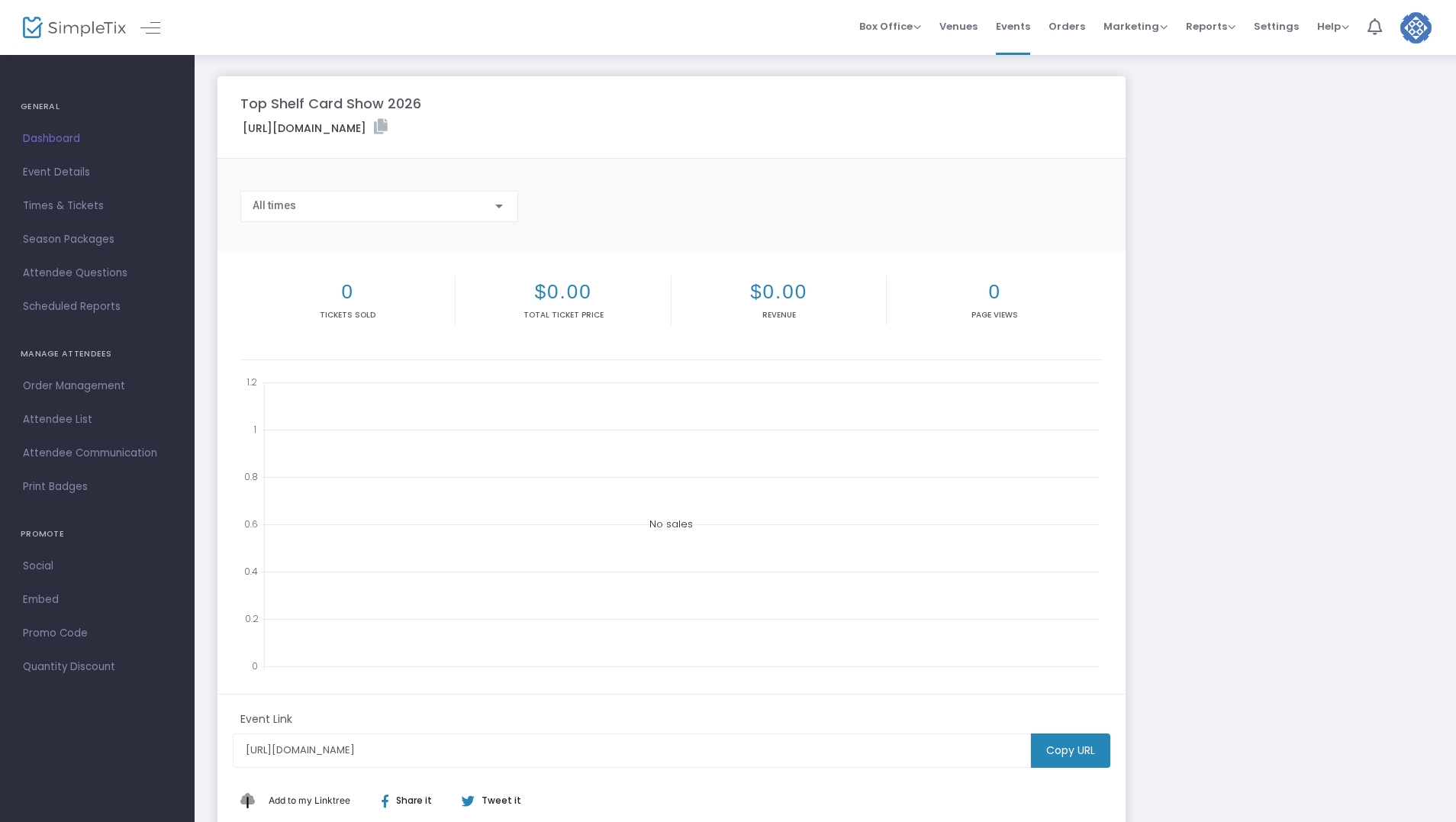
click at [1089, 745] on m-button "Copy URL" at bounding box center [1071, 750] width 79 height 35
